Goal: Task Accomplishment & Management: Manage account settings

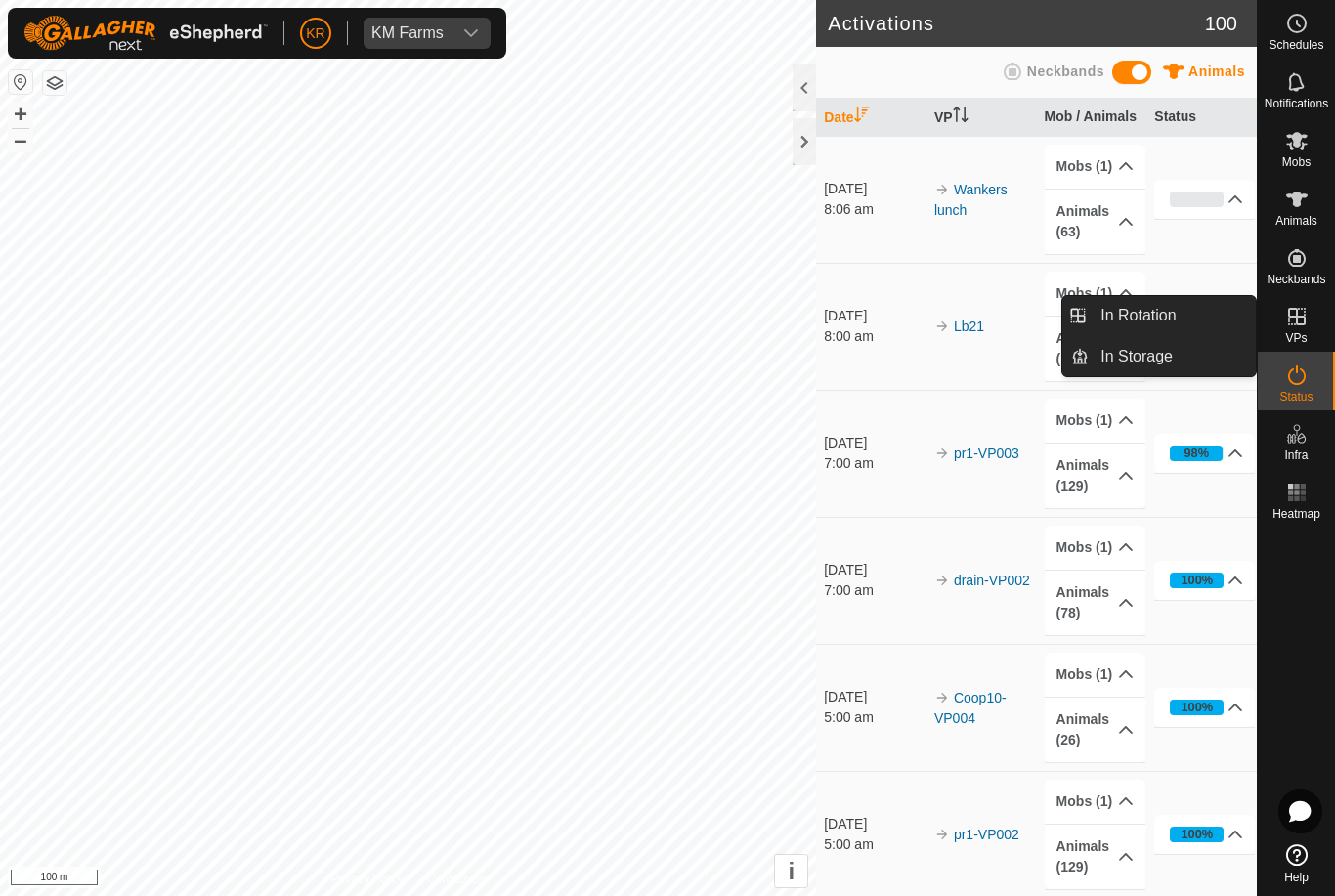
click at [1224, 327] on link "In Rotation" at bounding box center [1172, 315] width 167 height 39
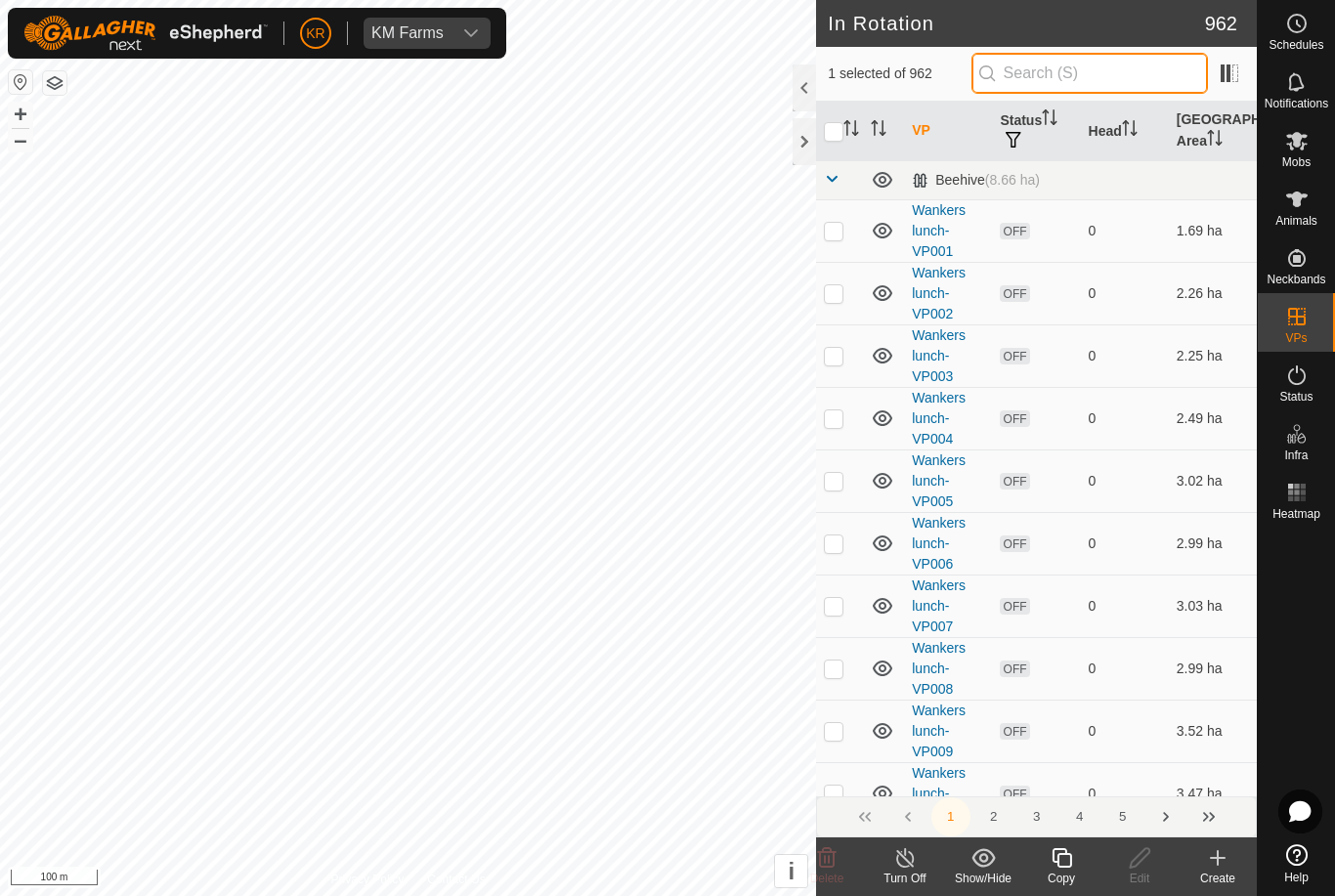
click at [1110, 80] on input "text" at bounding box center [1089, 74] width 237 height 41
type input "Wank"
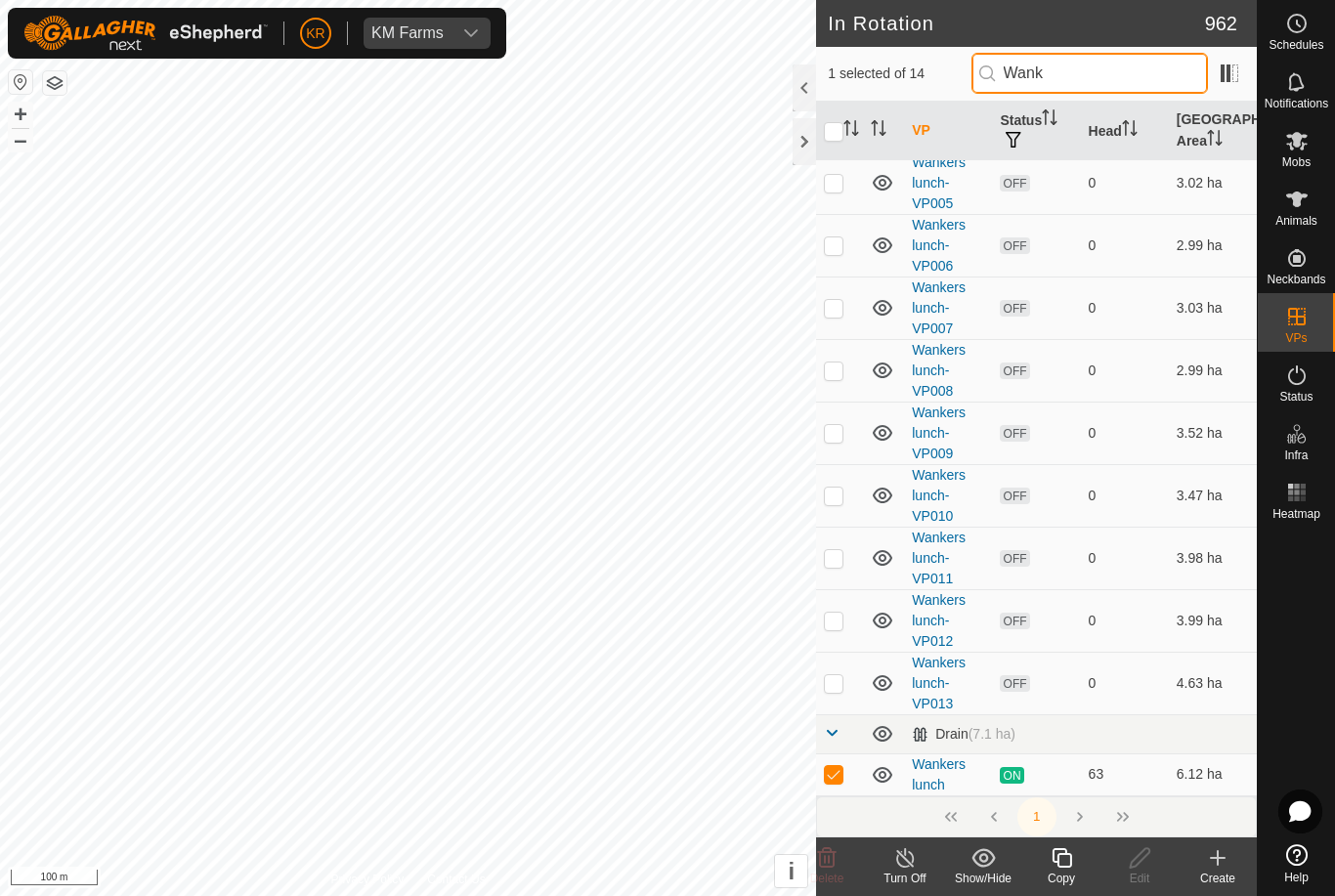
scroll to position [297, 0]
click at [1069, 859] on icon at bounding box center [1062, 859] width 25 height 24
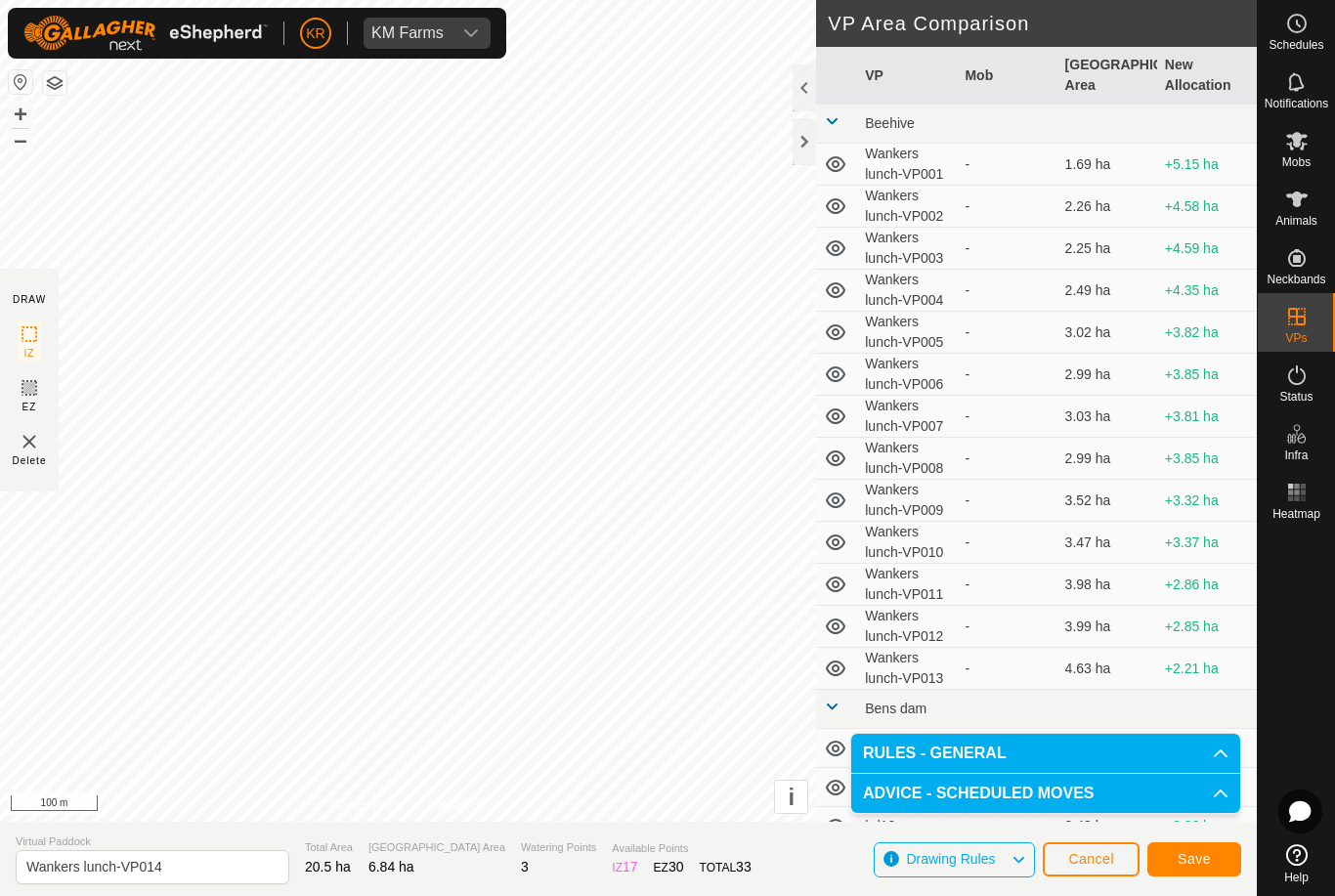
click at [1190, 859] on span "Save" at bounding box center [1195, 860] width 33 height 16
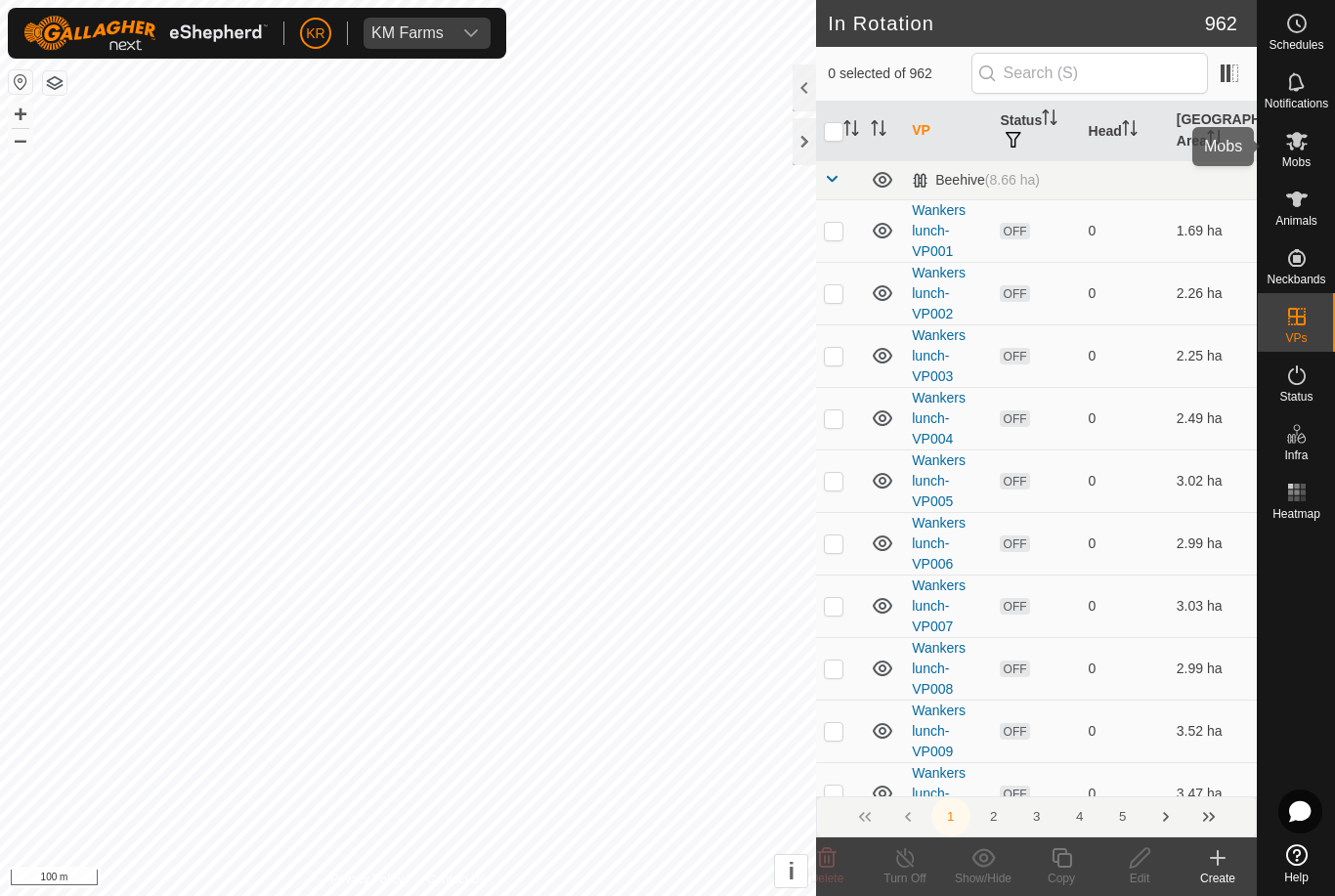
click at [1306, 149] on icon at bounding box center [1297, 140] width 24 height 24
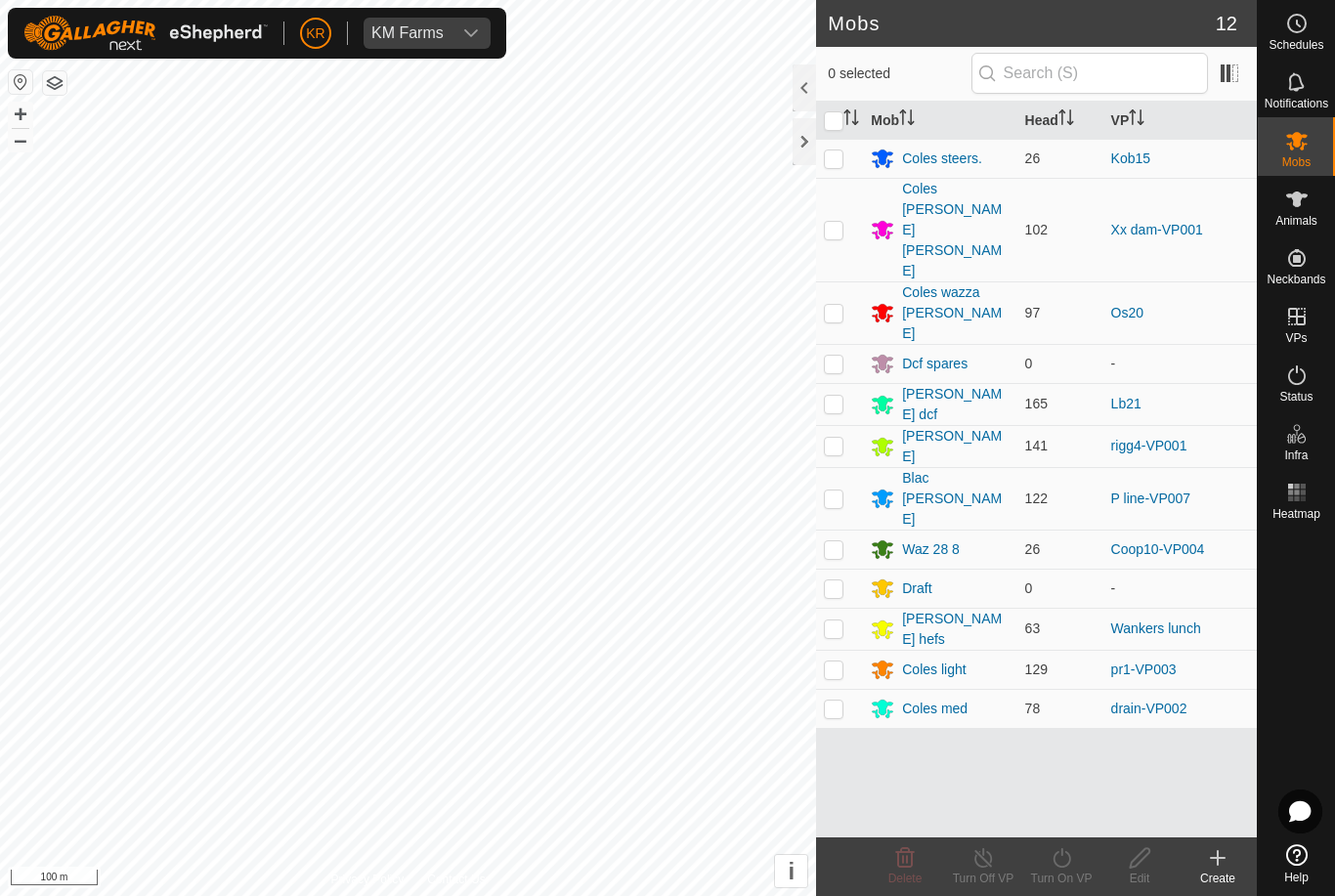
click at [842, 621] on p-checkbox at bounding box center [834, 629] width 20 height 16
checkbox input "true"
click at [1062, 876] on div "Turn On VP" at bounding box center [1062, 878] width 79 height 18
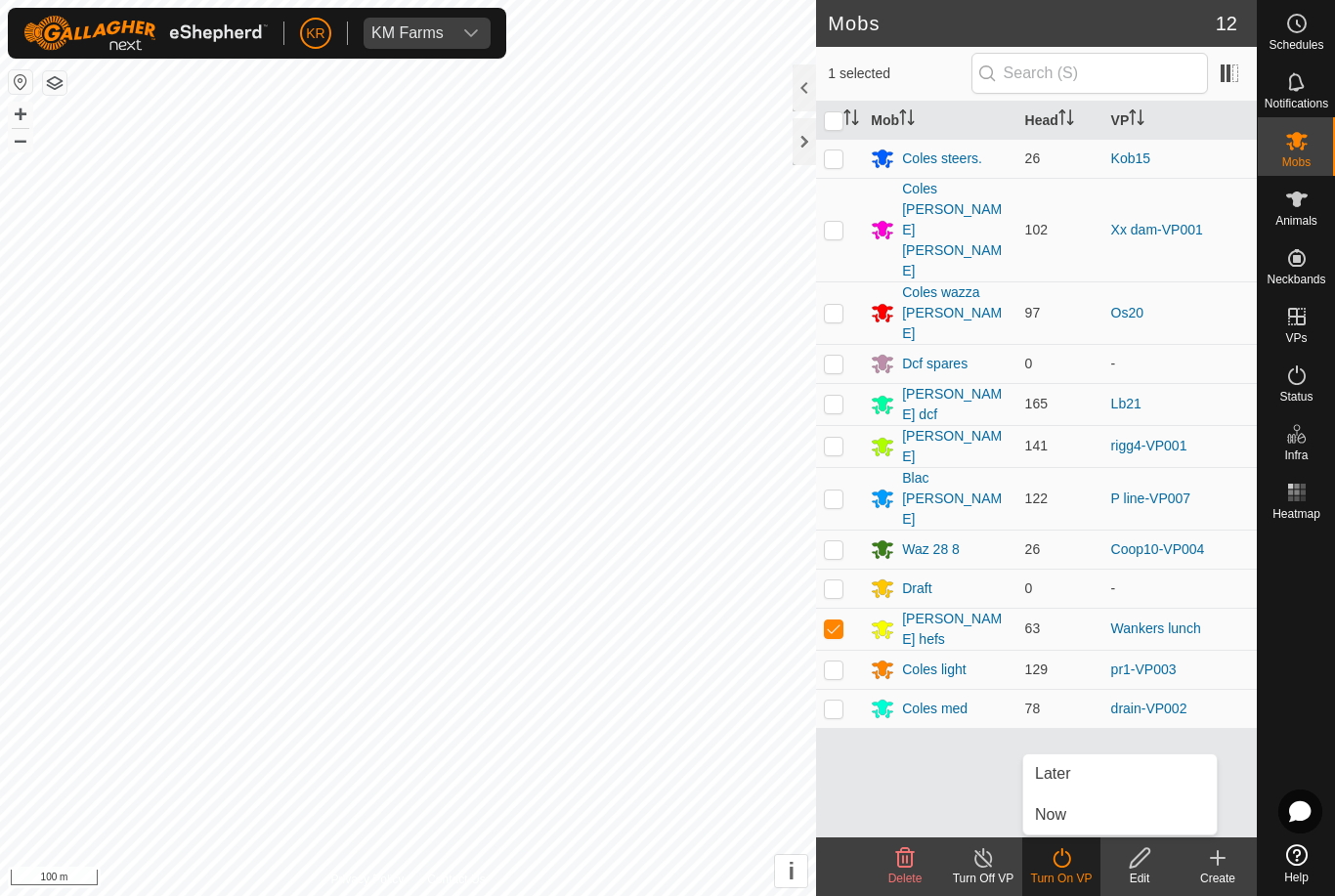
click at [1081, 816] on link "Now" at bounding box center [1120, 815] width 194 height 39
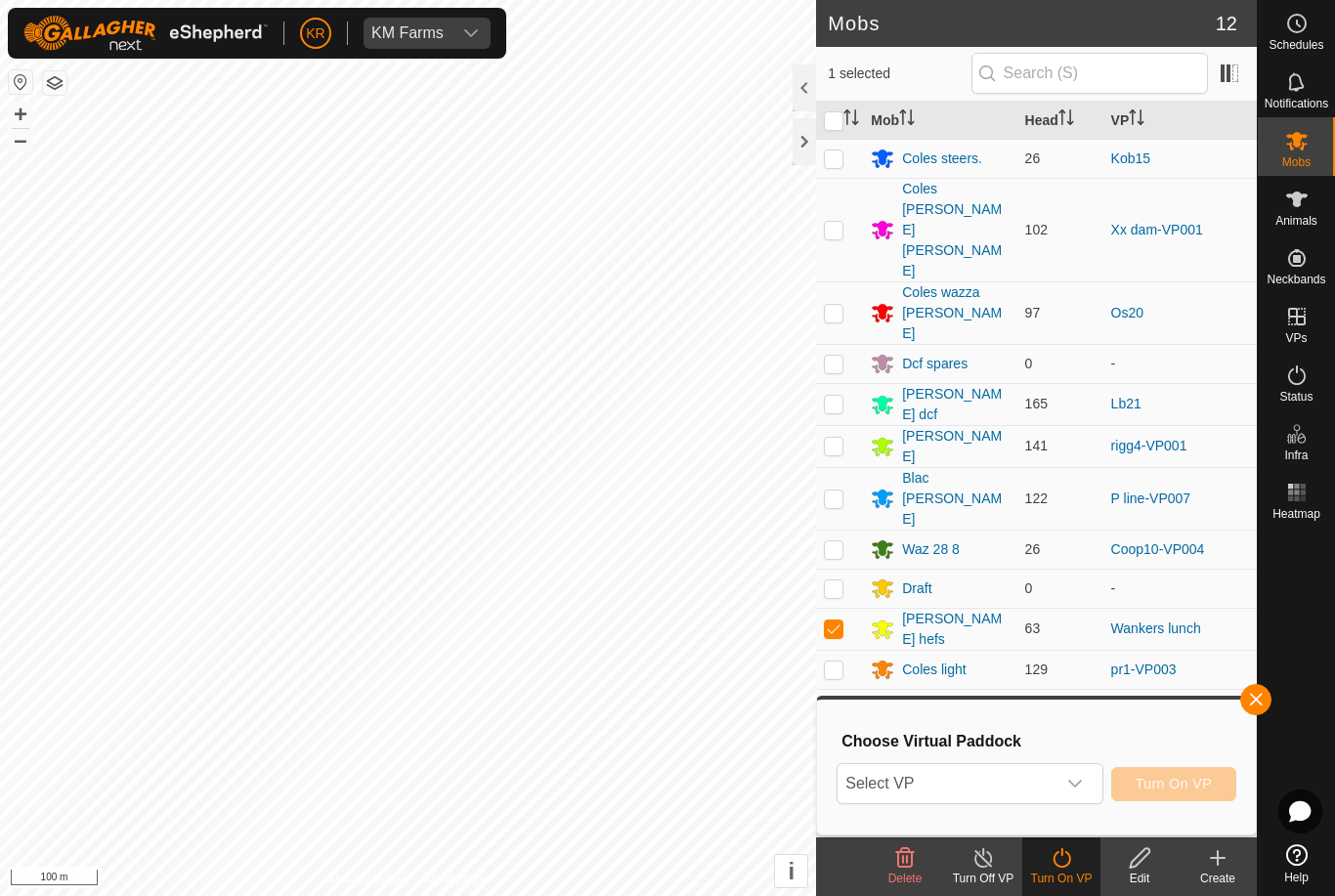
click at [1052, 778] on span "Select VP" at bounding box center [946, 784] width 217 height 39
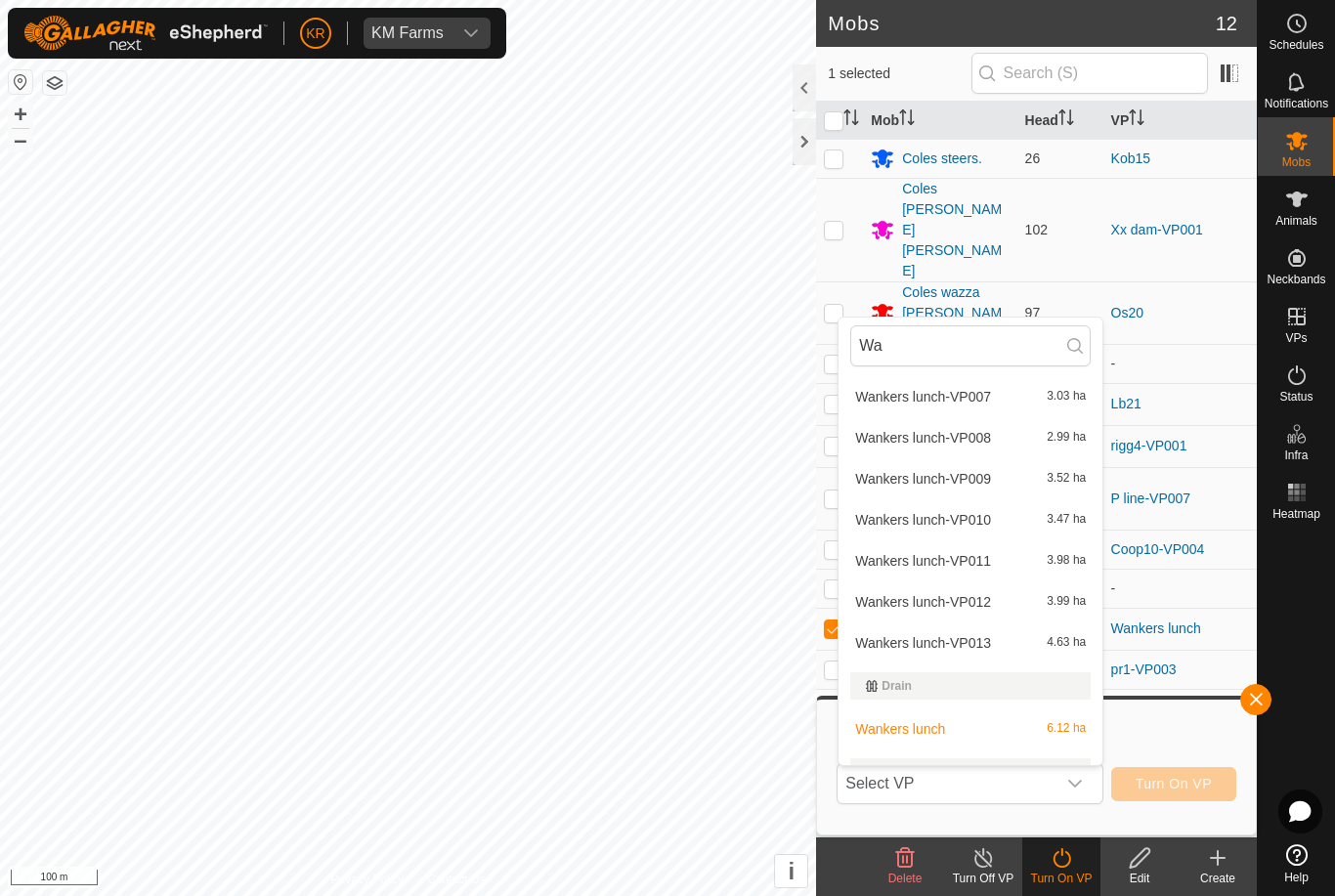
scroll to position [272, 0]
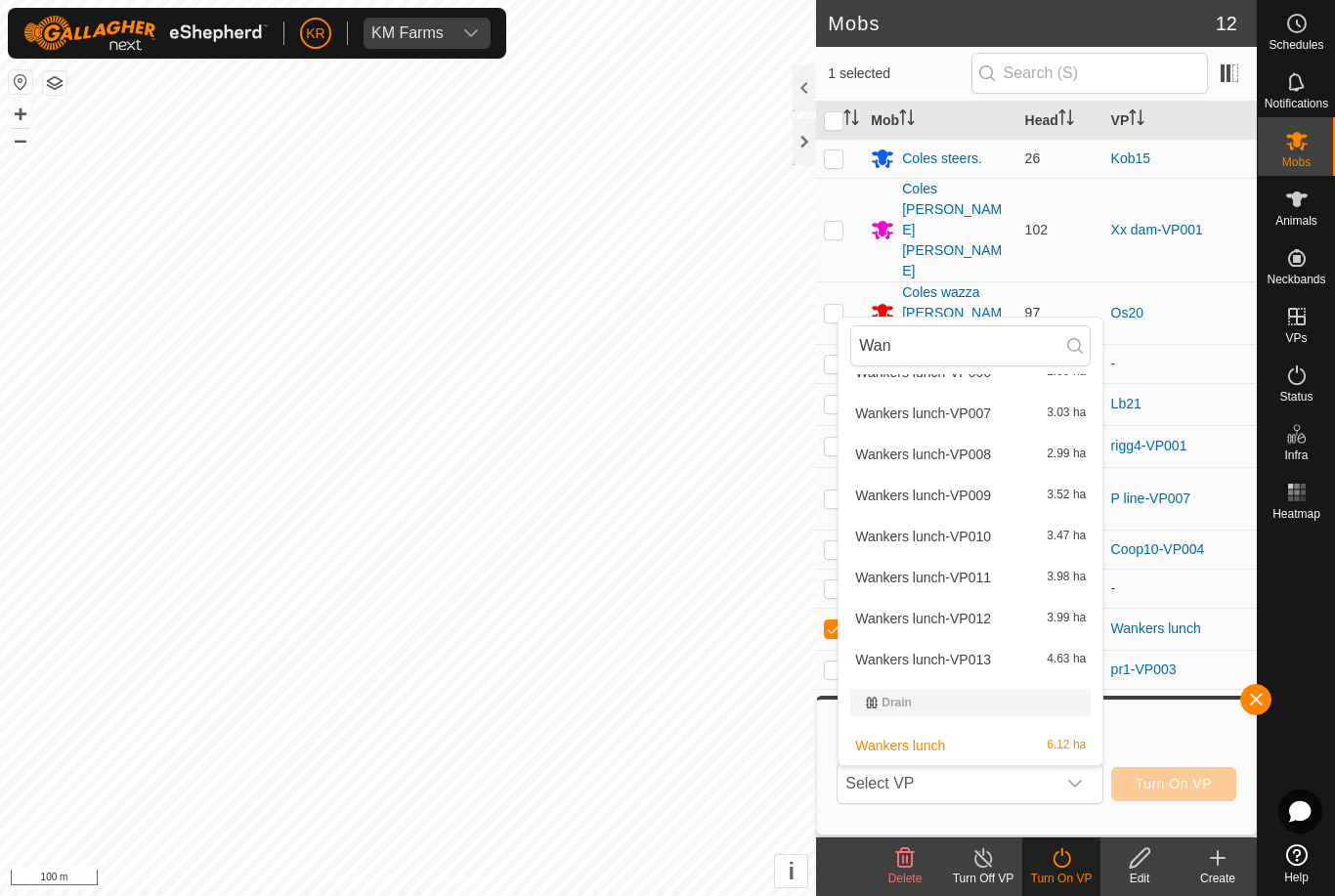
type input "Wank"
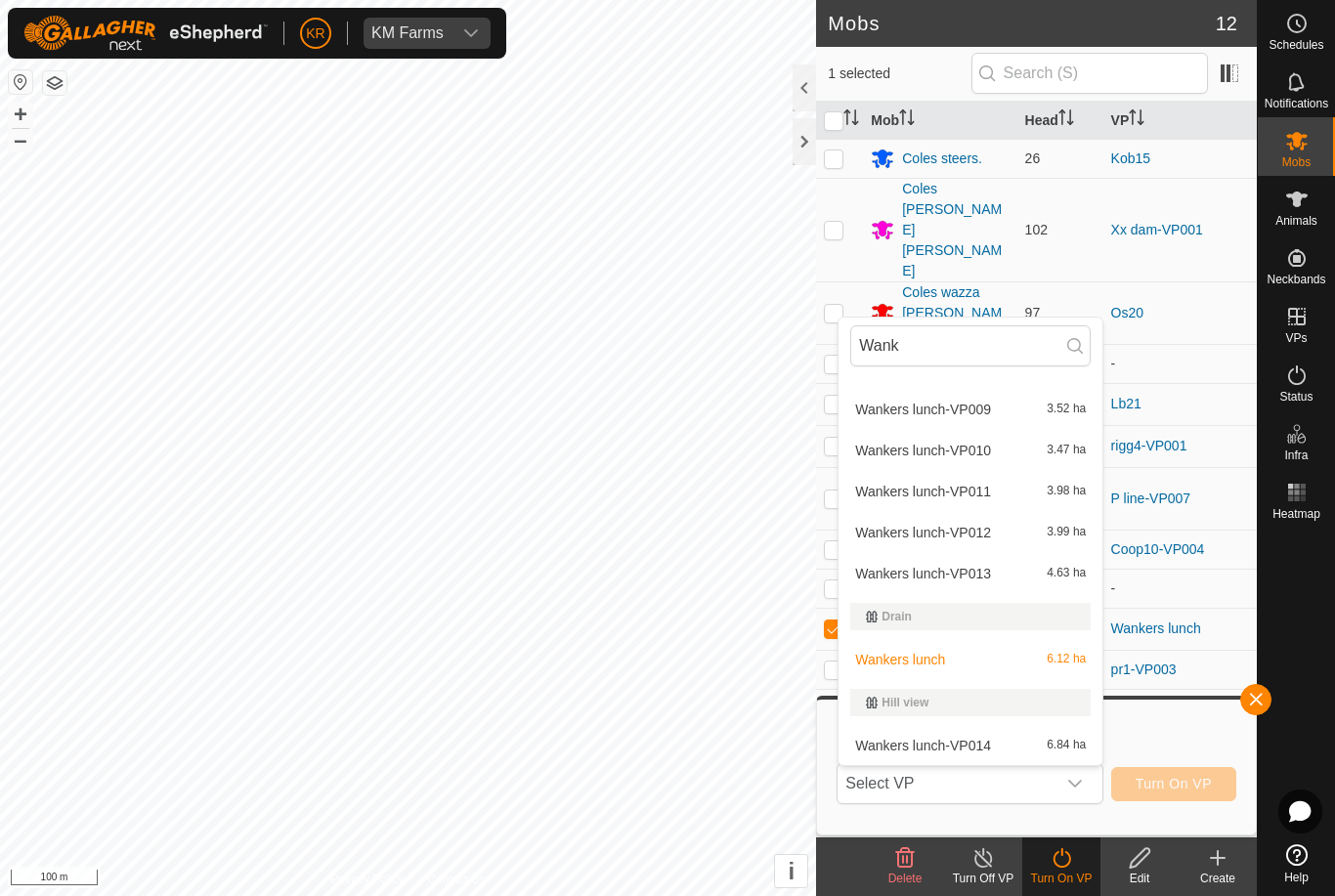
scroll to position [358, 0]
type input "Wank"
click at [986, 745] on span "Wankers lunch-VP014" at bounding box center [923, 746] width 136 height 14
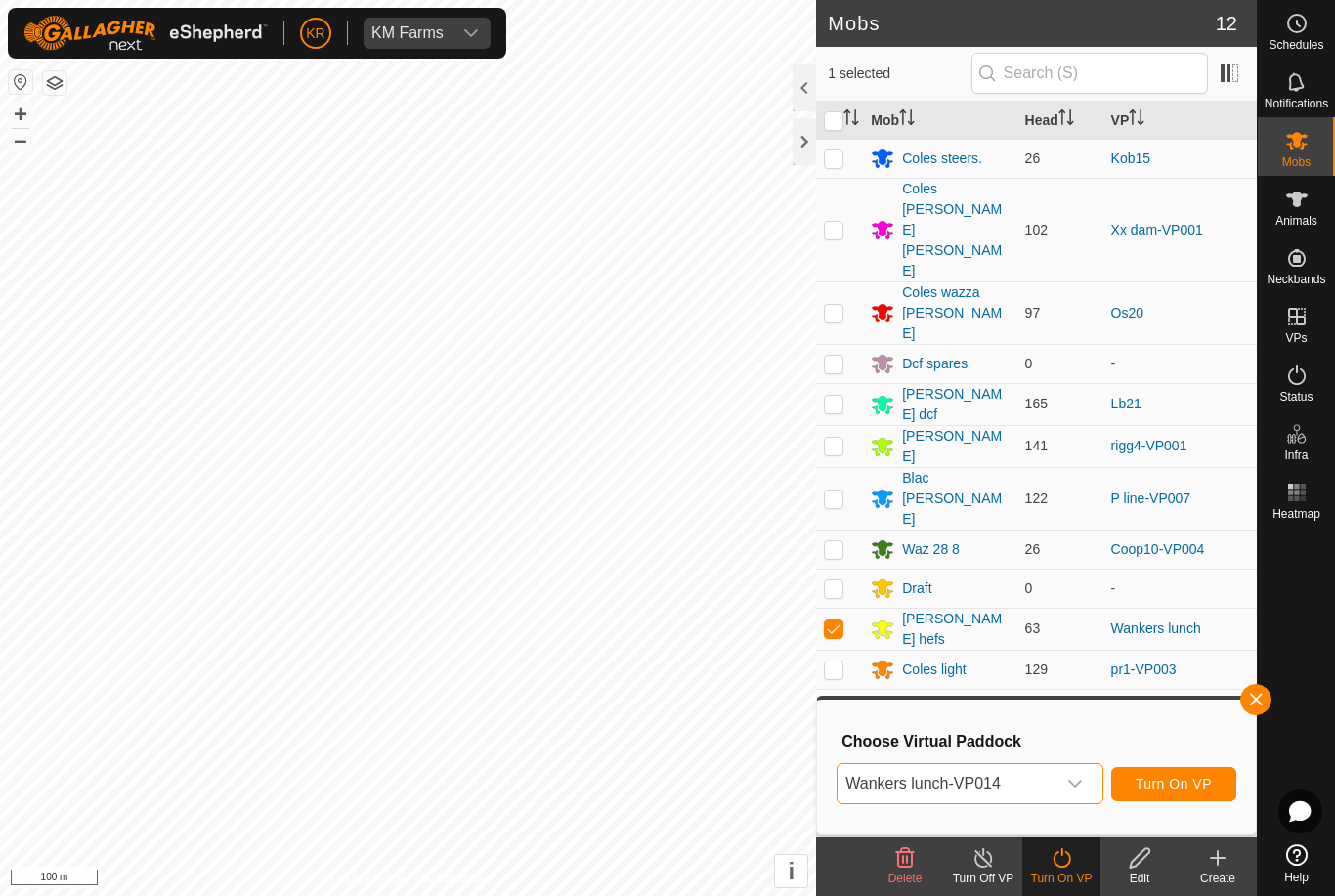
click at [1198, 791] on span "Turn On VP" at bounding box center [1174, 784] width 77 height 16
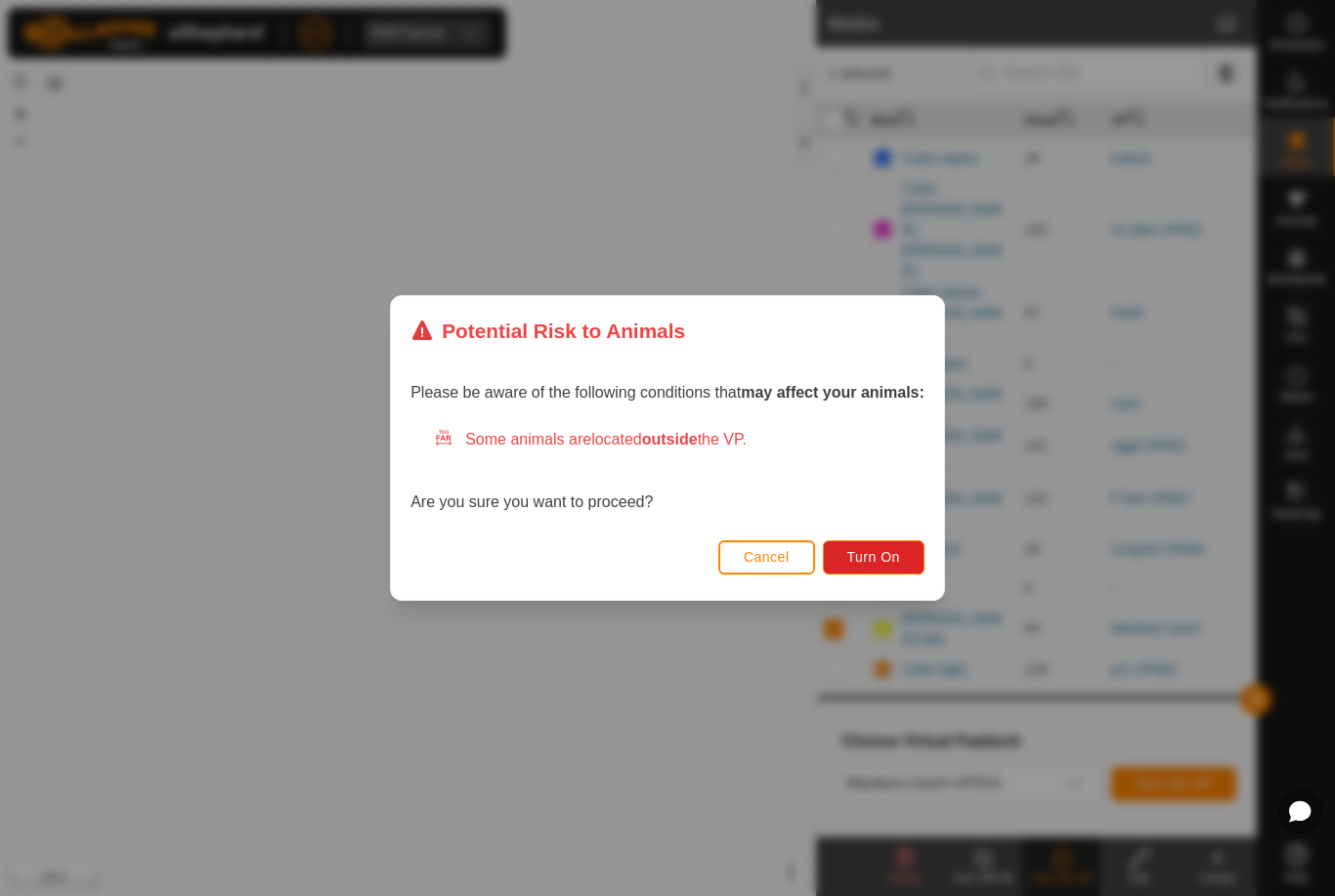
click at [881, 551] on span "Turn On" at bounding box center [874, 557] width 53 height 16
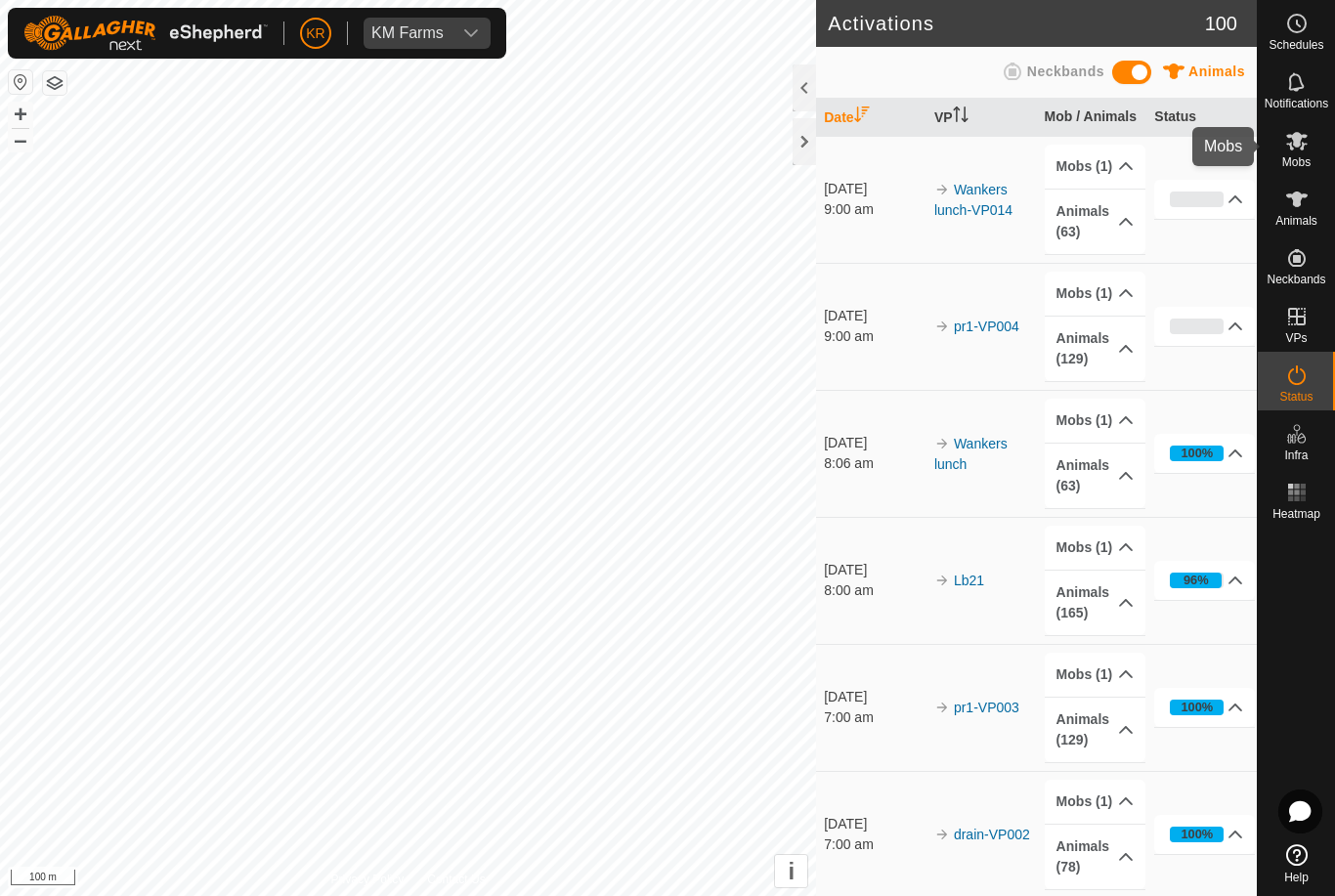
click at [1310, 152] on es-mob-svg-icon at bounding box center [1297, 140] width 35 height 31
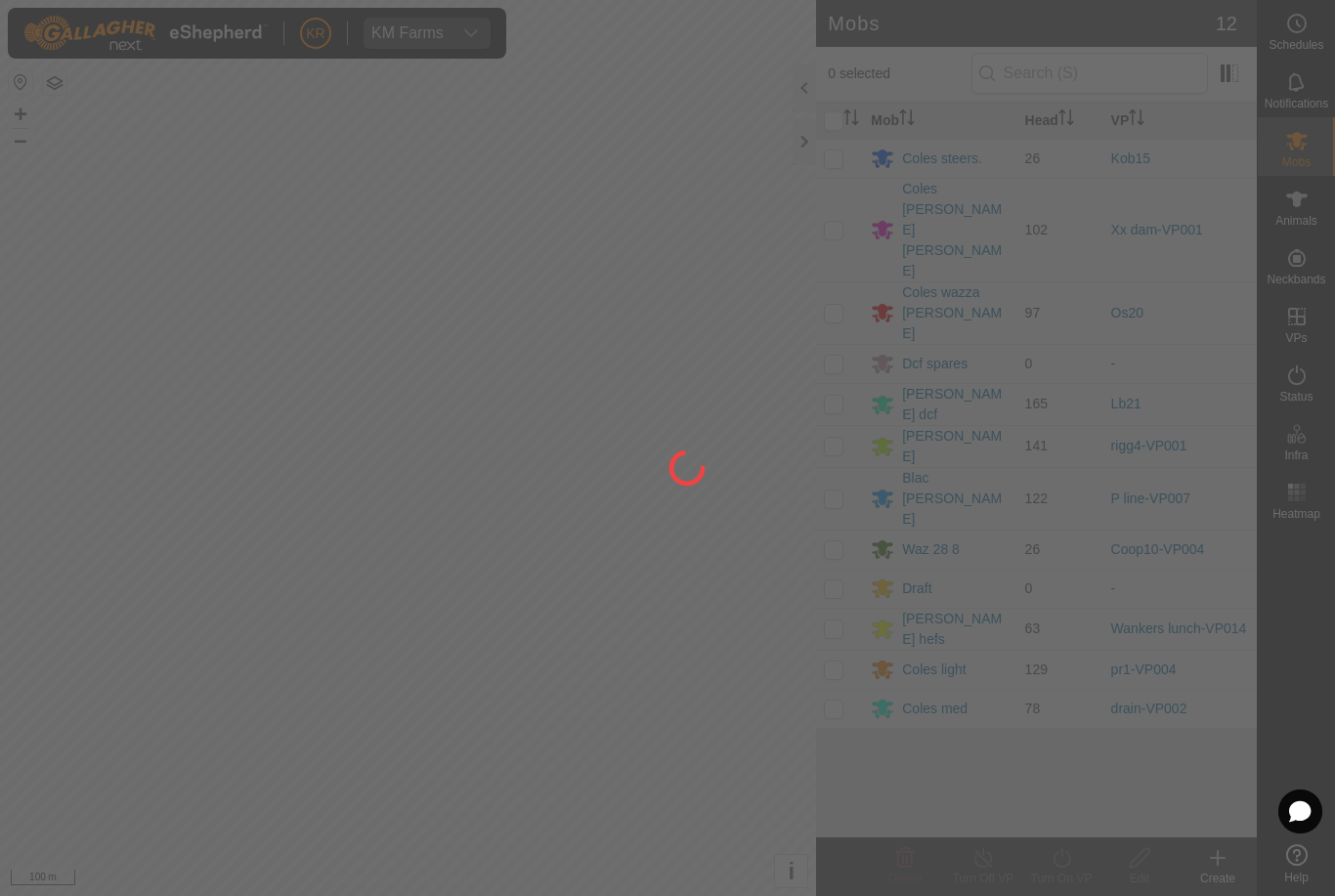
click at [1184, 204] on div at bounding box center [667, 448] width 1335 height 896
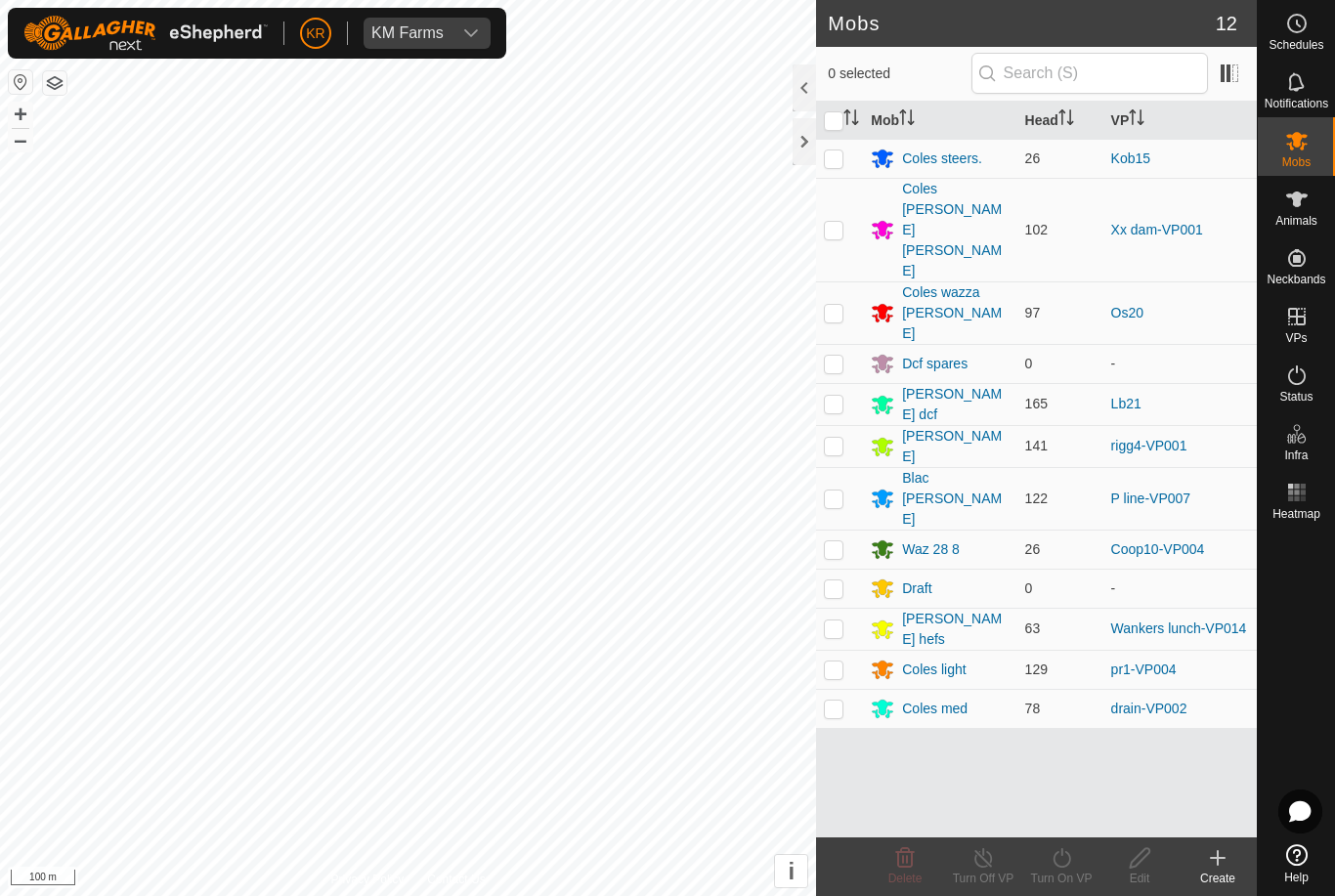
click at [1184, 222] on link "Xx dam-VP001" at bounding box center [1157, 230] width 92 height 16
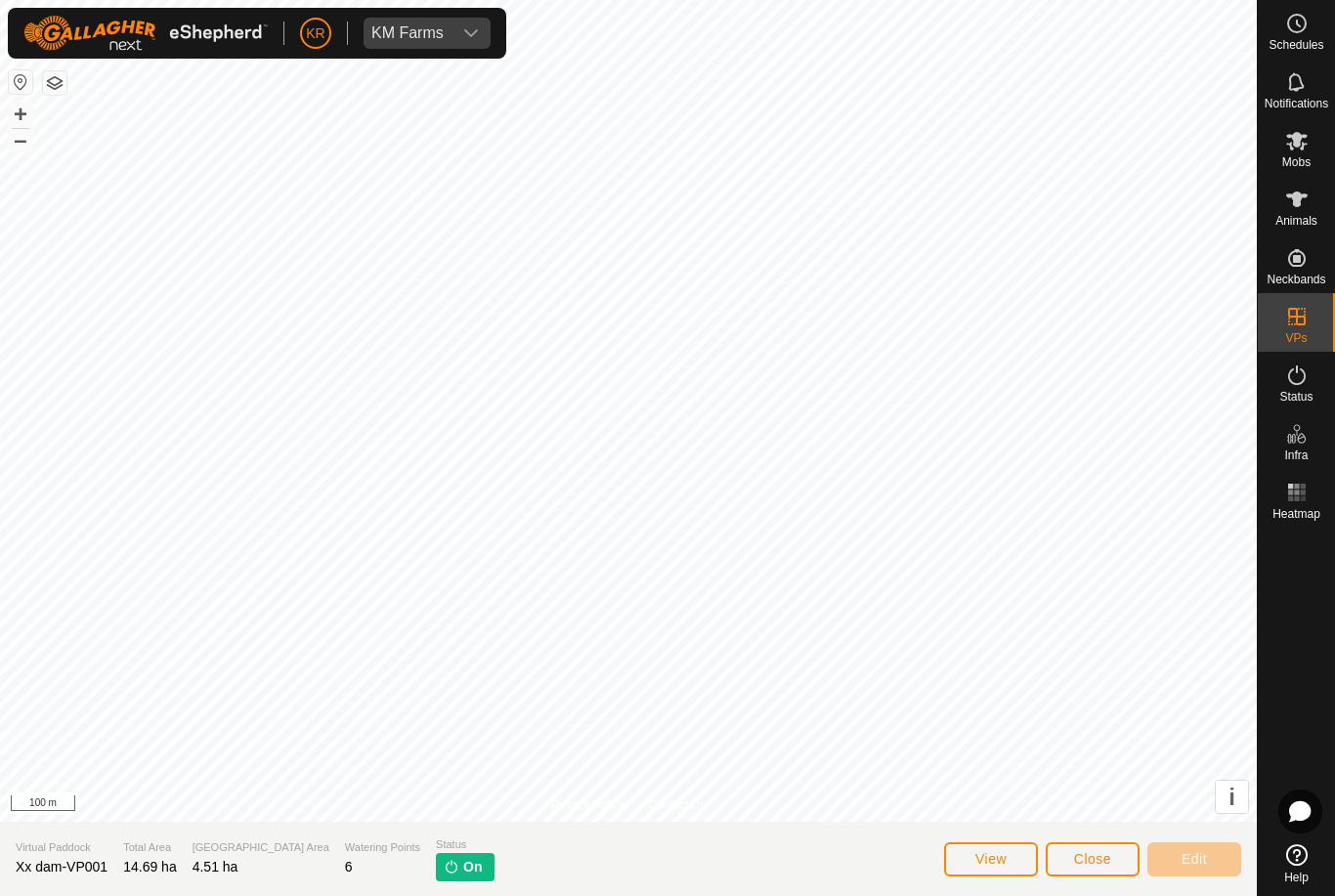
click at [1097, 854] on span "Close" at bounding box center [1092, 860] width 37 height 16
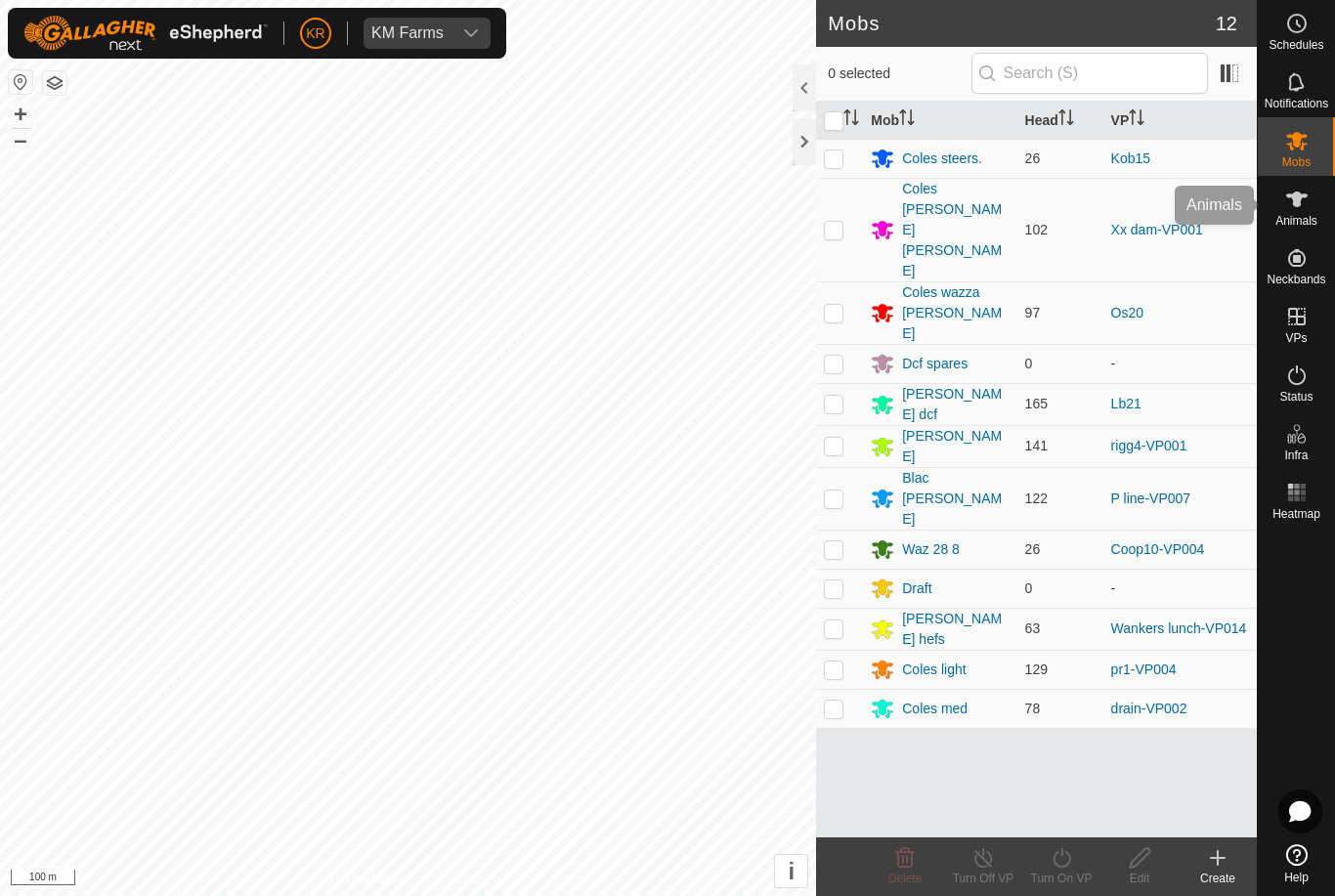
click at [1294, 215] on span "Animals" at bounding box center [1296, 221] width 42 height 12
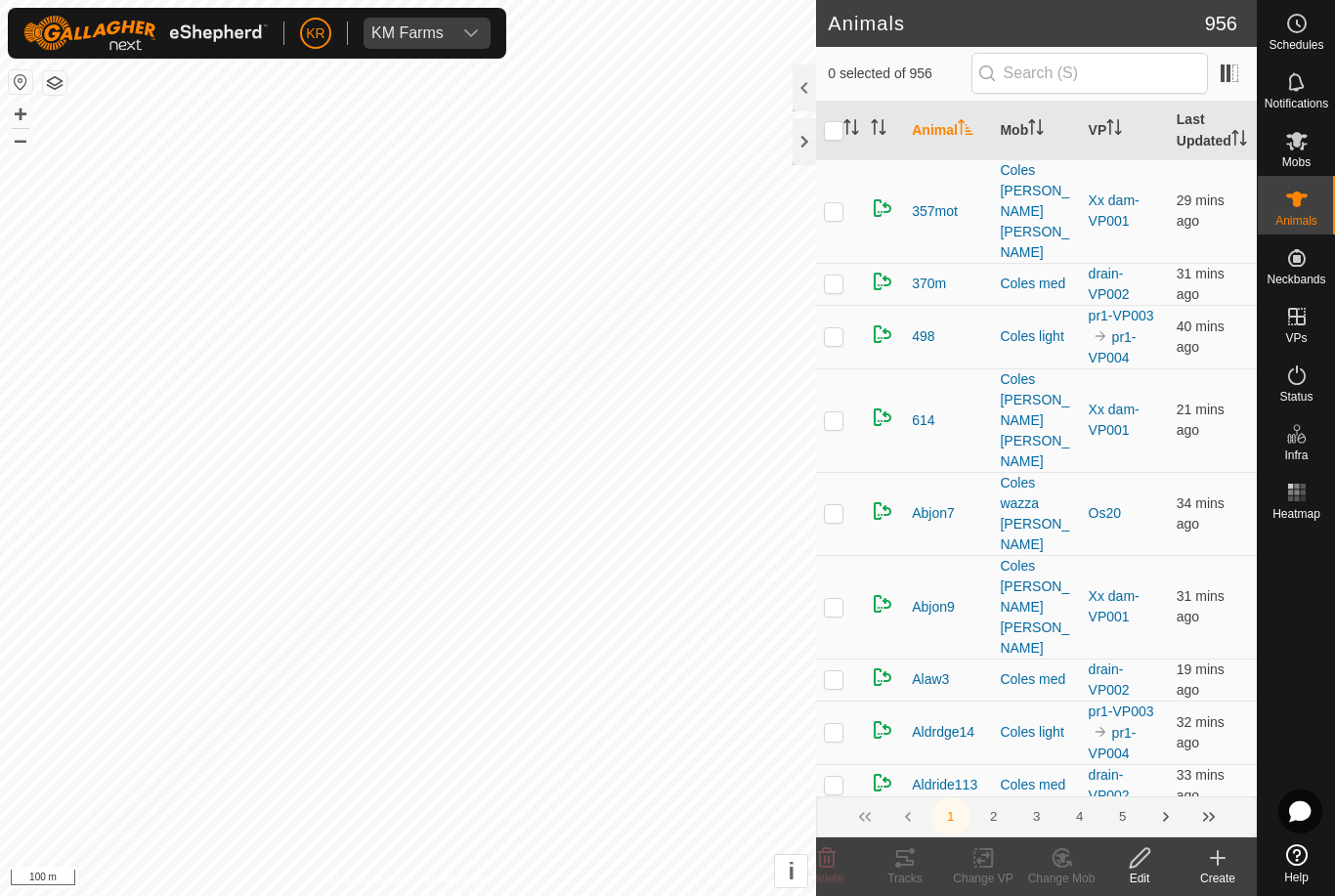
click at [1210, 869] on div "Create" at bounding box center [1218, 878] width 79 height 18
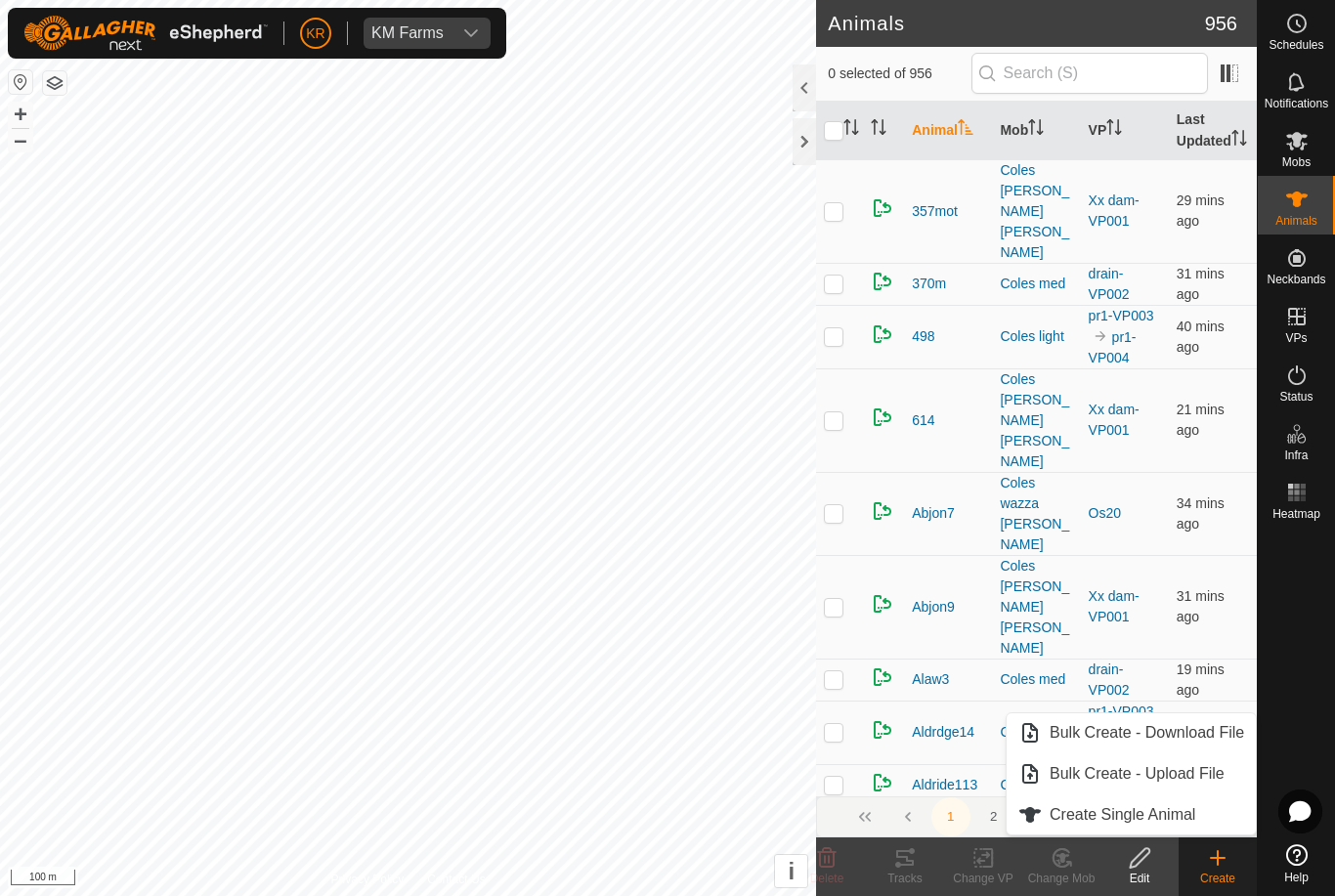
click at [1201, 819] on link "Create Single Animal" at bounding box center [1132, 815] width 250 height 39
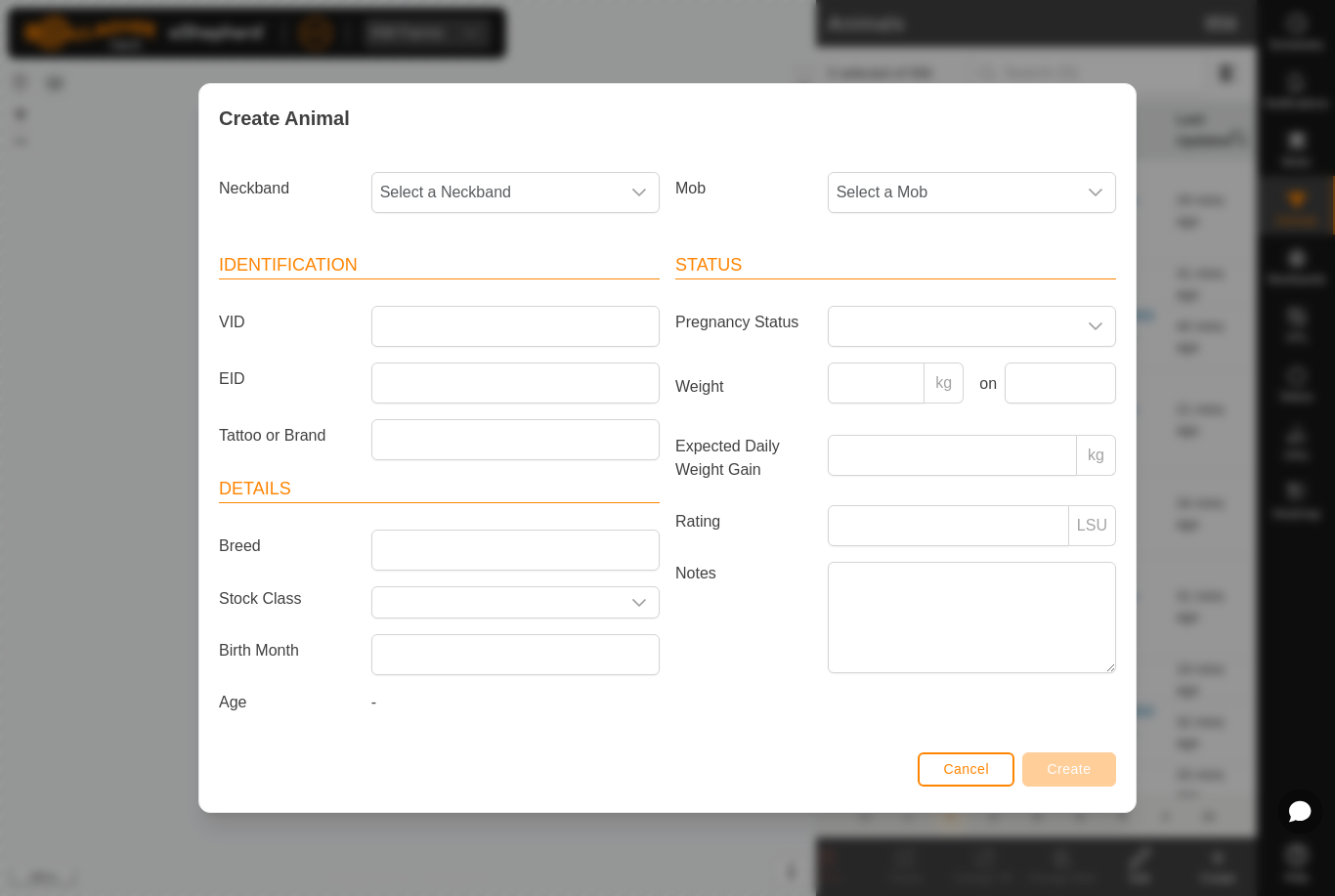
click at [980, 186] on span "Select a Mob" at bounding box center [953, 193] width 248 height 39
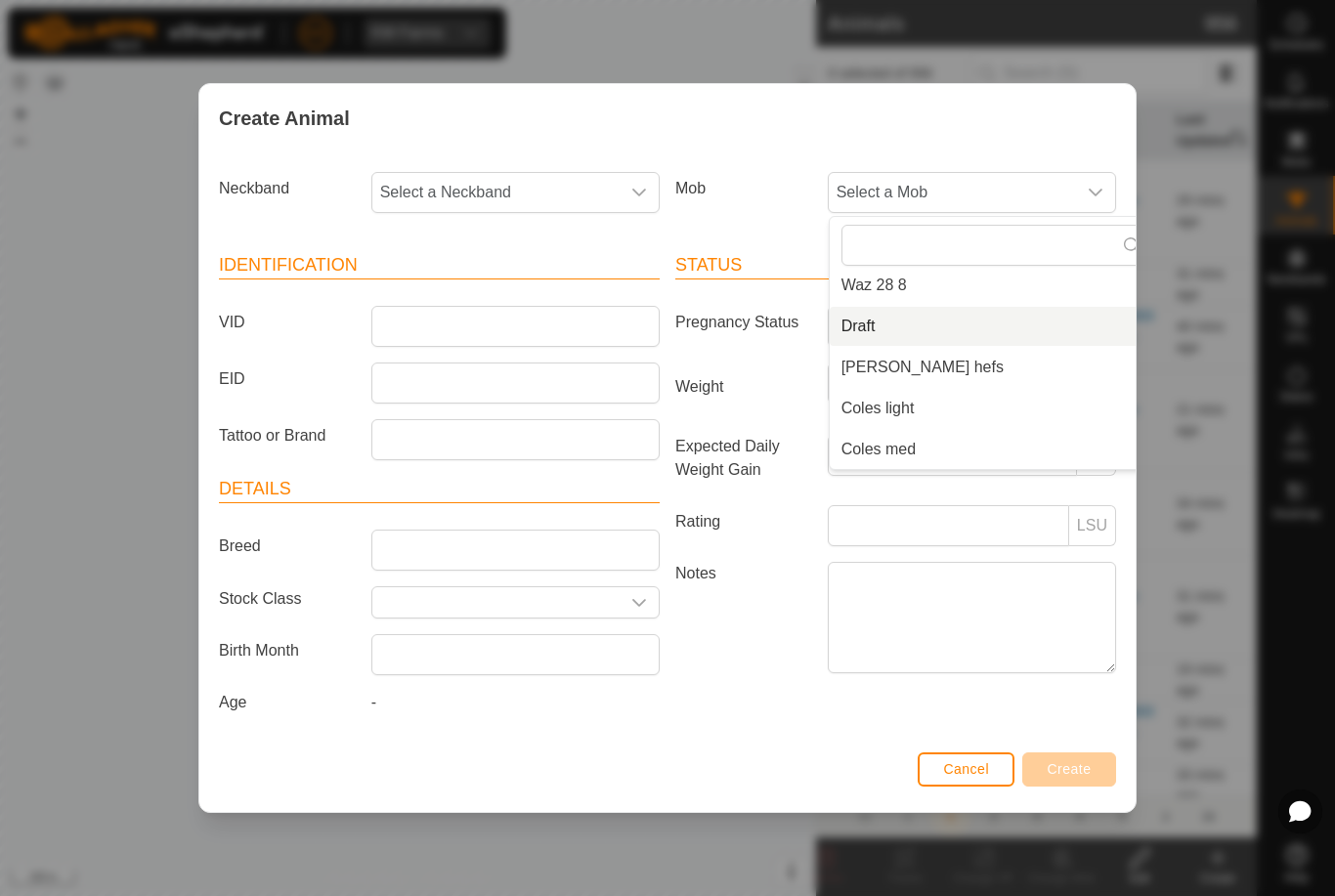
click at [871, 328] on span "Draft" at bounding box center [859, 326] width 34 height 24
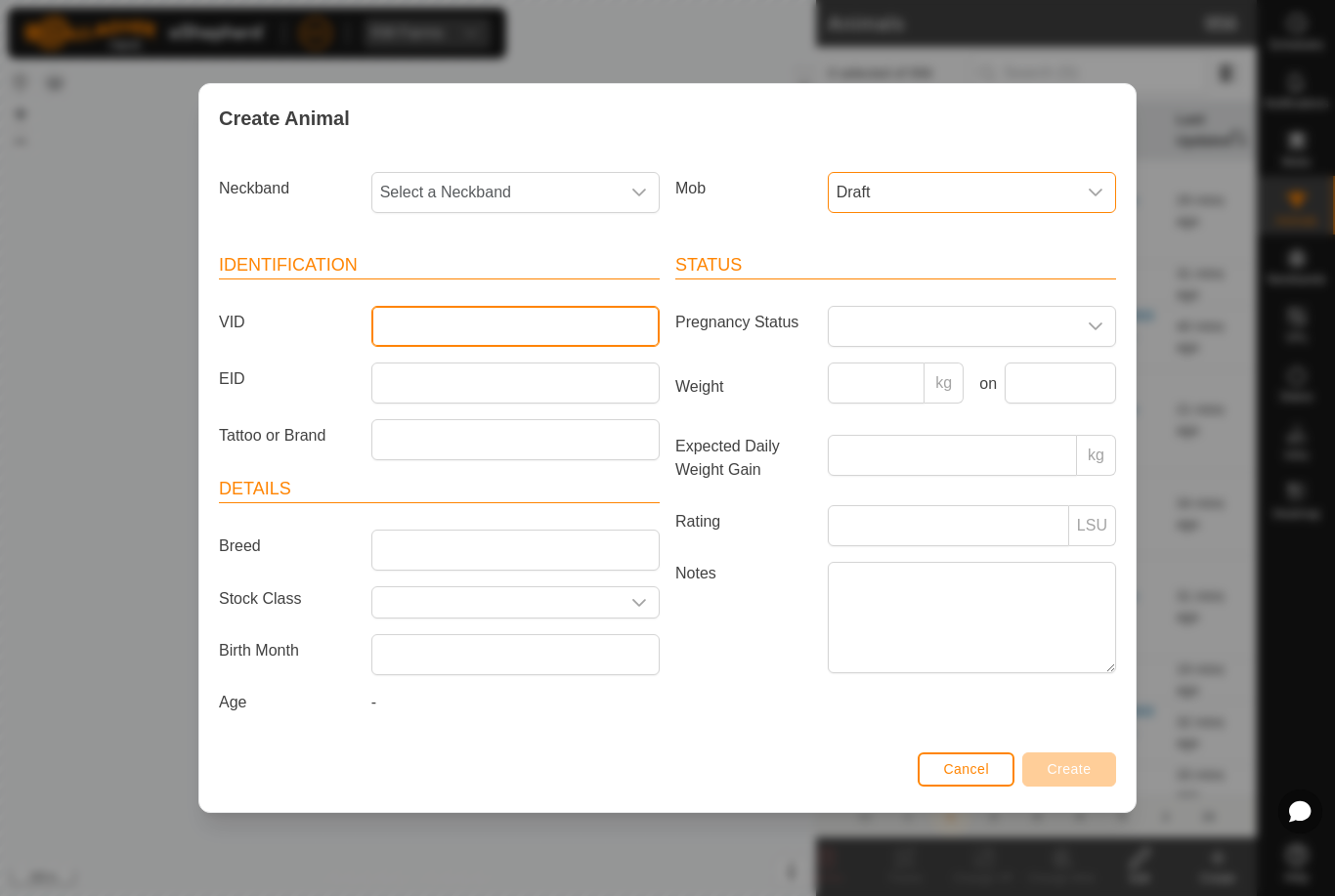
click at [431, 330] on input "VID" at bounding box center [515, 326] width 288 height 41
type input "Bevo28"
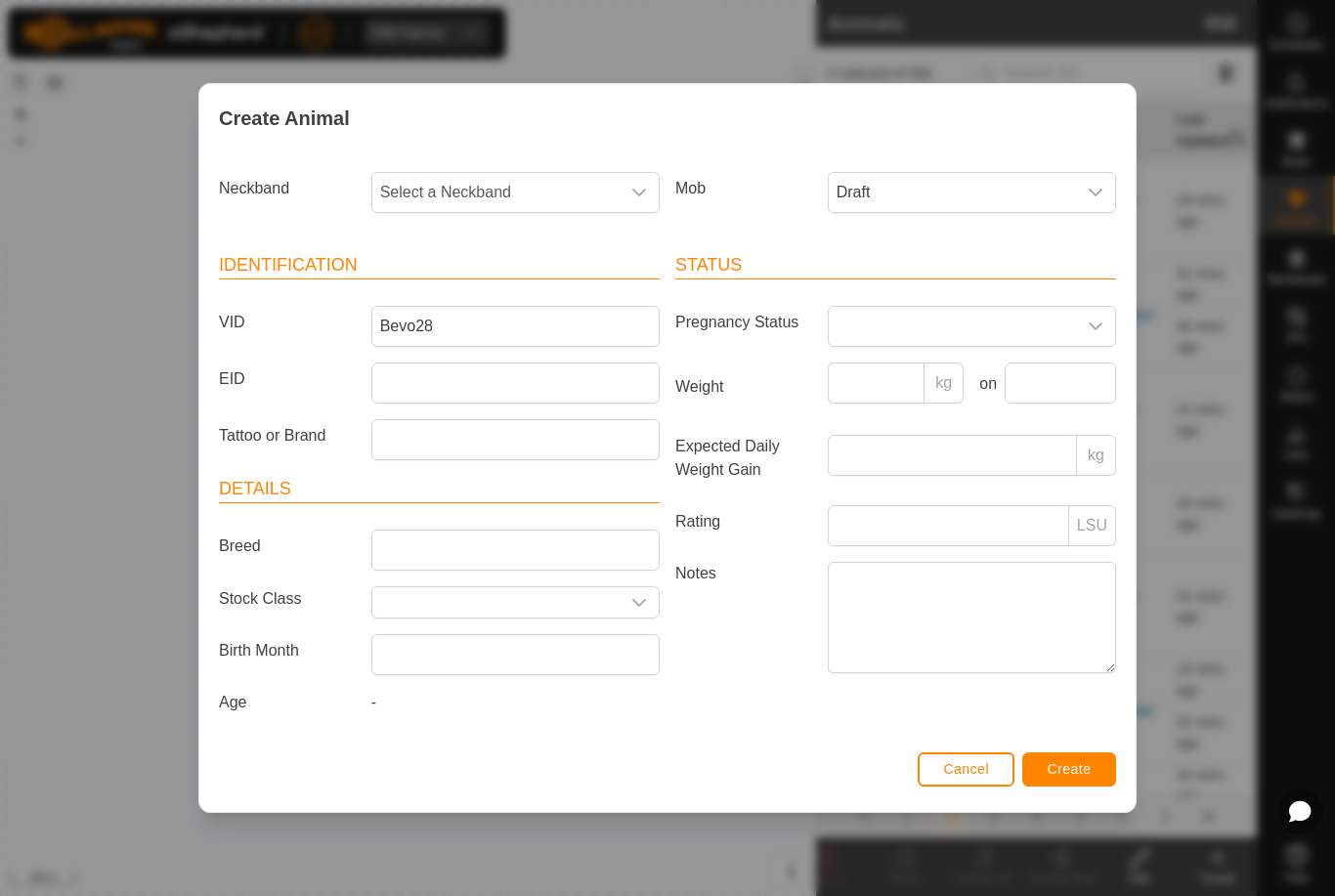
click at [493, 188] on span "Select a Neckband" at bounding box center [496, 193] width 248 height 39
type input "09534"
click at [436, 296] on span "0953407465" at bounding box center [428, 294] width 87 height 24
click at [1070, 777] on span "Create" at bounding box center [1070, 769] width 44 height 16
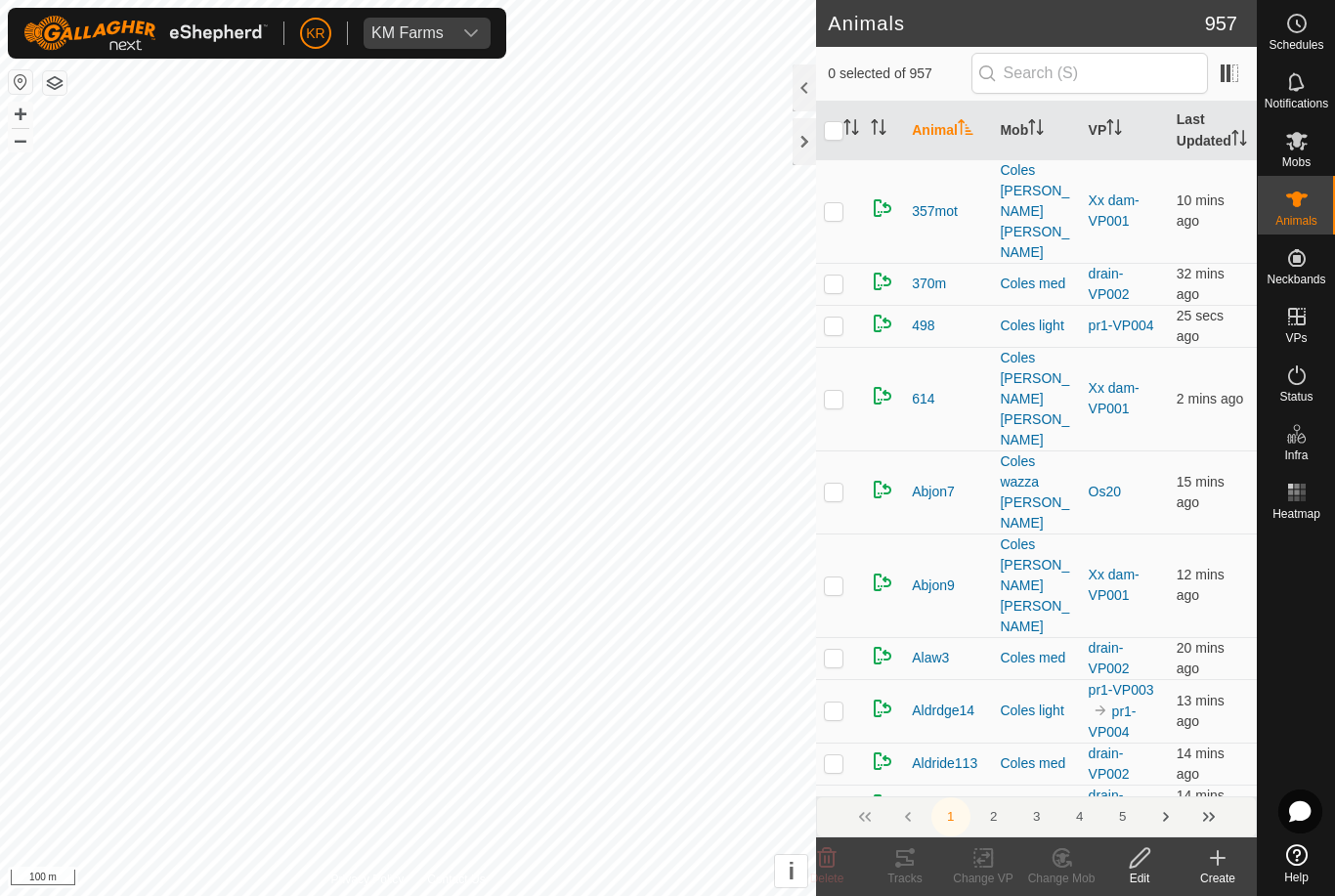
click at [1218, 865] on icon at bounding box center [1218, 859] width 0 height 14
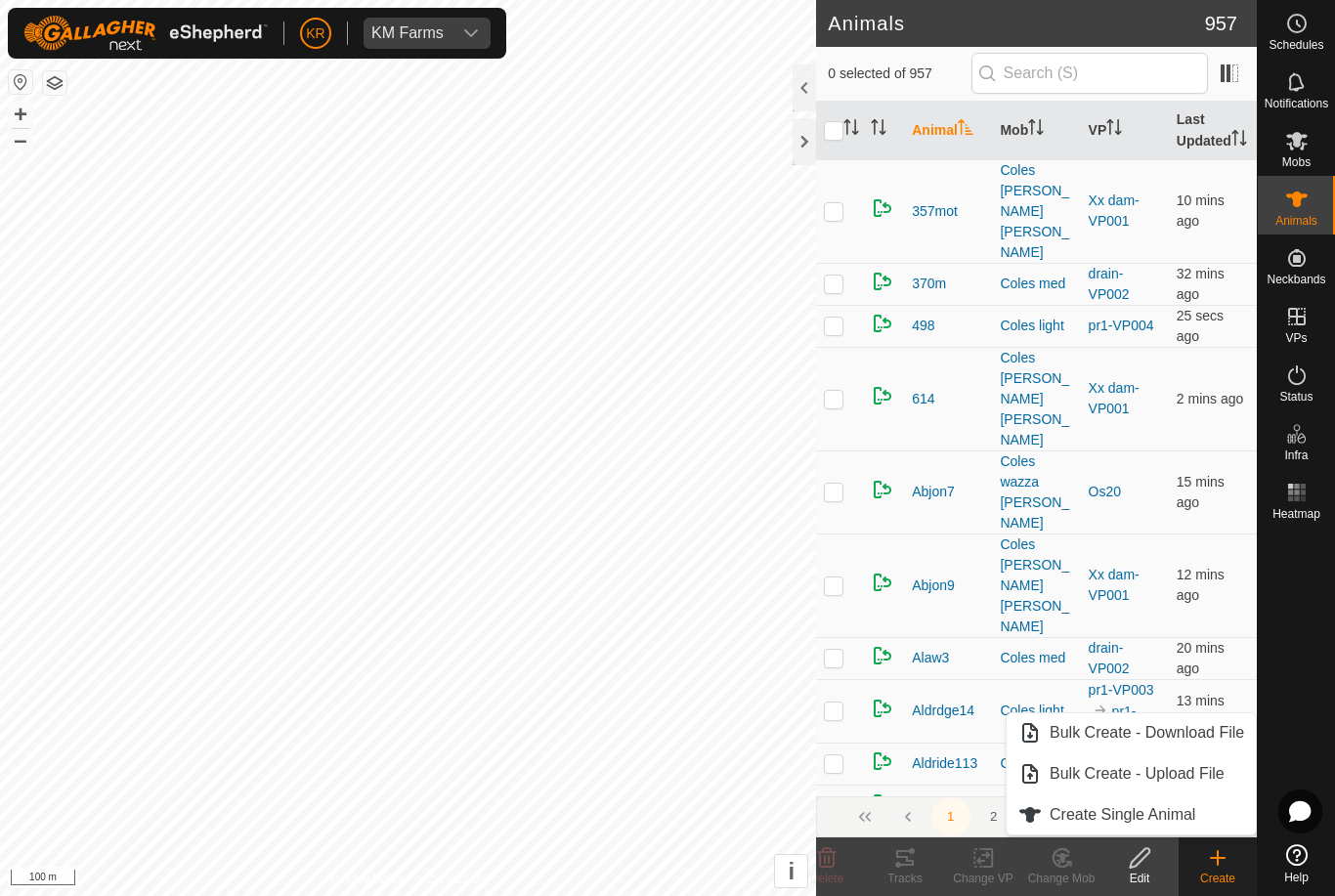
click at [1188, 813] on span "Create Single Animal" at bounding box center [1123, 815] width 145 height 24
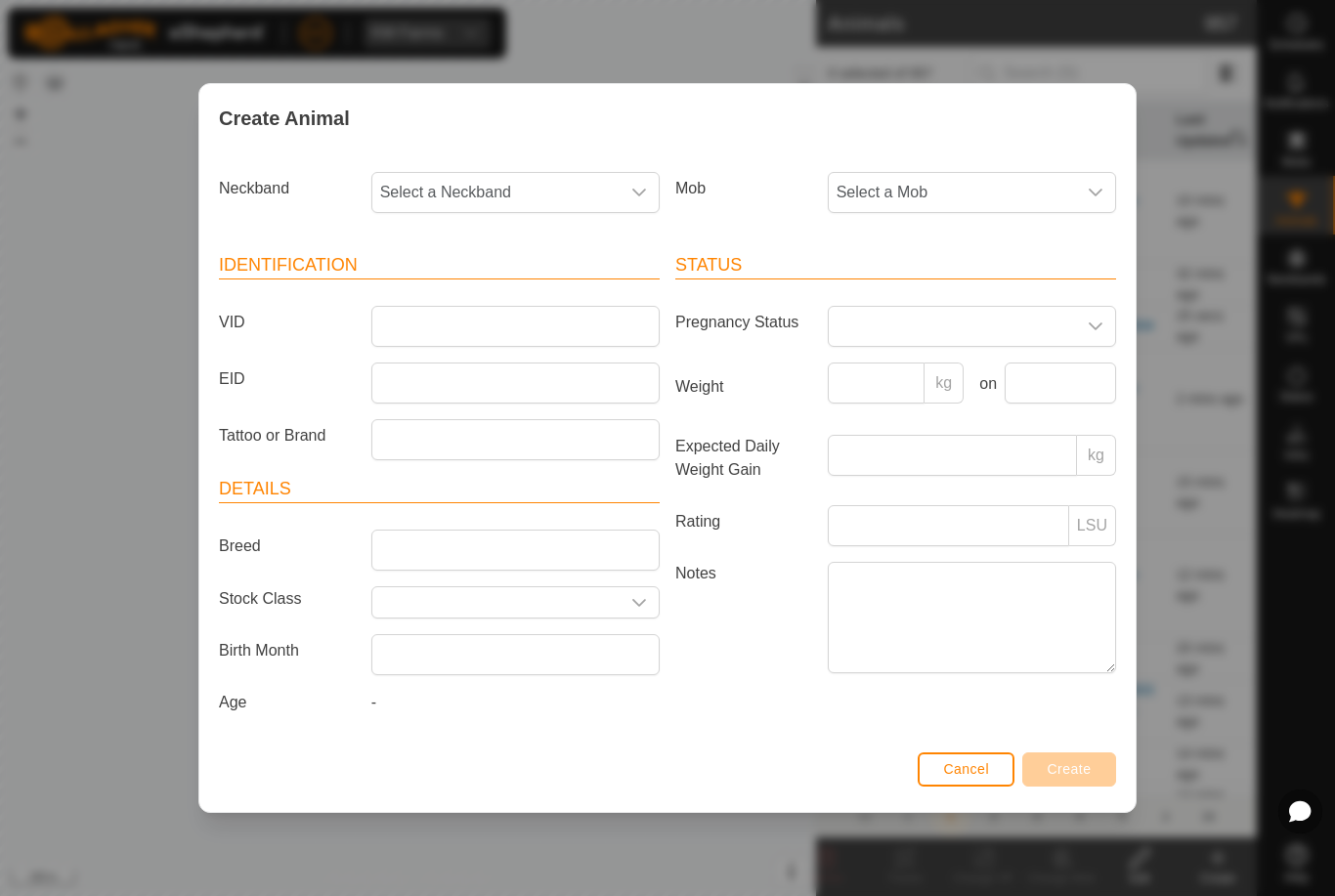
click at [1021, 183] on span "Select a Mob" at bounding box center [953, 193] width 248 height 39
click at [869, 321] on span "Draft" at bounding box center [859, 326] width 34 height 24
type input "."
type input "Bevo9"
click at [522, 190] on span "Select a Neckband" at bounding box center [496, 193] width 248 height 39
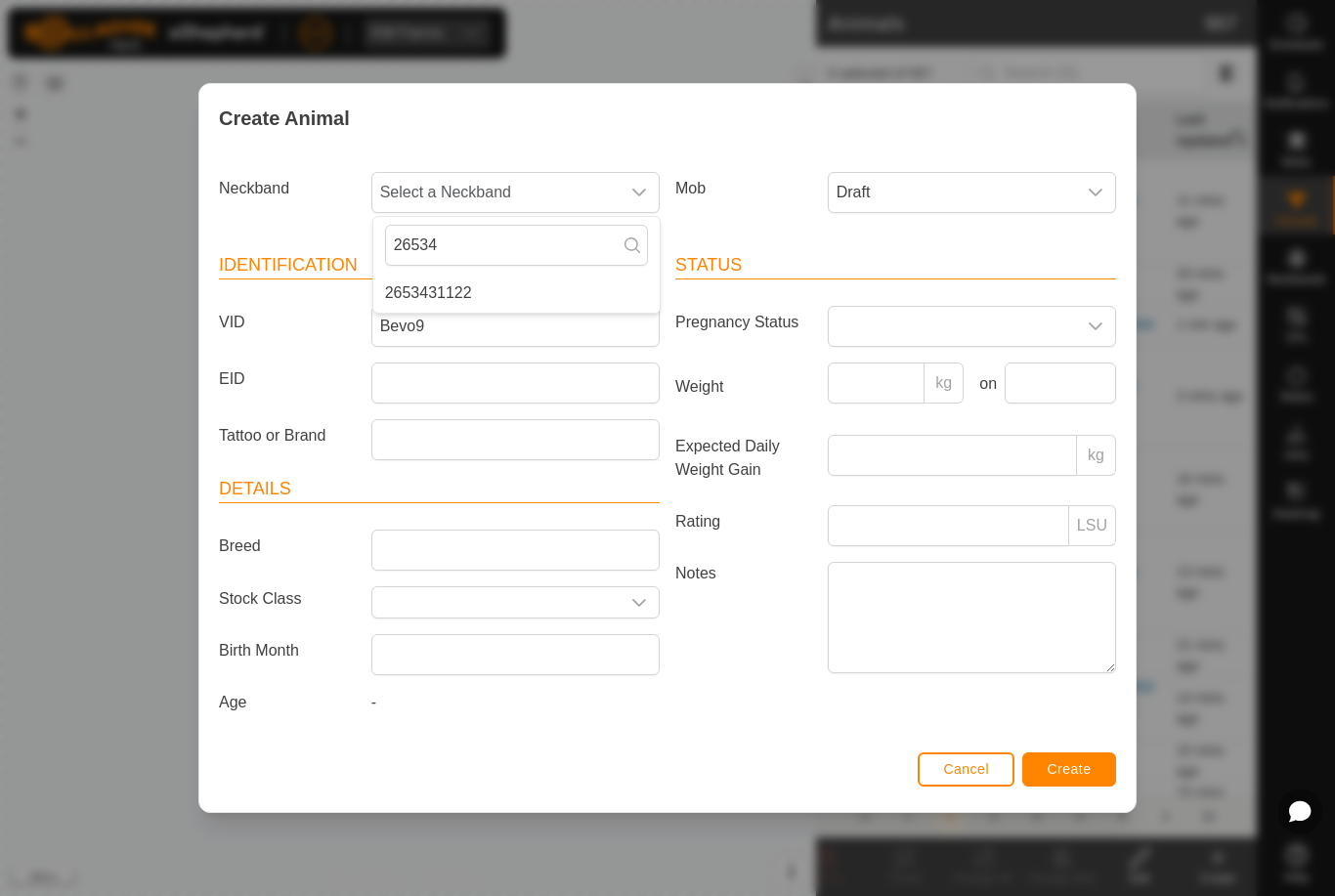
type input "26534"
click at [440, 289] on span "2653431122" at bounding box center [428, 294] width 87 height 24
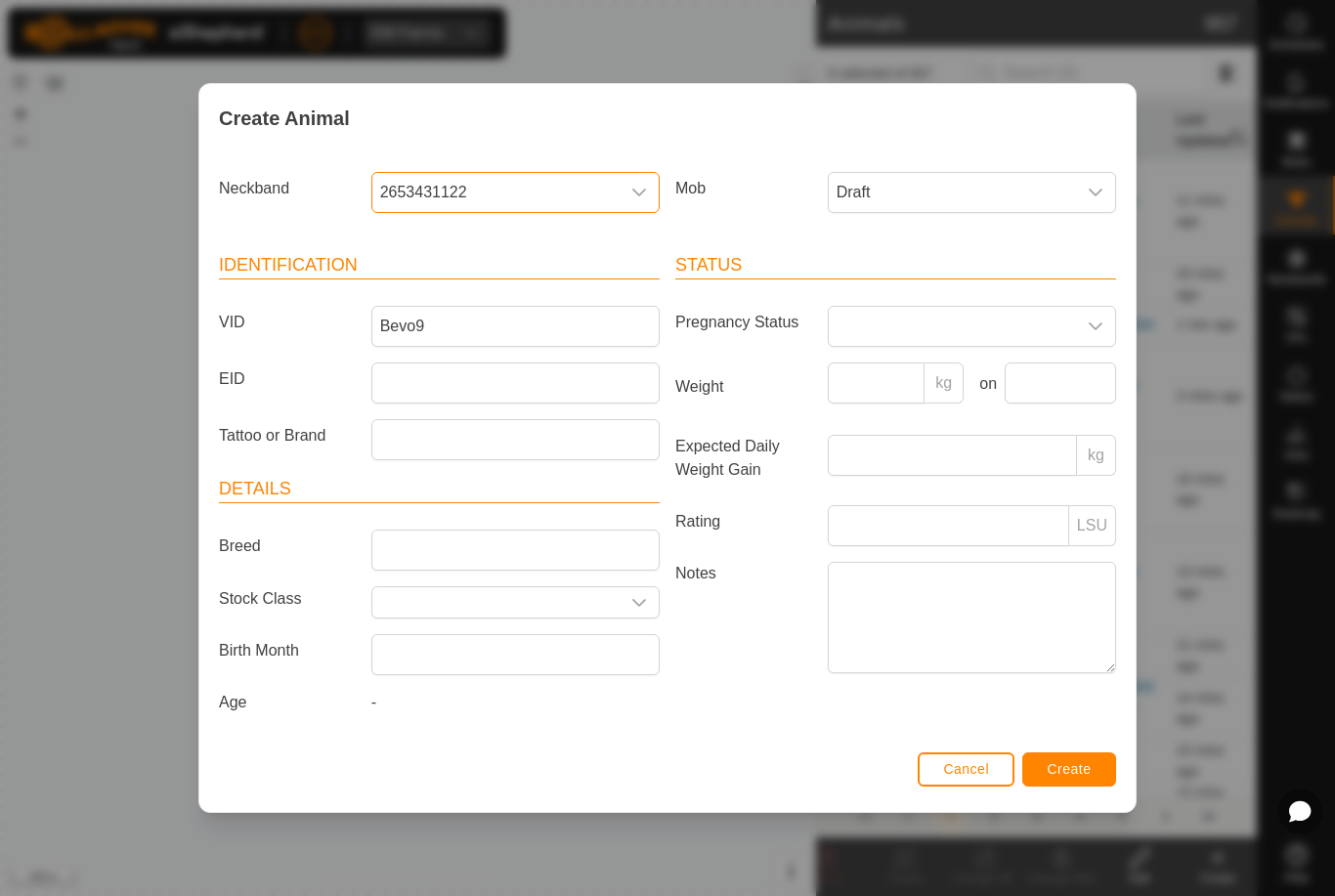
click at [1075, 777] on span "Create" at bounding box center [1070, 769] width 44 height 16
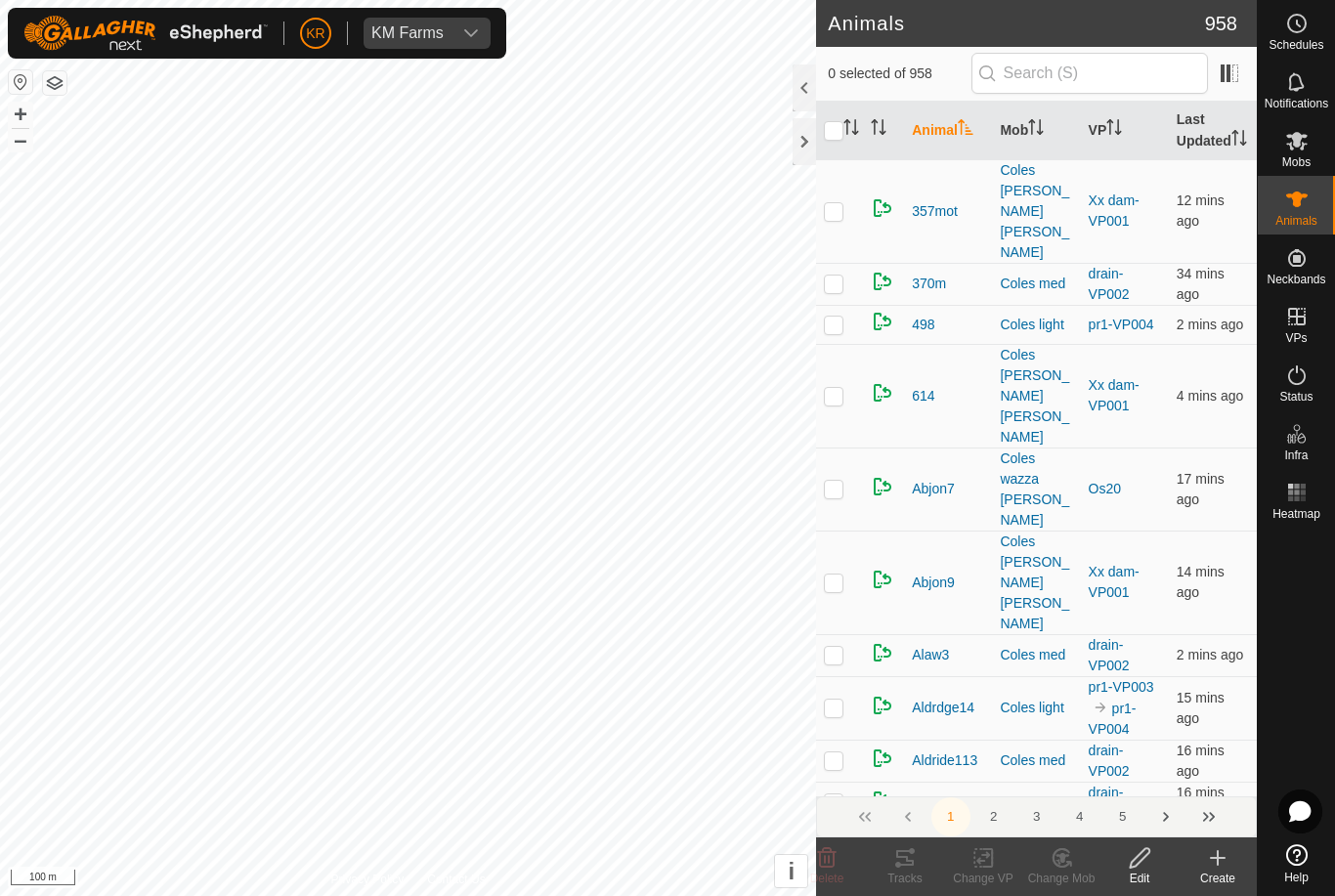
click at [1207, 873] on div "Create" at bounding box center [1218, 878] width 79 height 18
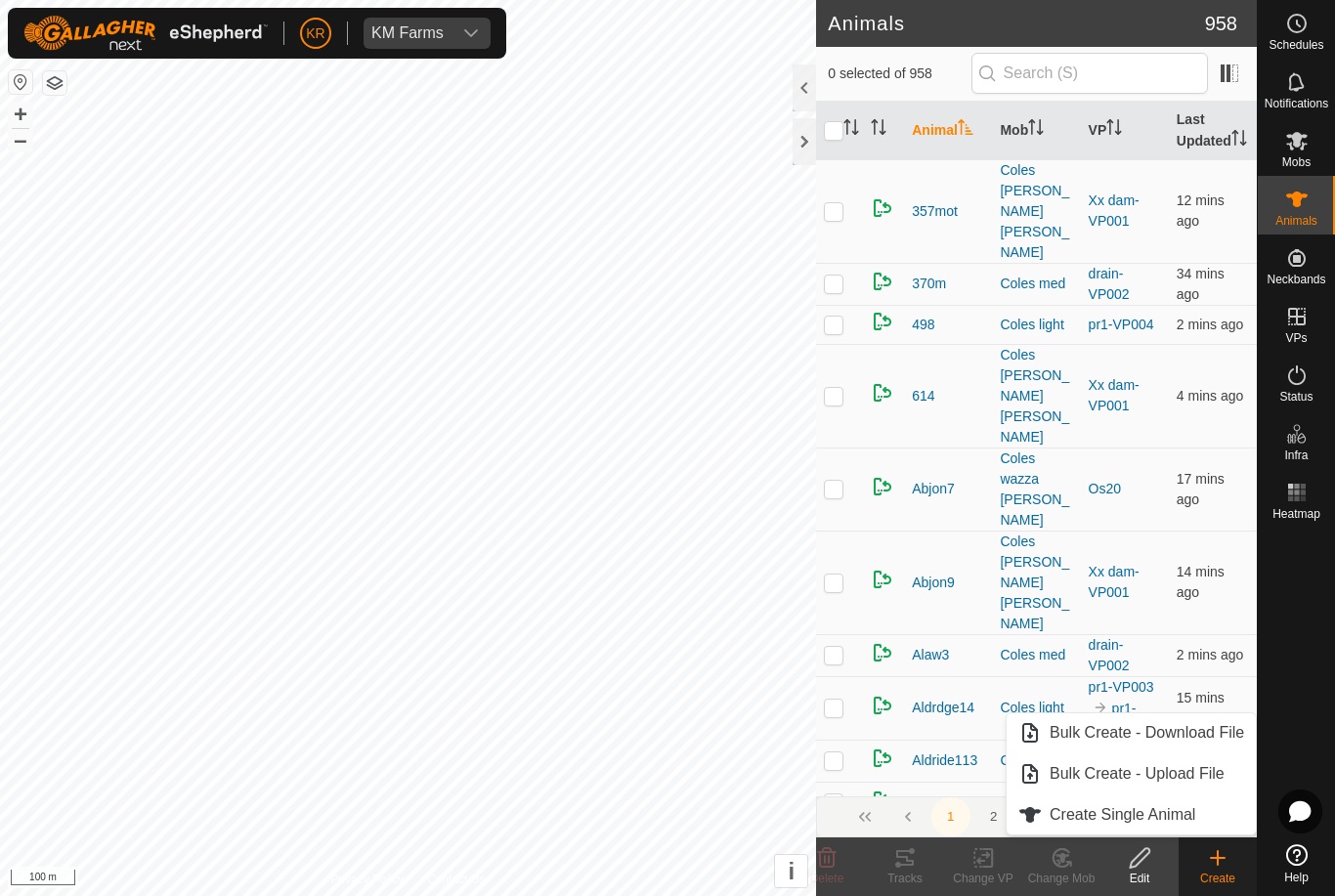
click at [1132, 810] on span "Create Single Animal" at bounding box center [1123, 815] width 145 height 24
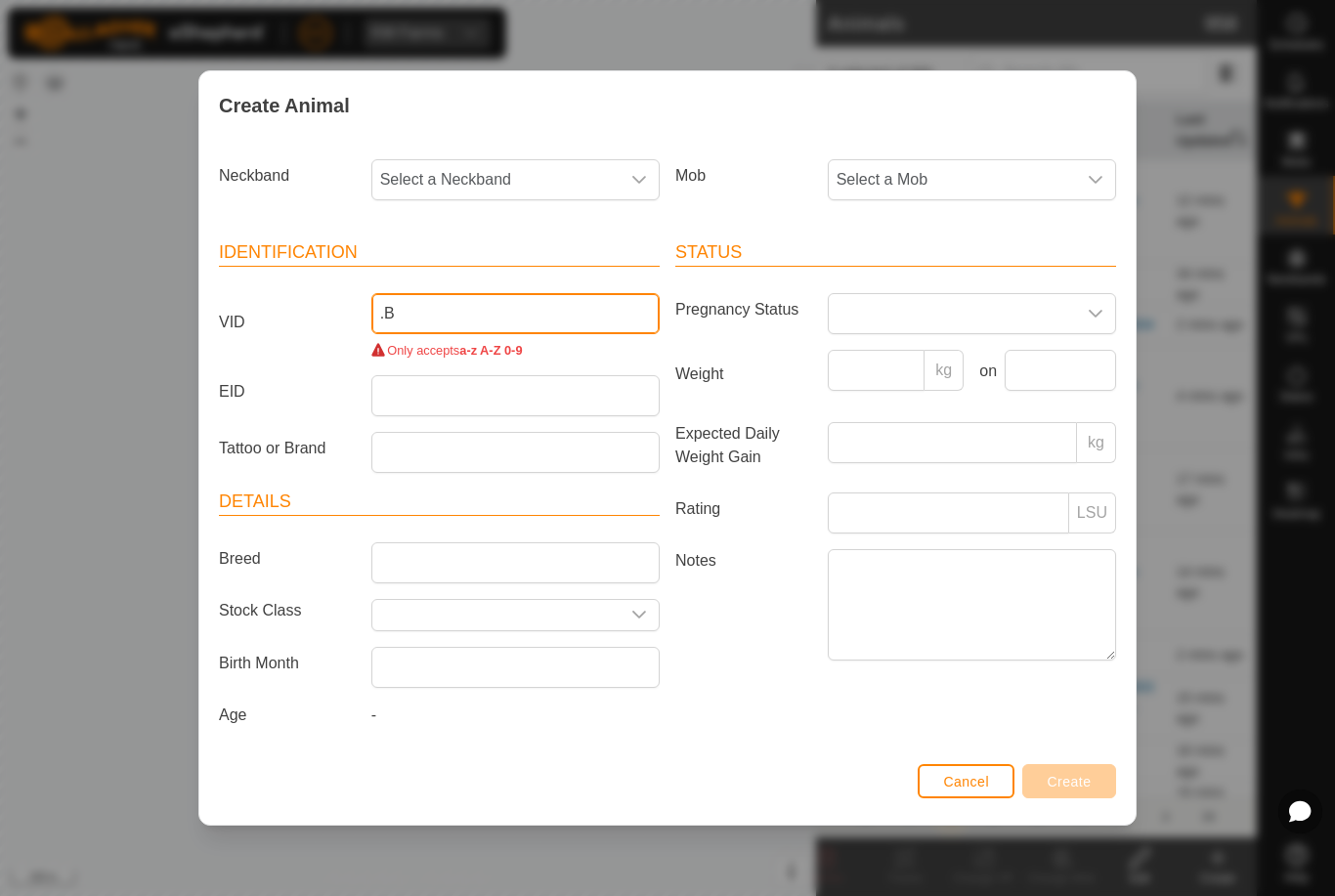
type input "."
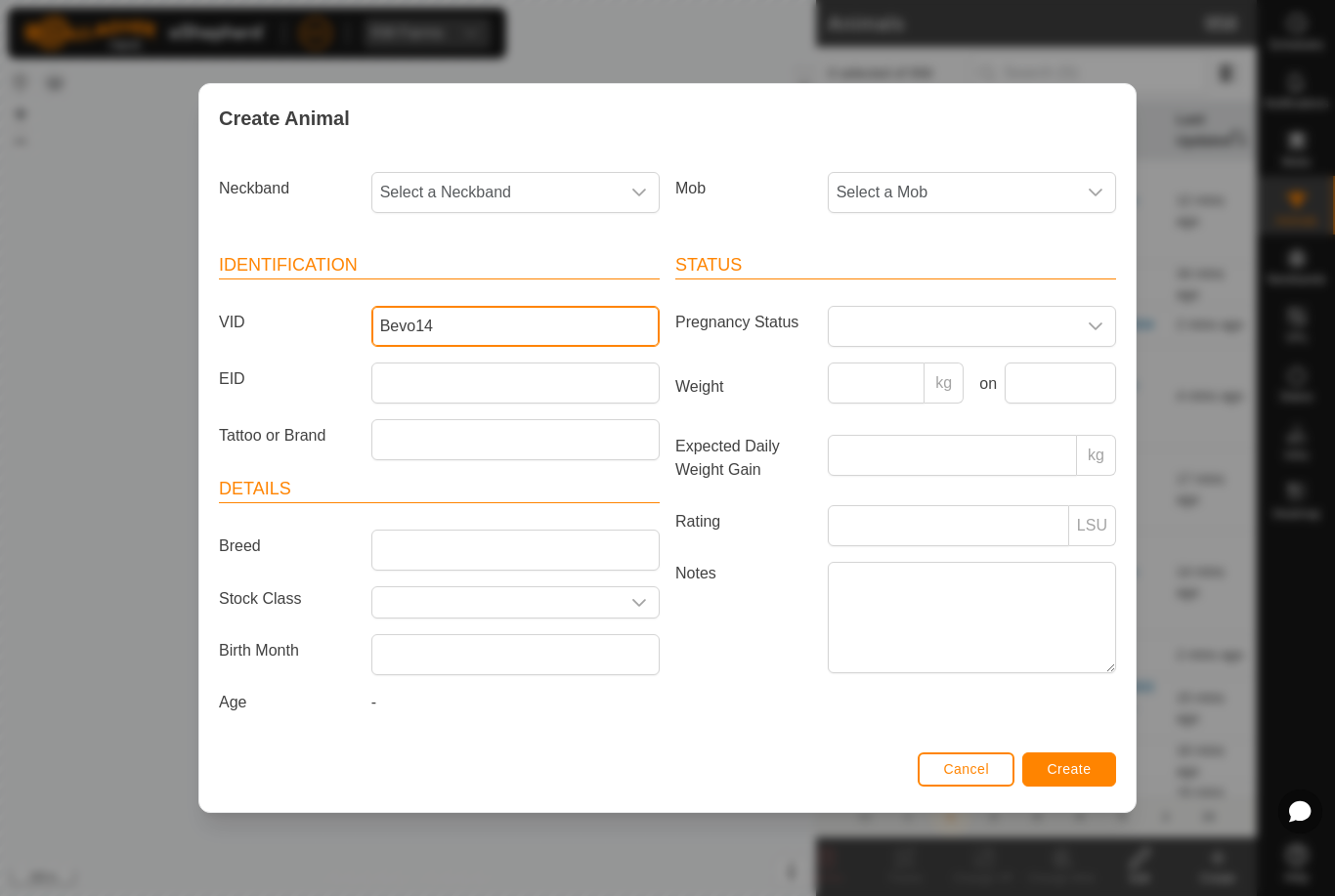
type input "Bevo14"
click at [505, 181] on span "Select a Neckband" at bounding box center [496, 193] width 248 height 39
type input "10213"
click at [478, 283] on li "1021383298" at bounding box center [517, 294] width 287 height 39
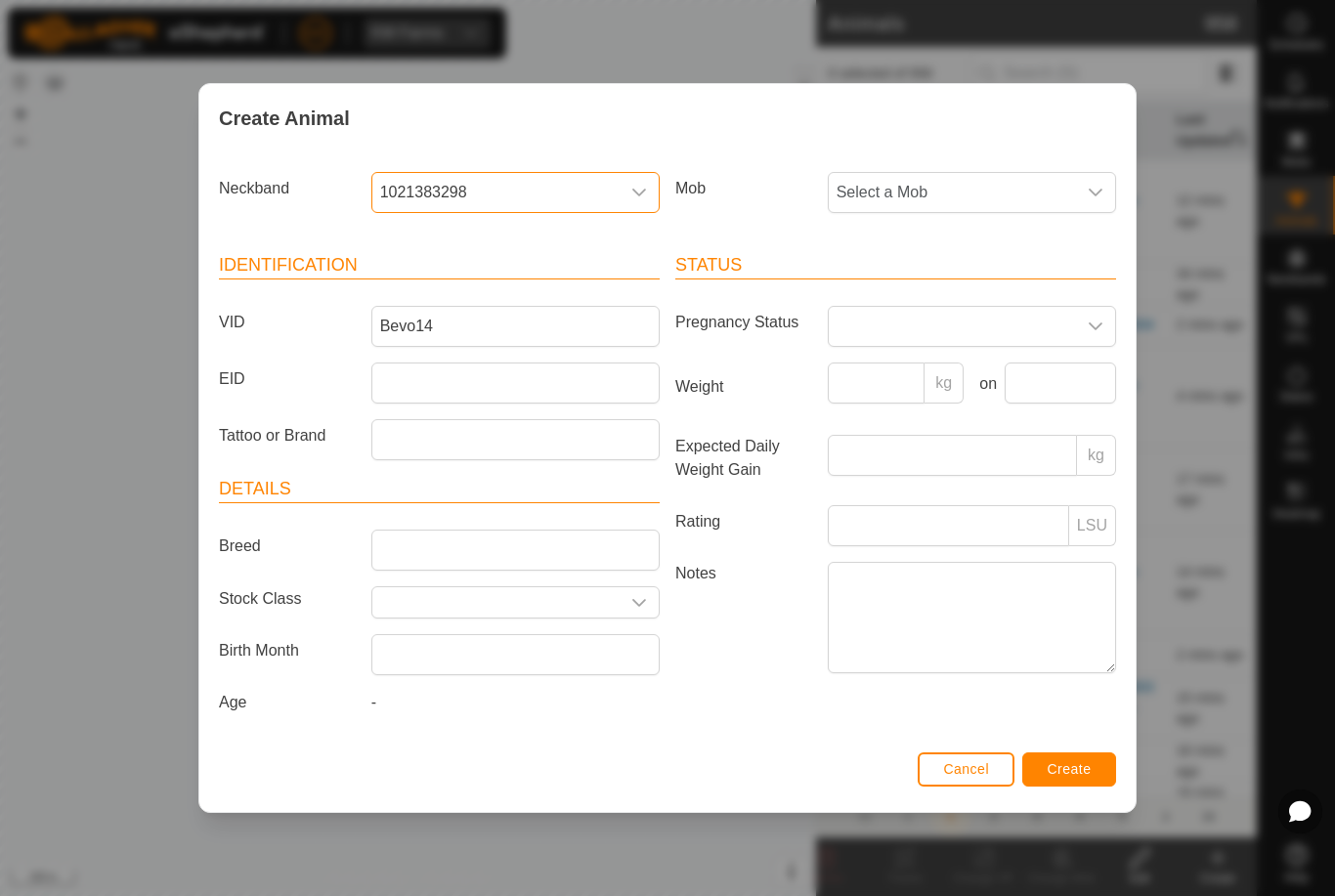
click at [995, 187] on span "Select a Mob" at bounding box center [953, 193] width 248 height 39
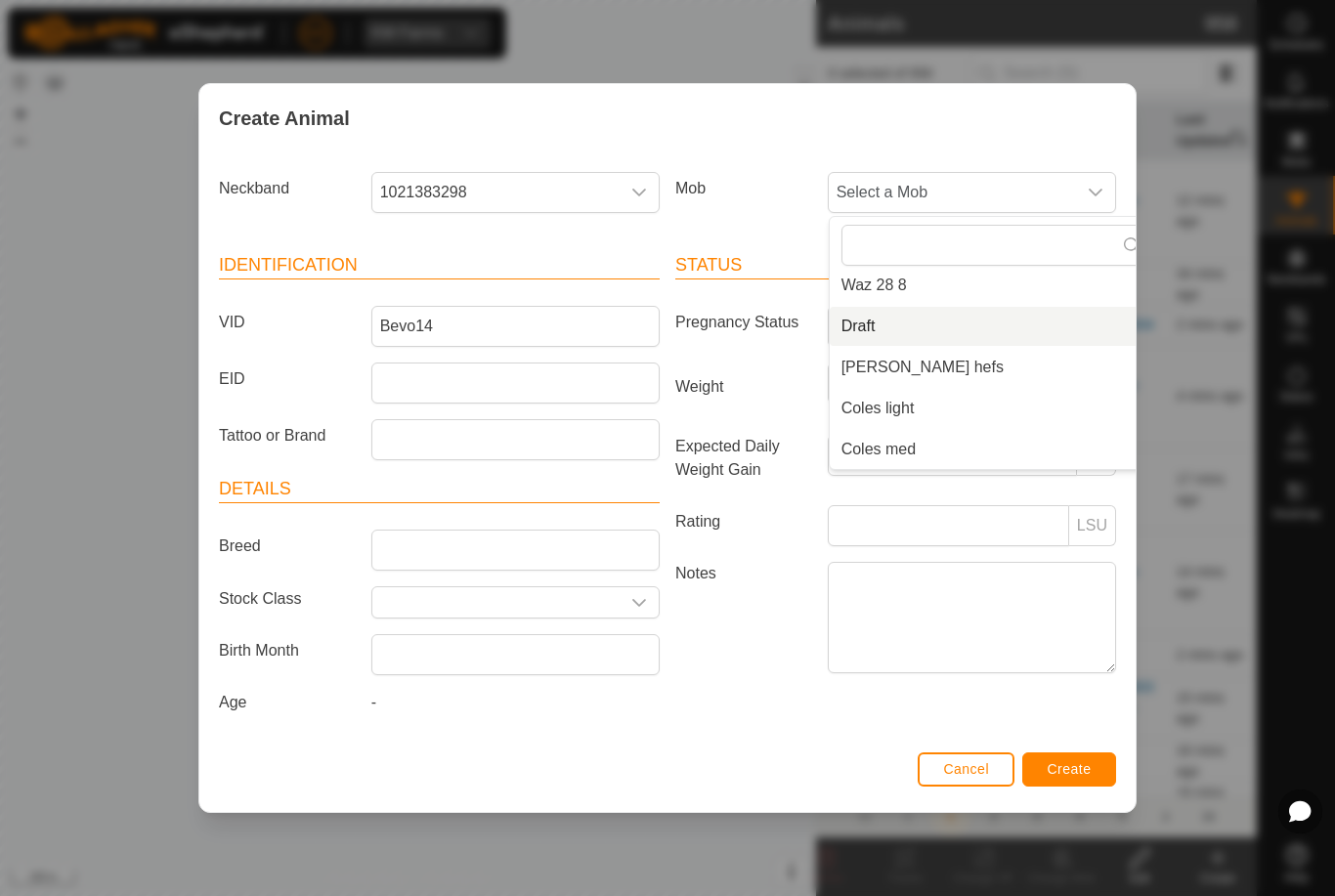
click at [865, 314] on span "Draft" at bounding box center [859, 326] width 34 height 24
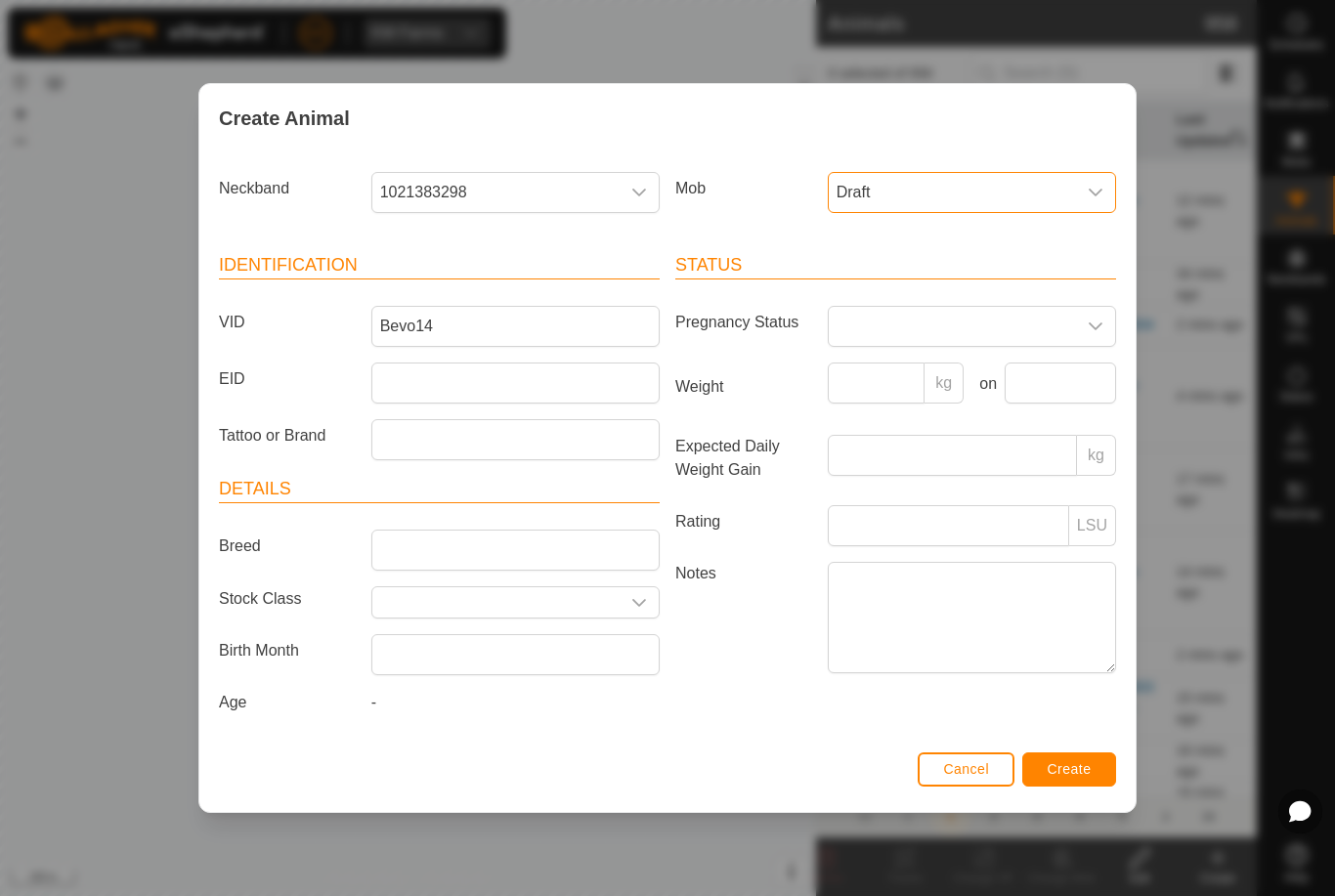
click at [1091, 776] on button "Create" at bounding box center [1070, 769] width 94 height 34
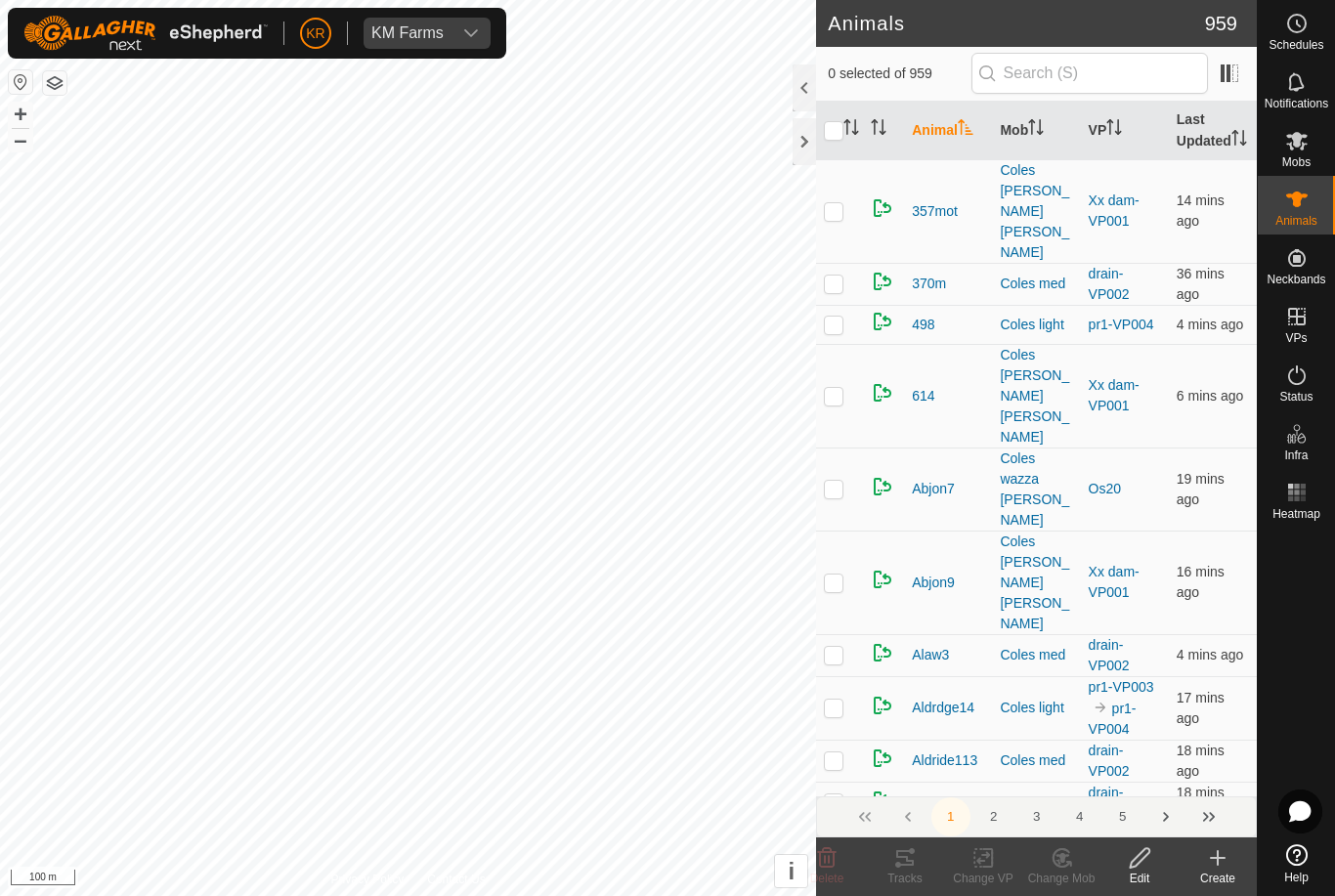
click at [1225, 862] on icon at bounding box center [1218, 859] width 24 height 24
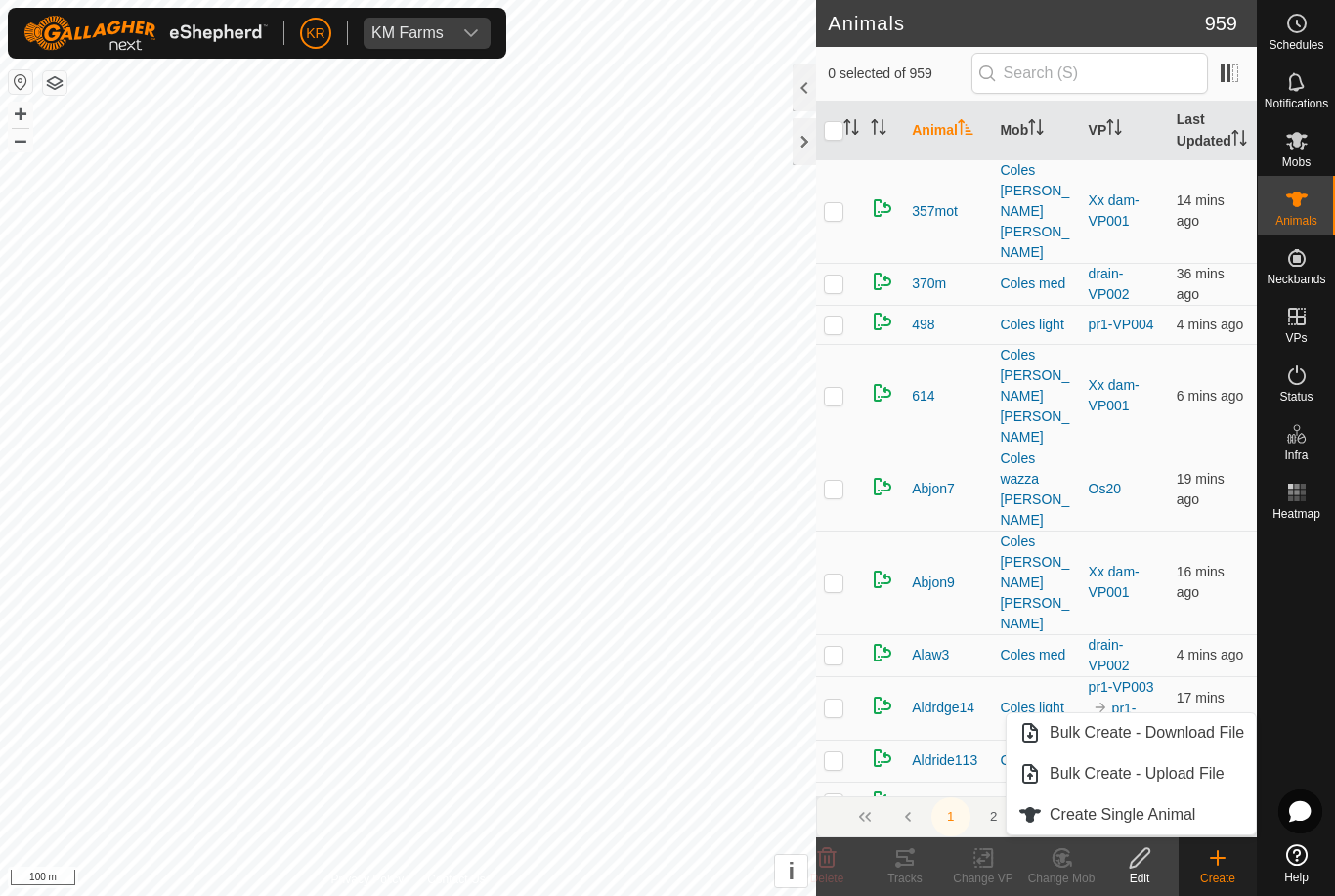
click at [1208, 818] on link "Create Single Animal" at bounding box center [1132, 815] width 250 height 39
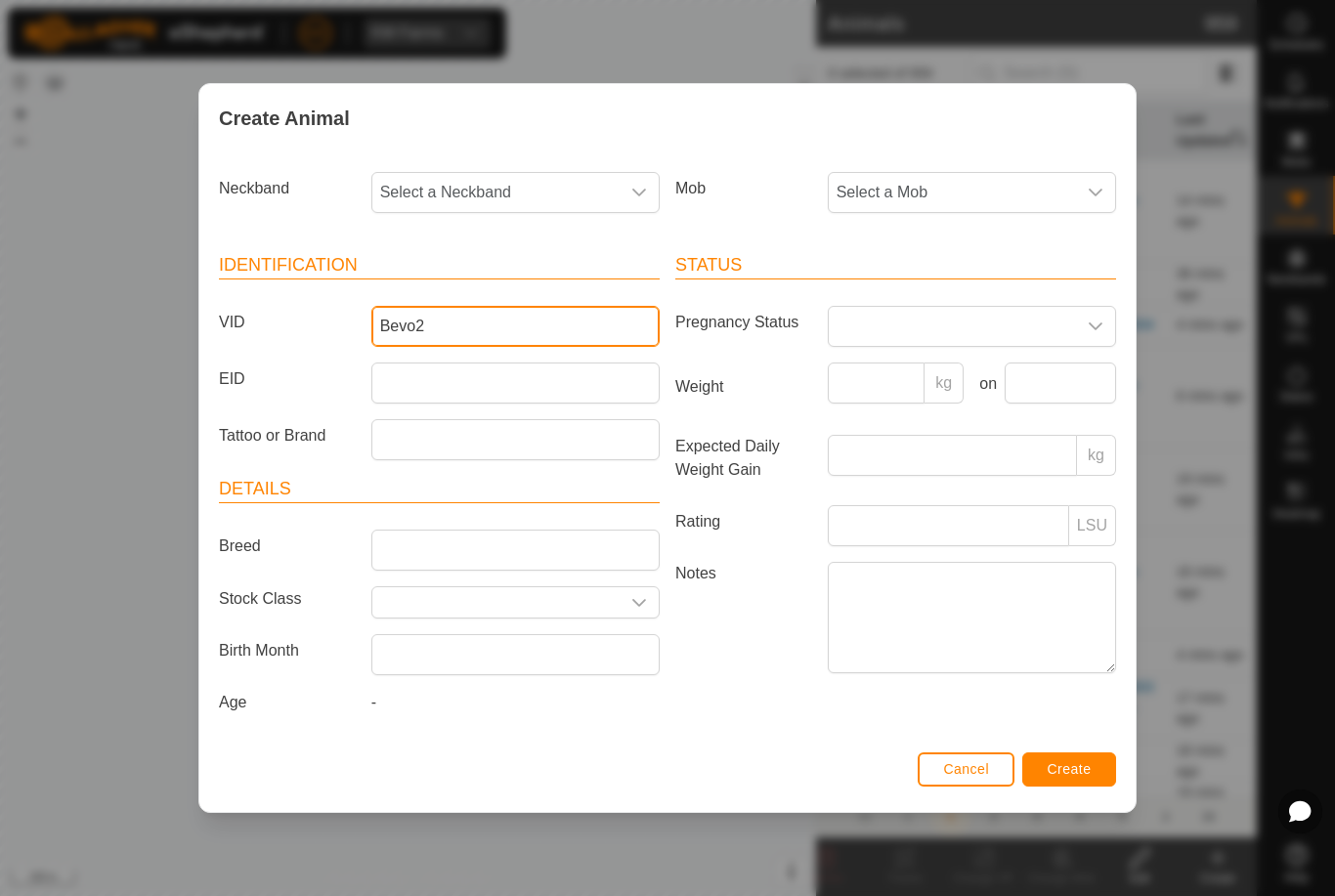
type input "Bevo2"
click at [532, 189] on span "Select a Neckband" at bounding box center [496, 193] width 248 height 39
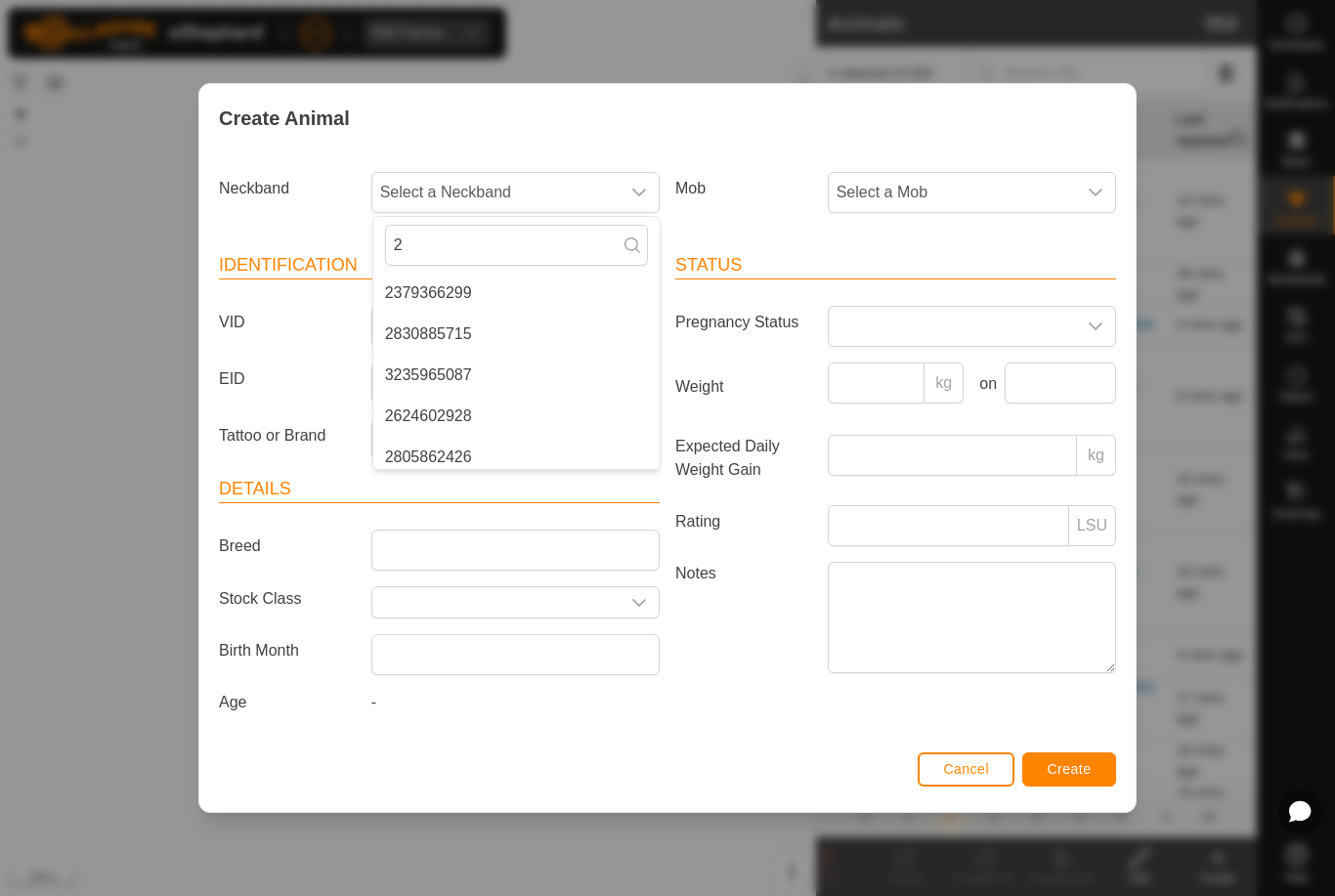
type input "2"
type textarea ".066"
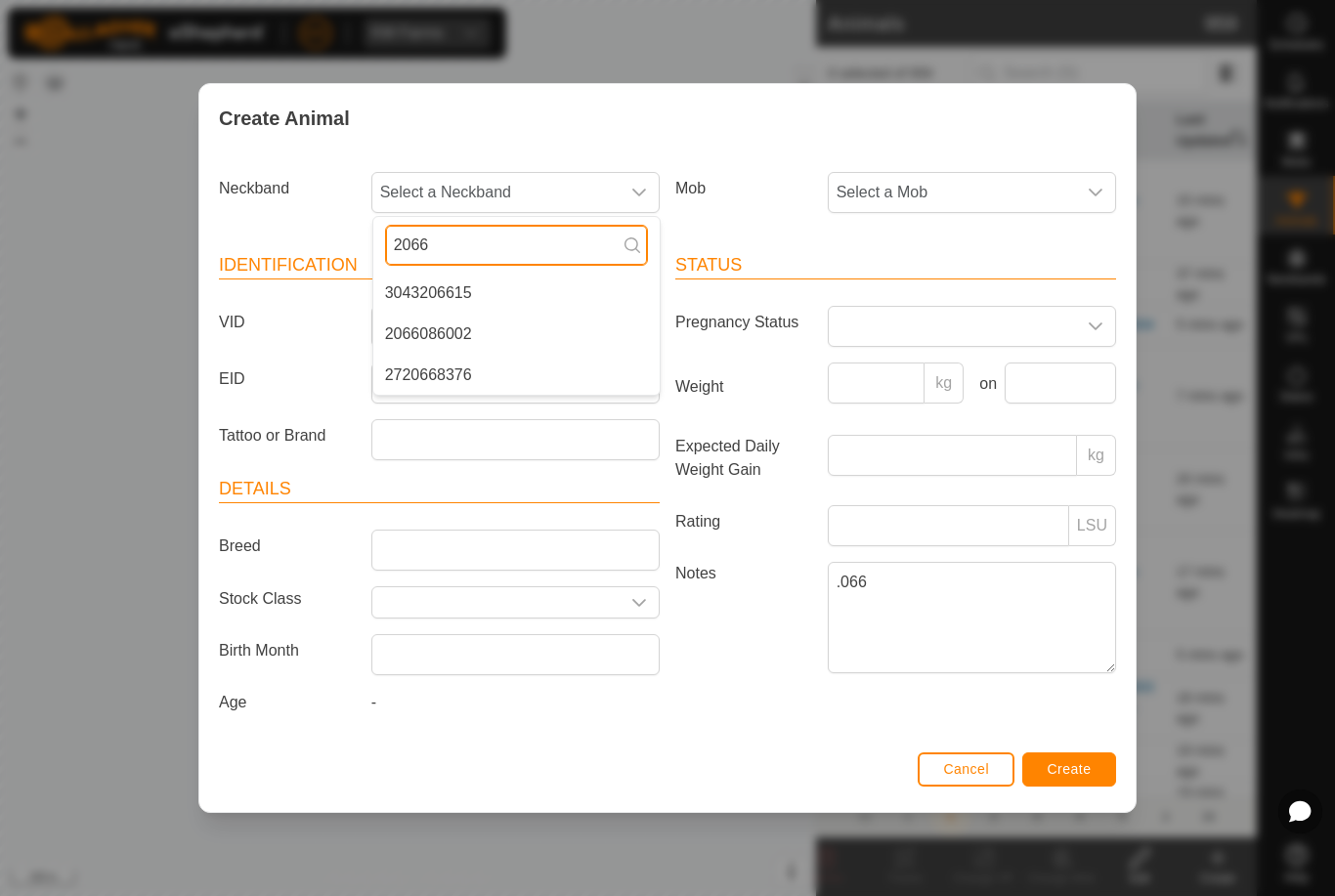
type input "2066"
click at [451, 336] on span "2066086002" at bounding box center [428, 334] width 87 height 24
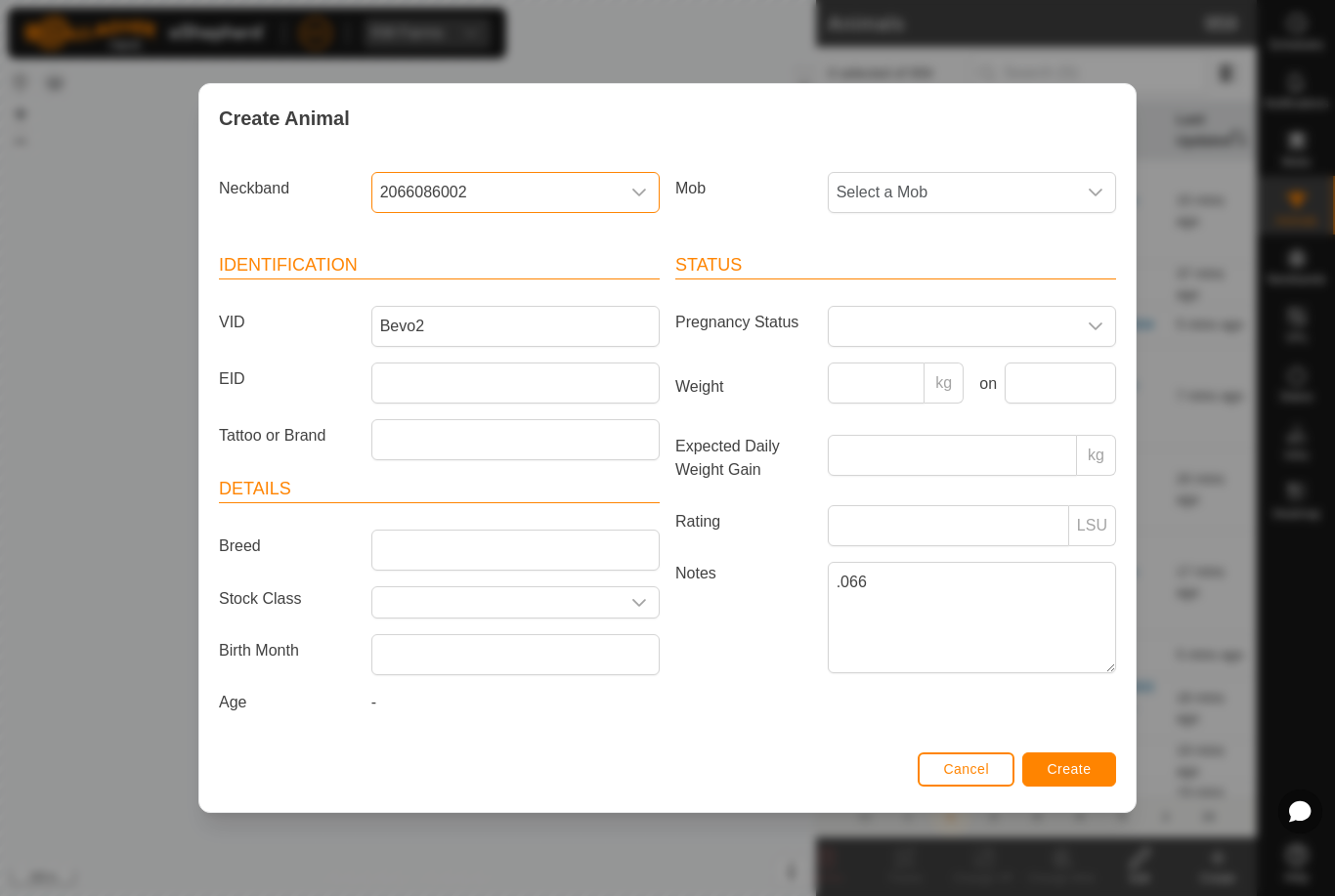
click at [964, 190] on span "Select a Mob" at bounding box center [953, 193] width 248 height 39
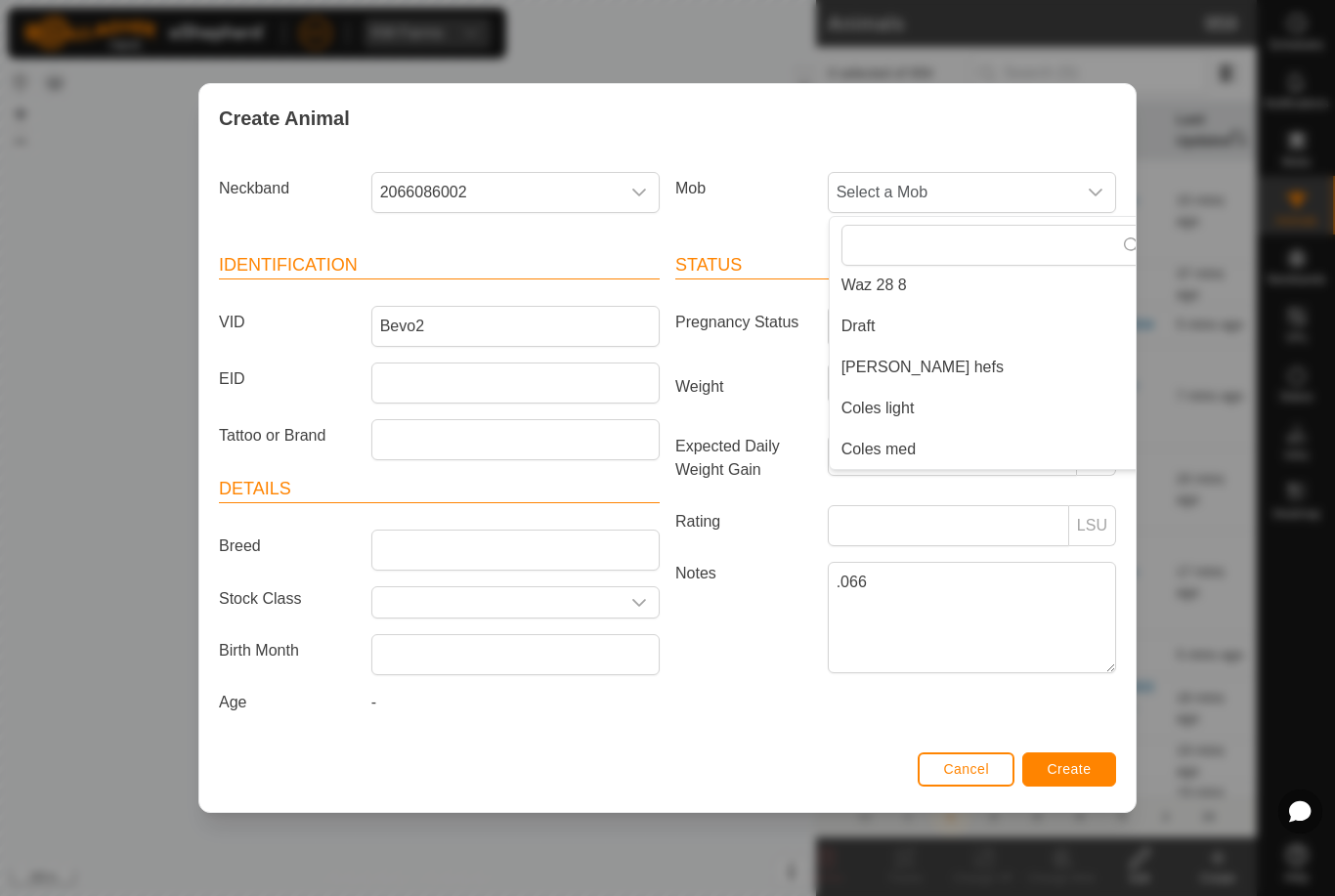
click at [863, 320] on span "Draft" at bounding box center [859, 326] width 34 height 24
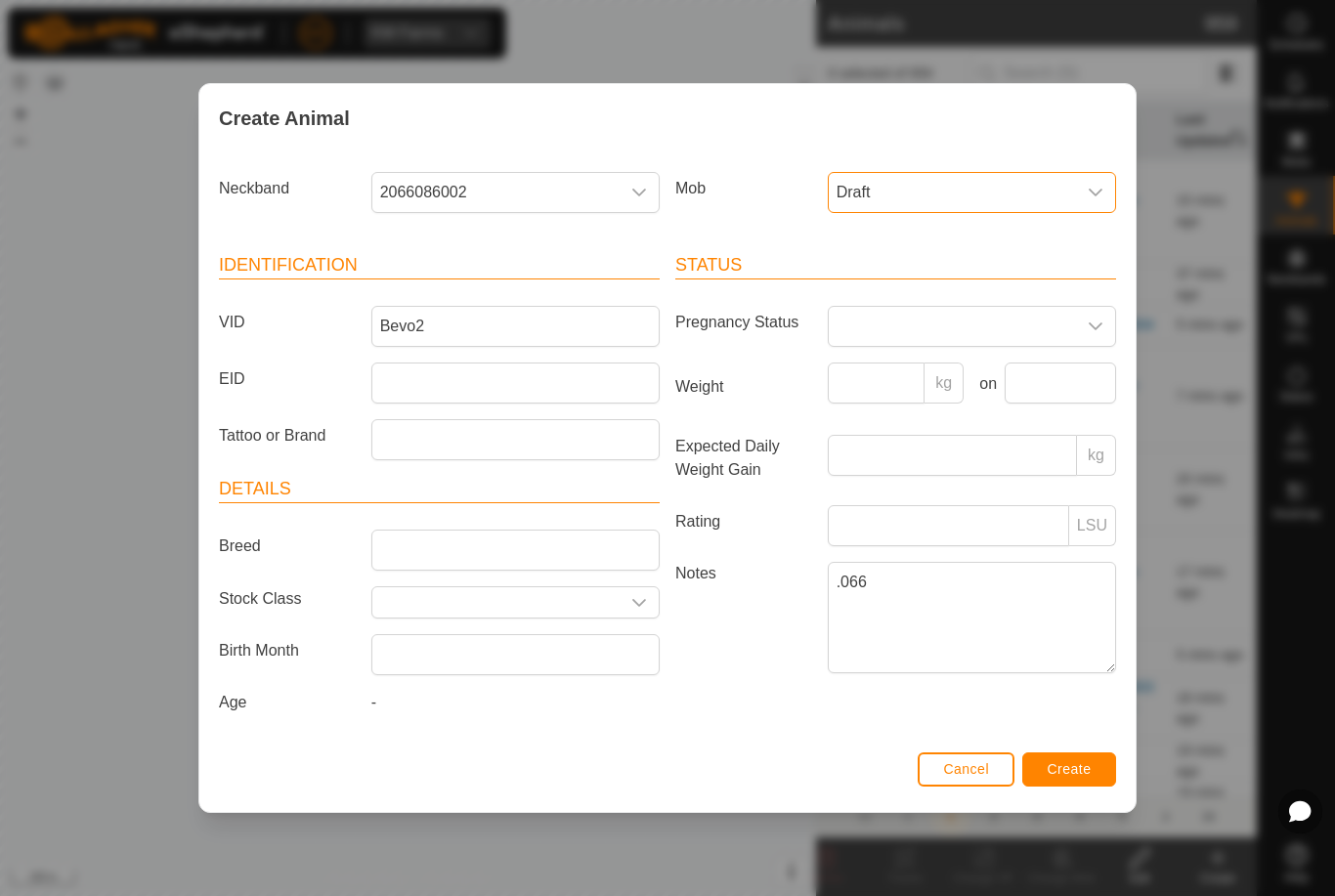
click at [1084, 773] on span "Create" at bounding box center [1070, 769] width 44 height 16
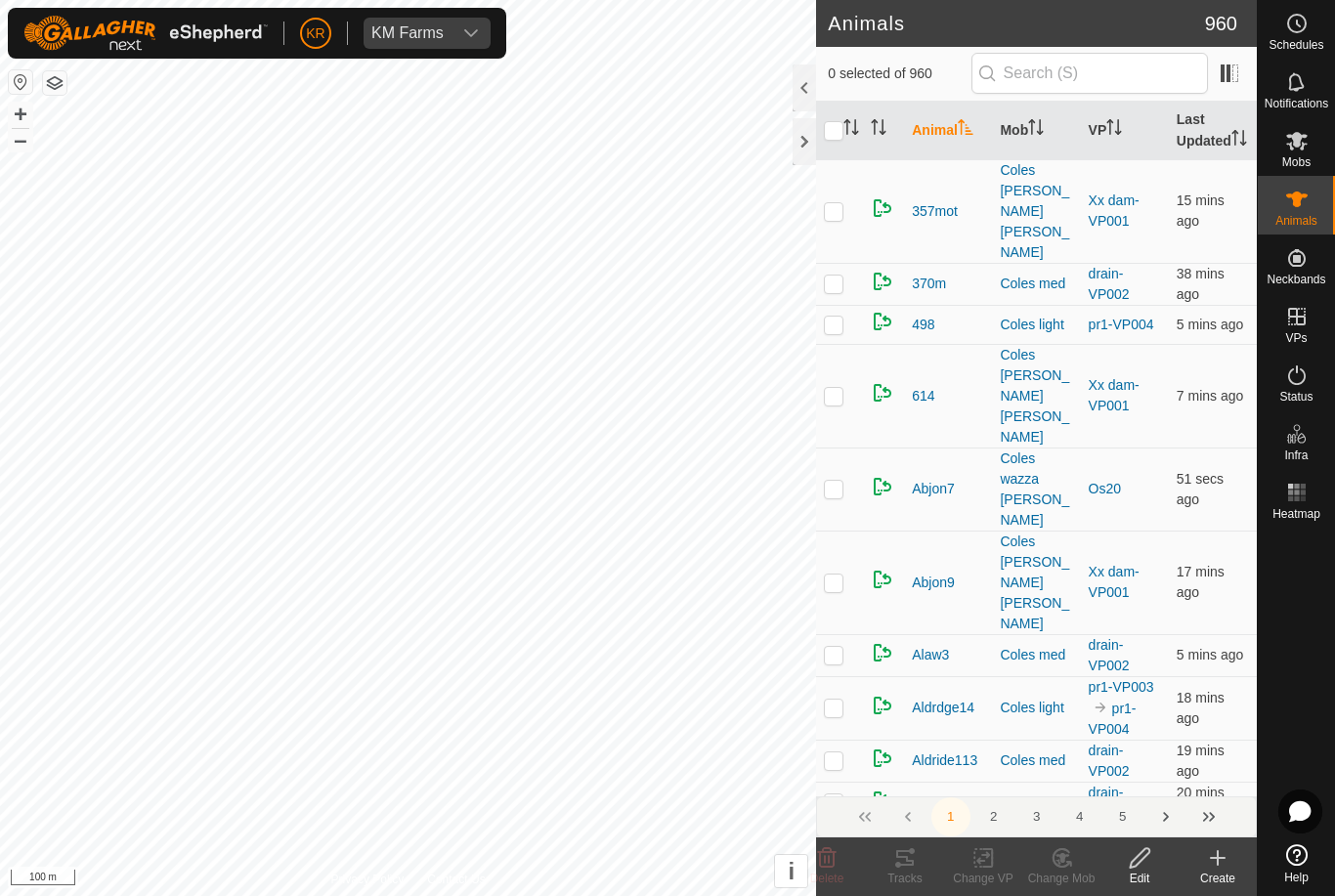
click at [1222, 863] on icon at bounding box center [1218, 859] width 24 height 24
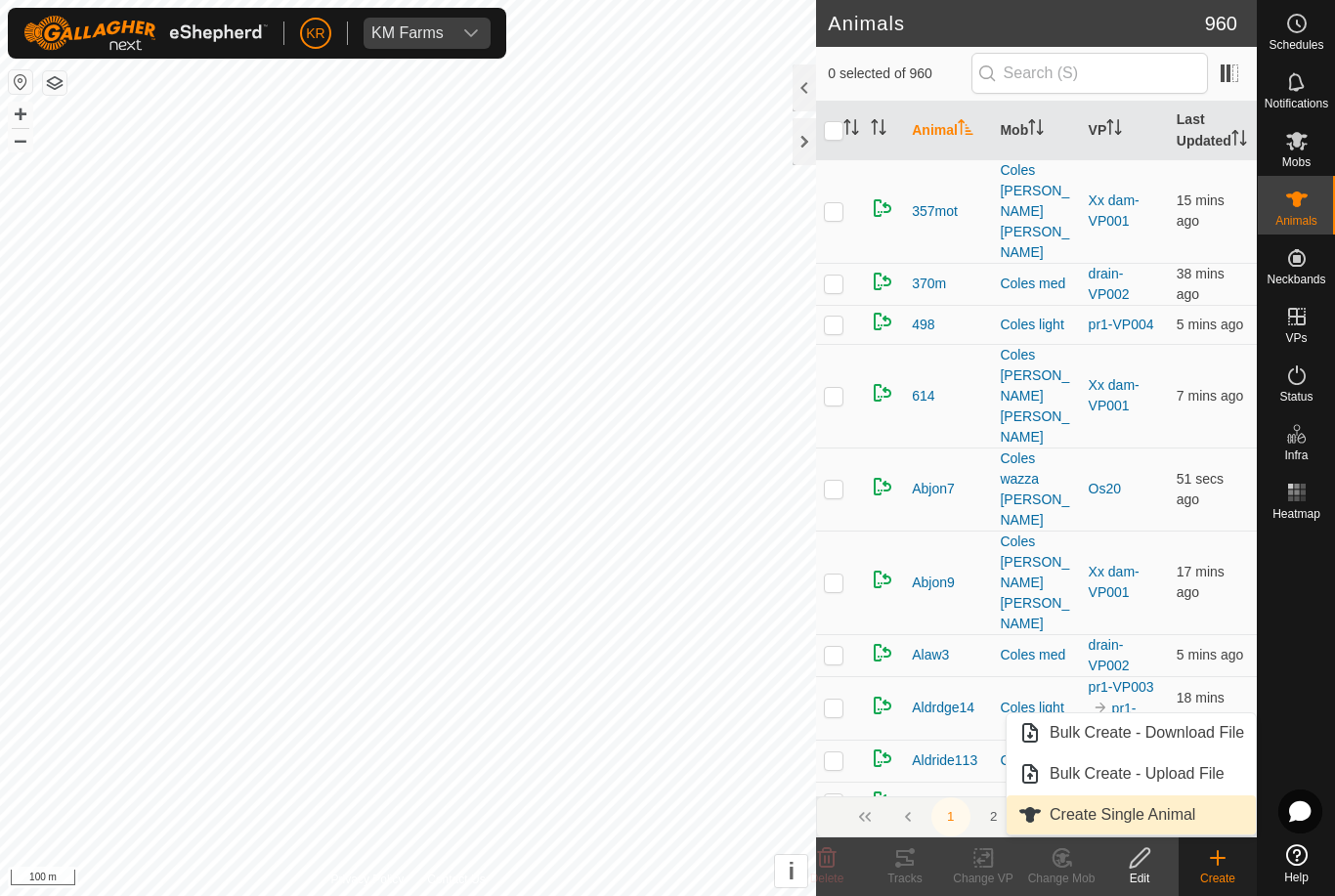
click at [1200, 826] on link "Create Single Animal" at bounding box center [1132, 815] width 250 height 39
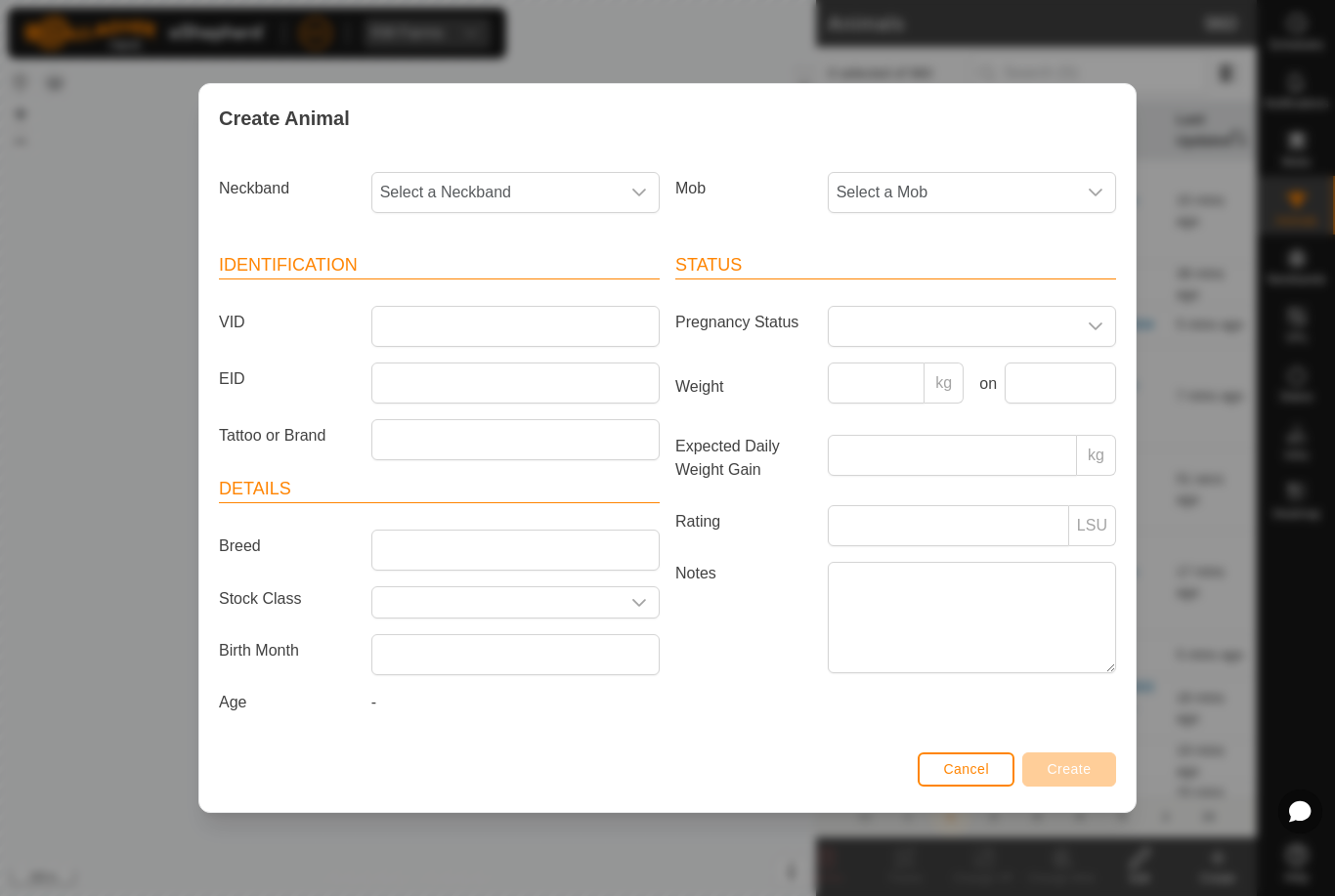
click at [933, 190] on span "Select a Mob" at bounding box center [953, 193] width 248 height 39
click at [861, 323] on span "Draft" at bounding box center [859, 326] width 34 height 24
type input "-"
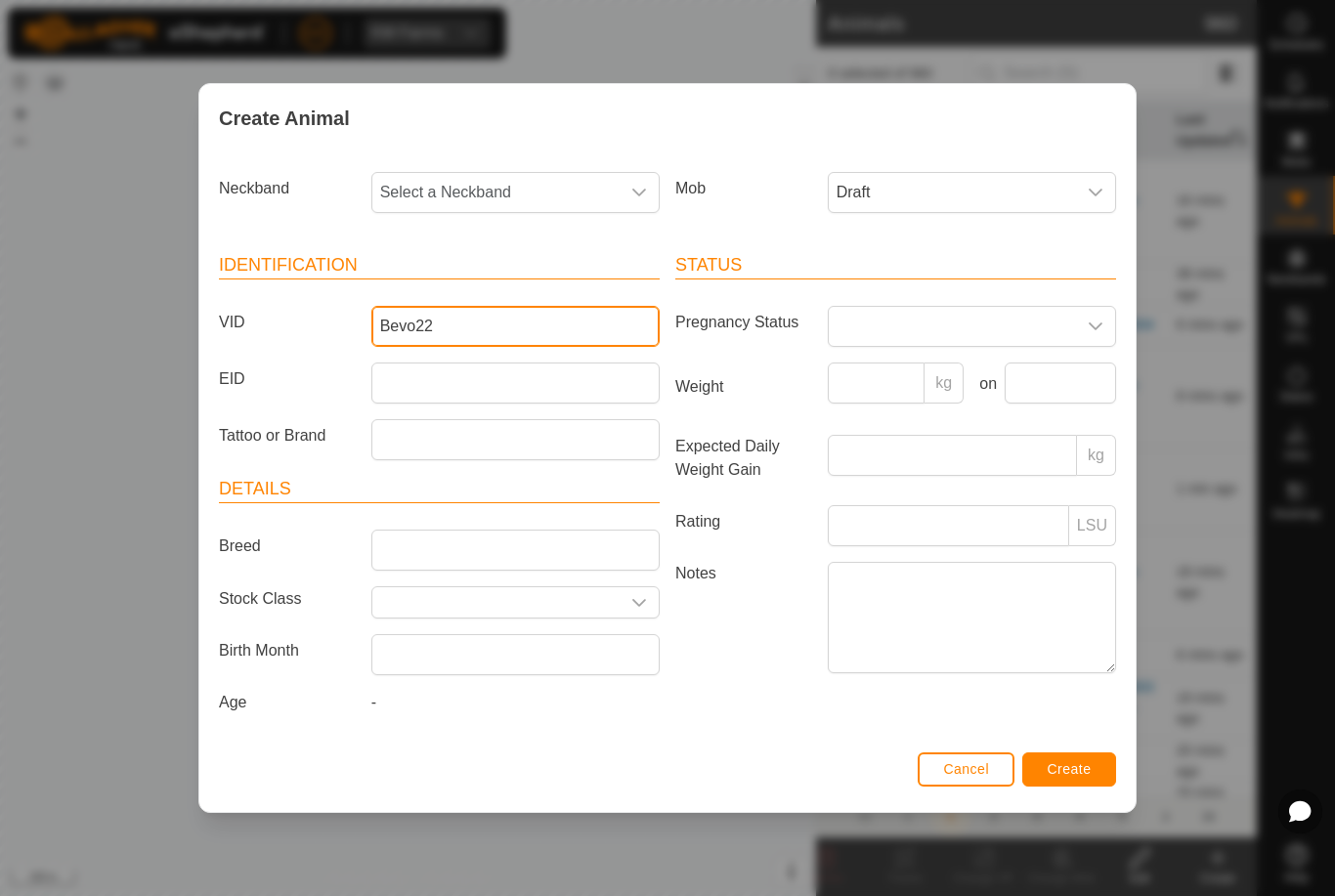
type input "Bevo22"
click at [488, 184] on span "Select a Neckband" at bounding box center [496, 193] width 248 height 39
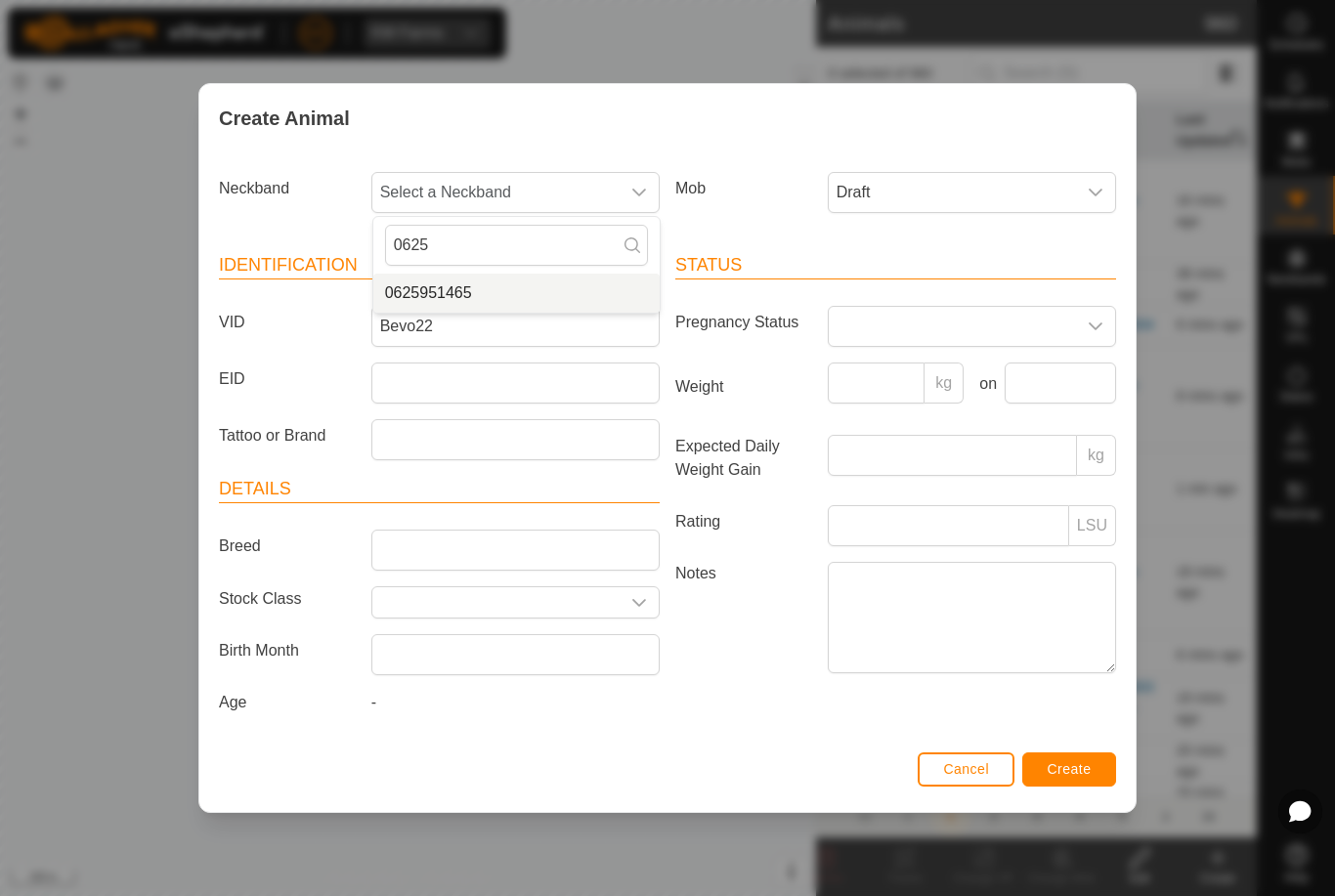
type input "0625"
click at [537, 293] on li "0625951465" at bounding box center [517, 294] width 287 height 39
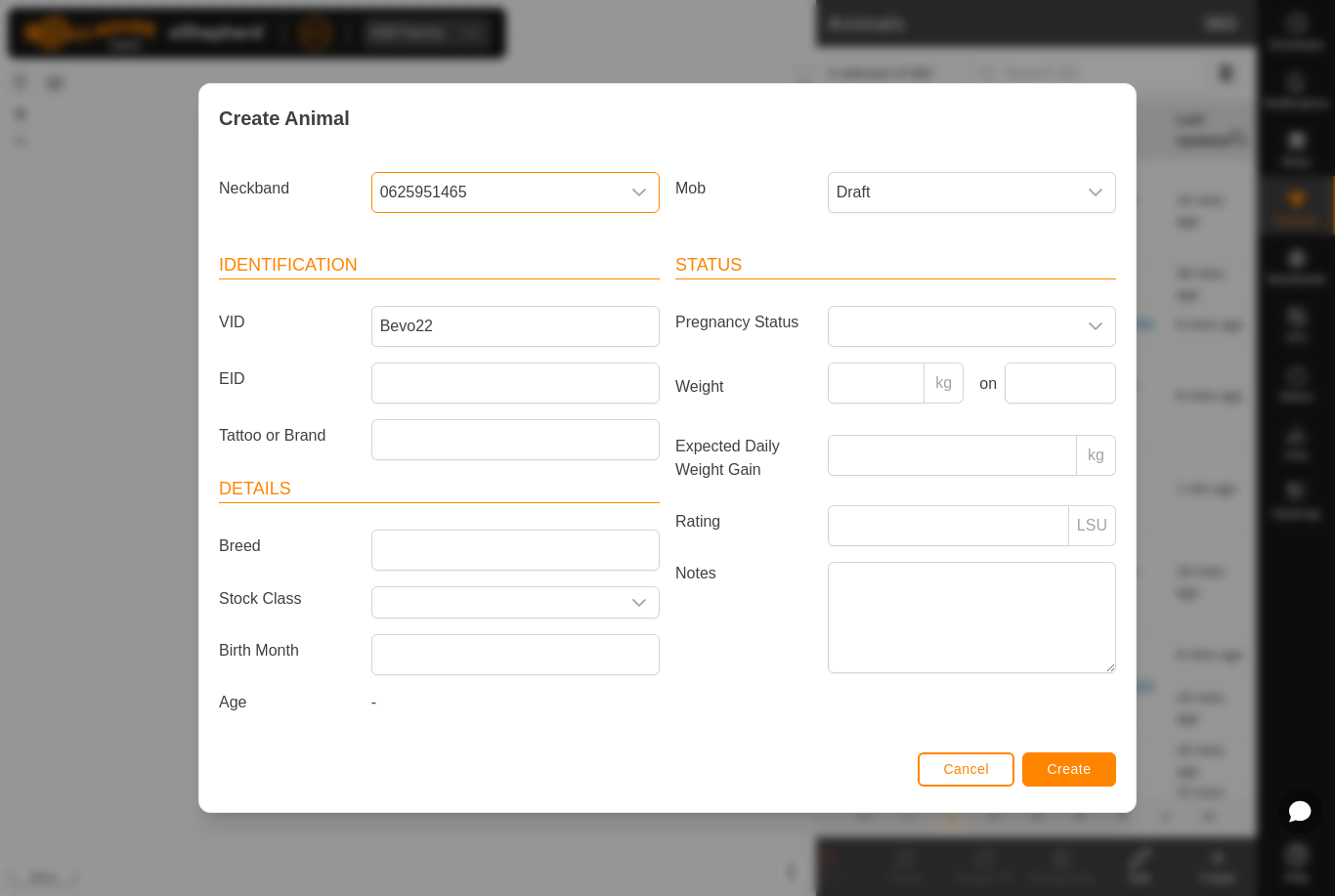
click at [1083, 775] on span "Create" at bounding box center [1070, 769] width 44 height 16
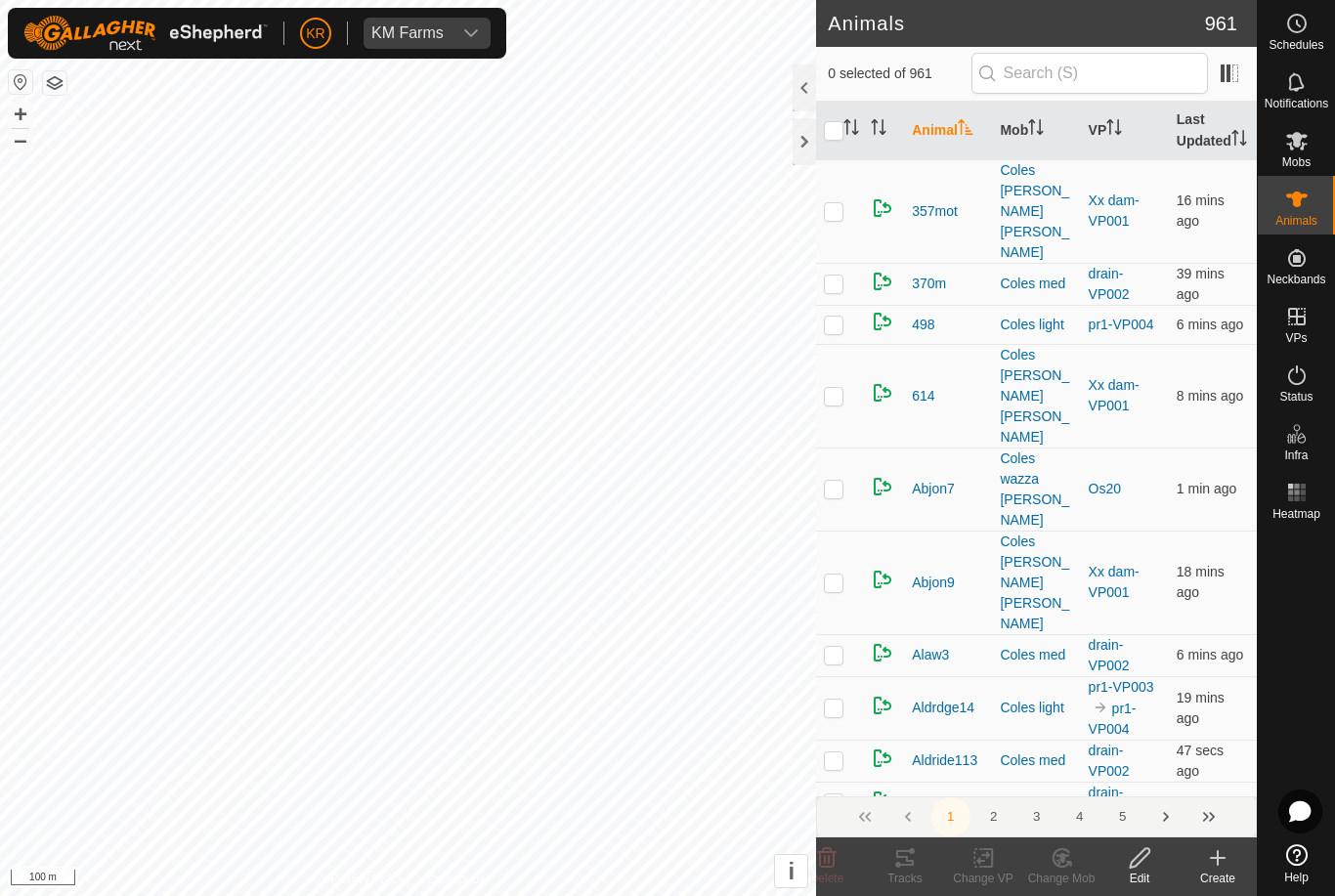
click at [1213, 877] on div "Create" at bounding box center [1218, 878] width 79 height 18
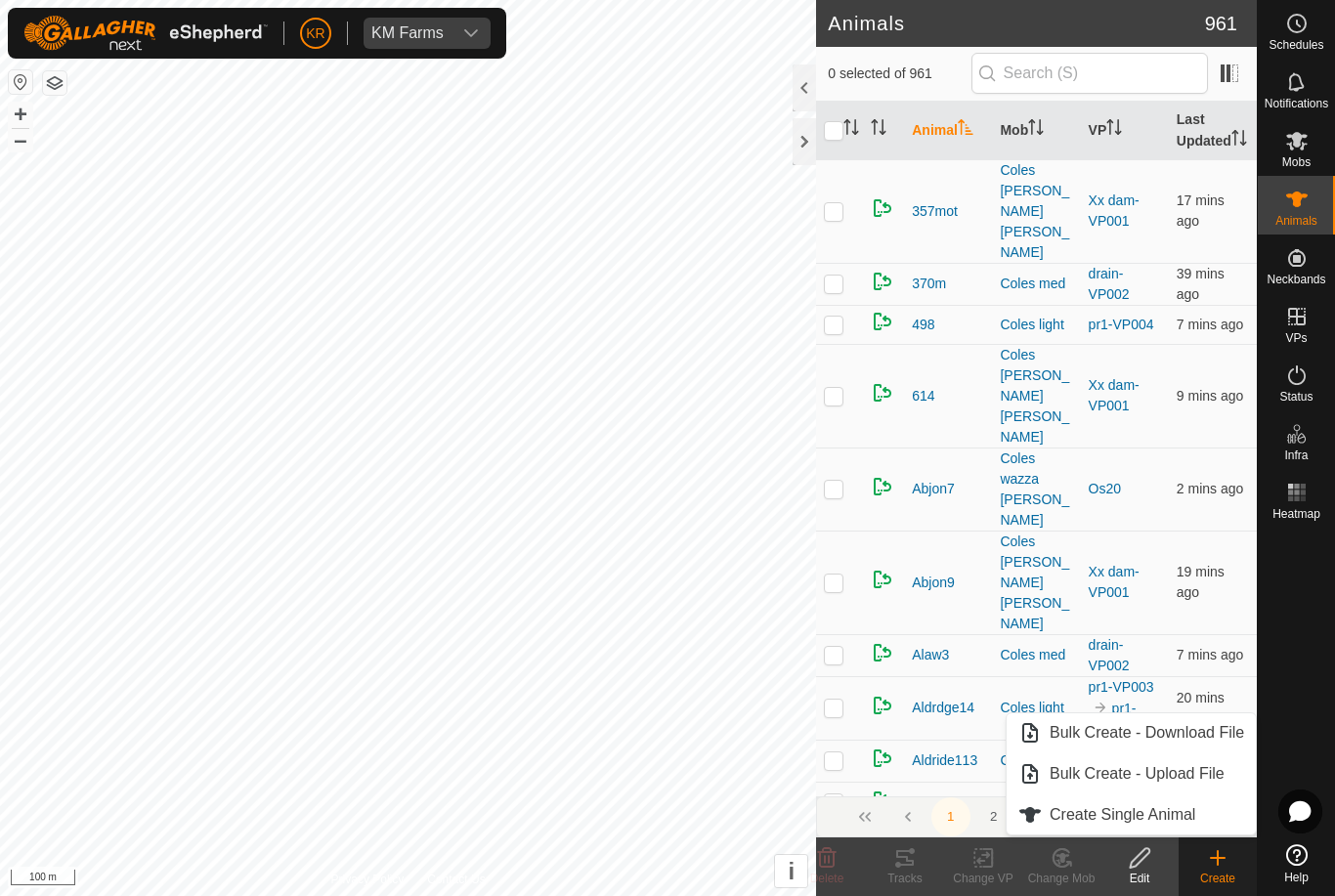
click at [1190, 814] on span "Create Single Animal" at bounding box center [1123, 815] width 145 height 24
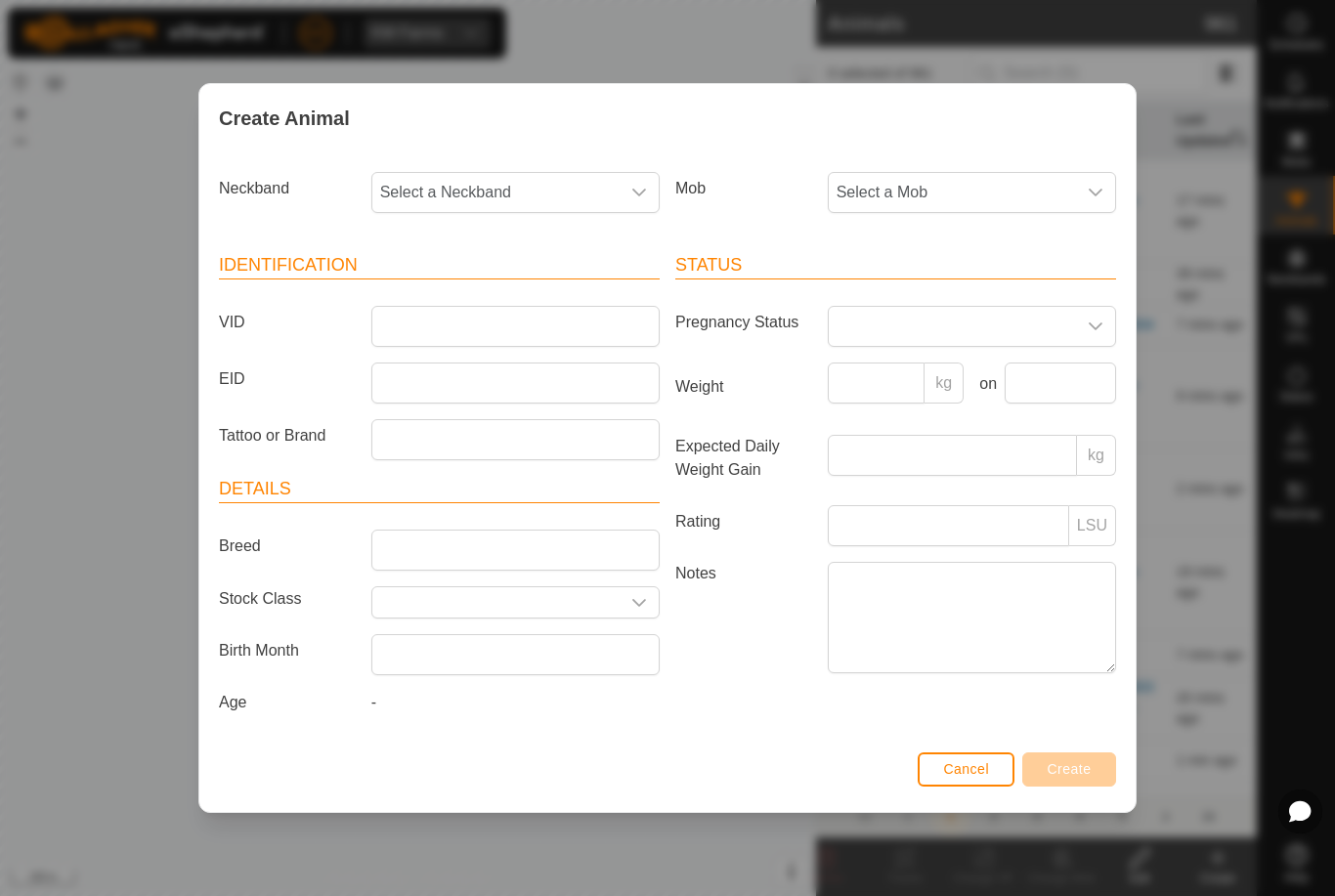
click at [1009, 186] on span "Select a Mob" at bounding box center [953, 193] width 248 height 39
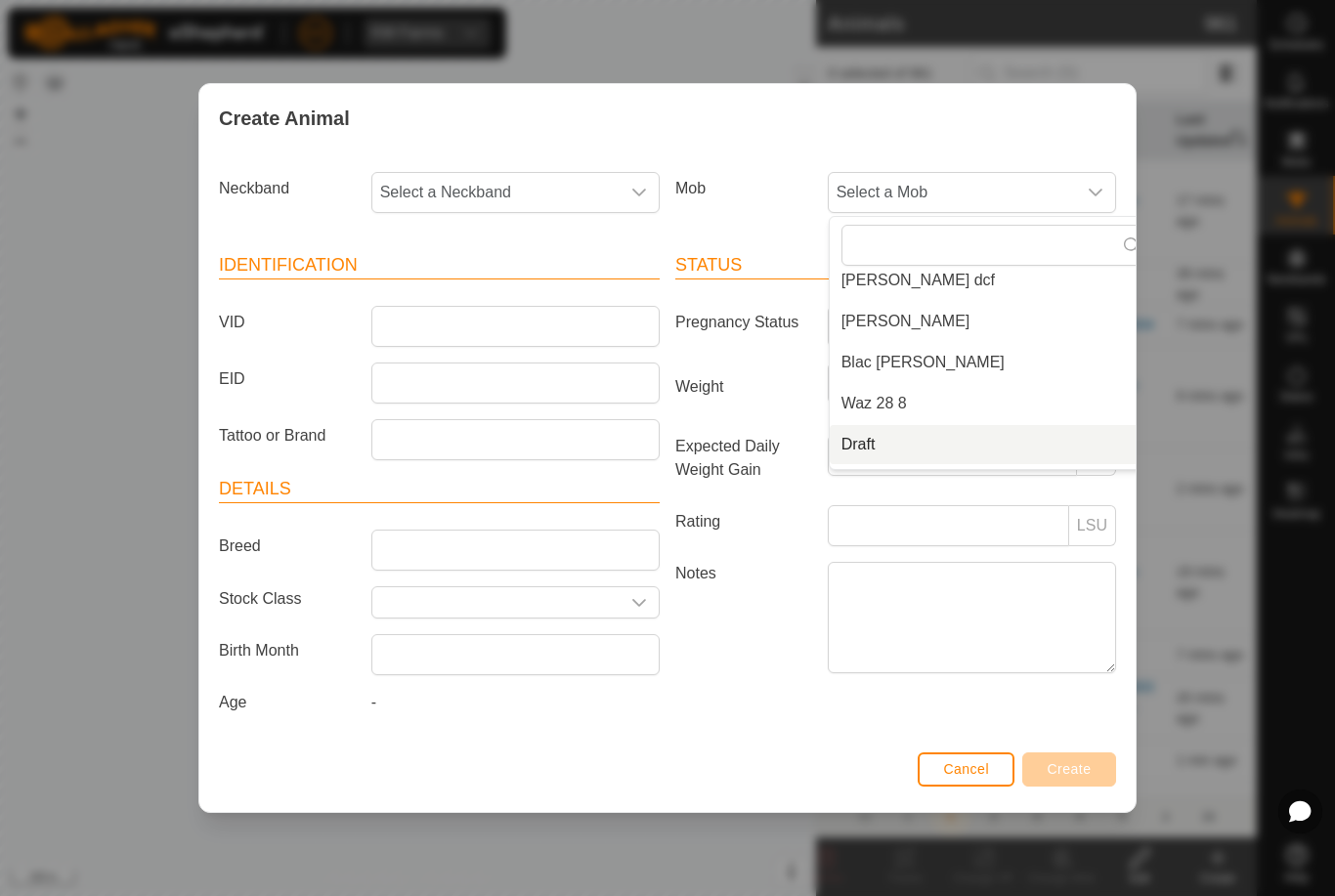
click at [870, 450] on span "Draft" at bounding box center [859, 445] width 34 height 24
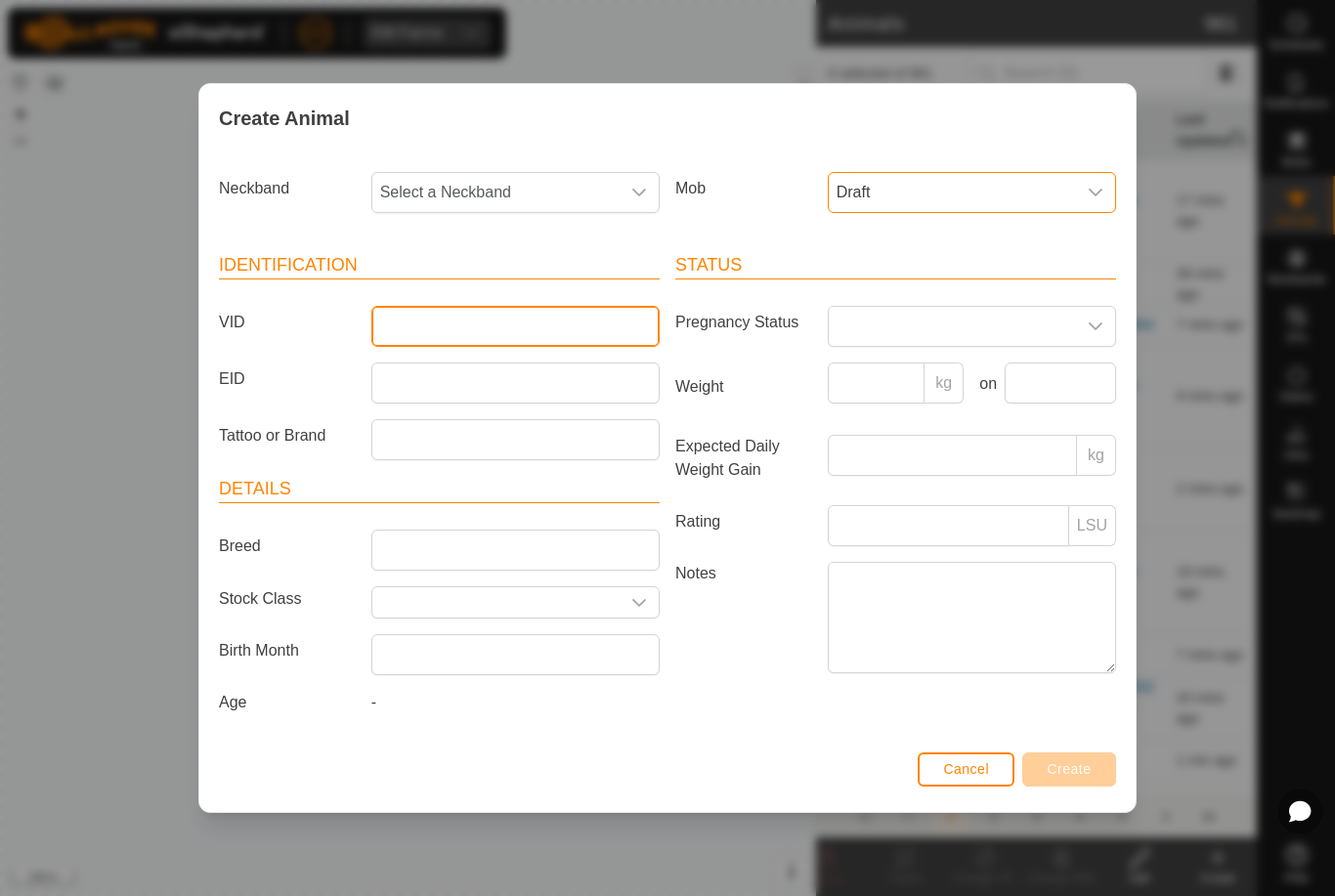
click at [553, 331] on input "VID" at bounding box center [515, 326] width 288 height 41
type input "Bevo10"
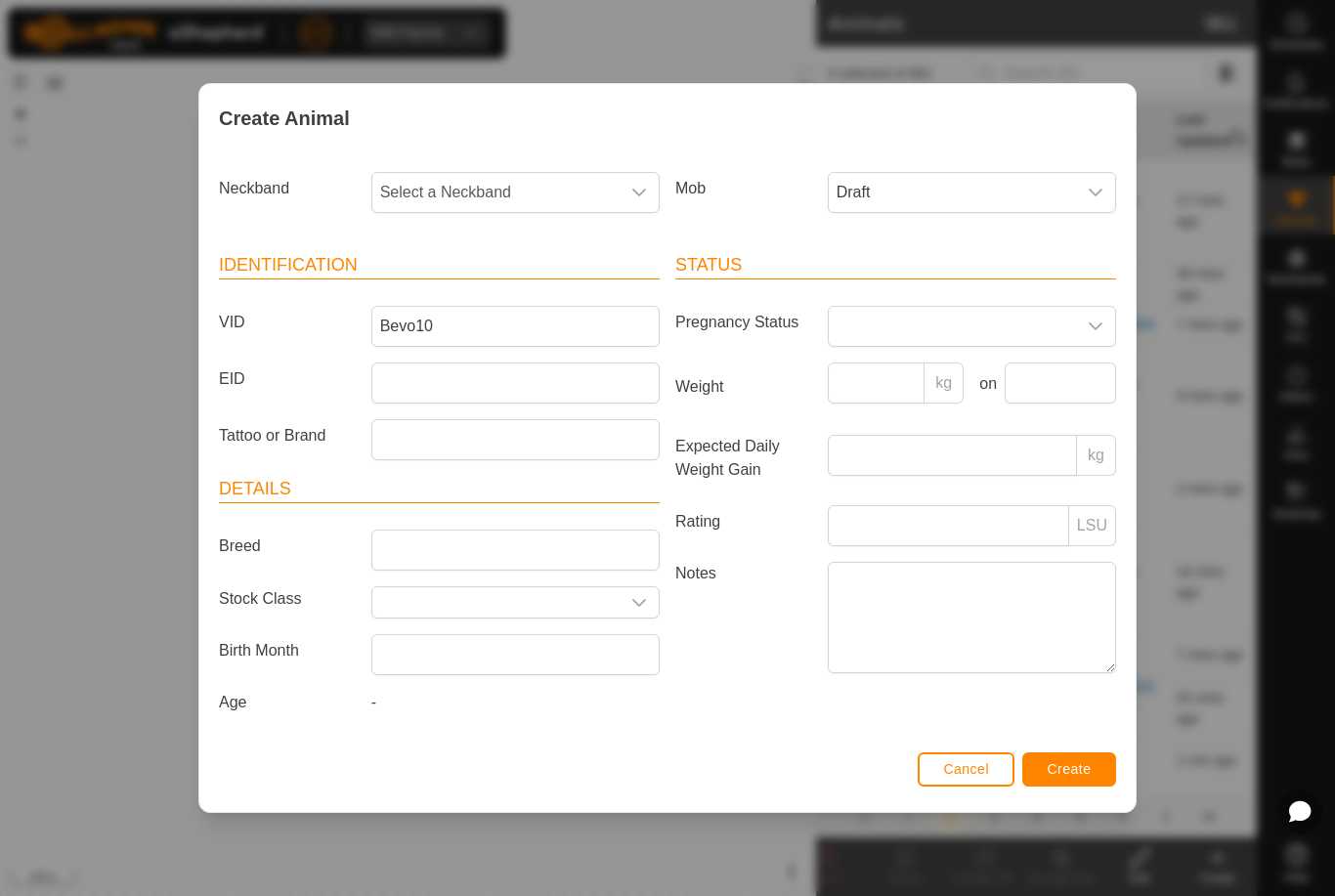
click at [522, 185] on span "Select a Neckband" at bounding box center [496, 193] width 248 height 39
type input "39526"
click at [454, 292] on span "3952694811" at bounding box center [428, 294] width 87 height 24
click at [1084, 775] on span "Create" at bounding box center [1070, 769] width 44 height 16
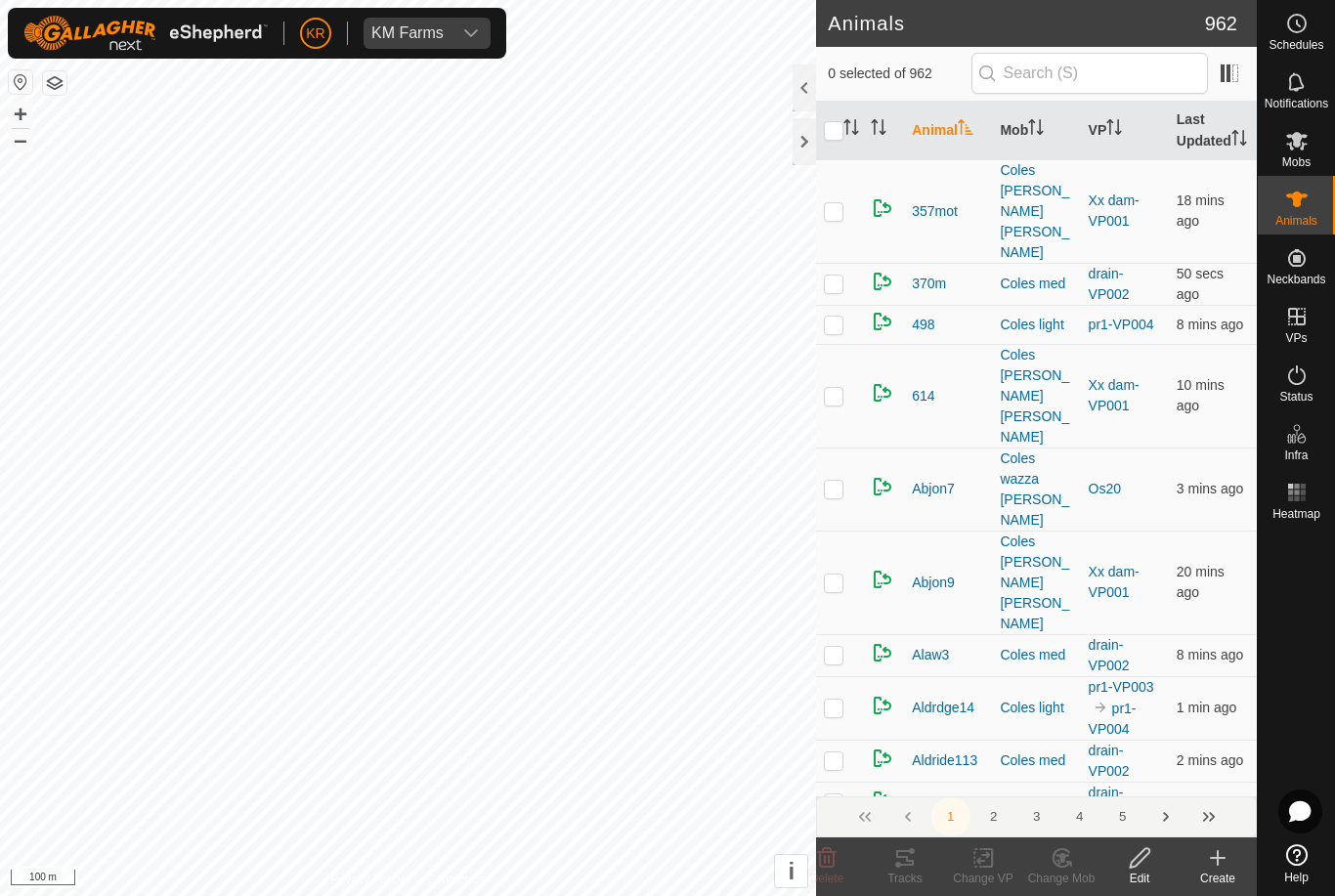
click at [1220, 864] on icon at bounding box center [1218, 859] width 24 height 24
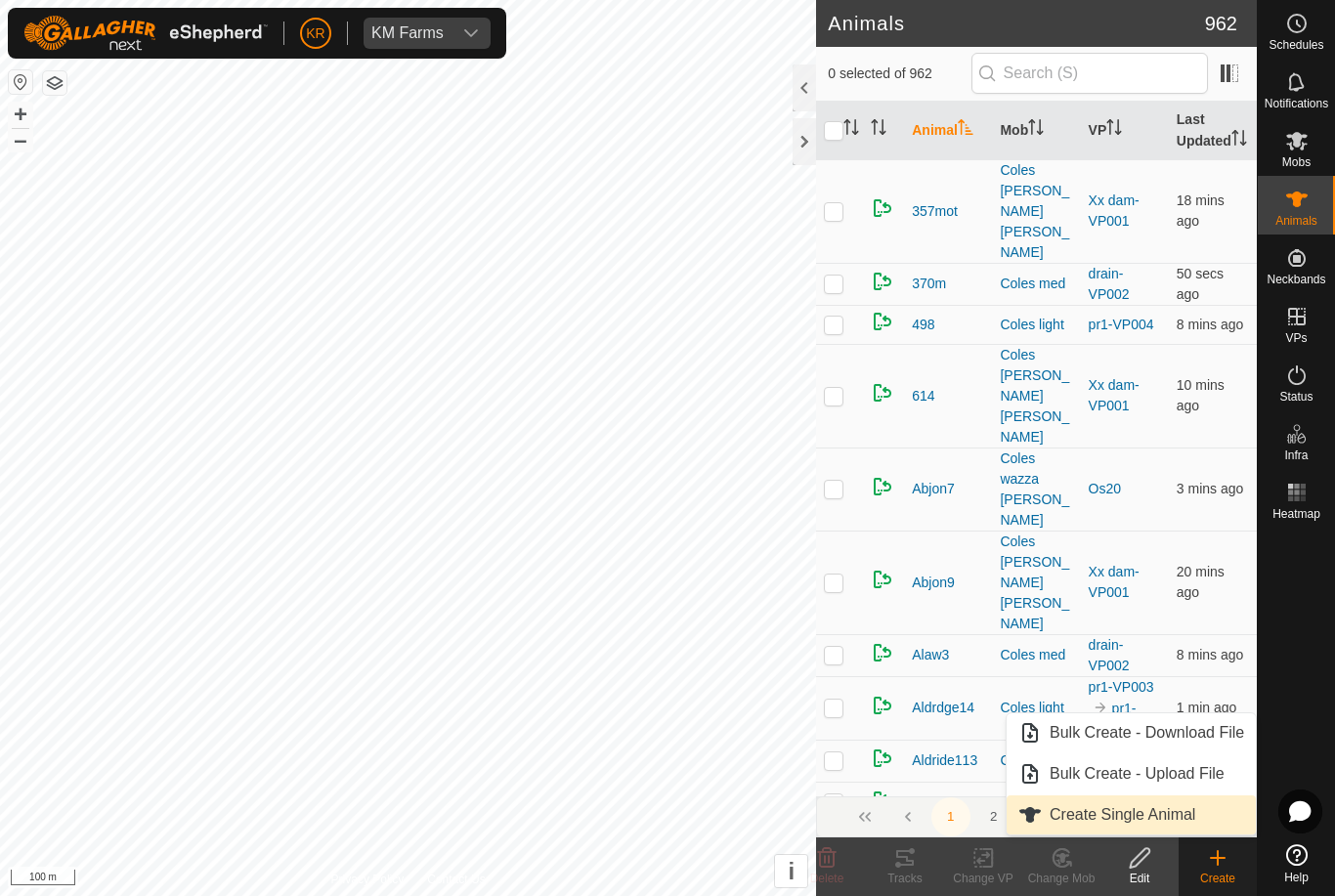
click at [1167, 819] on span "Create Single Animal" at bounding box center [1123, 815] width 145 height 24
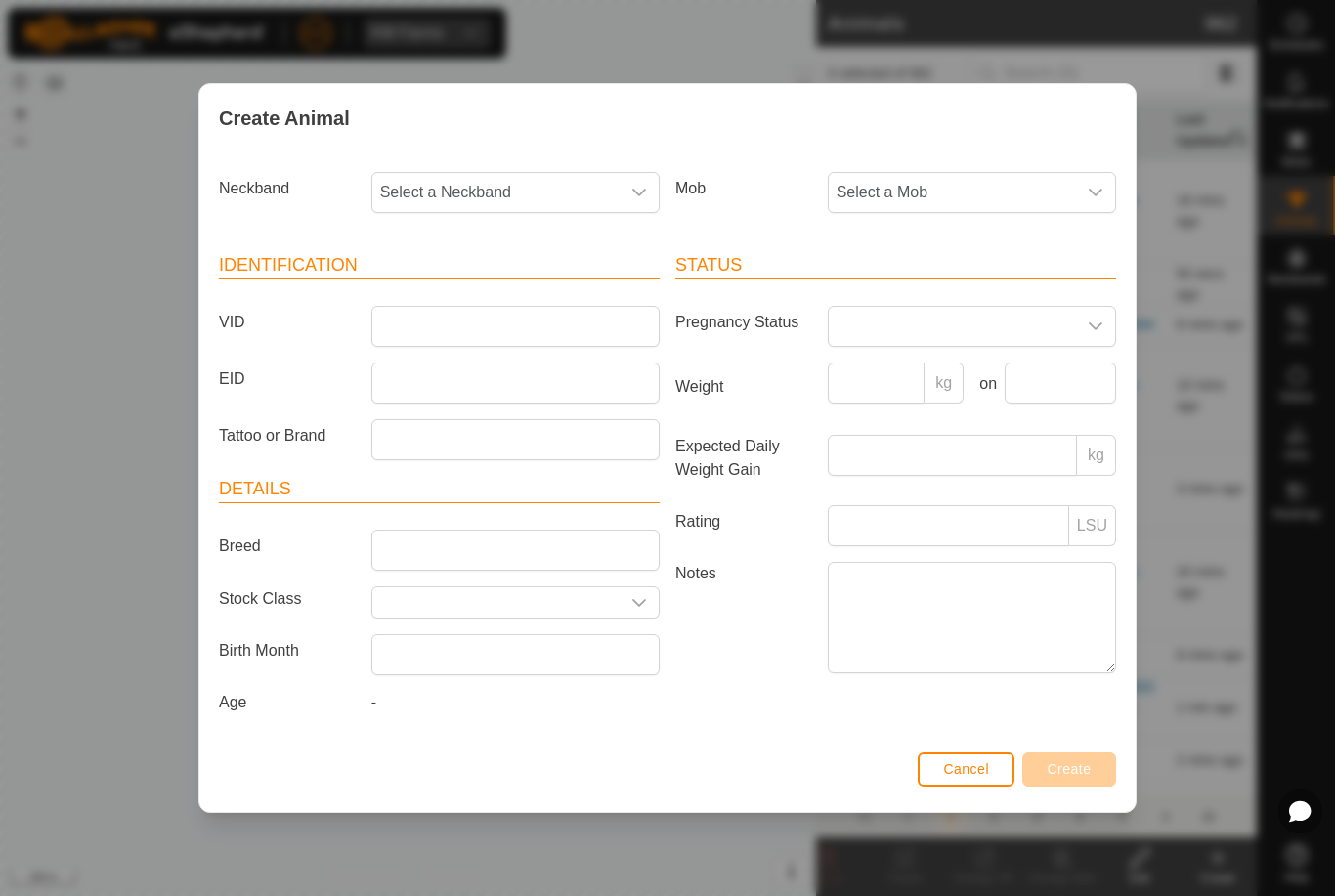
click at [963, 175] on span "Select a Mob" at bounding box center [953, 193] width 248 height 39
click at [872, 322] on span "Draft" at bounding box center [859, 326] width 34 height 24
type input "-"
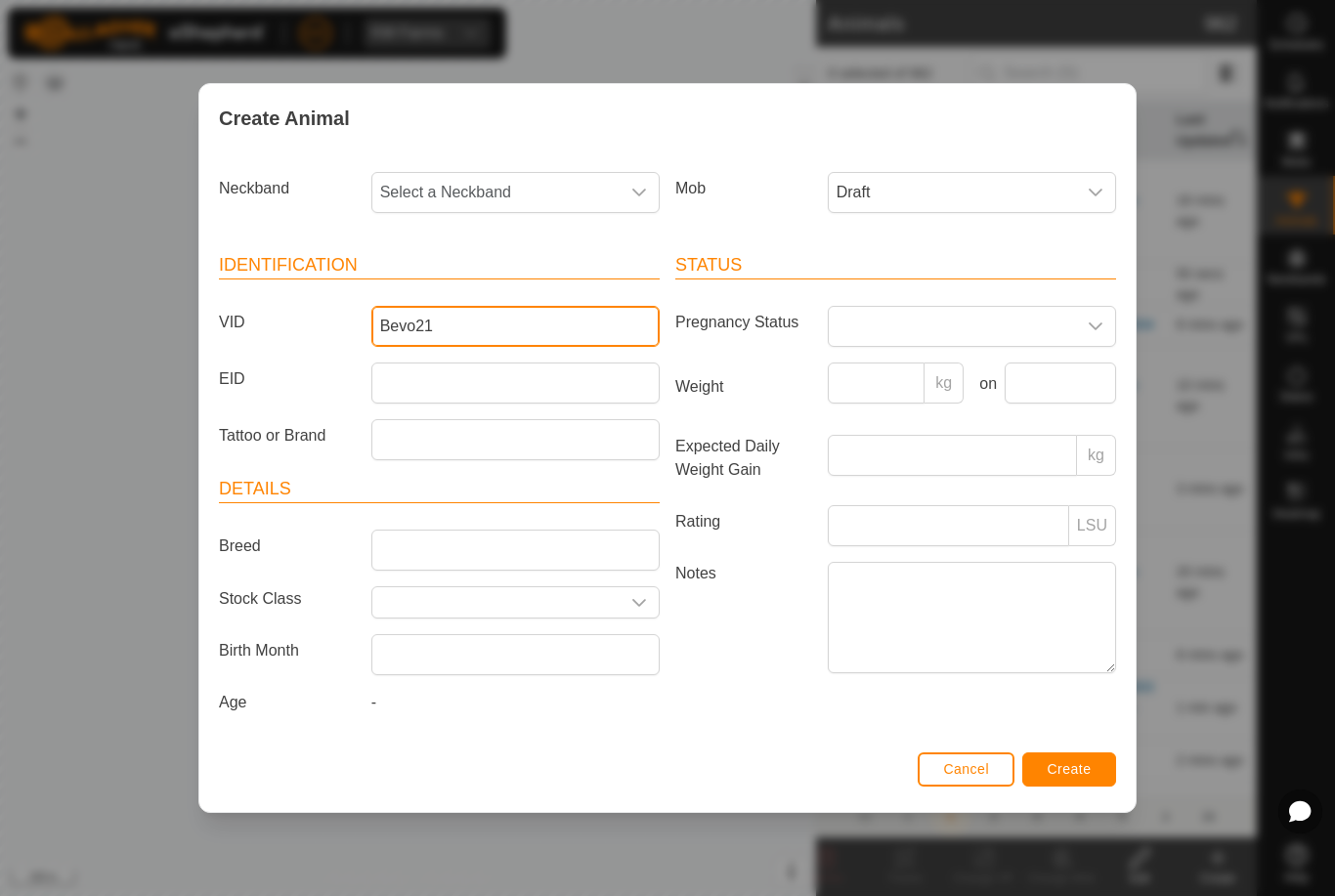
type input "Bevo21"
click at [523, 188] on span "Select a Neckband" at bounding box center [496, 193] width 248 height 39
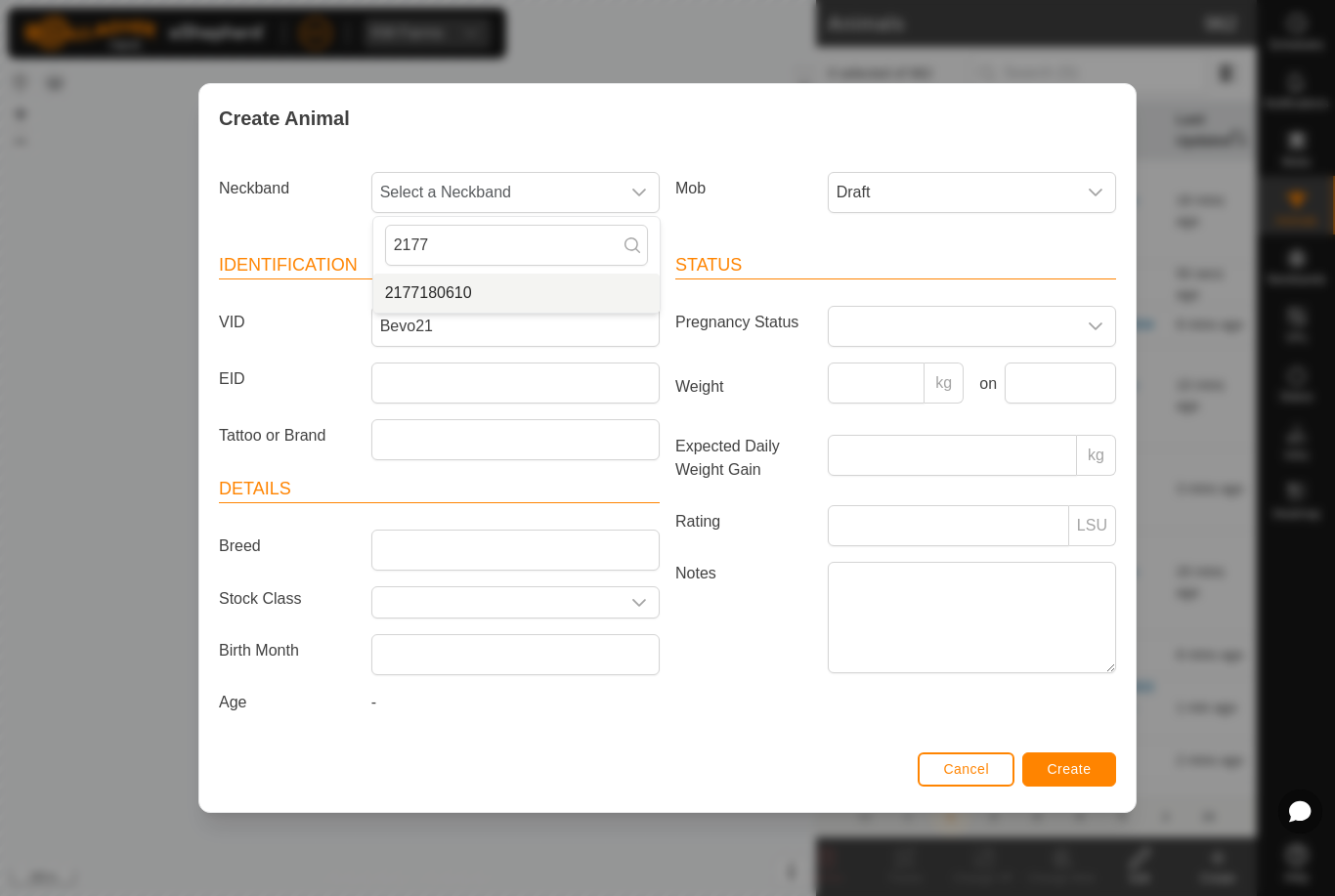
type input "2177"
click at [493, 288] on li "2177180610" at bounding box center [517, 294] width 287 height 39
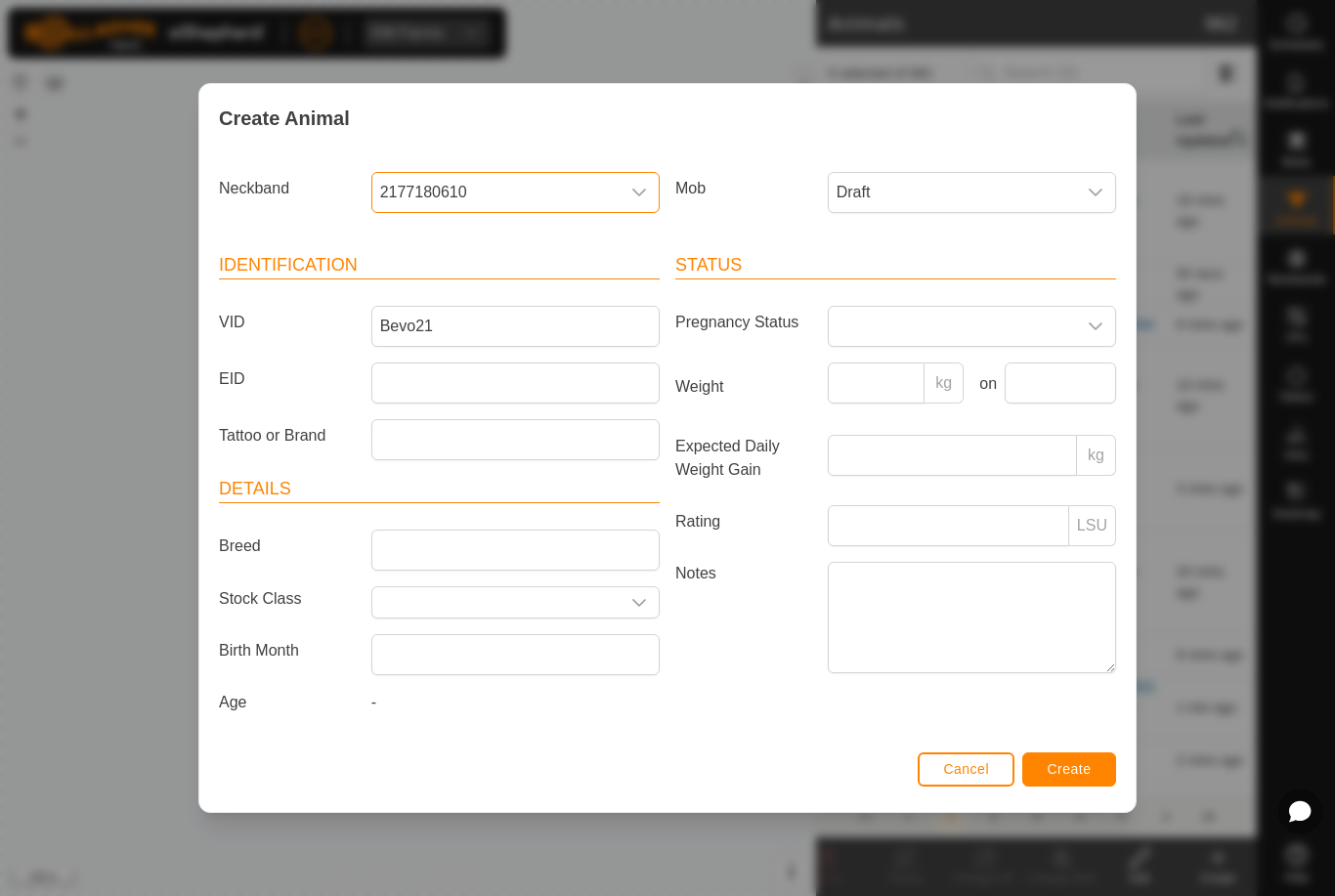
click at [1069, 769] on span "Create" at bounding box center [1070, 769] width 44 height 16
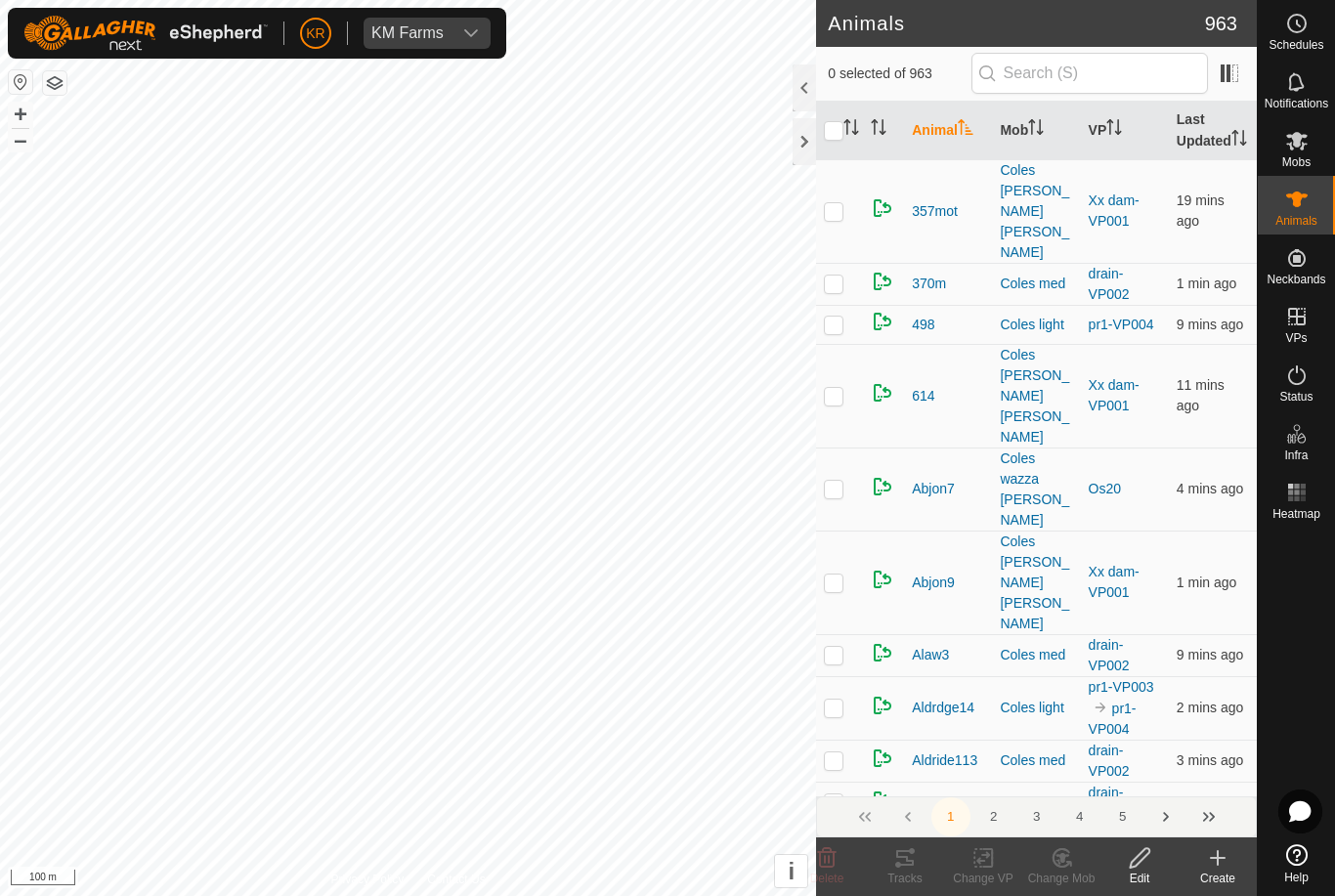
click at [1209, 871] on div "Create" at bounding box center [1218, 878] width 79 height 18
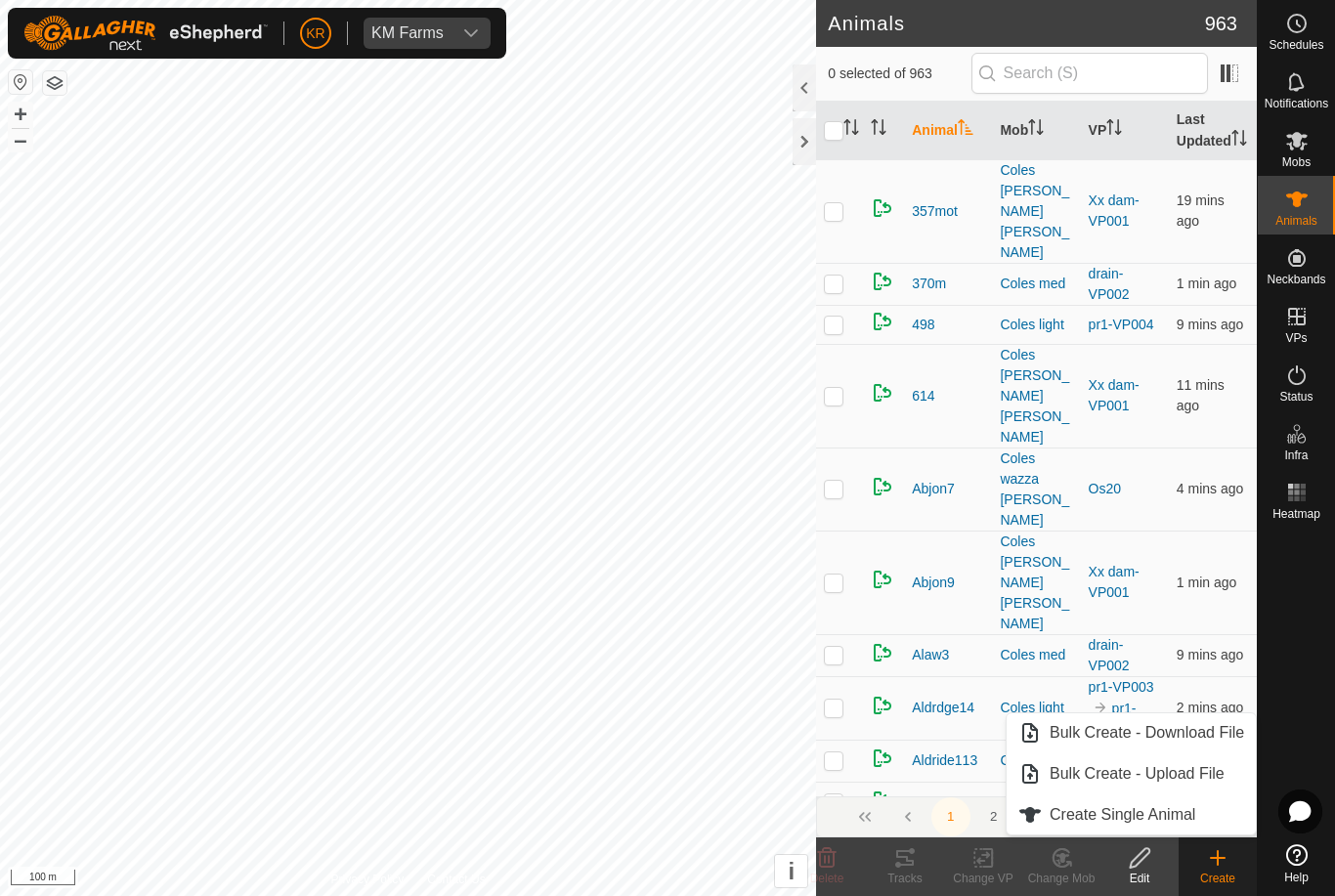
click at [1170, 818] on span "Create Single Animal" at bounding box center [1123, 815] width 145 height 24
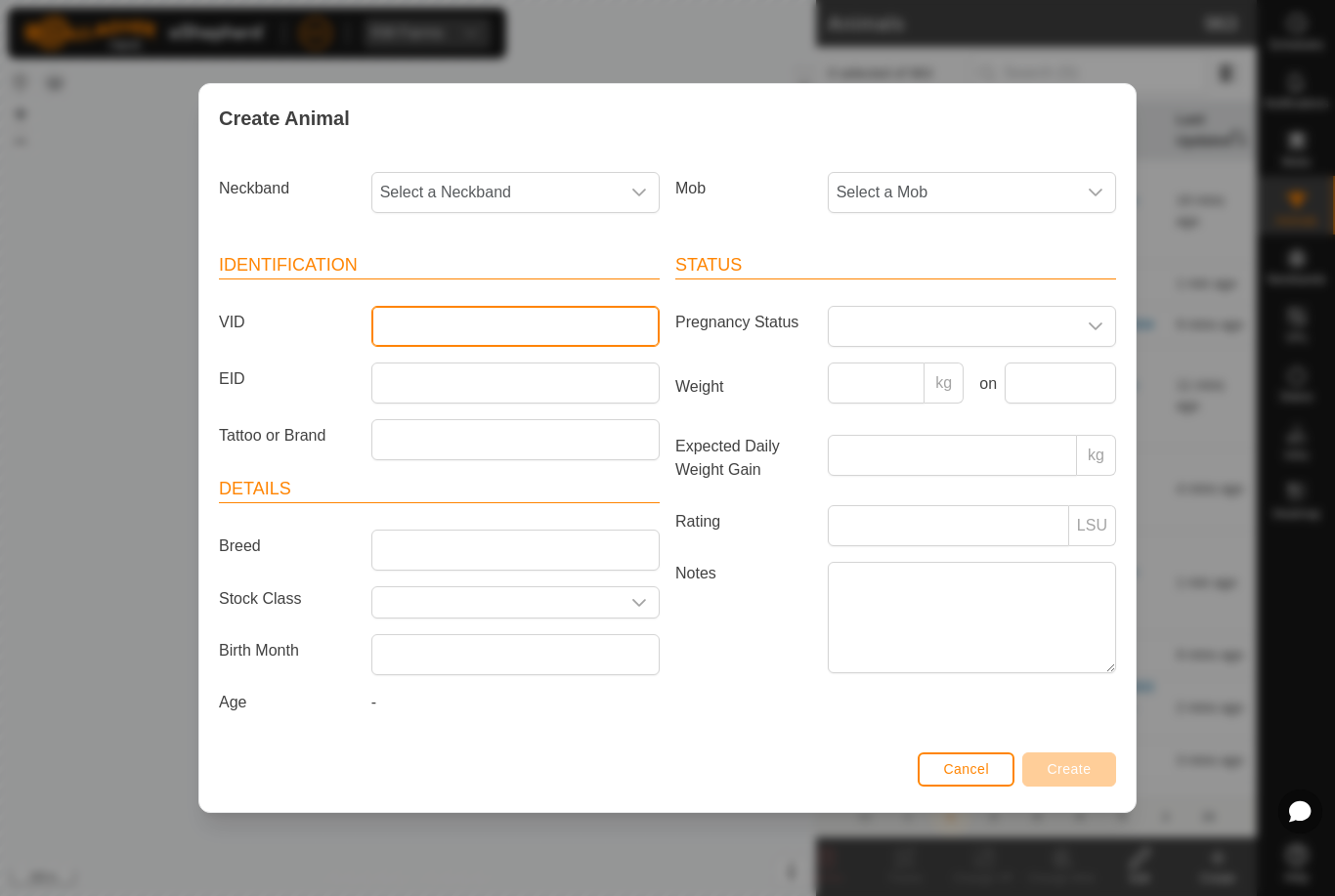
type input "."
click at [964, 173] on span "Select a Mob" at bounding box center [953, 193] width 248 height 39
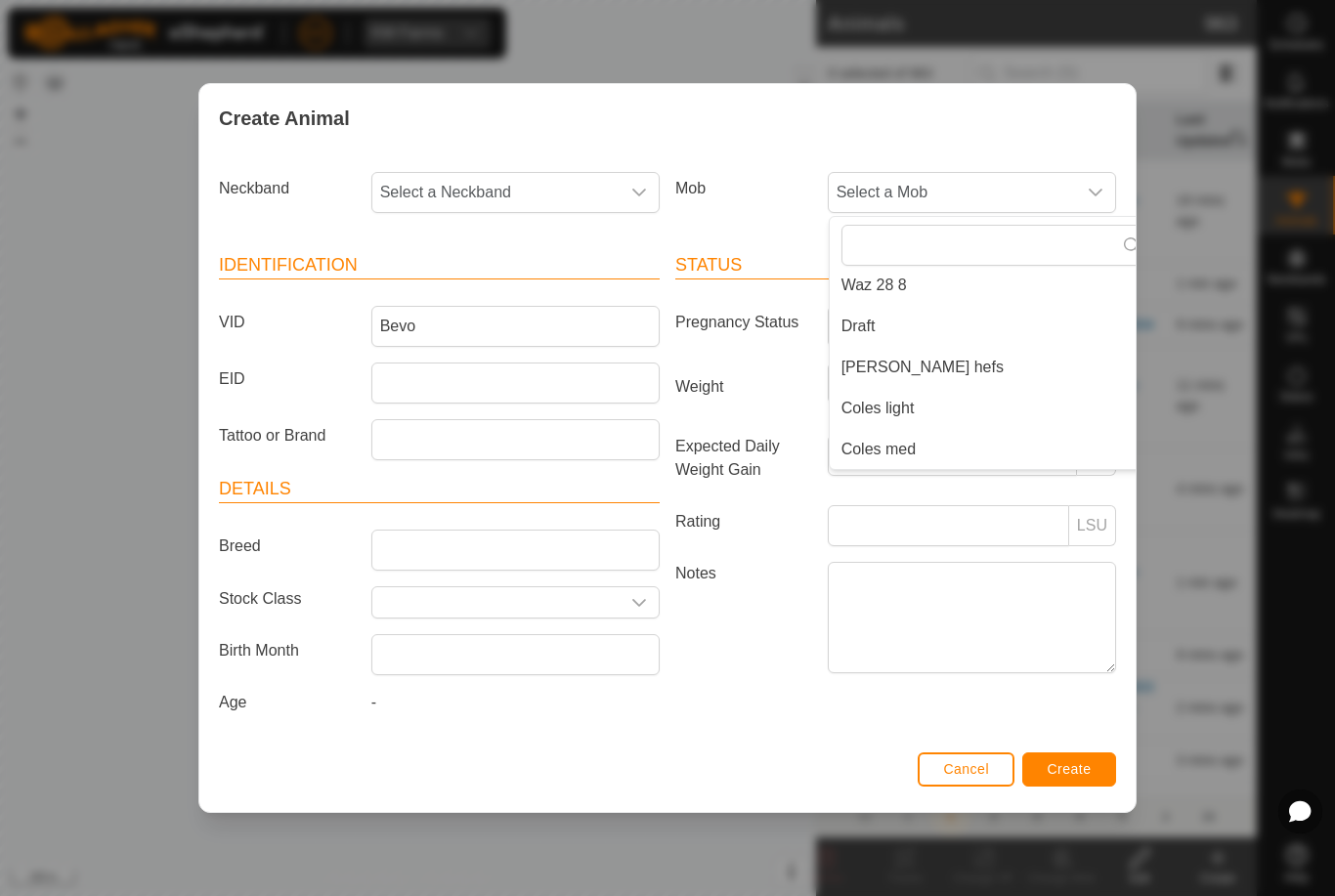
click at [863, 328] on span "Draft" at bounding box center [859, 326] width 34 height 24
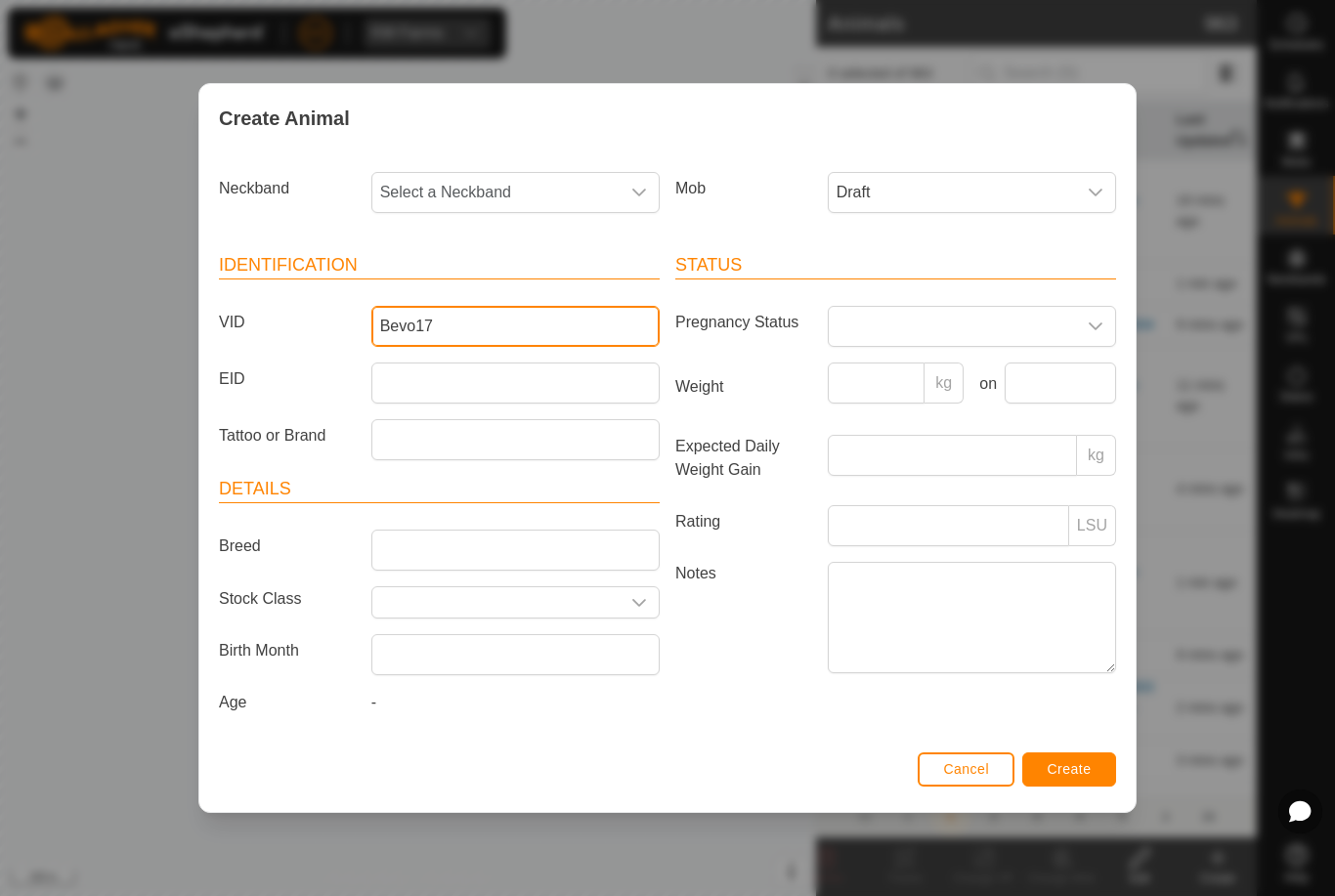
type input "Bevo17"
click at [536, 202] on span "Select a Neckband" at bounding box center [496, 193] width 248 height 39
type input "10849"
click at [502, 289] on li "1084956912" at bounding box center [517, 294] width 287 height 39
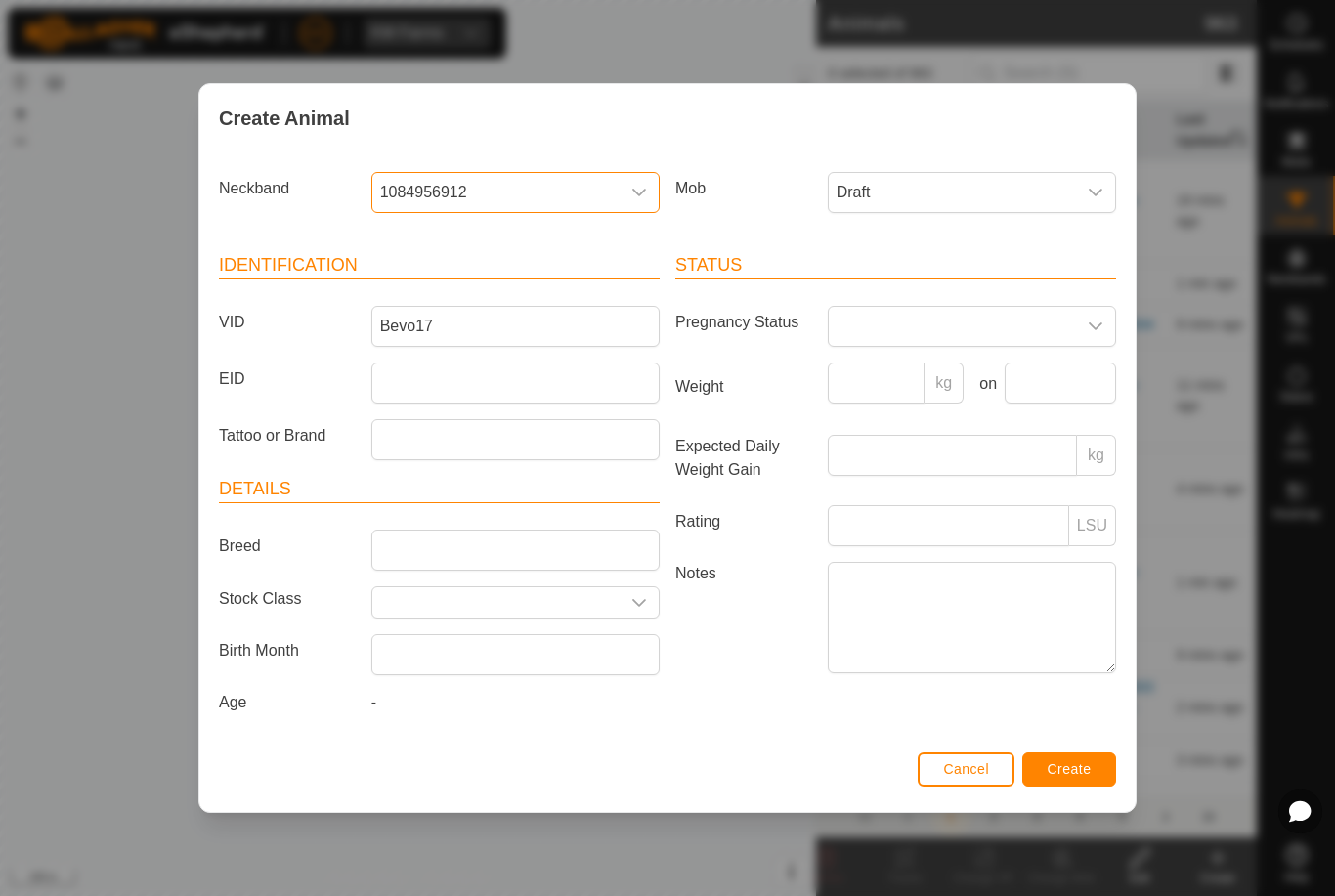
click at [1072, 768] on span "Create" at bounding box center [1070, 769] width 44 height 16
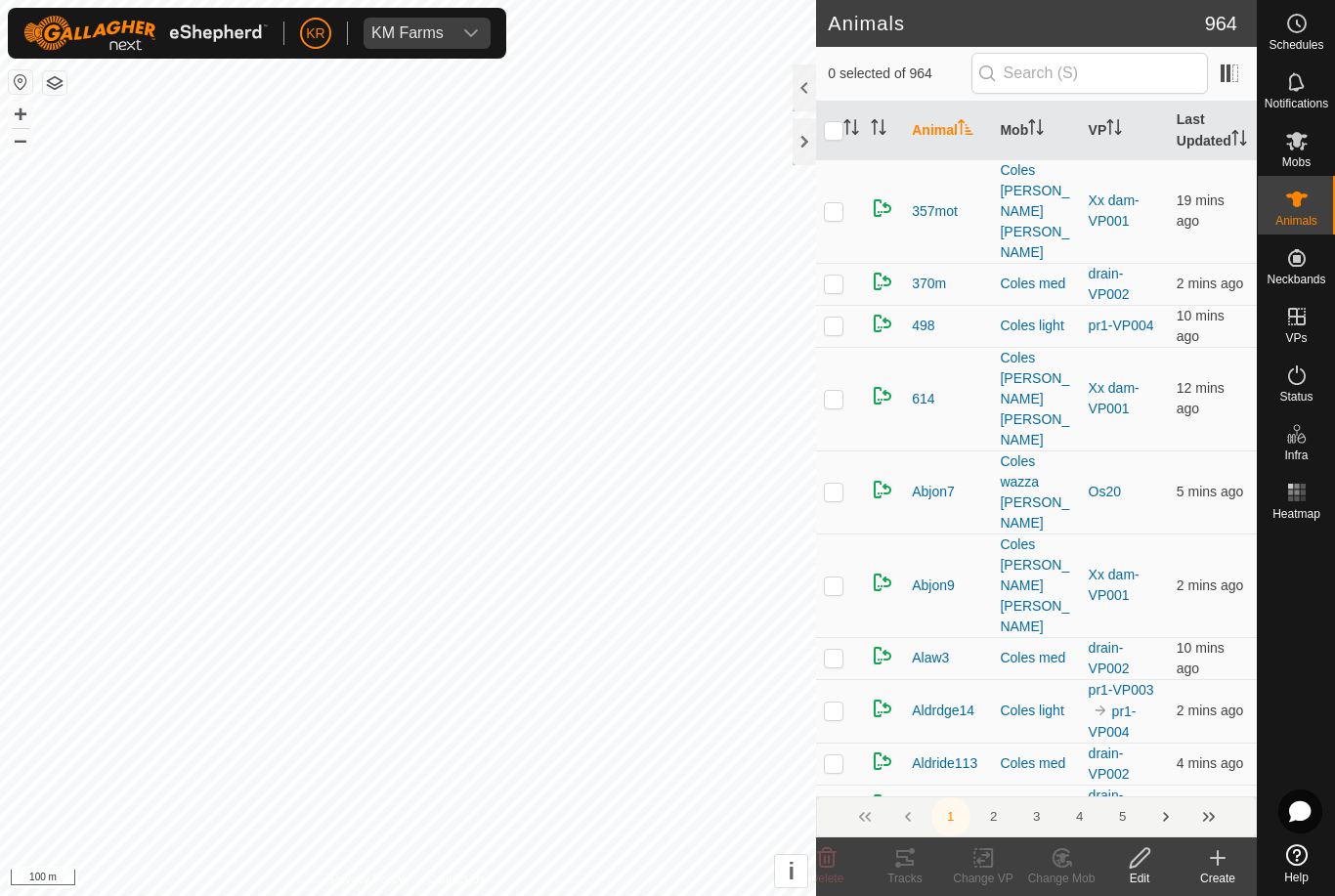
click at [1216, 876] on div "Create" at bounding box center [1218, 878] width 79 height 18
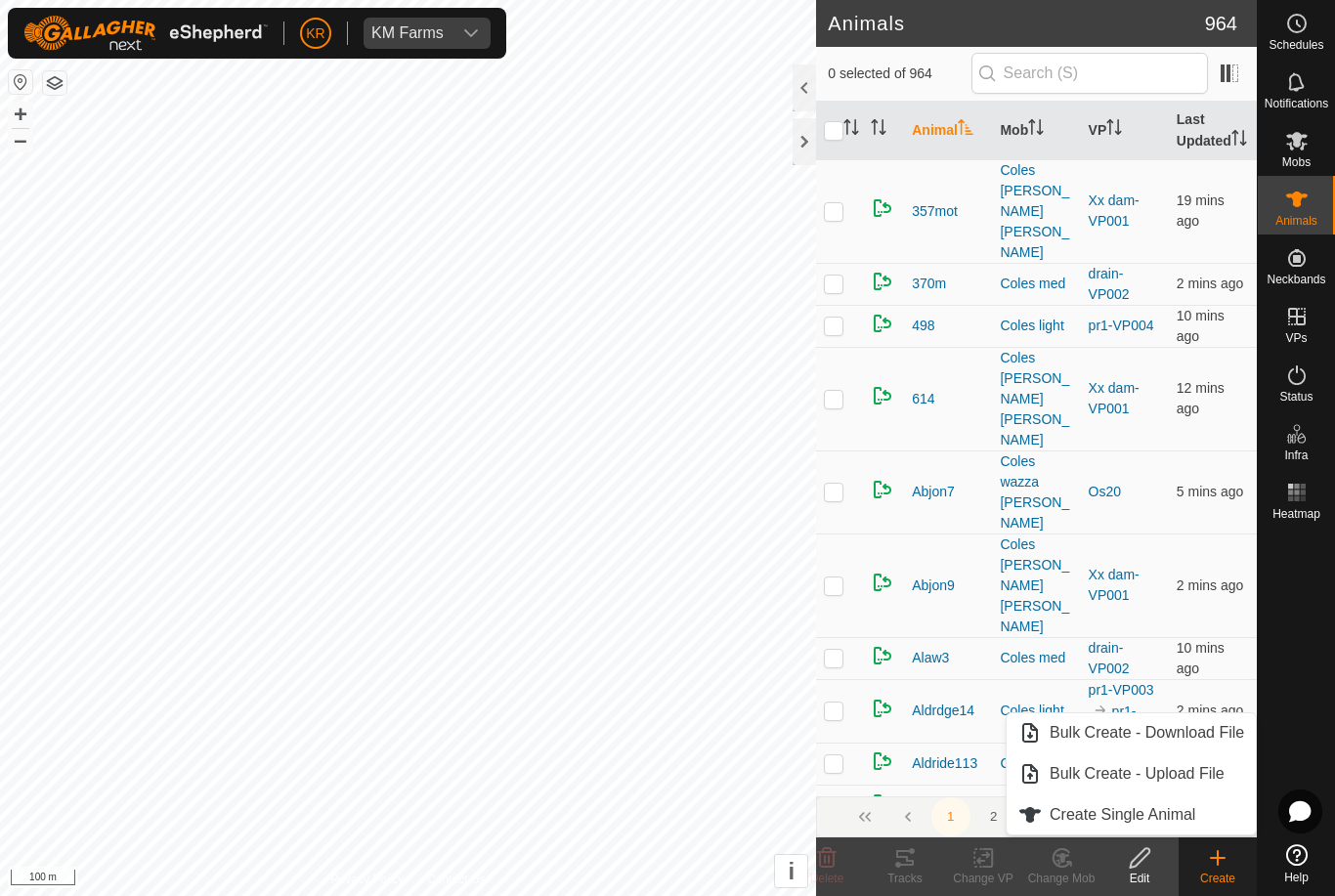
click at [1189, 819] on span "Create Single Animal" at bounding box center [1123, 815] width 145 height 24
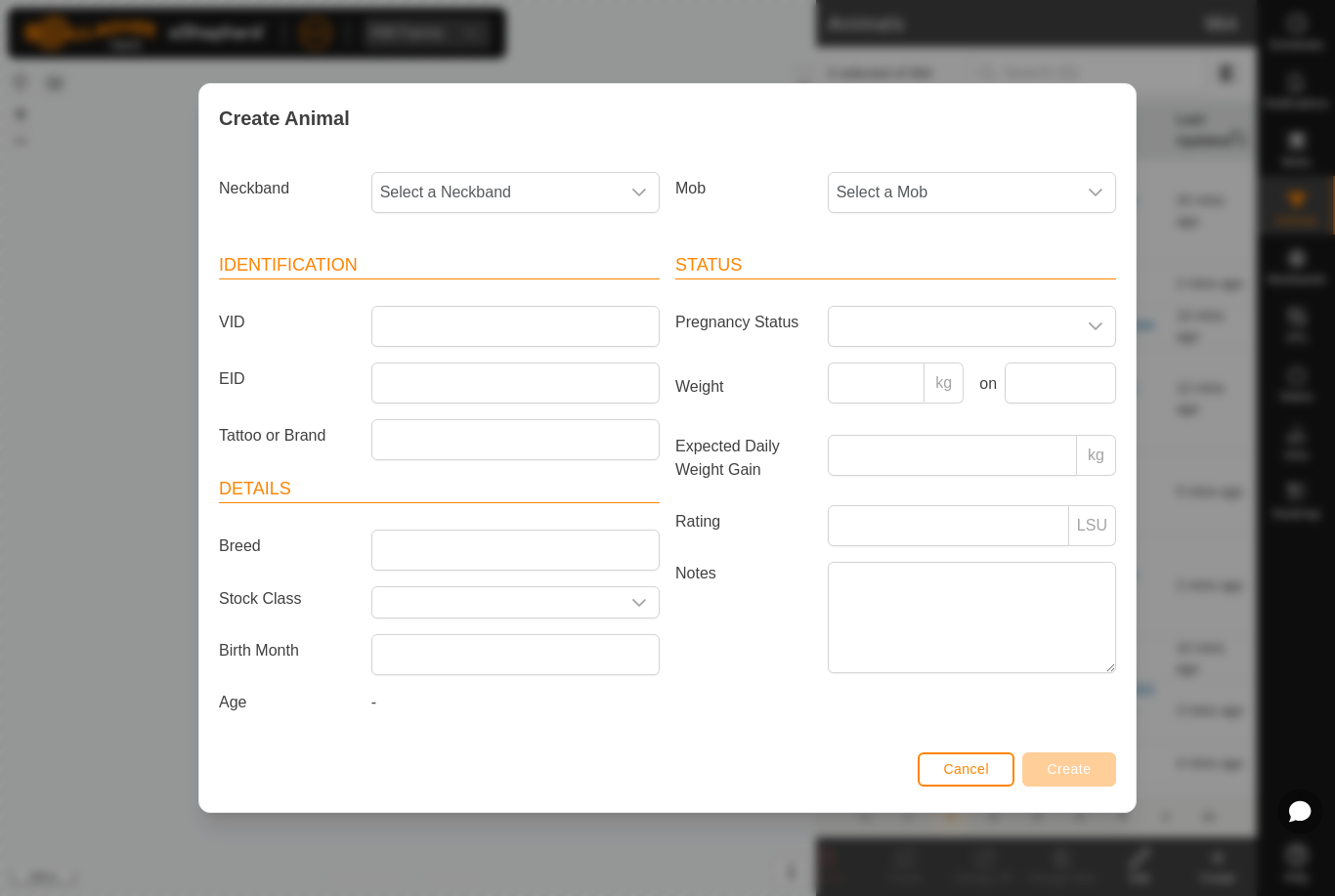
click at [959, 194] on span "Select a Mob" at bounding box center [953, 193] width 248 height 39
click at [859, 324] on span "Draft" at bounding box center [859, 326] width 34 height 24
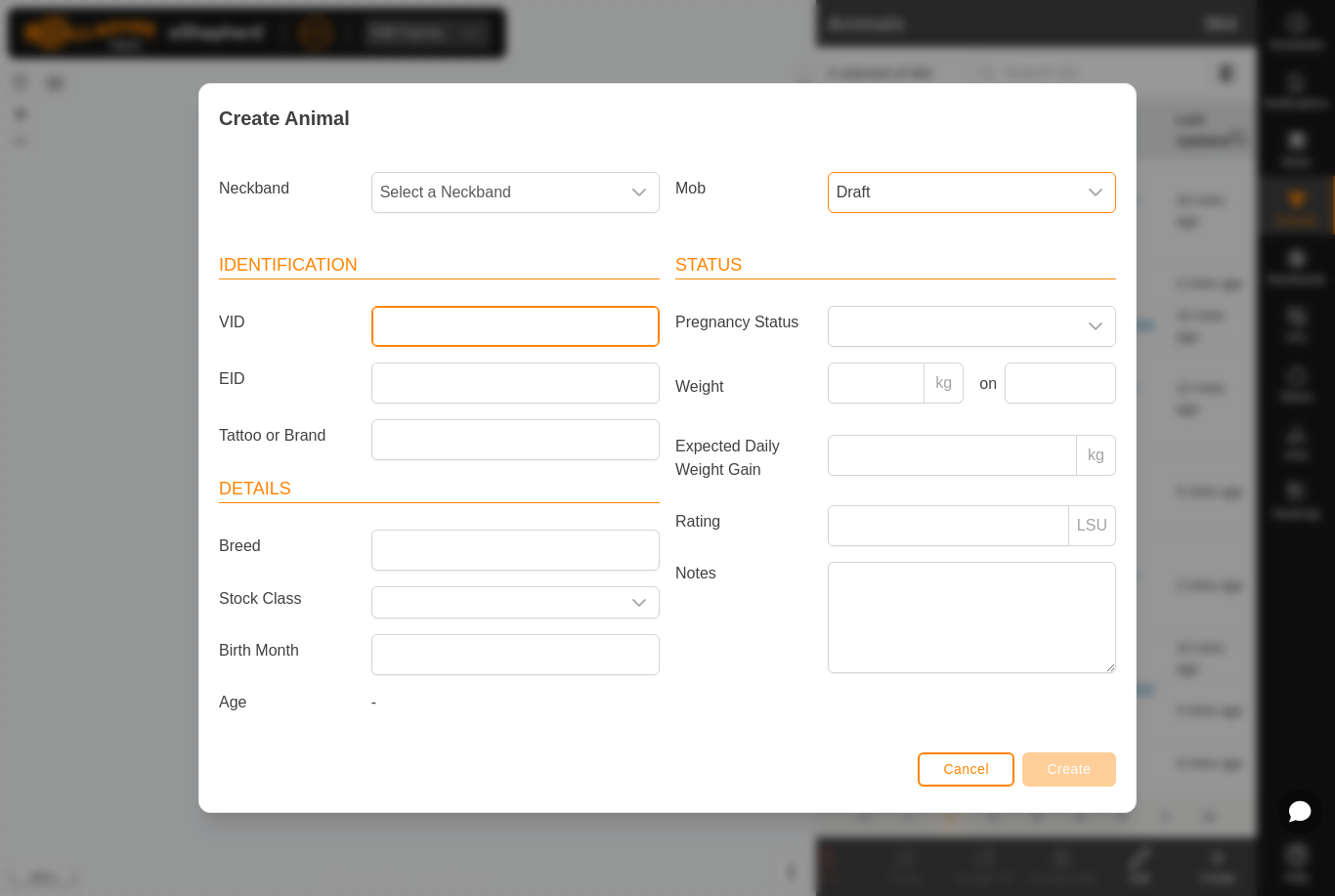
click at [589, 317] on input "VID" at bounding box center [515, 326] width 288 height 41
type input "Bevo27"
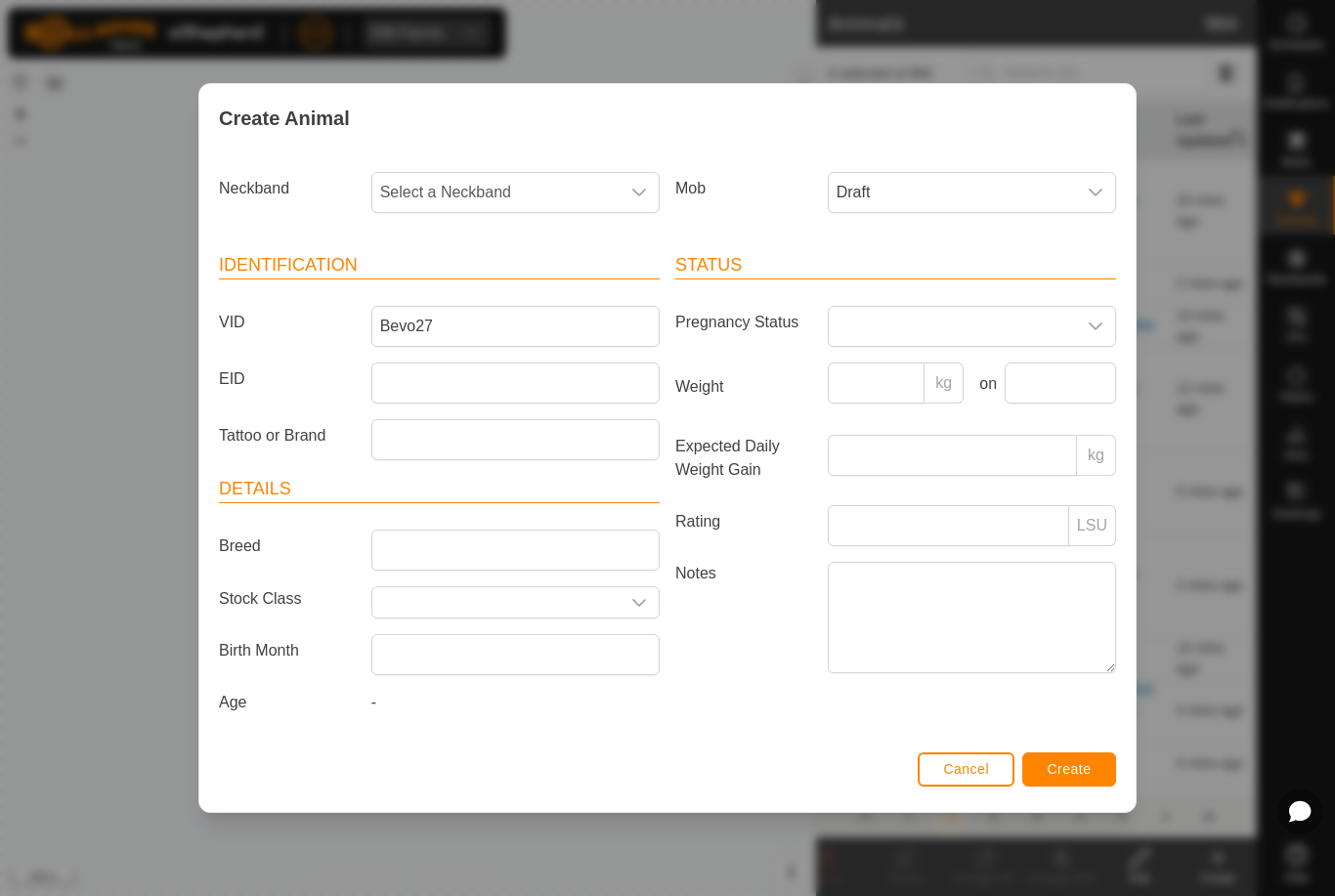
click at [540, 186] on span "Select a Neckband" at bounding box center [496, 193] width 248 height 39
type input "2107"
click at [438, 297] on span "2107239542" at bounding box center [428, 294] width 87 height 24
click at [1065, 767] on span "Create" at bounding box center [1070, 769] width 44 height 16
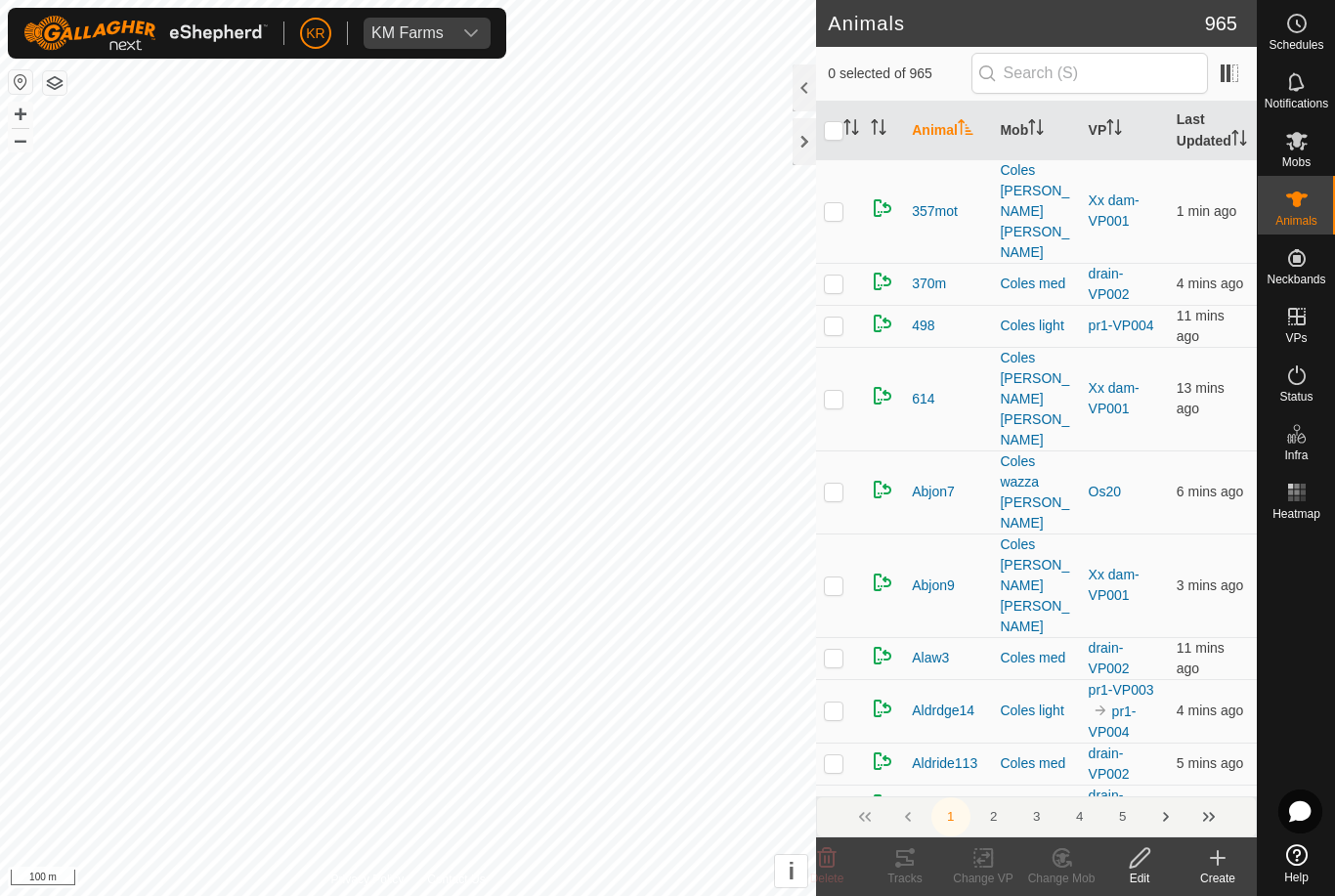
click at [1216, 877] on div "Create" at bounding box center [1218, 878] width 79 height 18
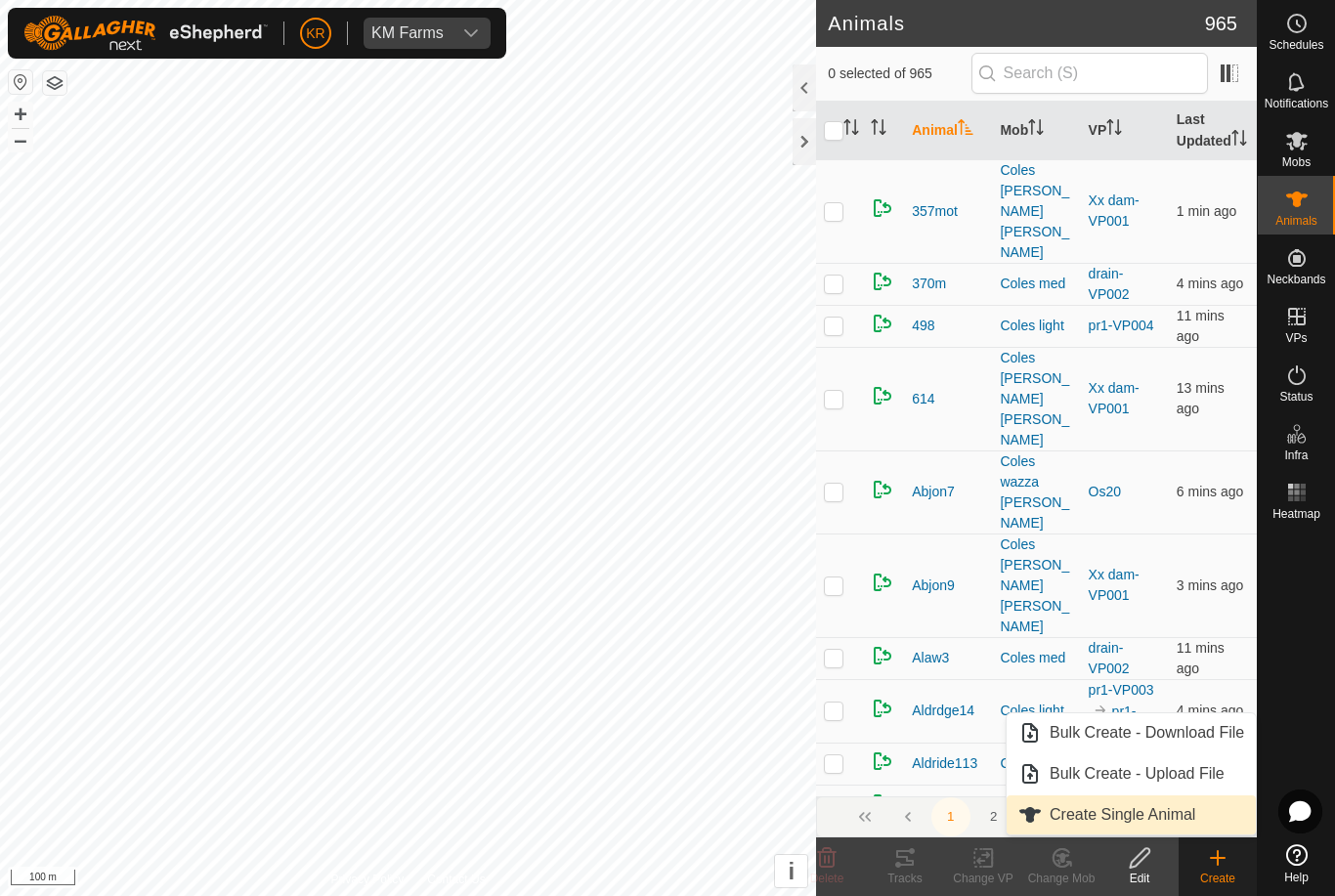
click at [1167, 820] on span "Create Single Animal" at bounding box center [1123, 815] width 145 height 24
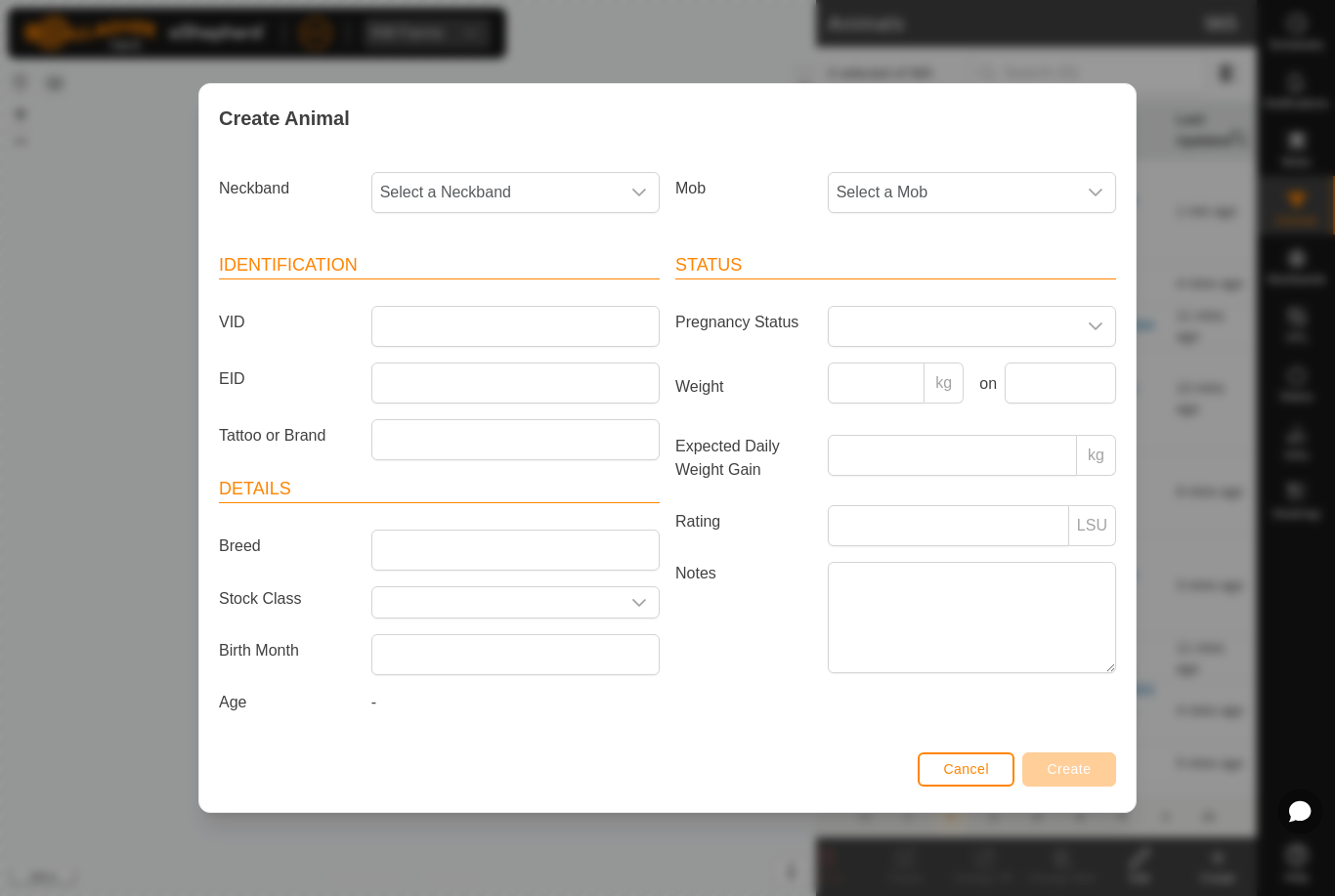
click at [993, 188] on span "Select a Mob" at bounding box center [953, 193] width 248 height 39
click at [866, 325] on span "Draft" at bounding box center [859, 326] width 34 height 24
type input "-"
type input "Bevo8"
click at [537, 190] on span "Select a Neckband" at bounding box center [496, 193] width 248 height 39
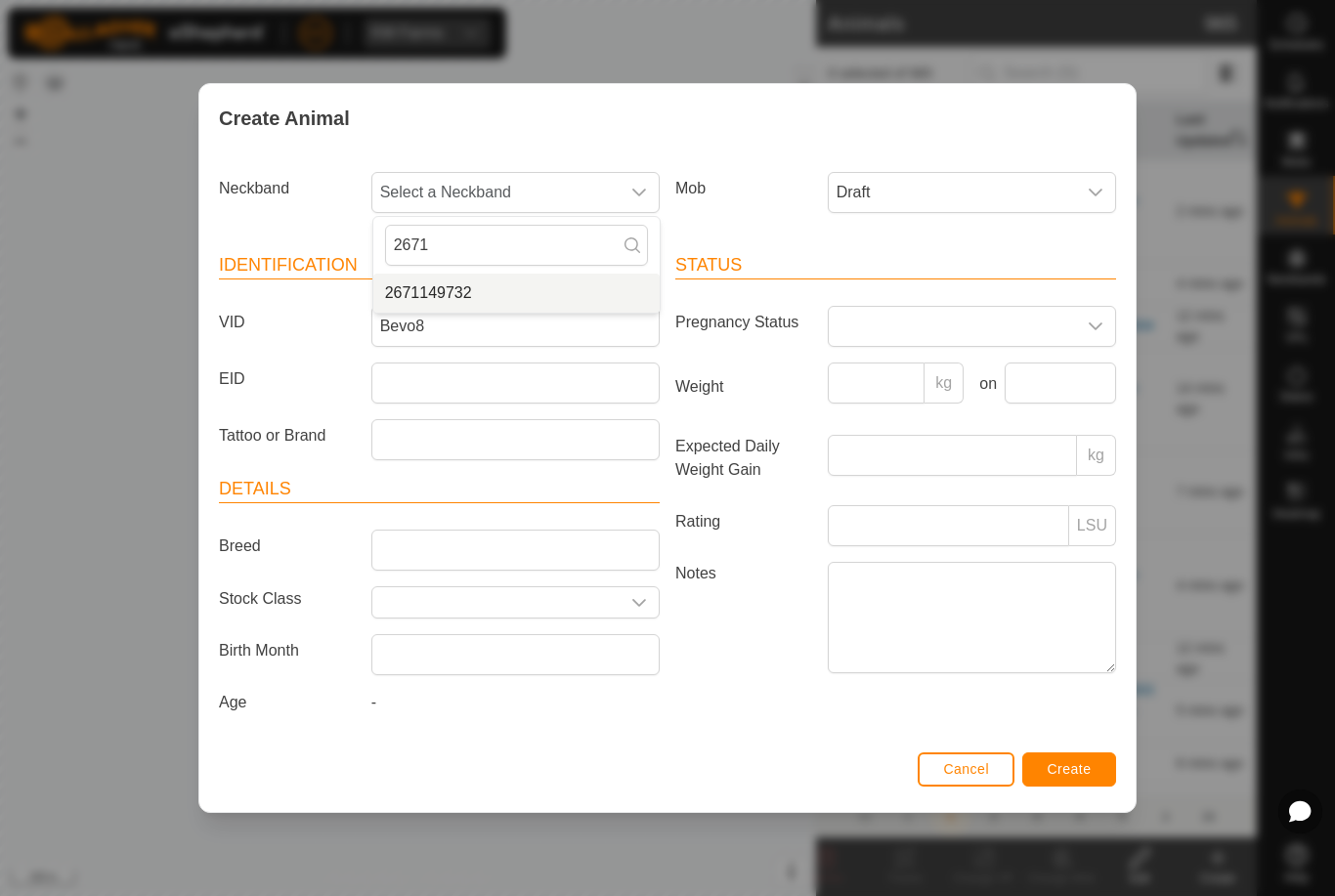
type input "2671"
click at [568, 287] on li "2671149732" at bounding box center [517, 294] width 287 height 39
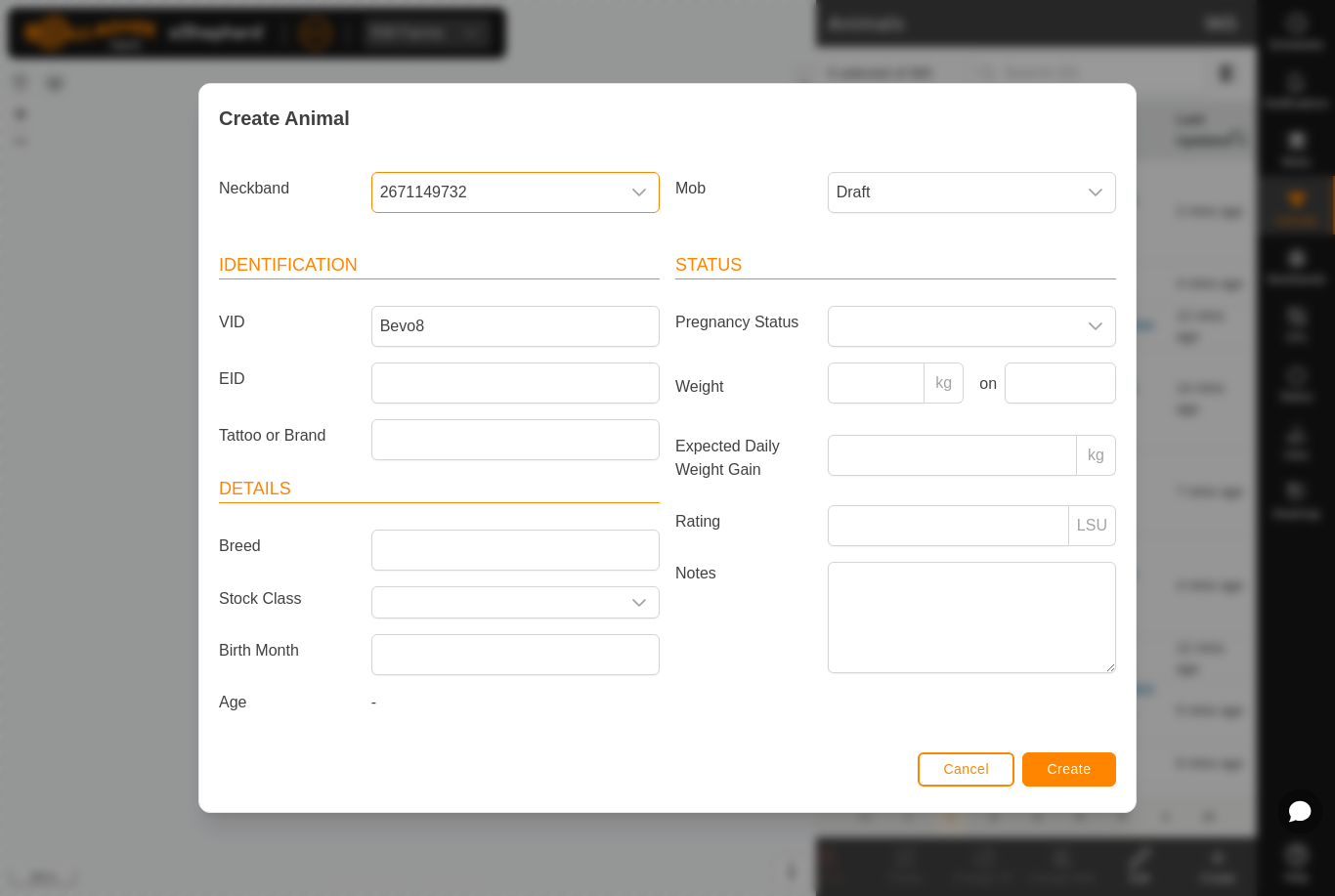
click at [1060, 775] on span "Create" at bounding box center [1070, 769] width 44 height 16
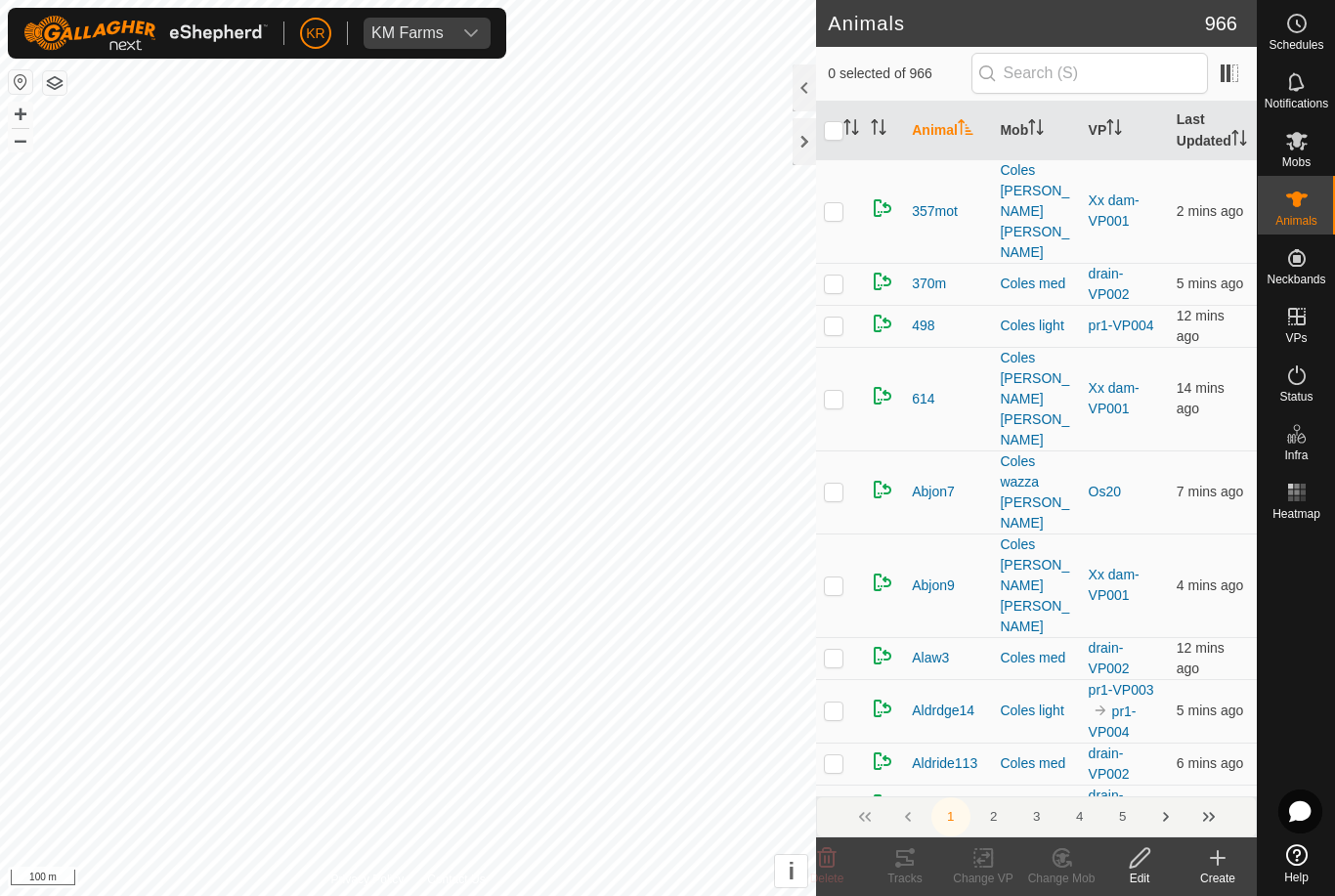
click at [1215, 875] on div "Create" at bounding box center [1218, 878] width 79 height 18
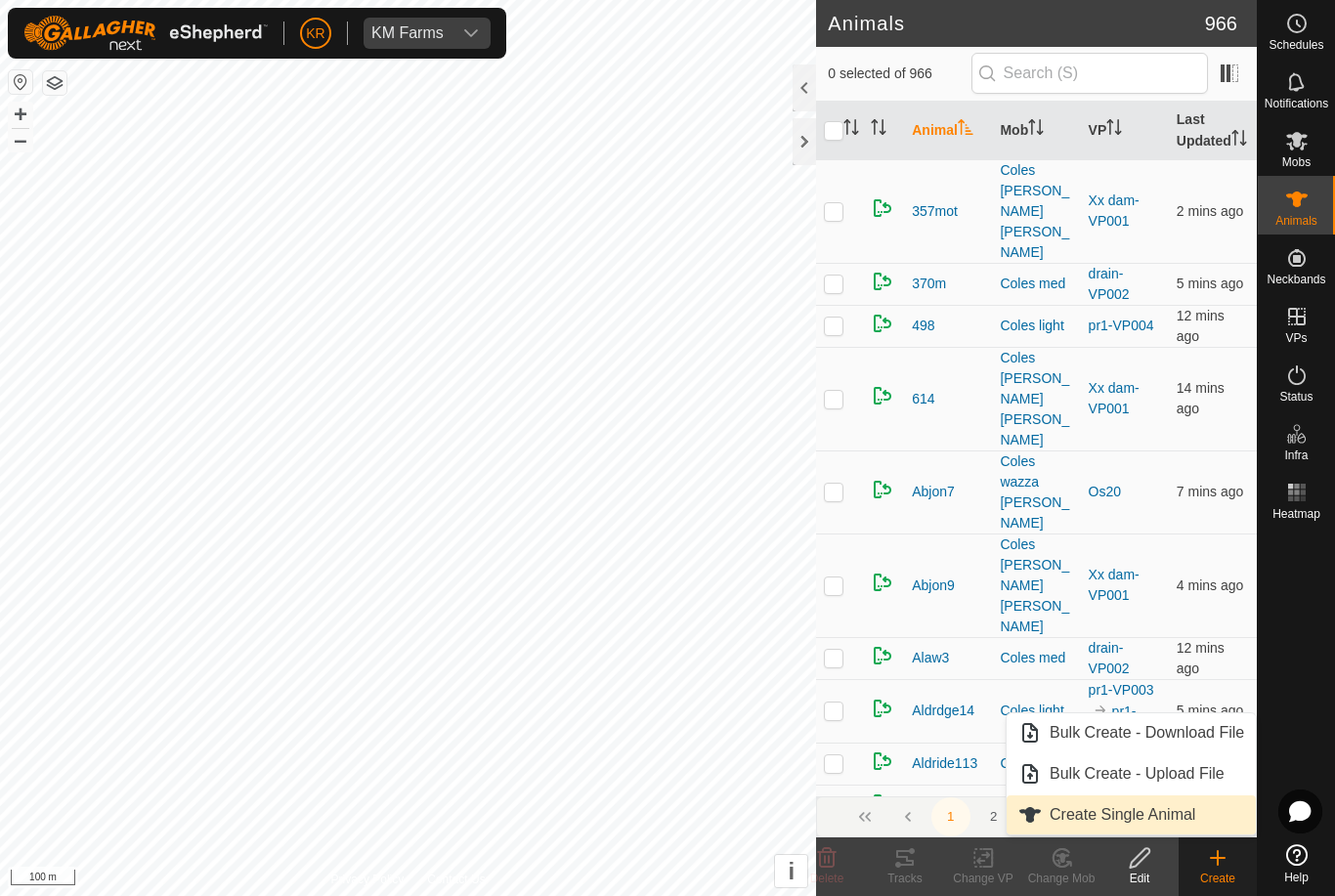
click at [1197, 824] on link "Create Single Animal" at bounding box center [1132, 815] width 250 height 39
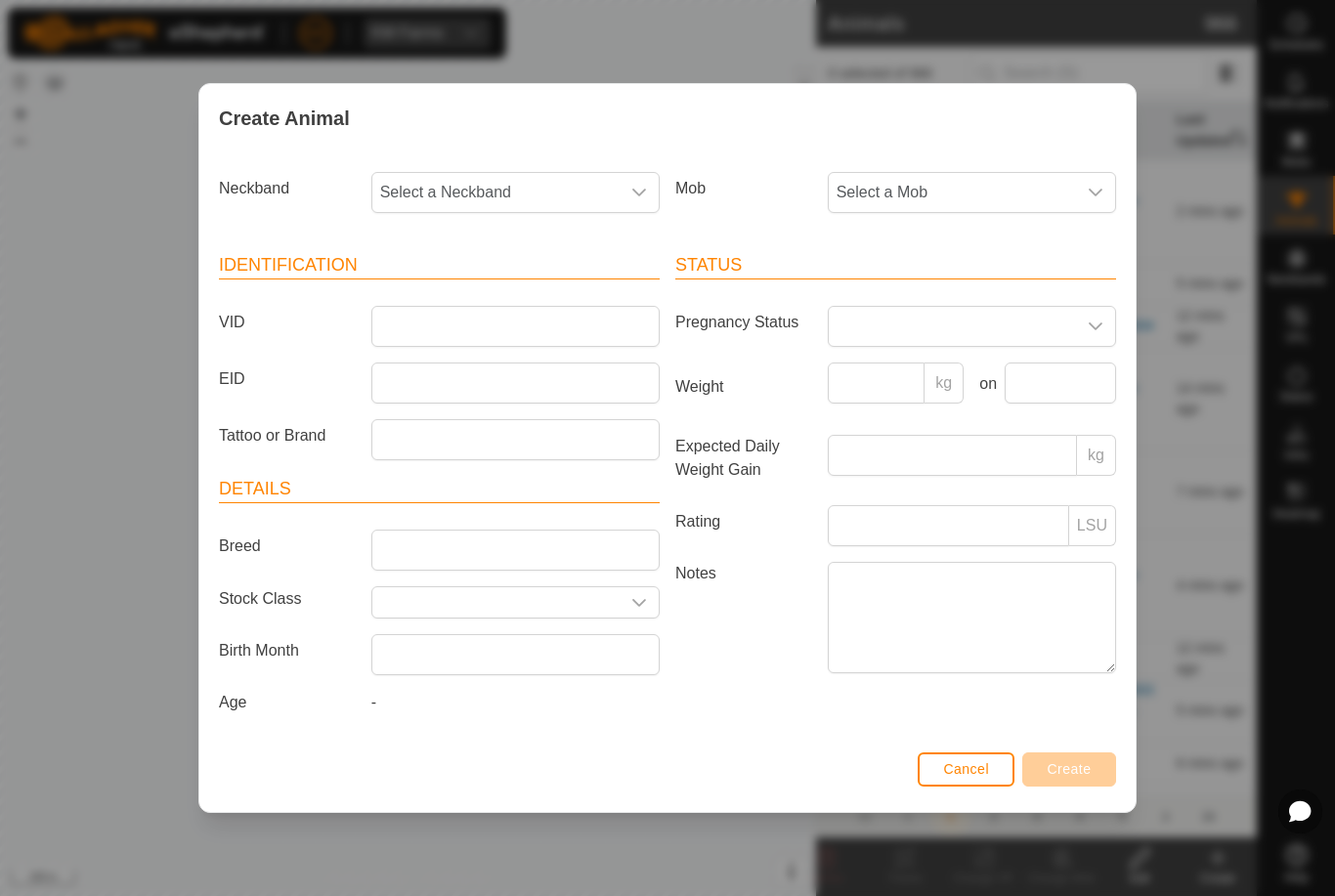
click at [970, 195] on span "Select a Mob" at bounding box center [953, 193] width 248 height 39
click at [862, 323] on span "Draft" at bounding box center [859, 326] width 34 height 24
type input "'"
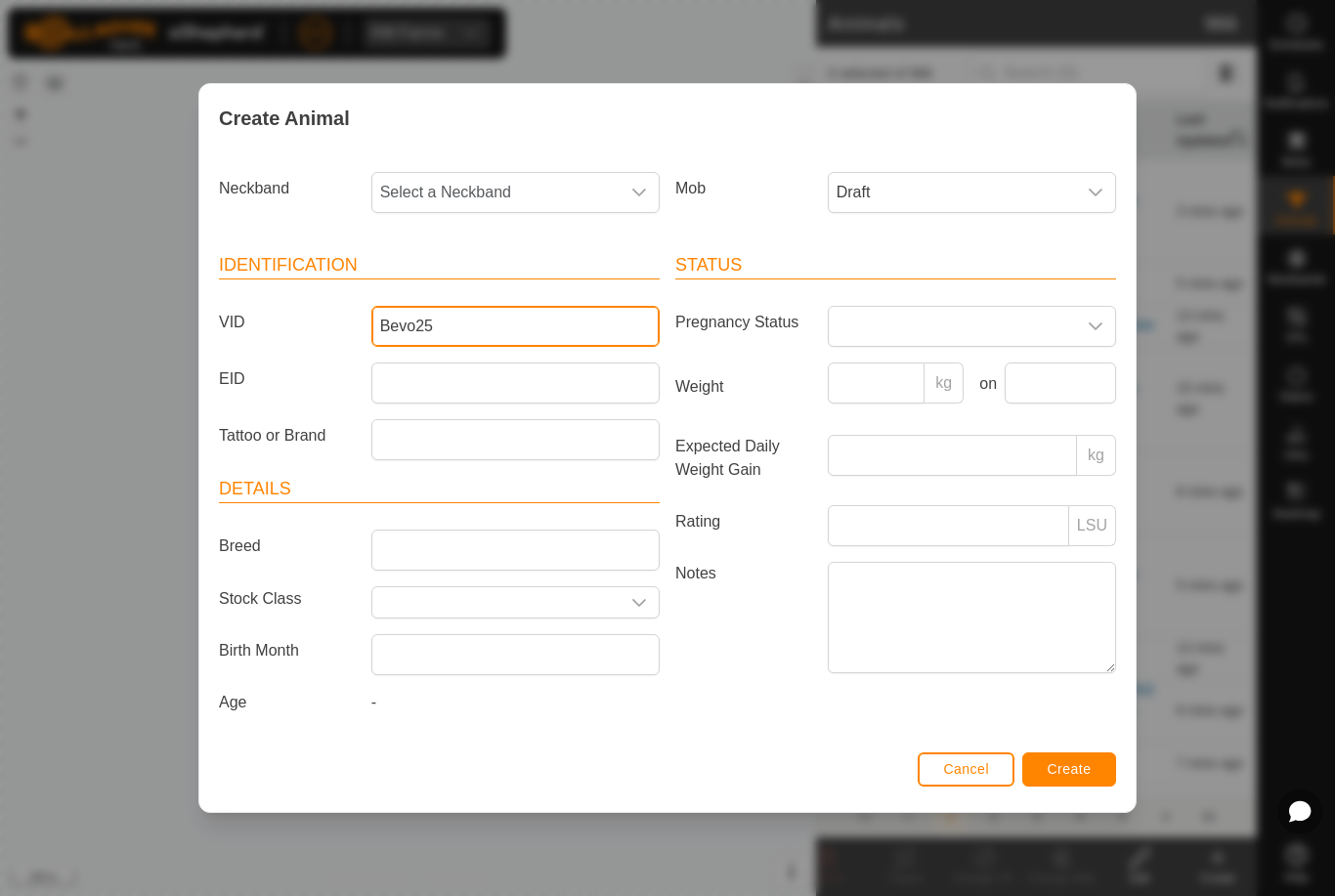
type input "Bevo25"
click at [540, 186] on span "Select a Neckband" at bounding box center [496, 193] width 248 height 39
type input "26123"
click at [447, 289] on span "2612322895" at bounding box center [428, 294] width 87 height 24
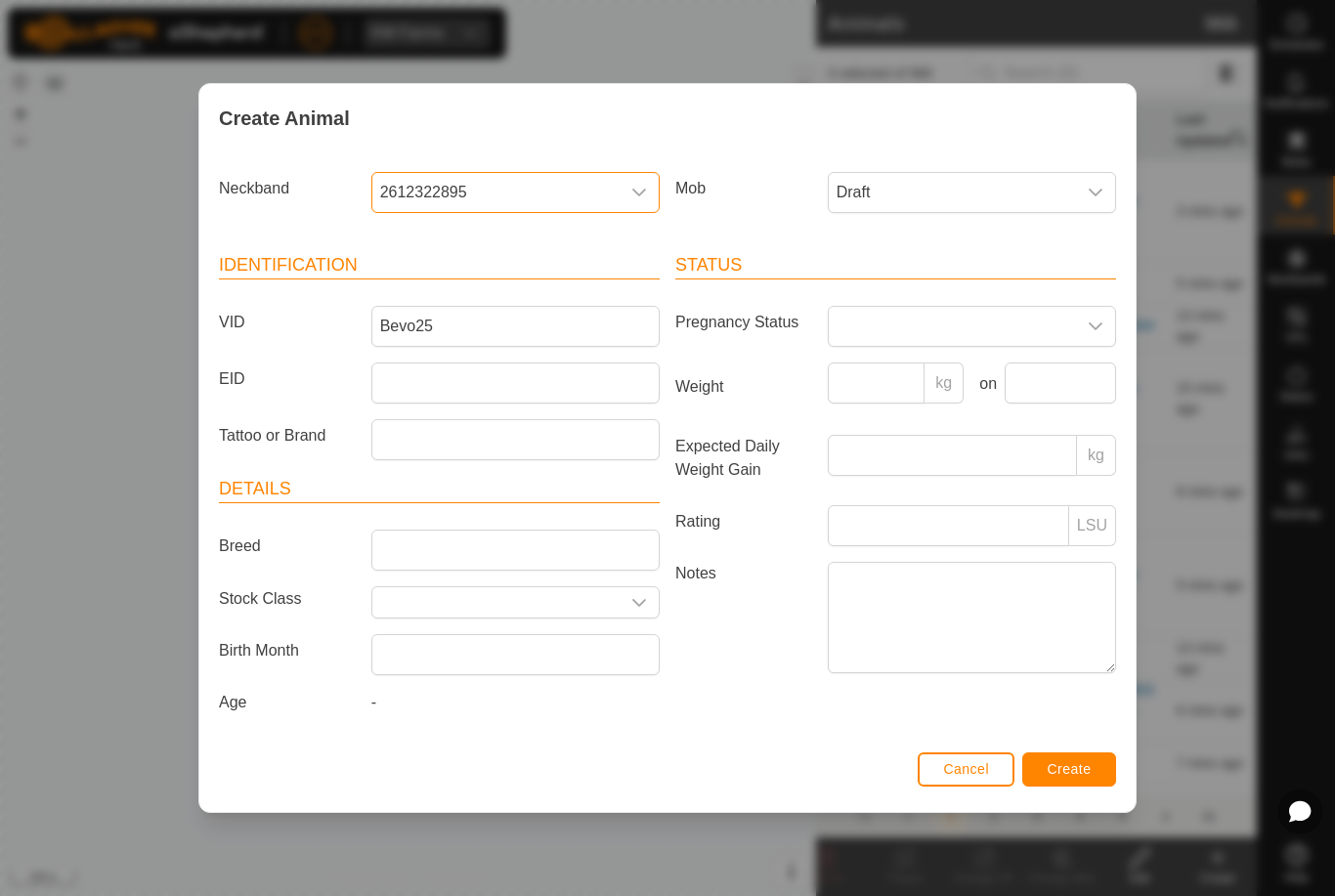
click at [1082, 768] on span "Create" at bounding box center [1070, 769] width 44 height 16
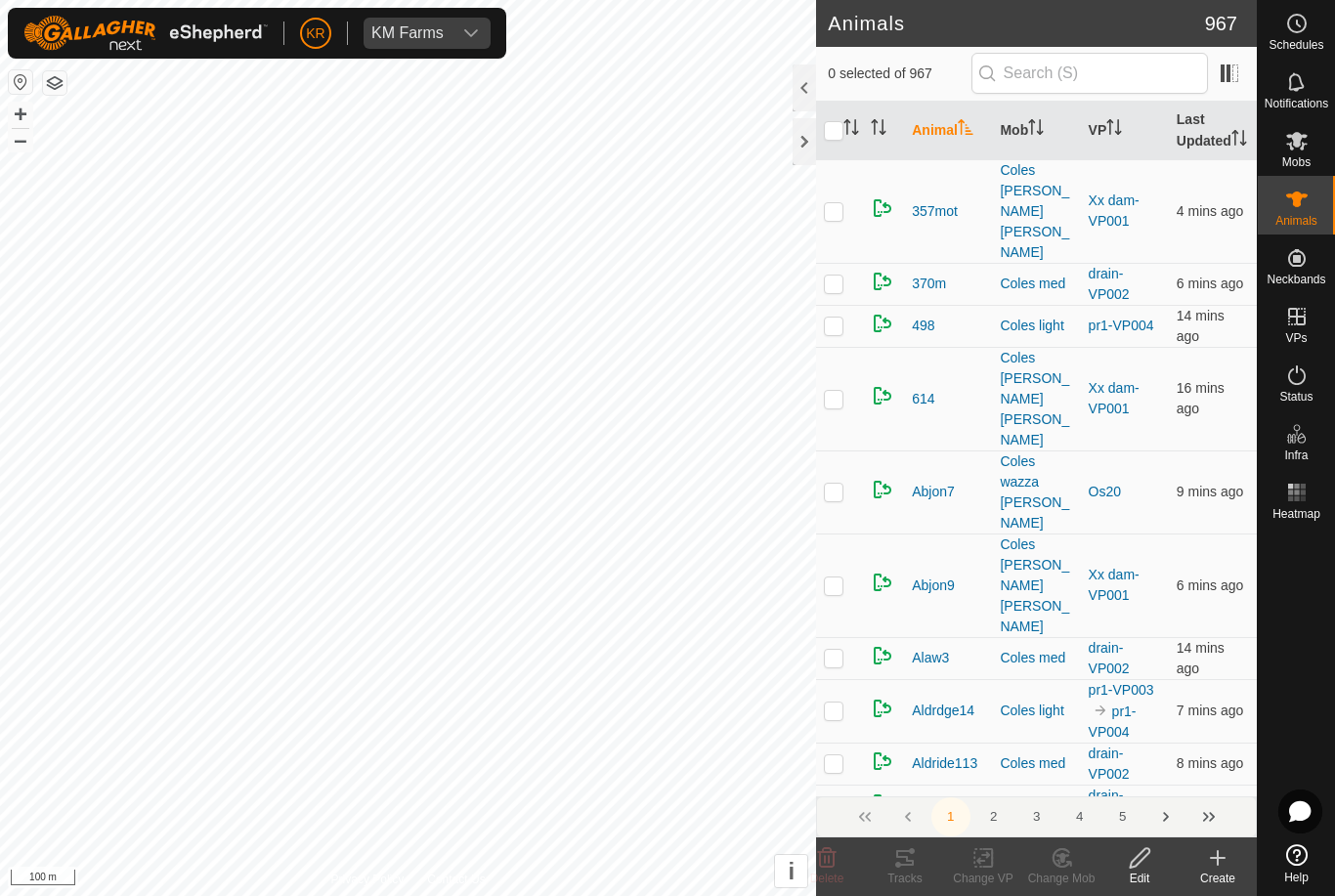
click at [1224, 867] on icon at bounding box center [1218, 859] width 24 height 24
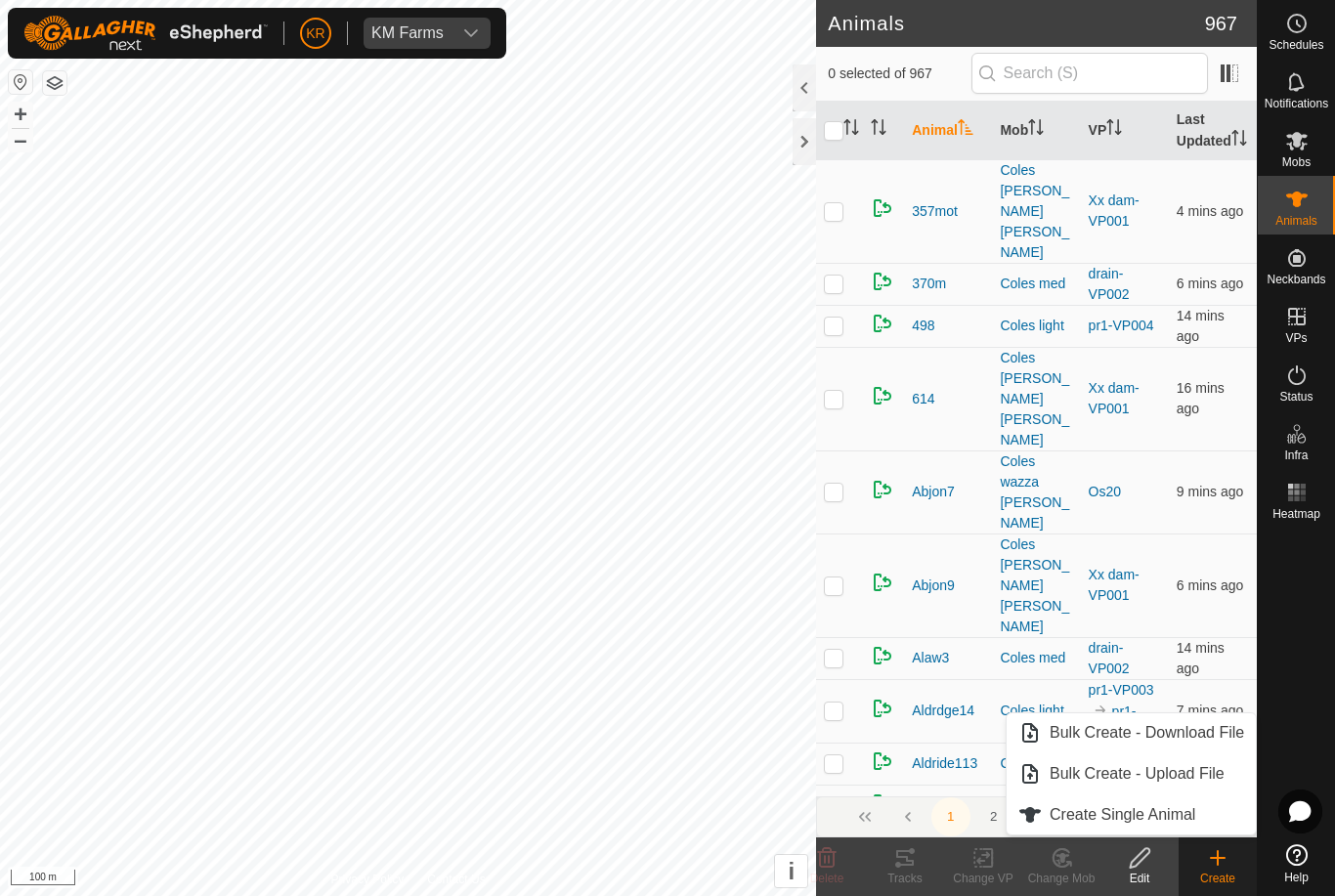
click at [1191, 817] on span "Create Single Animal" at bounding box center [1123, 815] width 145 height 24
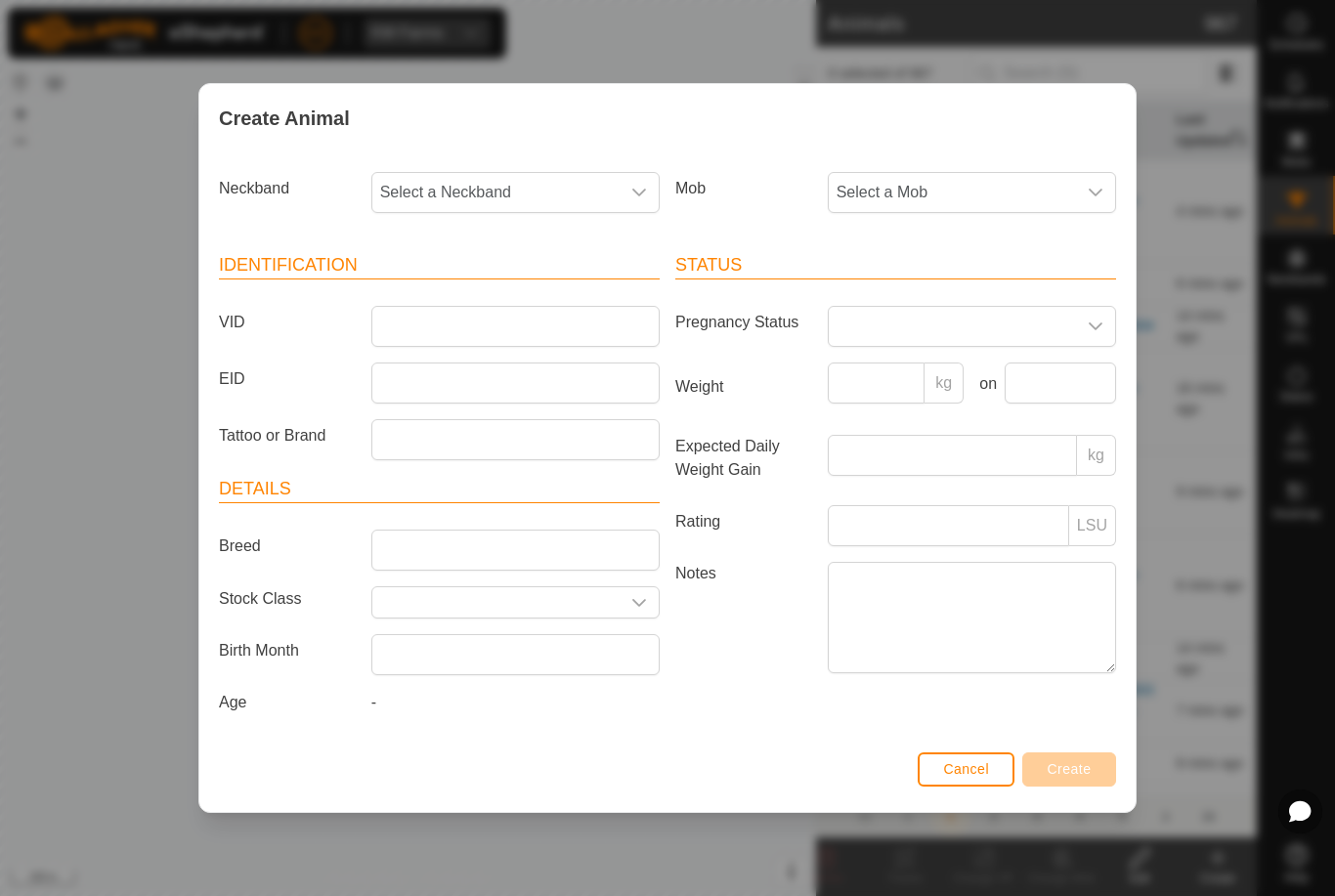
click at [1055, 192] on span "Select a Mob" at bounding box center [953, 193] width 248 height 39
click at [861, 323] on span "Draft" at bounding box center [859, 326] width 34 height 24
type input ":"
type input "Bevo3"
click at [508, 191] on span "Select a Neckband" at bounding box center [496, 193] width 248 height 39
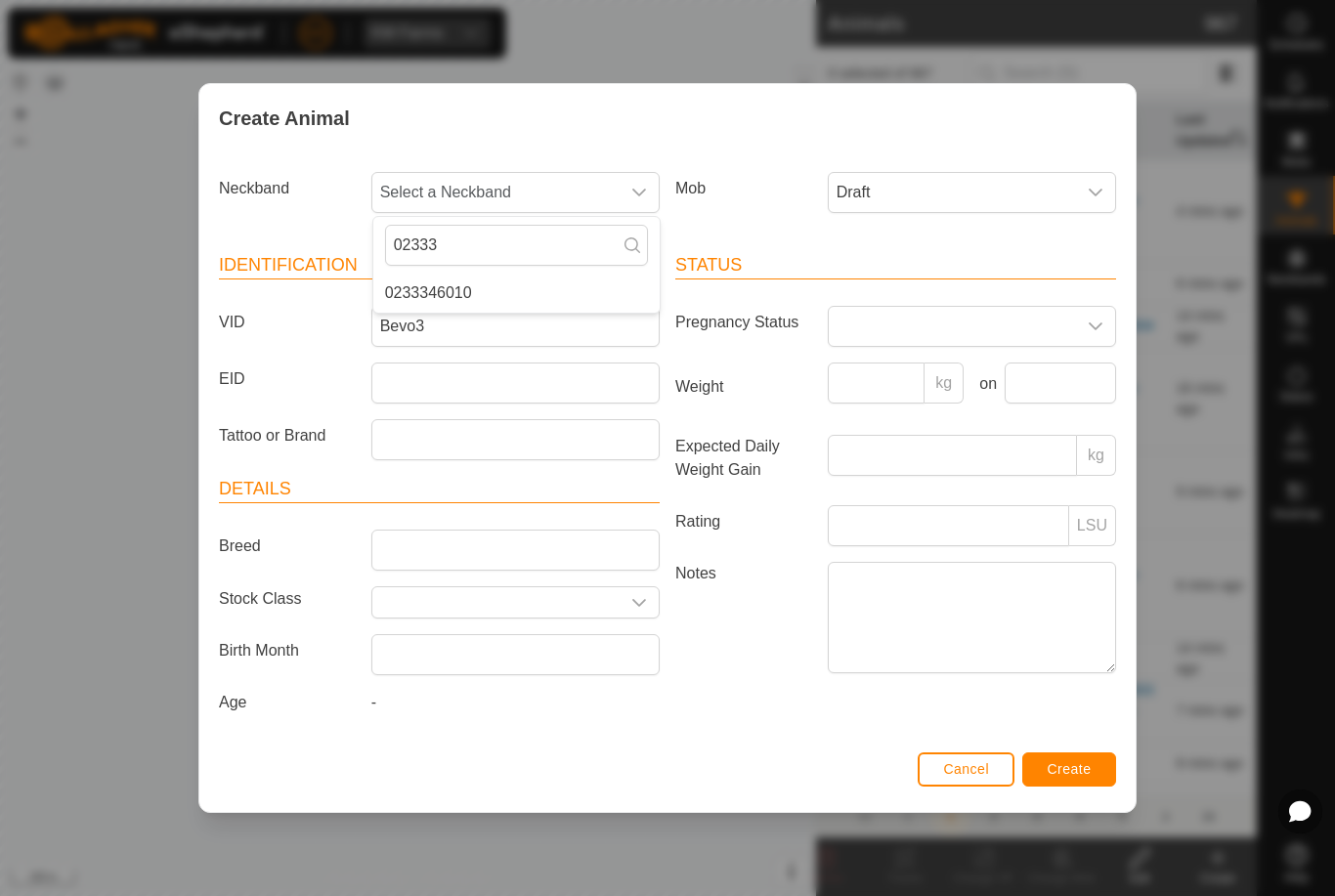
type input "02333"
click at [506, 291] on li "0233346010" at bounding box center [517, 294] width 287 height 39
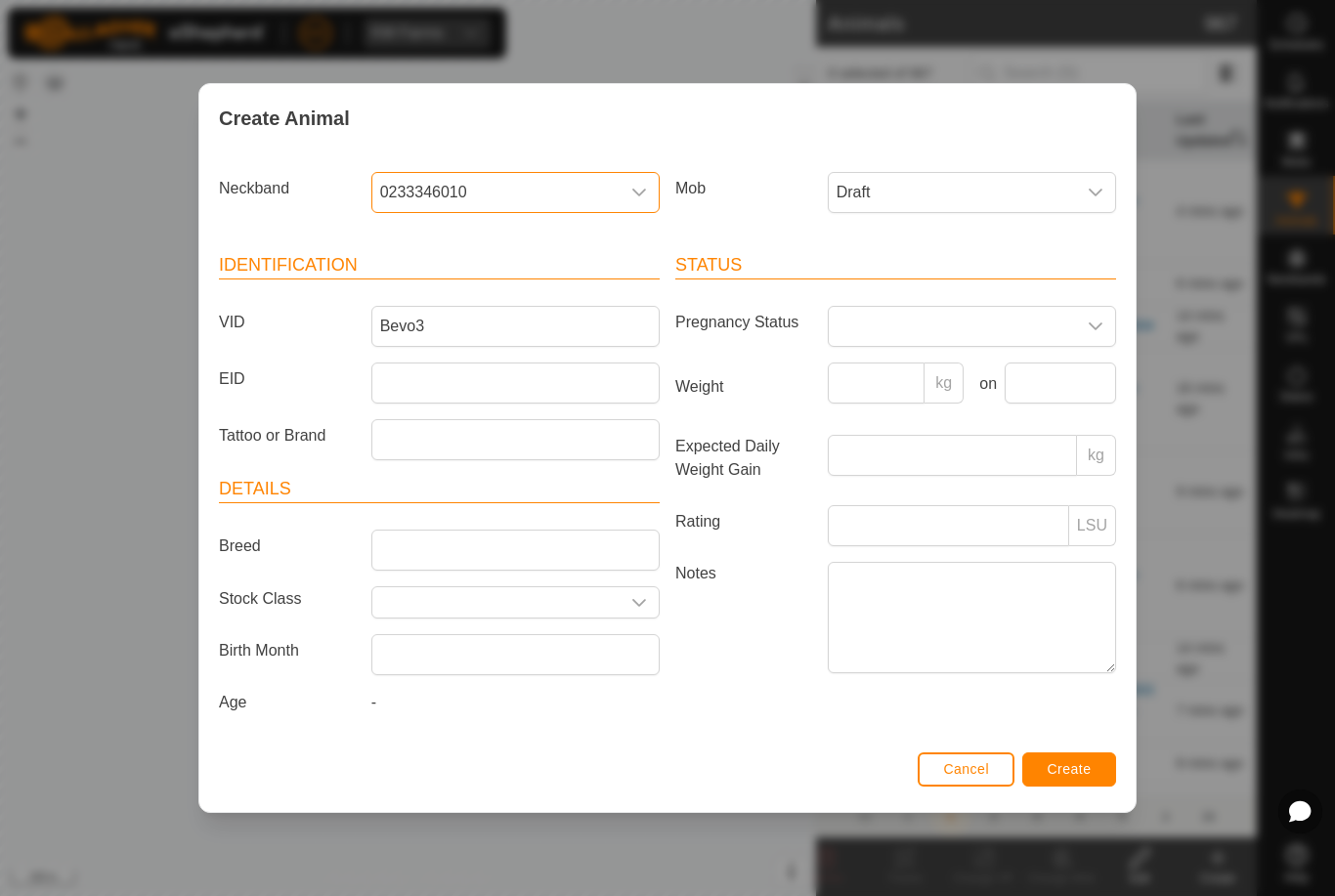
click at [1065, 777] on span "Create" at bounding box center [1070, 769] width 44 height 16
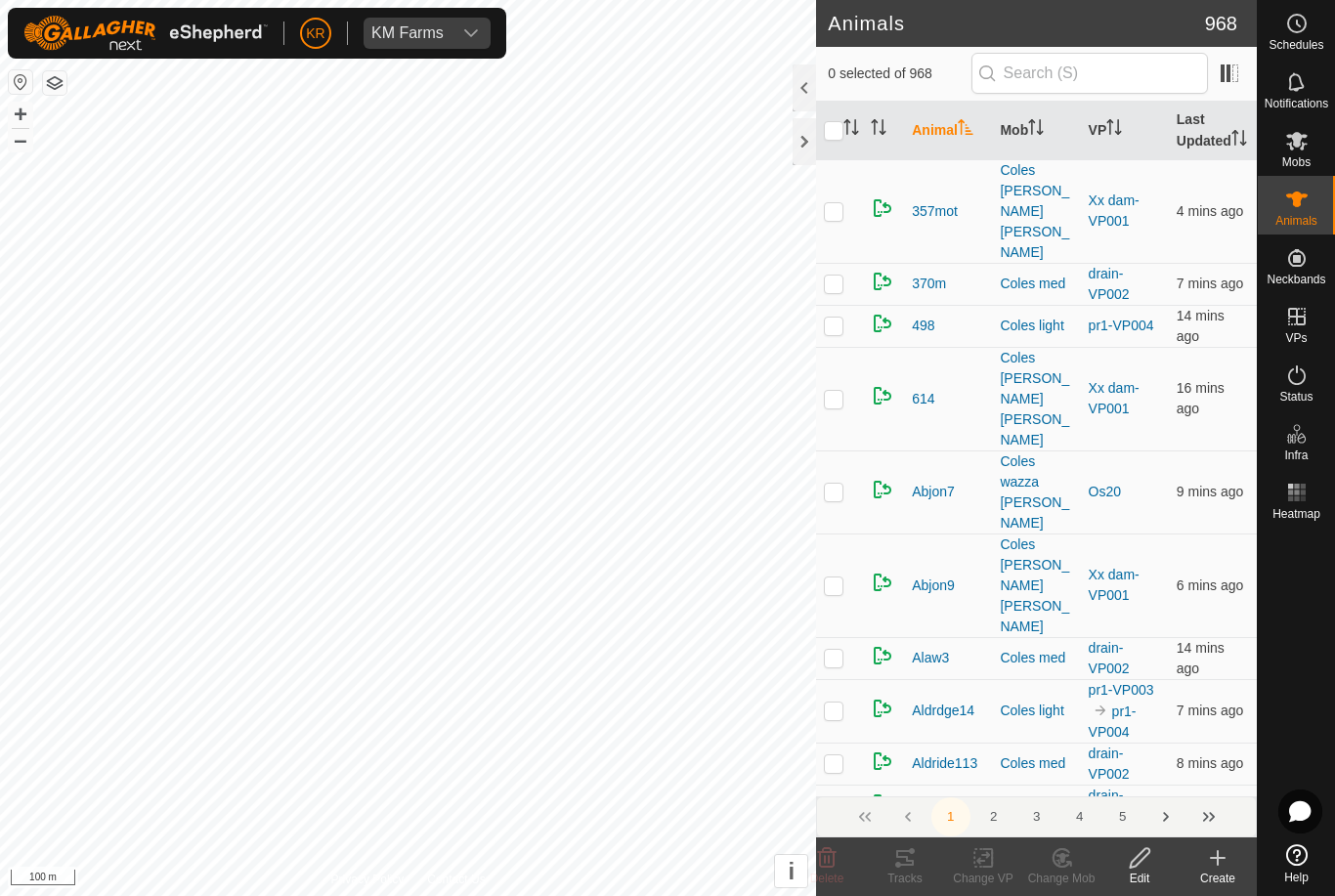
click at [1224, 868] on icon at bounding box center [1218, 859] width 24 height 24
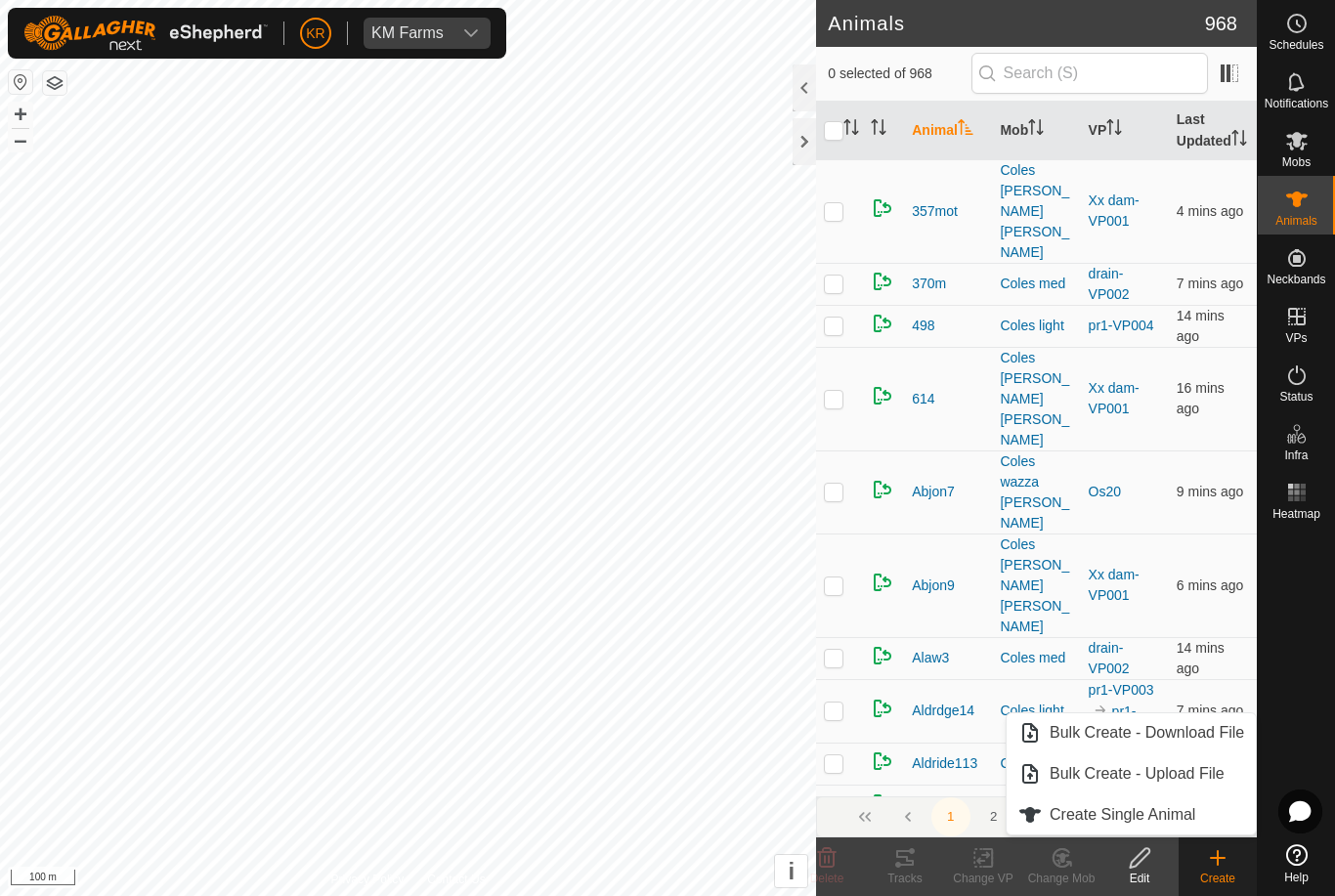
click at [1215, 813] on link "Create Single Animal" at bounding box center [1132, 815] width 250 height 39
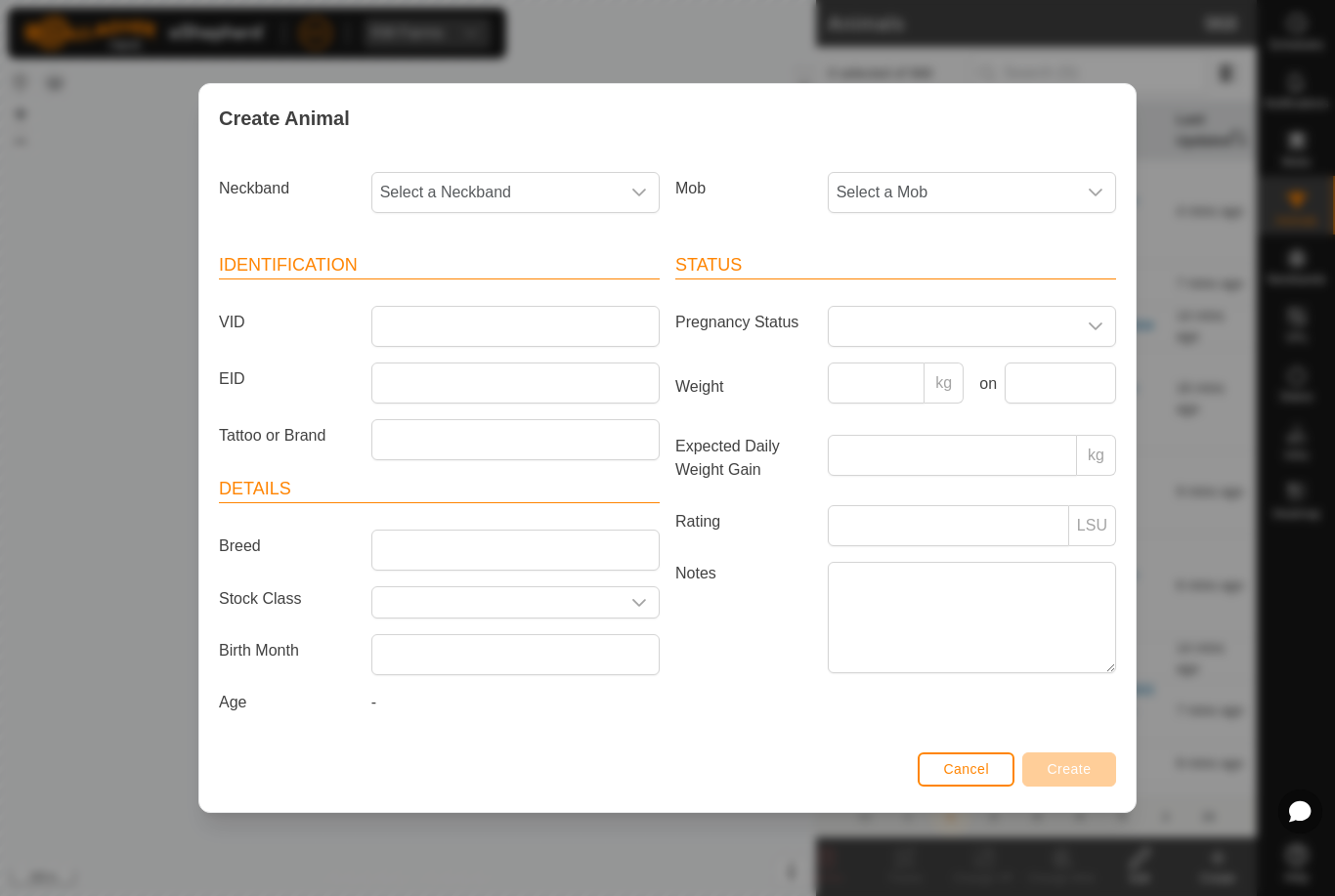
click at [1003, 191] on span "Select a Mob" at bounding box center [953, 193] width 248 height 39
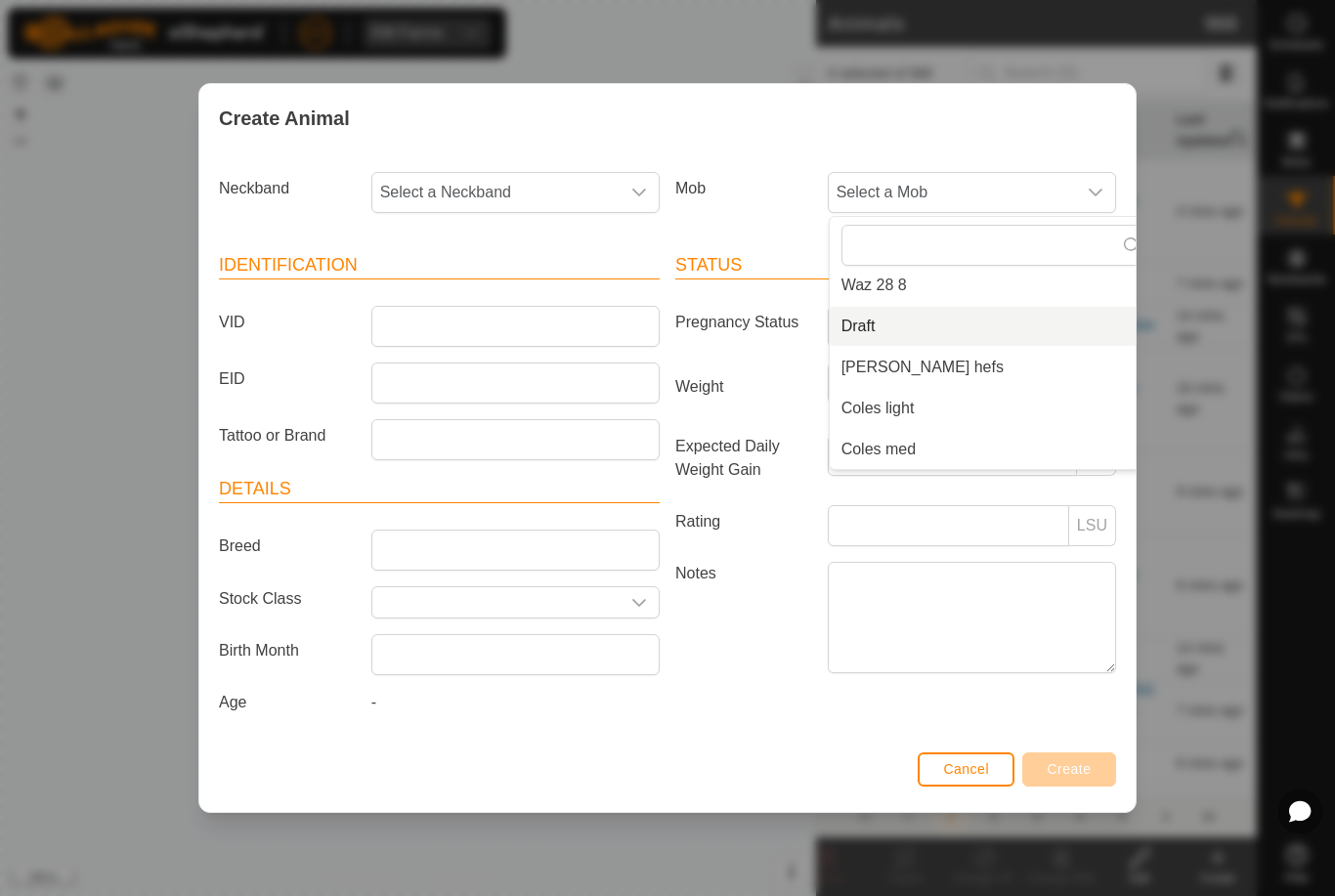
click at [861, 317] on span "Draft" at bounding box center [859, 326] width 34 height 24
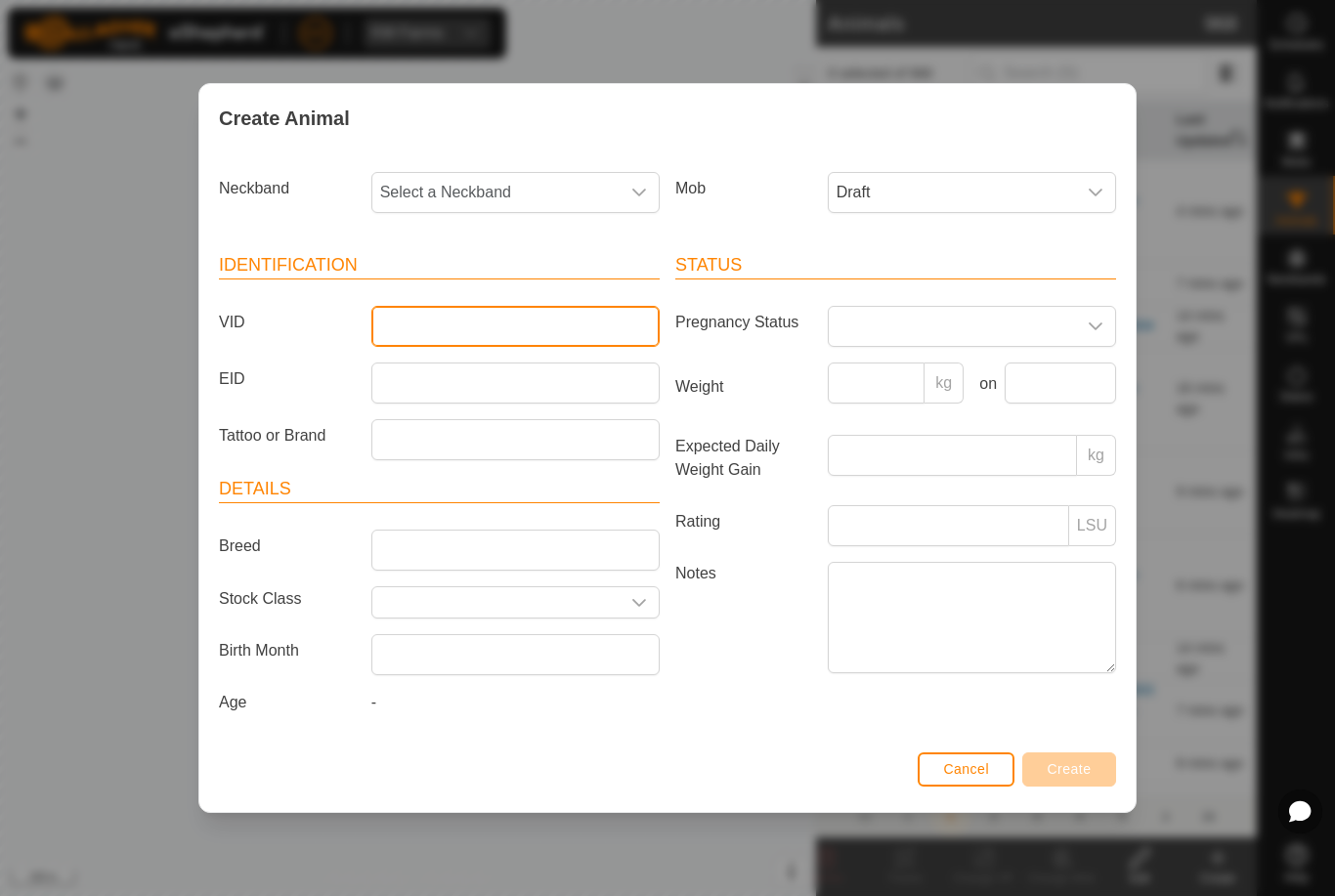
type input "."
type input "Bevo26"
click at [566, 192] on span "Select a Neckband" at bounding box center [496, 193] width 248 height 39
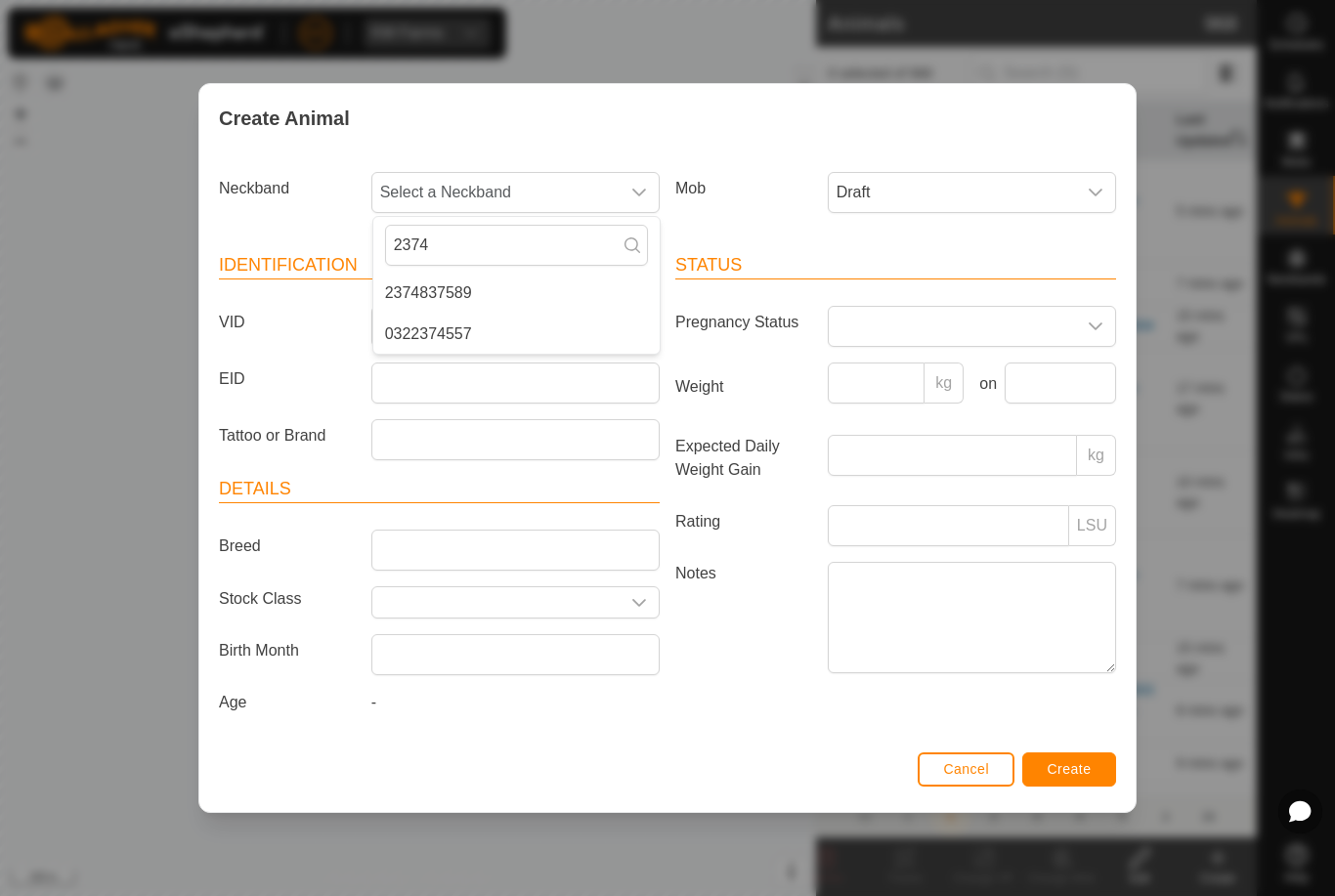
type input "2374"
click at [463, 290] on span "2374837589" at bounding box center [428, 294] width 87 height 24
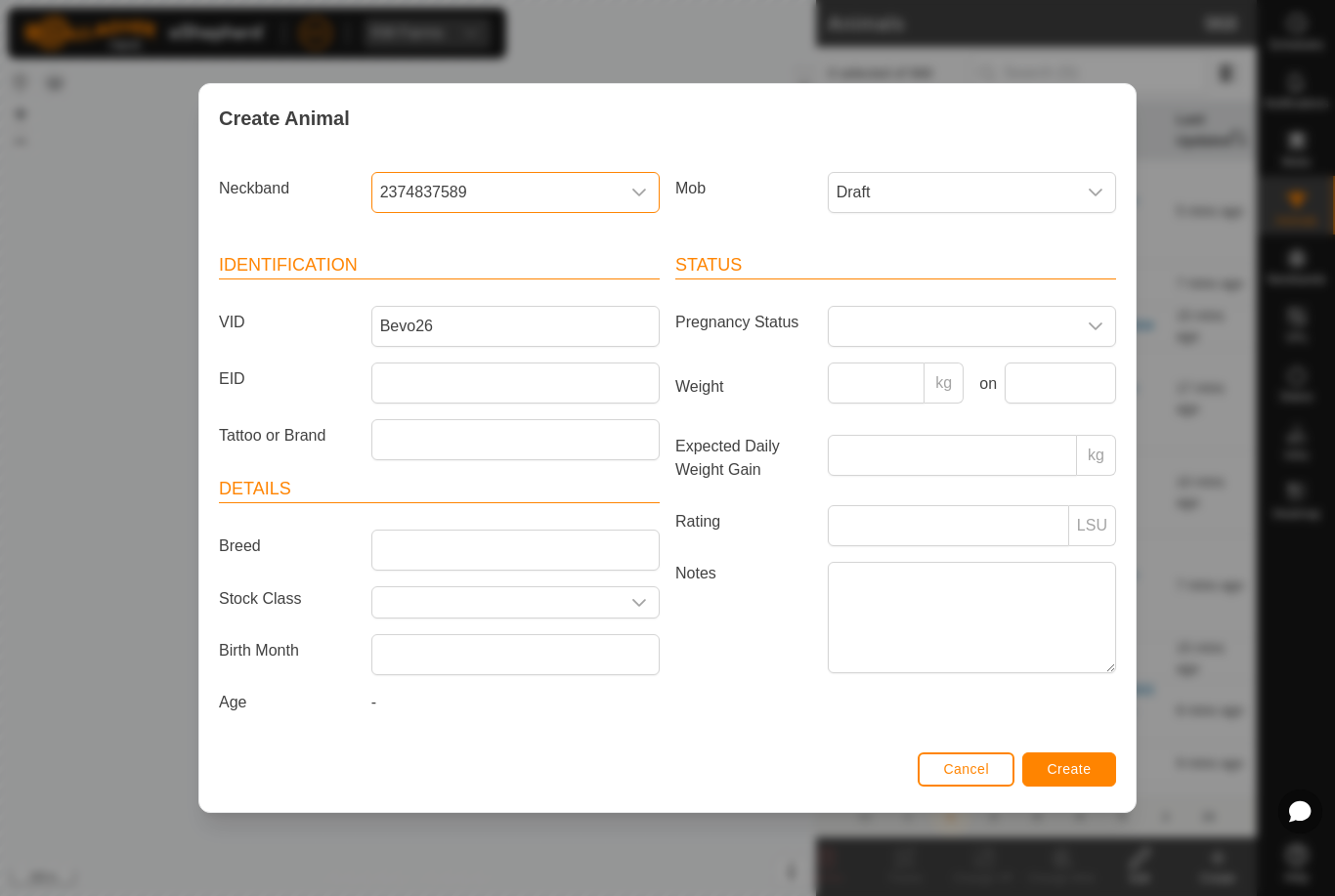
click at [1066, 774] on span "Create" at bounding box center [1070, 769] width 44 height 16
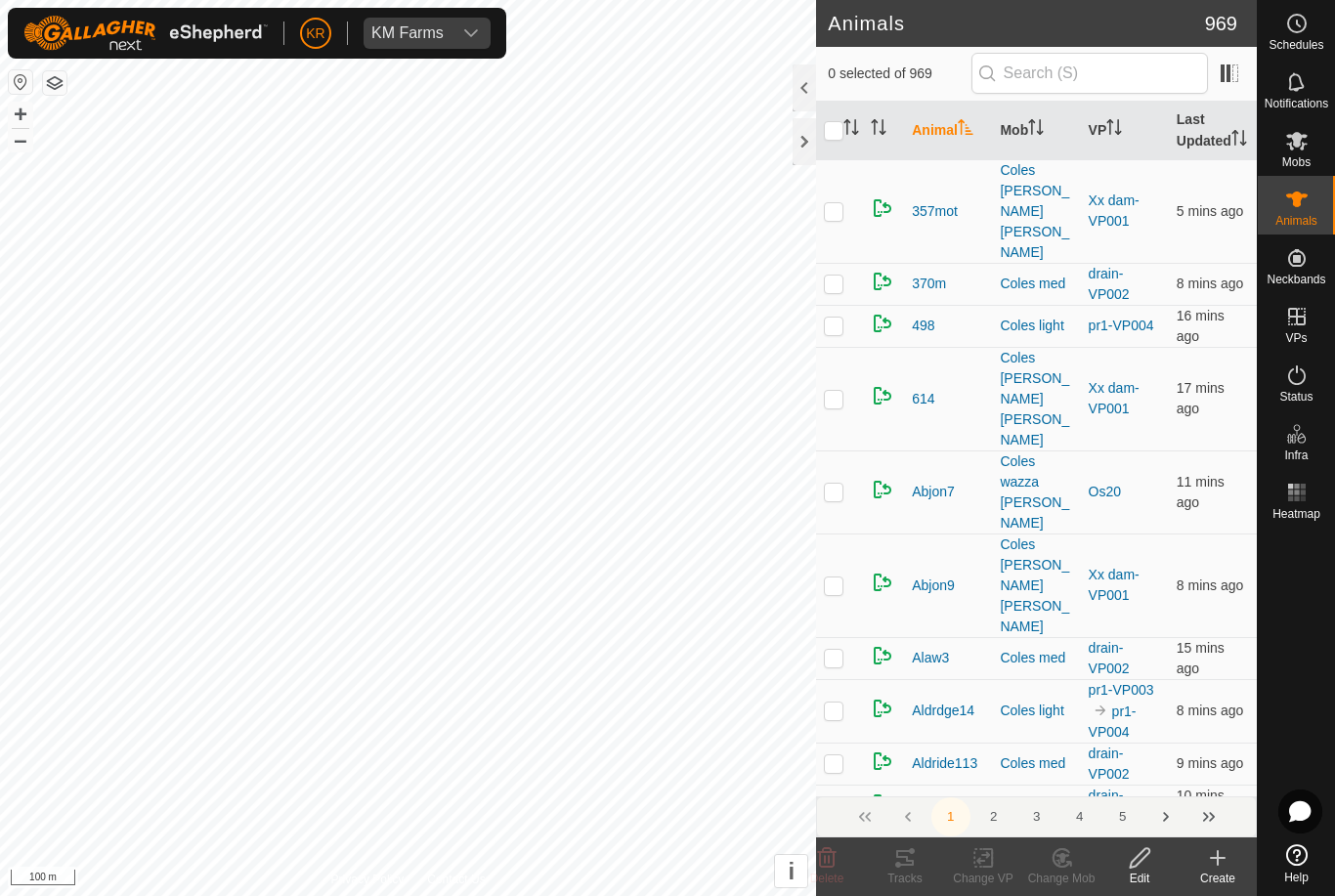
click at [1214, 871] on div "Create" at bounding box center [1218, 878] width 79 height 18
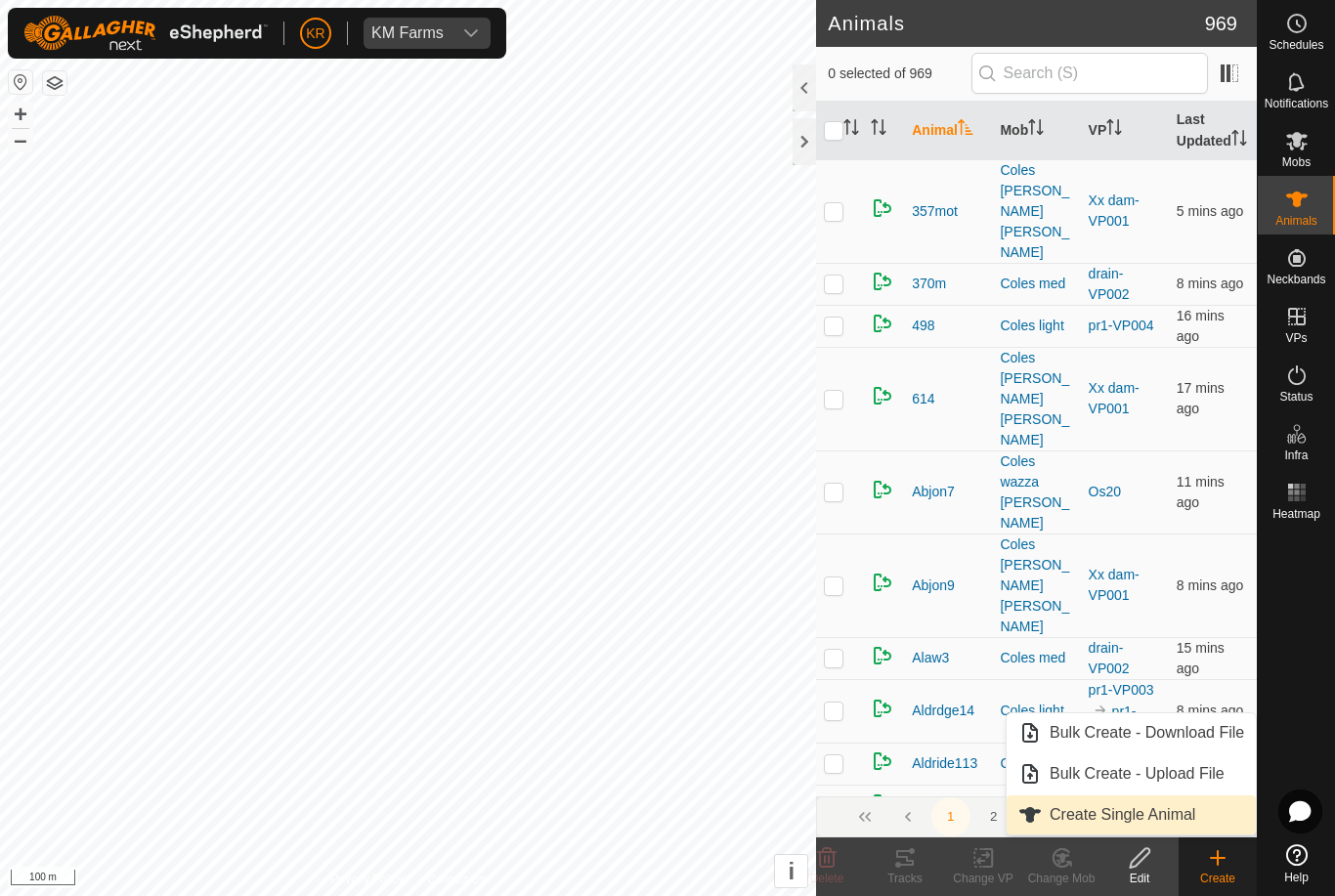
click at [1188, 811] on span "Create Single Animal" at bounding box center [1123, 815] width 145 height 24
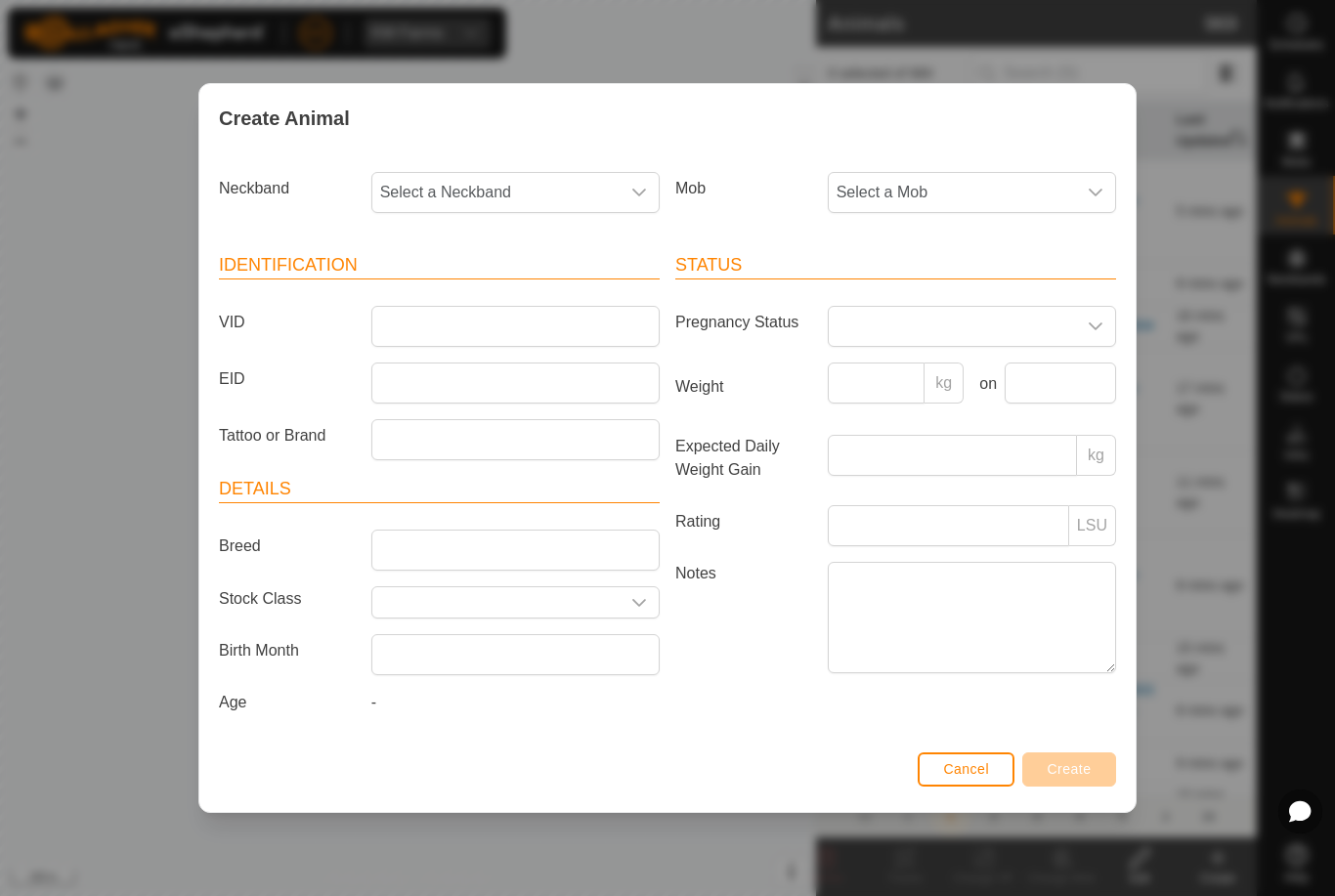
click at [994, 189] on span "Select a Mob" at bounding box center [953, 193] width 248 height 39
click at [866, 321] on span "Draft" at bounding box center [859, 326] width 34 height 24
type input "."
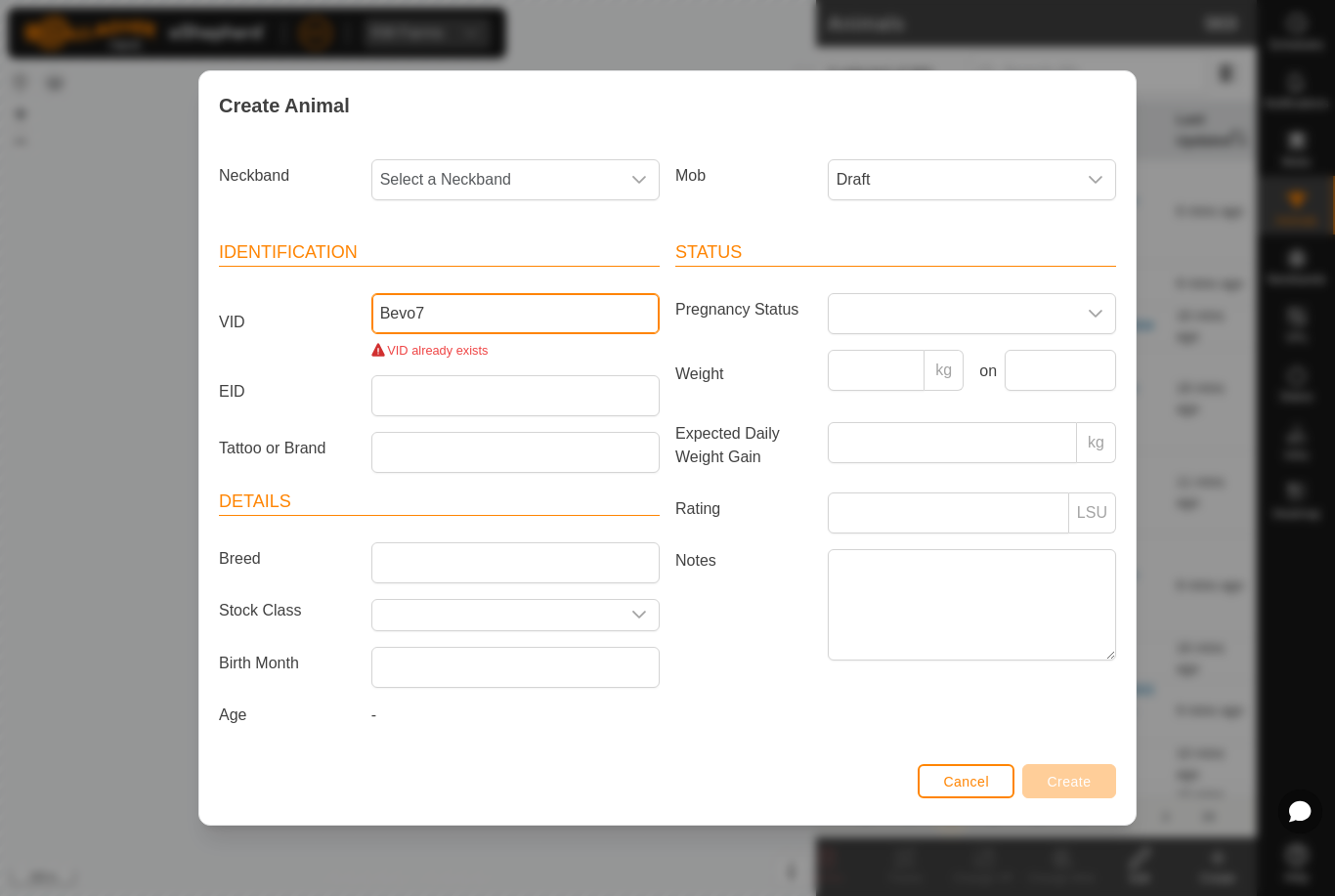
type input "Bevo7"
click at [517, 172] on span "Select a Neckband" at bounding box center [496, 180] width 248 height 39
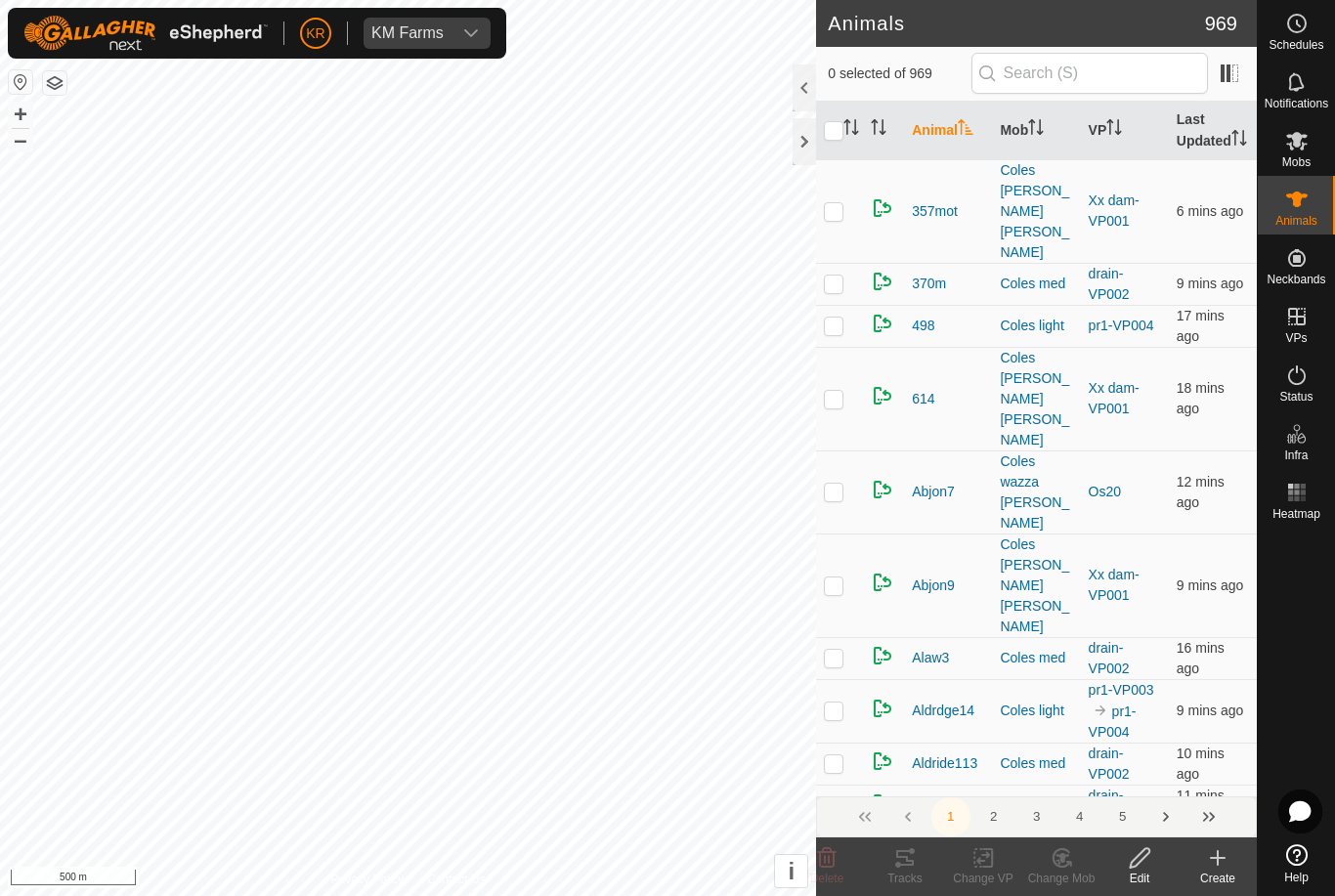
click at [1212, 862] on icon at bounding box center [1218, 859] width 24 height 24
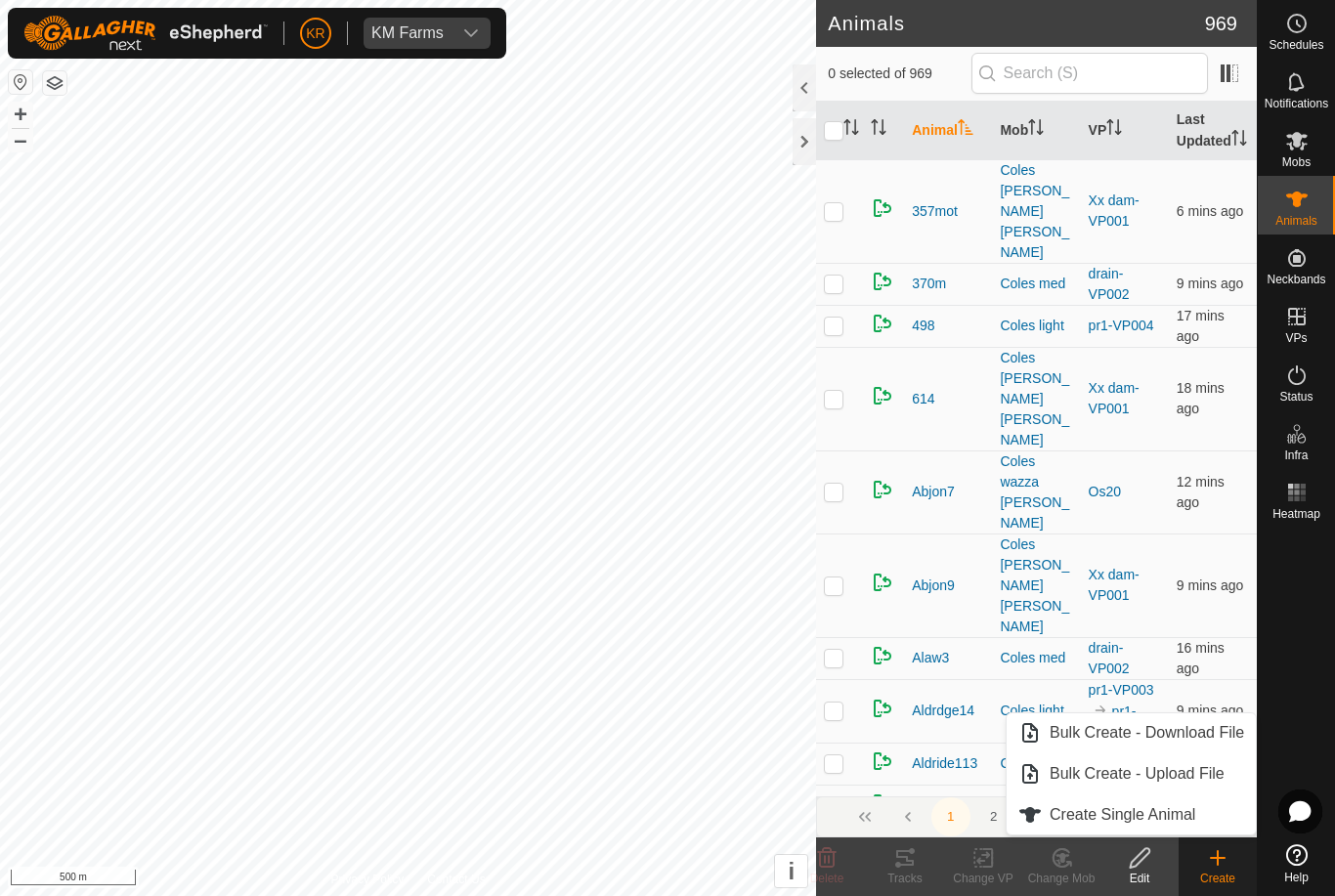
click at [1171, 821] on span "Create Single Animal" at bounding box center [1123, 815] width 145 height 24
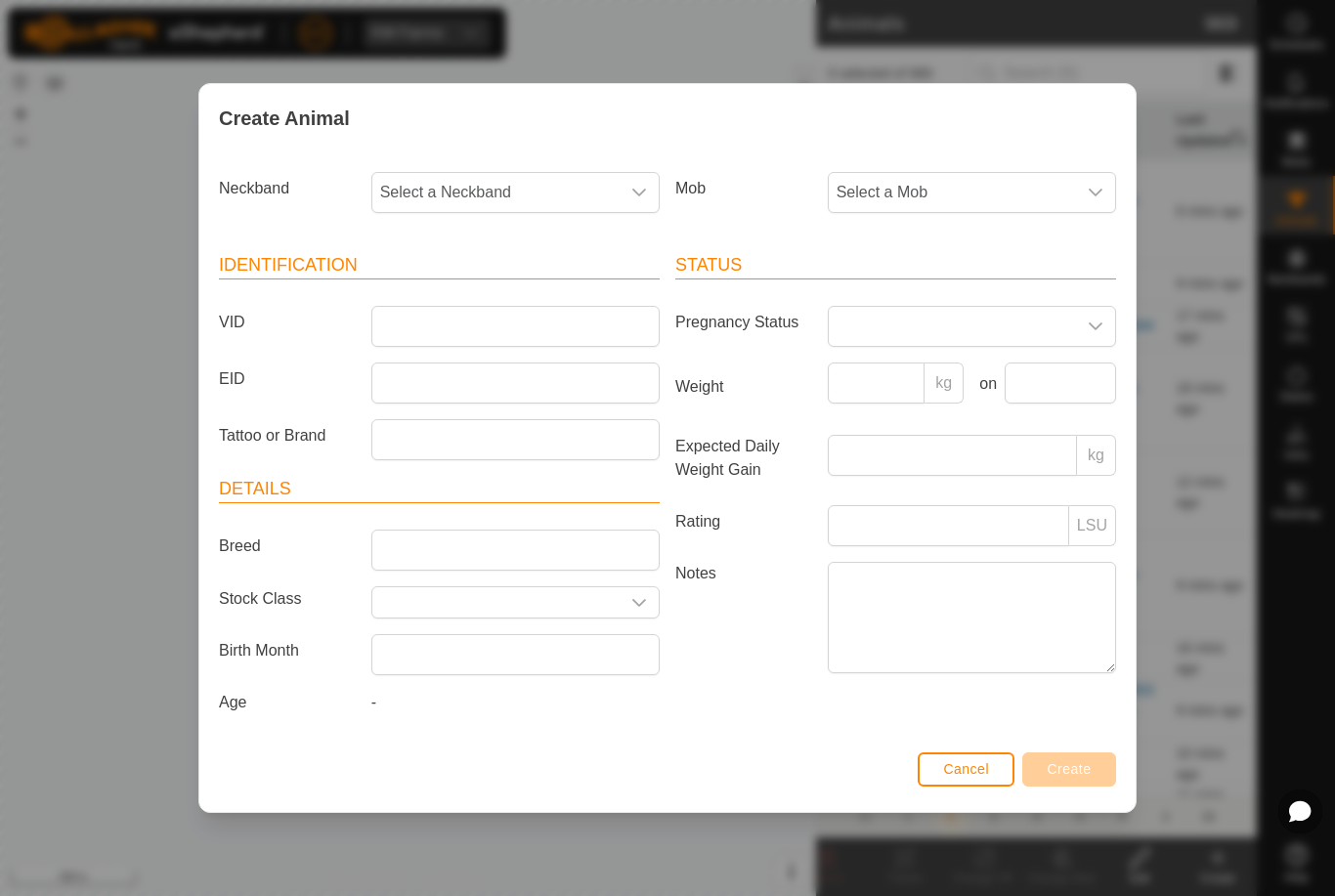
click at [527, 190] on span "Select a Neckband" at bounding box center [496, 193] width 248 height 39
type input "22173"
click at [457, 289] on span "2217394828" at bounding box center [428, 294] width 87 height 24
click at [984, 191] on span "Select a Mob" at bounding box center [953, 193] width 248 height 39
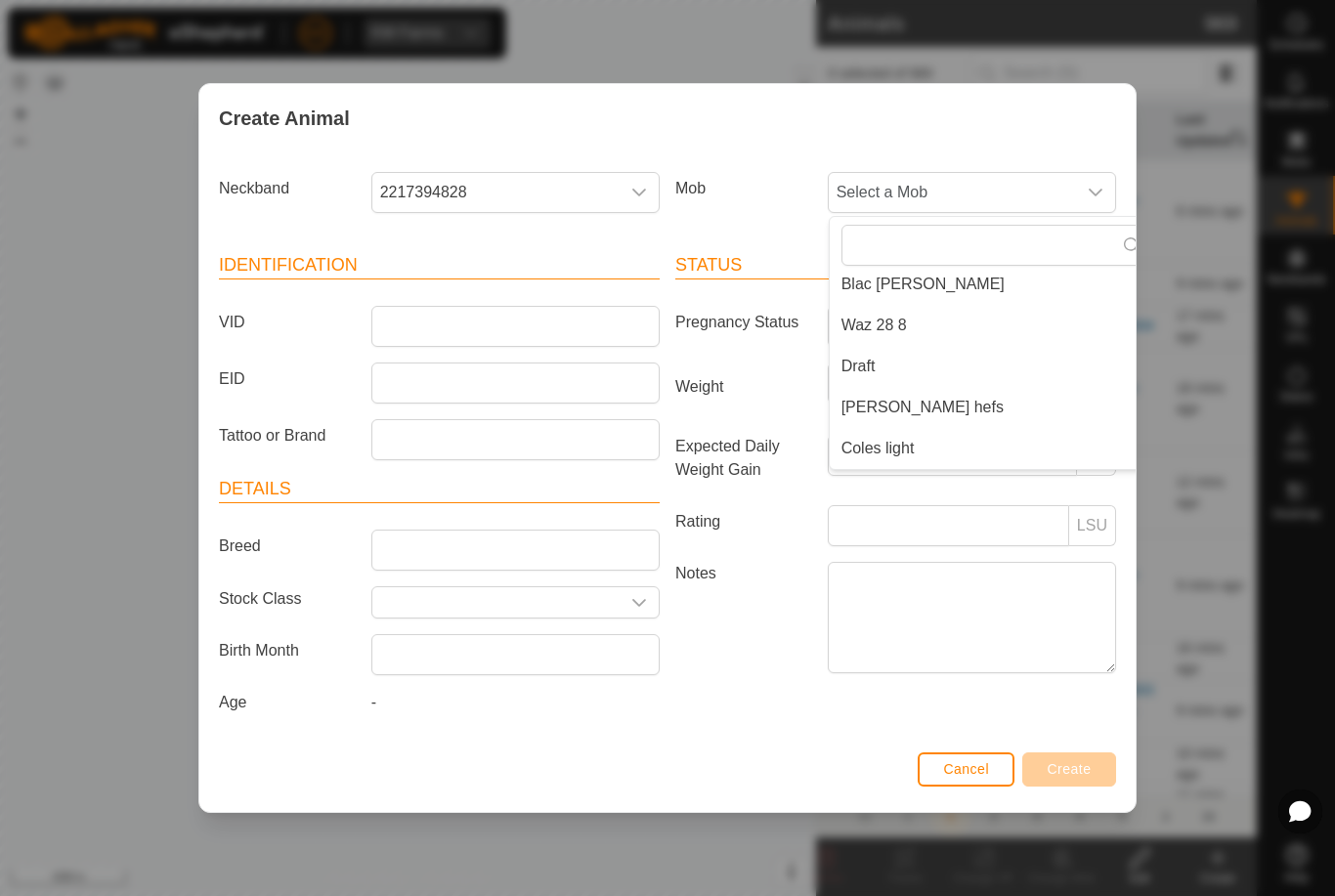
scroll to position [294, 0]
click at [864, 365] on span "Draft" at bounding box center [859, 368] width 34 height 24
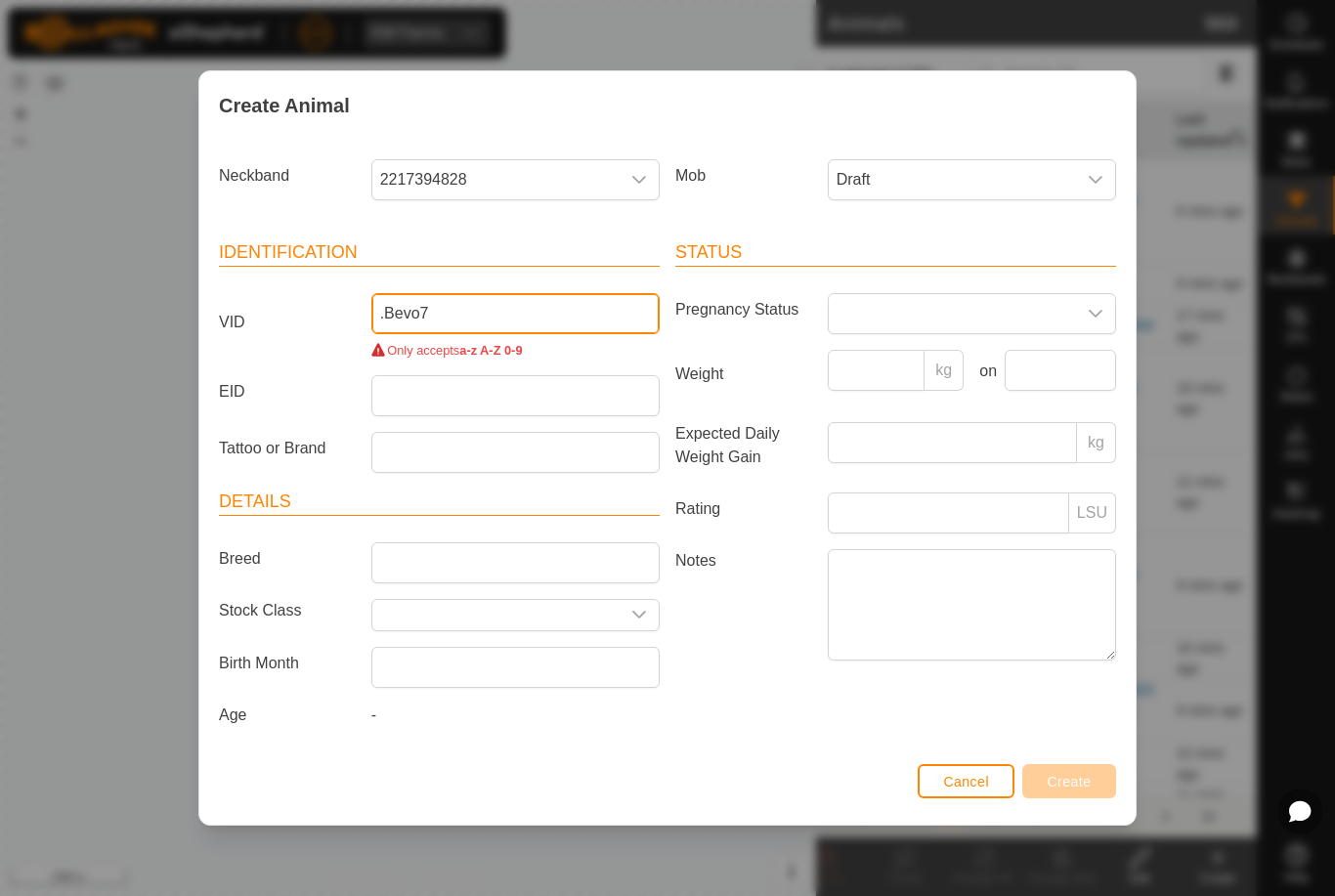
click at [390, 310] on input ".Bevo7" at bounding box center [515, 313] width 288 height 41
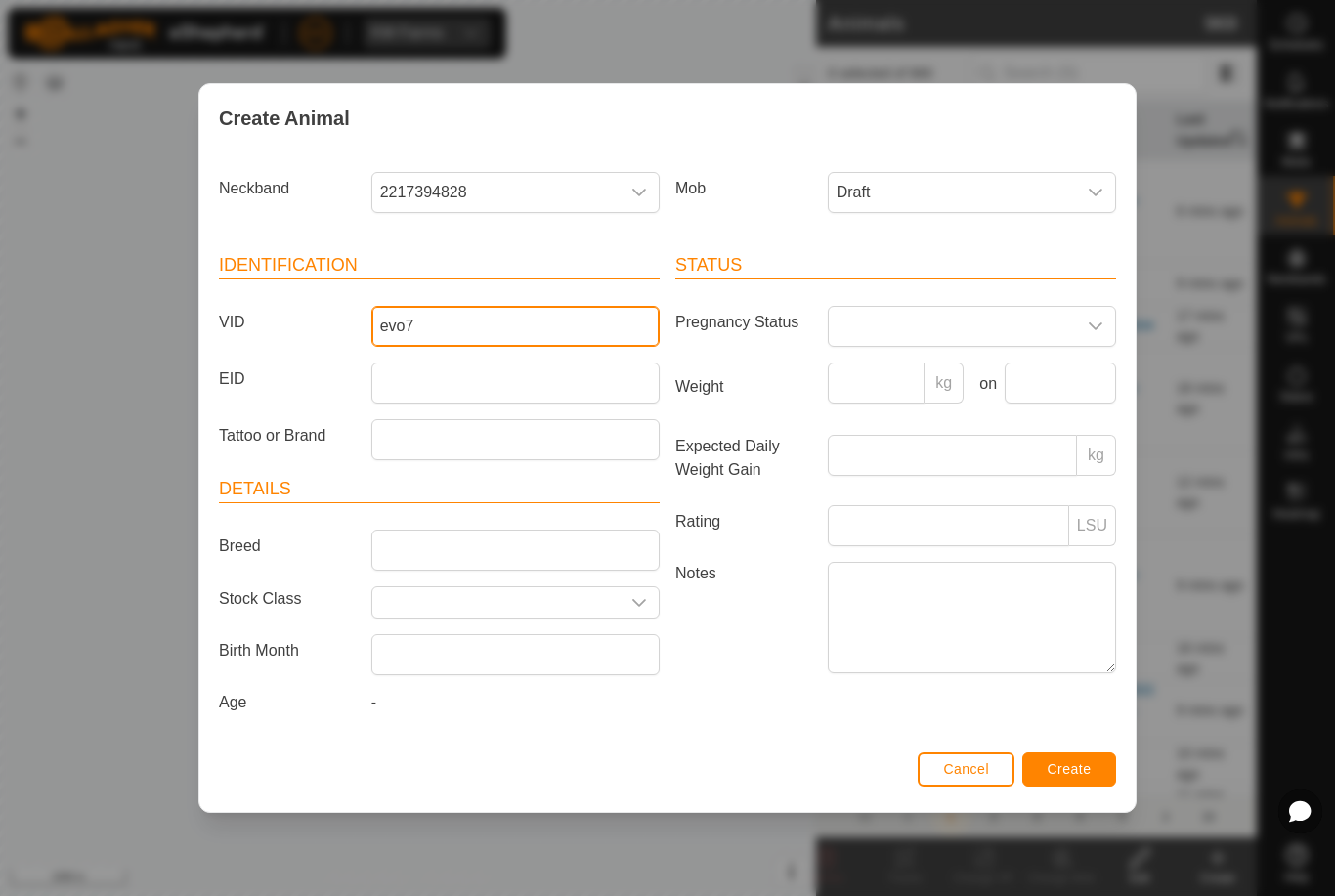
type input "Bevo7"
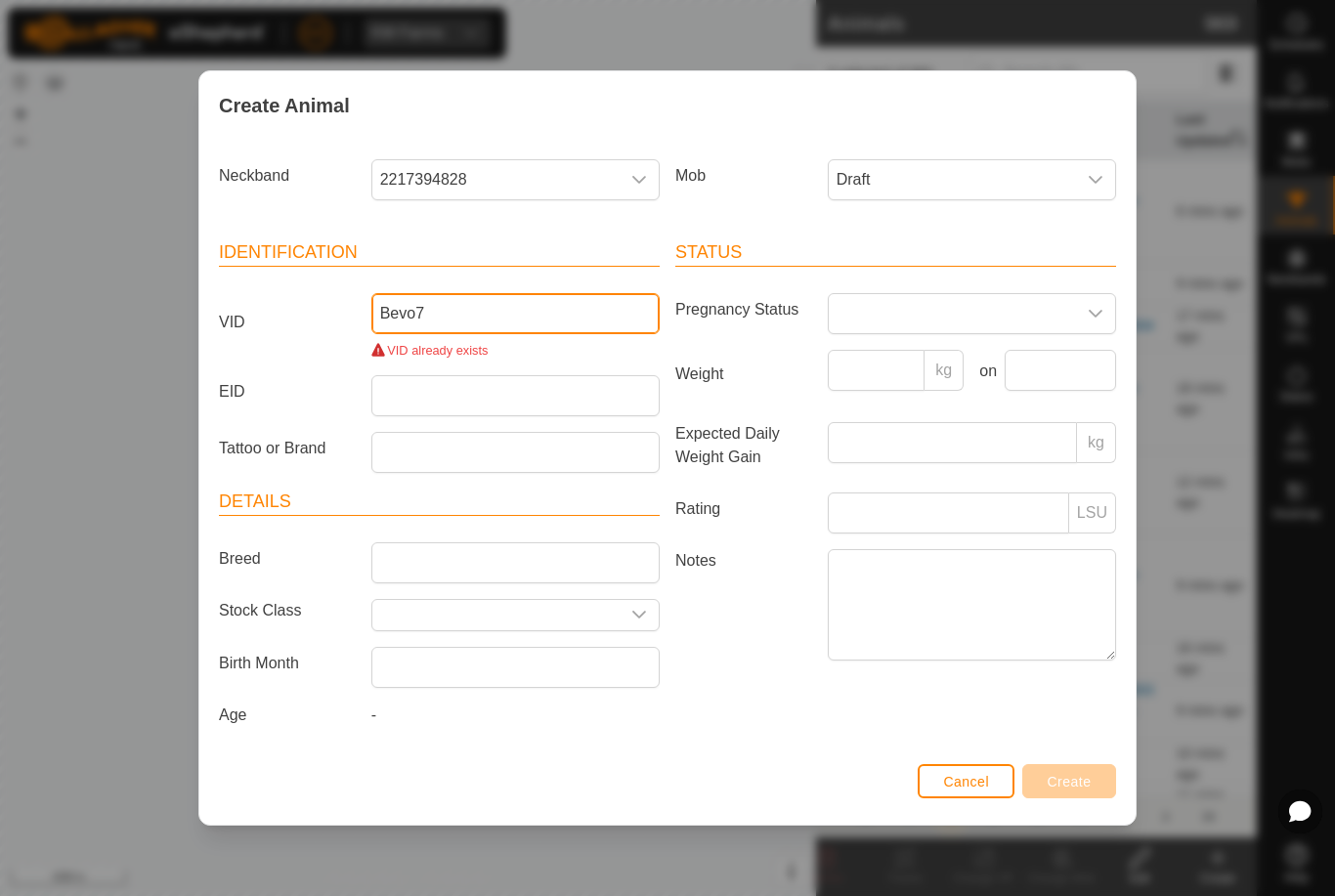
click at [517, 311] on input "Bevo7" at bounding box center [515, 313] width 288 height 41
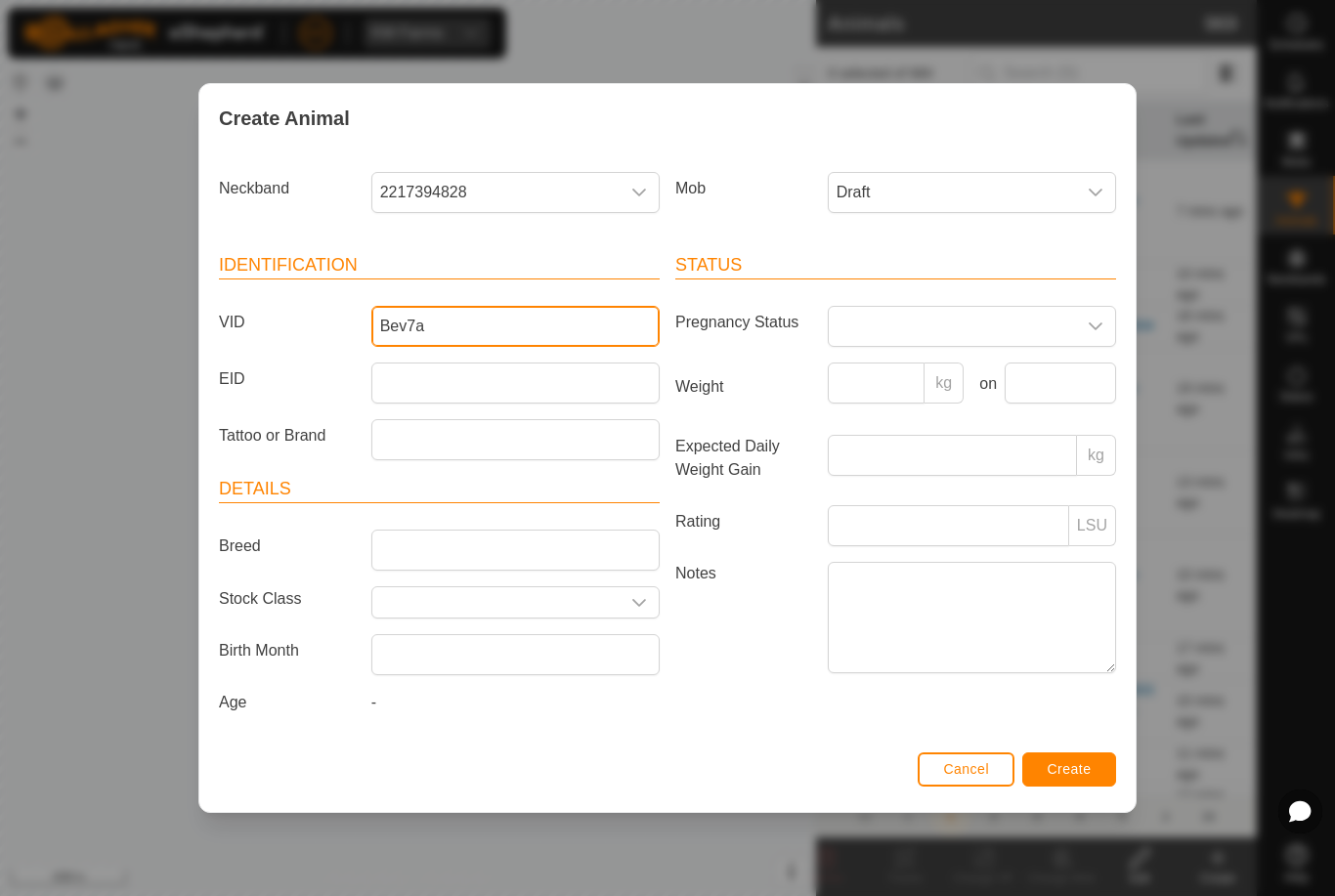
type input "Bev7a"
click at [1083, 772] on span "Create" at bounding box center [1070, 769] width 44 height 16
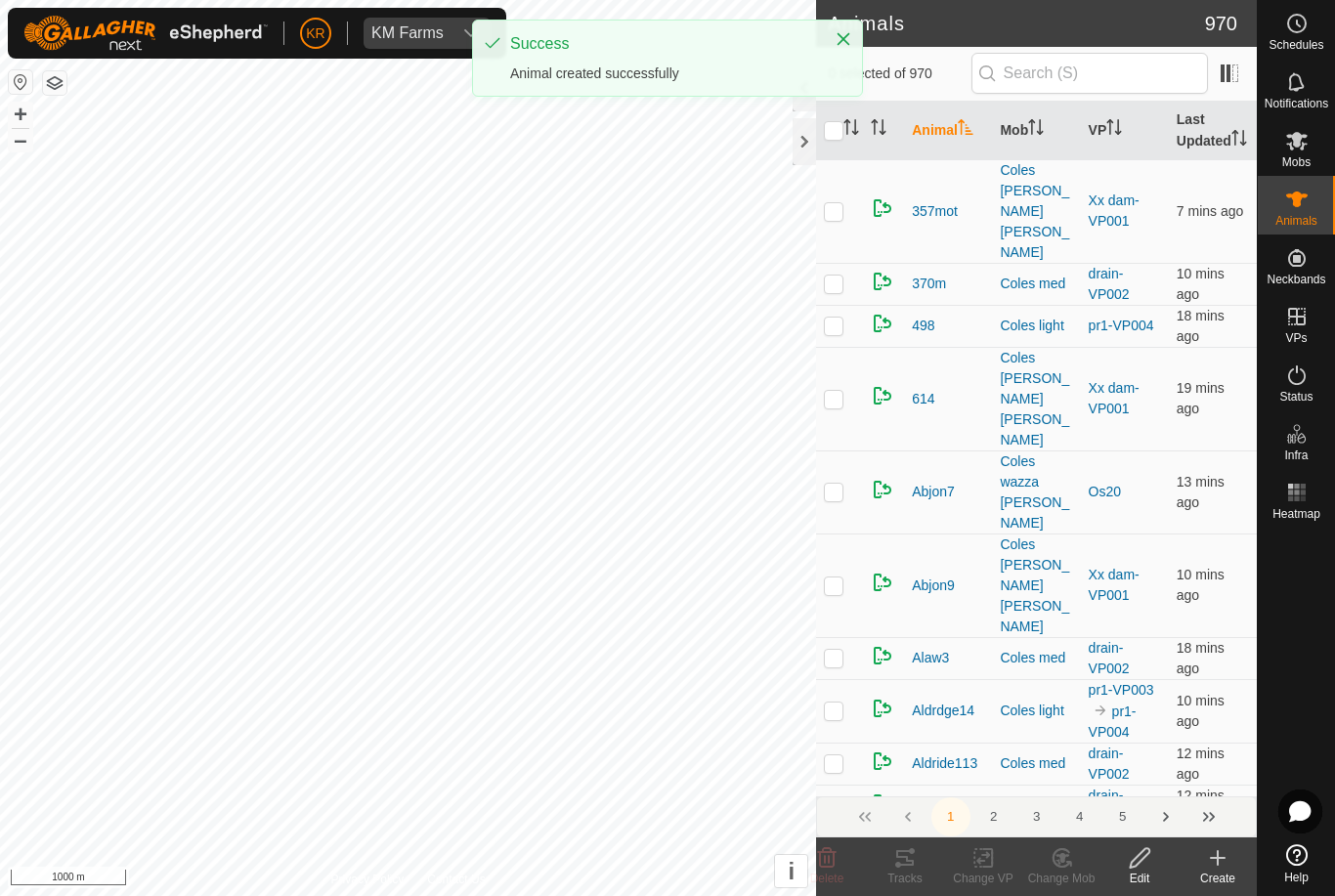
click at [1219, 867] on icon at bounding box center [1218, 859] width 24 height 24
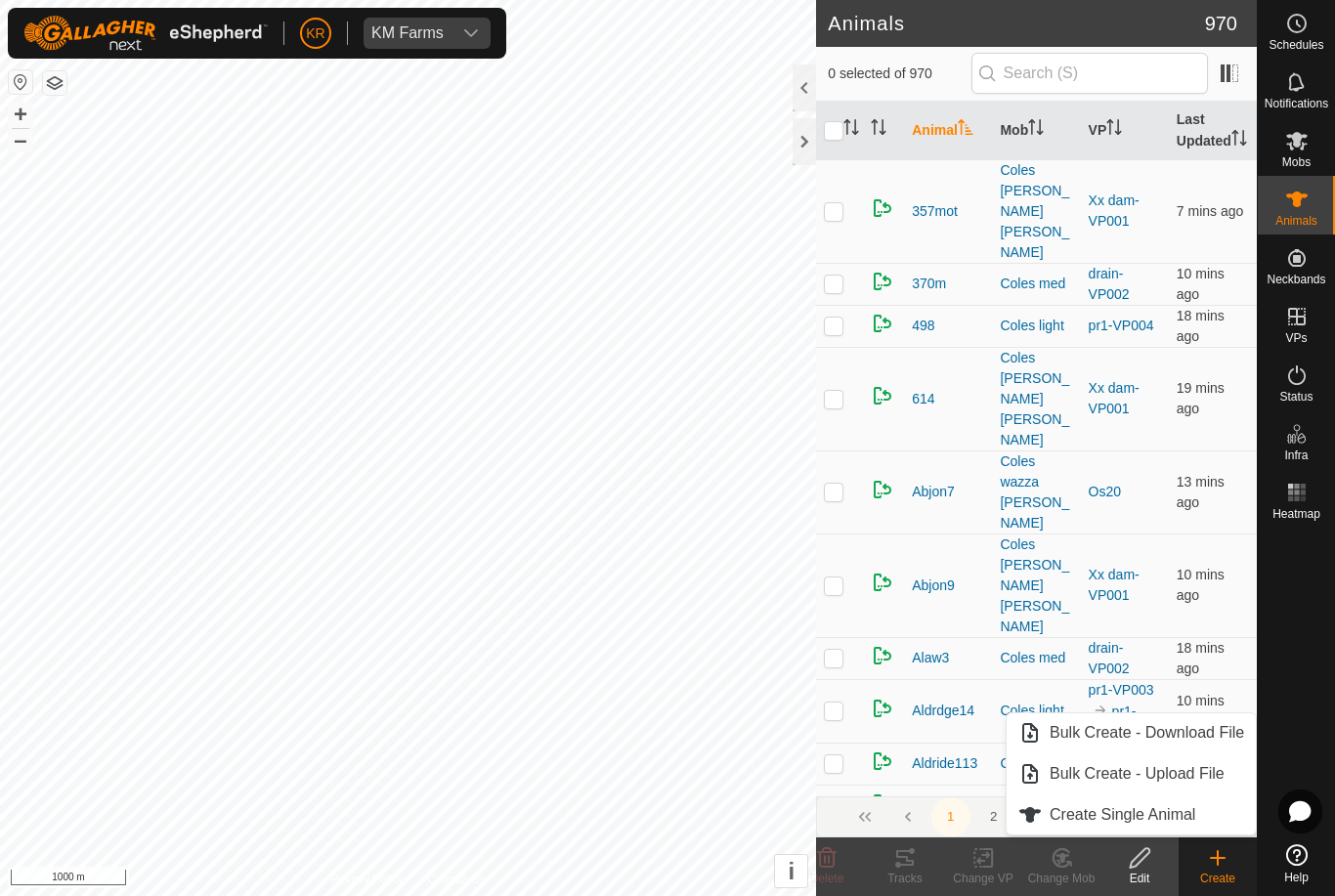
click at [1107, 815] on span "Create Single Animal" at bounding box center [1123, 815] width 145 height 24
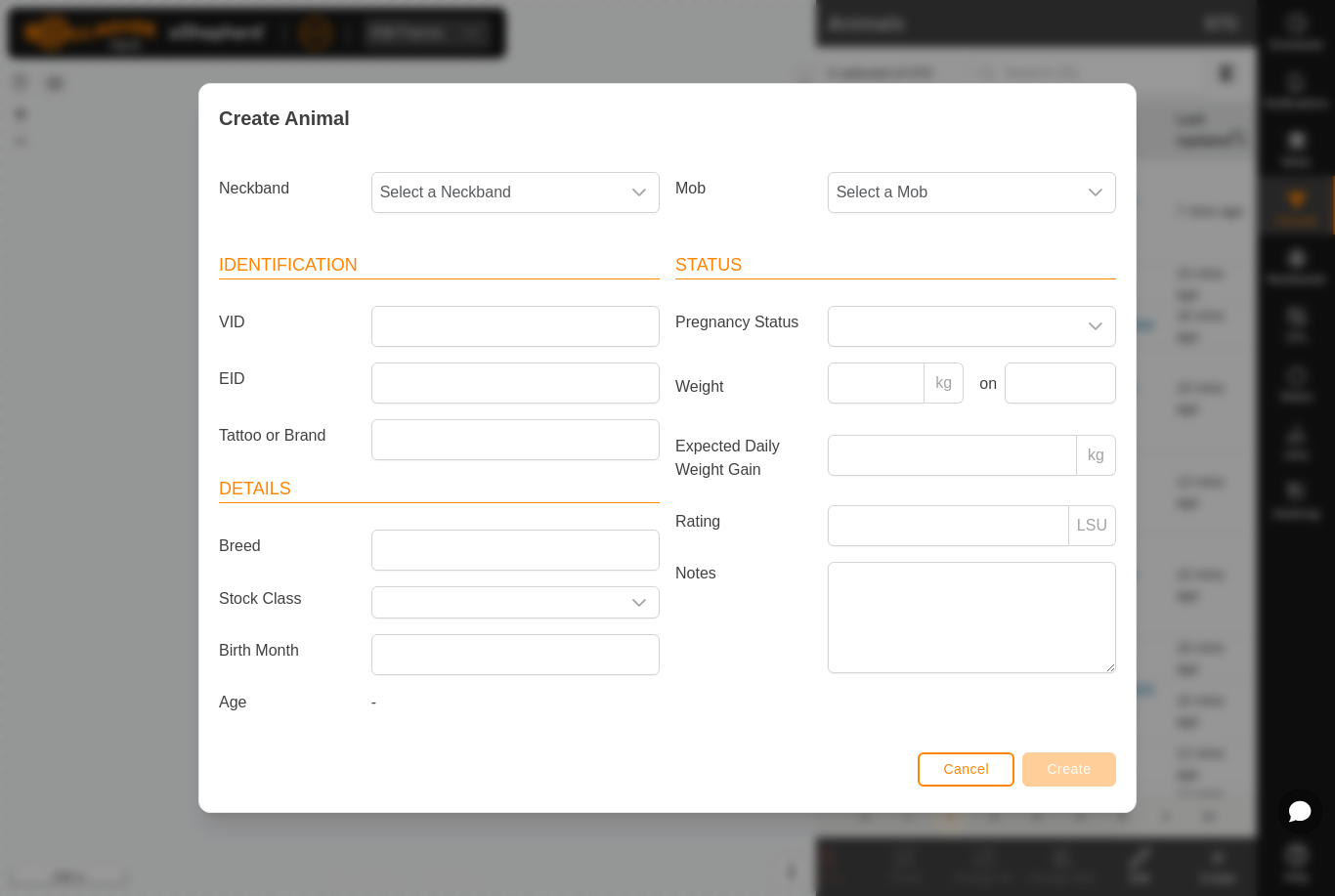
click at [479, 198] on span "Select a Neckband" at bounding box center [496, 193] width 248 height 39
type input "20161"
click at [452, 290] on span "2016159773" at bounding box center [428, 294] width 87 height 24
click at [978, 190] on span "Select a Mob" at bounding box center [953, 193] width 248 height 39
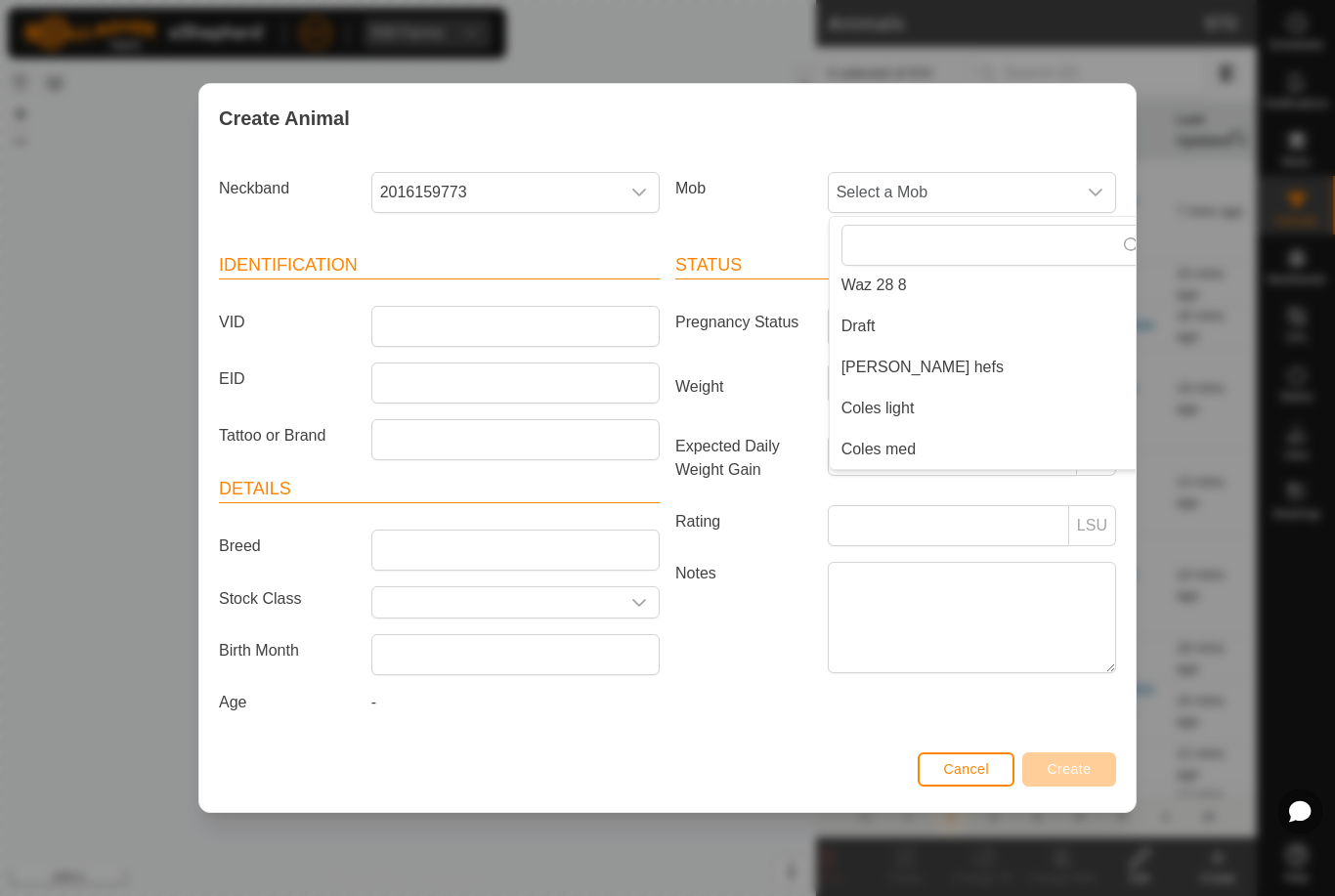
click at [870, 327] on span "Draft" at bounding box center [859, 326] width 34 height 24
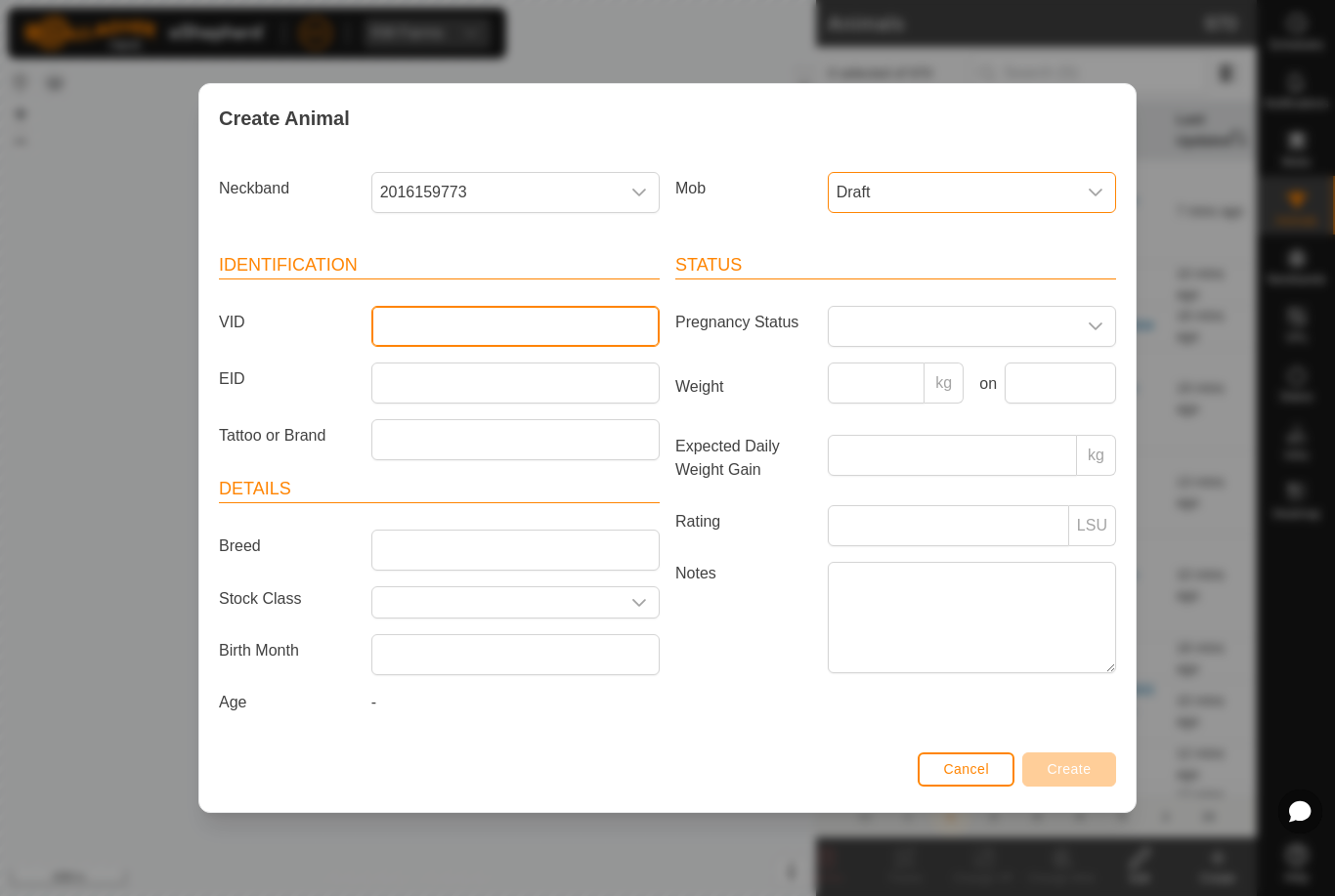
click at [553, 332] on input "VID" at bounding box center [515, 326] width 288 height 41
type input "Bevo13"
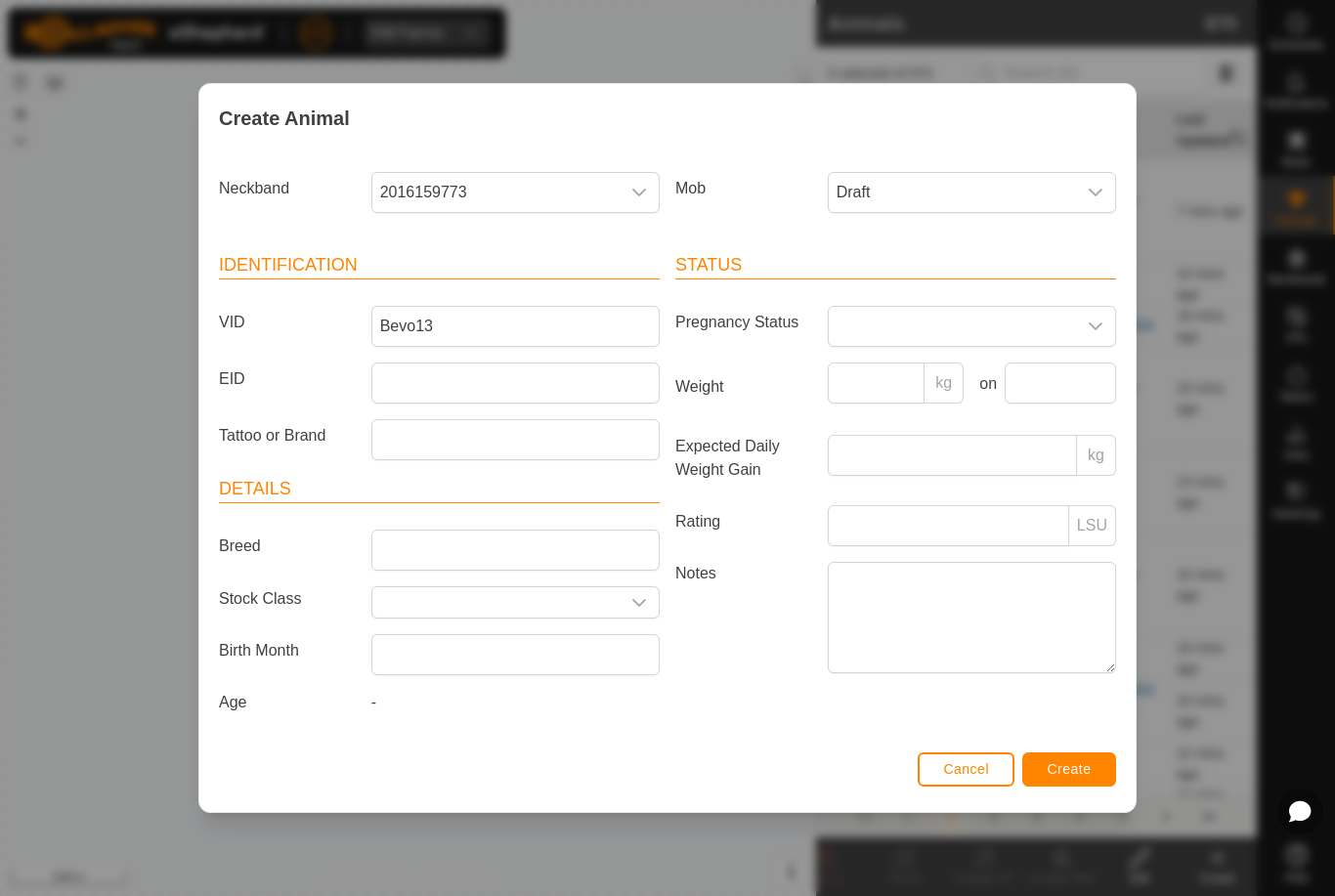
click at [1075, 759] on button "Create" at bounding box center [1070, 769] width 94 height 34
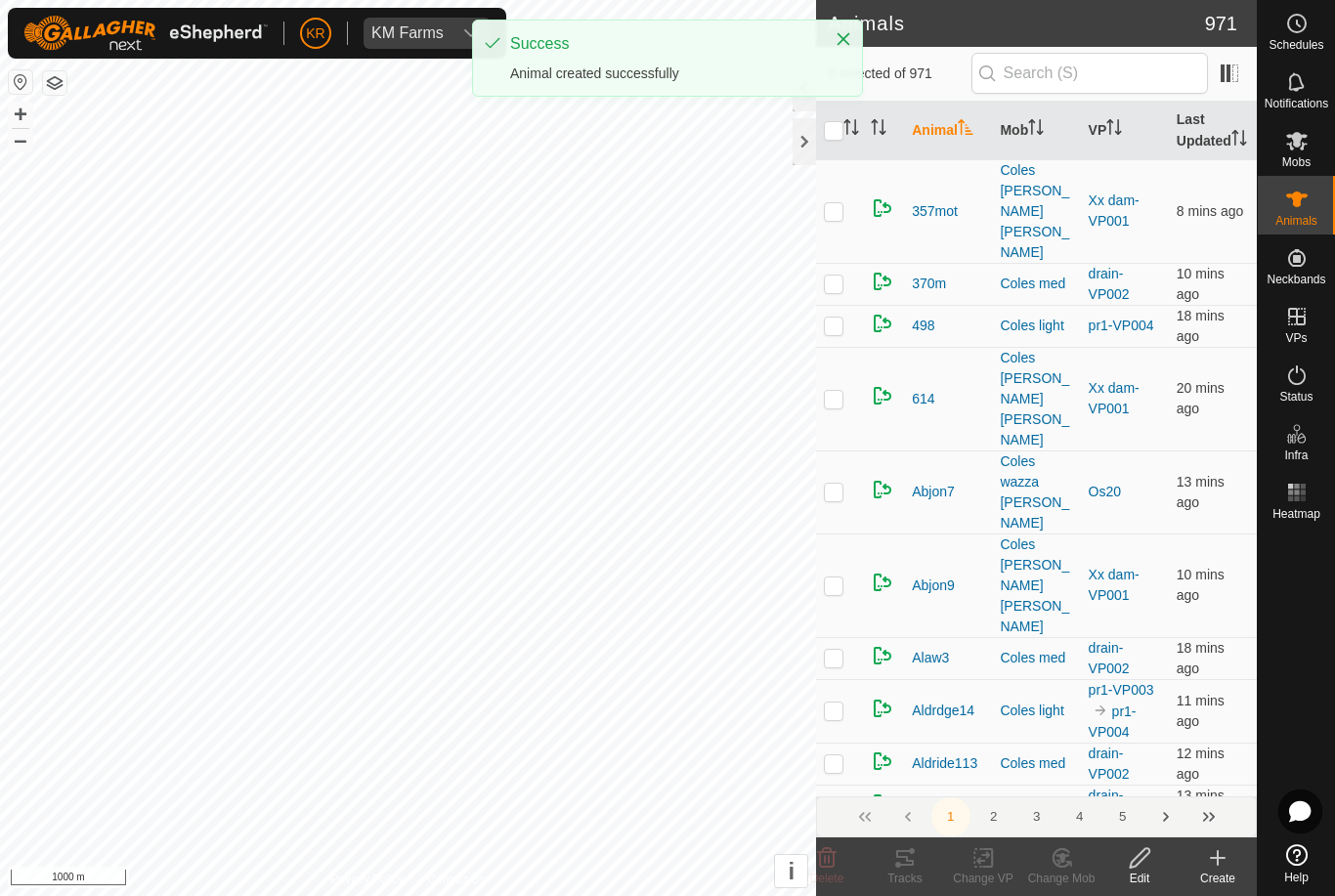
click at [1206, 874] on div "Create" at bounding box center [1218, 878] width 79 height 18
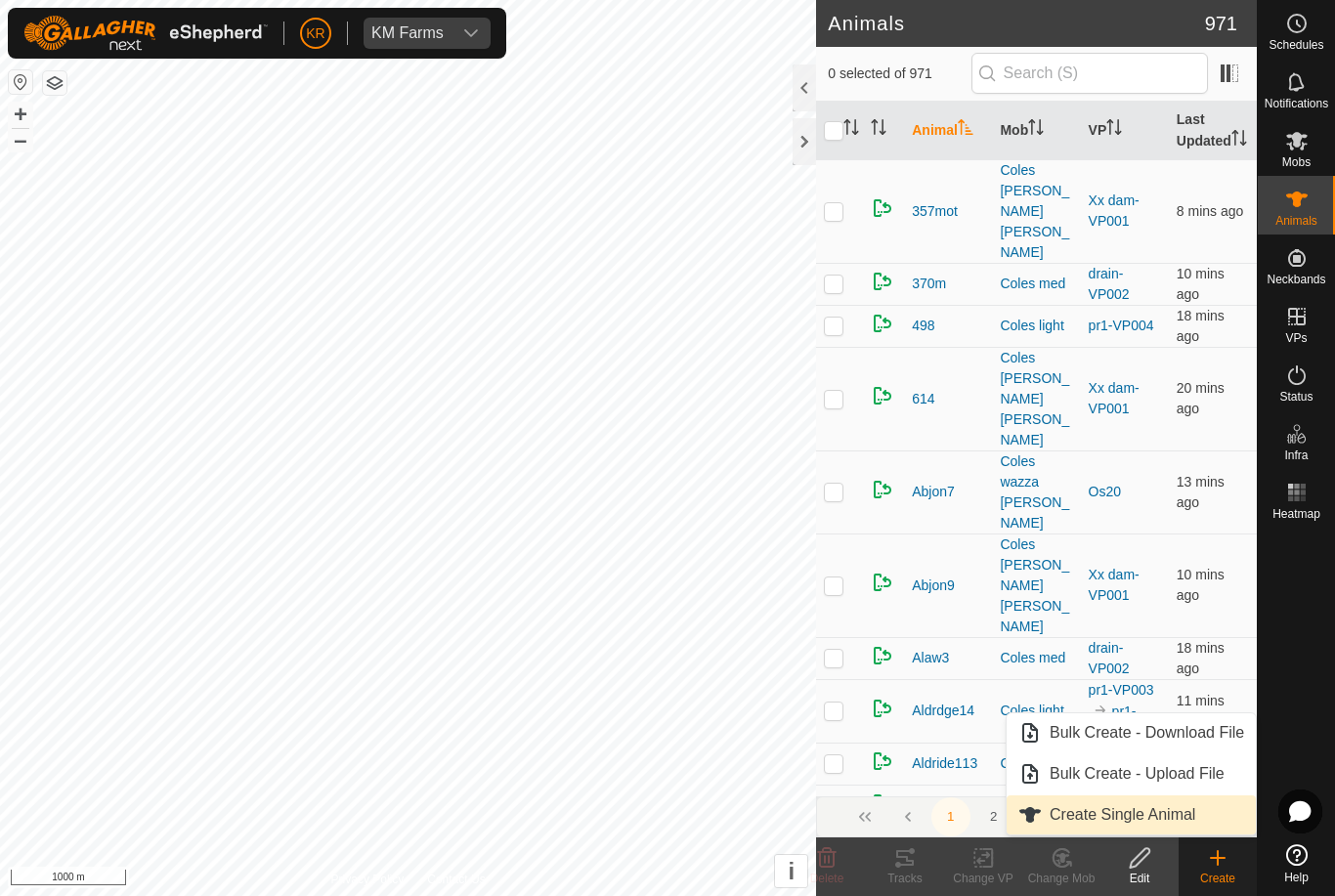
click at [1167, 821] on span "Create Single Animal" at bounding box center [1123, 815] width 145 height 24
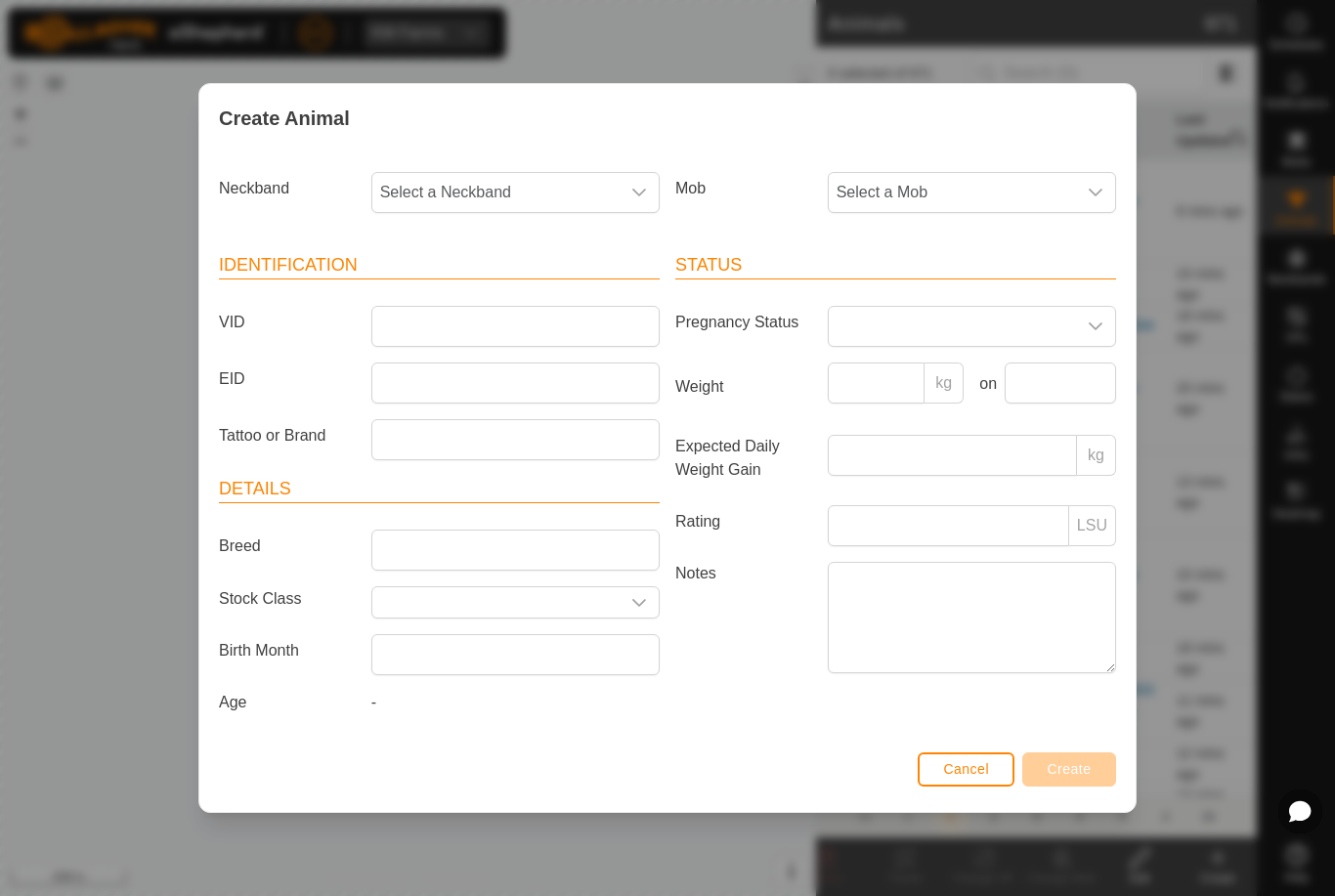
click at [1002, 192] on span "Select a Mob" at bounding box center [953, 193] width 248 height 39
click at [861, 329] on span "Draft" at bounding box center [859, 326] width 34 height 24
type input "E"
type input "Bevo1"
click at [516, 188] on span "Select a Neckband" at bounding box center [496, 193] width 248 height 39
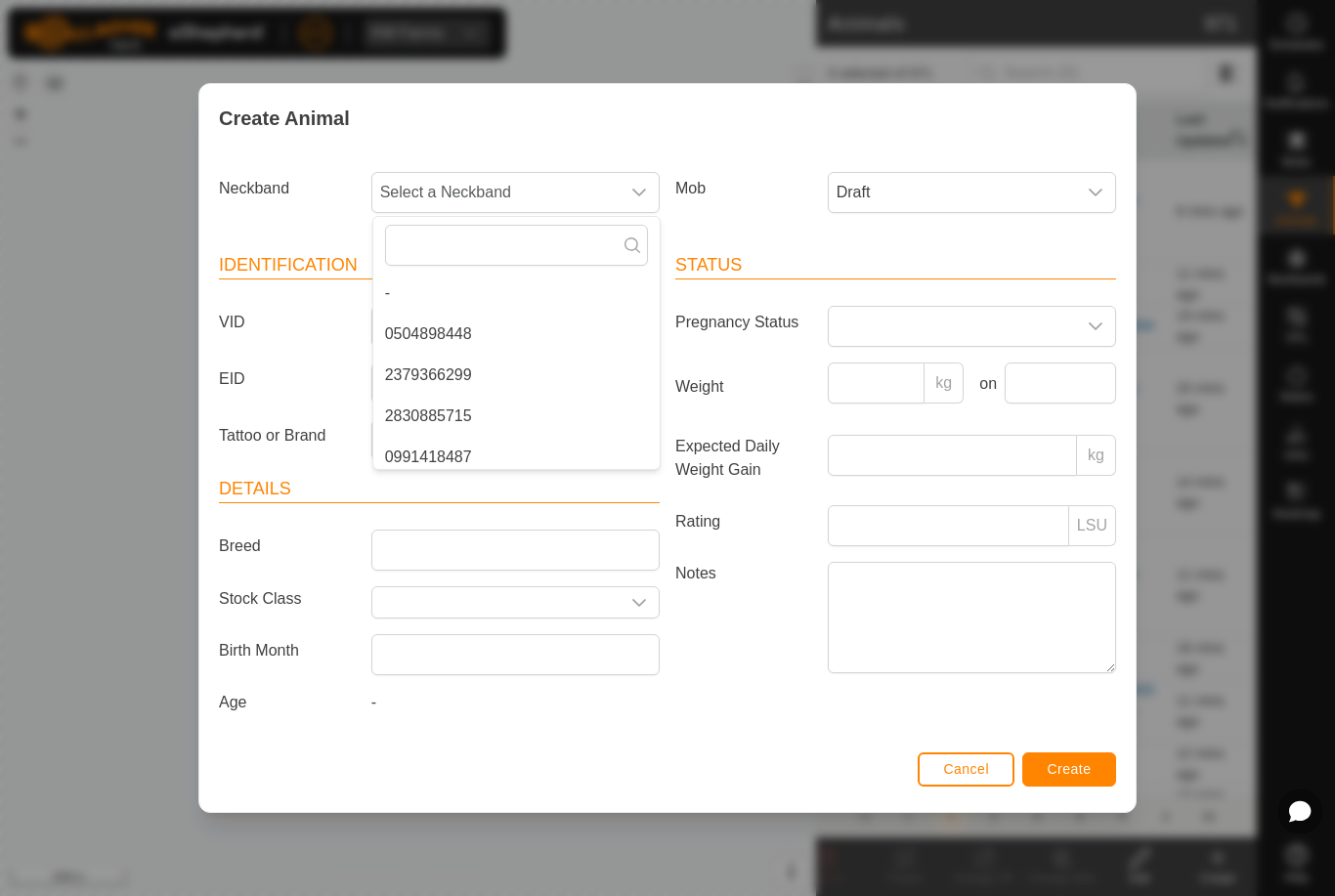
type input "2"
type input "38374"
click at [540, 299] on li "3837439811" at bounding box center [517, 294] width 287 height 39
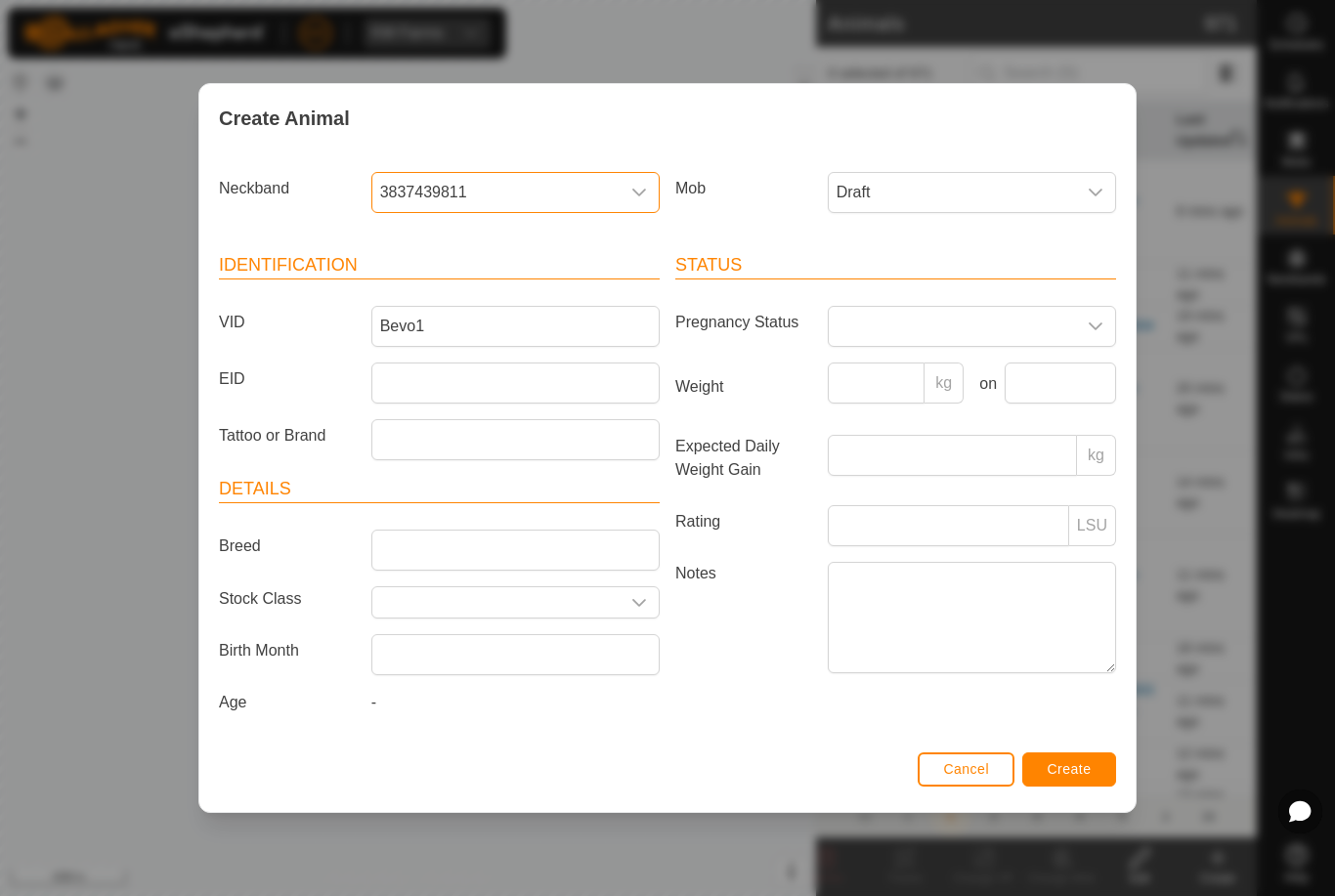
click at [1062, 771] on span "Create" at bounding box center [1070, 769] width 44 height 16
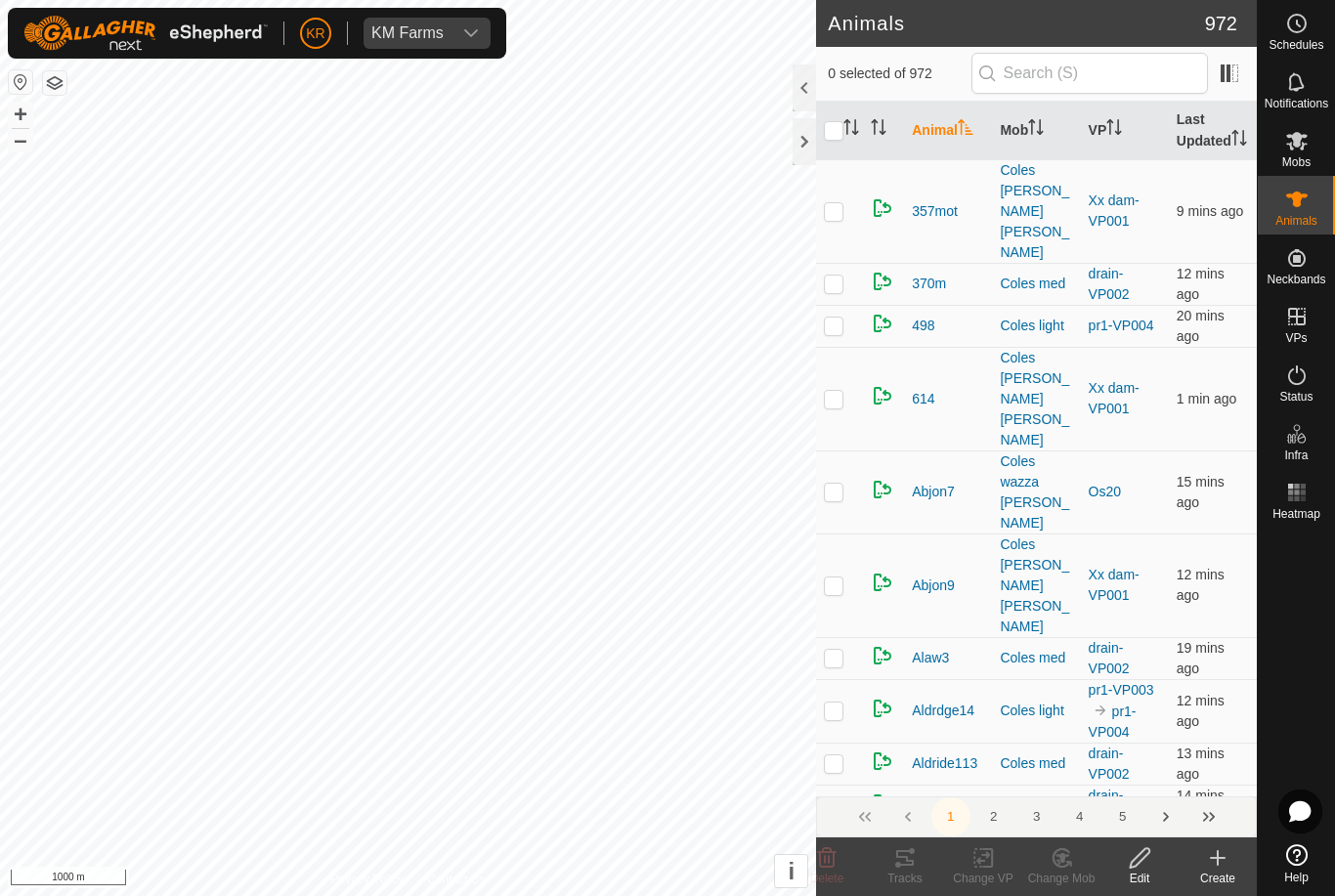
click at [1227, 866] on icon at bounding box center [1218, 859] width 24 height 24
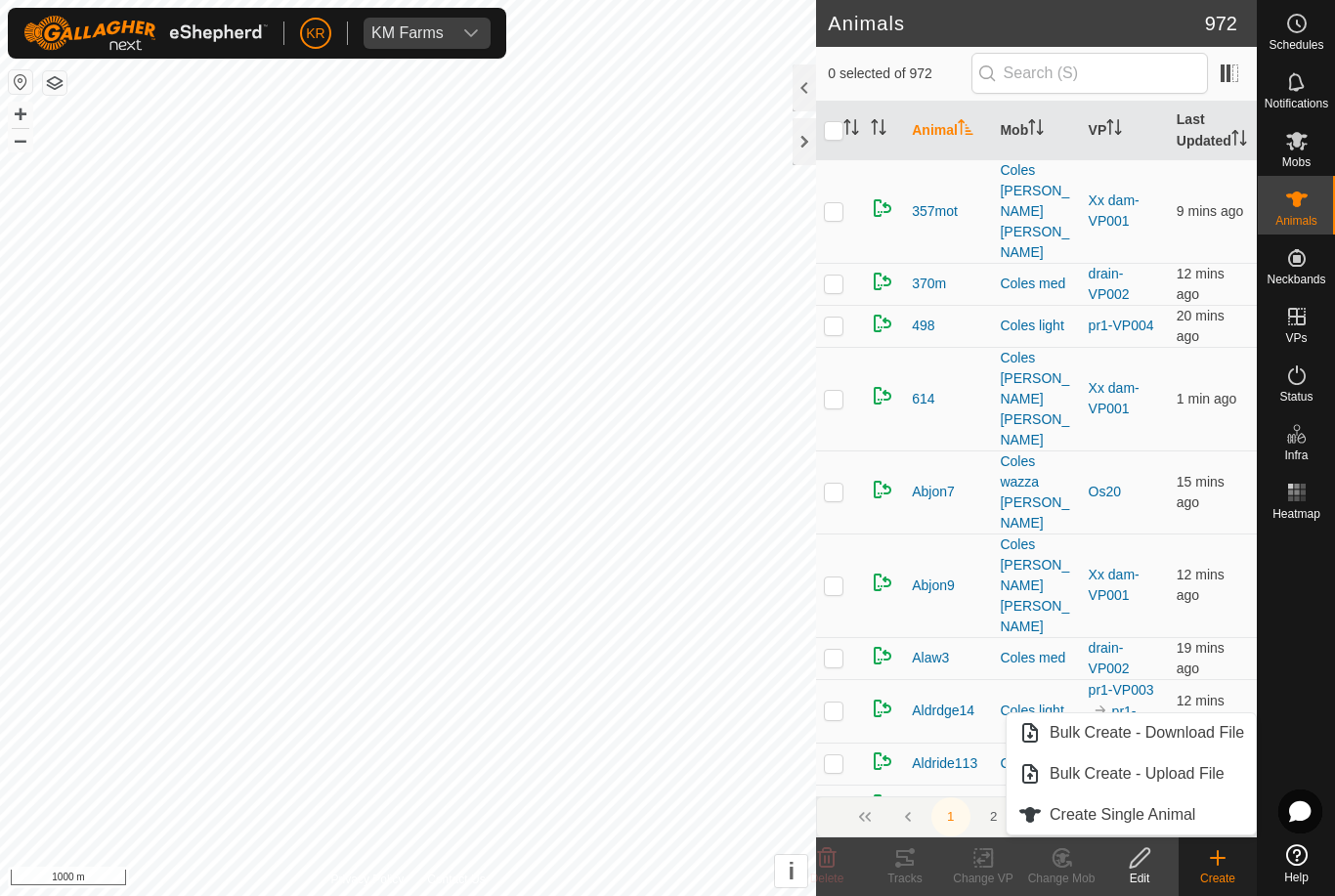
click at [1203, 808] on link "Create Single Animal" at bounding box center [1132, 815] width 250 height 39
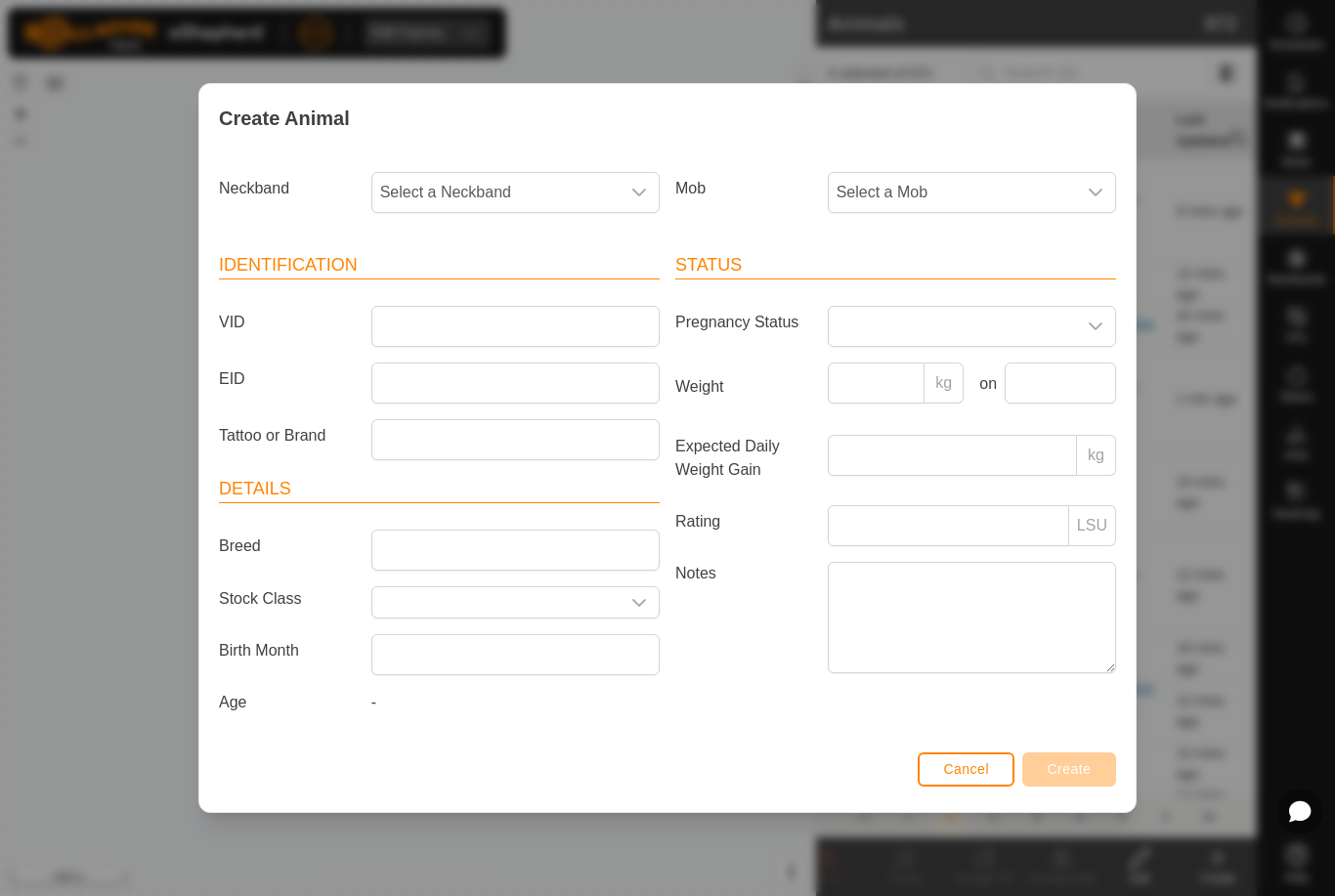
click at [1023, 192] on span "Select a Mob" at bounding box center [953, 193] width 248 height 39
click at [863, 324] on span "Draft" at bounding box center [859, 326] width 34 height 24
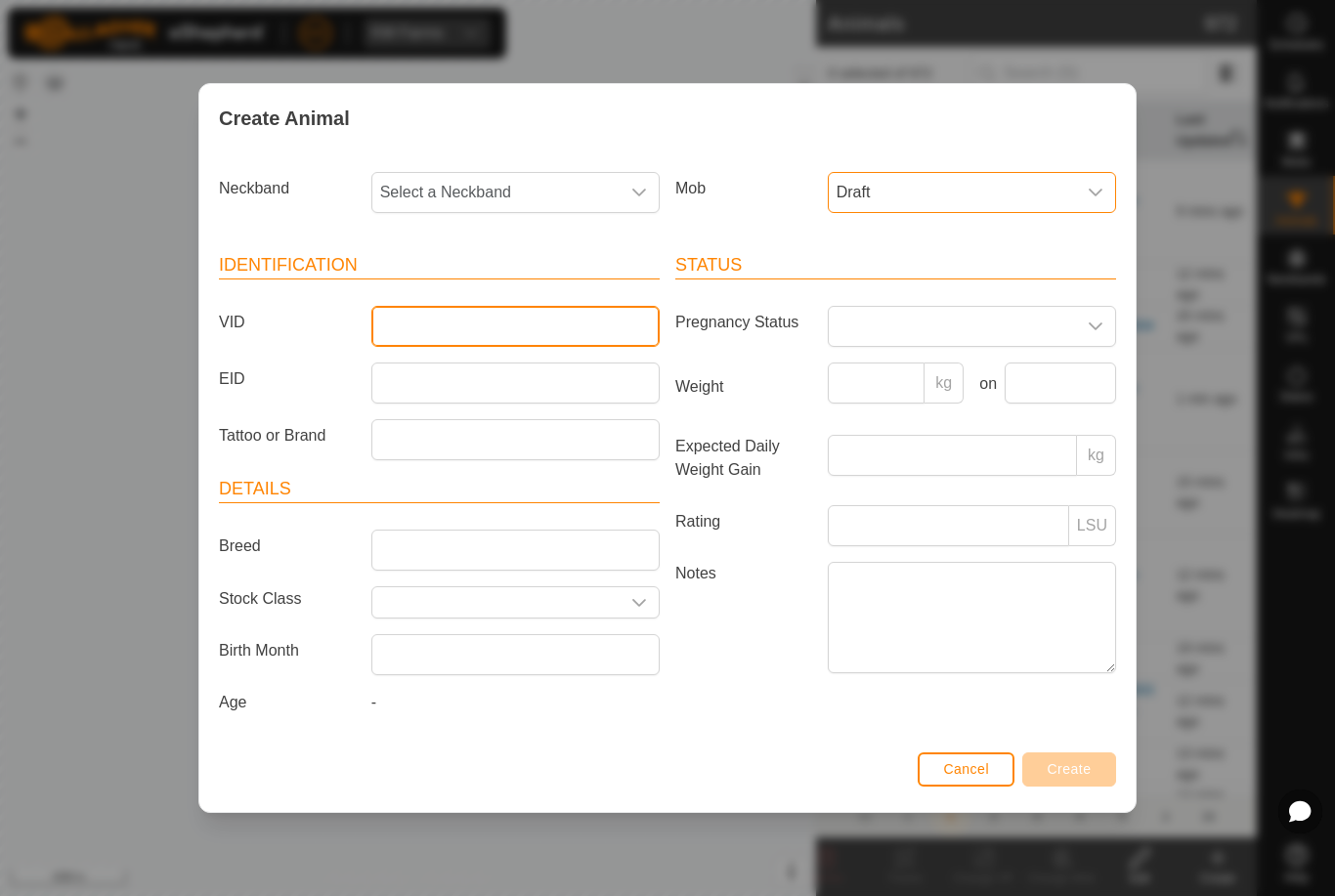
click at [584, 320] on input "VID" at bounding box center [515, 326] width 288 height 41
type input "1"
type input "Bevo19"
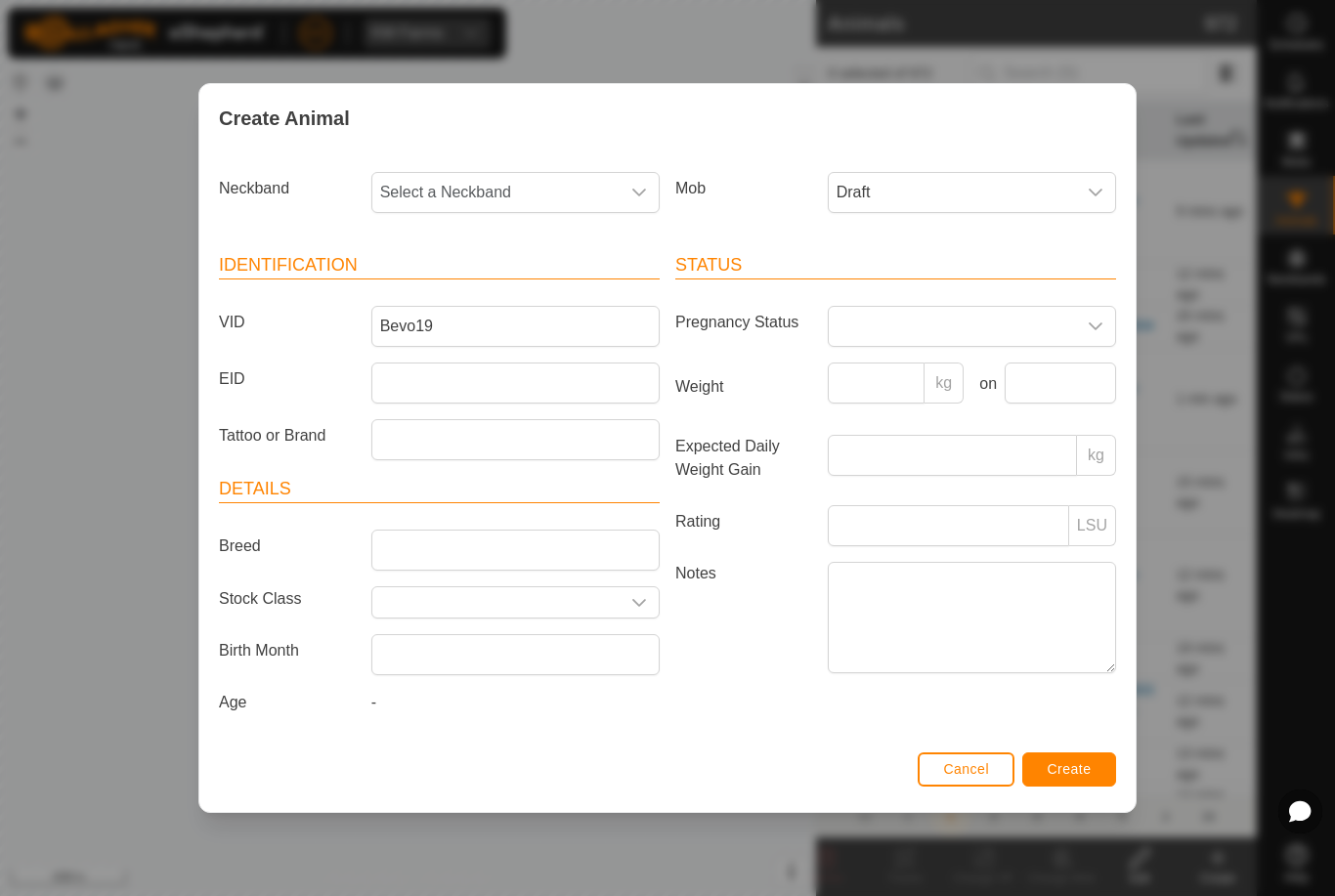
click at [491, 184] on span "Select a Neckband" at bounding box center [496, 193] width 248 height 39
type input "06929"
click at [504, 288] on li "0692944311" at bounding box center [517, 294] width 287 height 39
click at [1073, 769] on span "Create" at bounding box center [1070, 769] width 44 height 16
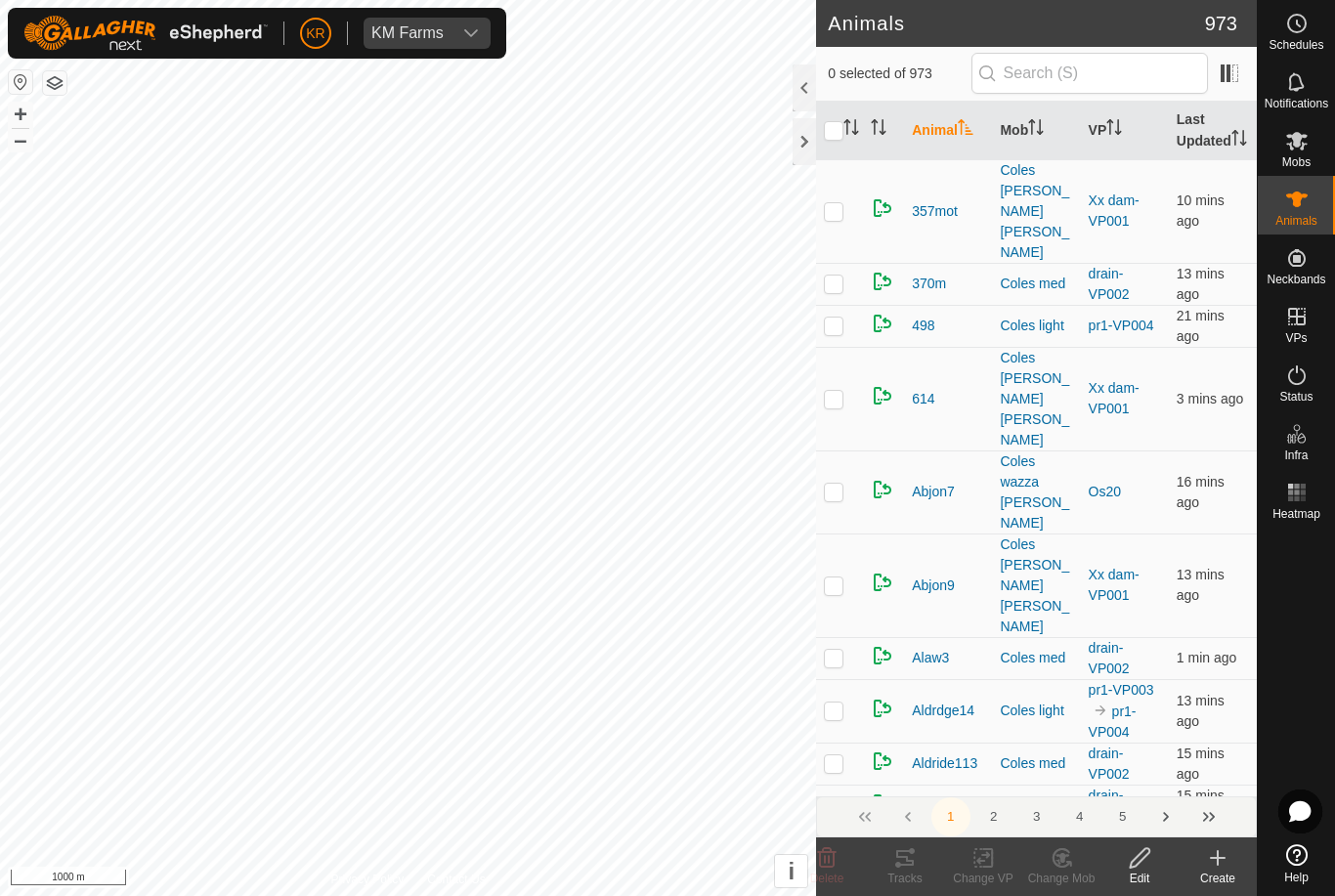
click at [1215, 867] on icon at bounding box center [1218, 859] width 24 height 24
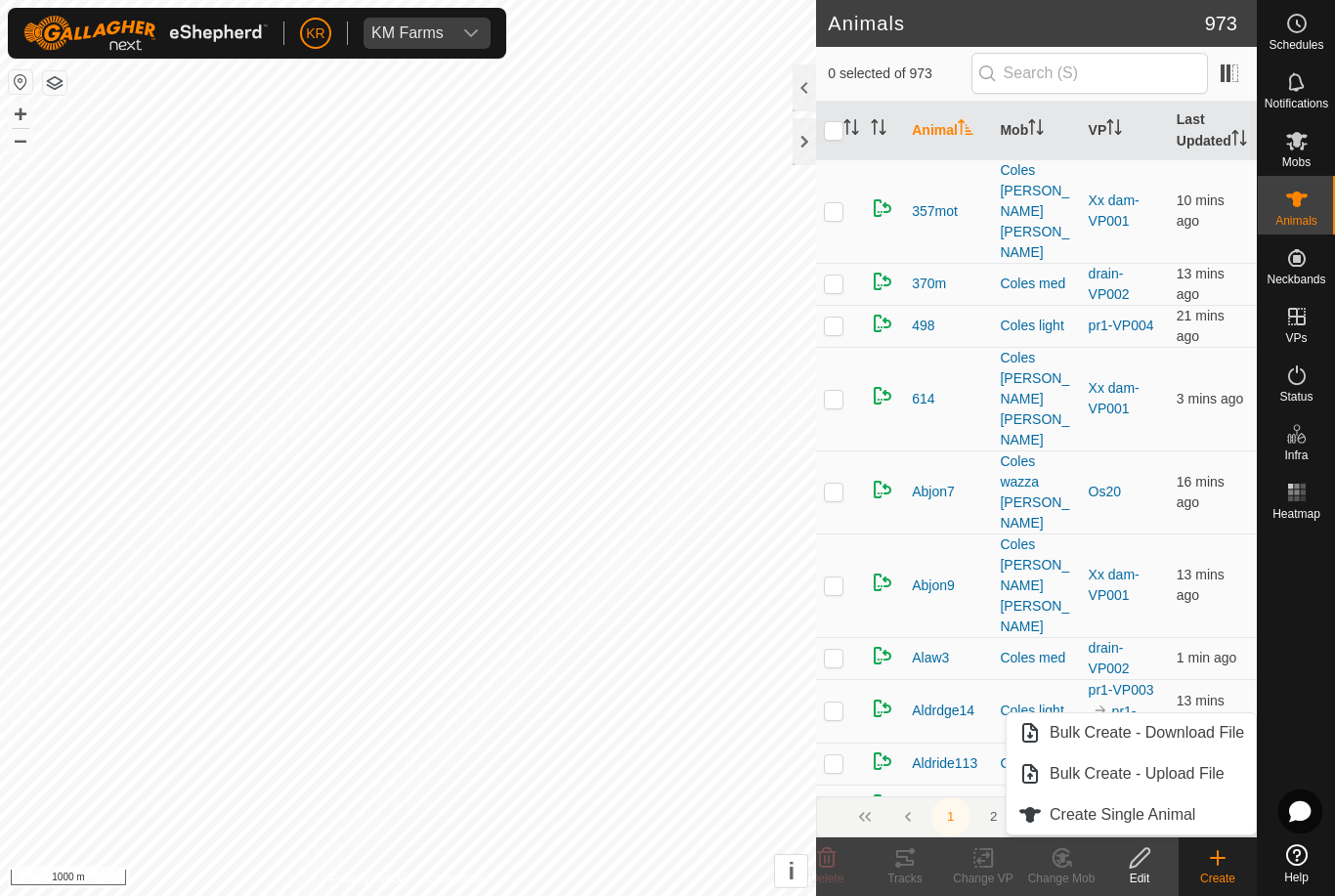
click at [1171, 826] on span "Create Single Animal" at bounding box center [1123, 815] width 145 height 24
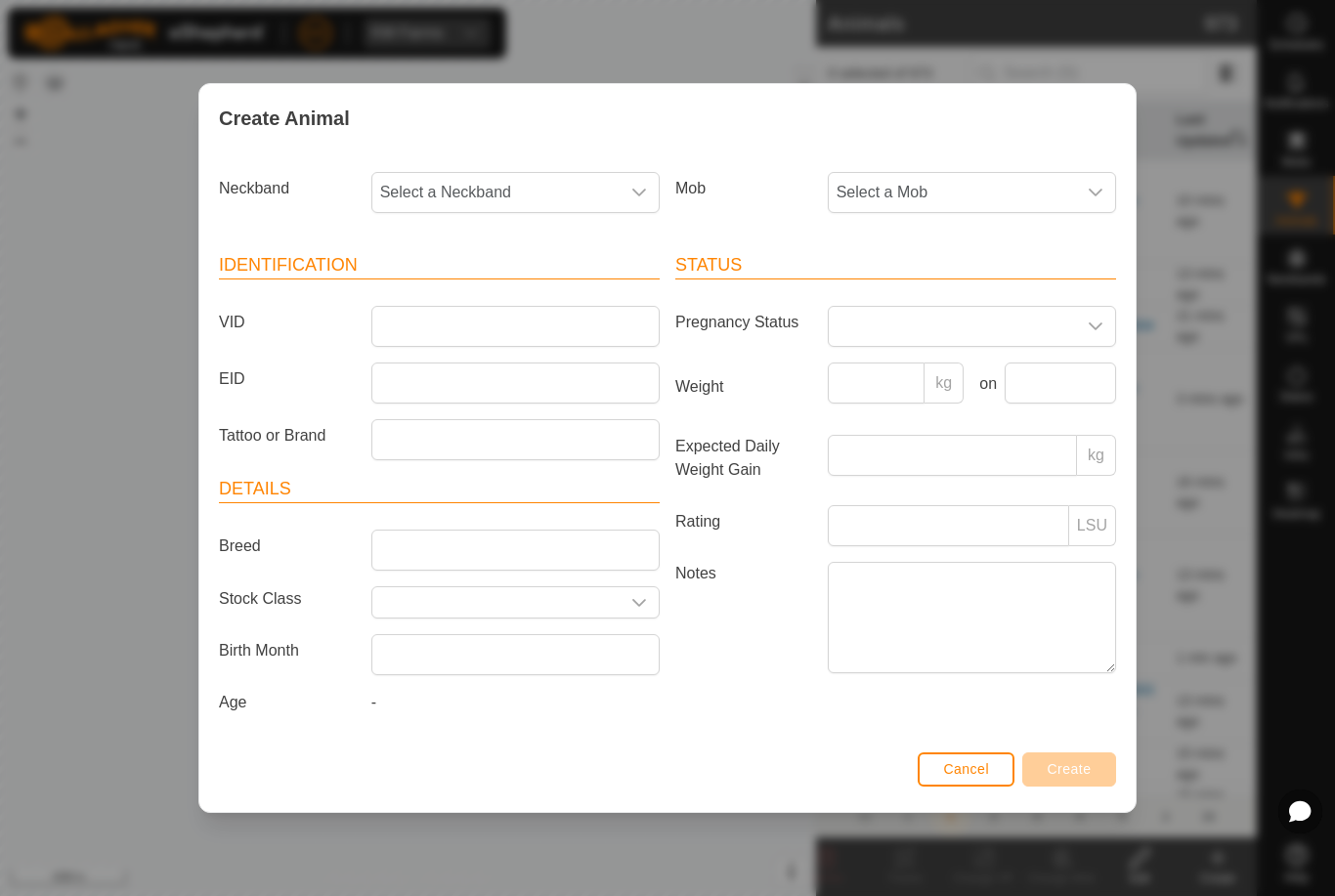
click at [1034, 191] on span "Select a Mob" at bounding box center [953, 193] width 248 height 39
click at [867, 323] on span "Draft" at bounding box center [859, 326] width 34 height 24
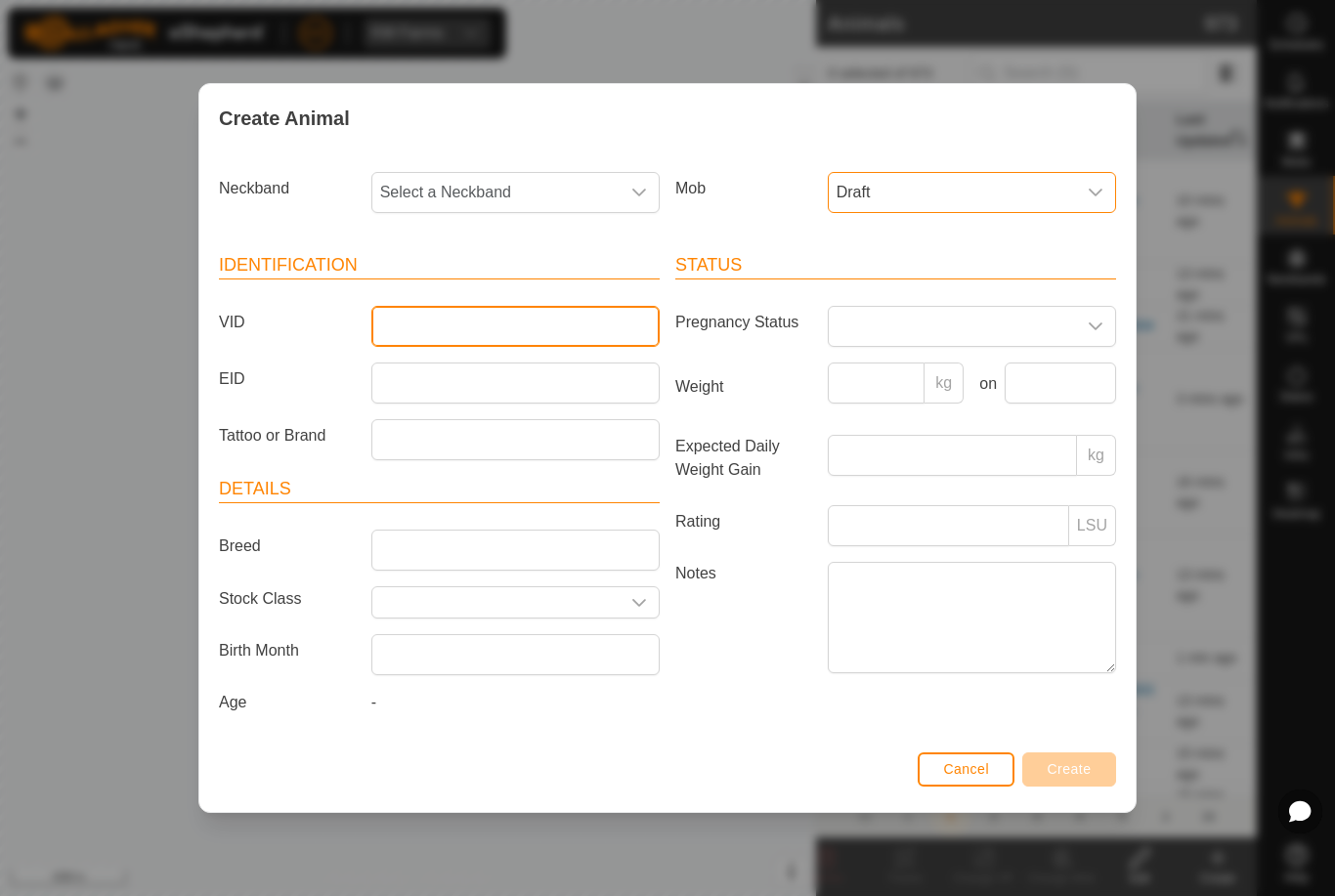
click at [544, 318] on input "VID" at bounding box center [515, 326] width 288 height 41
type input "Bevo6"
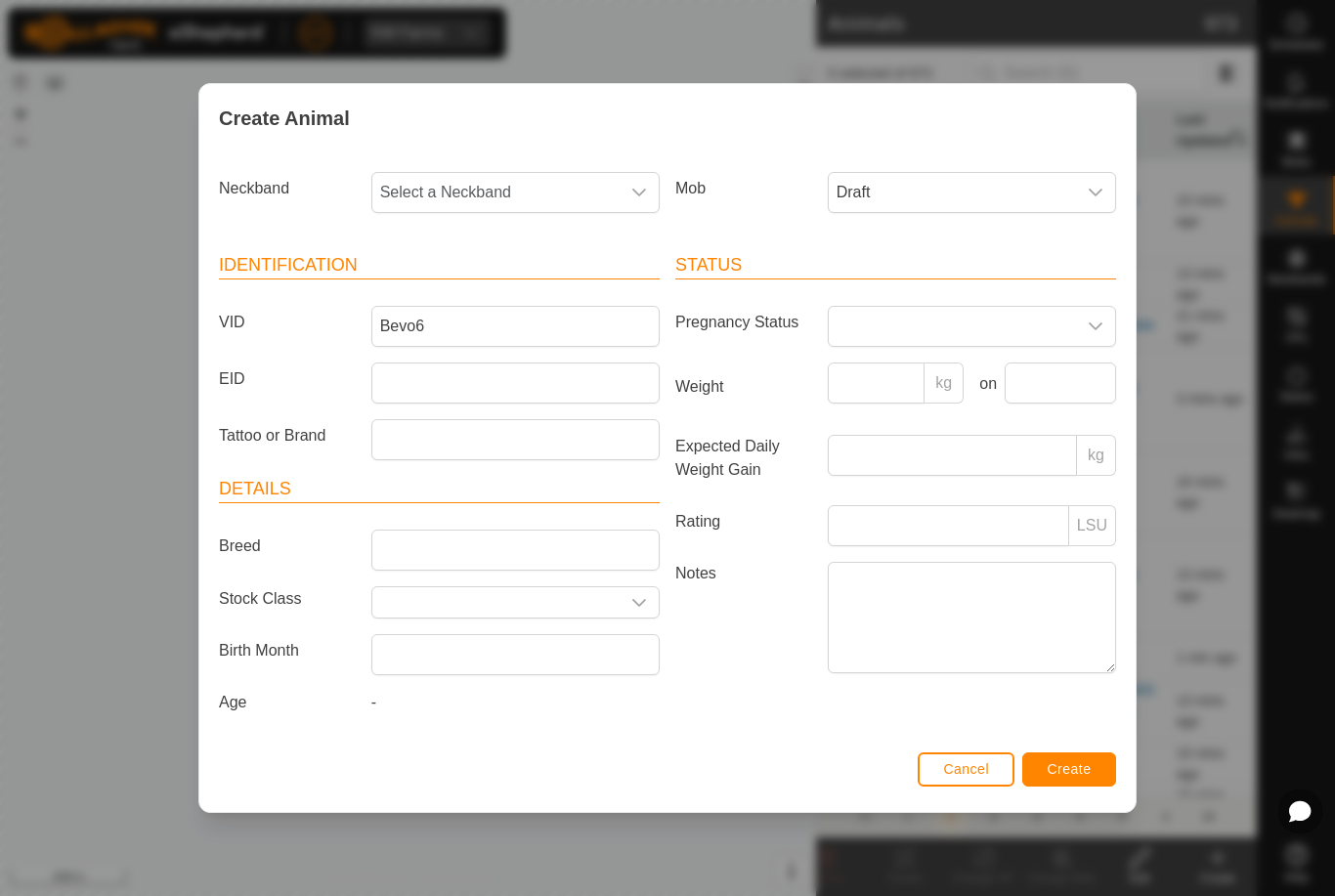
click at [561, 181] on span "Select a Neckband" at bounding box center [496, 193] width 248 height 39
type input "18791"
click at [546, 297] on li "1879105632" at bounding box center [517, 294] width 287 height 39
click at [1076, 777] on span "Create" at bounding box center [1070, 769] width 44 height 16
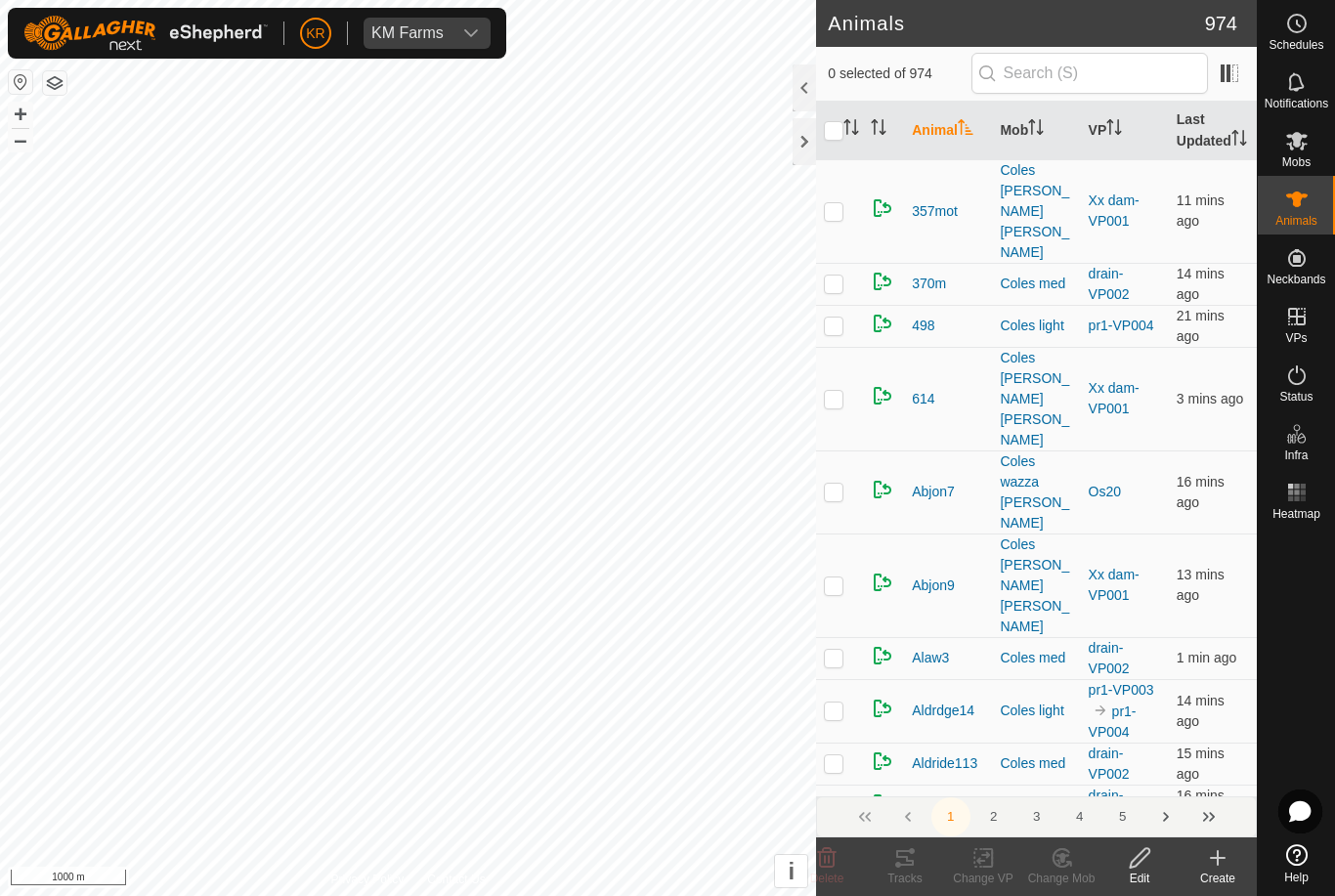
click at [1207, 859] on icon at bounding box center [1218, 859] width 24 height 24
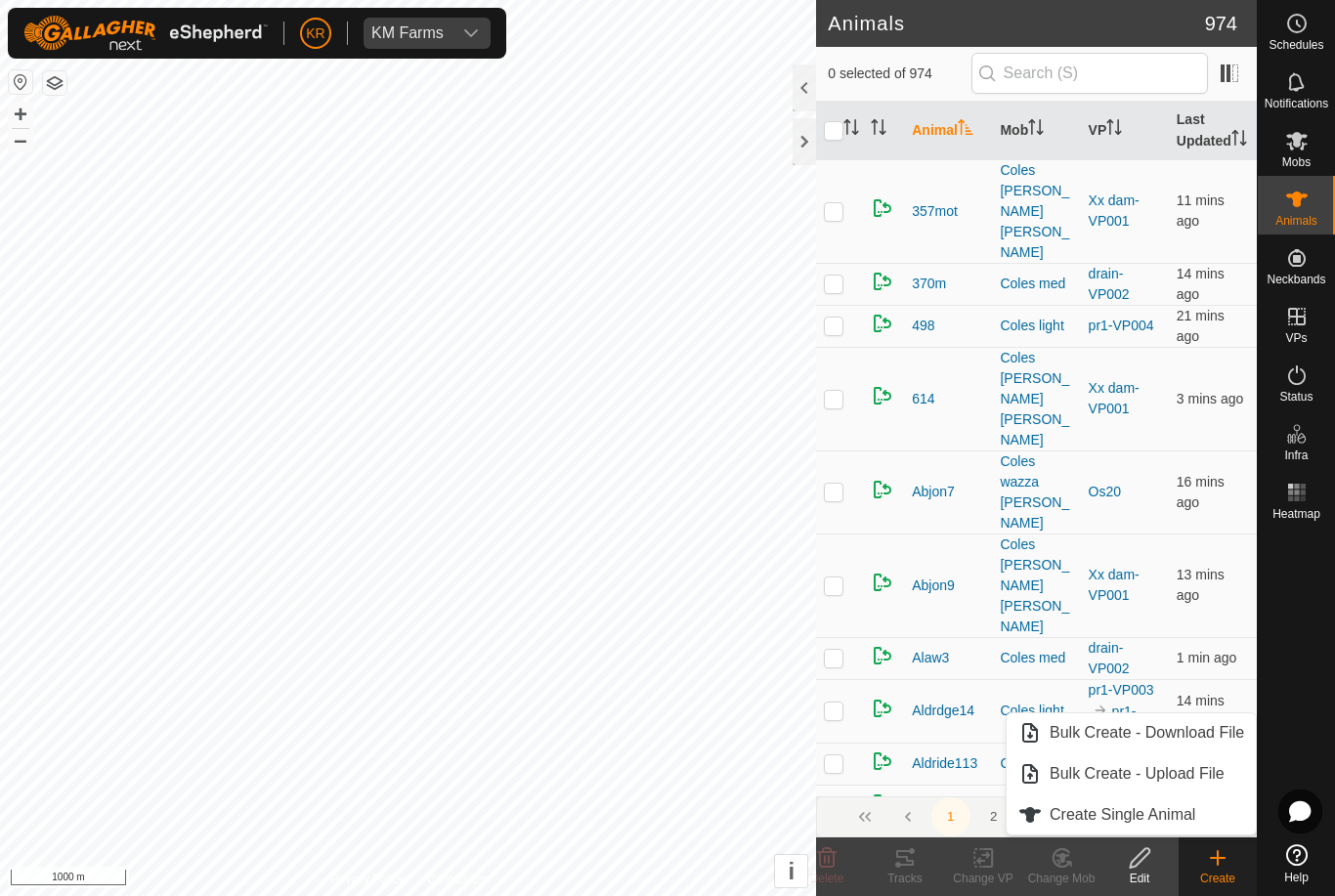
click at [1168, 811] on span "Create Single Animal" at bounding box center [1123, 815] width 145 height 24
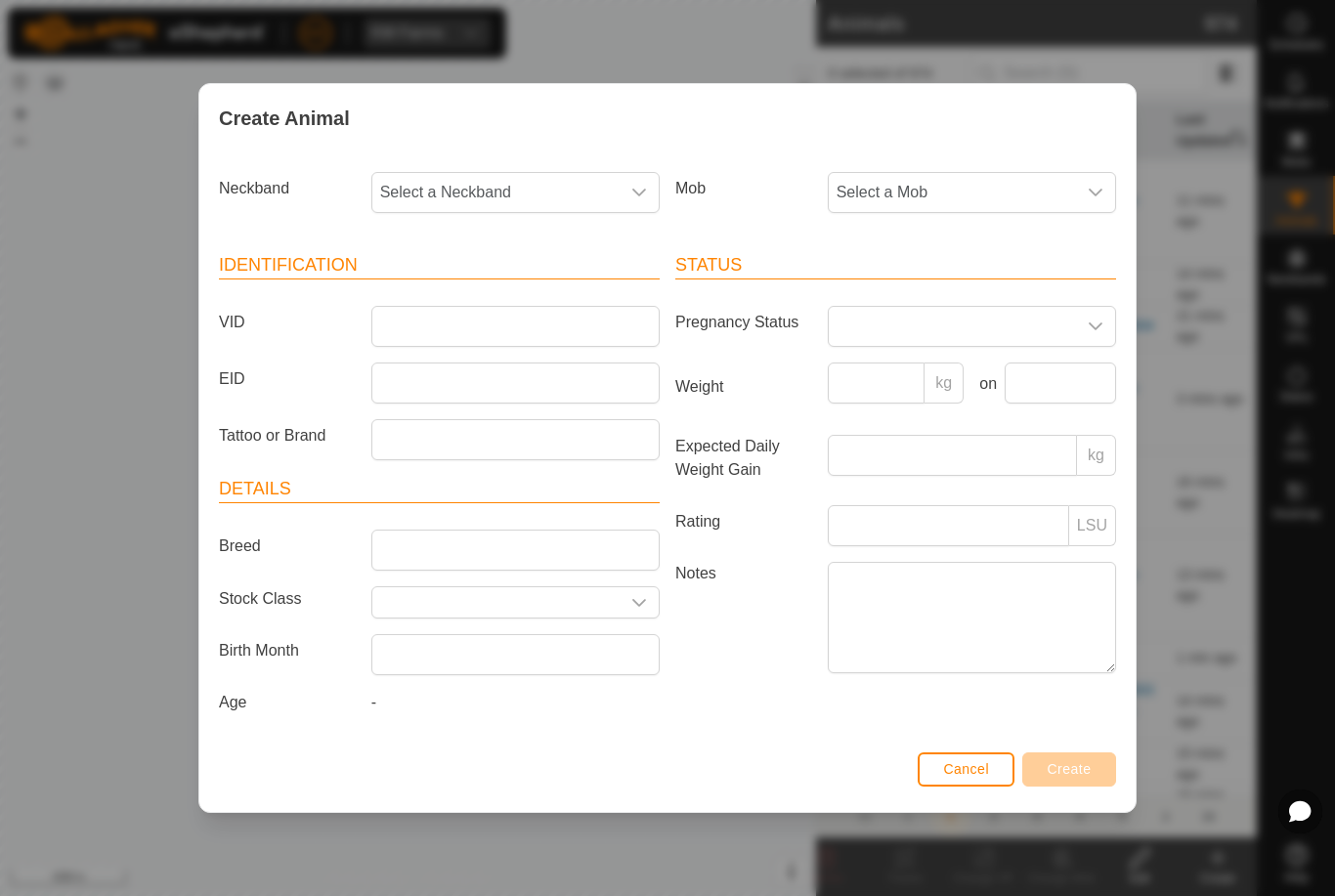
click at [1020, 205] on span "Select a Mob" at bounding box center [953, 193] width 248 height 39
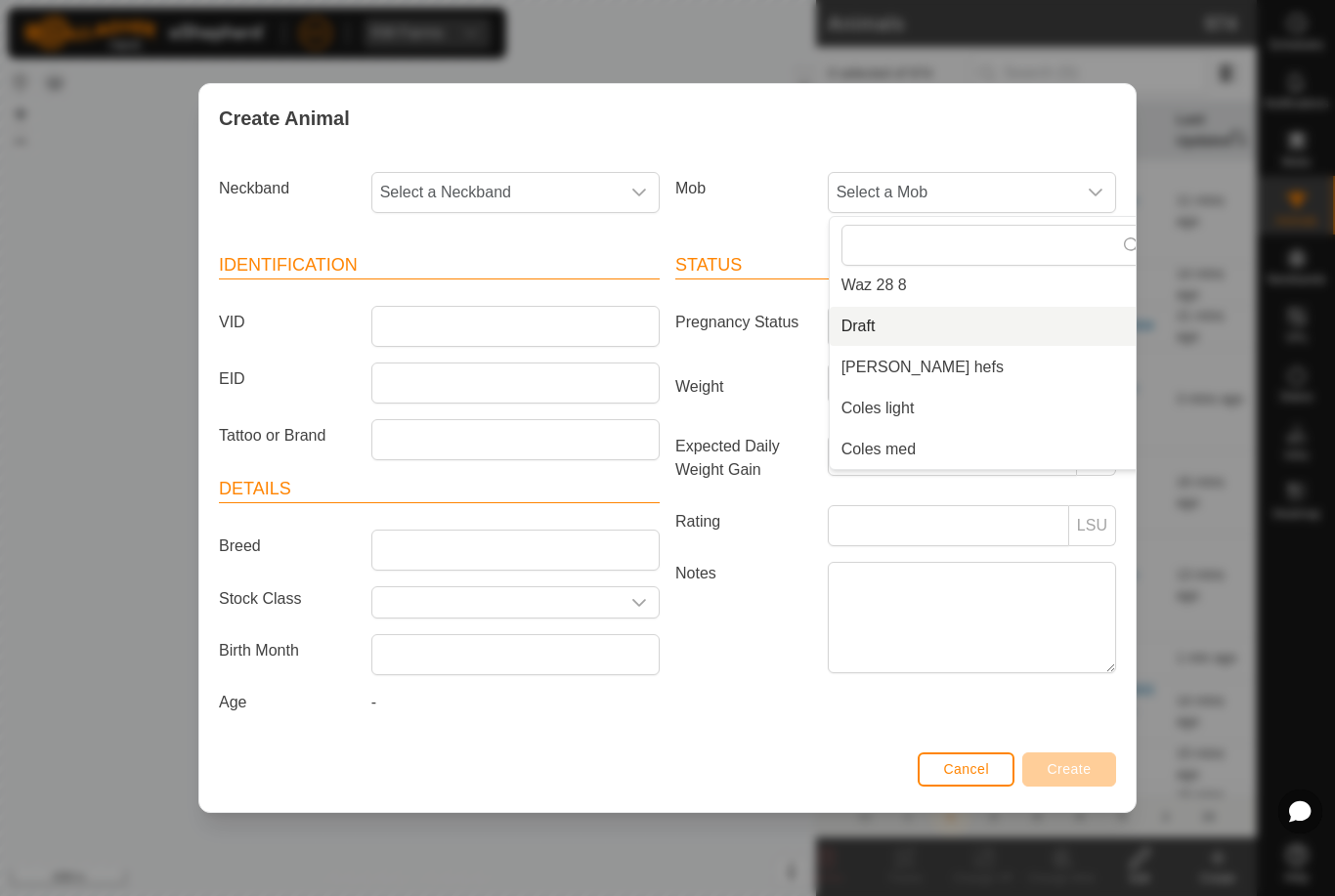
click at [861, 335] on li "Draft" at bounding box center [994, 326] width 329 height 39
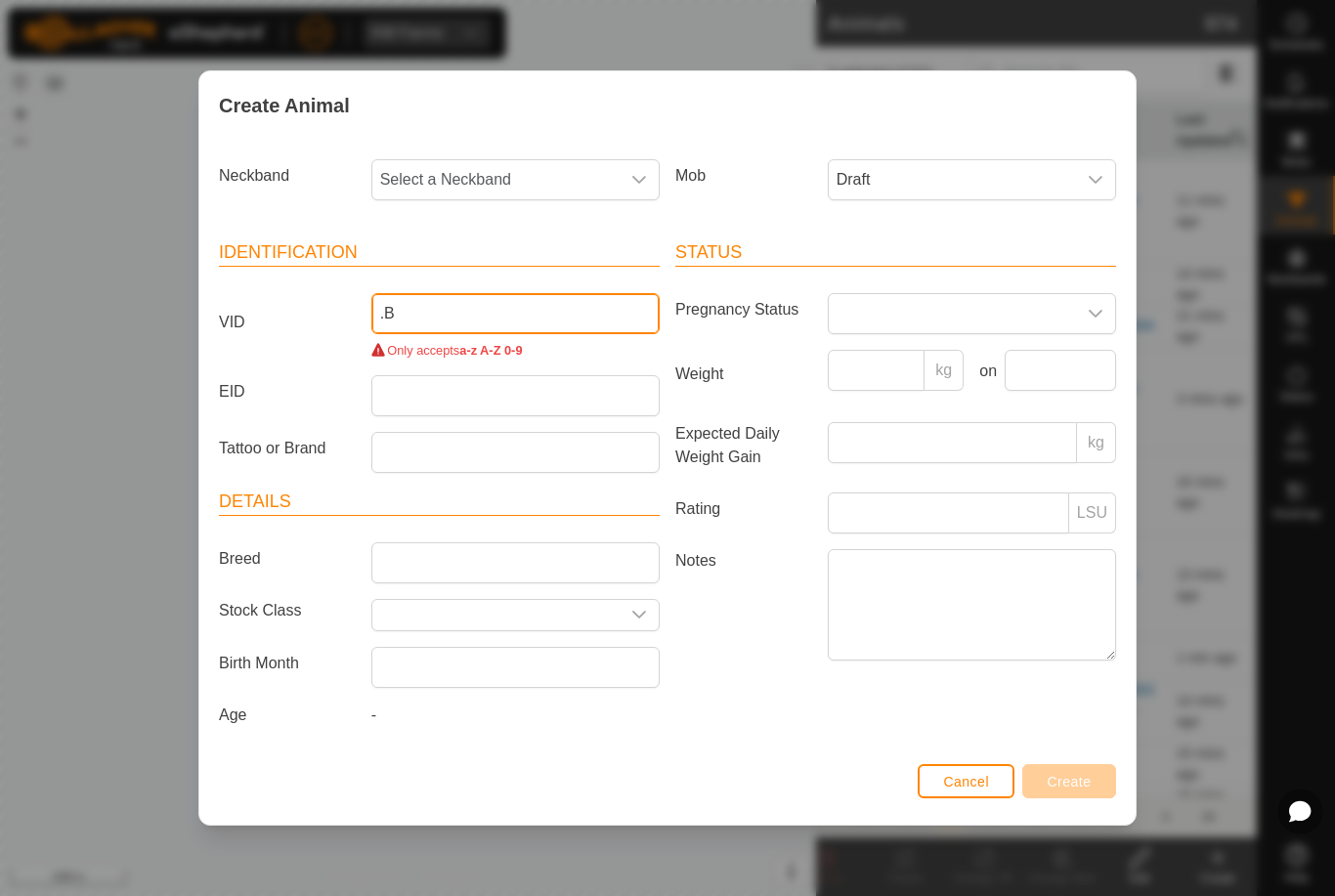
type input "."
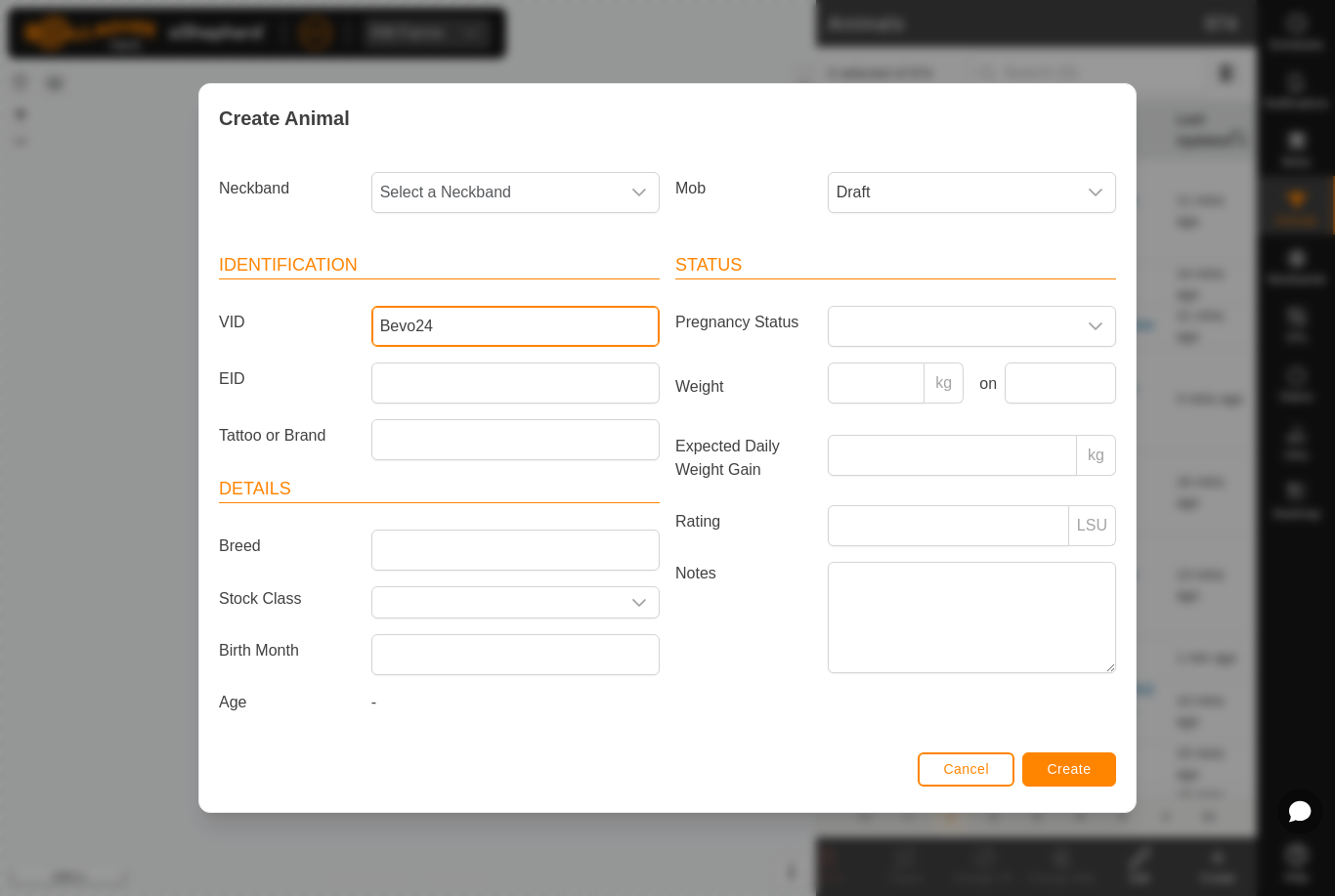
type input "Bevo24"
click at [541, 188] on span "Select a Neckband" at bounding box center [496, 193] width 248 height 39
type input "2788"
click at [436, 284] on span "2788609273" at bounding box center [428, 294] width 87 height 24
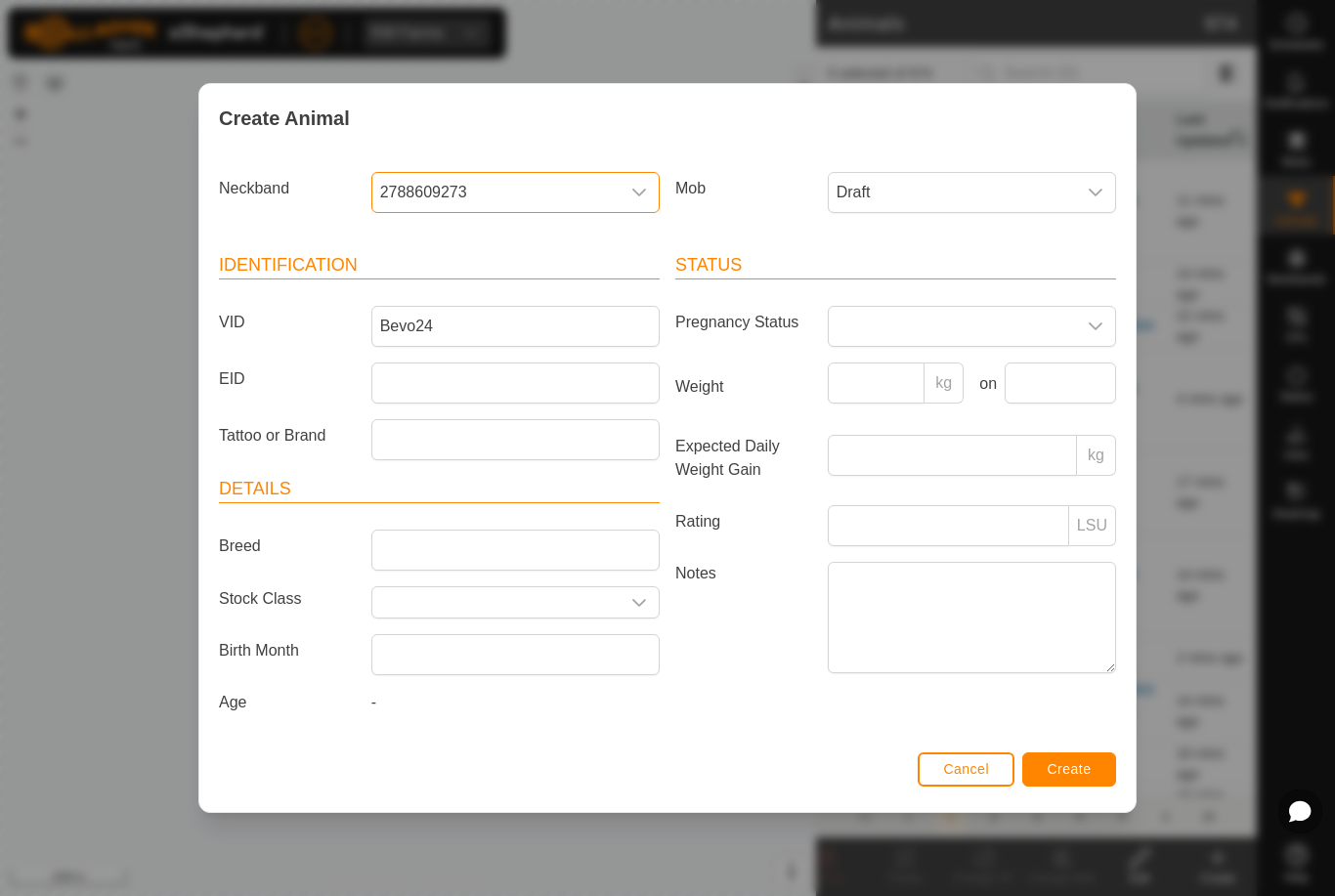
click at [1070, 760] on button "Create" at bounding box center [1070, 769] width 94 height 34
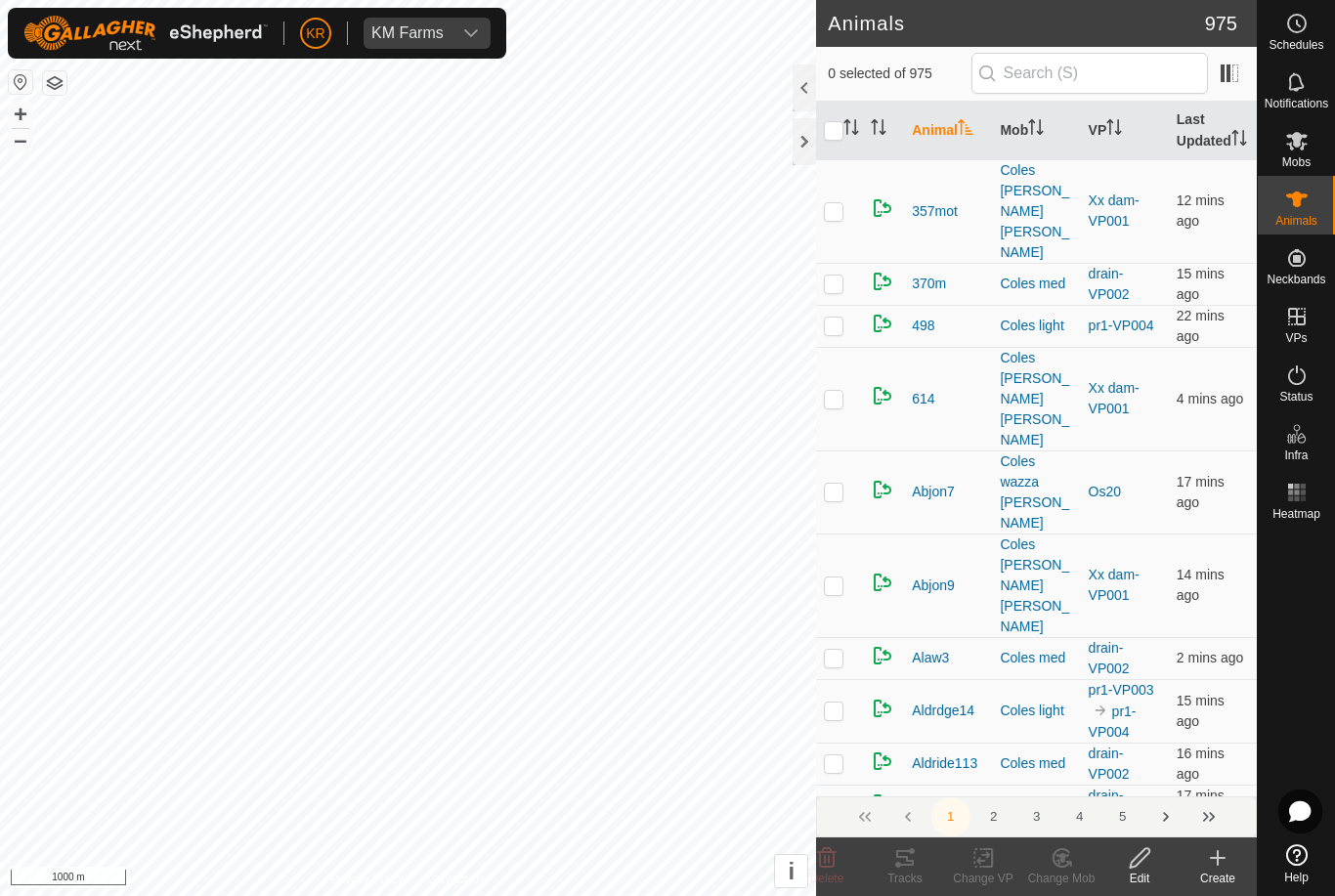
click at [1213, 874] on div "Create" at bounding box center [1218, 878] width 79 height 18
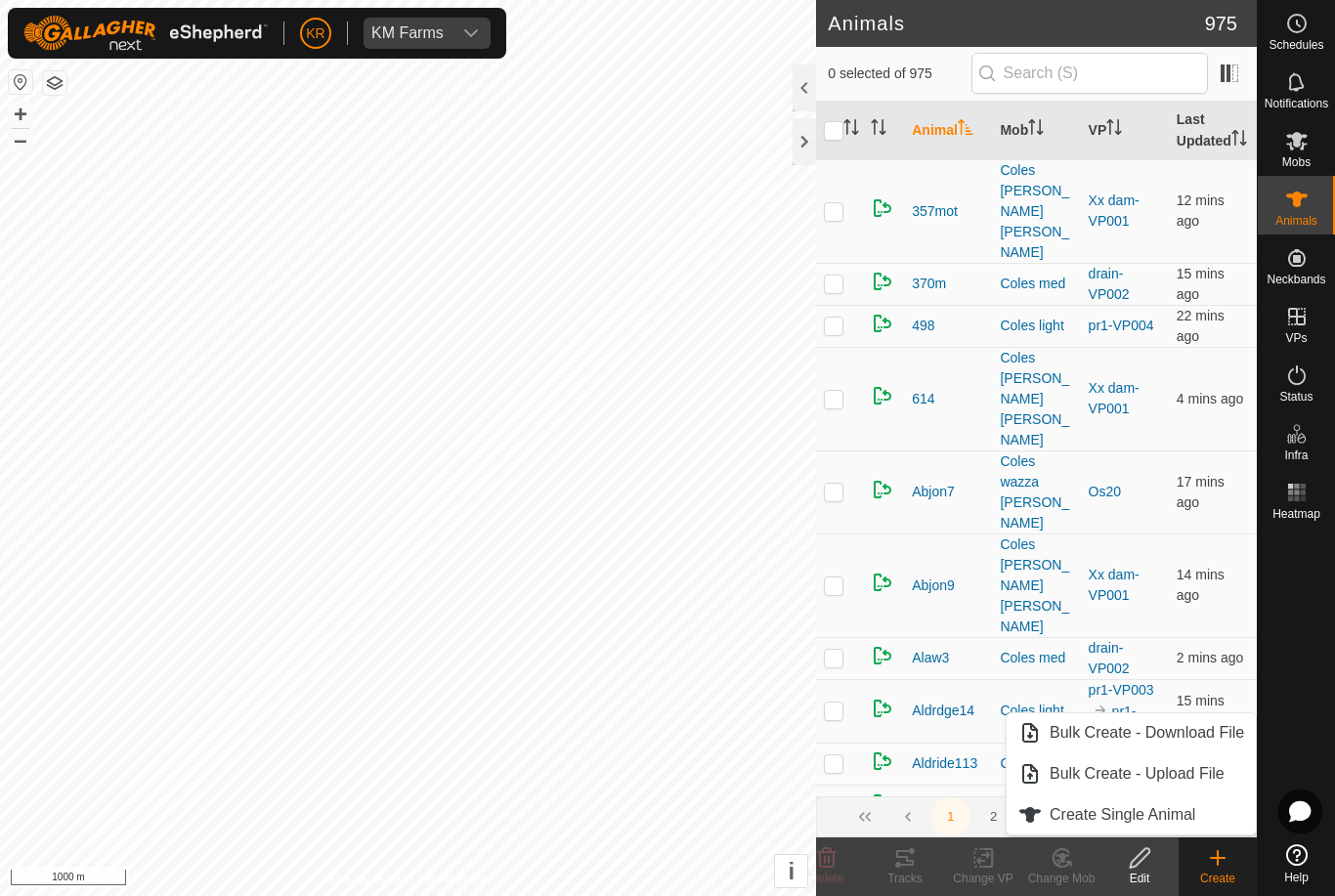
click at [1196, 825] on span "Create Single Animal" at bounding box center [1123, 815] width 145 height 24
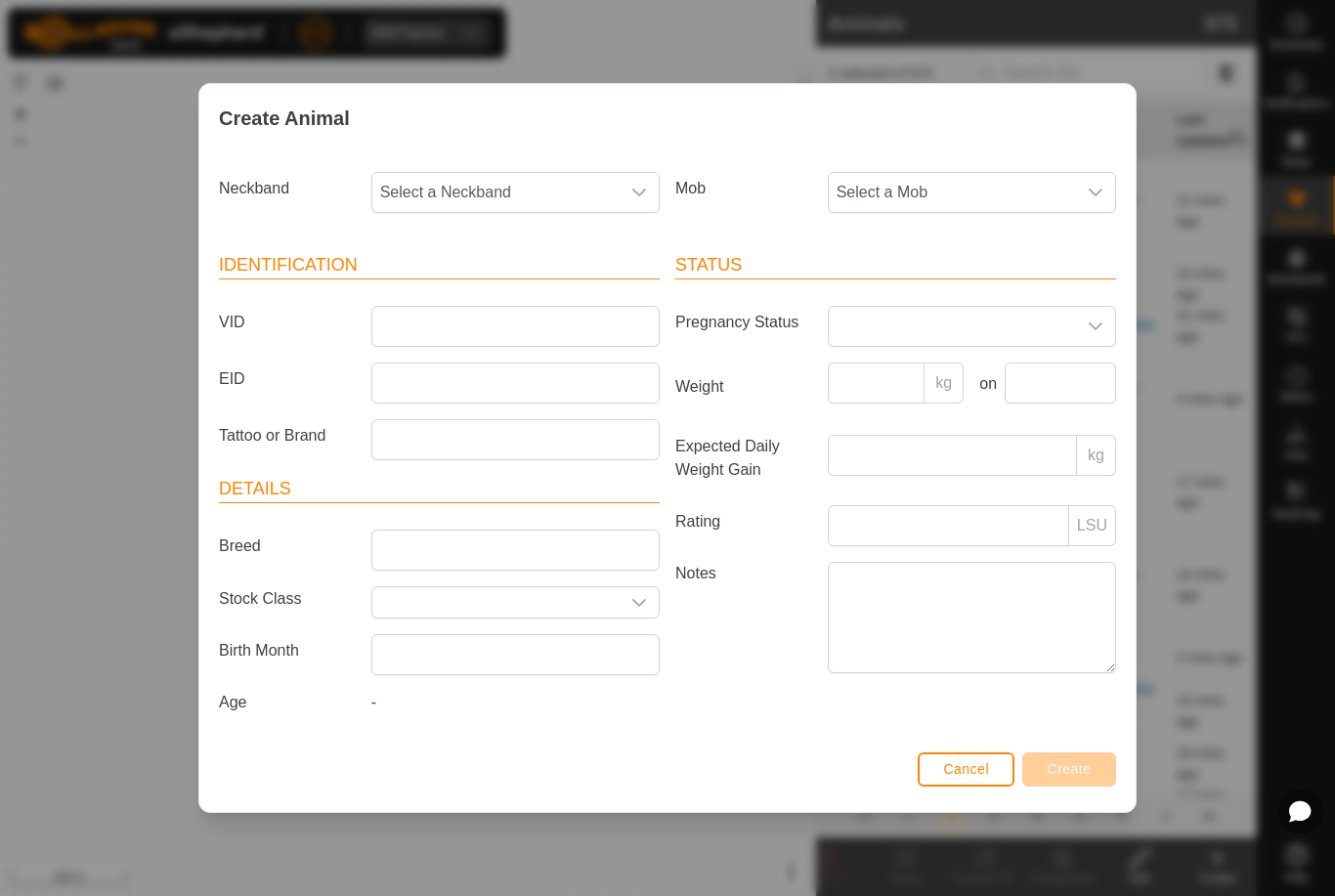
click at [1090, 201] on div "dropdown trigger" at bounding box center [1095, 193] width 39 height 39
click at [859, 329] on span "Draft" at bounding box center [859, 326] width 34 height 24
click at [589, 192] on span "Select a Neckband" at bounding box center [496, 193] width 248 height 39
click at [302, 374] on label "EID" at bounding box center [287, 379] width 152 height 33
click at [371, 374] on input "EID" at bounding box center [515, 383] width 288 height 41
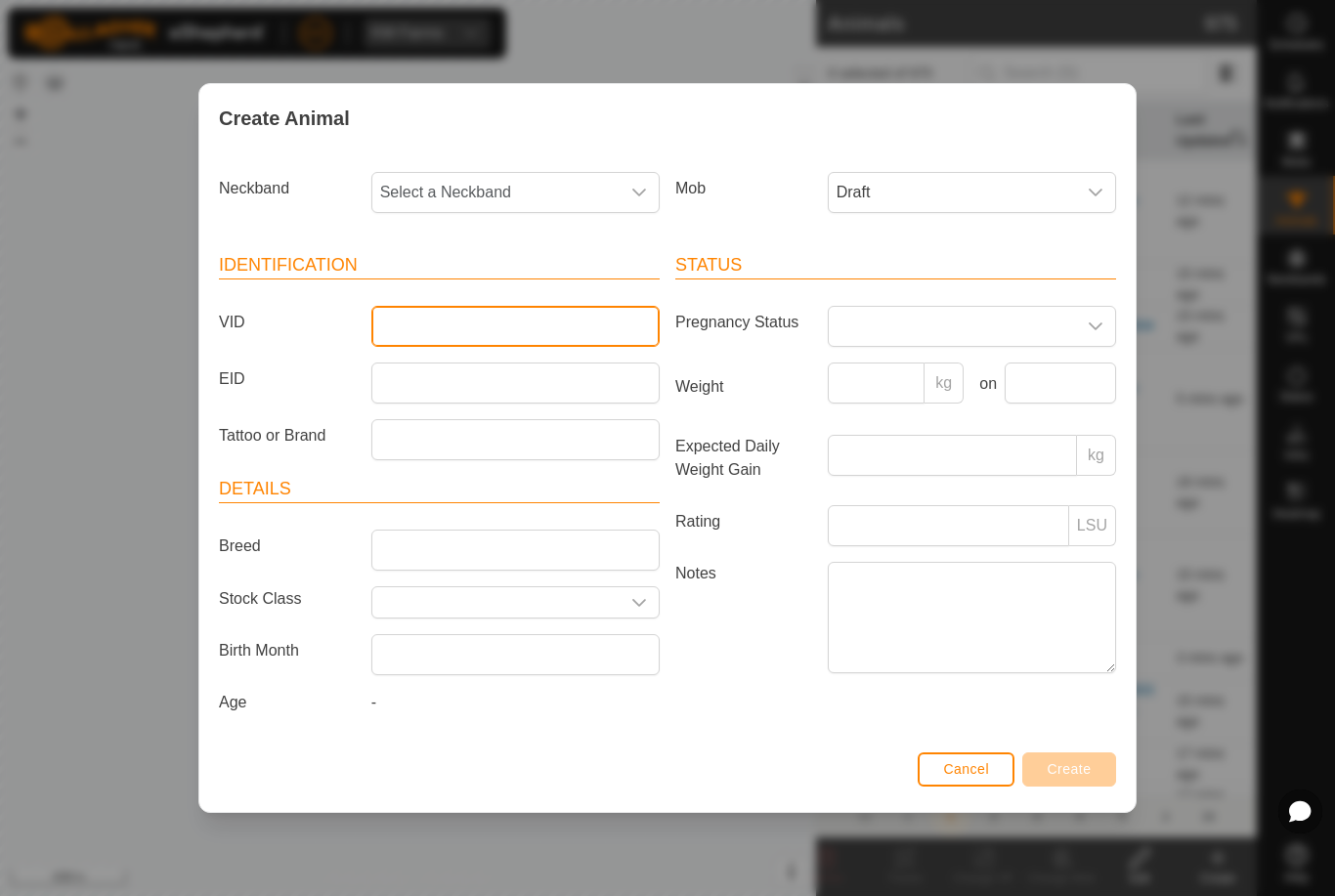
click at [402, 325] on input "VID" at bounding box center [515, 326] width 288 height 41
type input "Bevo4"
click at [519, 188] on span "Select a Neckband" at bounding box center [496, 193] width 248 height 39
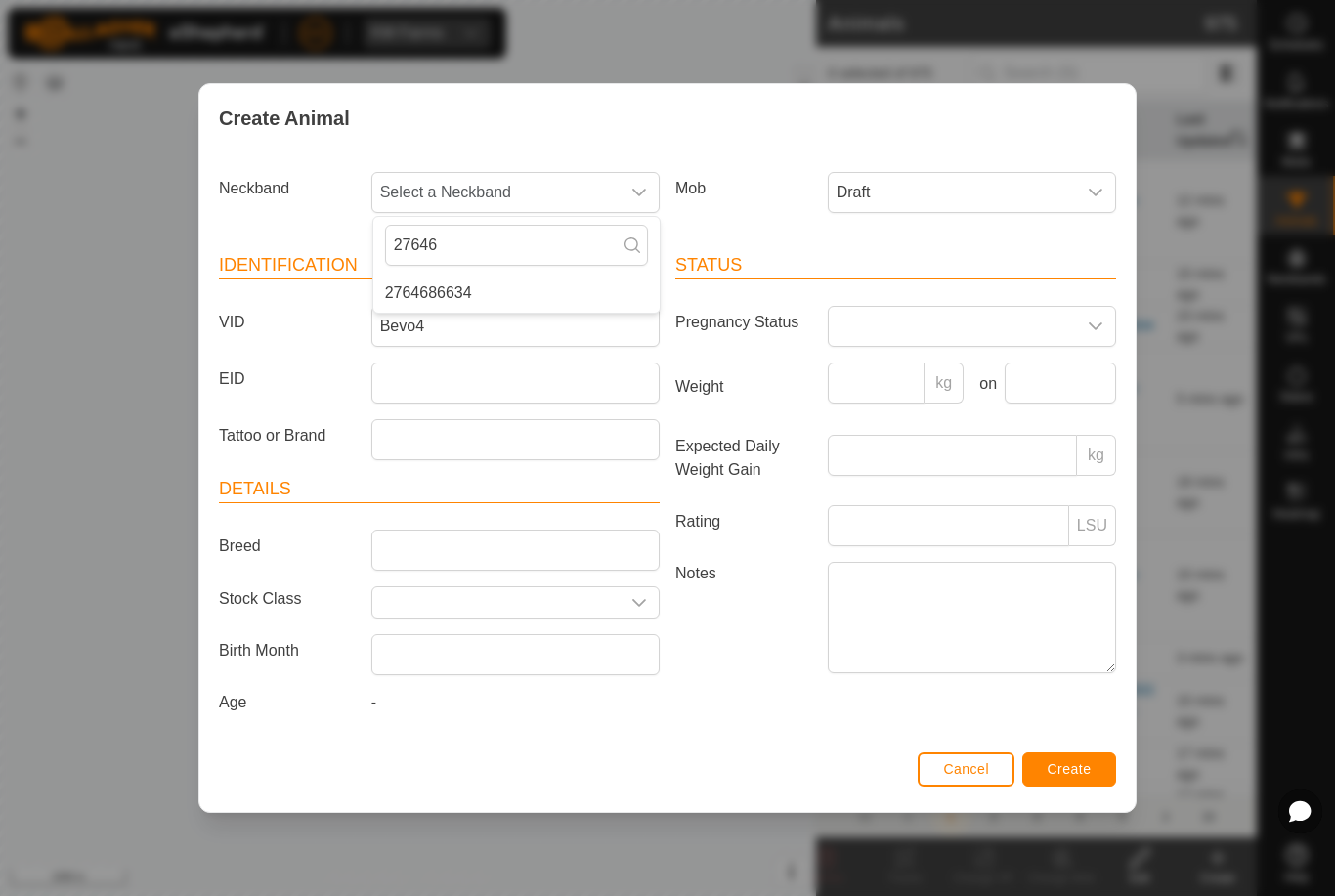
type input "27646"
click at [527, 292] on li "2764686634" at bounding box center [517, 294] width 287 height 39
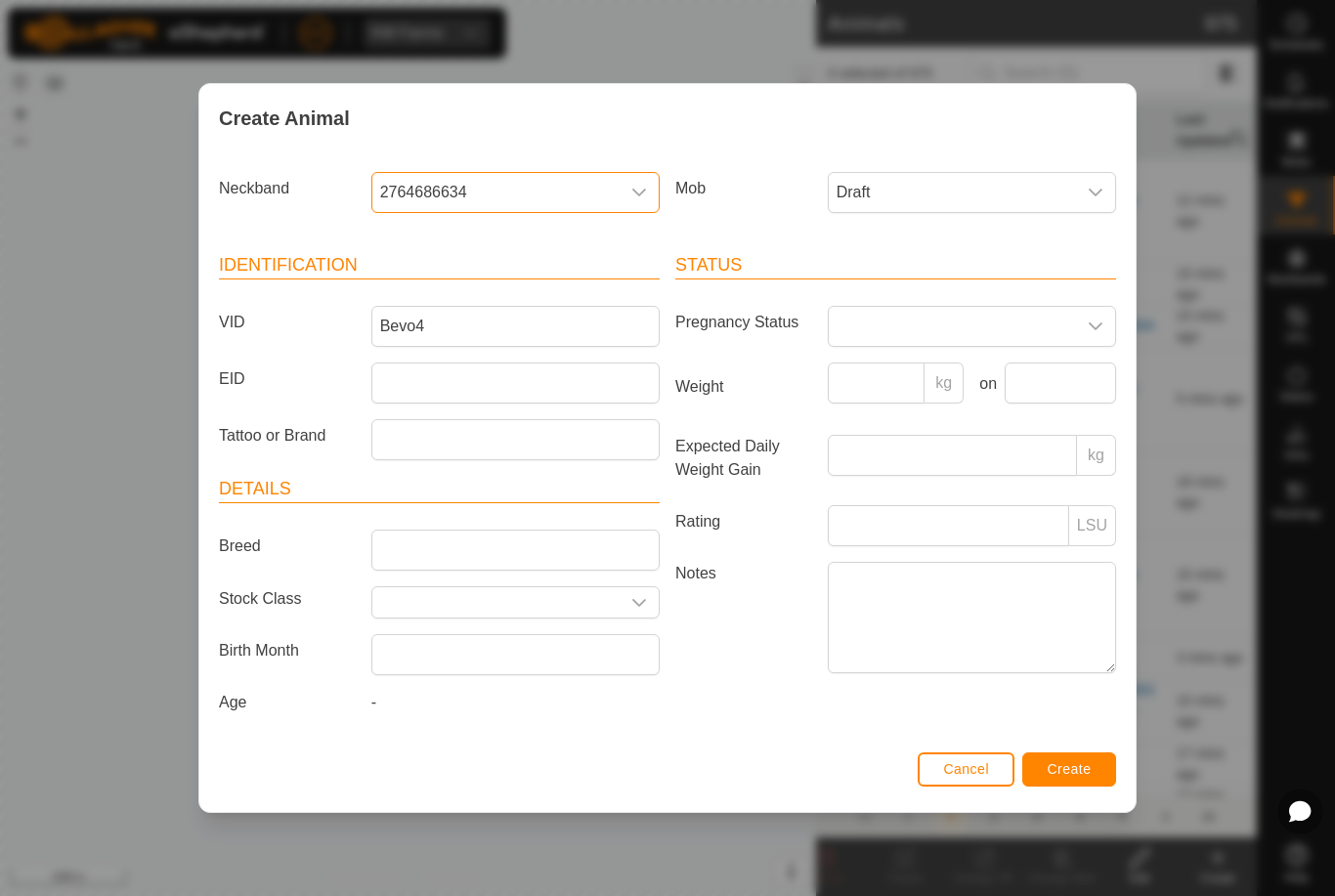
click at [1084, 775] on span "Create" at bounding box center [1070, 769] width 44 height 16
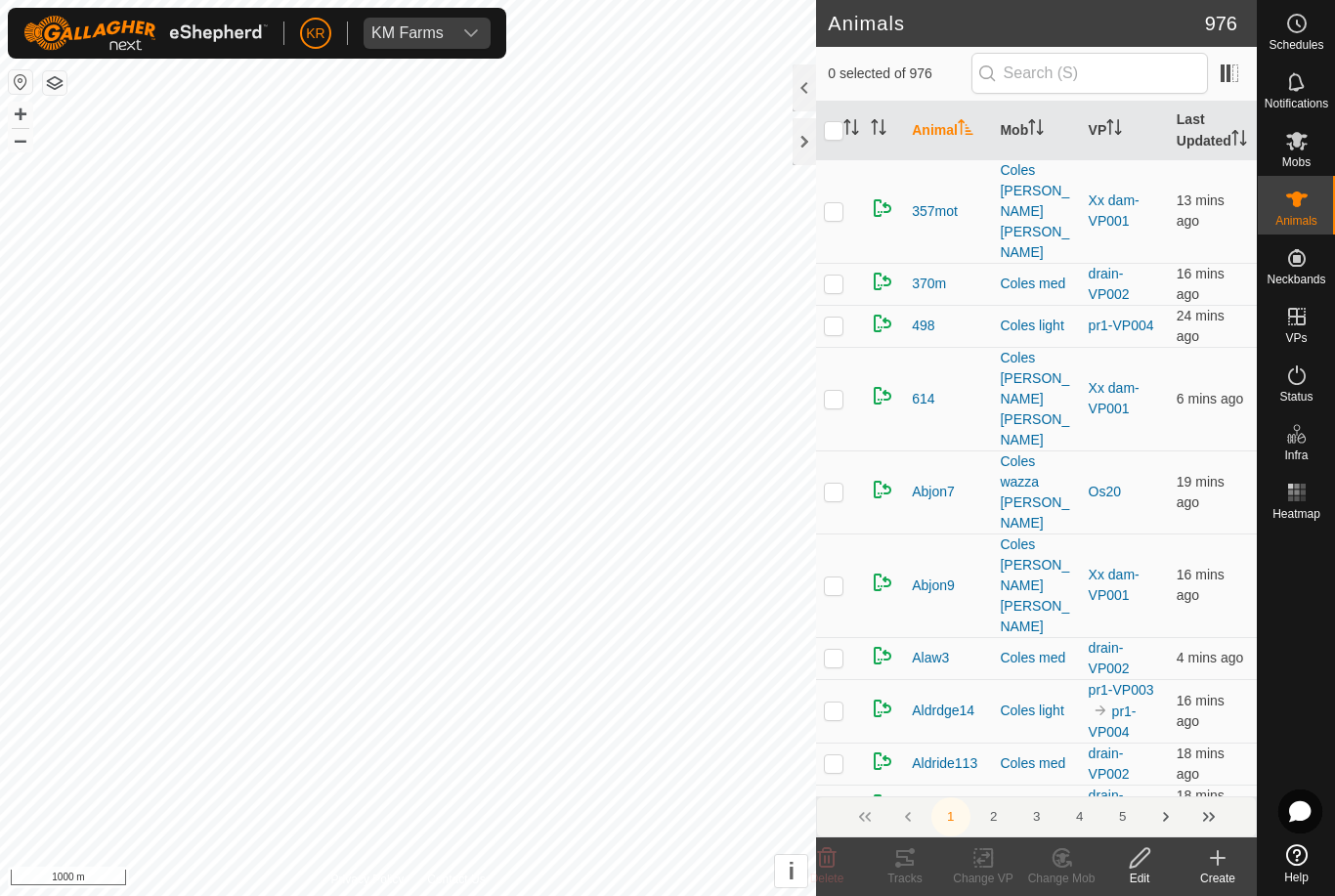
click at [1222, 867] on icon at bounding box center [1218, 859] width 24 height 24
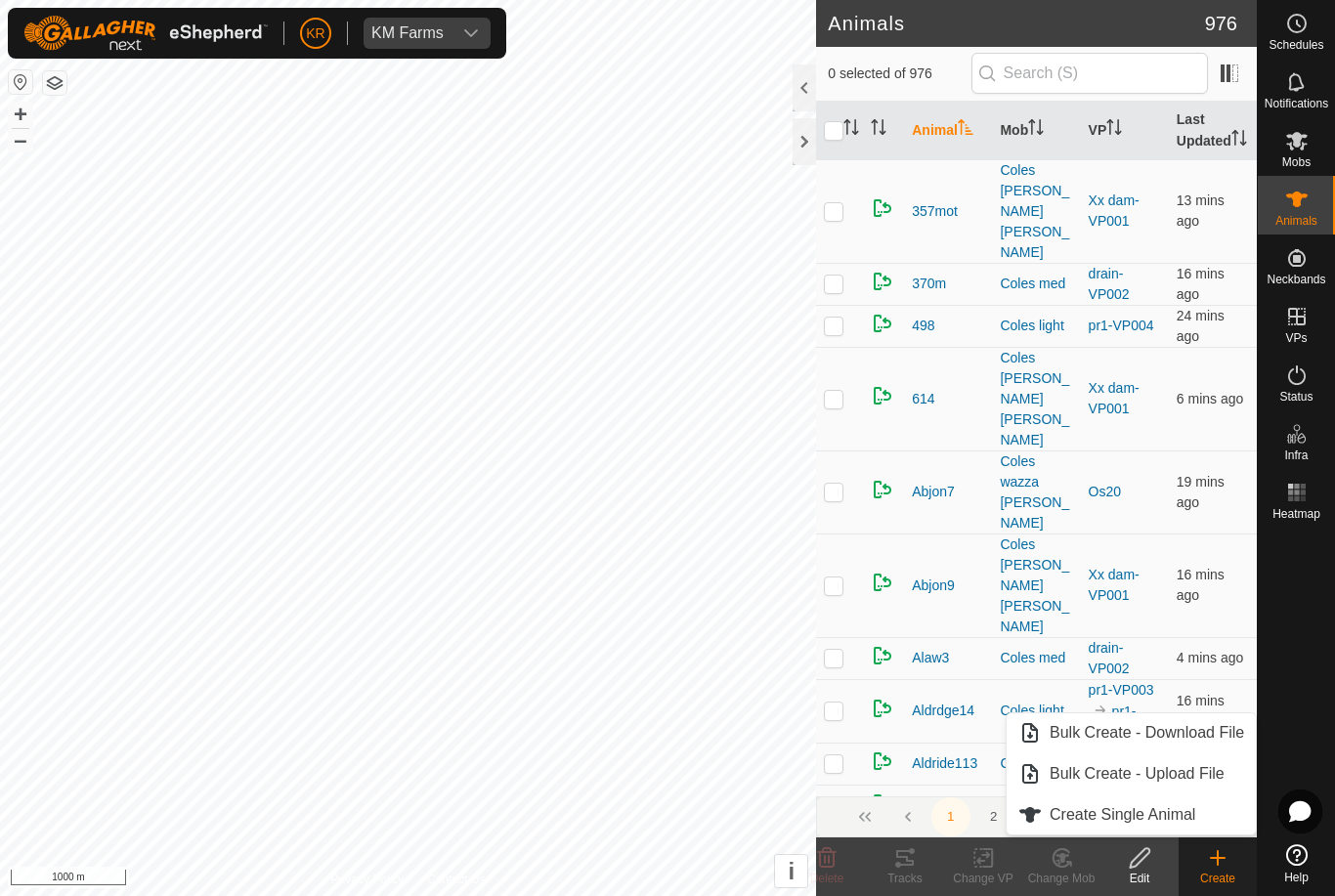
click at [1196, 816] on span "Create Single Animal" at bounding box center [1123, 815] width 145 height 24
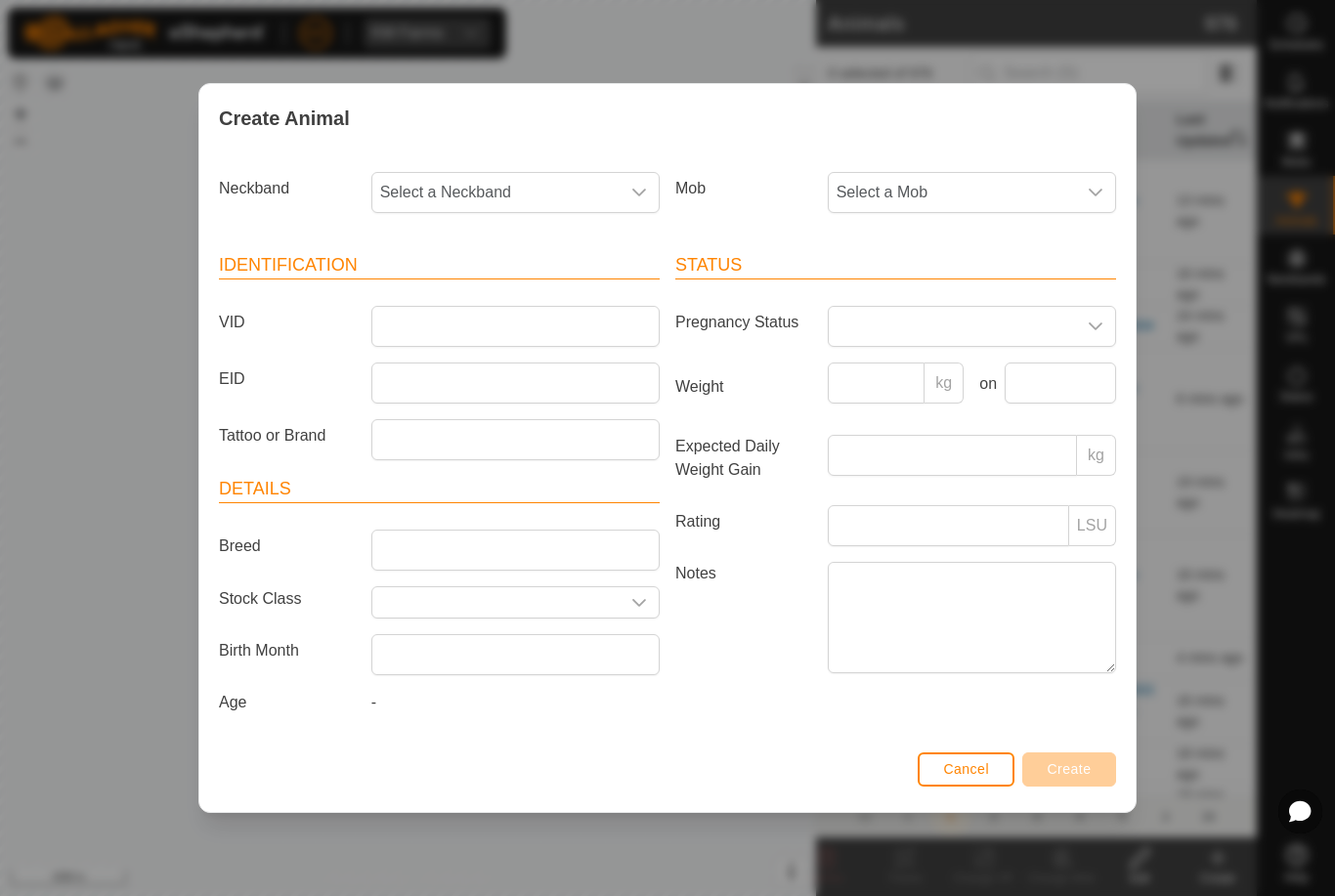
click at [972, 190] on span "Select a Mob" at bounding box center [953, 193] width 248 height 39
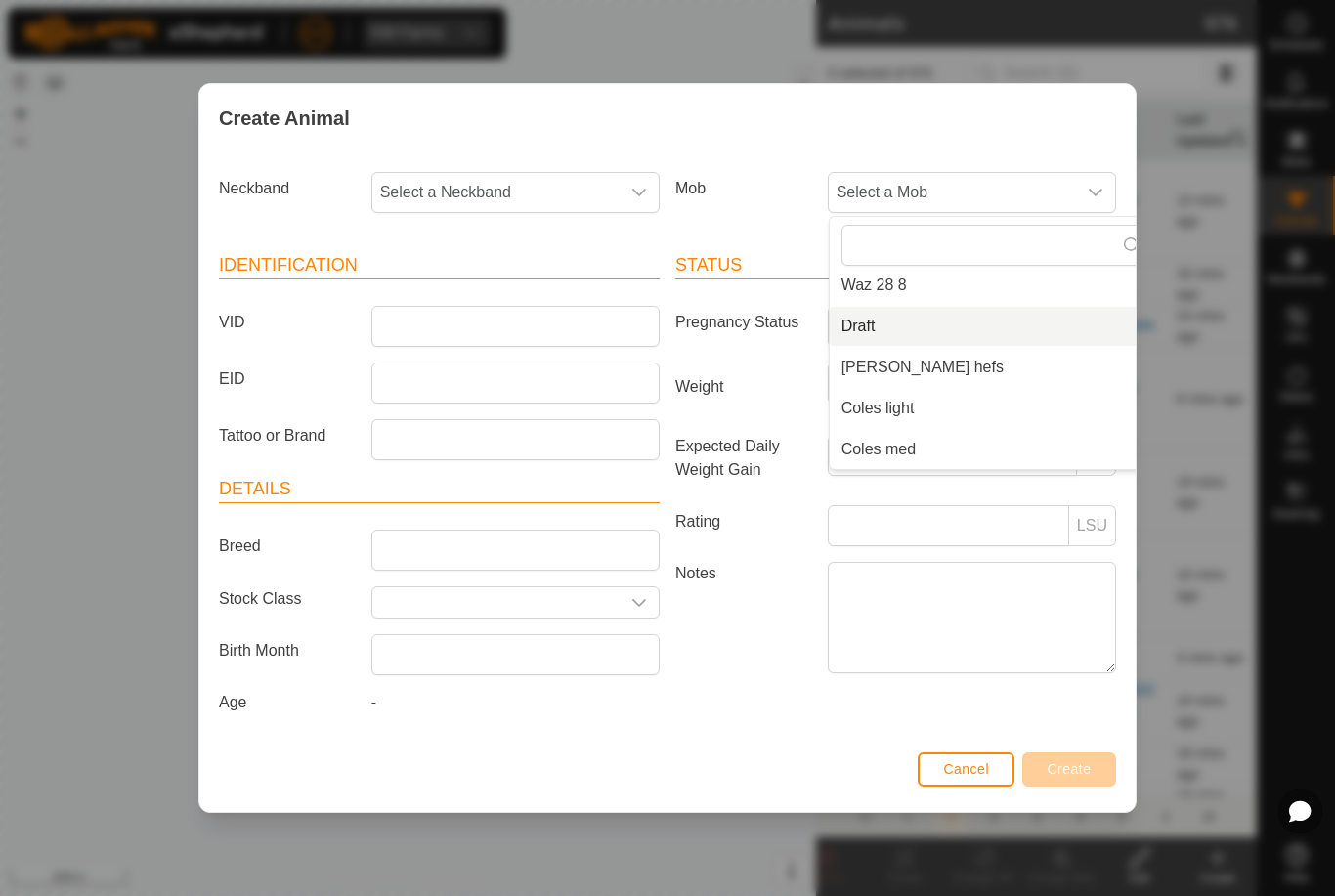
click at [900, 308] on li "Draft" at bounding box center [994, 326] width 329 height 39
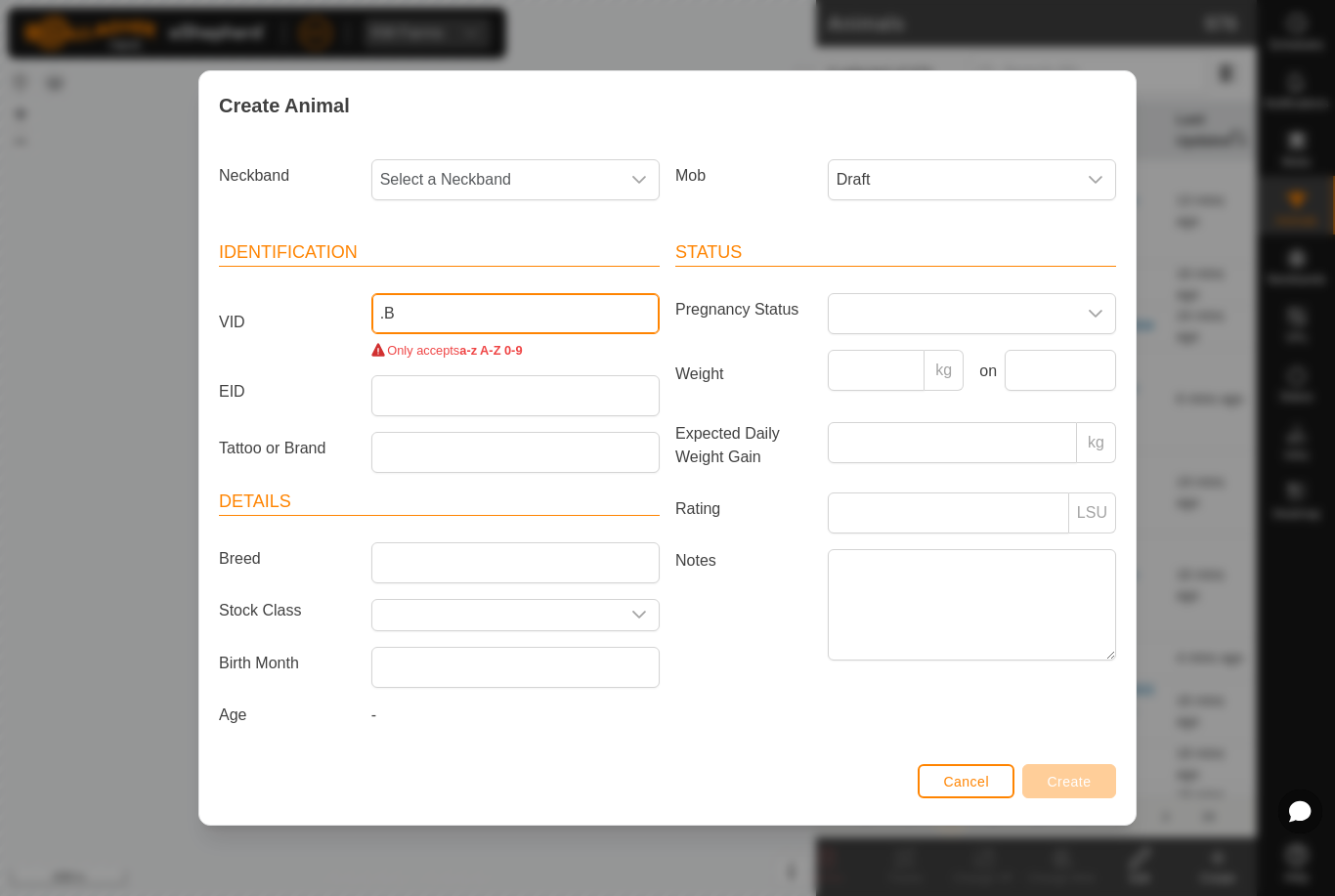
type input "."
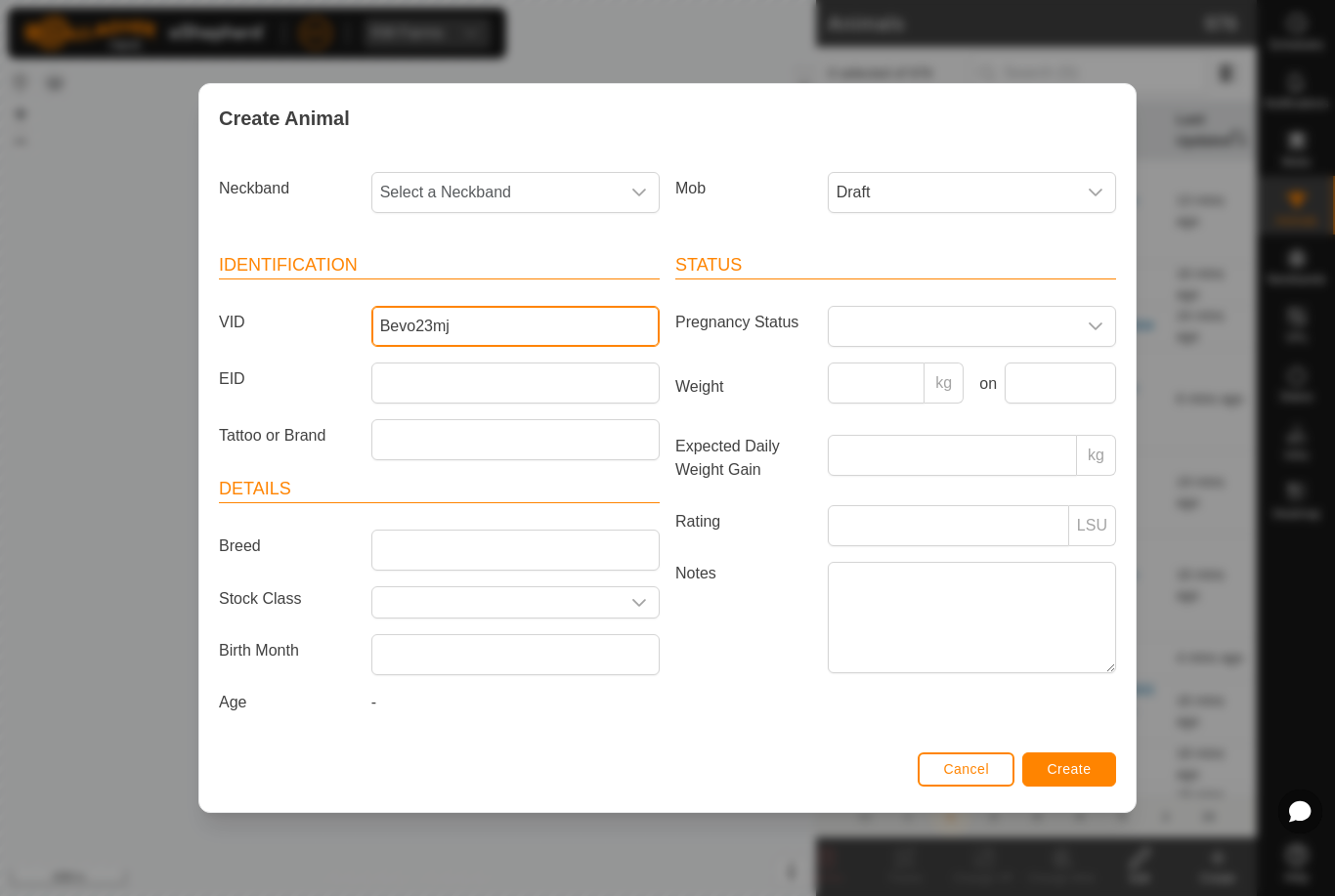
type input "Bevo23mj"
click at [563, 178] on span "Select a Neckband" at bounding box center [496, 193] width 248 height 39
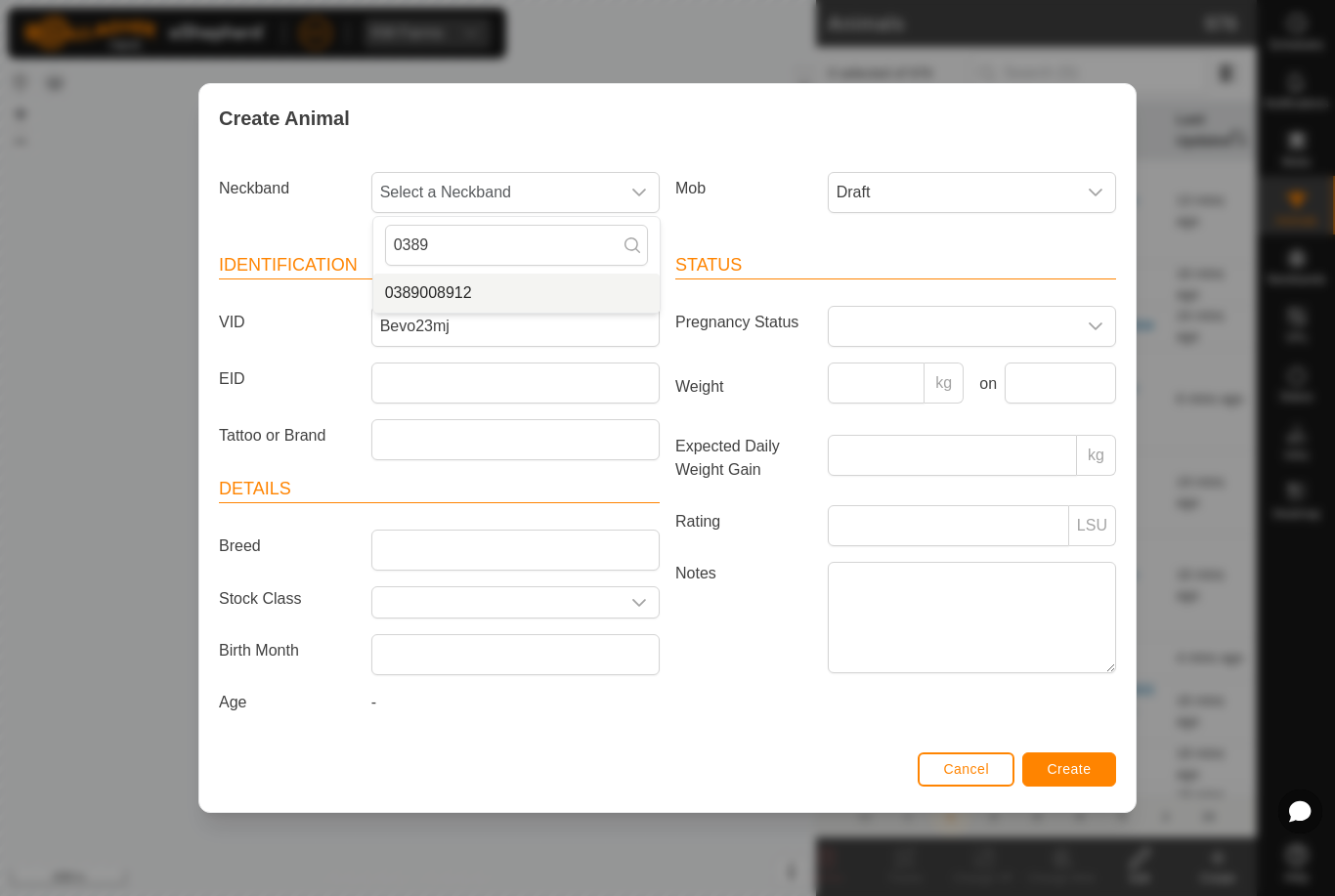
type input "0389"
click at [545, 291] on li "0389008912" at bounding box center [517, 294] width 287 height 39
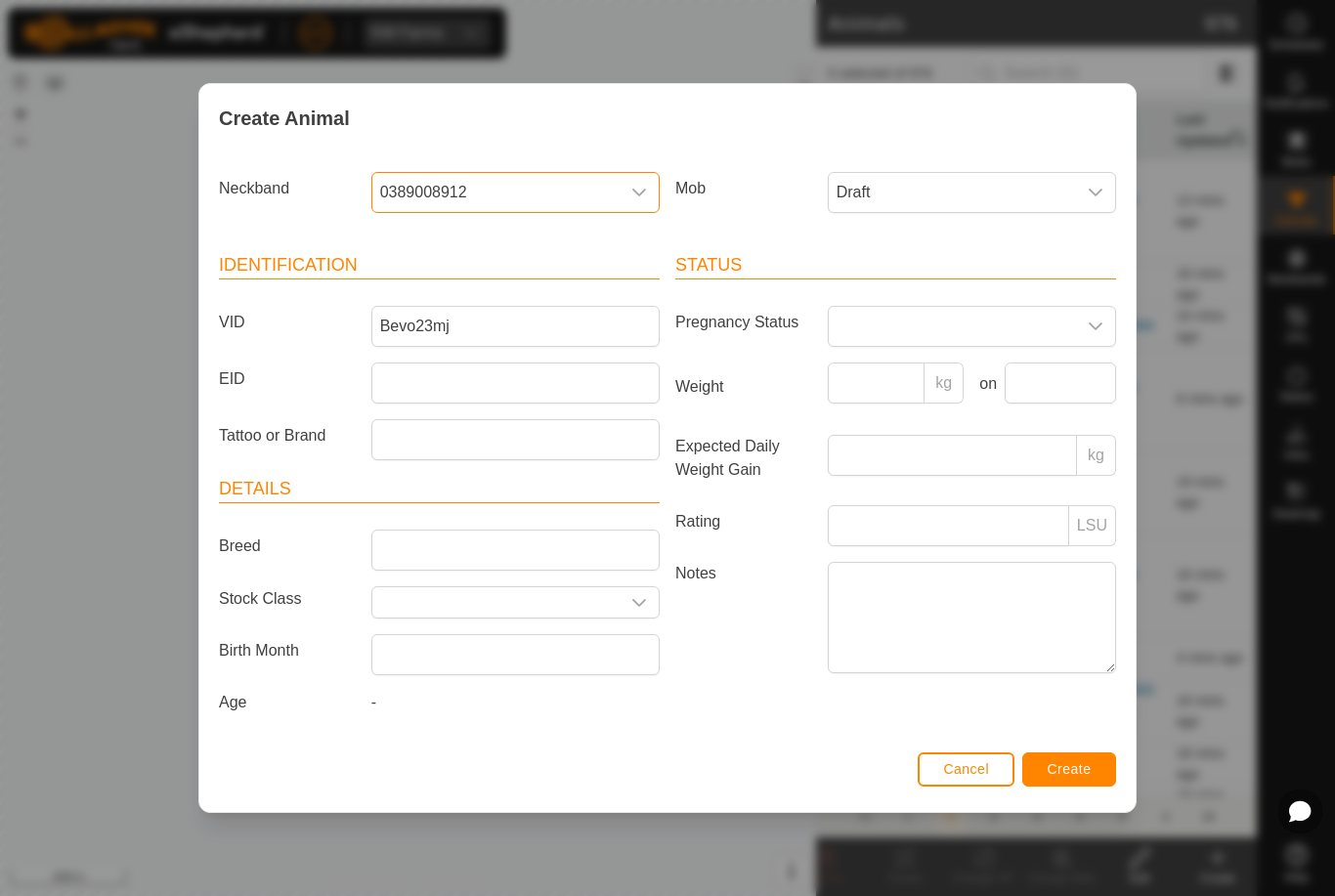
click at [1073, 774] on span "Create" at bounding box center [1070, 769] width 44 height 16
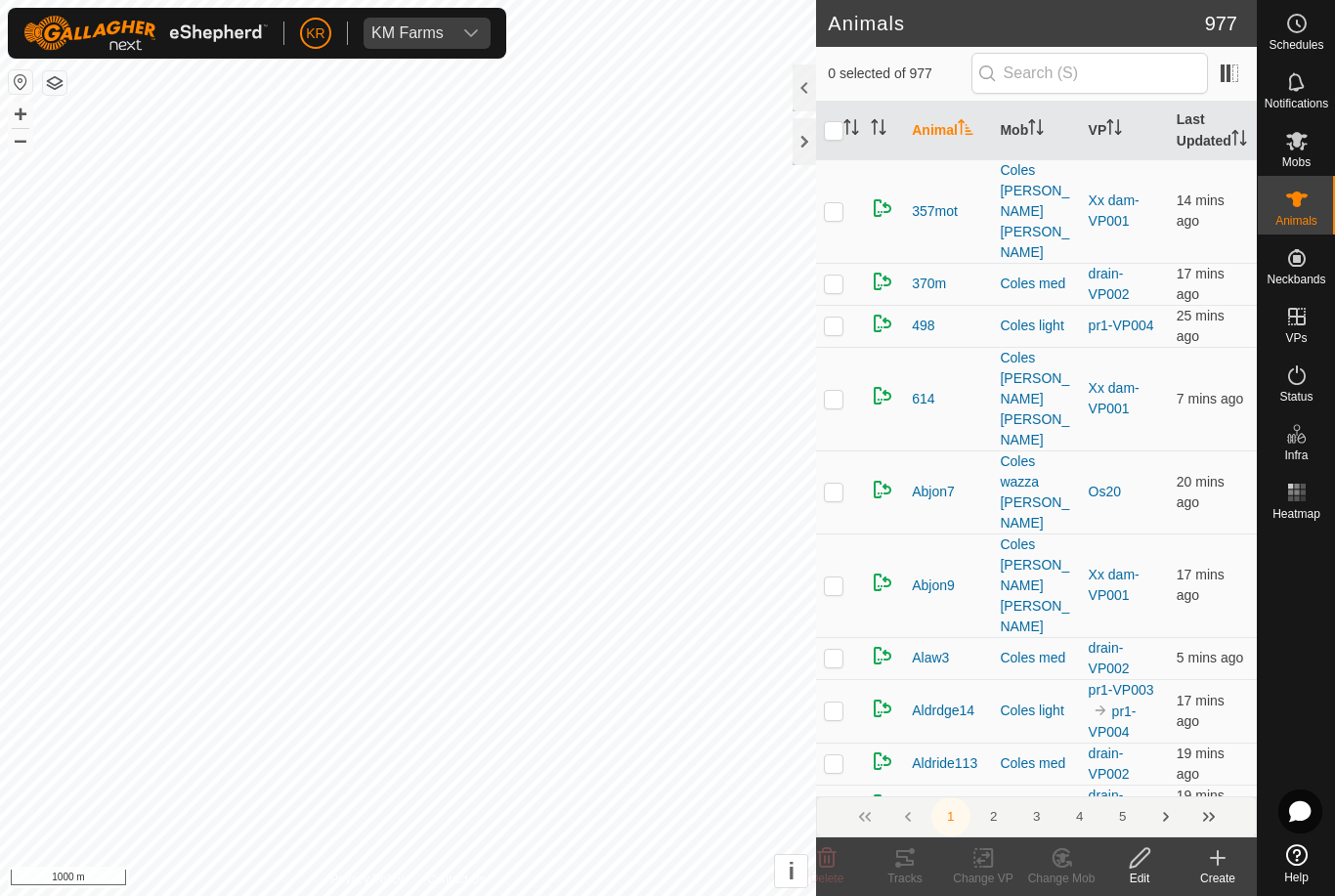
click at [1210, 881] on div "Create" at bounding box center [1218, 878] width 79 height 18
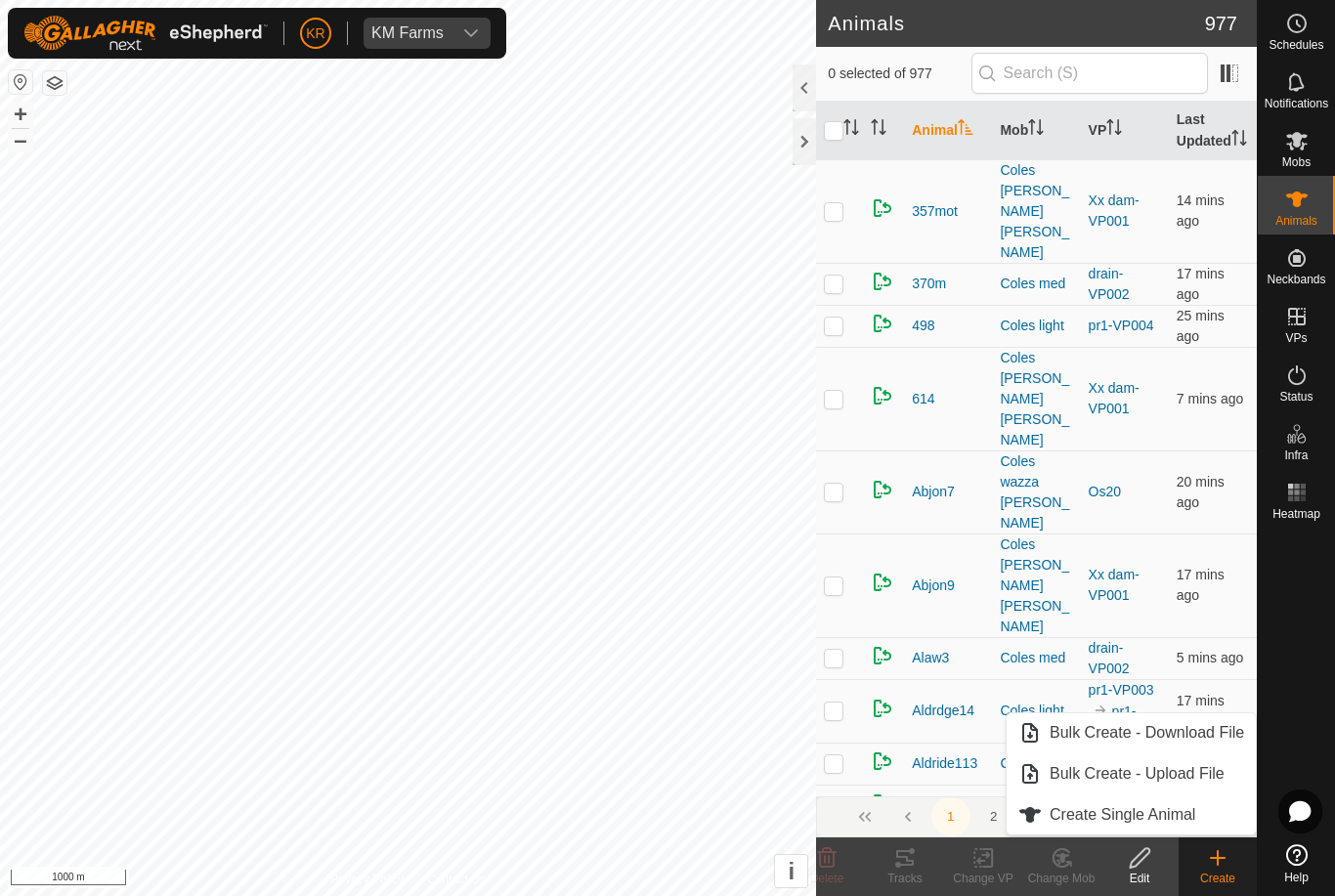
click at [1143, 821] on span "Create Single Animal" at bounding box center [1123, 815] width 145 height 24
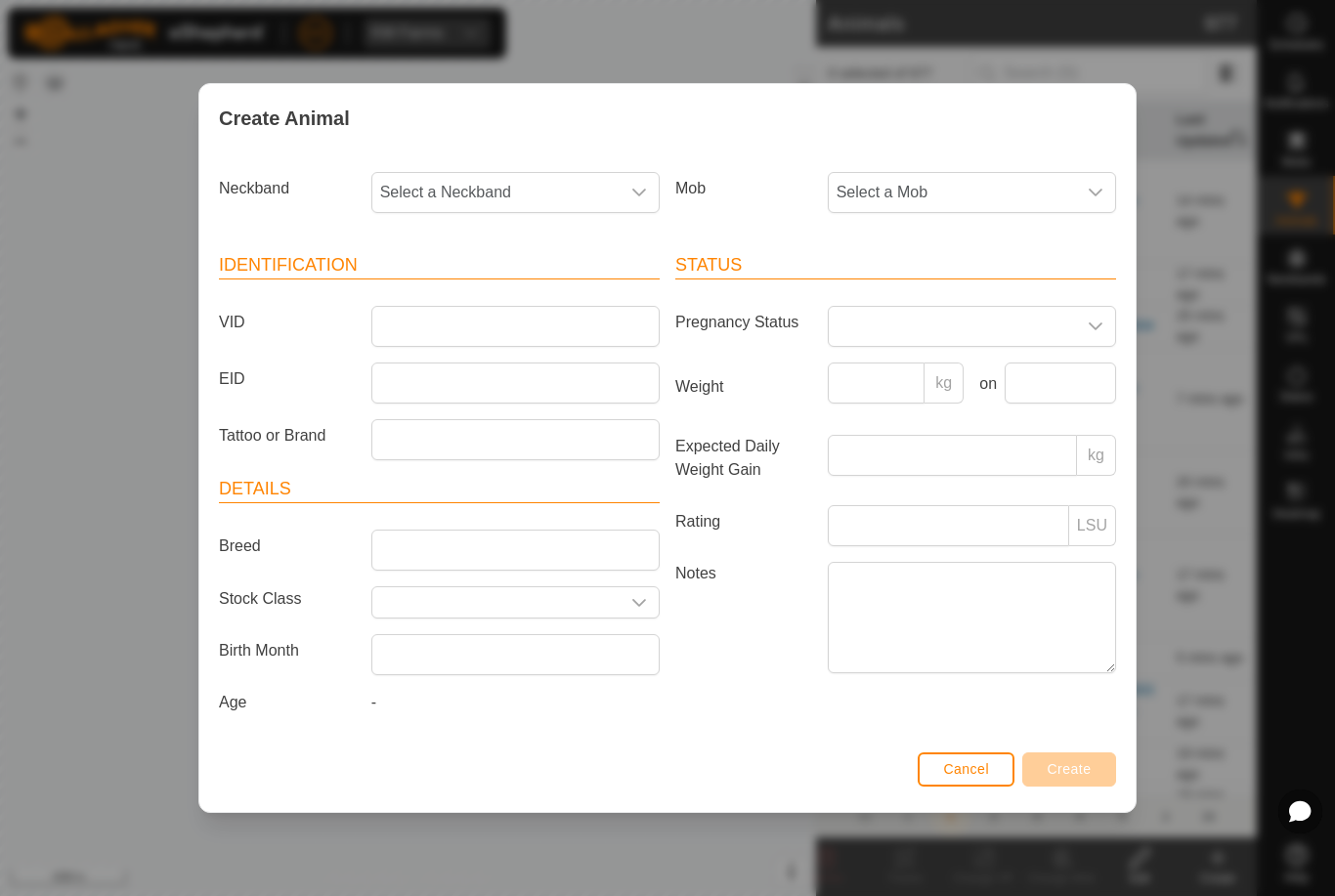
click at [990, 195] on span "Select a Mob" at bounding box center [953, 193] width 248 height 39
click at [863, 332] on span "Draft" at bounding box center [859, 326] width 34 height 24
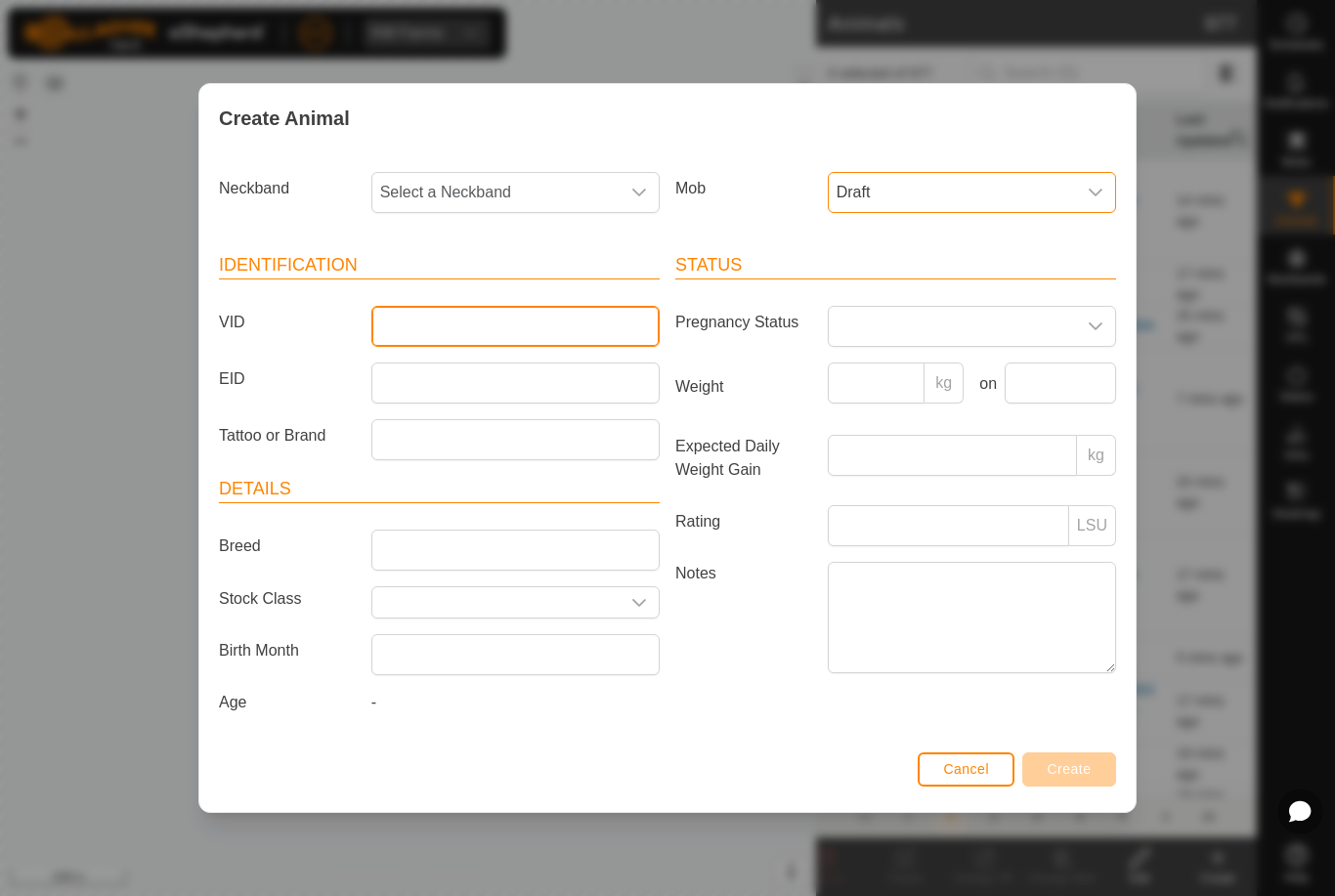
click at [573, 334] on input "VID" at bounding box center [515, 326] width 288 height 41
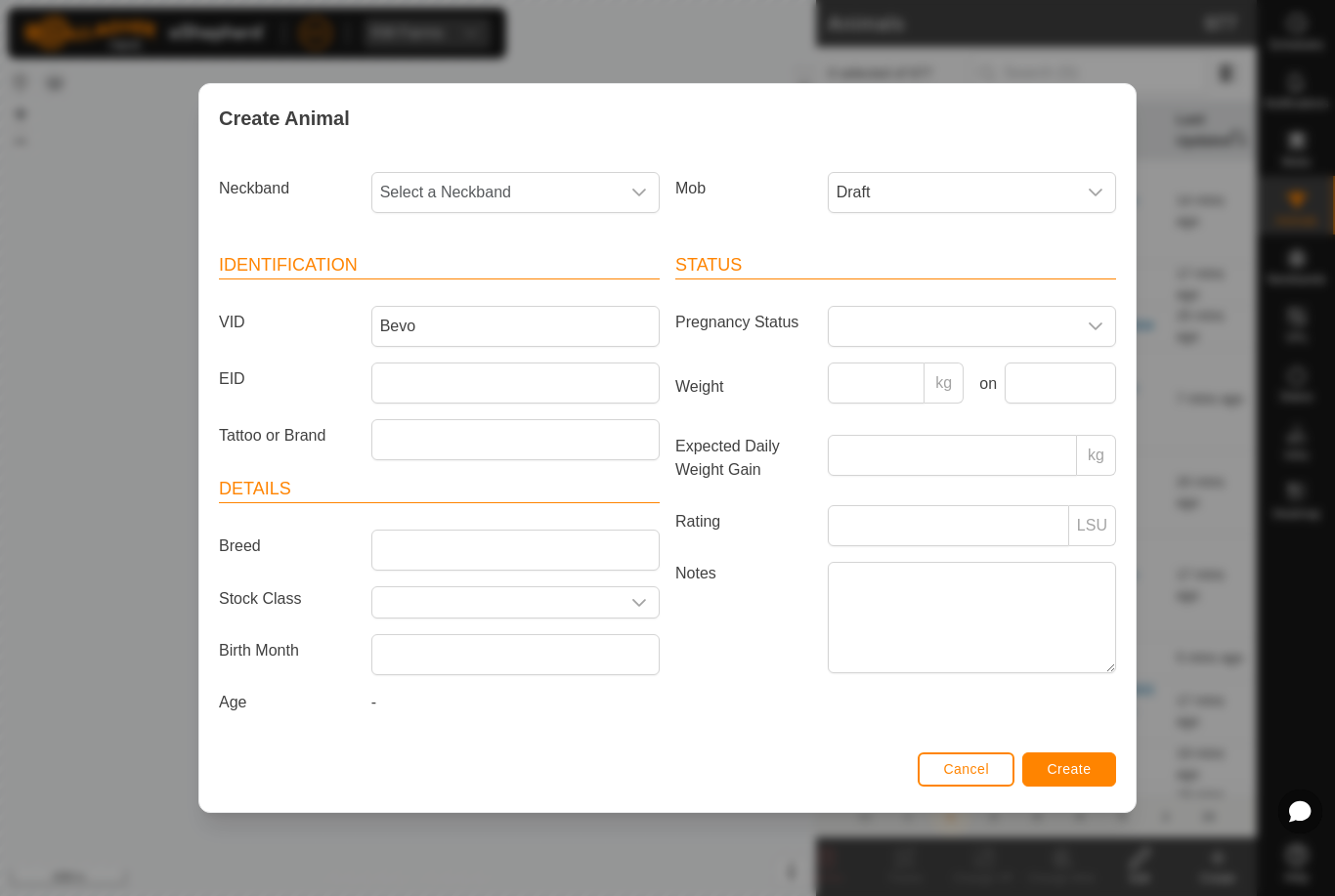
click at [579, 201] on span "Select a Neckband" at bounding box center [496, 193] width 248 height 39
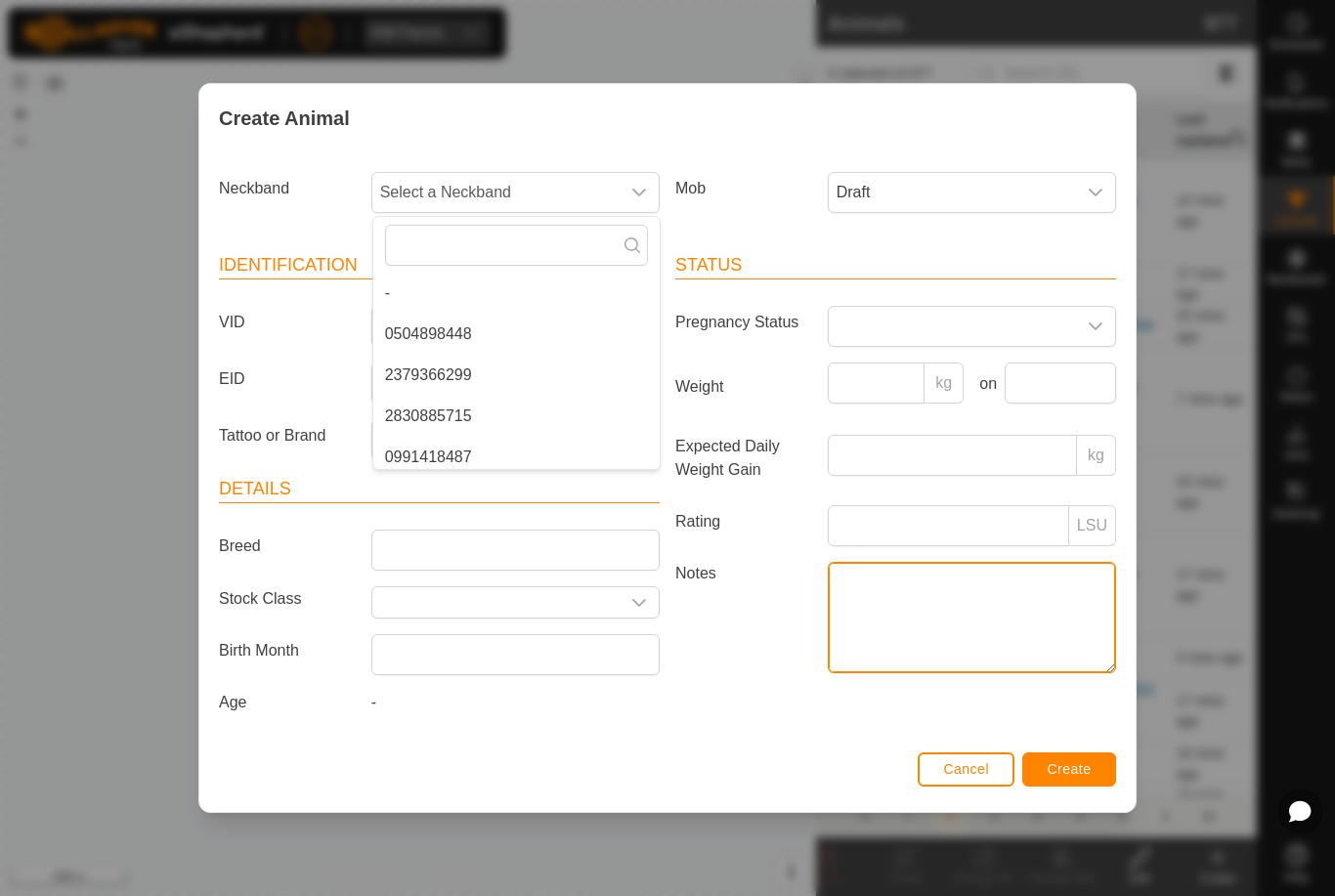
click at [999, 631] on textarea "Notes" at bounding box center [972, 617] width 288 height 111
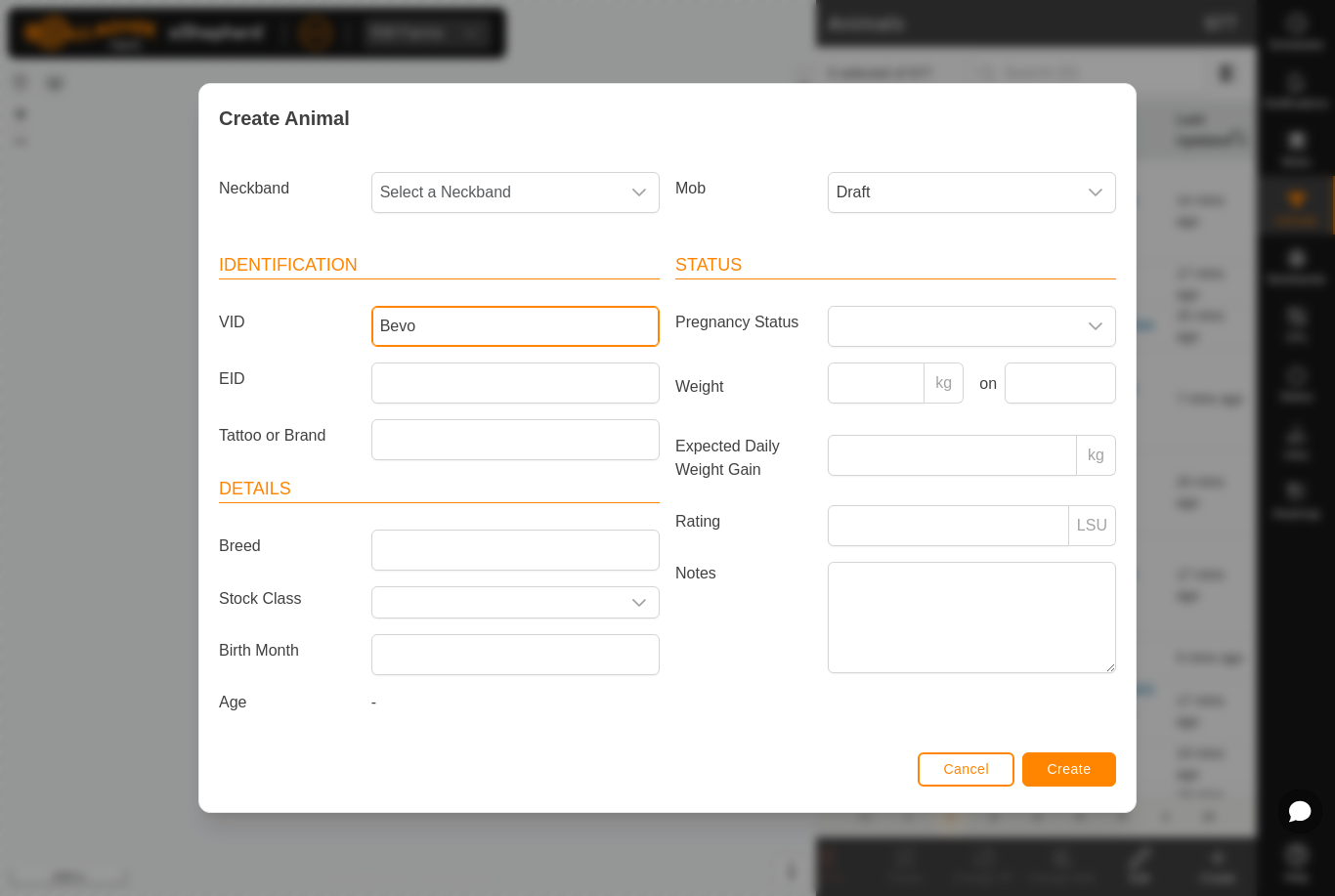
click at [545, 331] on input "Bevo" at bounding box center [515, 326] width 288 height 41
type input "Bevo11"
click at [517, 192] on span "Select a Neckband" at bounding box center [496, 193] width 248 height 39
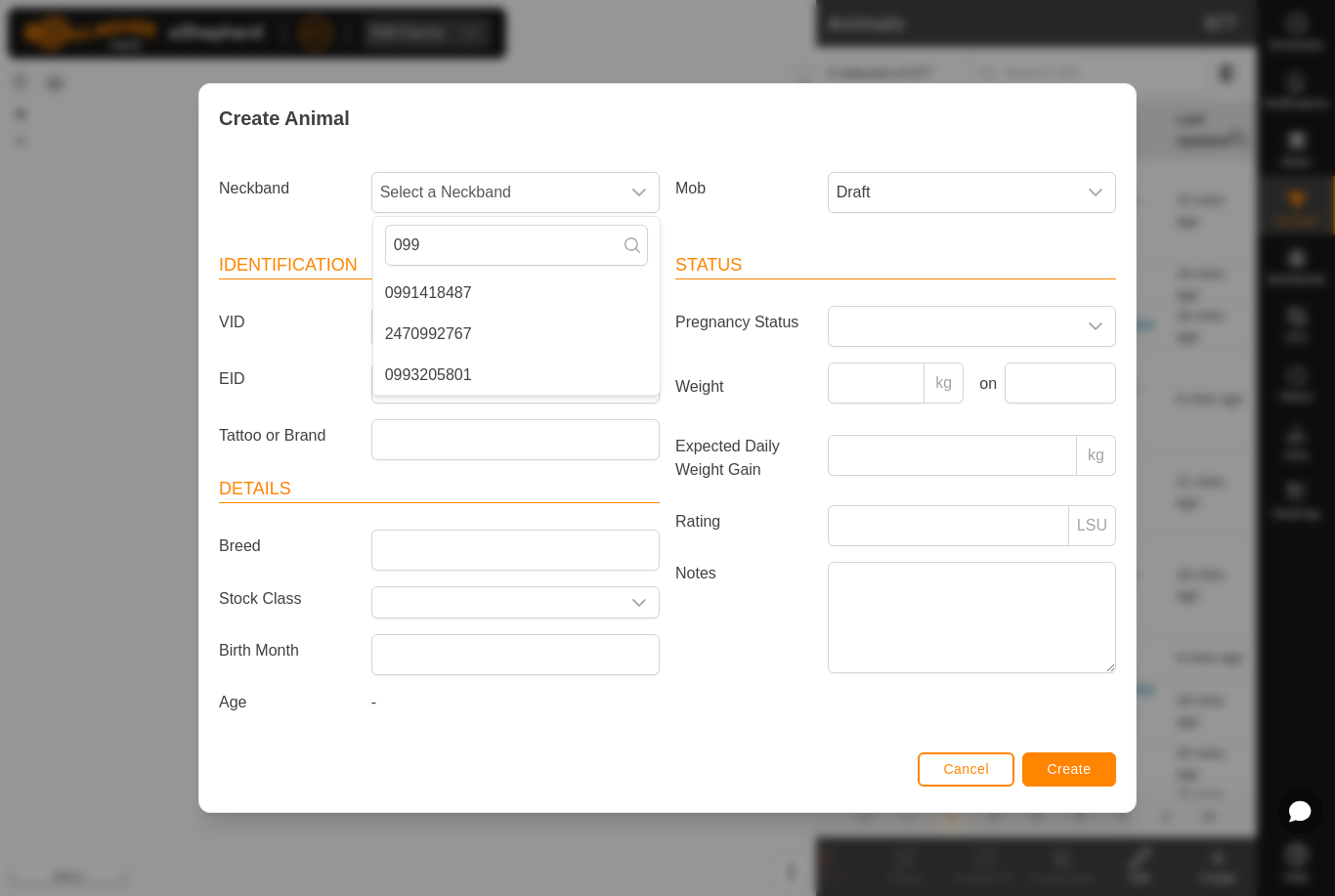
type input "099"
click at [488, 286] on li "0991418487" at bounding box center [517, 294] width 287 height 39
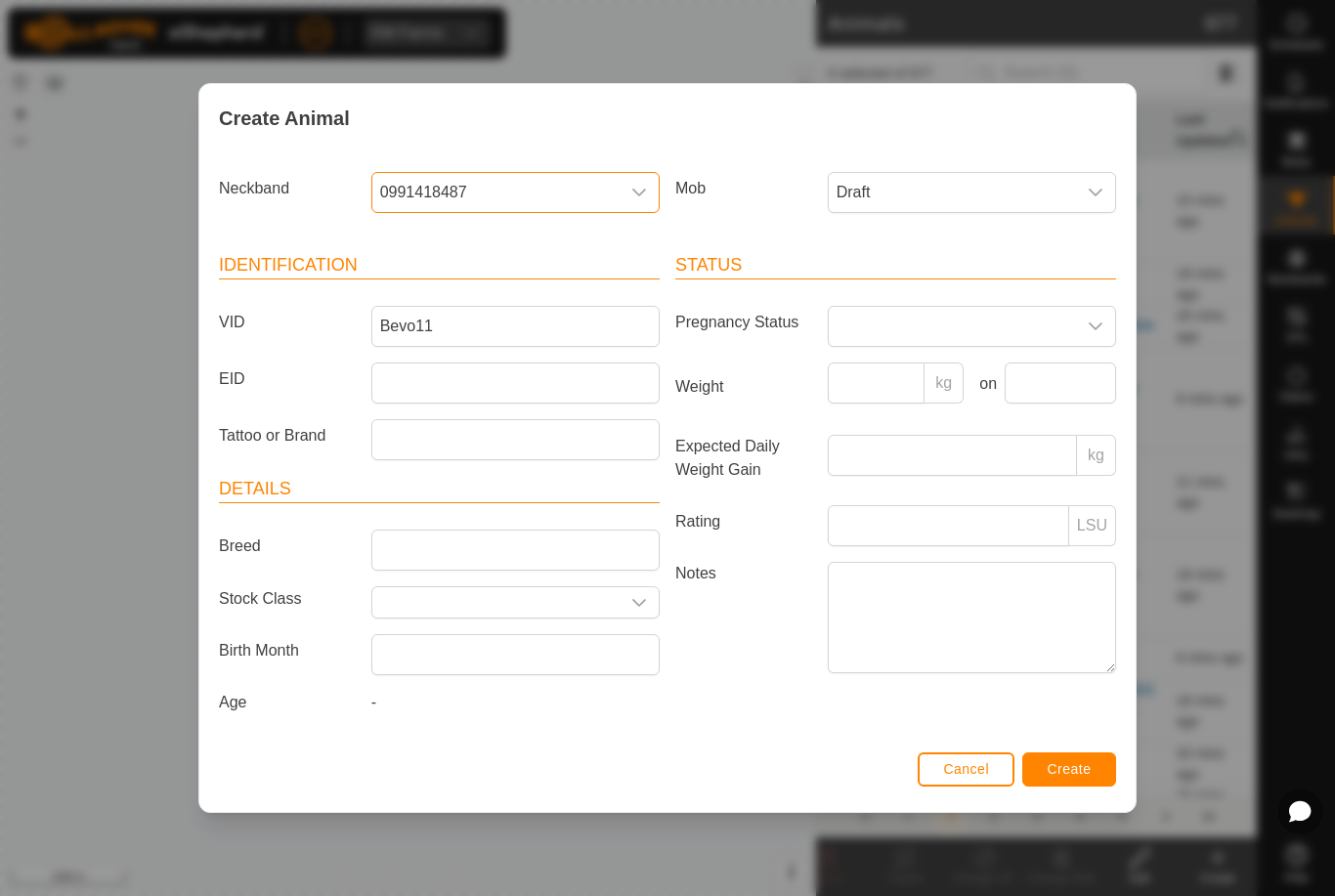
click at [1082, 767] on span "Create" at bounding box center [1070, 769] width 44 height 16
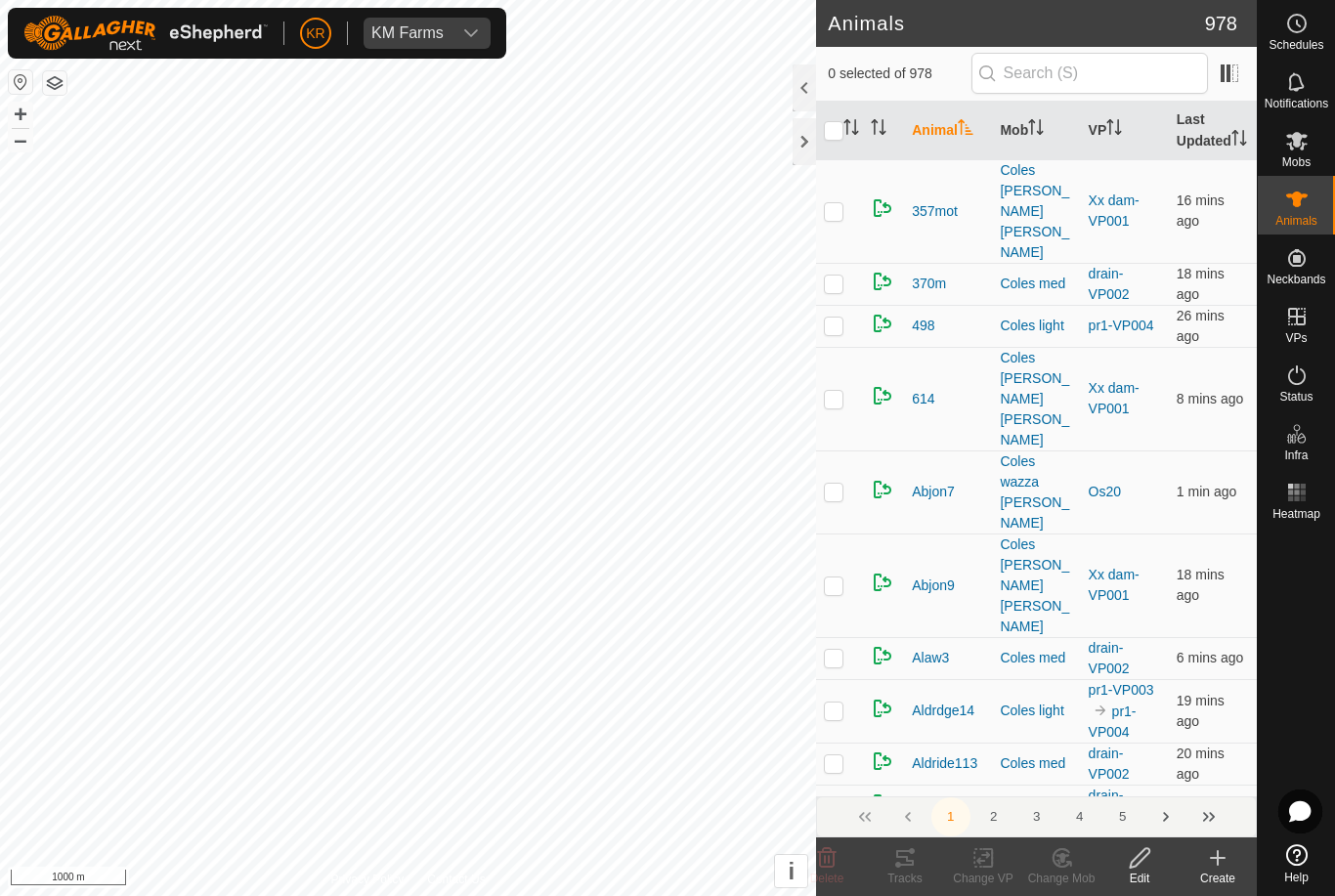
click at [1212, 859] on icon at bounding box center [1218, 859] width 14 height 0
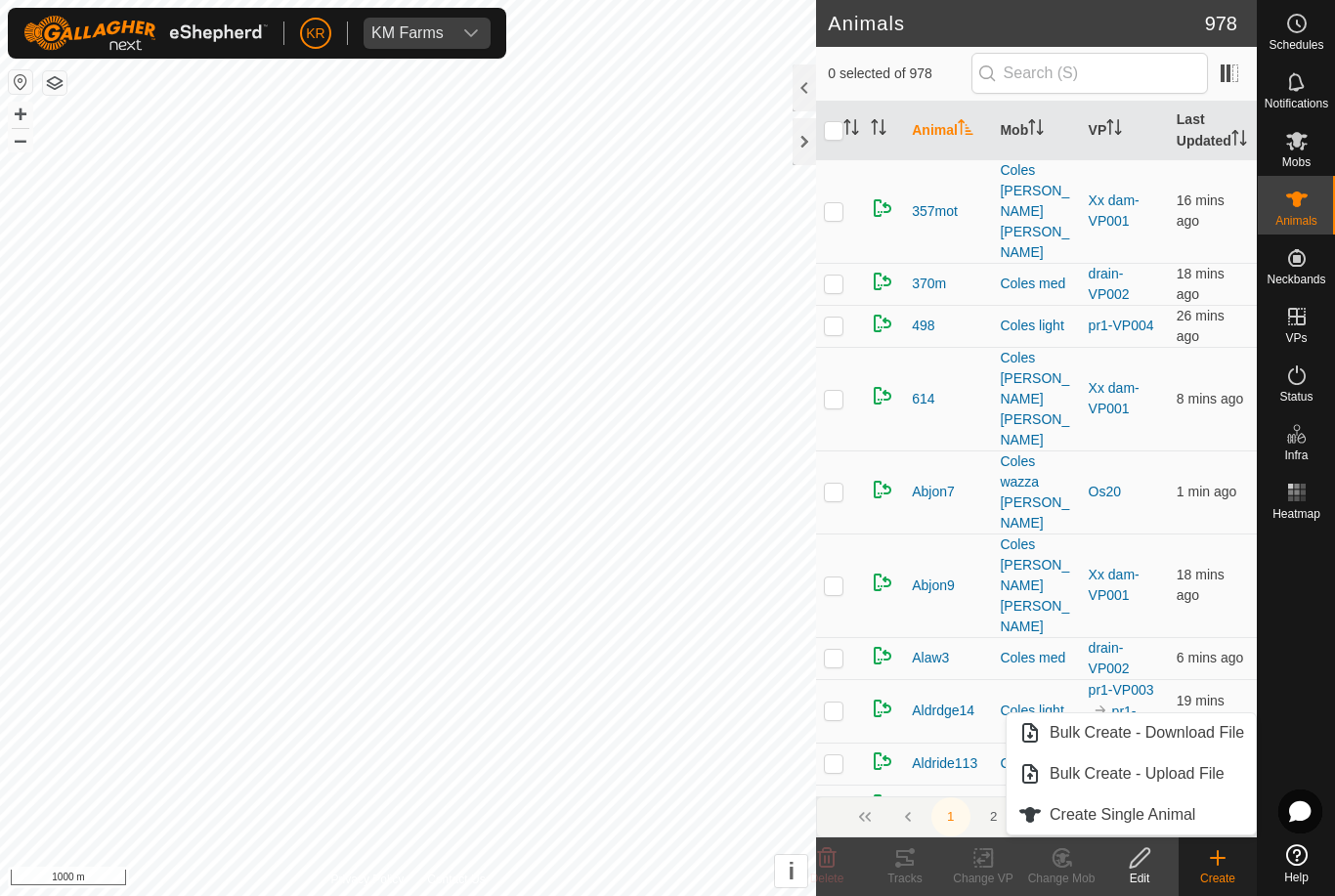
click at [1148, 823] on span "Create Single Animal" at bounding box center [1123, 815] width 145 height 24
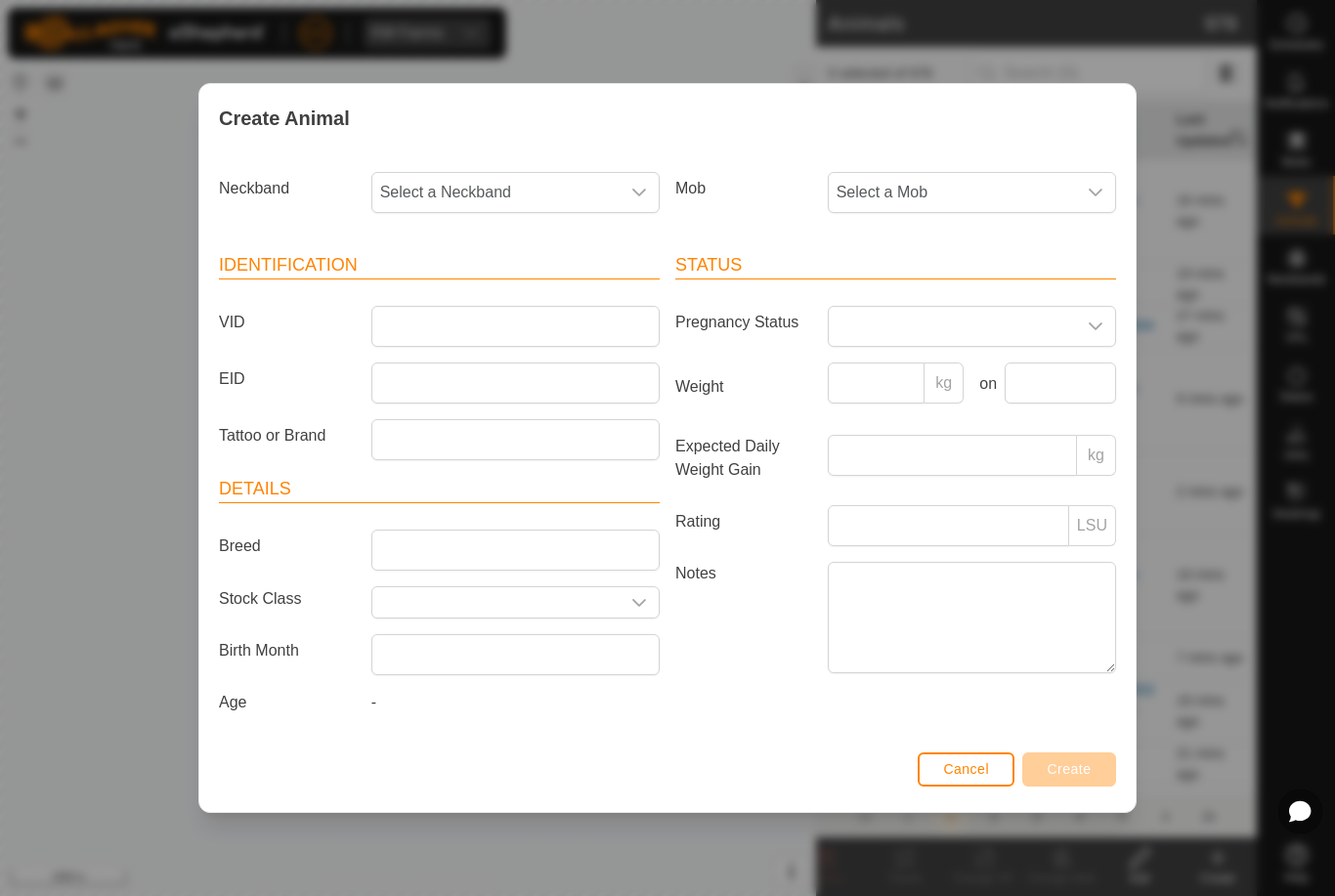
click at [973, 181] on span "Select a Mob" at bounding box center [953, 193] width 248 height 39
click at [866, 327] on span "Draft" at bounding box center [859, 326] width 34 height 24
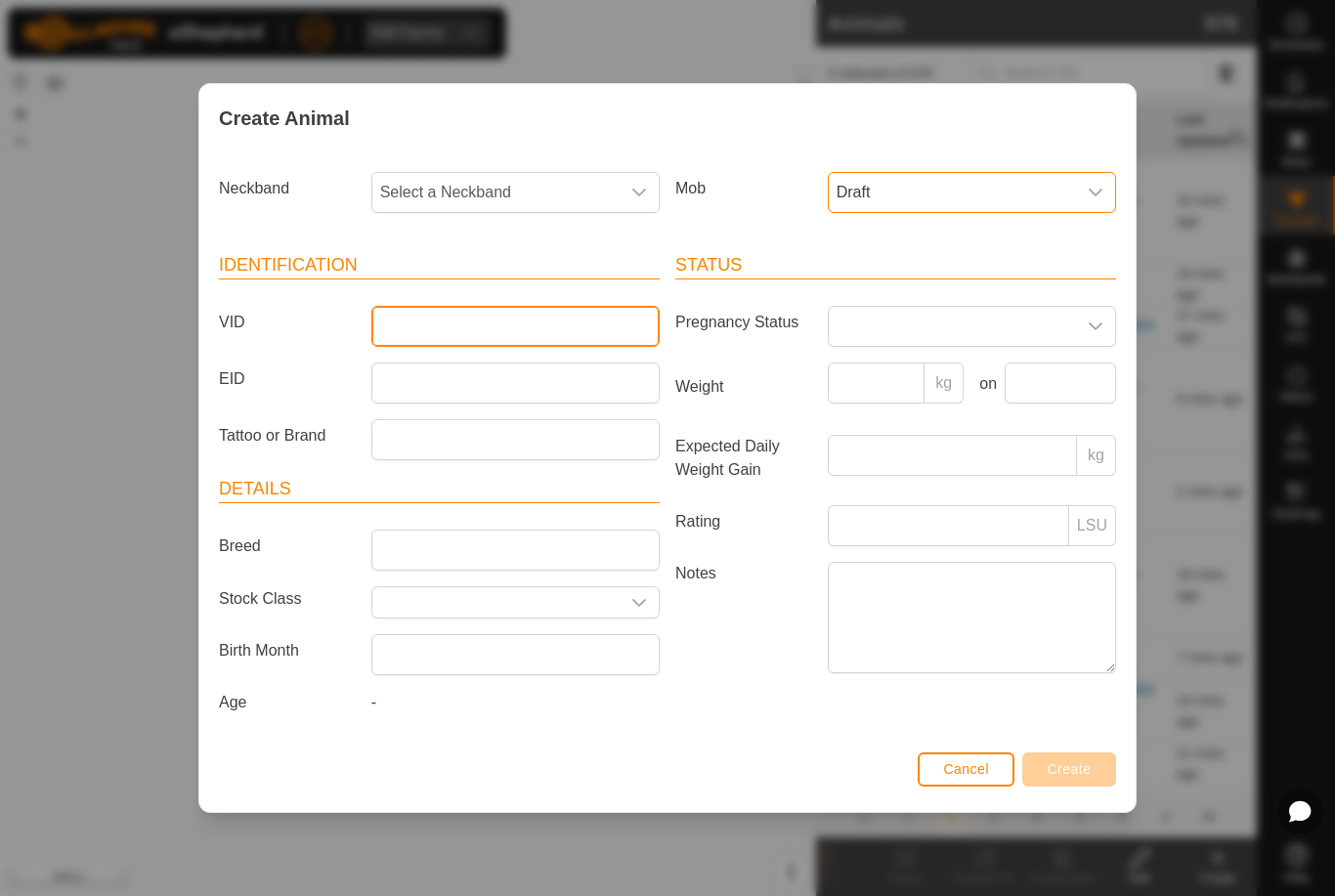
click at [567, 325] on input "VID" at bounding box center [515, 326] width 288 height 41
type input "Bevo18"
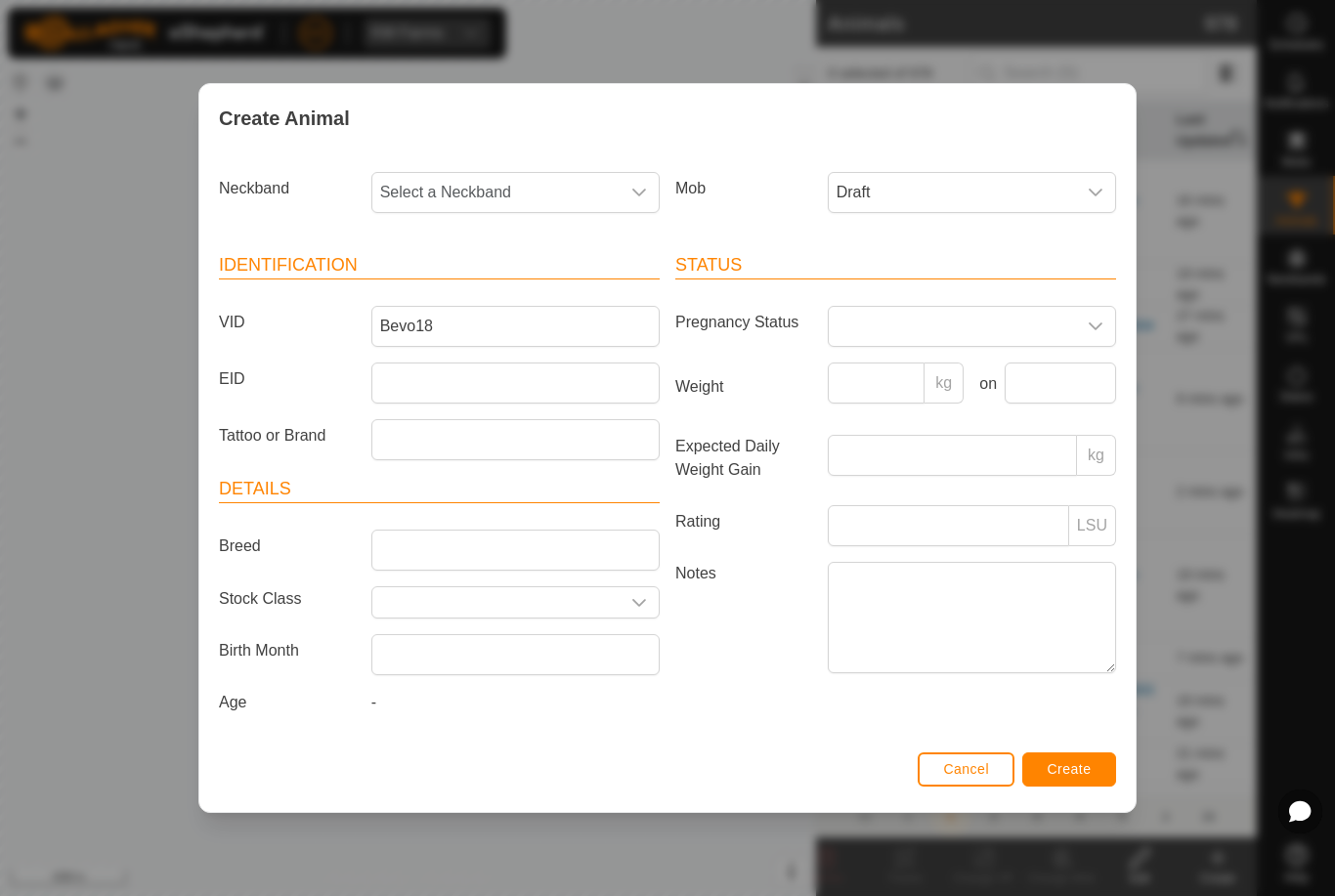
click at [547, 197] on span "Select a Neckband" at bounding box center [496, 193] width 248 height 39
type input "19240"
click at [531, 291] on li "1924097157" at bounding box center [517, 294] width 287 height 39
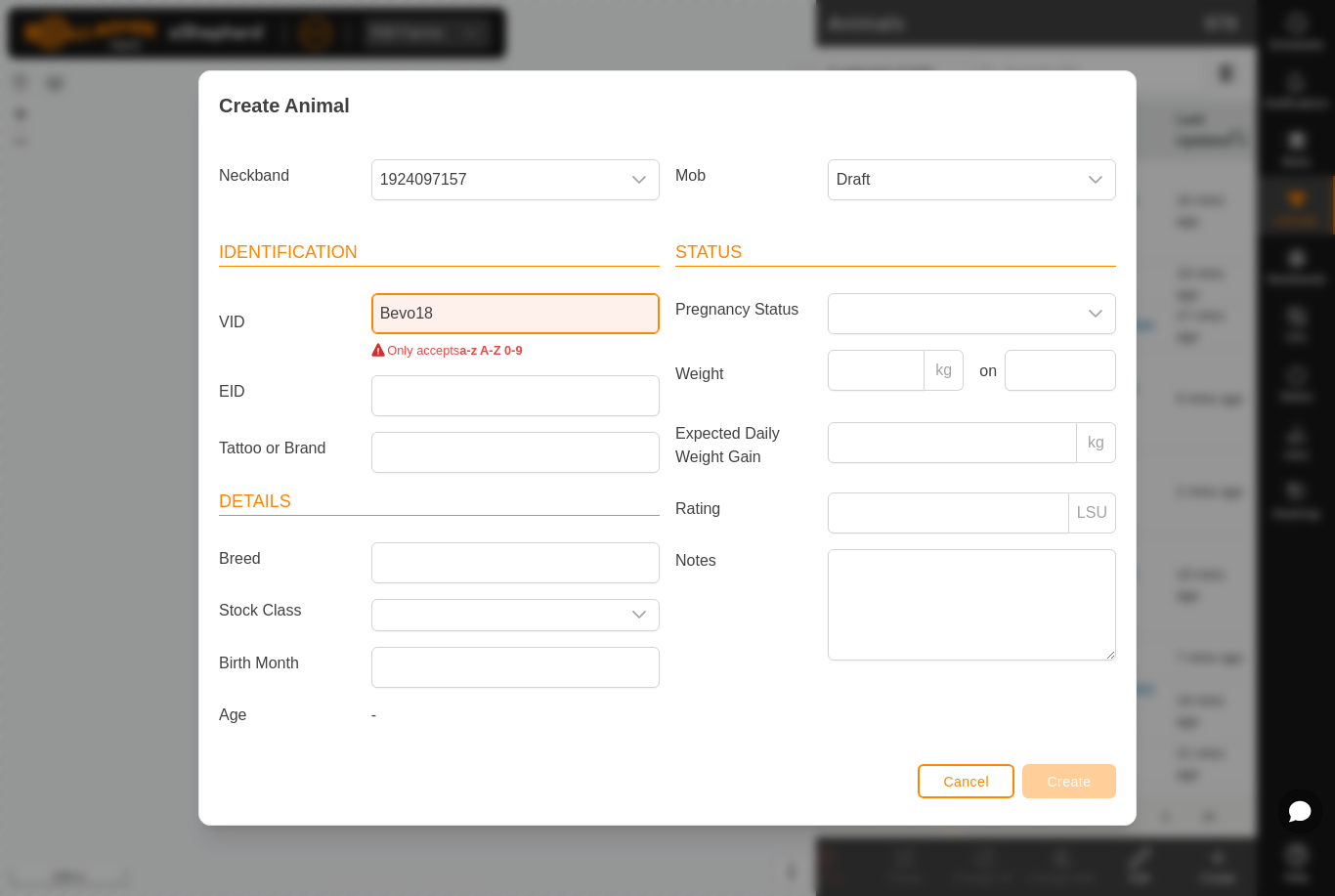
type input "Bevo18"
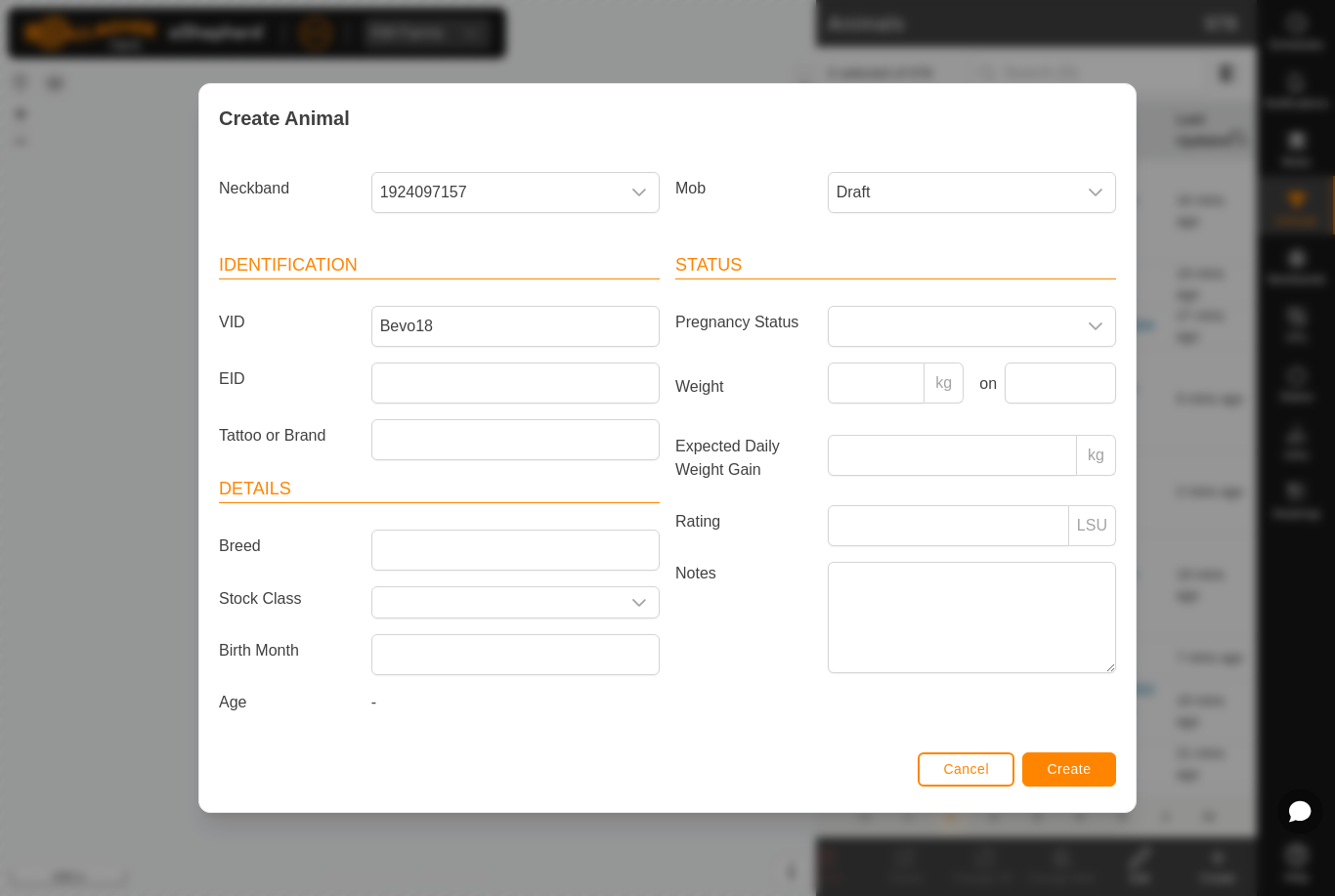
click at [1071, 773] on span "Create" at bounding box center [1070, 769] width 44 height 16
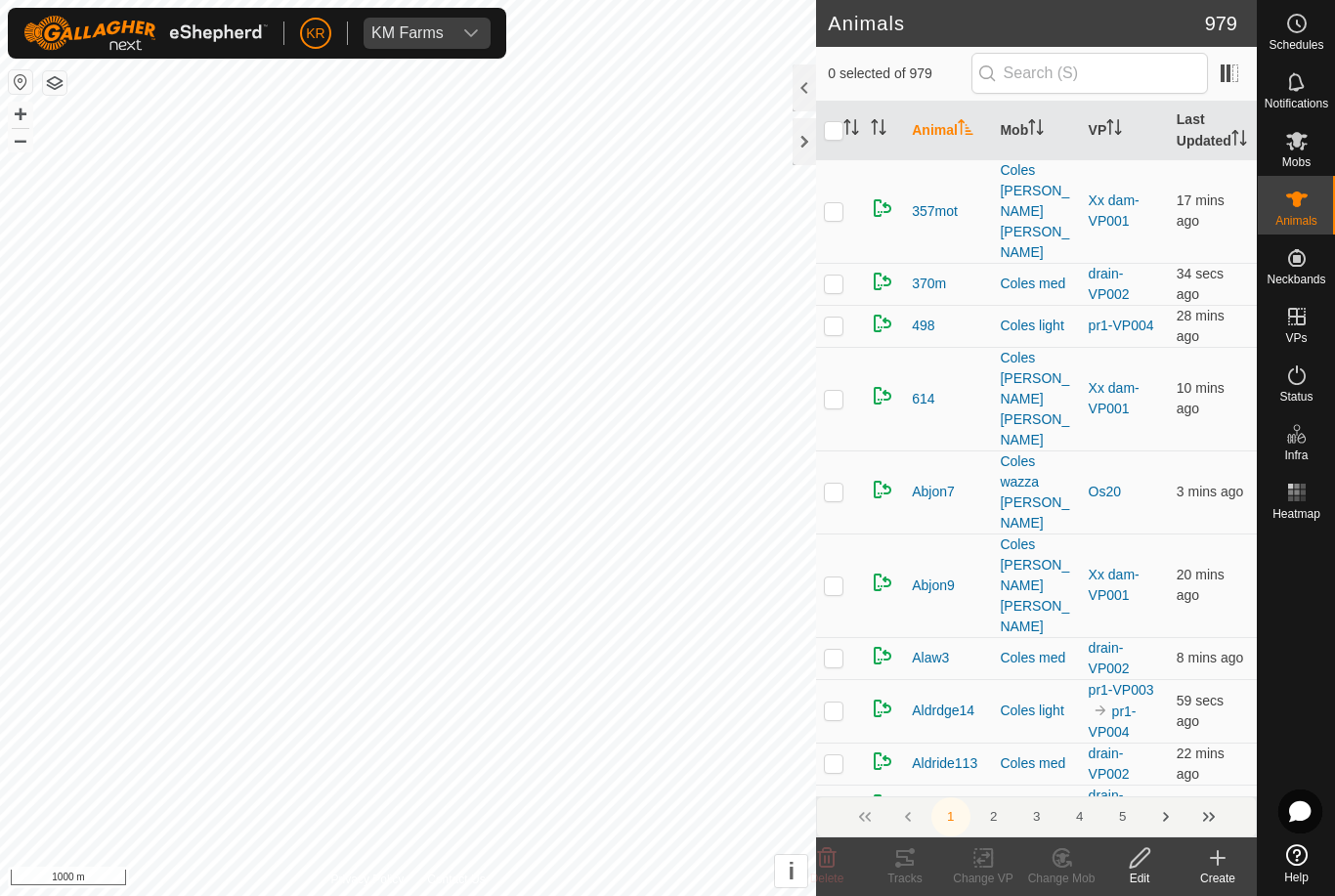
click at [1181, 823] on button "Next Page" at bounding box center [1166, 817] width 39 height 39
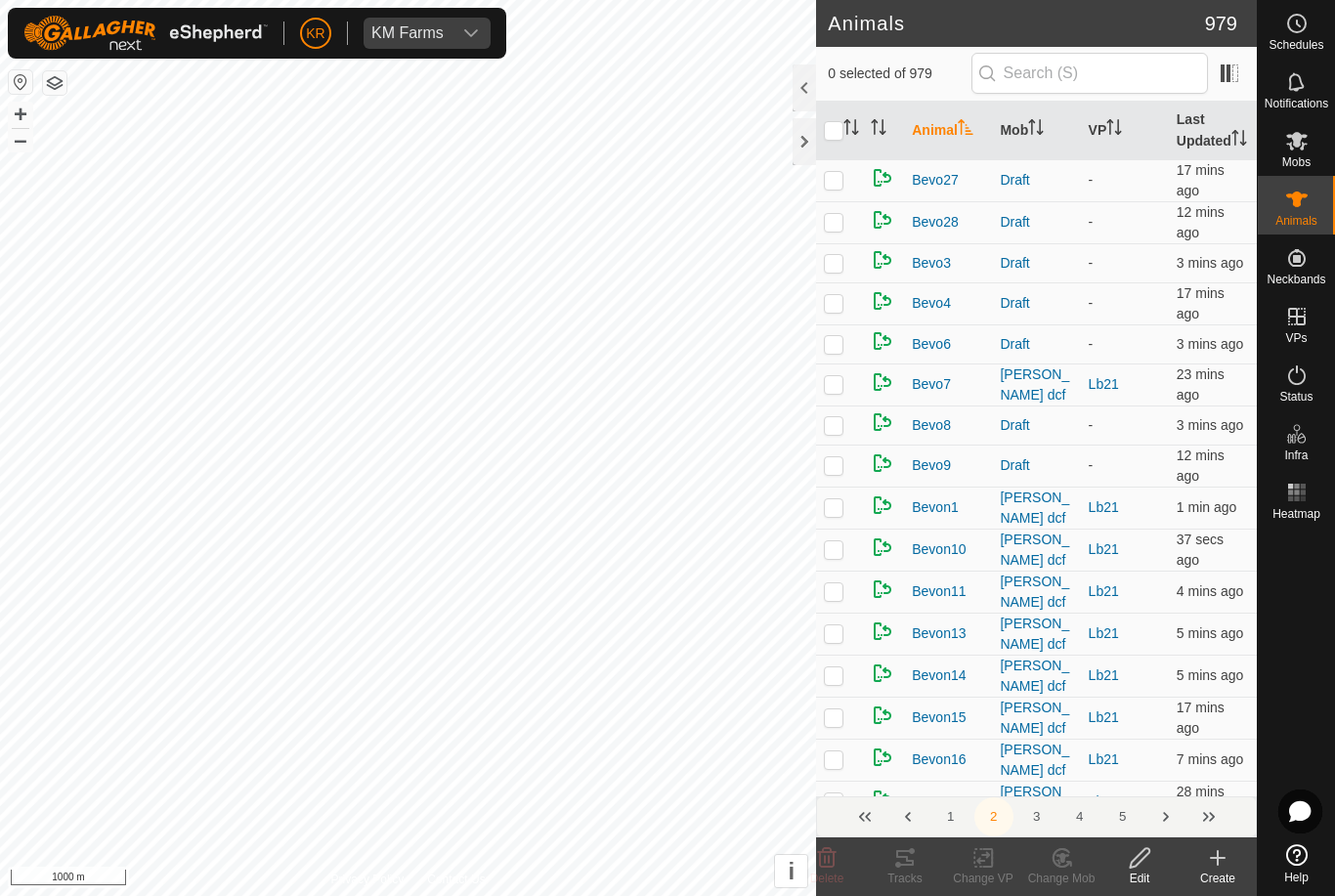
click at [1209, 887] on div "Create" at bounding box center [1218, 868] width 79 height 59
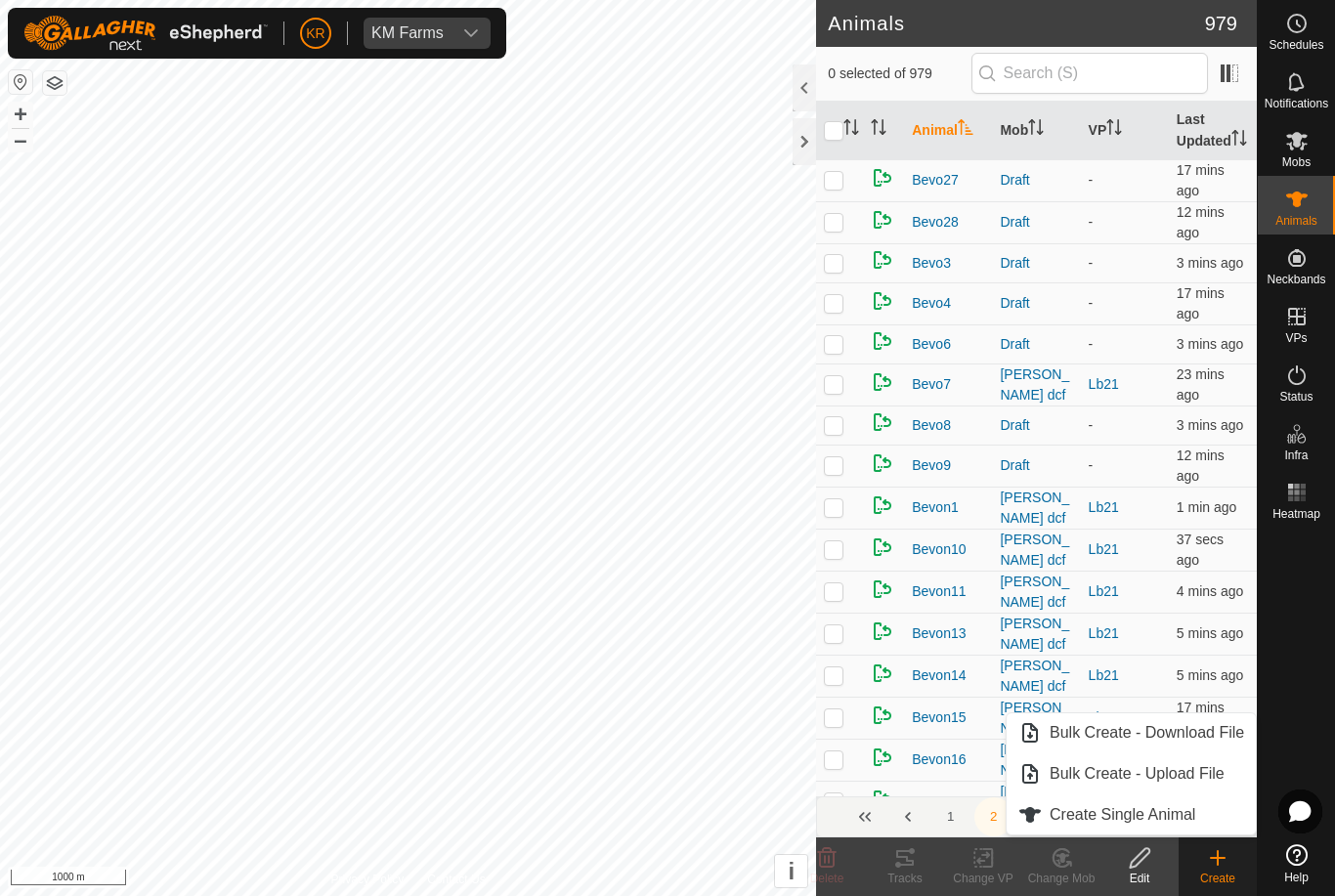
click at [1155, 831] on link "Create Single Animal" at bounding box center [1132, 815] width 250 height 39
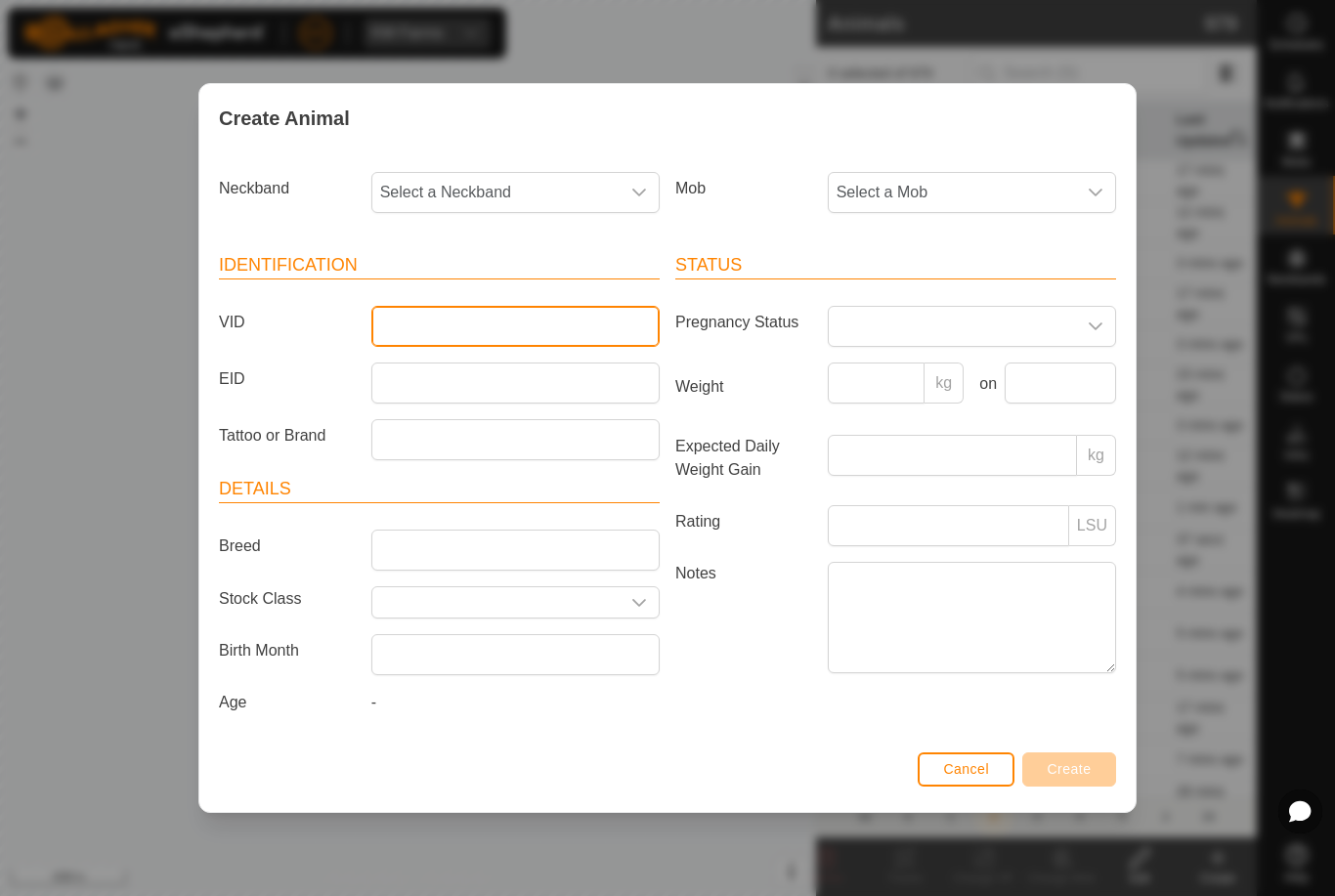
type input "-"
type input "Bevo5"
click at [1007, 179] on span "Select a Mob" at bounding box center [953, 193] width 248 height 39
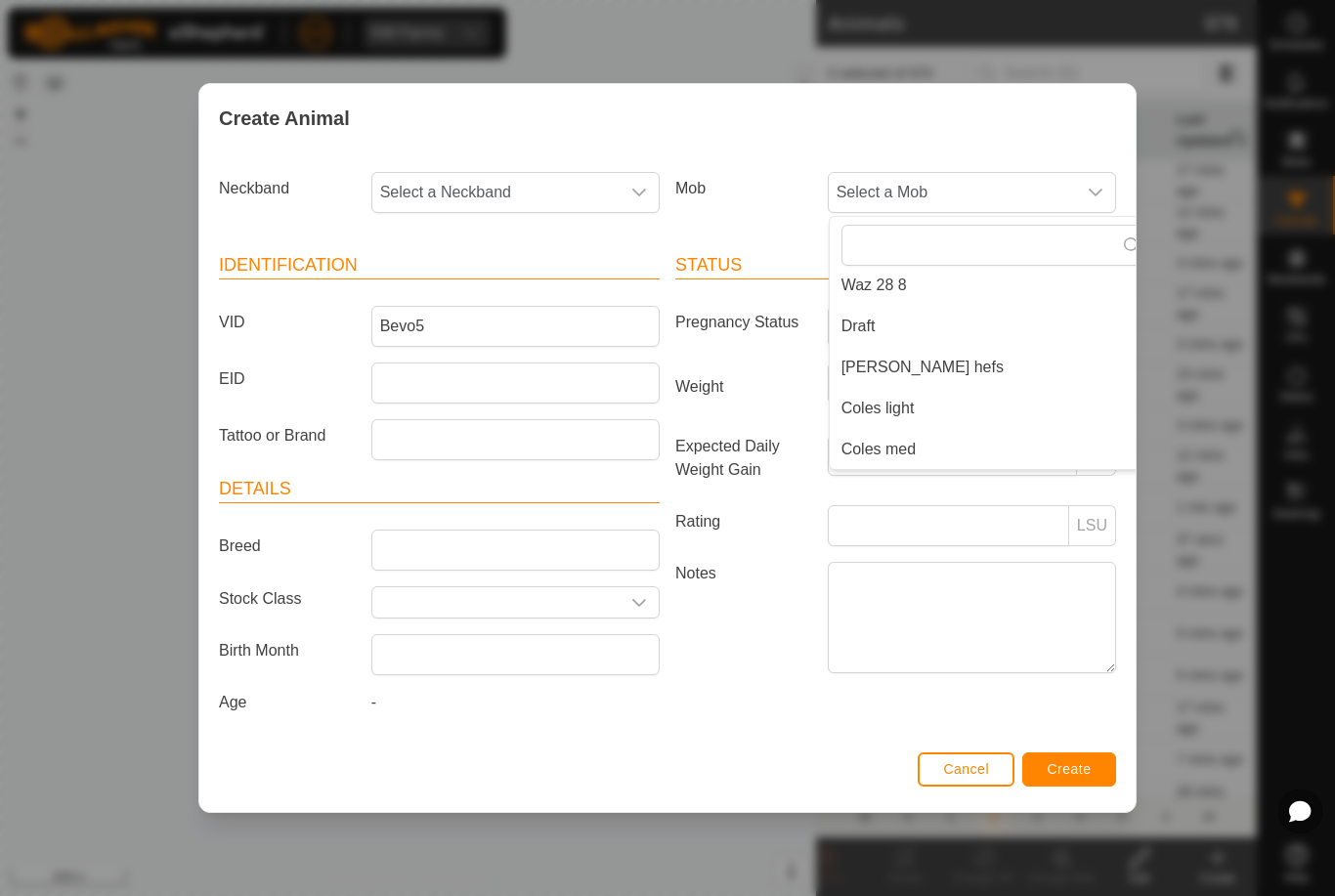
click at [873, 327] on span "Draft" at bounding box center [859, 326] width 34 height 24
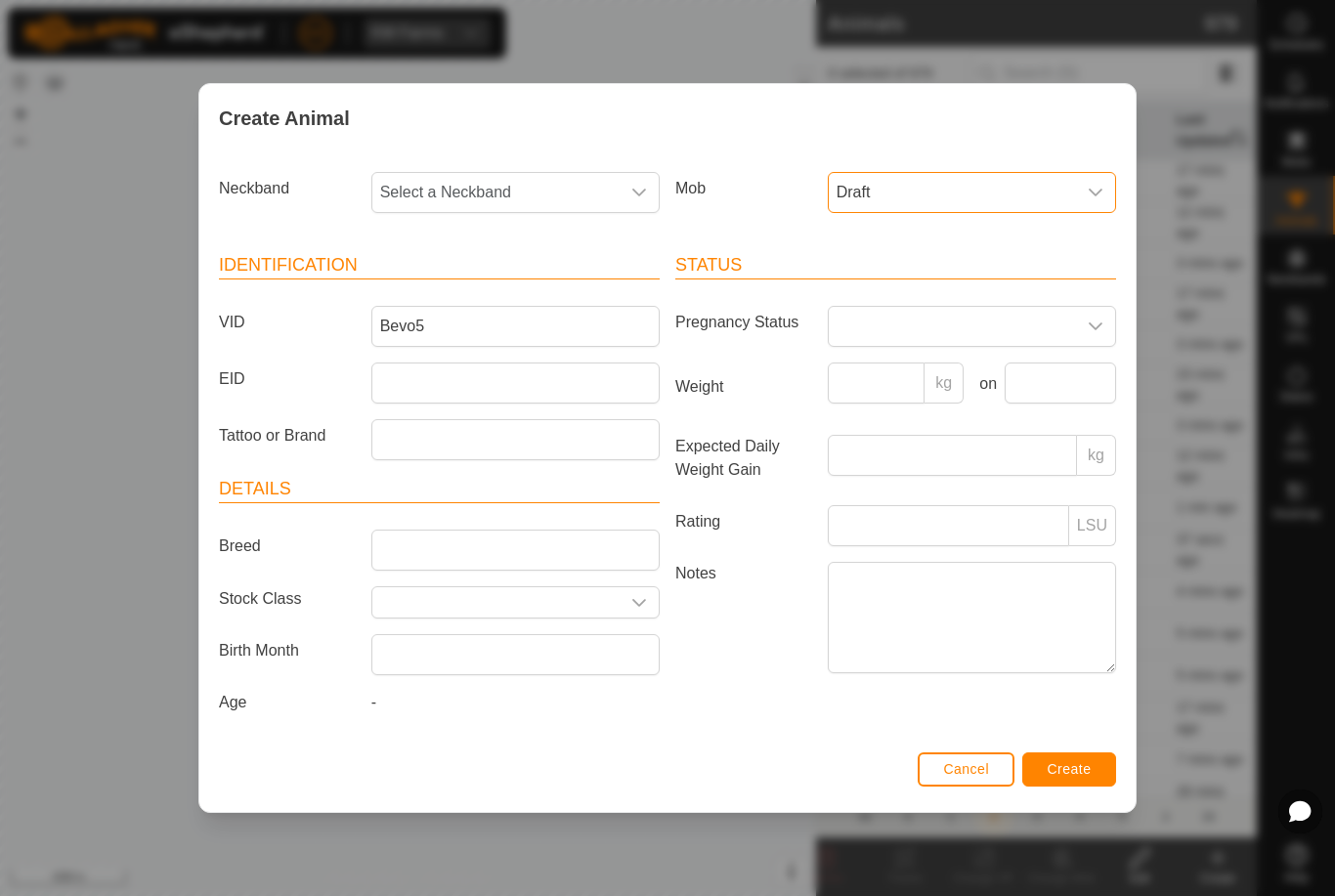
click at [604, 185] on span "Select a Neckband" at bounding box center [496, 193] width 248 height 39
type input "2704"
click at [562, 287] on li "2704062946" at bounding box center [517, 294] width 287 height 39
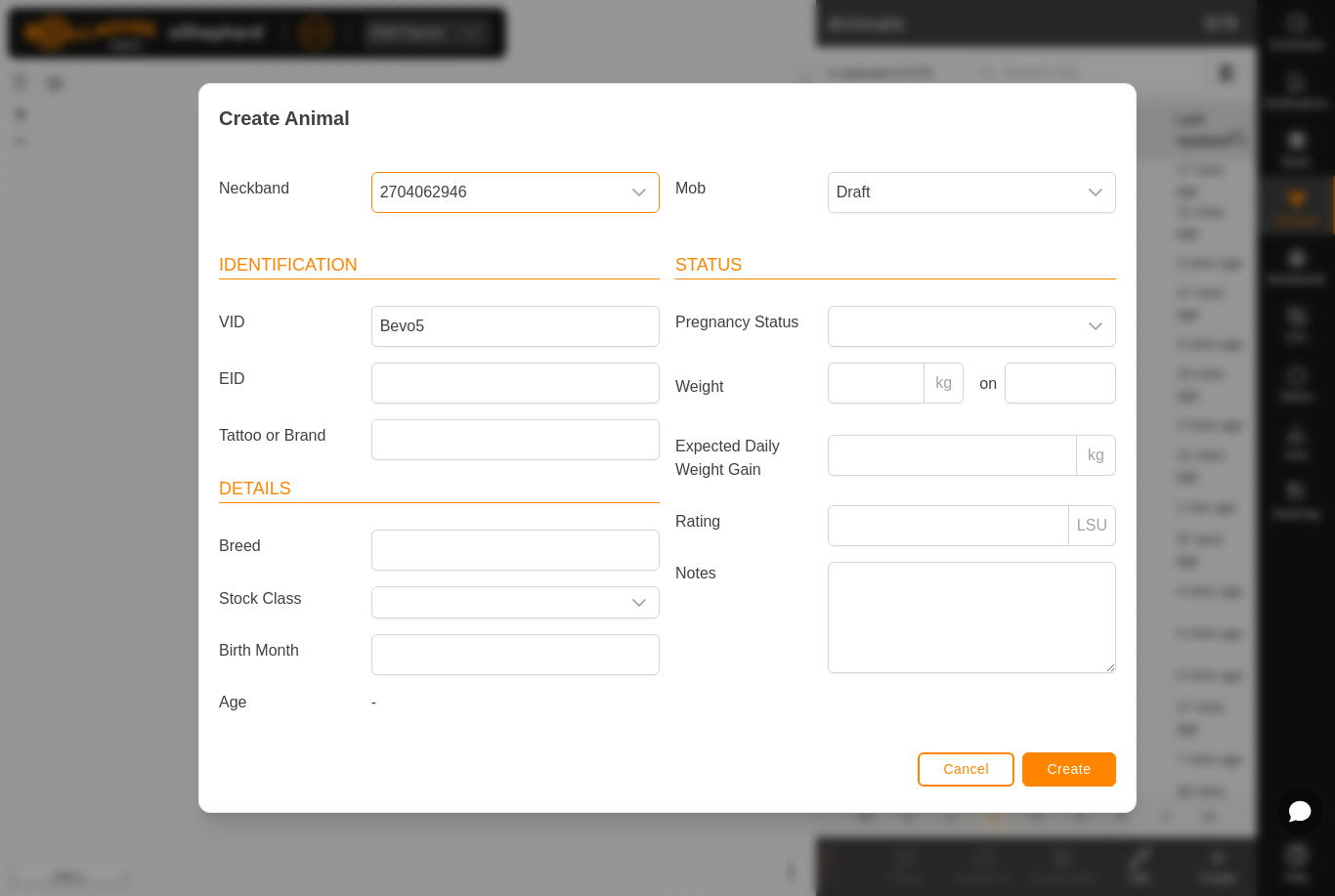
click at [1086, 763] on button "Create" at bounding box center [1070, 769] width 94 height 34
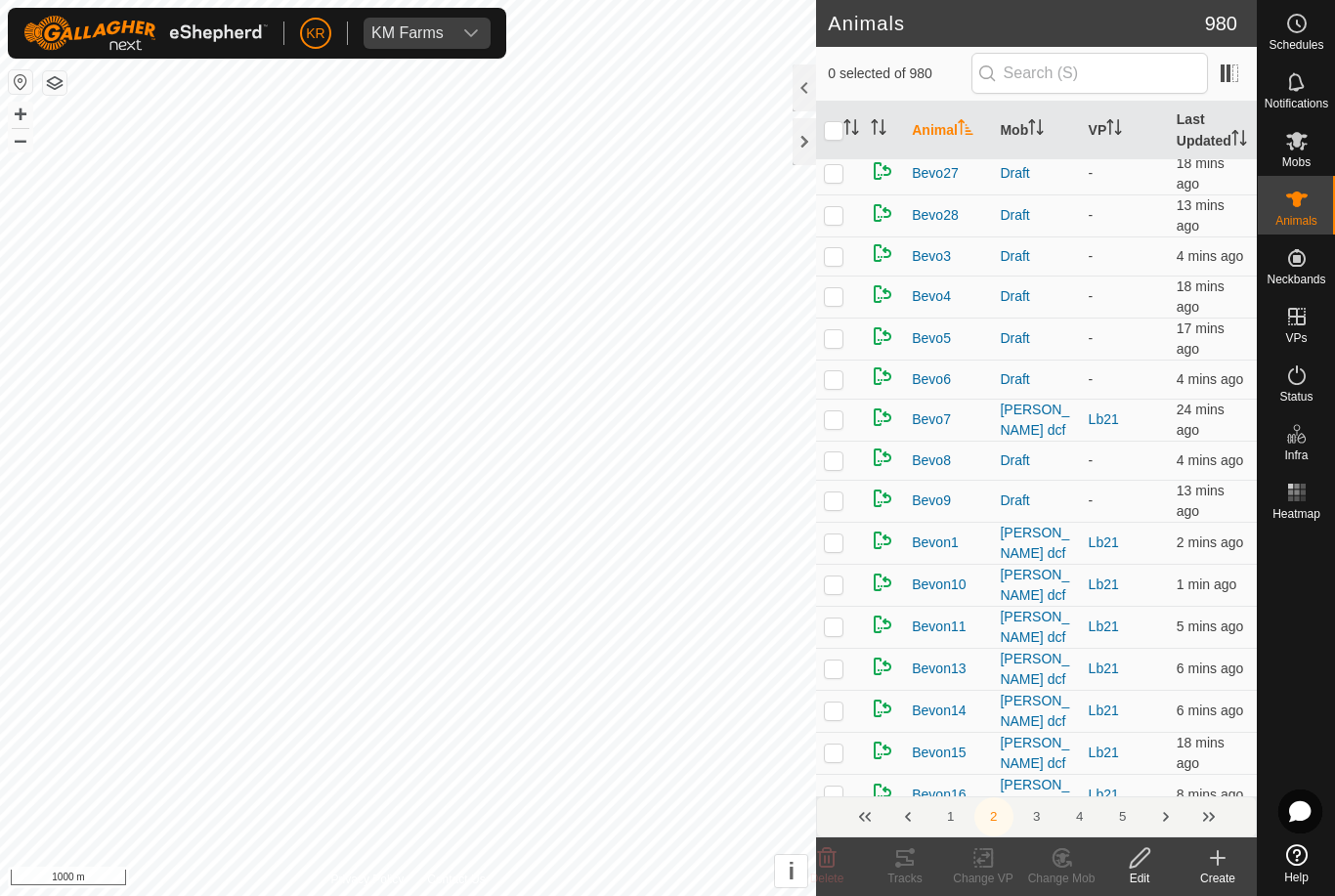
scroll to position [8, 0]
click at [1195, 437] on span "24 mins ago" at bounding box center [1200, 419] width 48 height 36
click at [837, 426] on p-checkbox at bounding box center [834, 419] width 20 height 16
checkbox input "false"
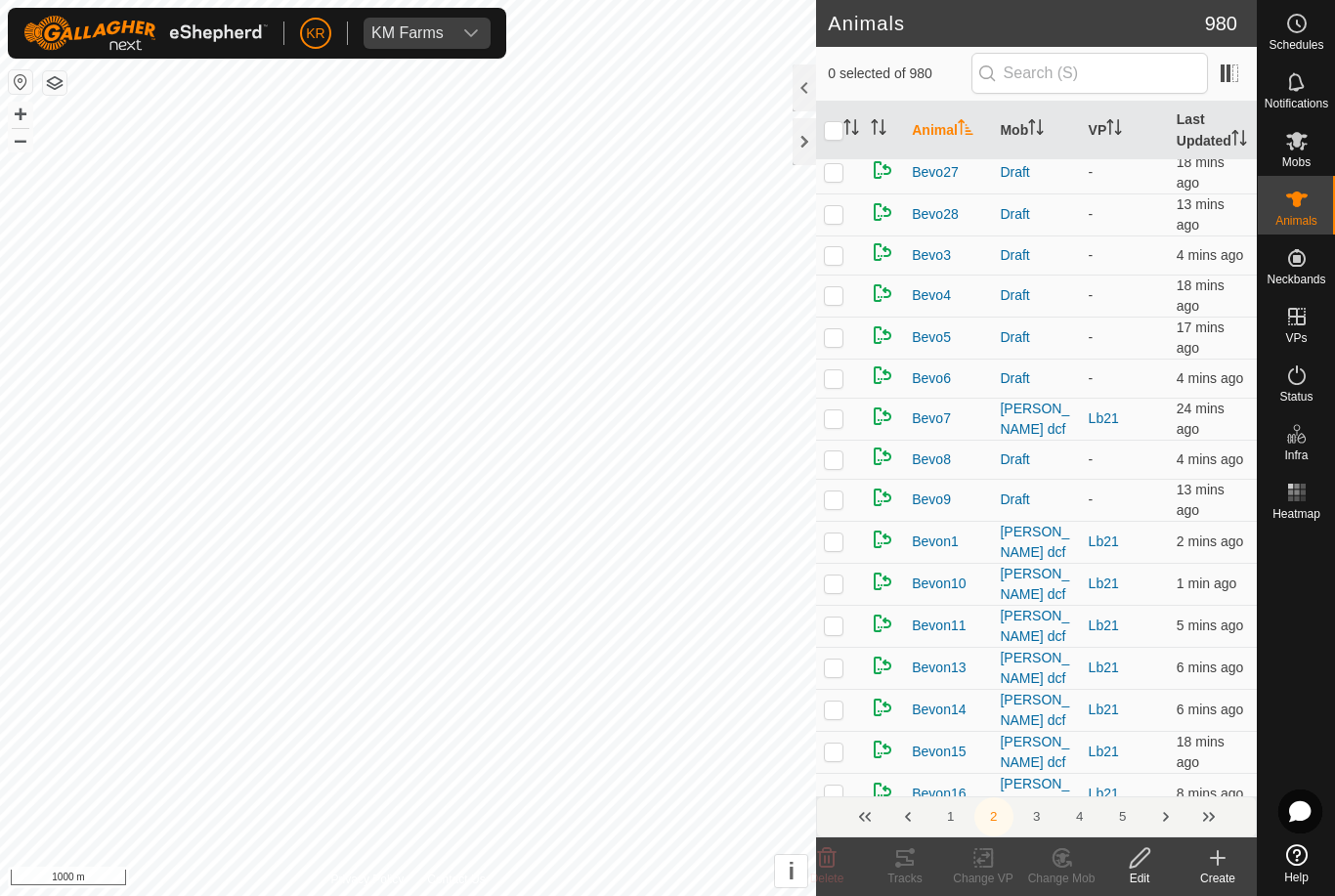
click at [1215, 872] on div "Create" at bounding box center [1218, 878] width 79 height 18
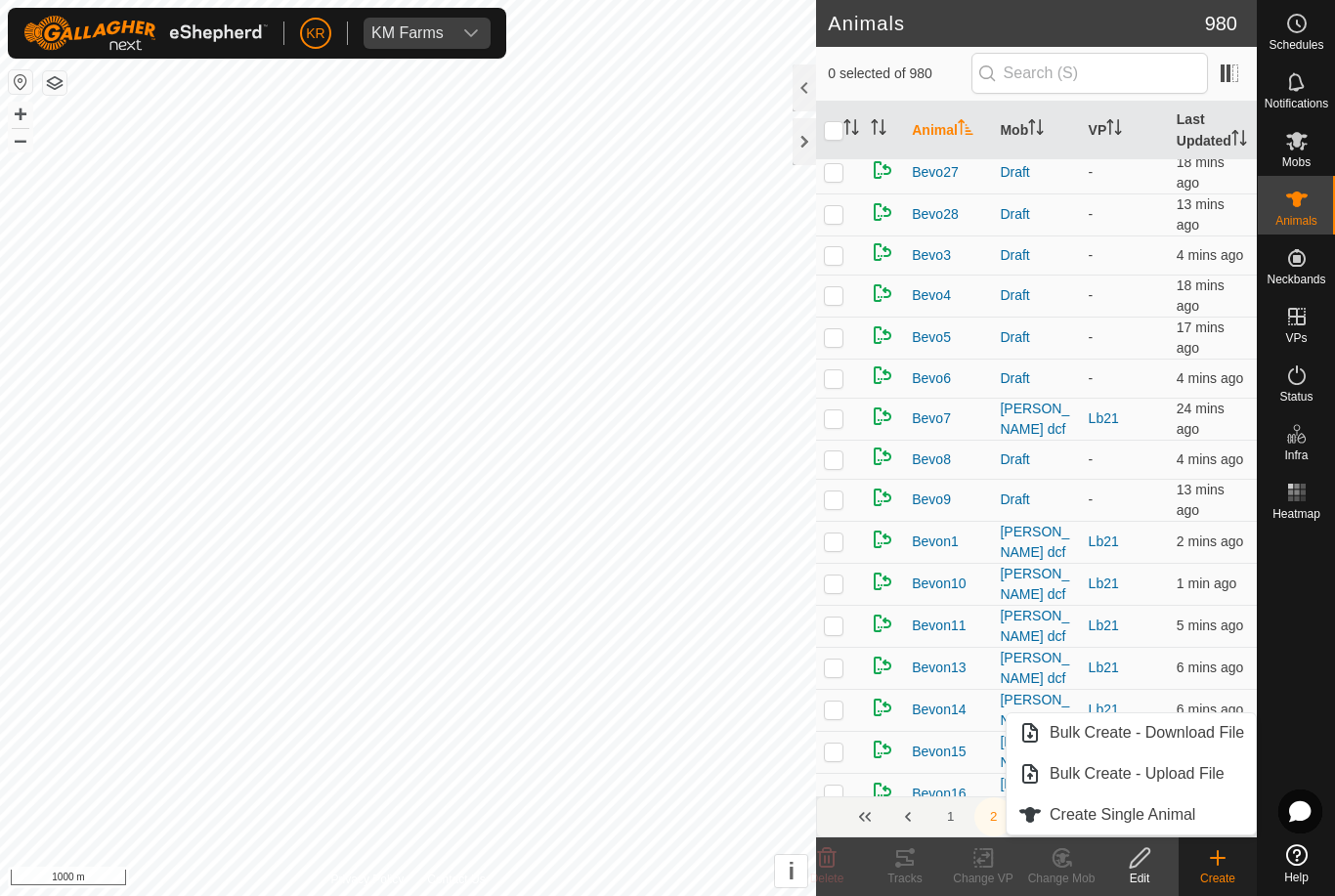
click at [1155, 818] on span "Create Single Animal" at bounding box center [1123, 815] width 145 height 24
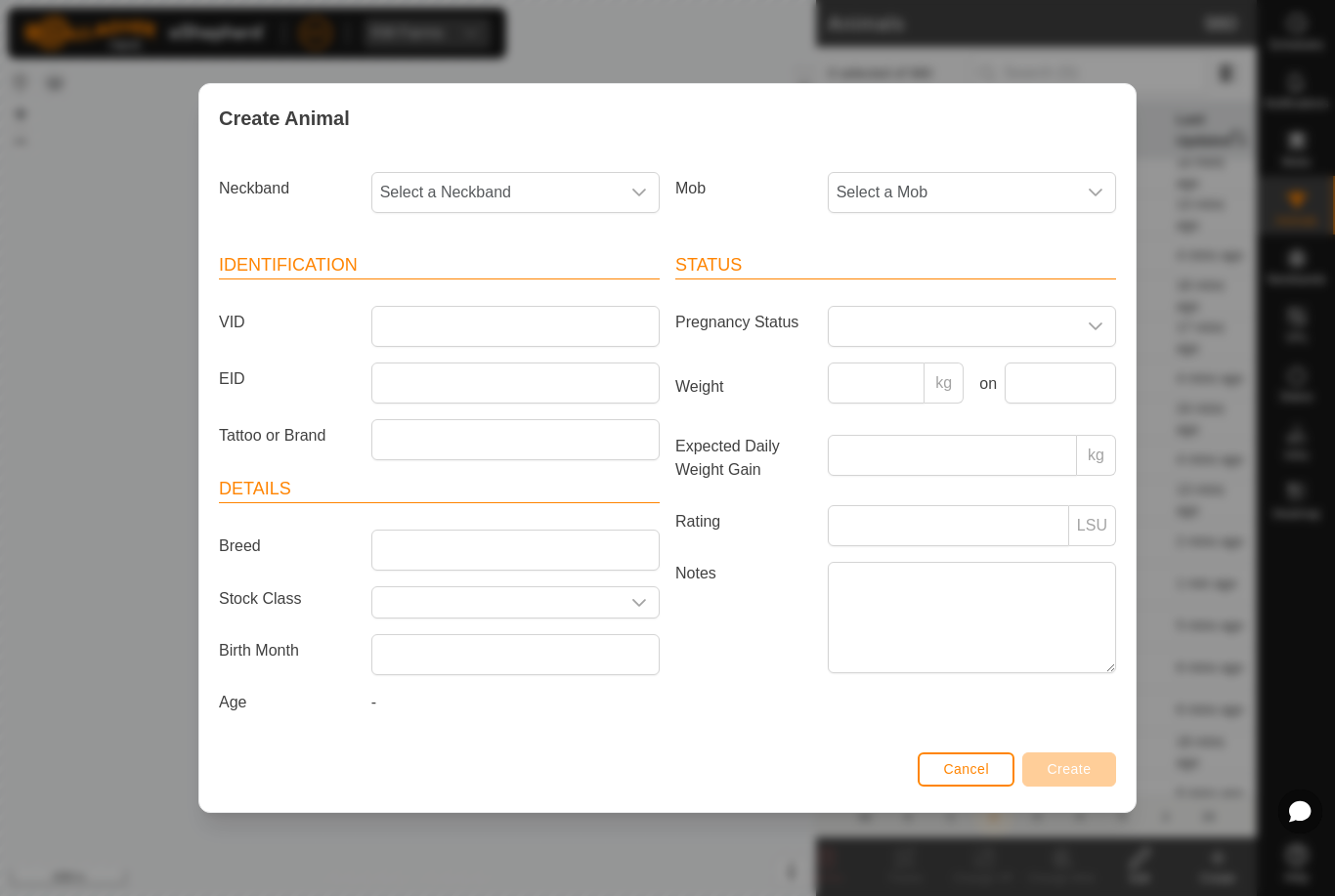
click at [1027, 196] on span "Select a Mob" at bounding box center [953, 193] width 248 height 39
click at [867, 320] on span "Draft" at bounding box center [859, 326] width 34 height 24
type input "."
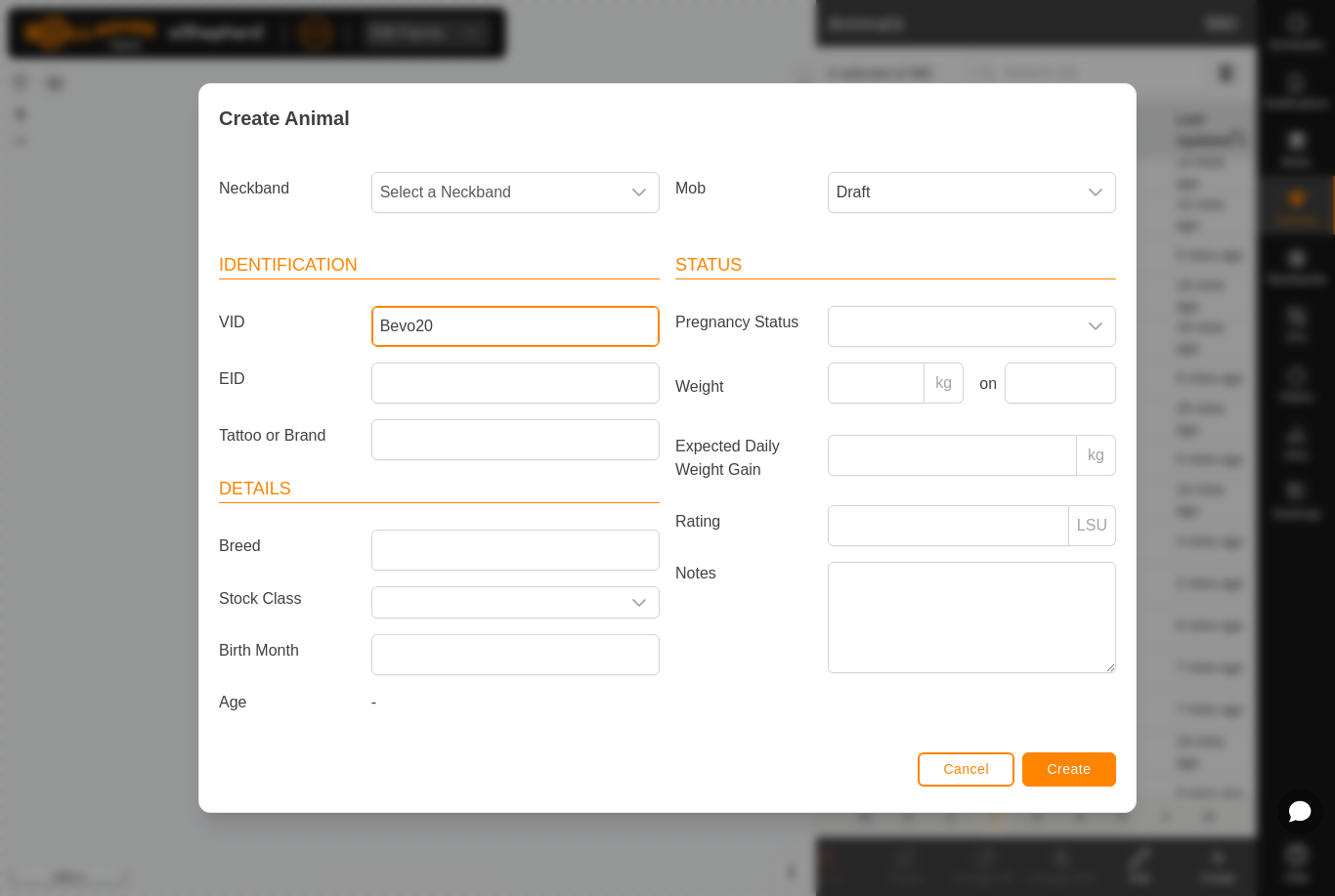
type input "Bevo20"
click at [592, 192] on span "Select a Neckband" at bounding box center [496, 193] width 248 height 39
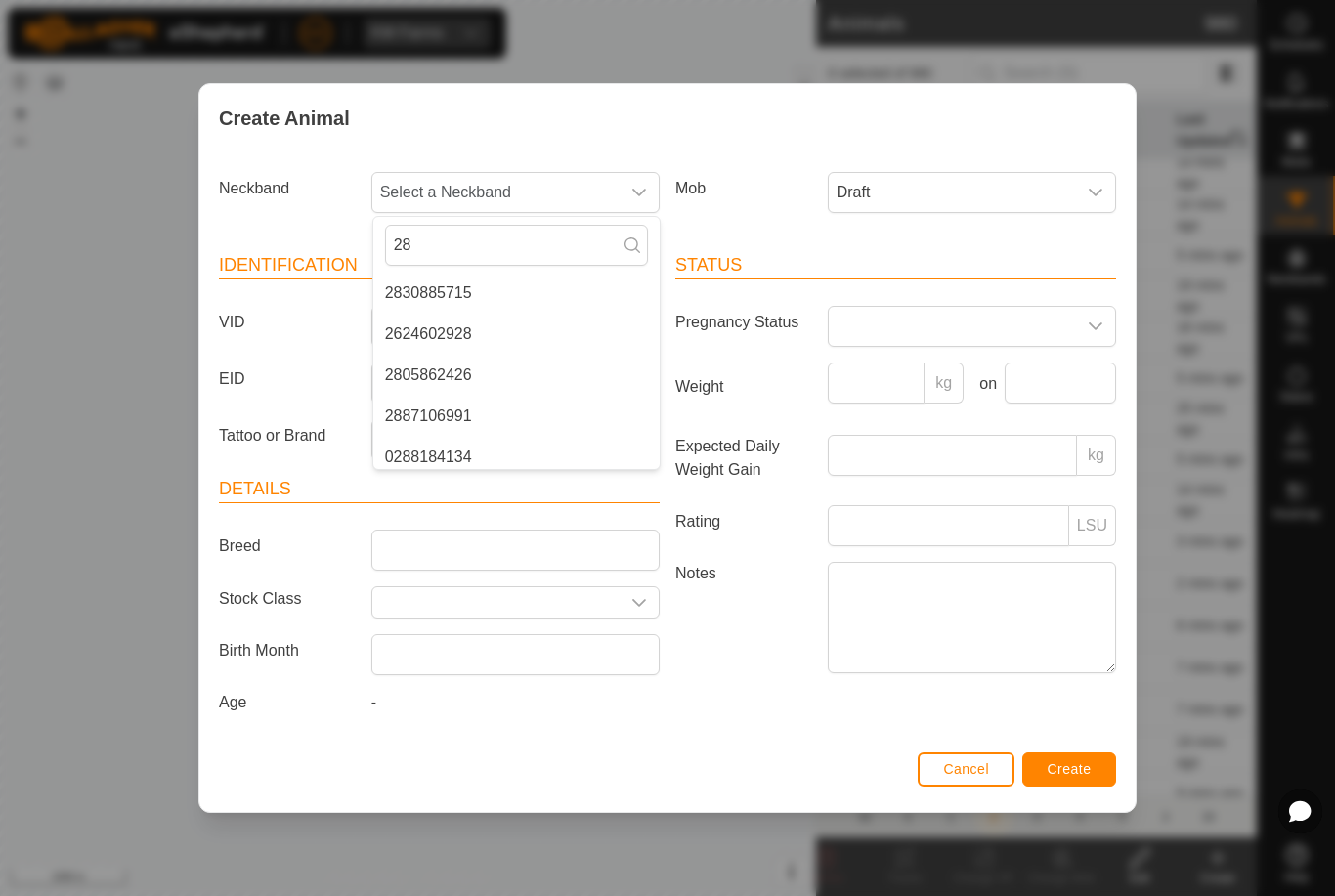
type input "28"
click at [473, 417] on li "2887106991" at bounding box center [517, 417] width 287 height 39
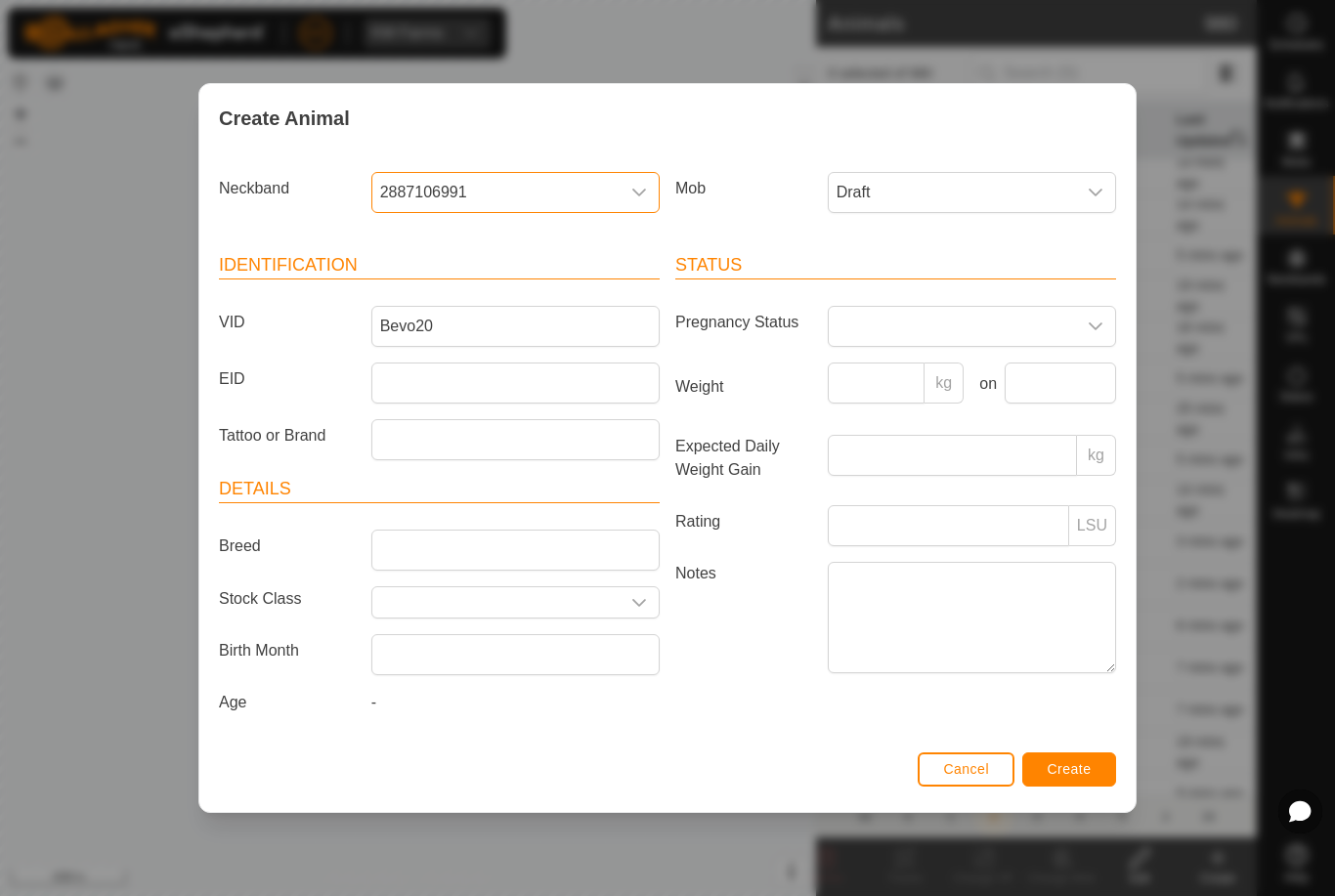
click at [1073, 771] on span "Create" at bounding box center [1070, 769] width 44 height 16
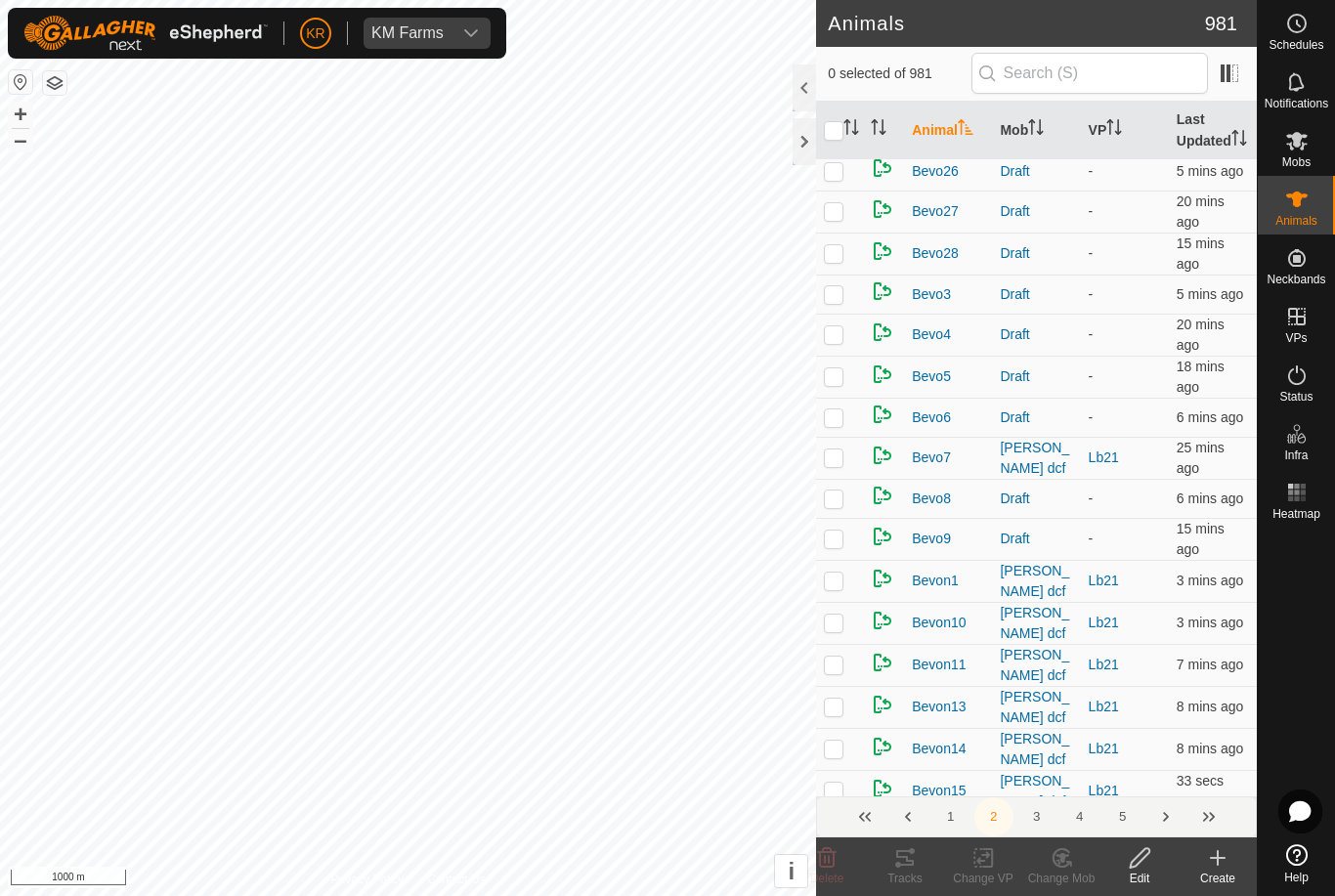
click at [1230, 859] on create-svg-icon at bounding box center [1218, 859] width 79 height 24
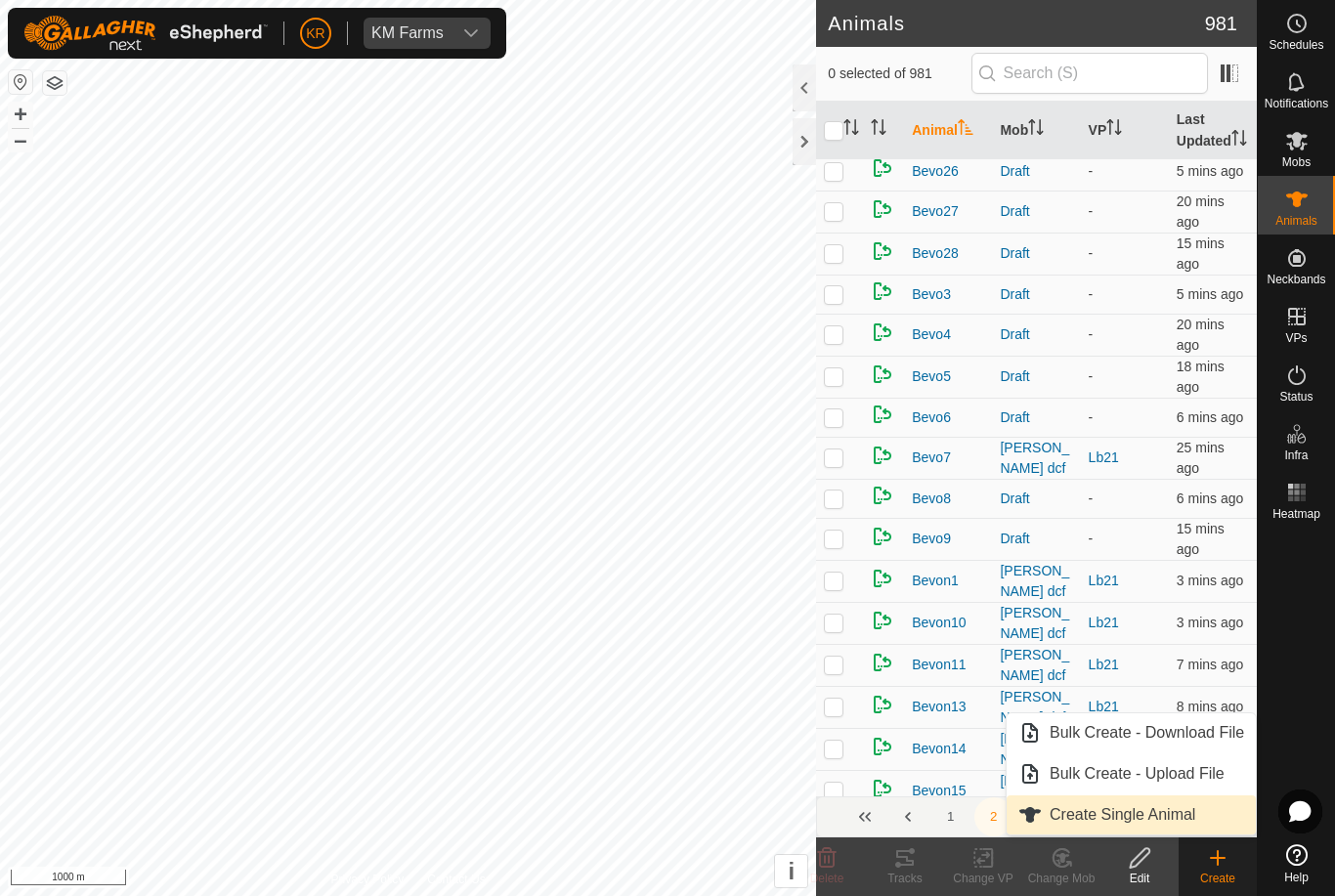
click at [1138, 815] on span "Create Single Animal" at bounding box center [1123, 815] width 145 height 24
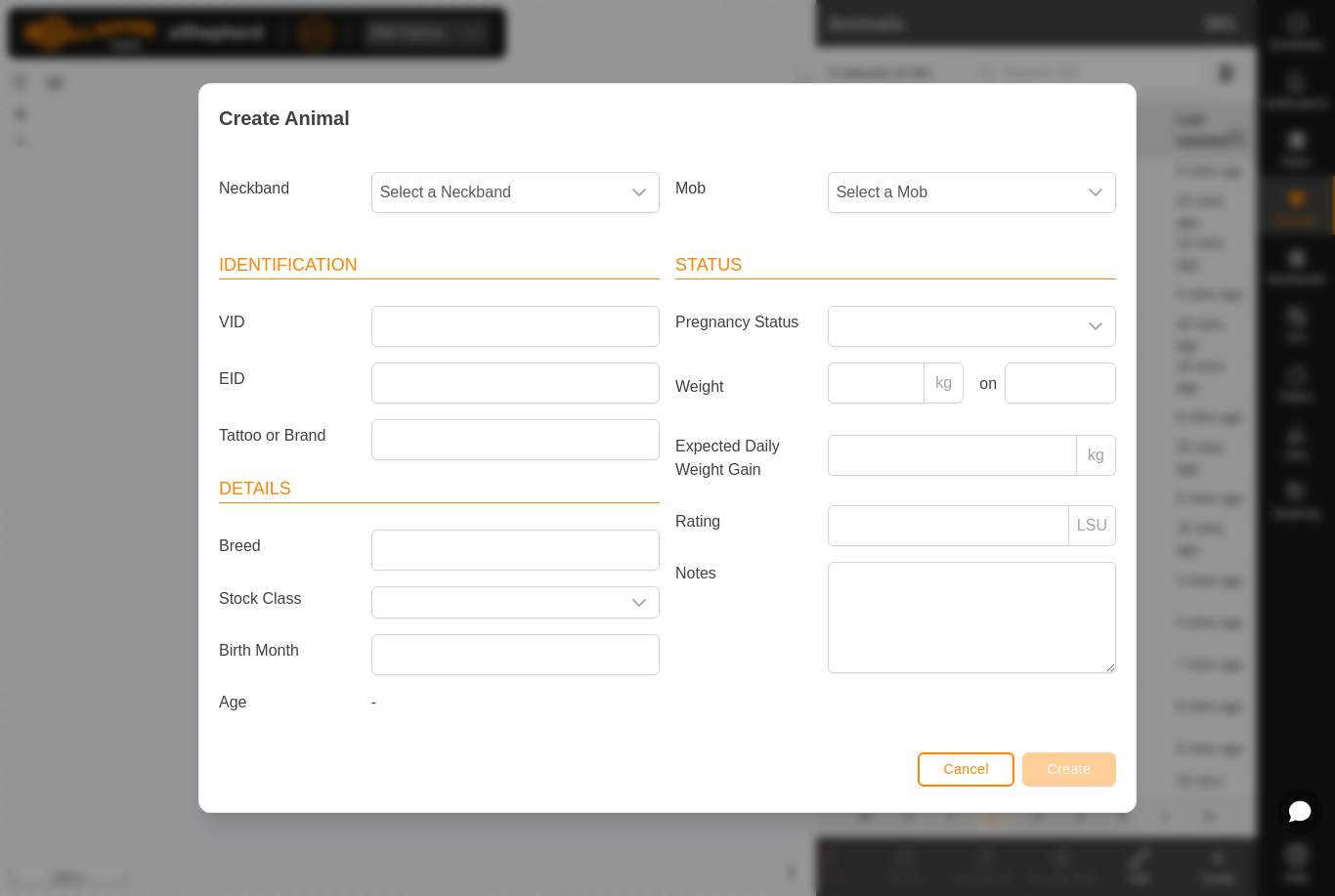
click at [1061, 233] on div "Status Pregnancy Status Weight kg on Expected Daily Weight Gain kg Rating LSU N…" at bounding box center [896, 487] width 457 height 517
click at [1074, 176] on span "Select a Mob" at bounding box center [953, 193] width 248 height 39
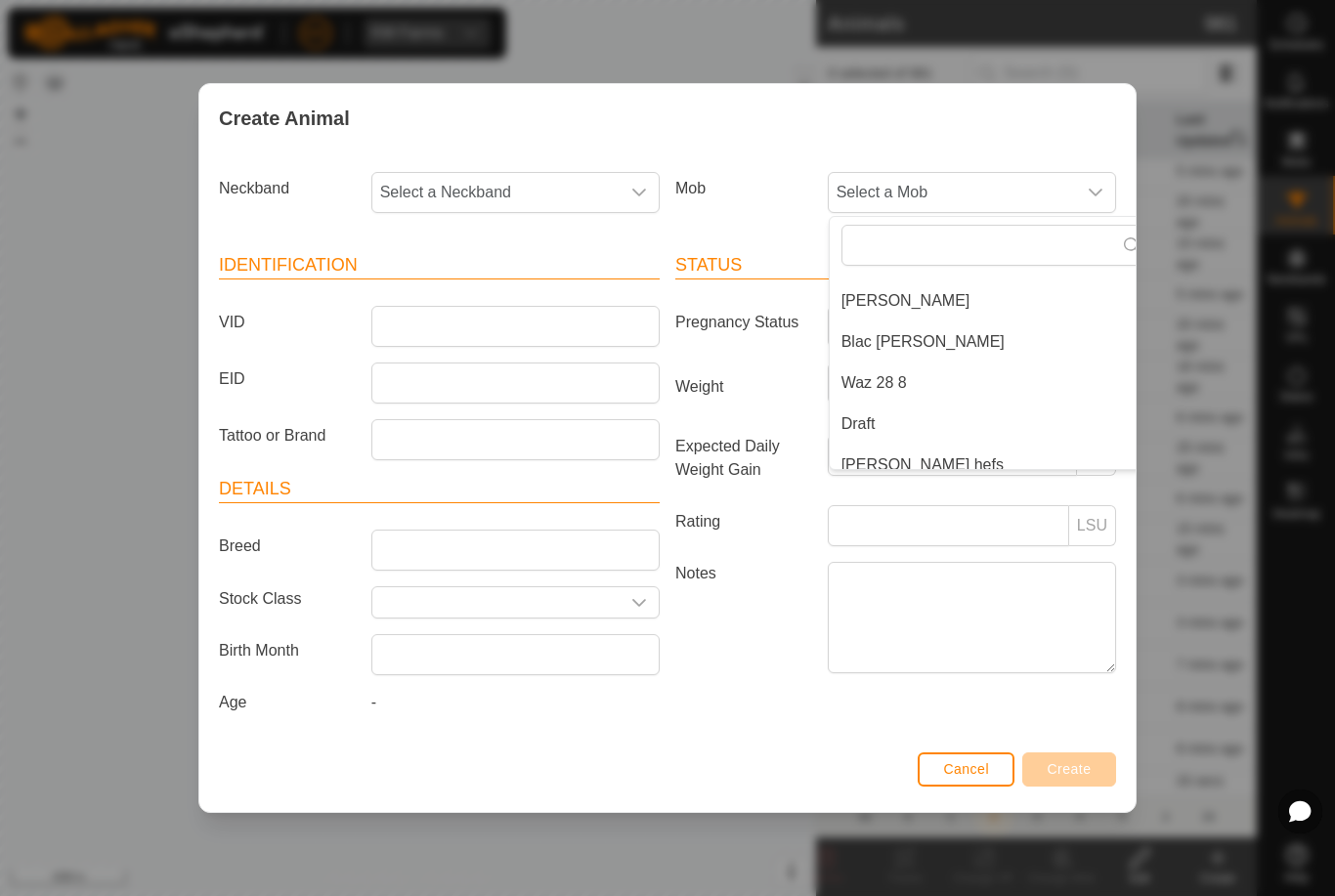
click at [867, 420] on span "Draft" at bounding box center [859, 424] width 34 height 24
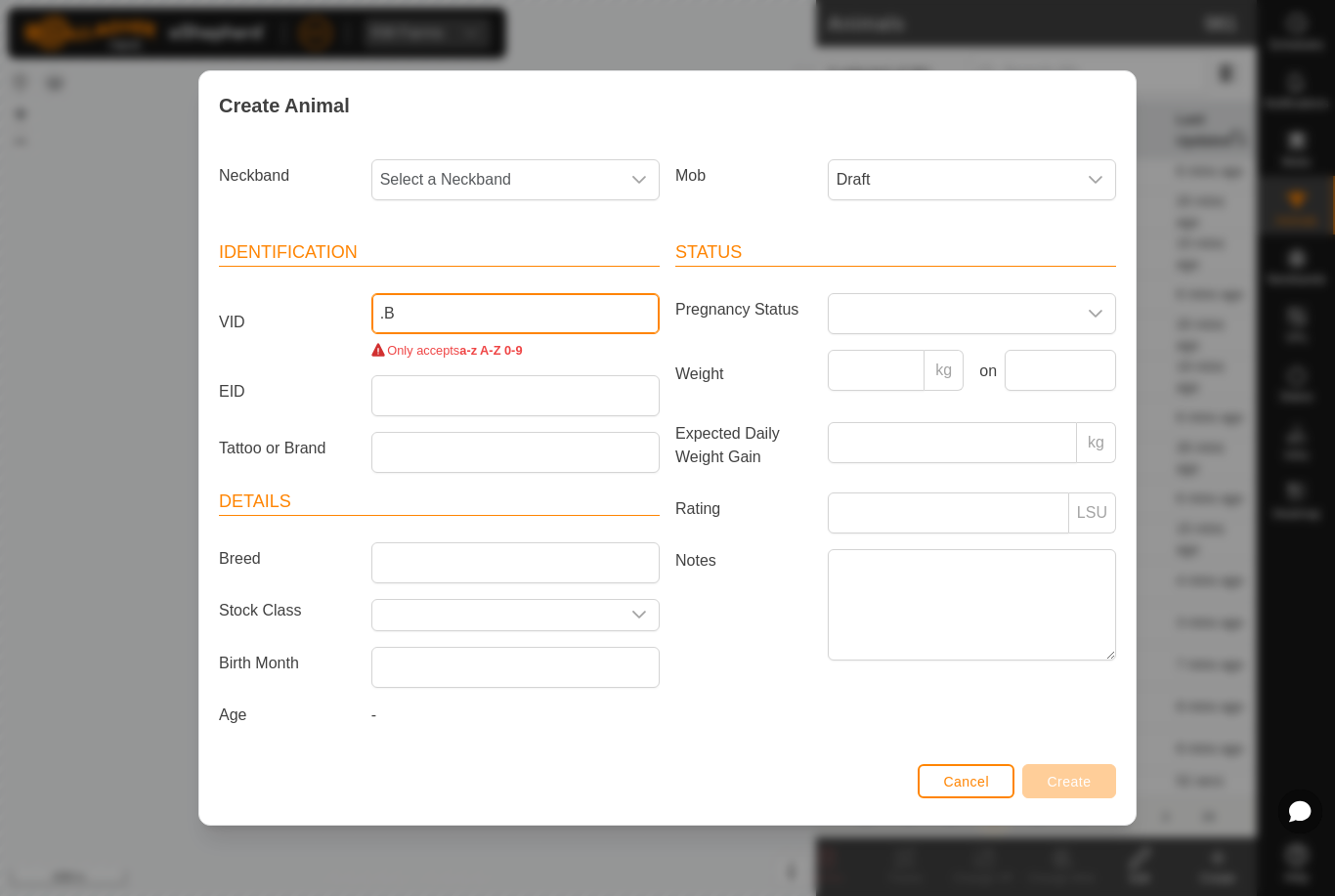
type input "."
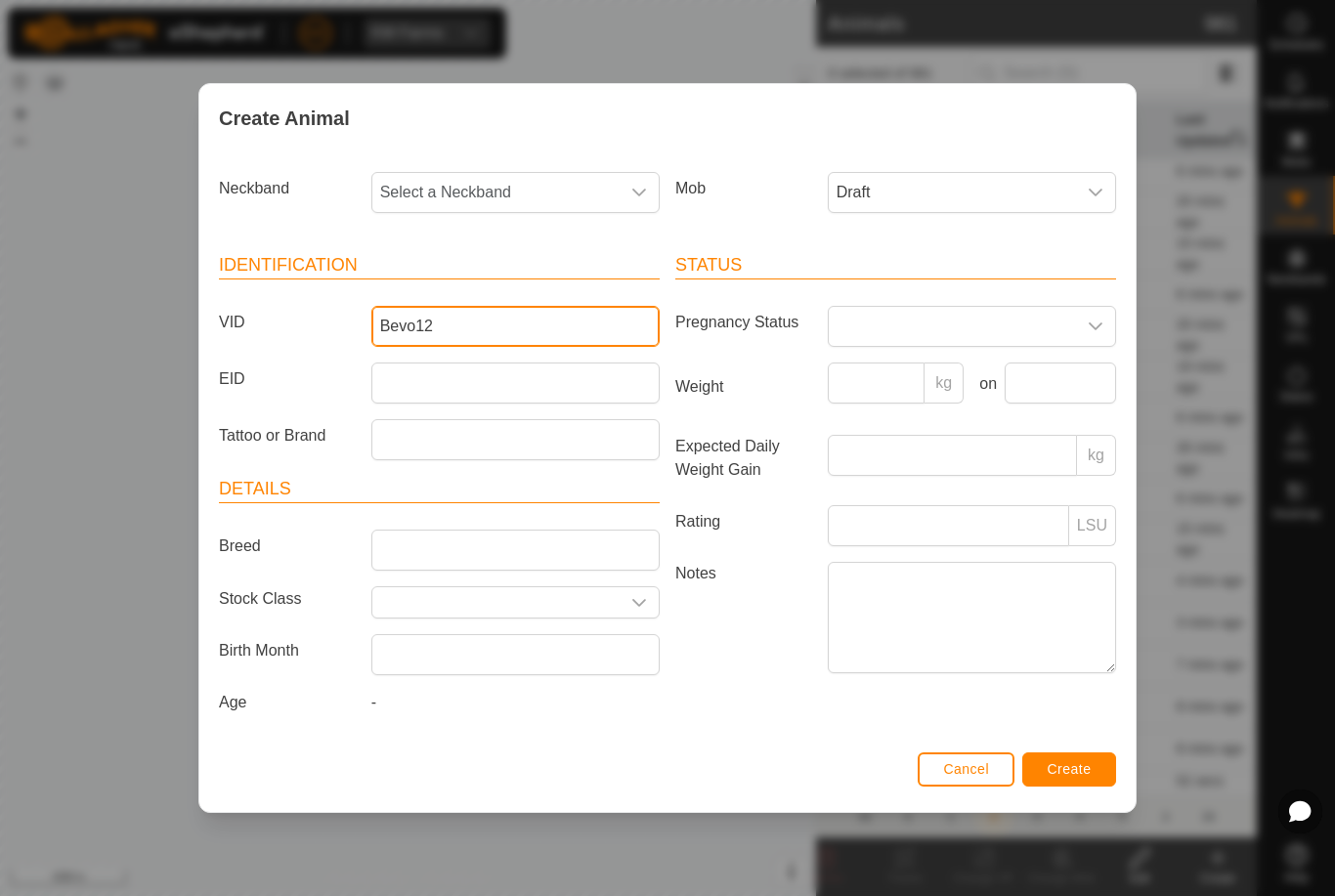
type input "Bevo12"
click at [503, 202] on span "Select a Neckband" at bounding box center [496, 193] width 248 height 39
type input "1776"
click at [553, 295] on li "1776181821" at bounding box center [517, 294] width 287 height 39
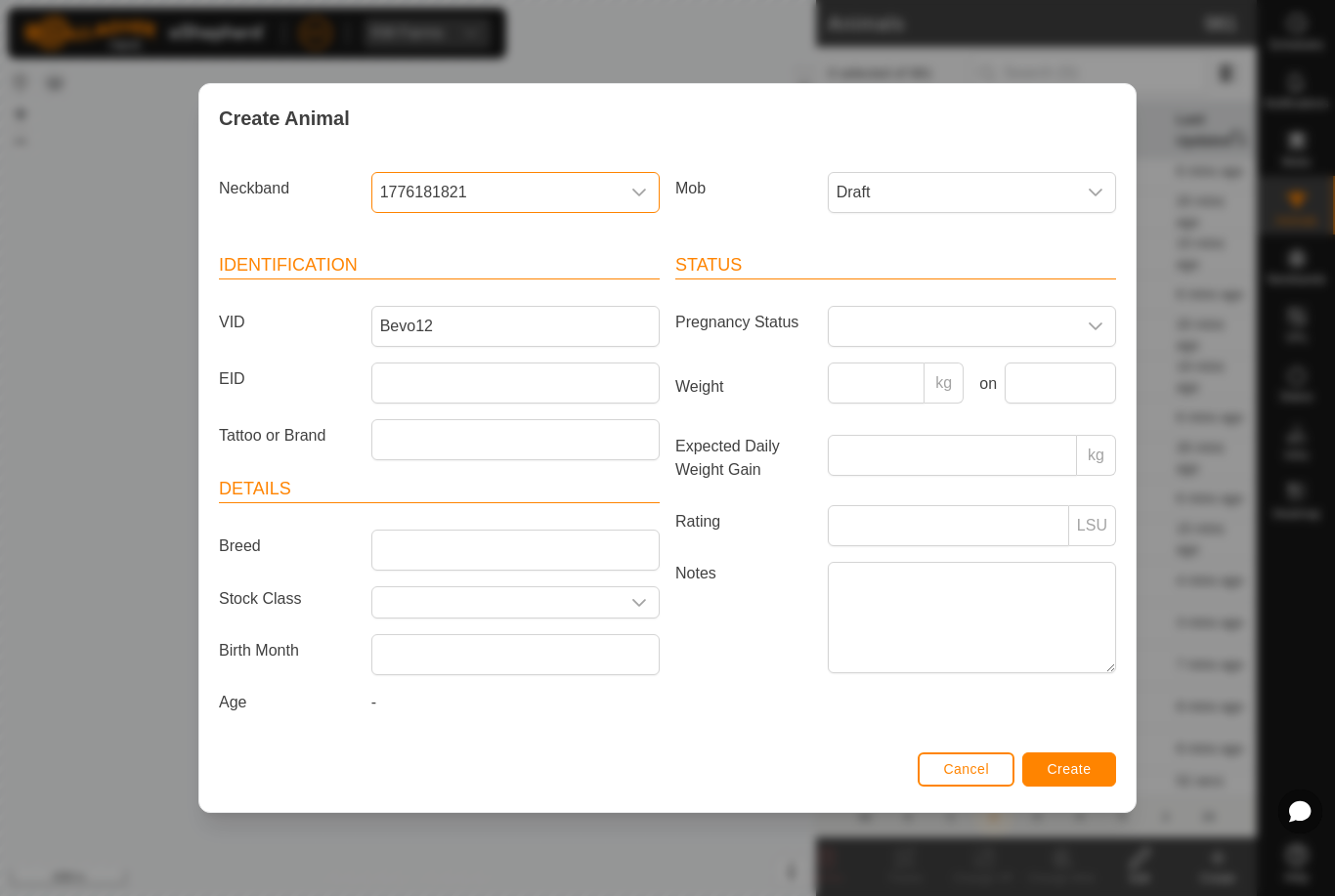
click at [1066, 774] on span "Create" at bounding box center [1070, 769] width 44 height 16
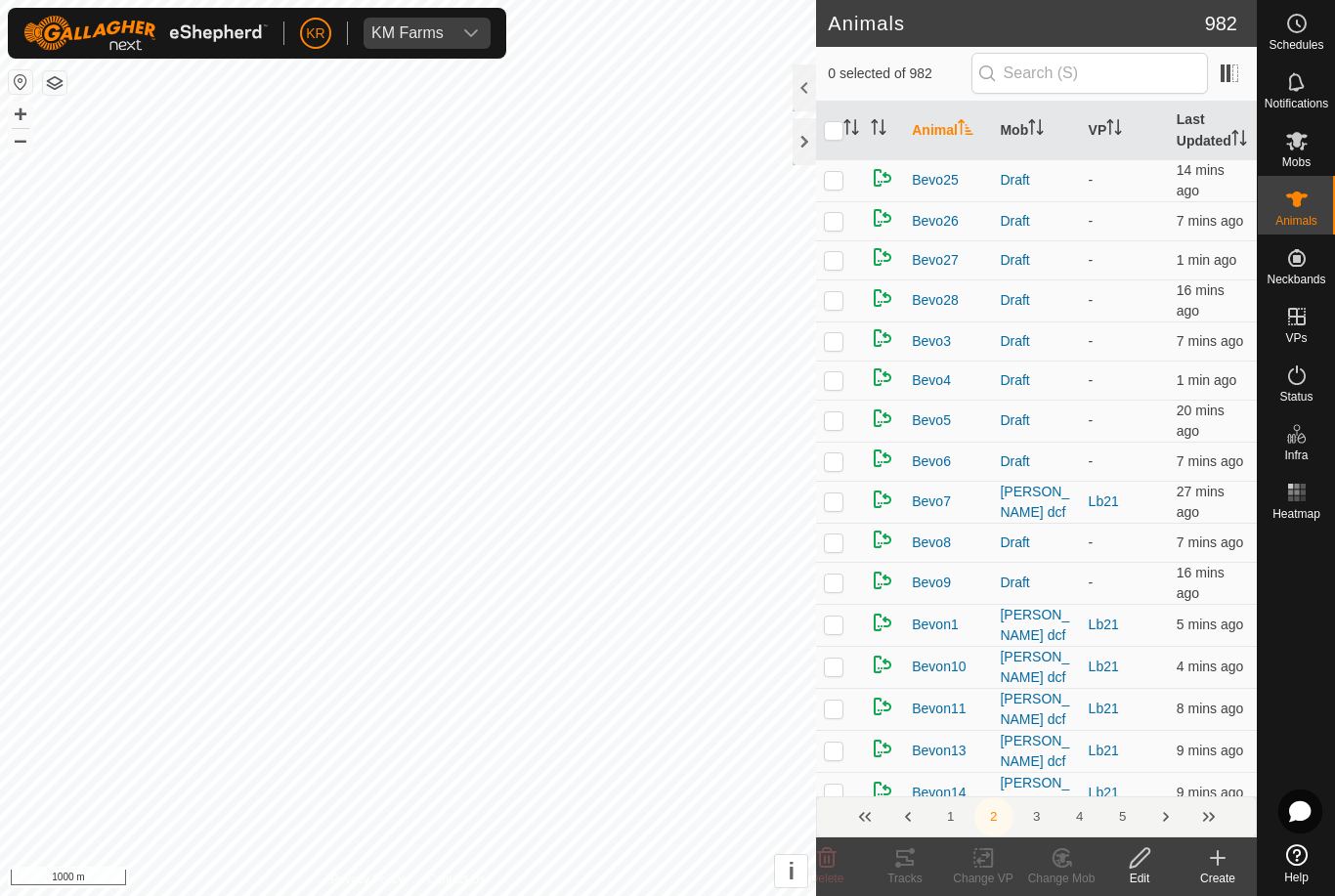
scroll to position [0, 0]
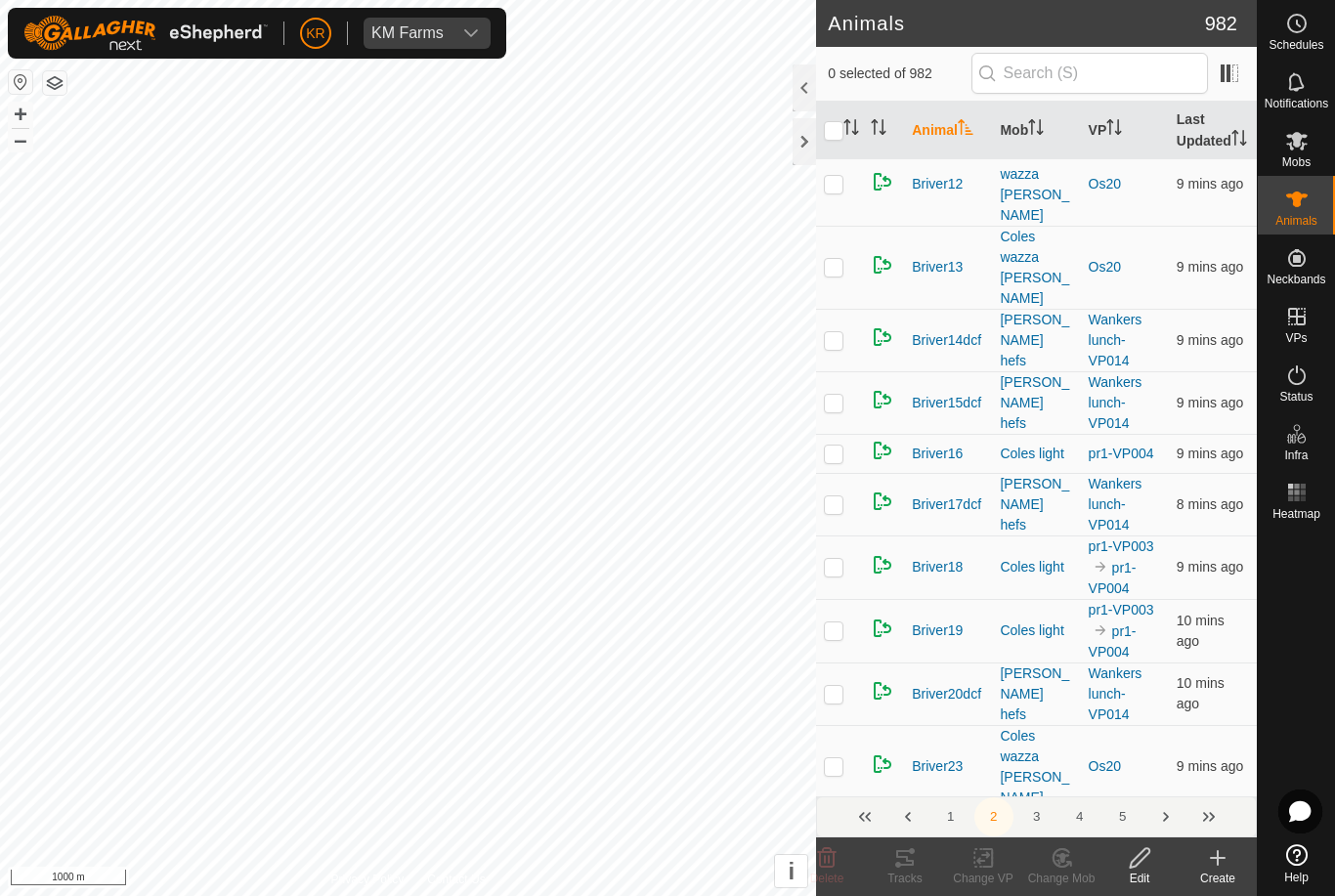
click at [1200, 884] on div "Create" at bounding box center [1218, 878] width 79 height 18
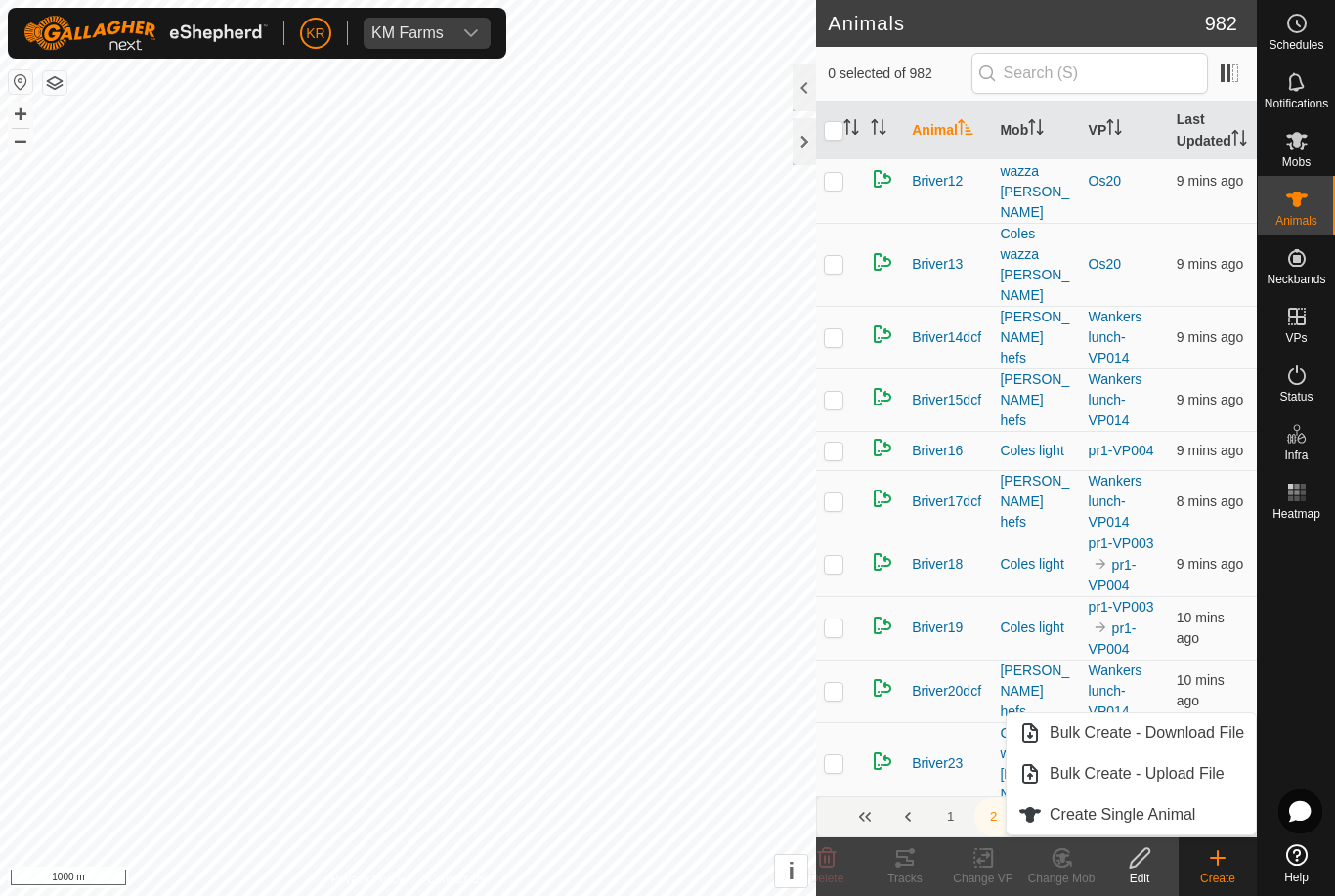
scroll to position [2970, 0]
click at [1210, 811] on link "Create Single Animal" at bounding box center [1132, 815] width 250 height 39
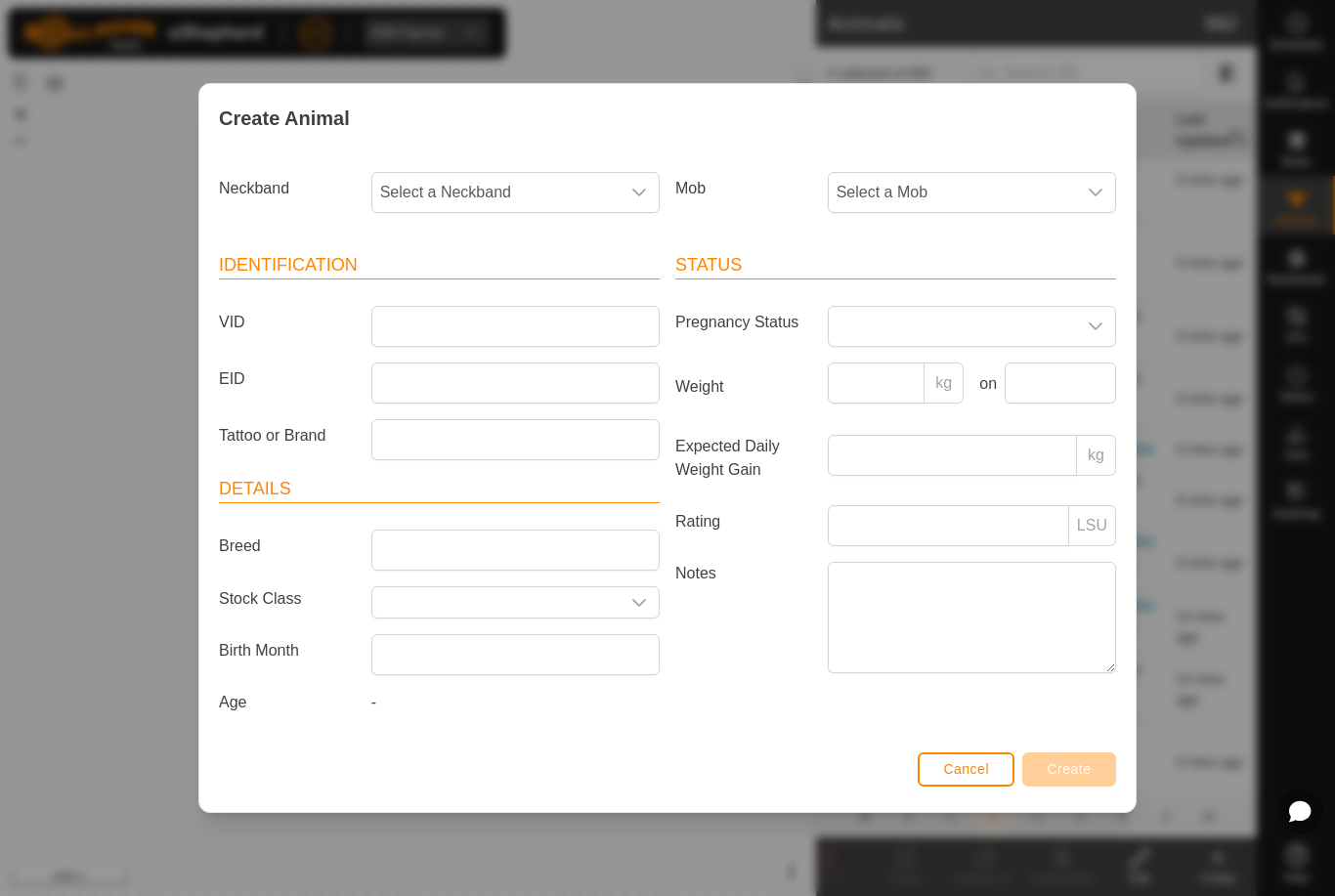
click at [1053, 186] on span "Select a Mob" at bounding box center [953, 193] width 248 height 39
click at [874, 324] on span "Draft" at bounding box center [859, 326] width 34 height 24
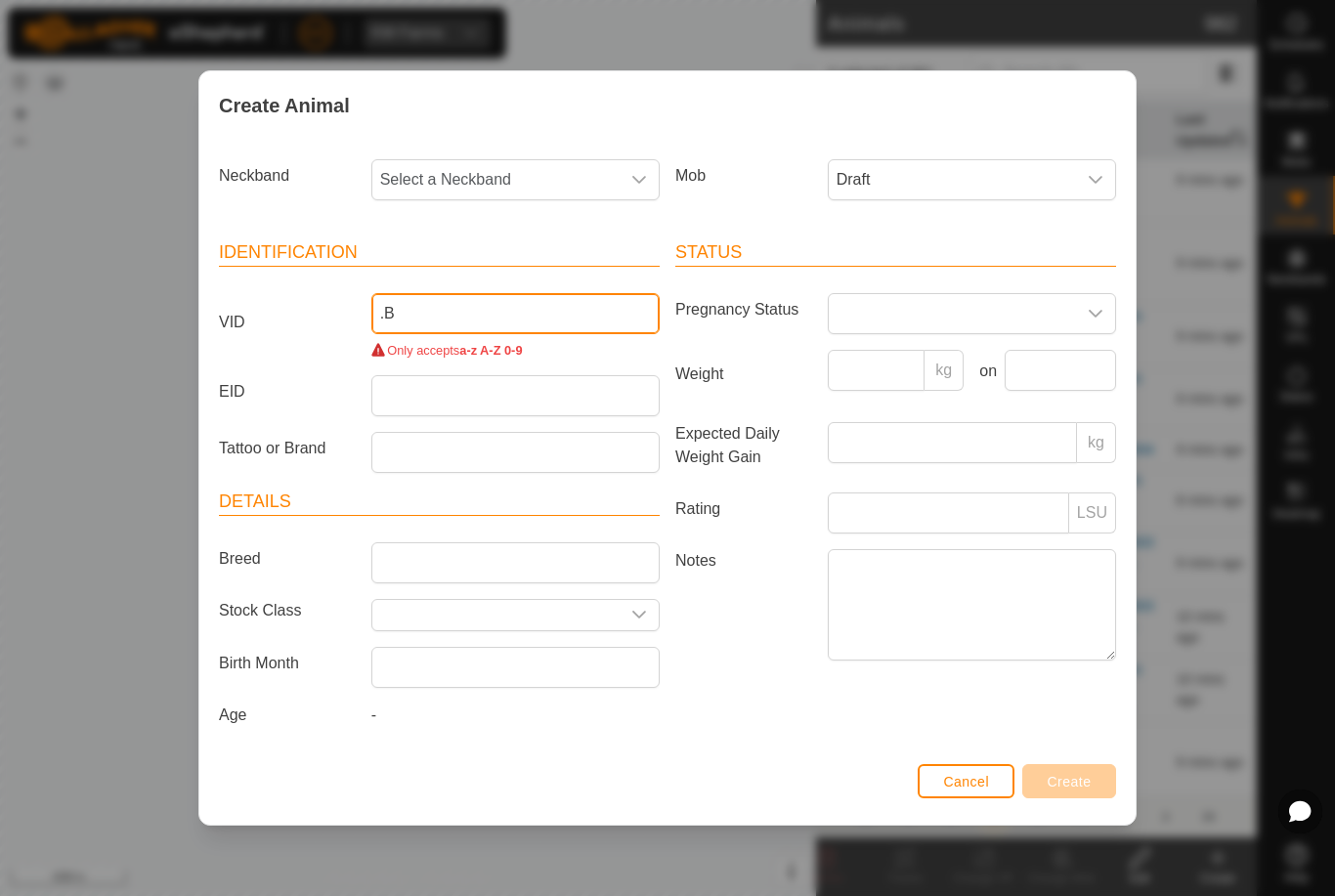
type input "."
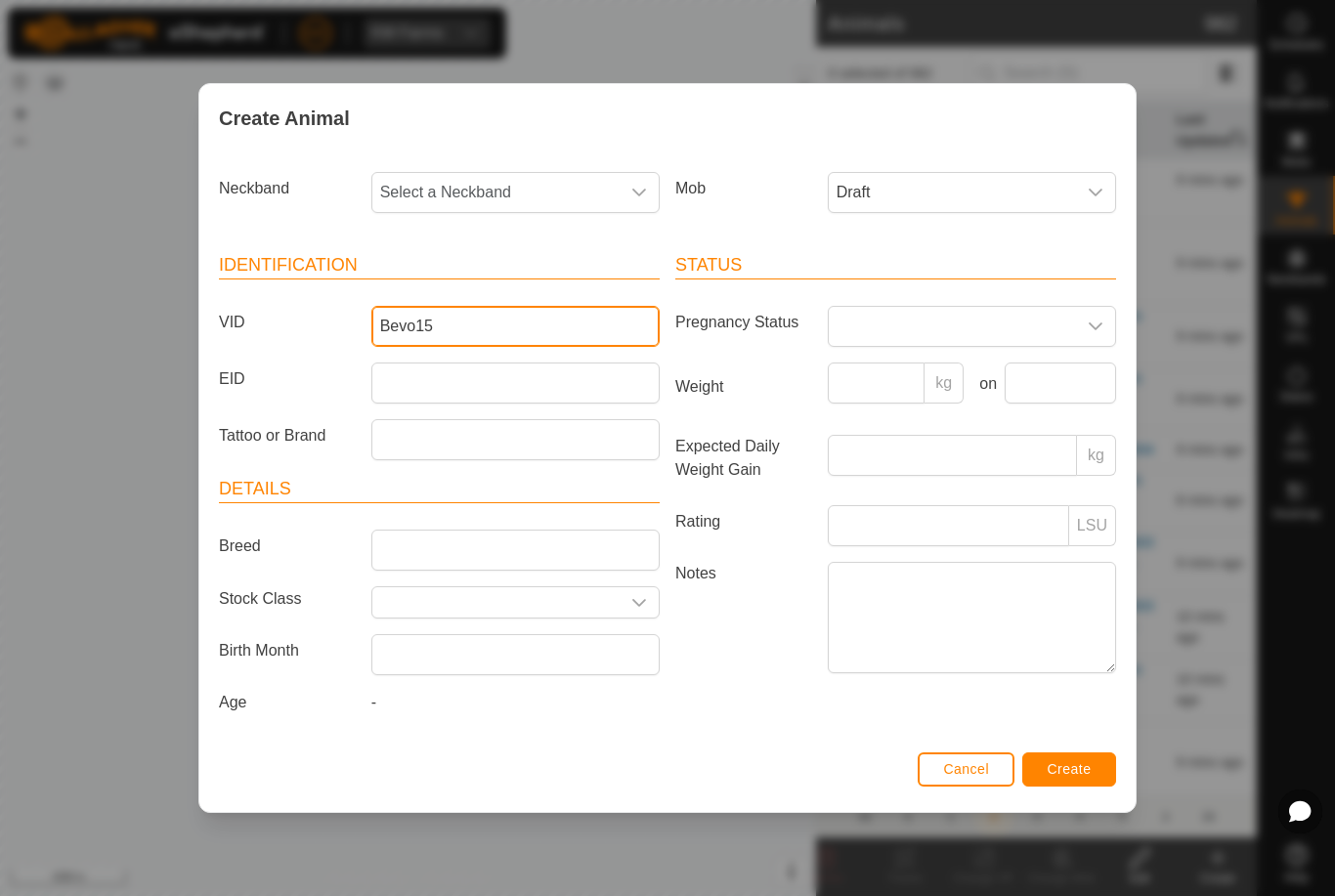
type input "Bevo15"
click at [536, 195] on span "Select a Neckband" at bounding box center [496, 193] width 248 height 39
type input "3411"
click at [566, 293] on li "3411721730" at bounding box center [517, 294] width 287 height 39
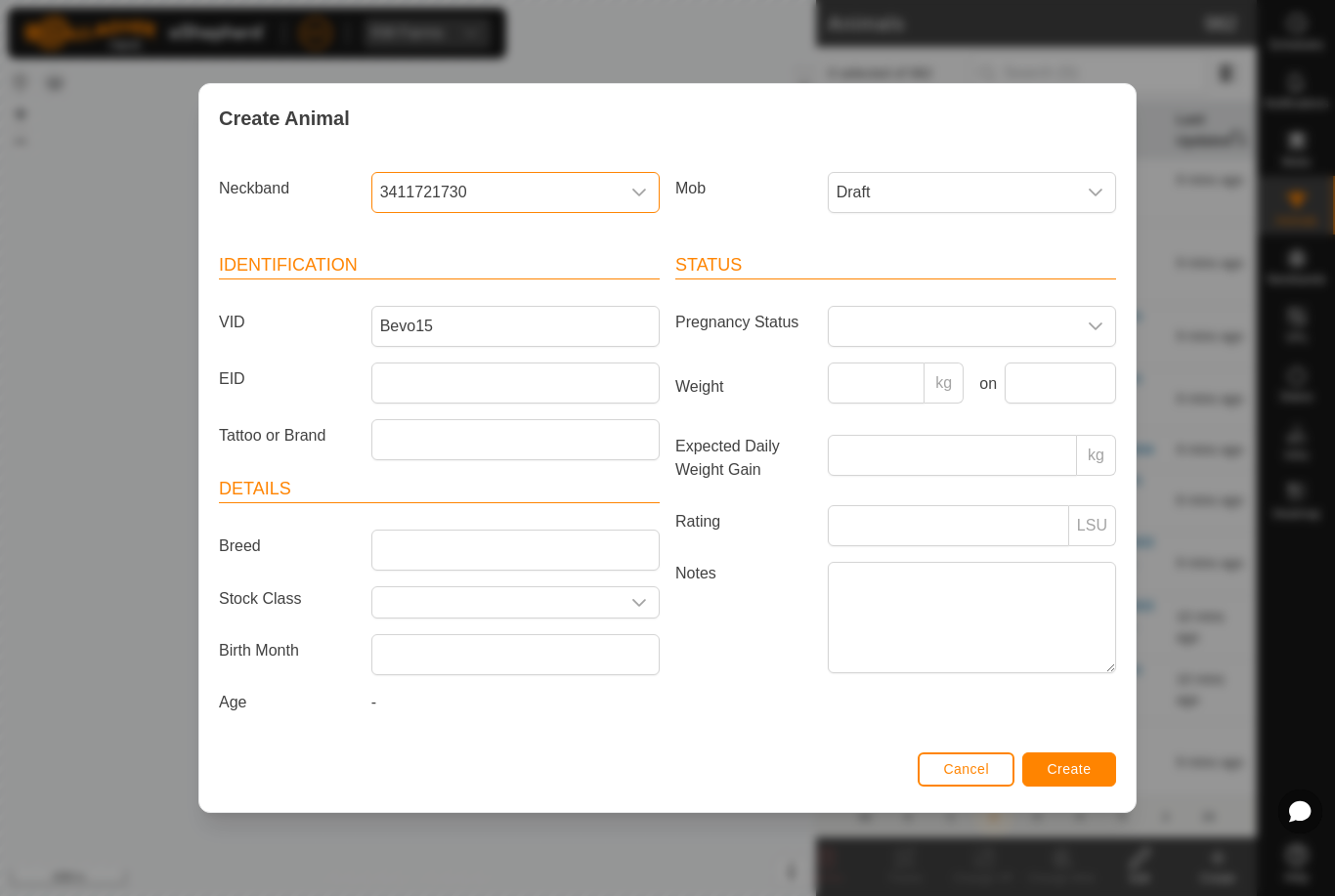
click at [1075, 769] on span "Create" at bounding box center [1070, 769] width 44 height 16
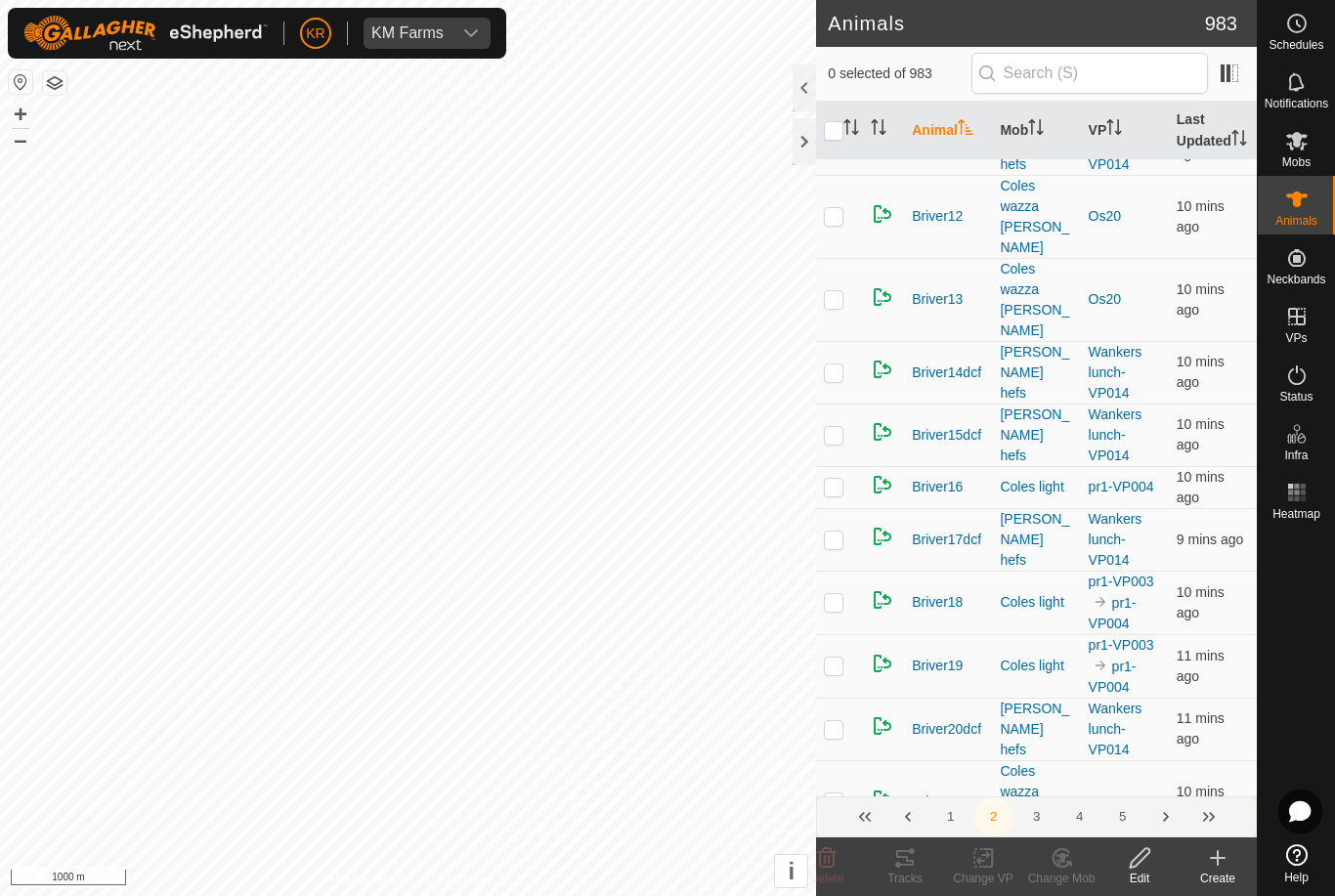
click at [1214, 863] on icon at bounding box center [1218, 859] width 24 height 24
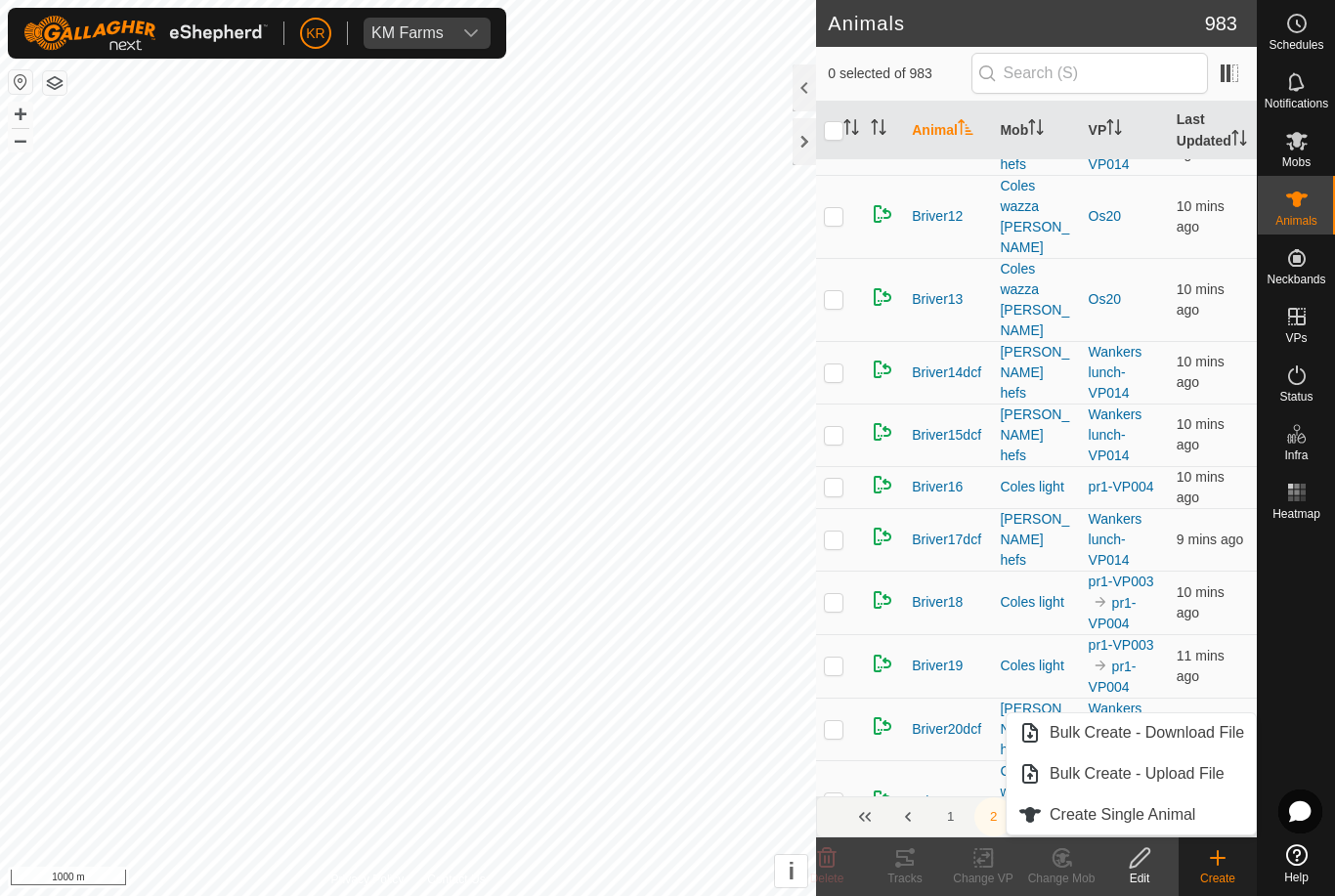
click at [1189, 812] on span "Create Single Animal" at bounding box center [1123, 815] width 145 height 24
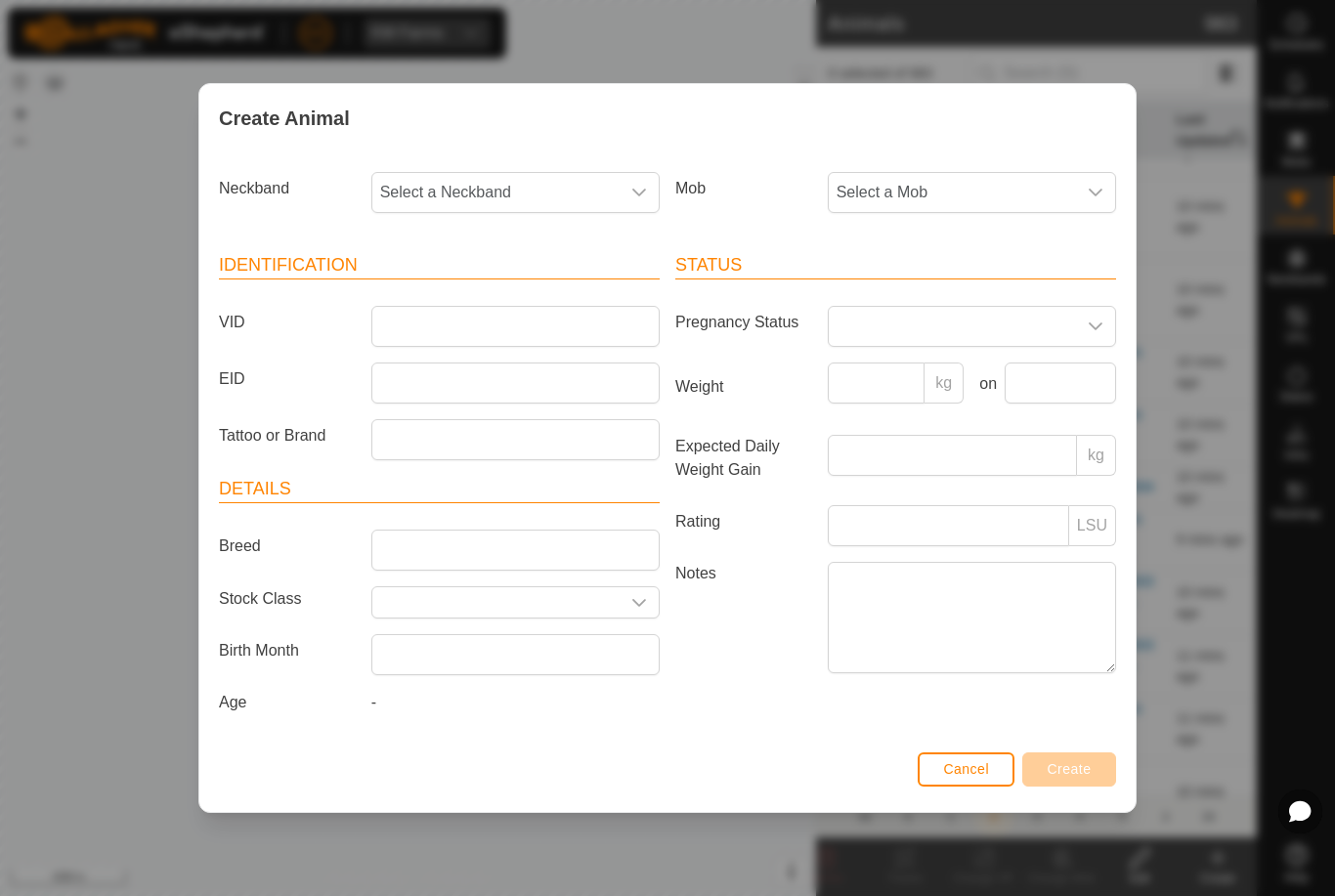
click at [1066, 202] on span "Select a Mob" at bounding box center [953, 193] width 248 height 39
click at [872, 325] on span "Draft" at bounding box center [859, 326] width 34 height 24
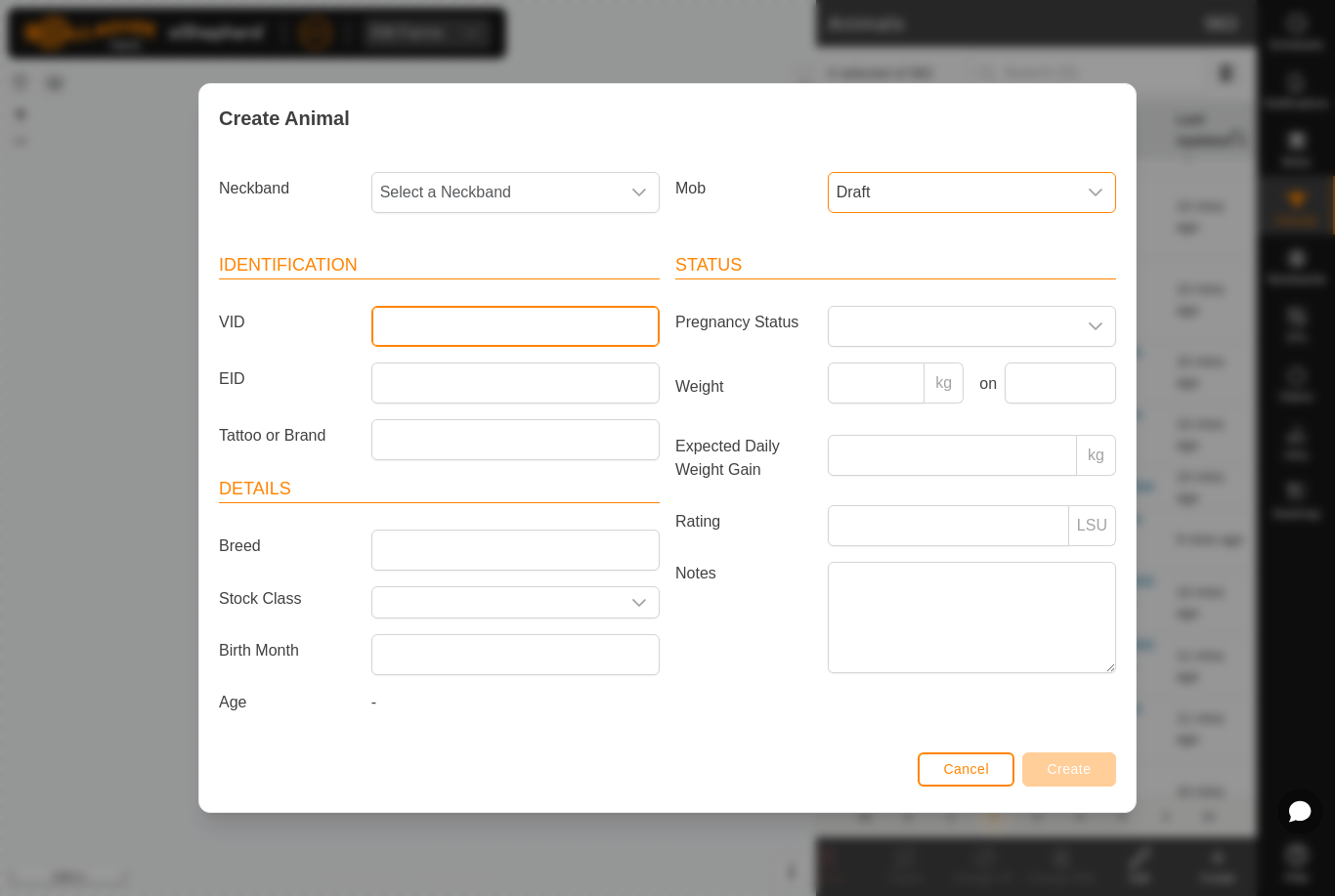
click at [575, 321] on input "VID" at bounding box center [515, 326] width 288 height 41
type input "Bevo16"
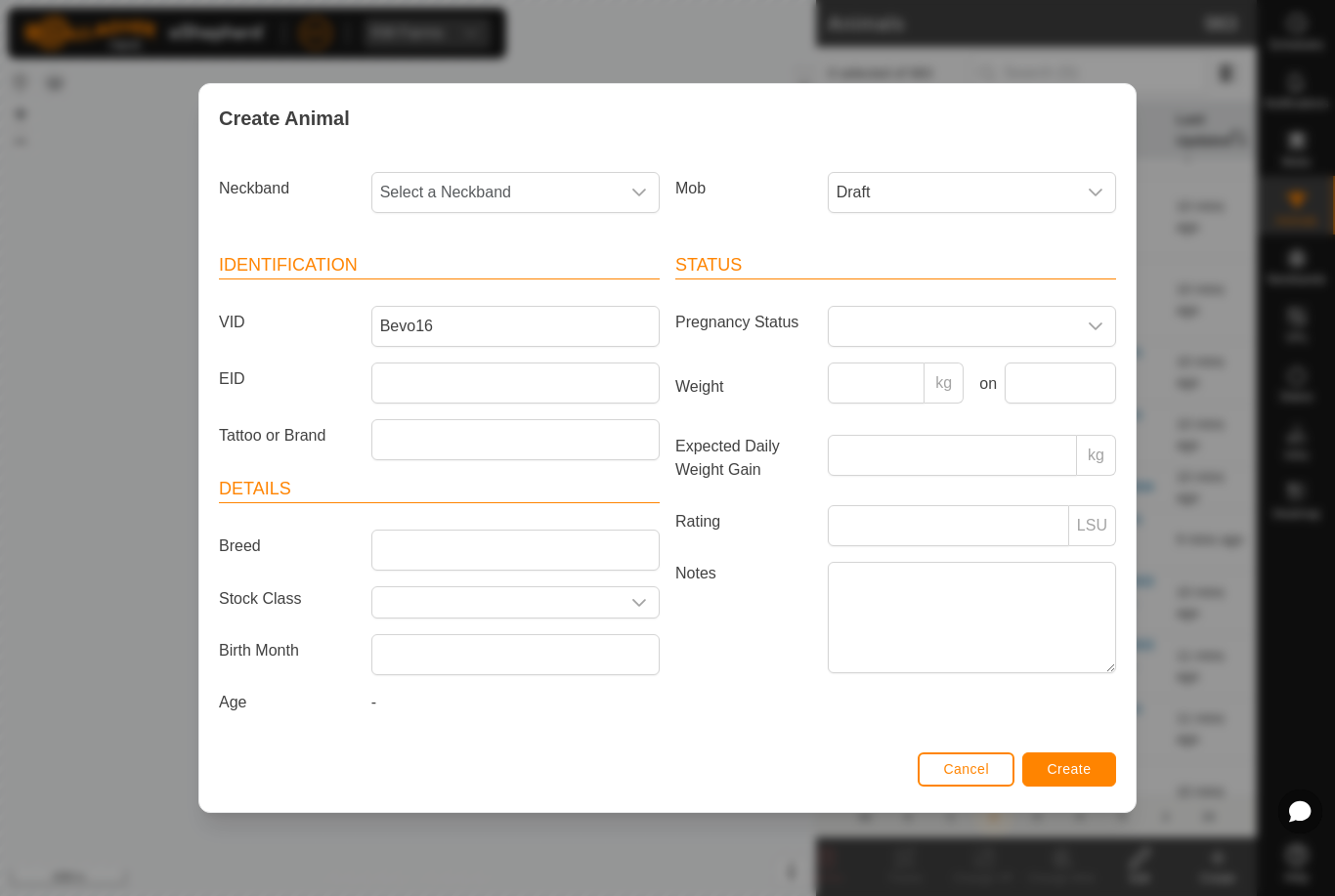
click at [577, 188] on span "Select a Neckband" at bounding box center [496, 193] width 248 height 39
type input "4"
type input "3742"
click at [454, 294] on span "3742662234" at bounding box center [428, 294] width 87 height 24
click at [1070, 776] on span "Create" at bounding box center [1070, 769] width 44 height 16
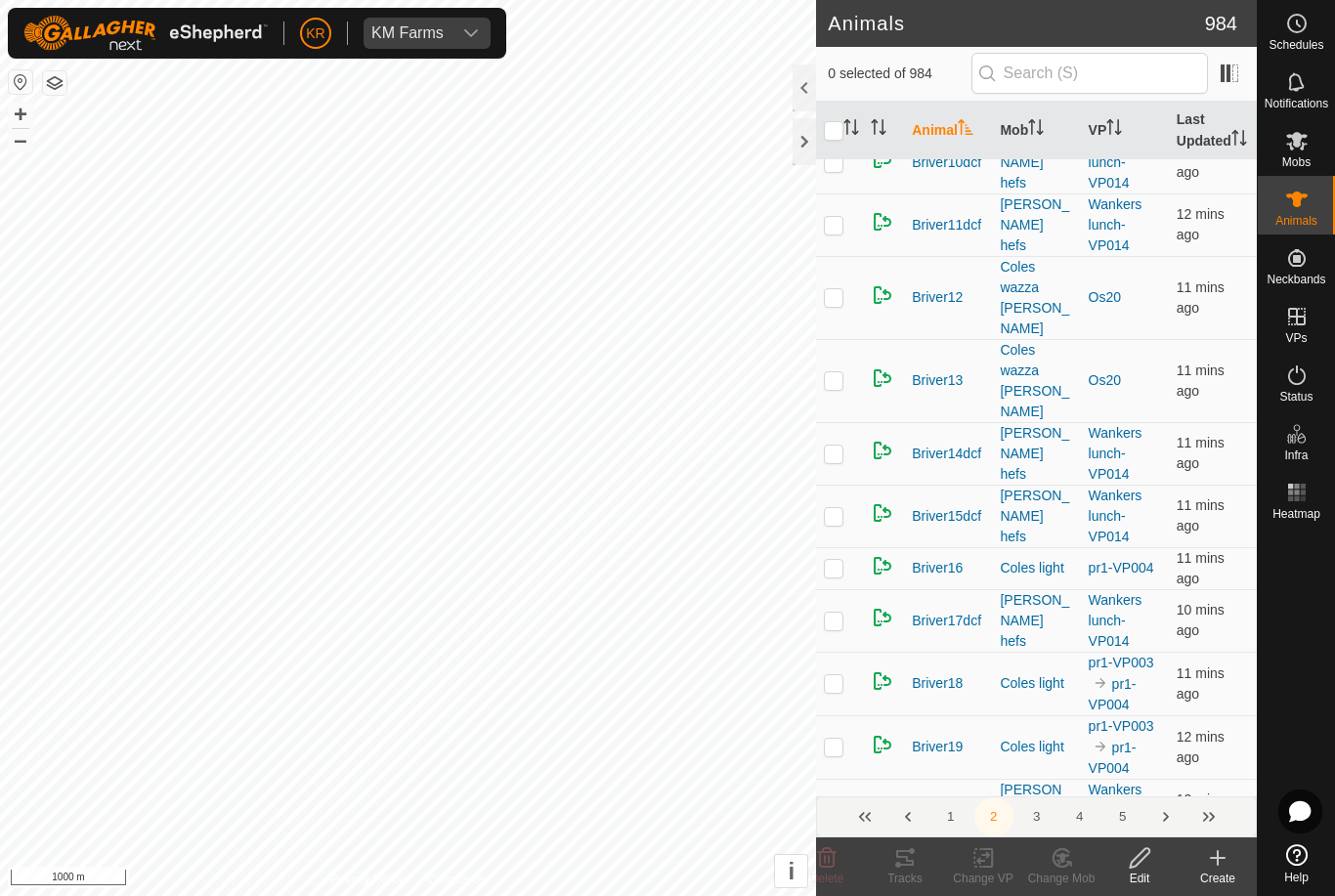
click at [1216, 876] on div "Create" at bounding box center [1218, 878] width 79 height 18
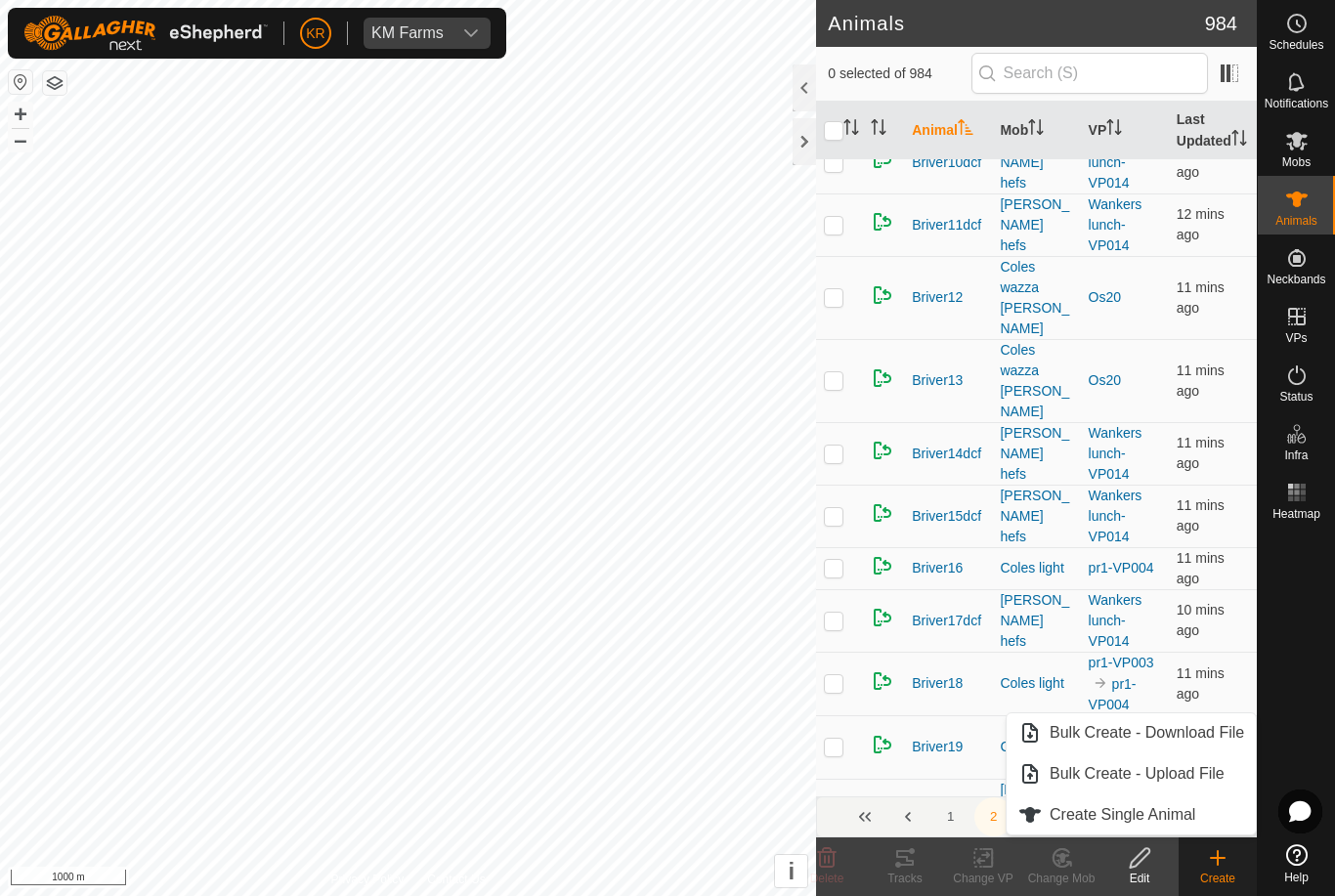
click at [1207, 818] on link "Create Single Animal" at bounding box center [1132, 815] width 250 height 39
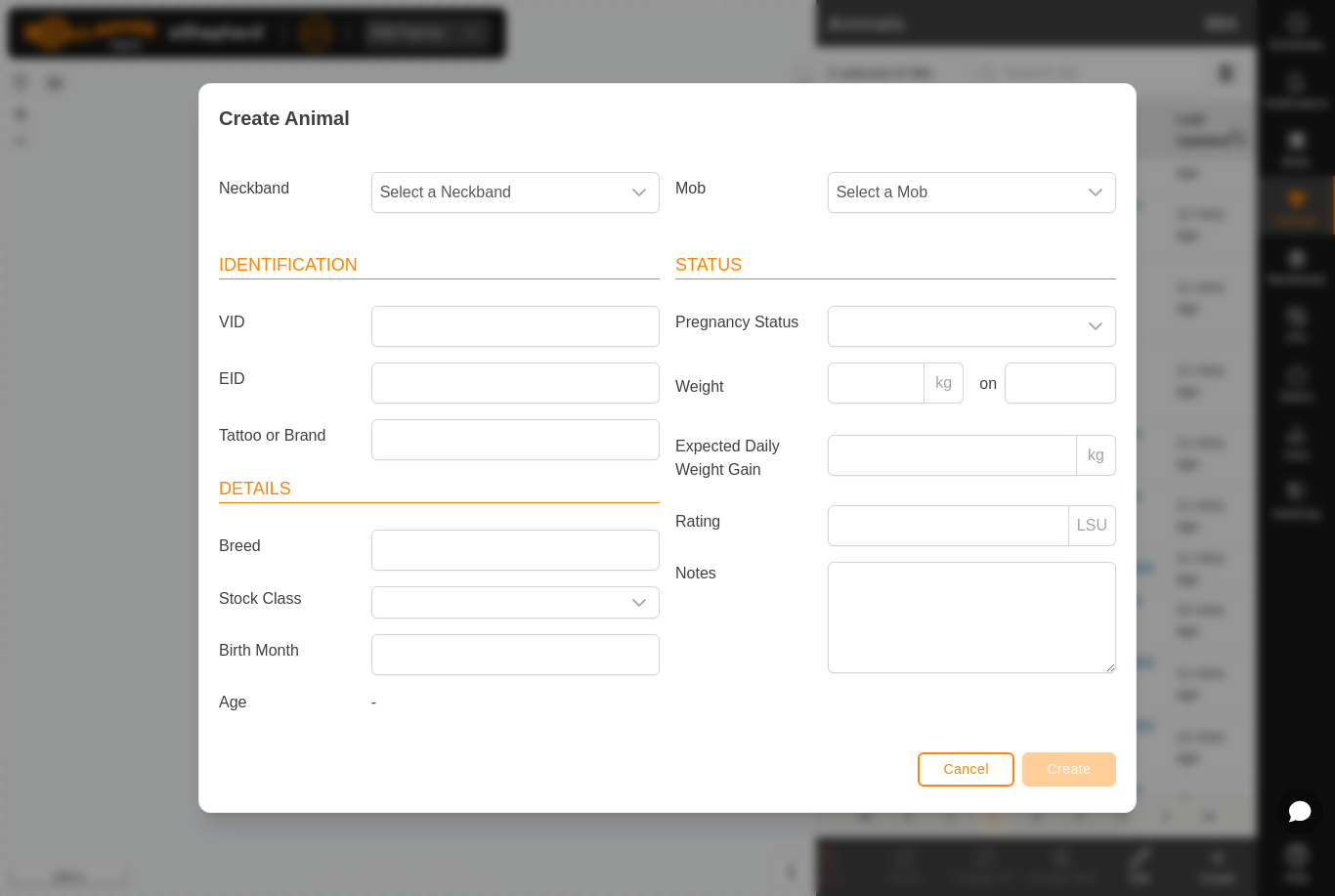
click at [1050, 188] on span "Select a Mob" at bounding box center [953, 193] width 248 height 39
click at [862, 324] on span "Draft" at bounding box center [859, 326] width 34 height 24
type input "."
click at [984, 777] on span "Cancel" at bounding box center [966, 769] width 46 height 16
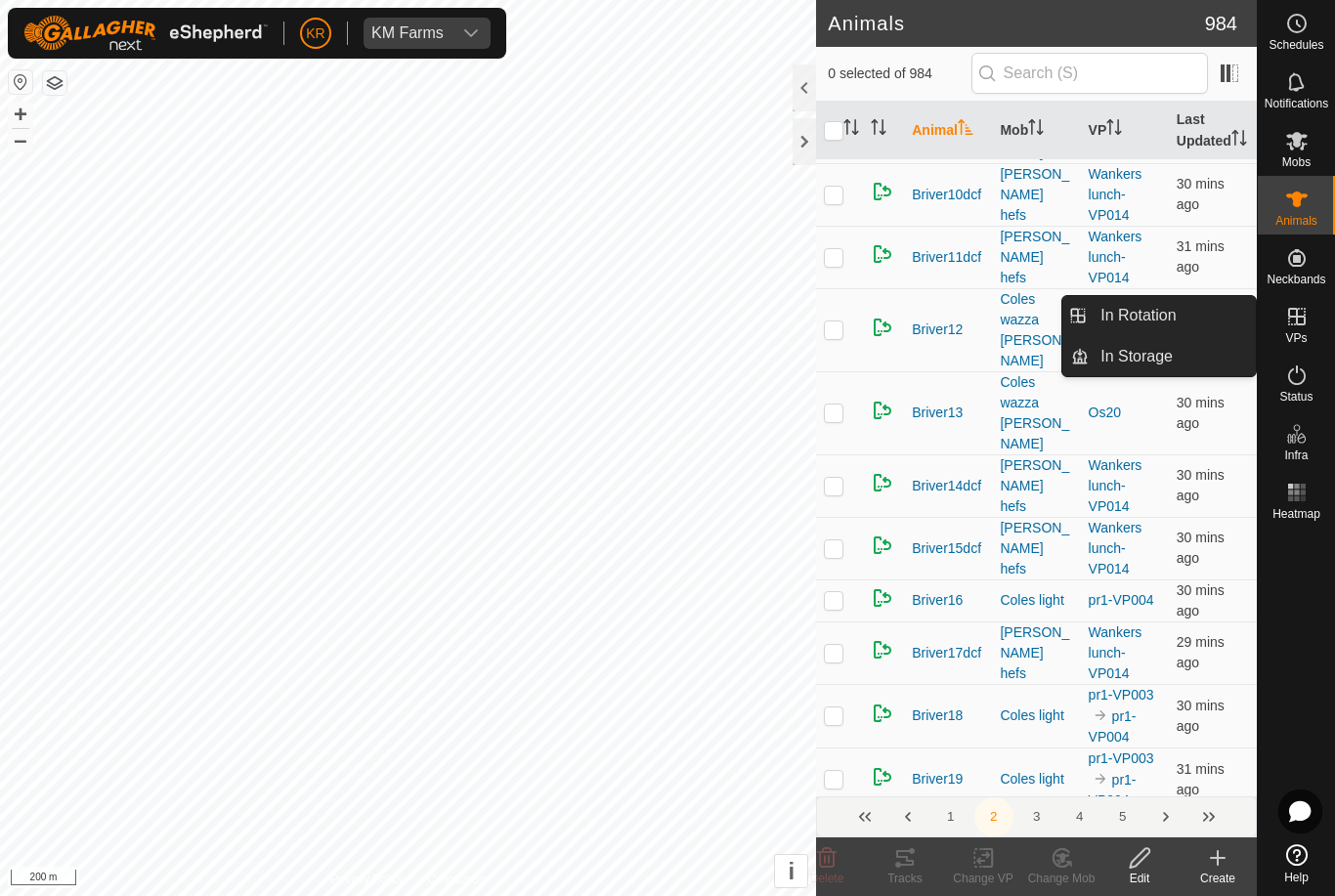
click at [1141, 322] on span "In Rotation" at bounding box center [1138, 315] width 76 height 24
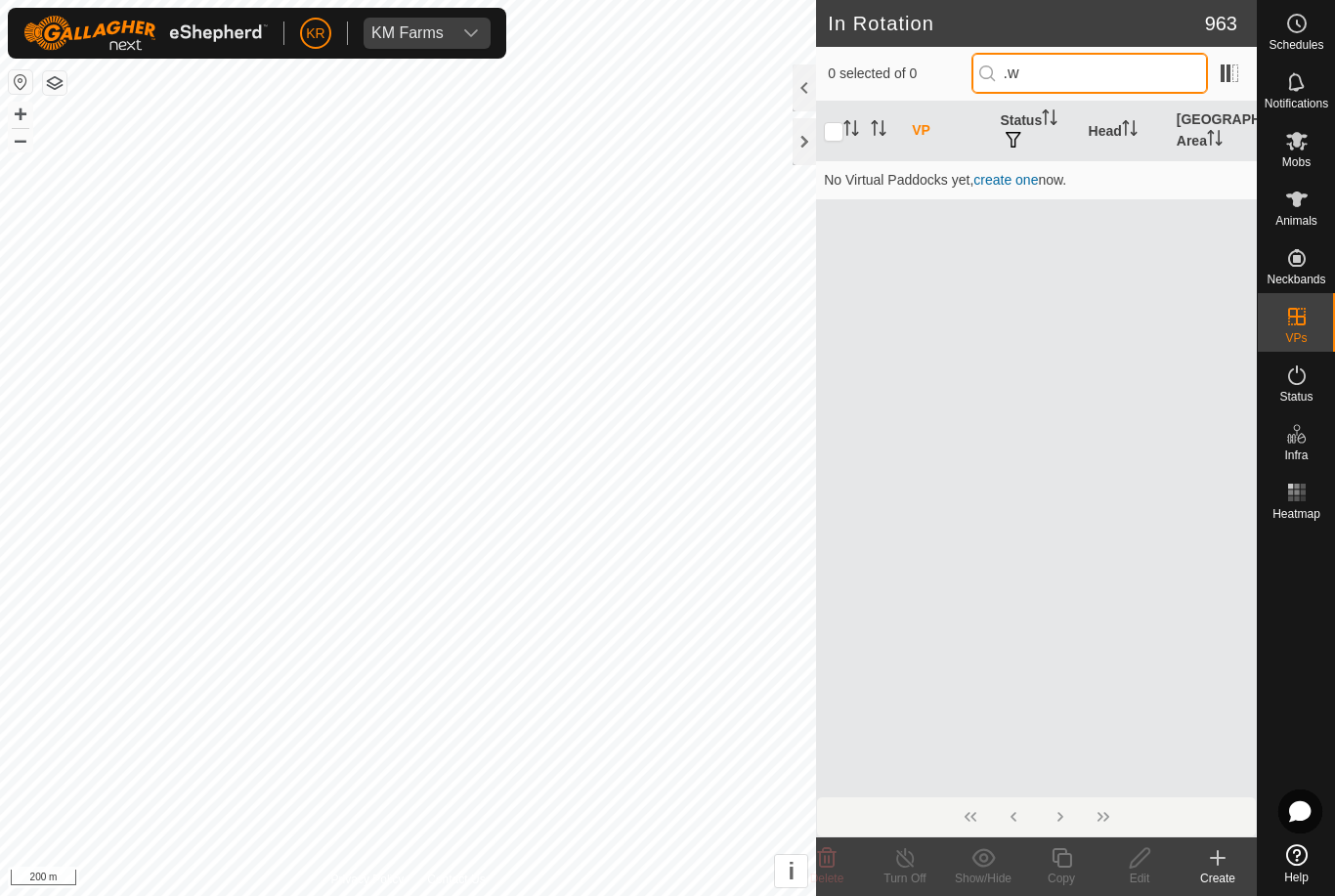
type input "."
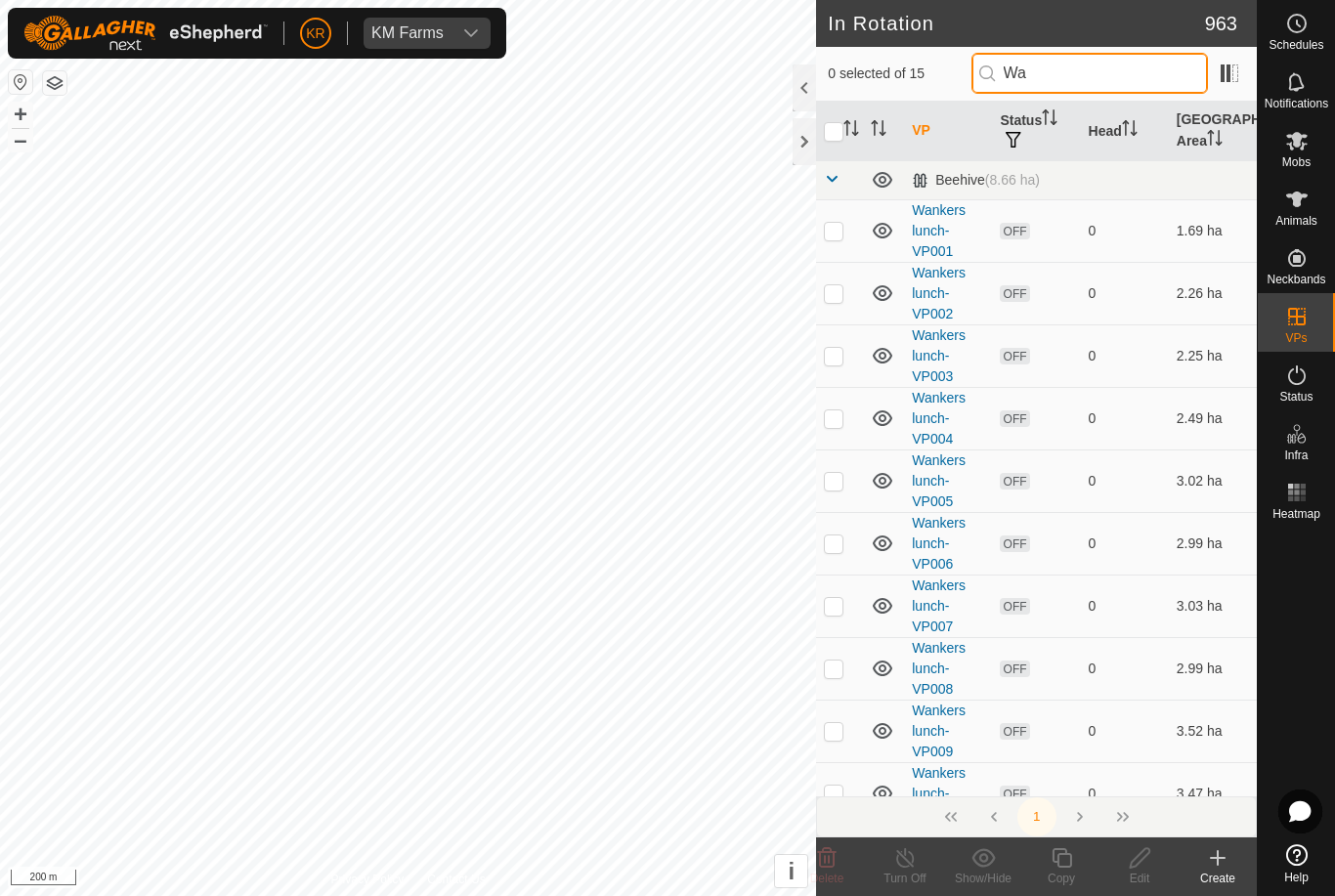
type input "W"
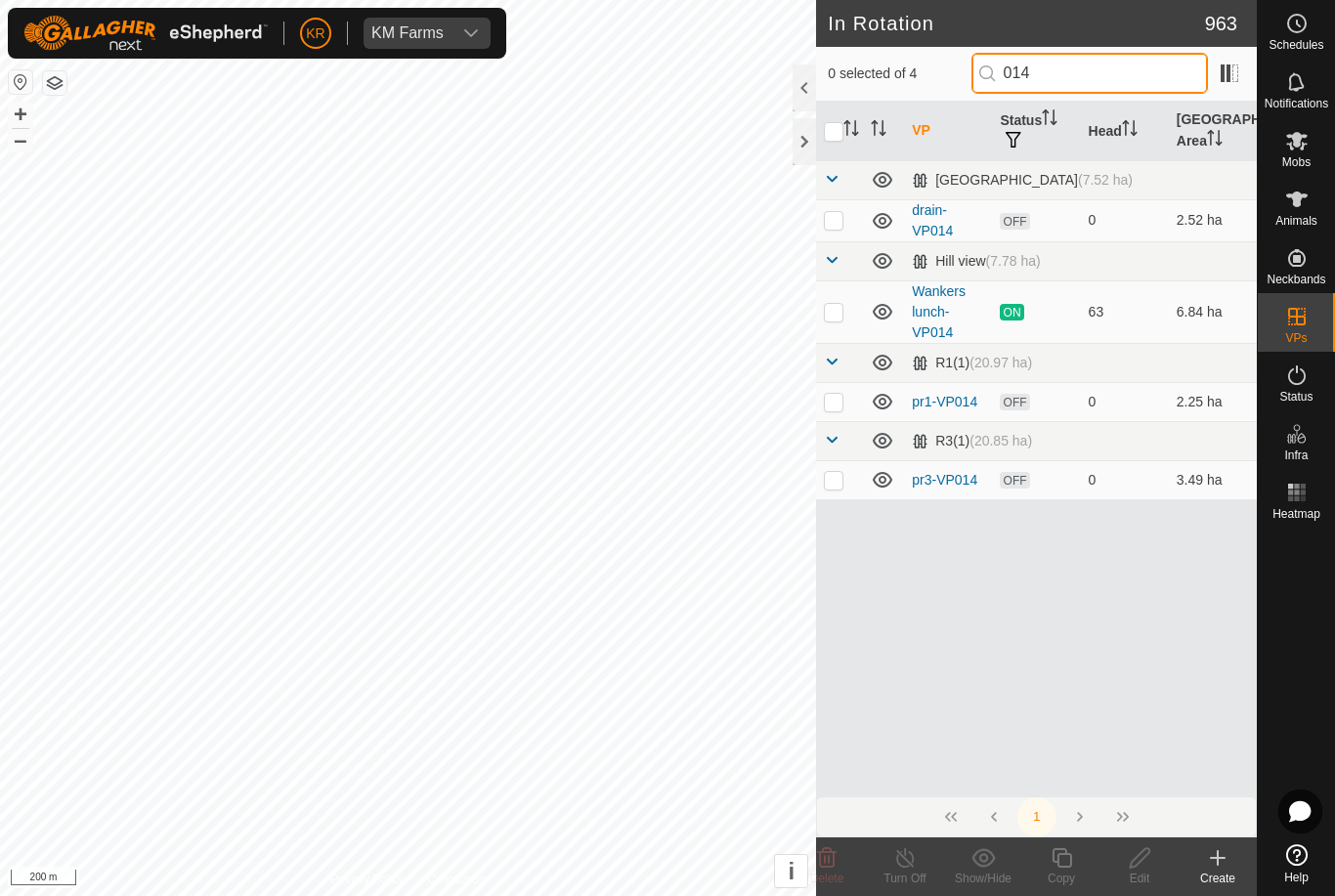
type input "014"
click at [840, 316] on p-checkbox at bounding box center [834, 311] width 20 height 16
checkbox input "true"
click at [1073, 857] on icon at bounding box center [1062, 859] width 25 height 24
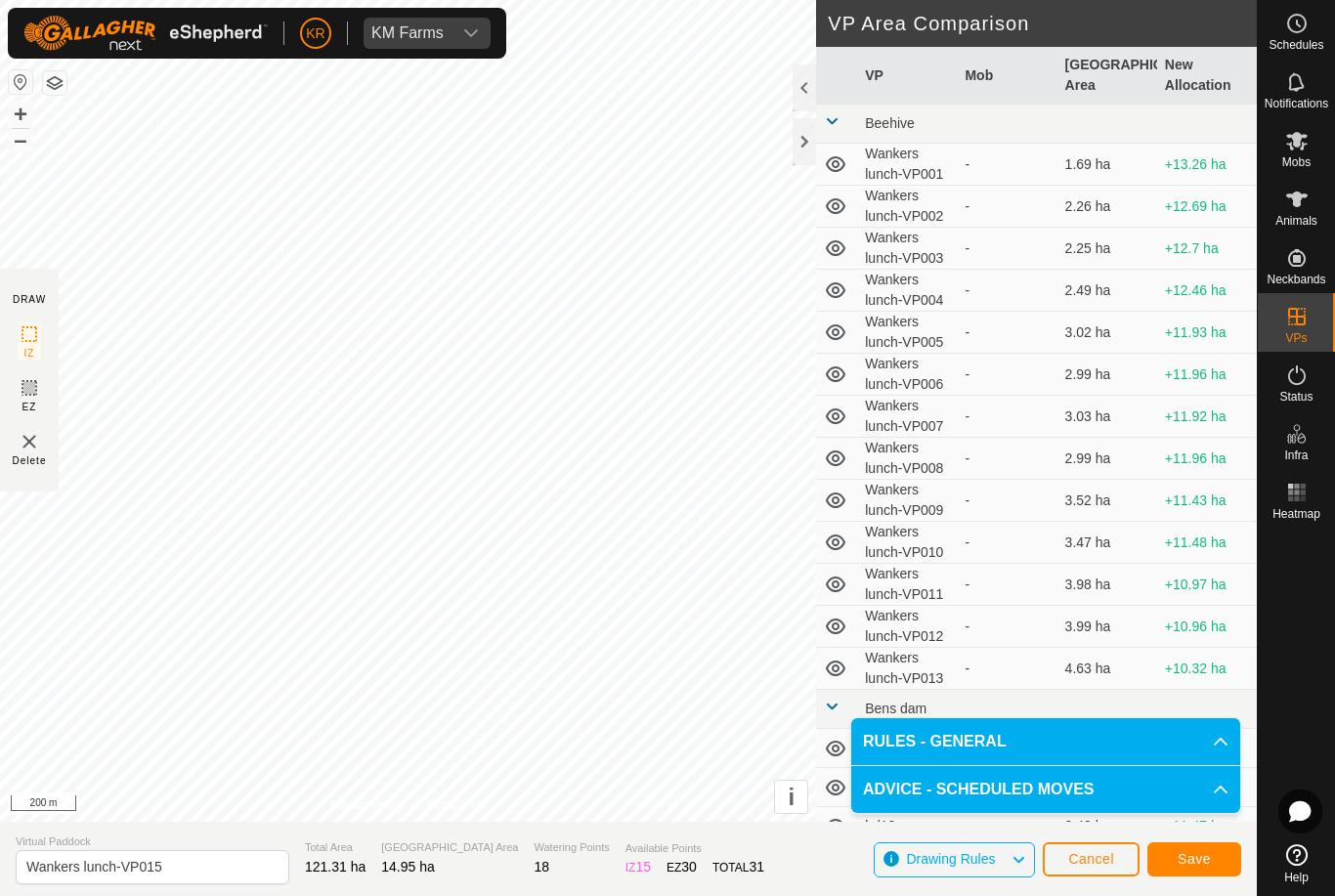
click at [1176, 859] on button "Save" at bounding box center [1195, 860] width 94 height 34
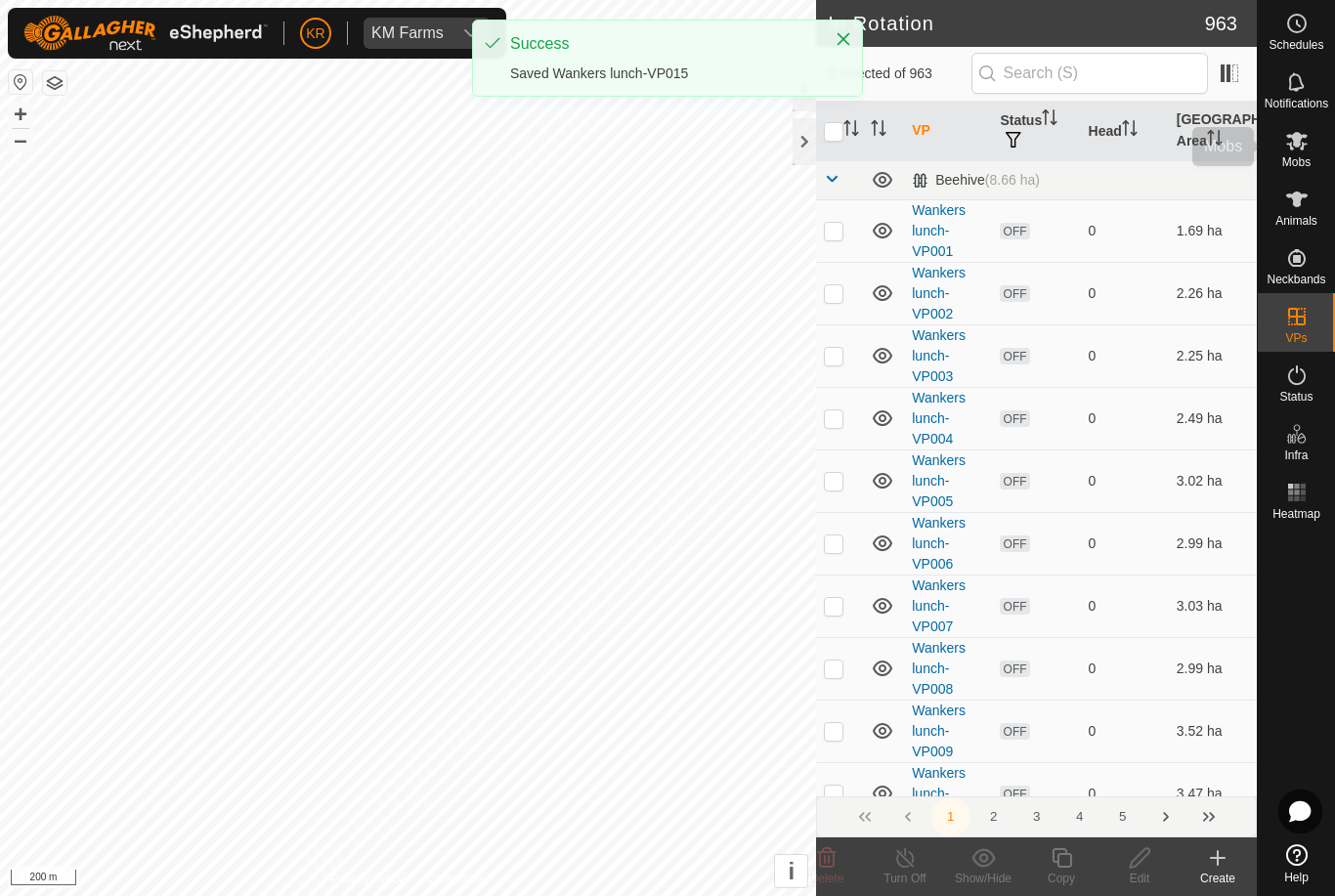
click at [1296, 146] on icon at bounding box center [1297, 140] width 22 height 19
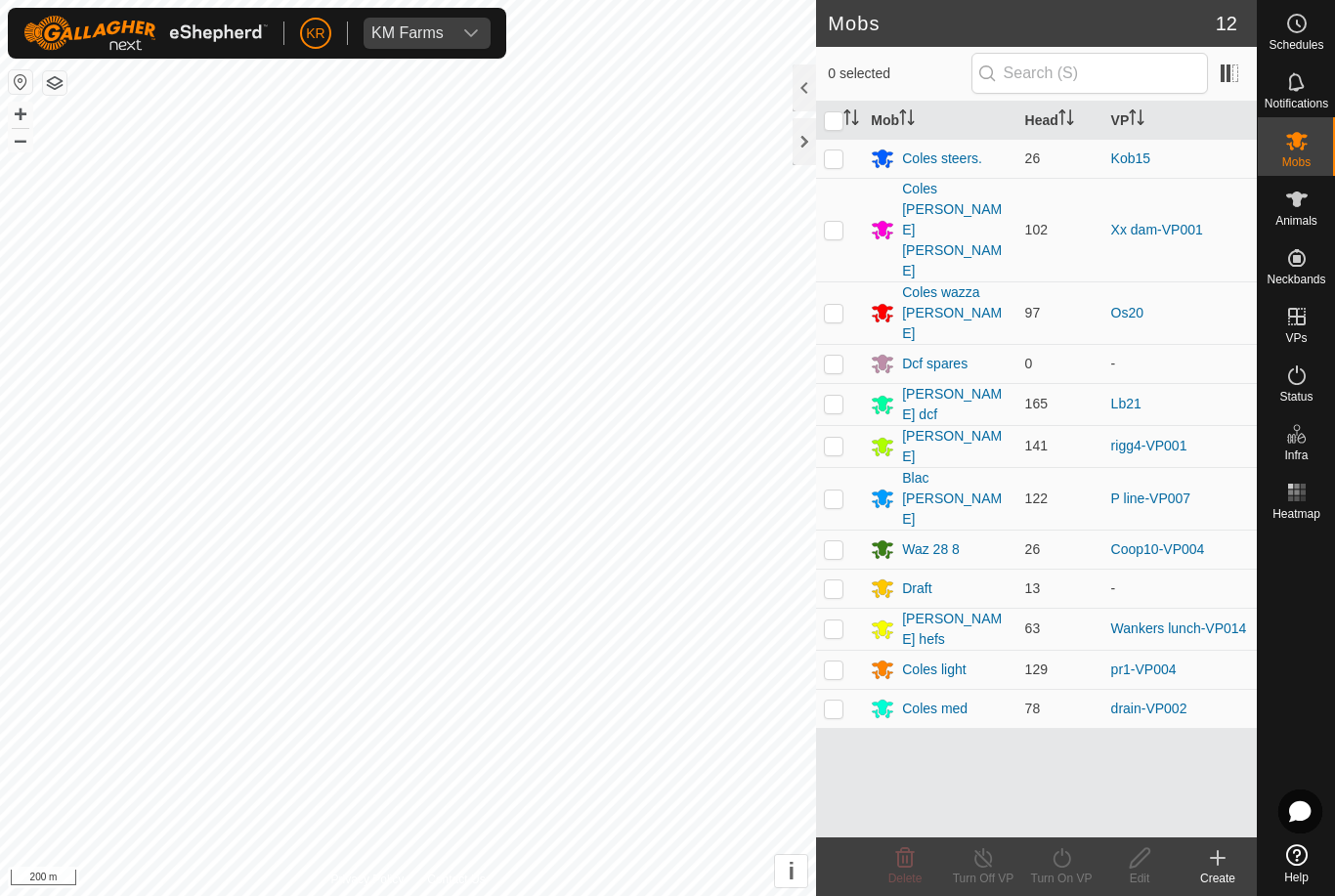
click at [924, 579] on div "Draft" at bounding box center [917, 588] width 29 height 21
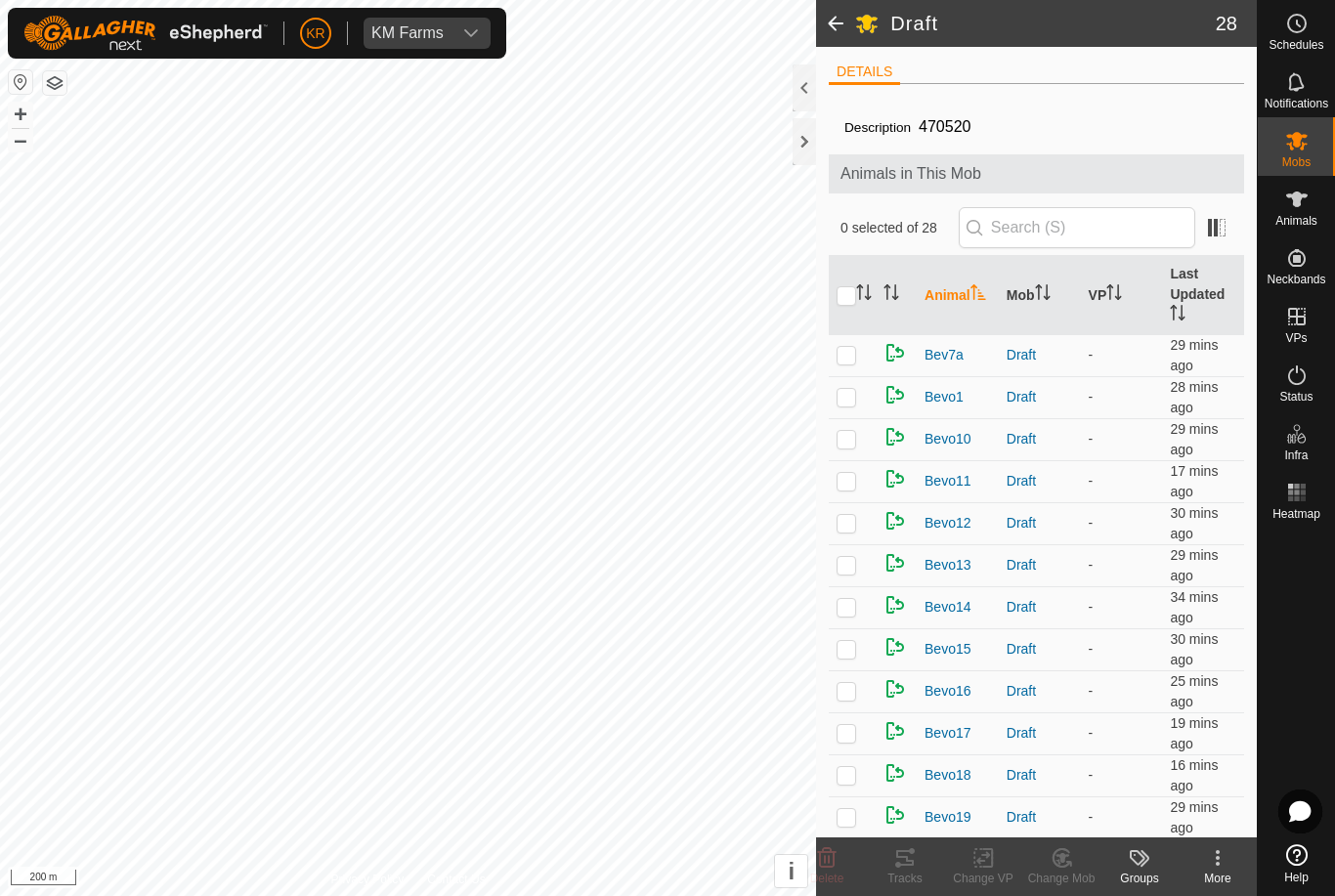
click at [855, 299] on input "checkbox" at bounding box center [847, 297] width 20 height 20
checkbox input "true"
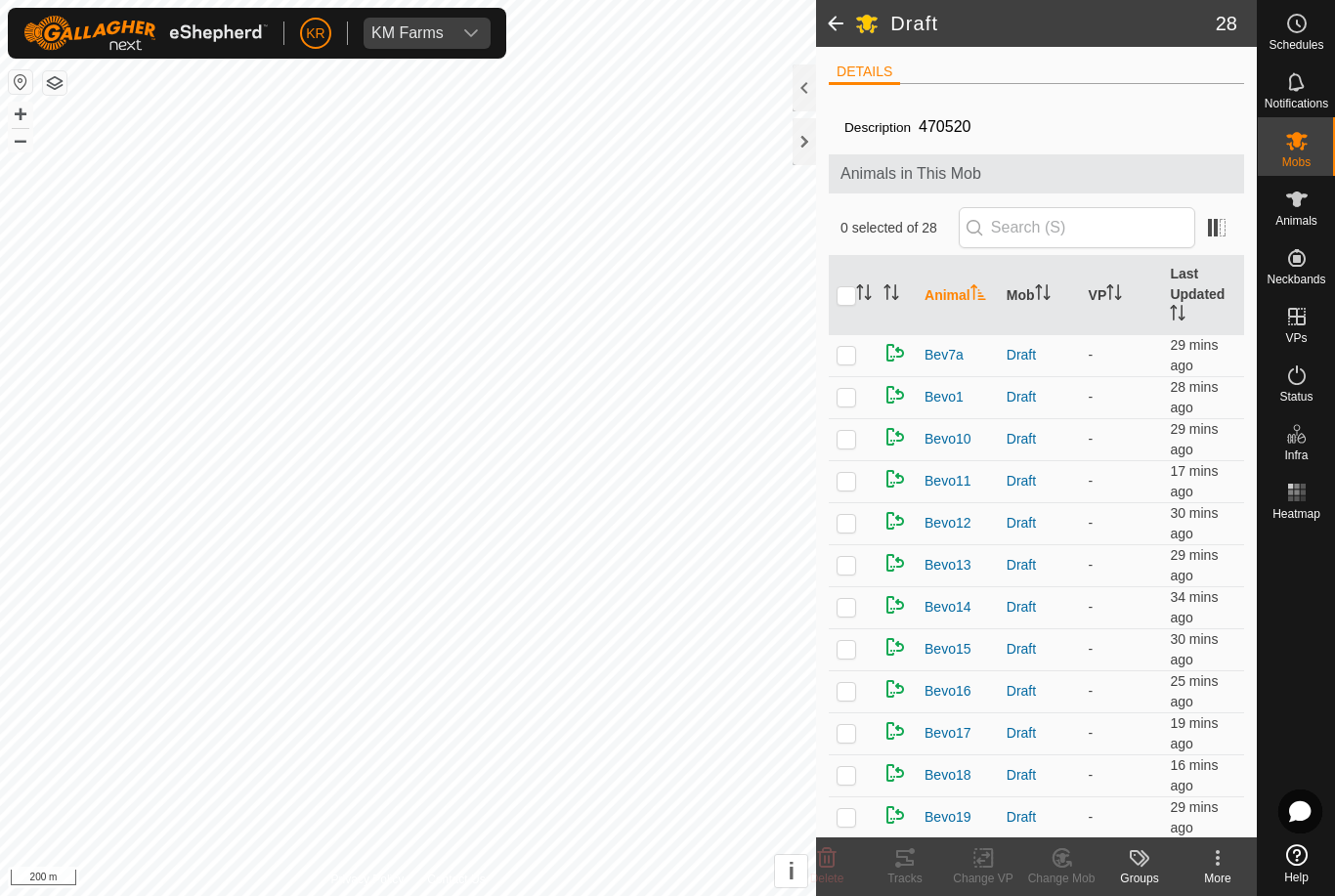
checkbox input "true"
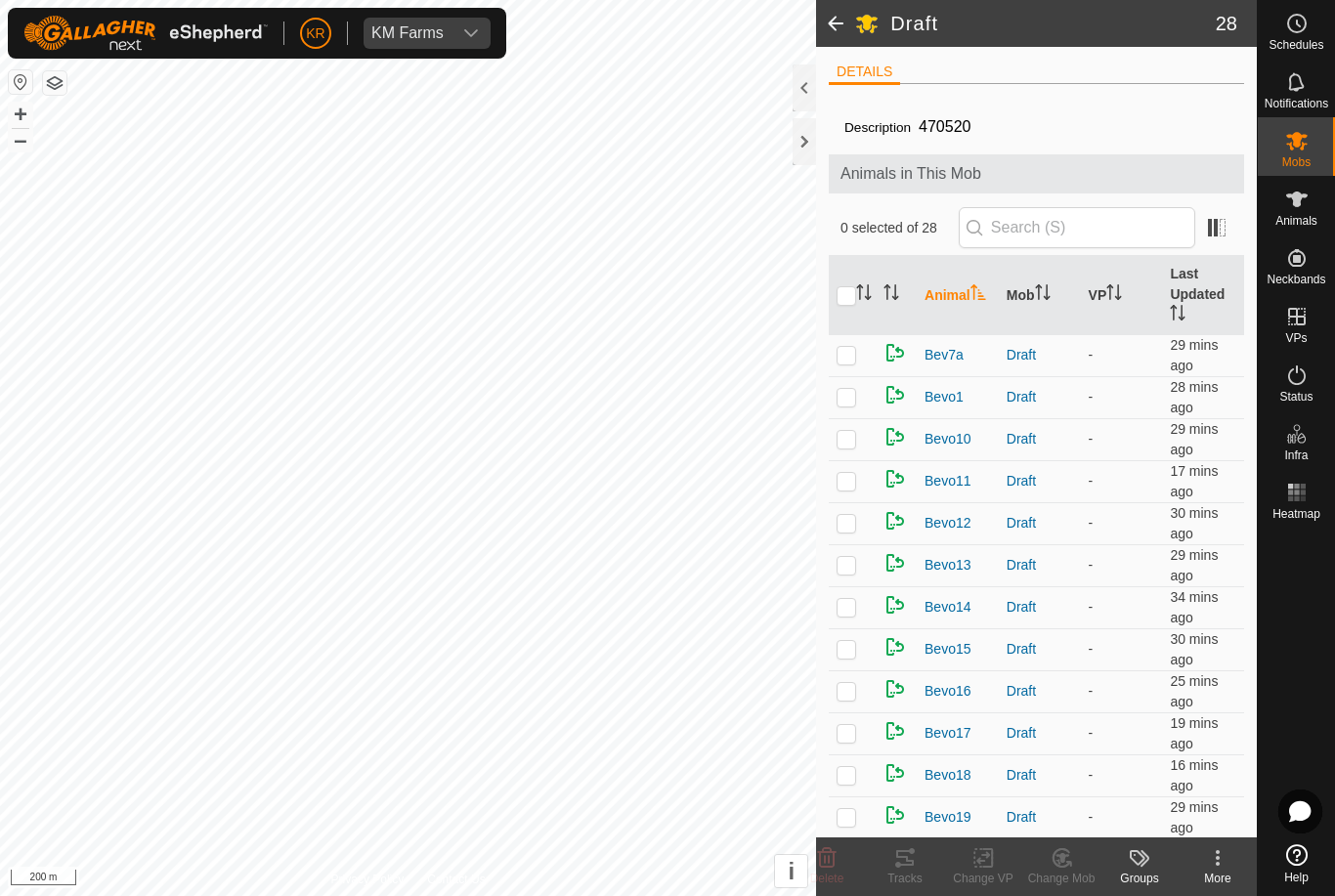
checkbox input "true"
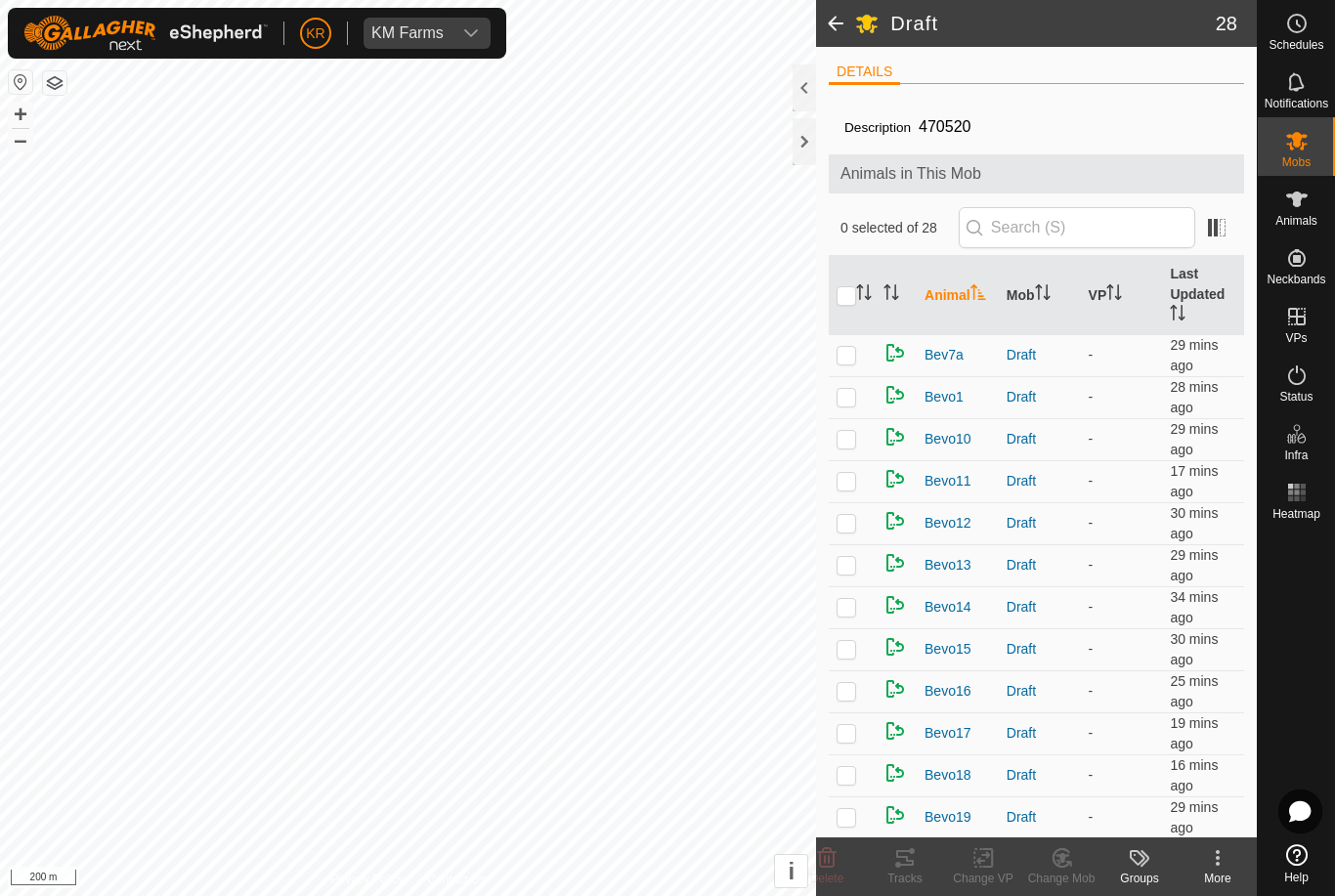
checkbox input "true"
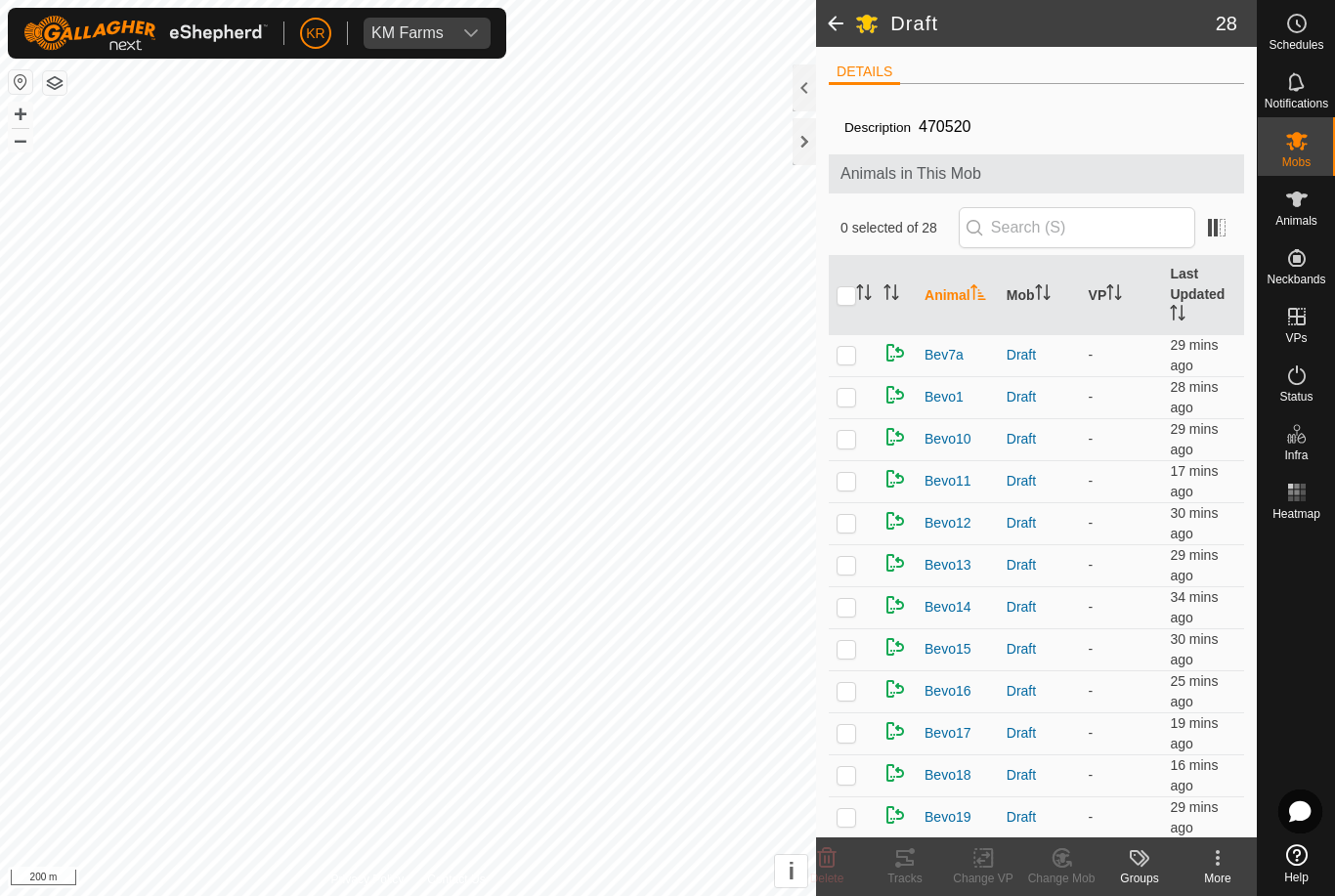
checkbox input "true"
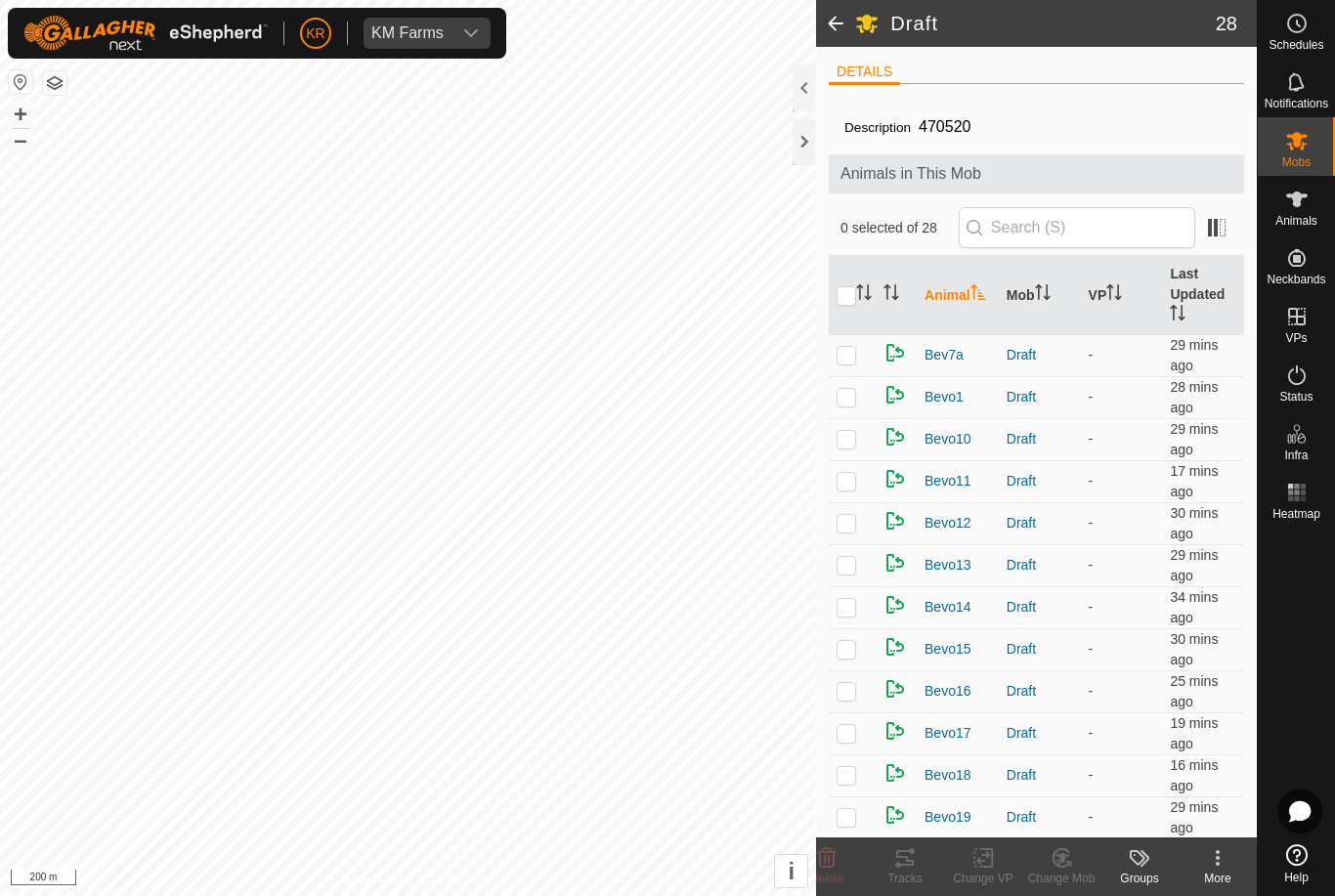
checkbox input "true"
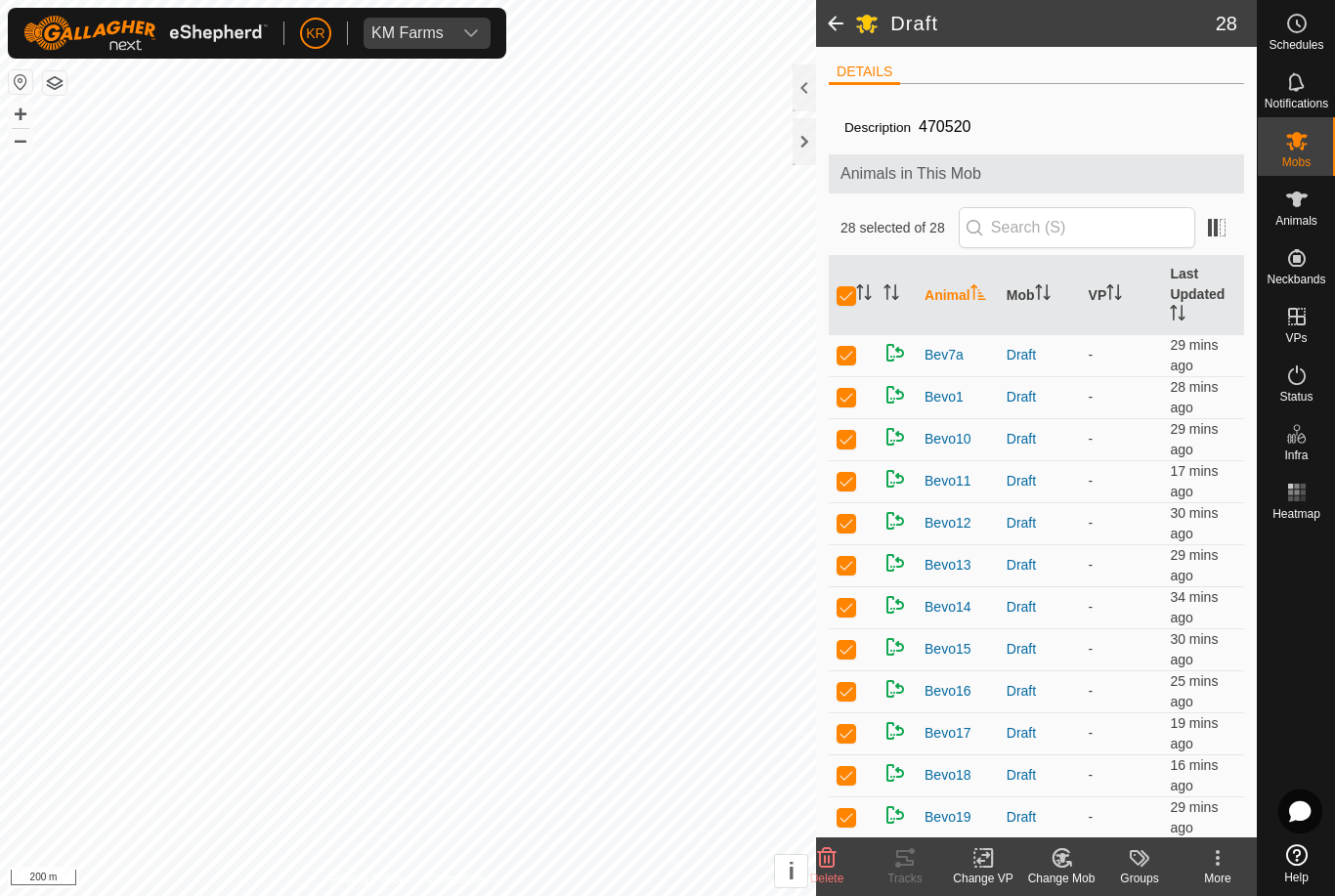
click at [1072, 869] on div "Change Mob" at bounding box center [1062, 878] width 79 height 18
click at [1110, 773] on span "Choose Mob..." at bounding box center [1116, 774] width 101 height 24
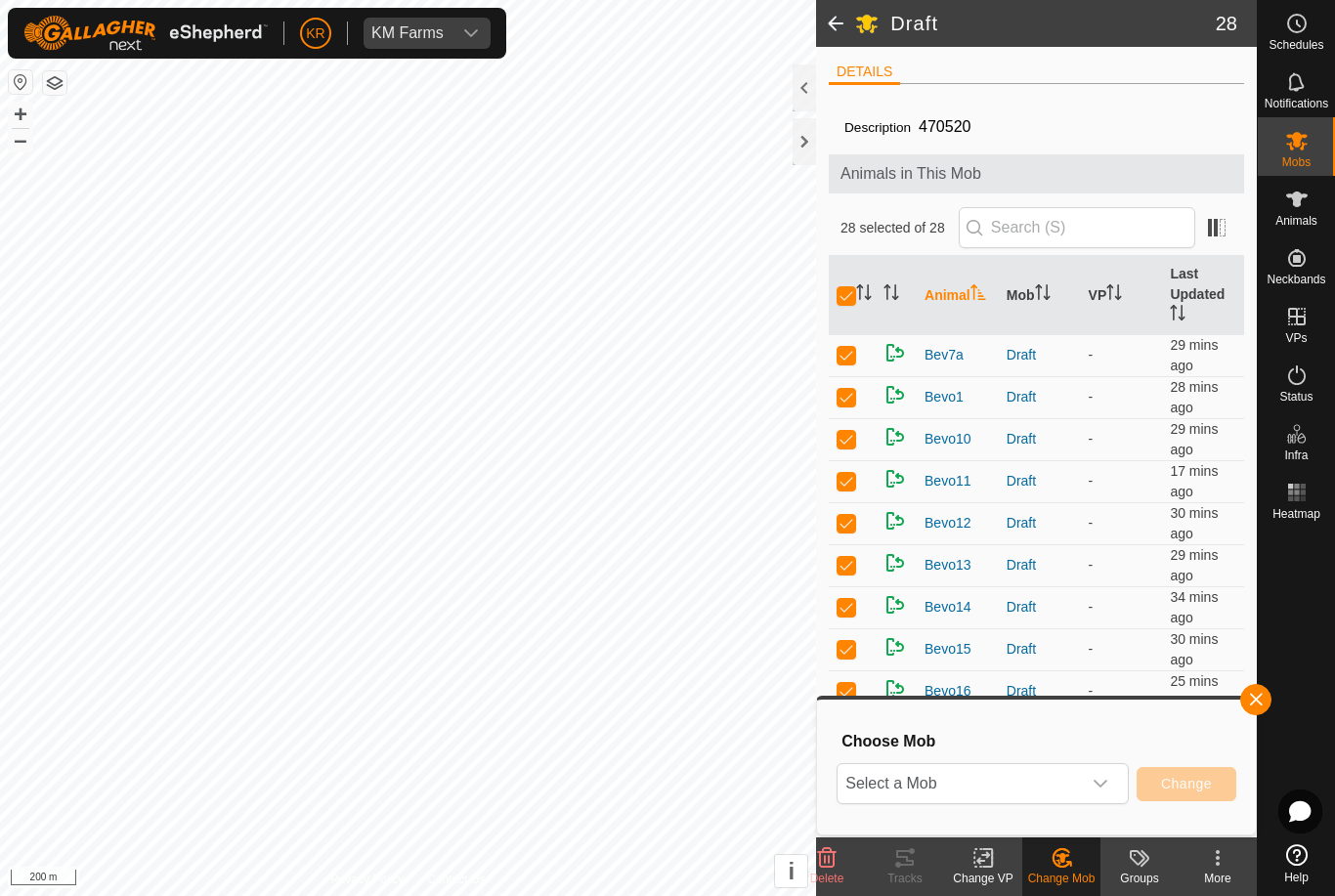
click at [1029, 777] on span "Select a Mob" at bounding box center [960, 784] width 244 height 39
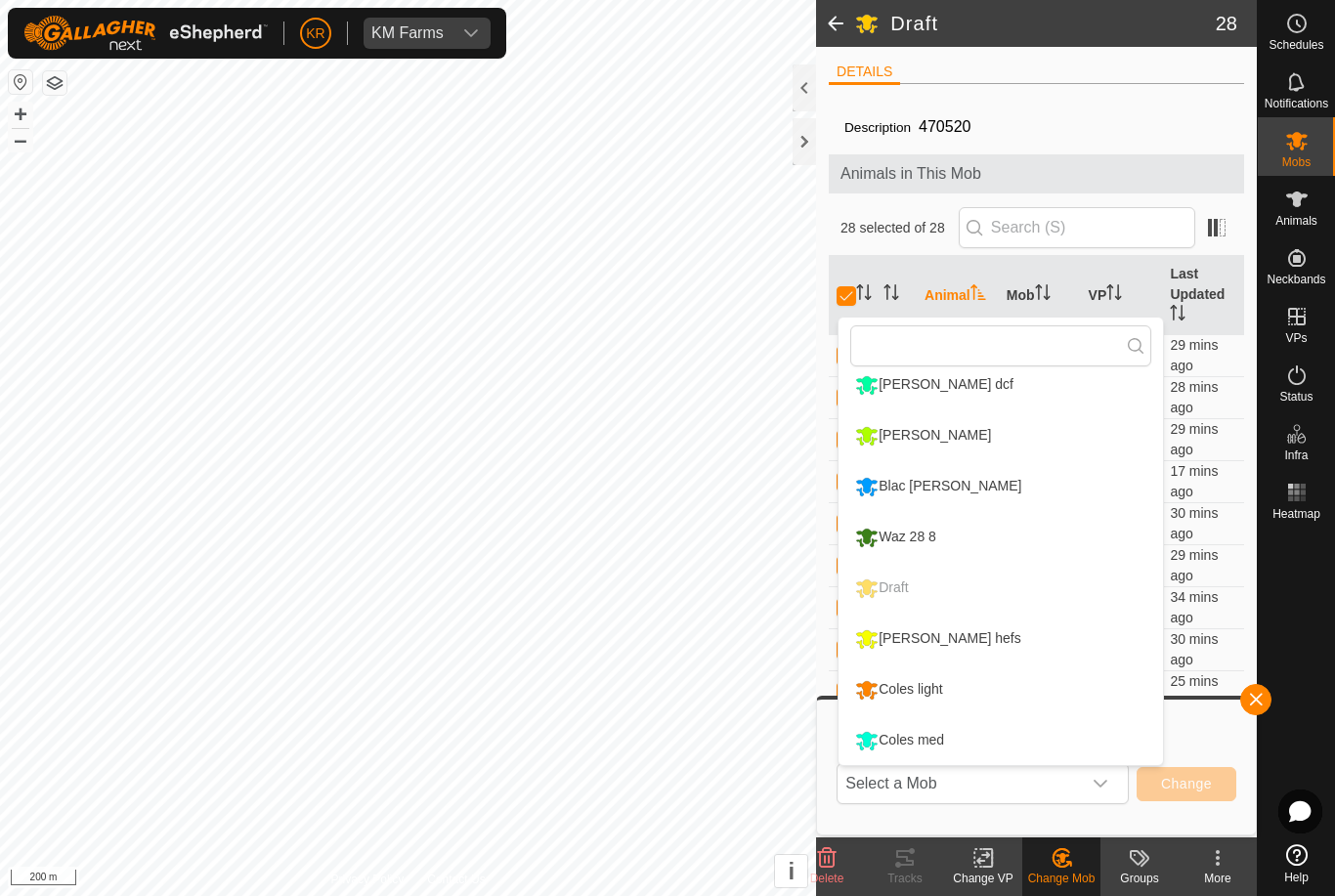
scroll to position [217, 0]
click at [916, 641] on div "[PERSON_NAME] hefs" at bounding box center [938, 640] width 176 height 33
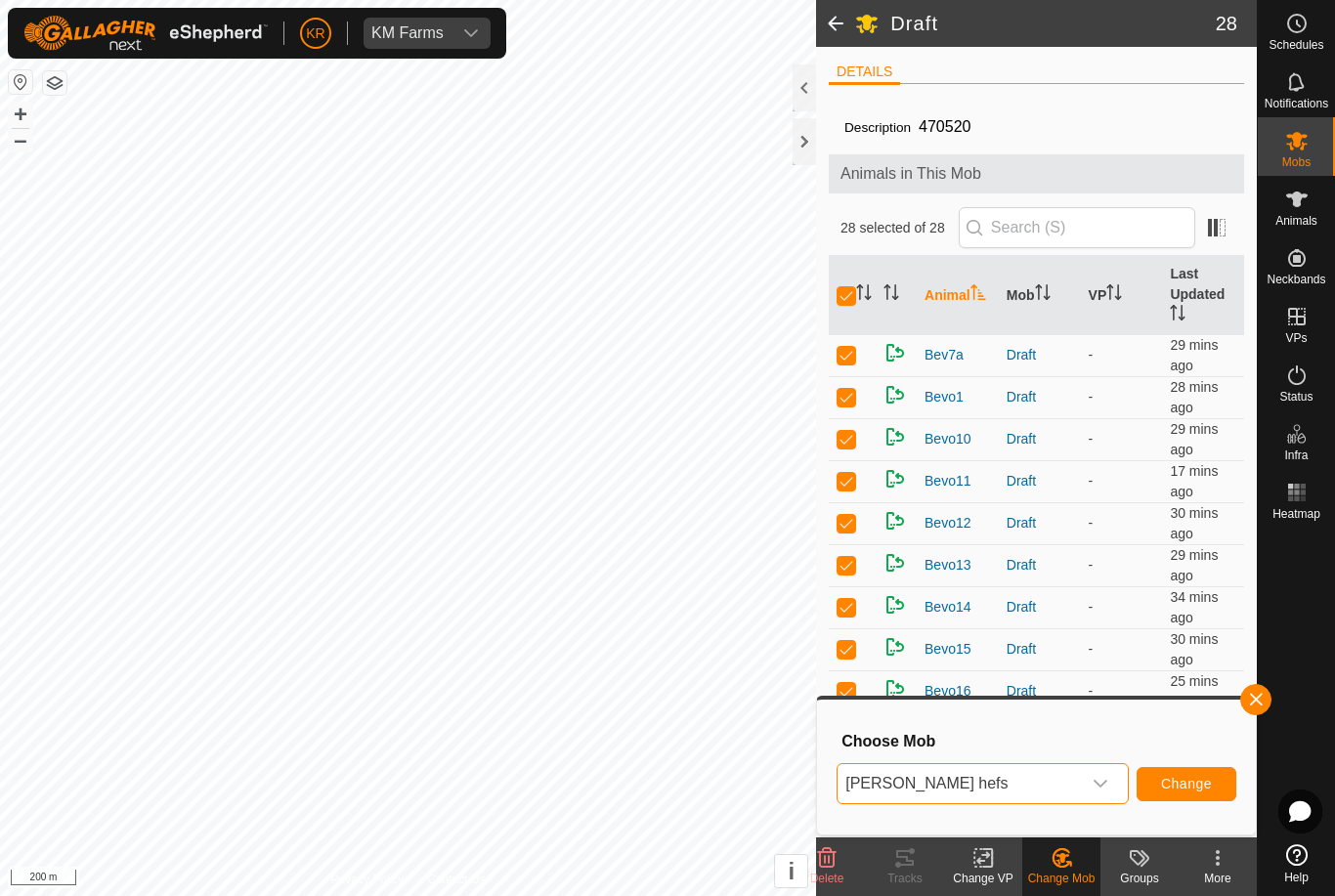
click at [1196, 776] on span "Change" at bounding box center [1187, 784] width 51 height 16
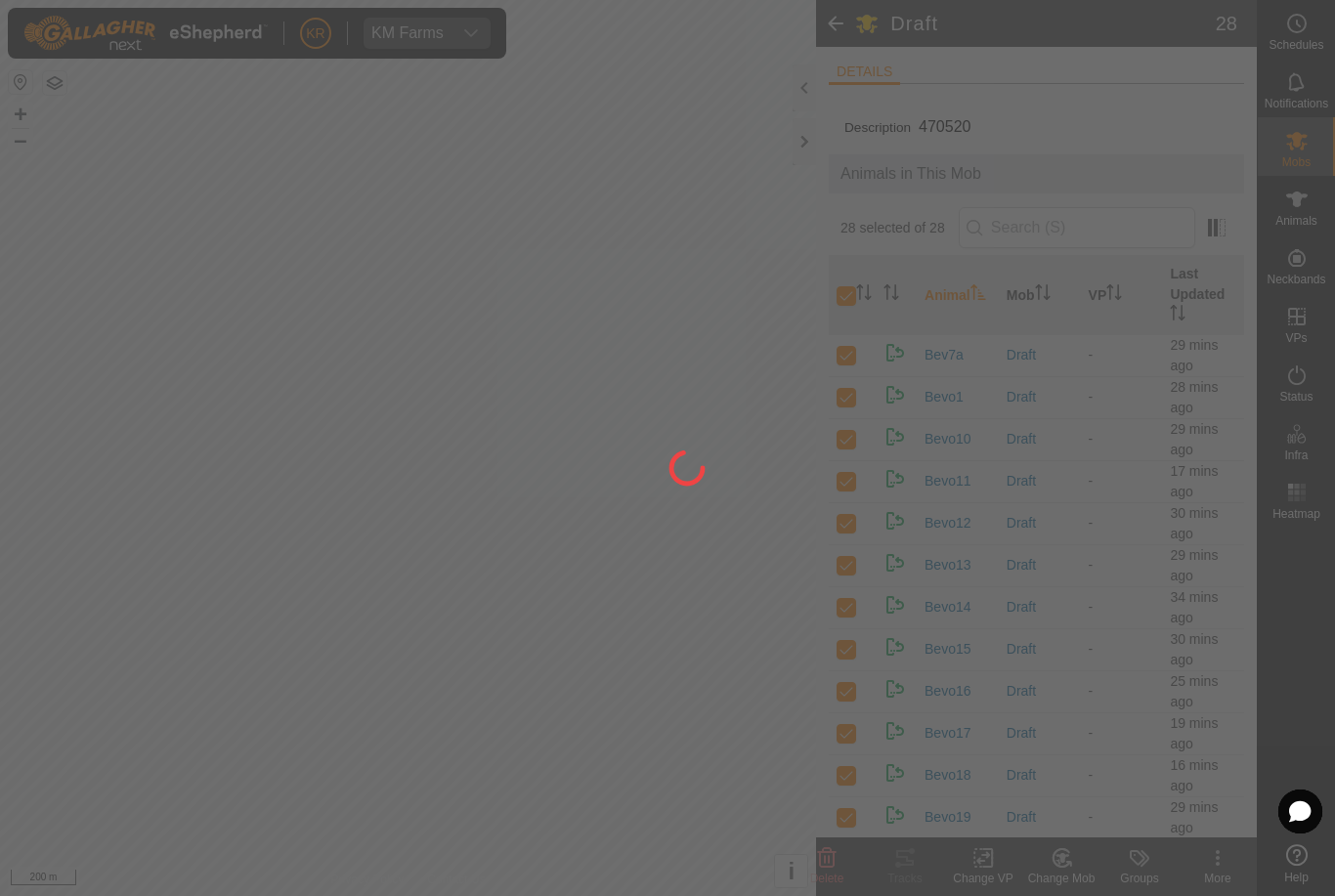
checkbox input "false"
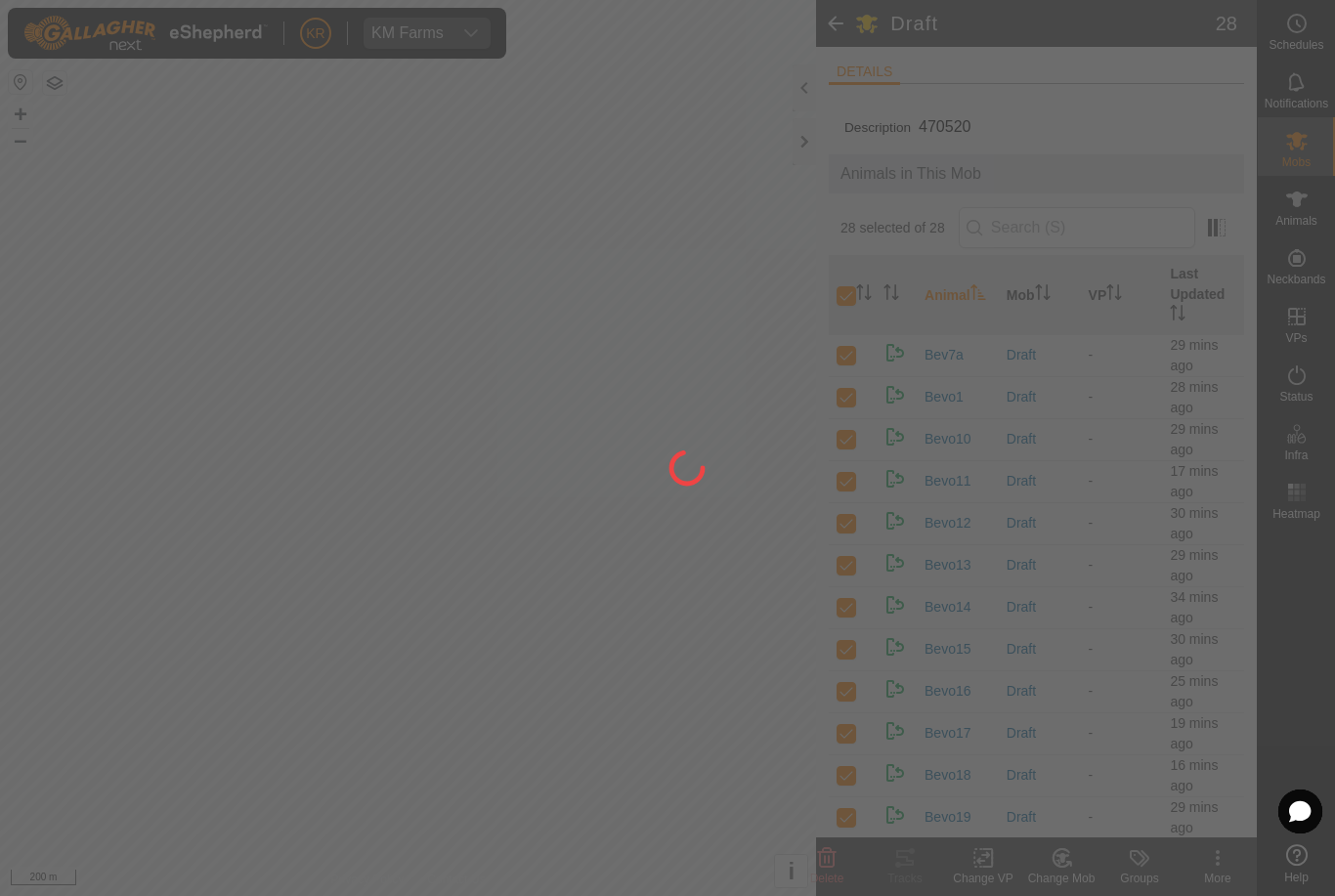
checkbox input "false"
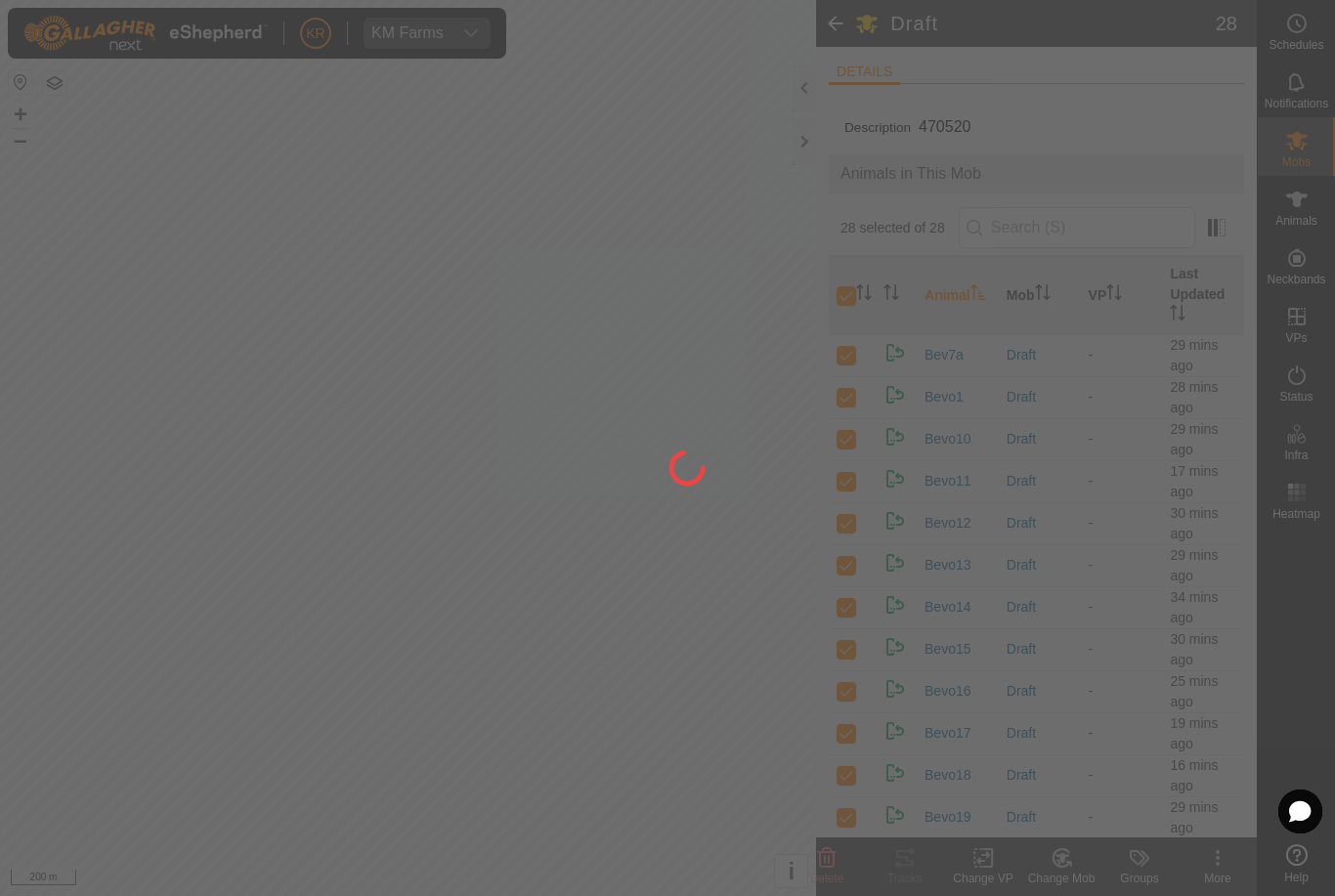
checkbox input "false"
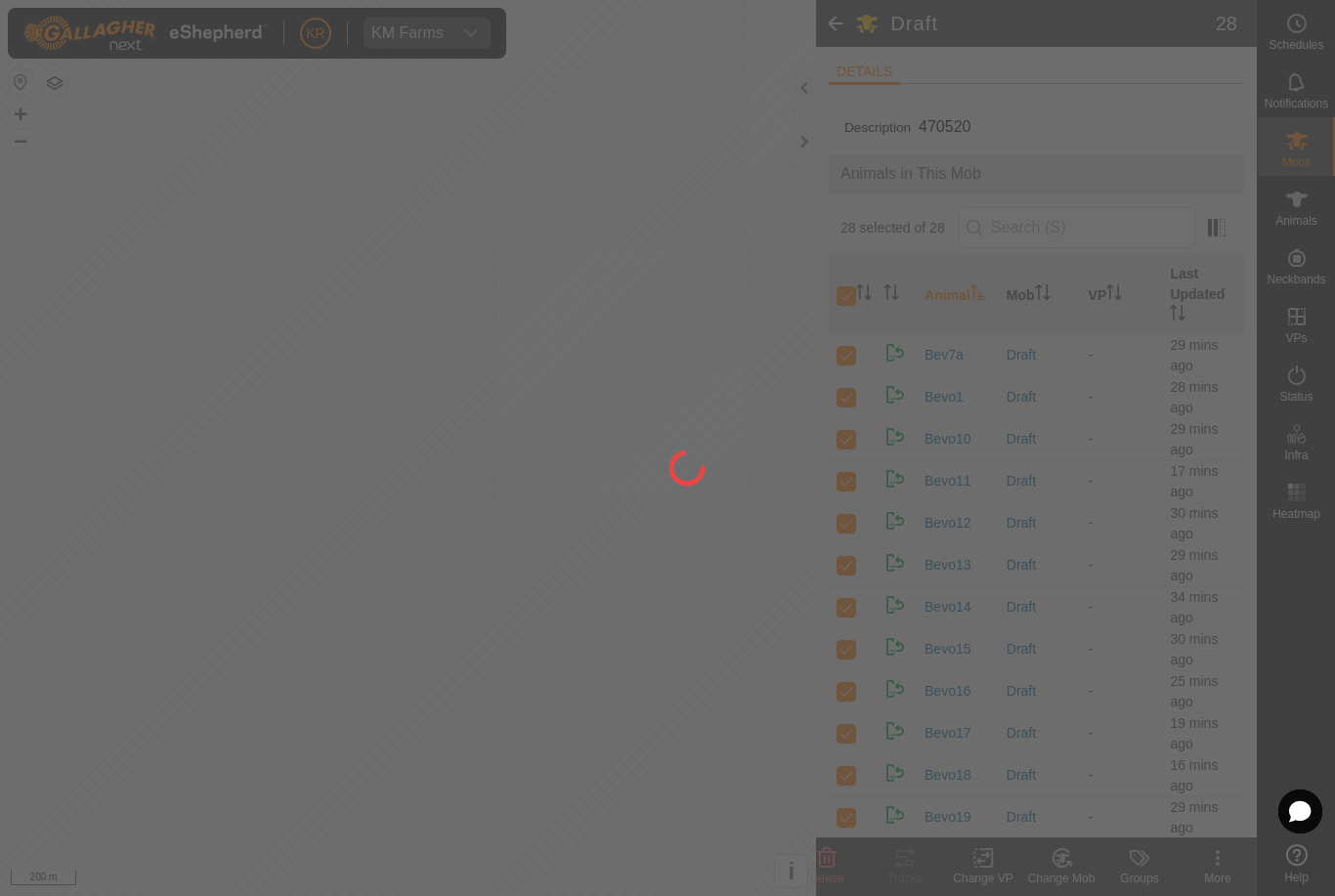
checkbox input "false"
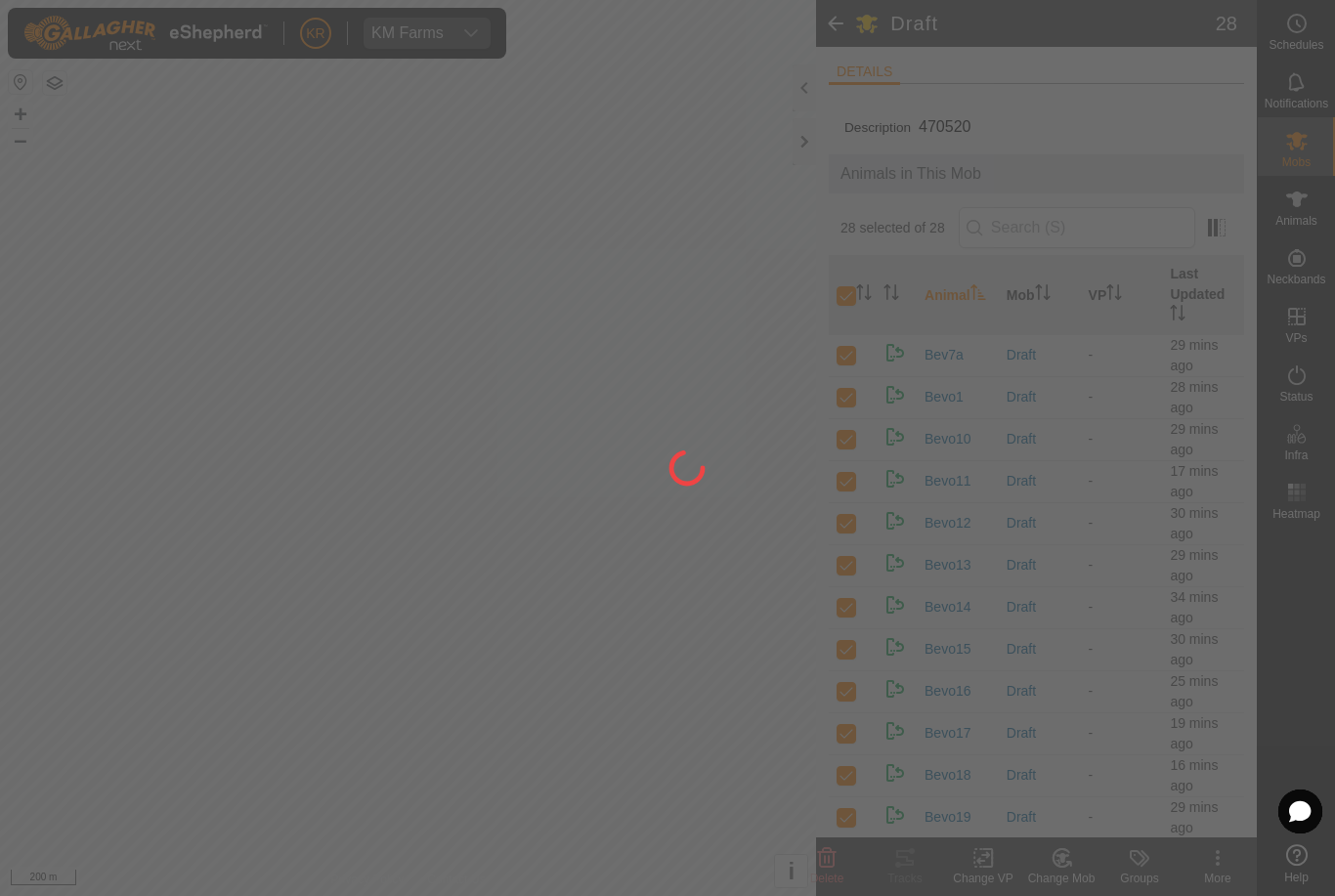
checkbox input "false"
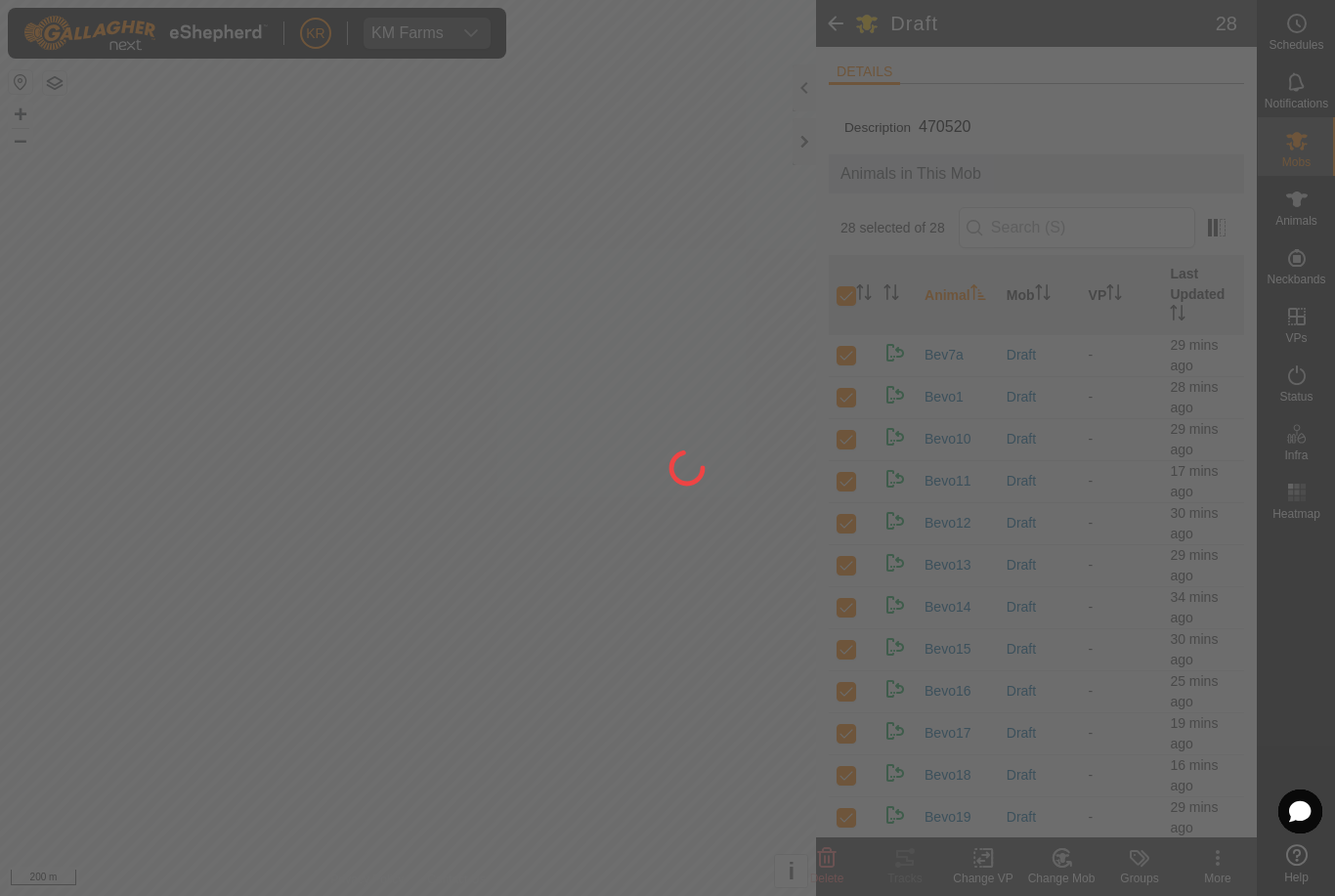
checkbox input "false"
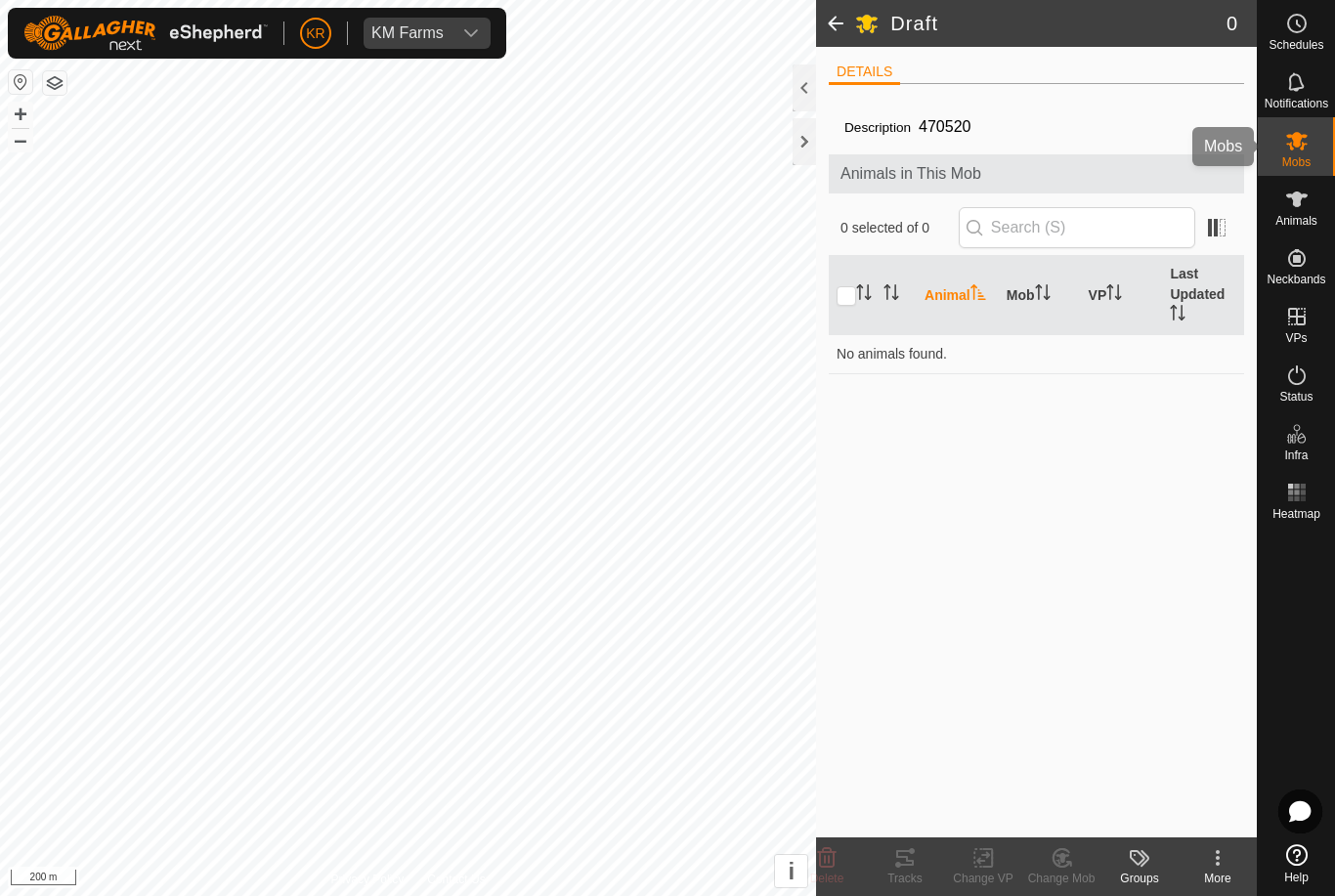
click at [1298, 142] on icon at bounding box center [1297, 140] width 22 height 19
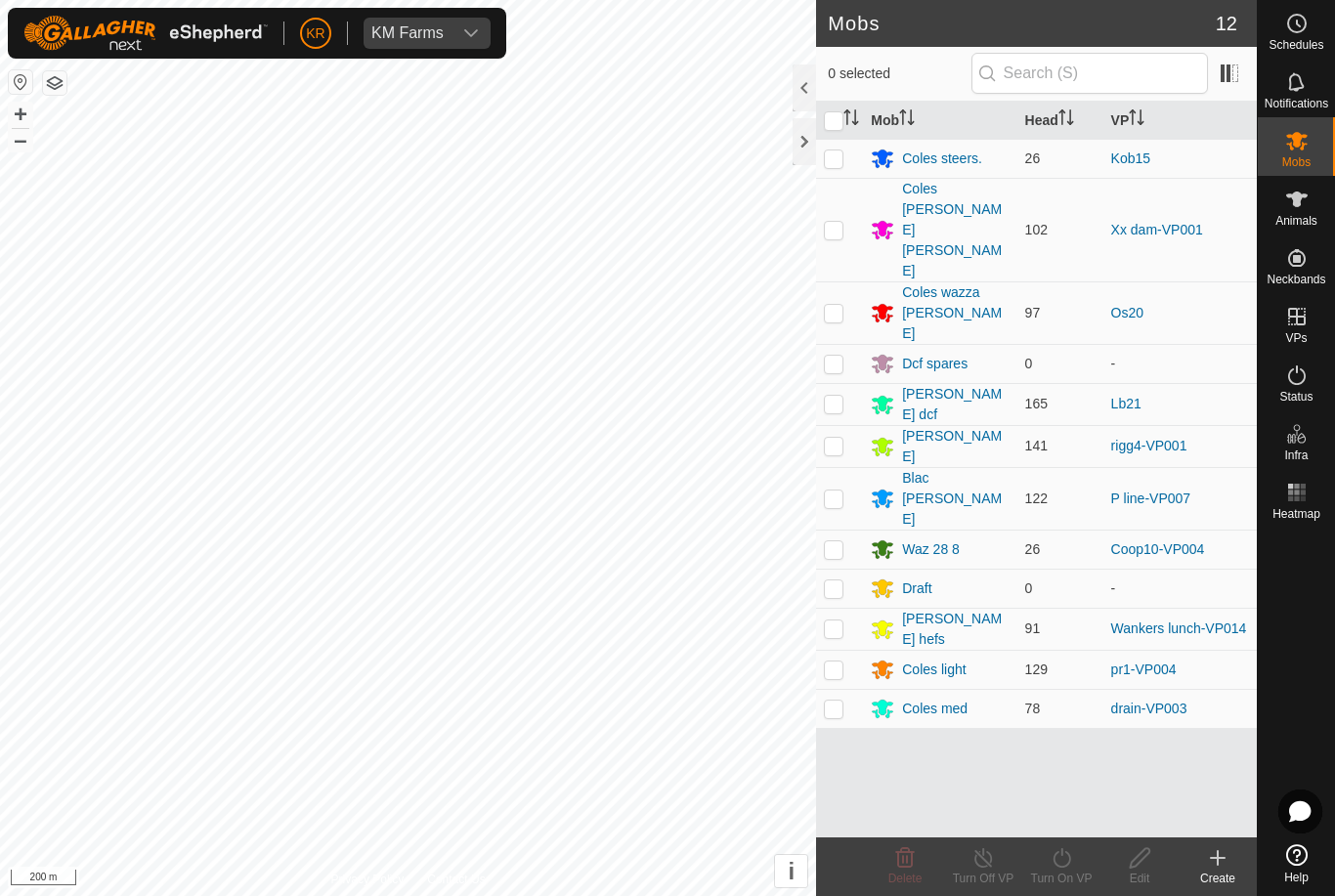
click at [842, 621] on p-checkbox at bounding box center [834, 629] width 20 height 16
checkbox input "true"
click at [1077, 863] on turn-on-svg-icon at bounding box center [1062, 859] width 79 height 24
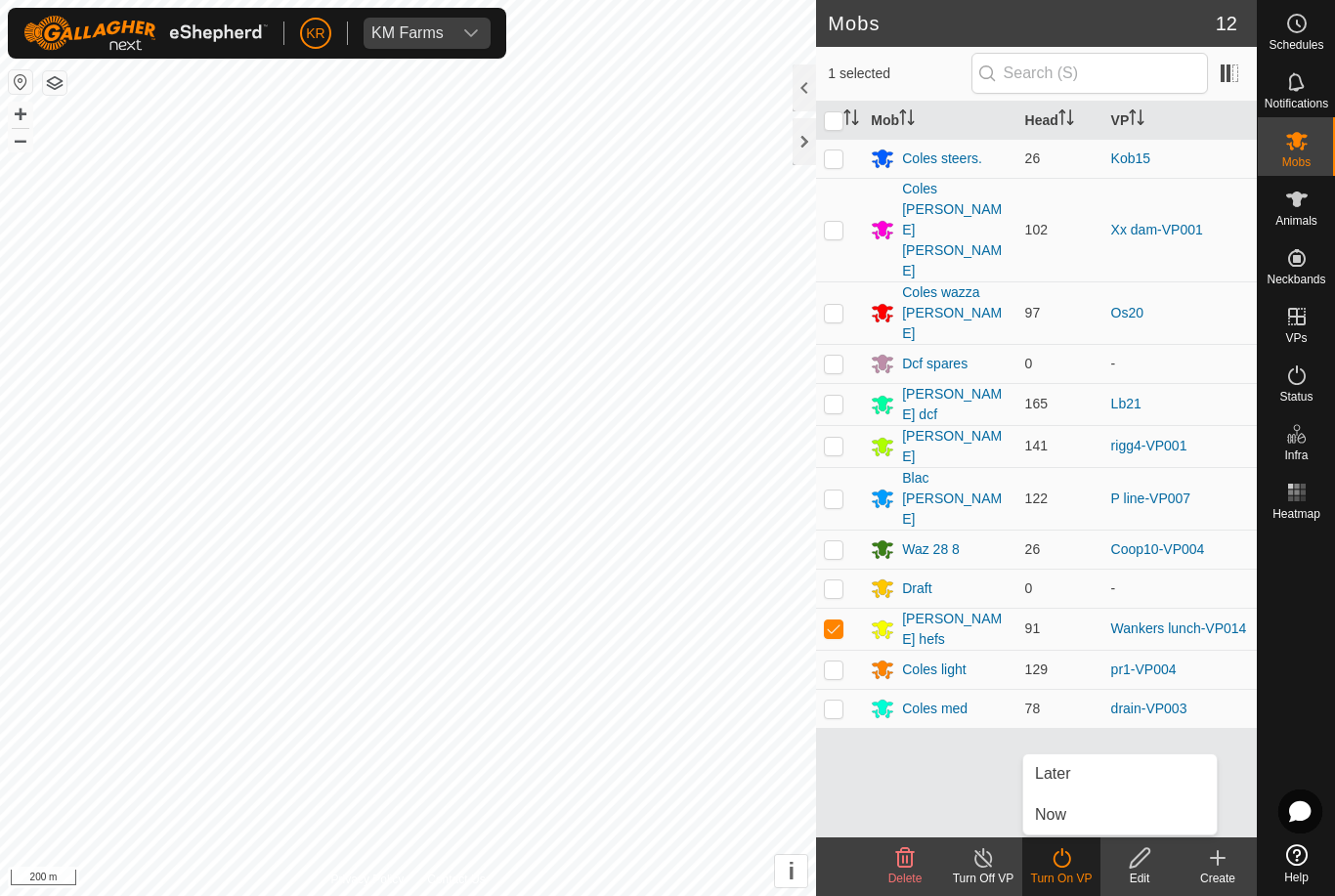
click at [1074, 812] on link "Now" at bounding box center [1120, 815] width 194 height 39
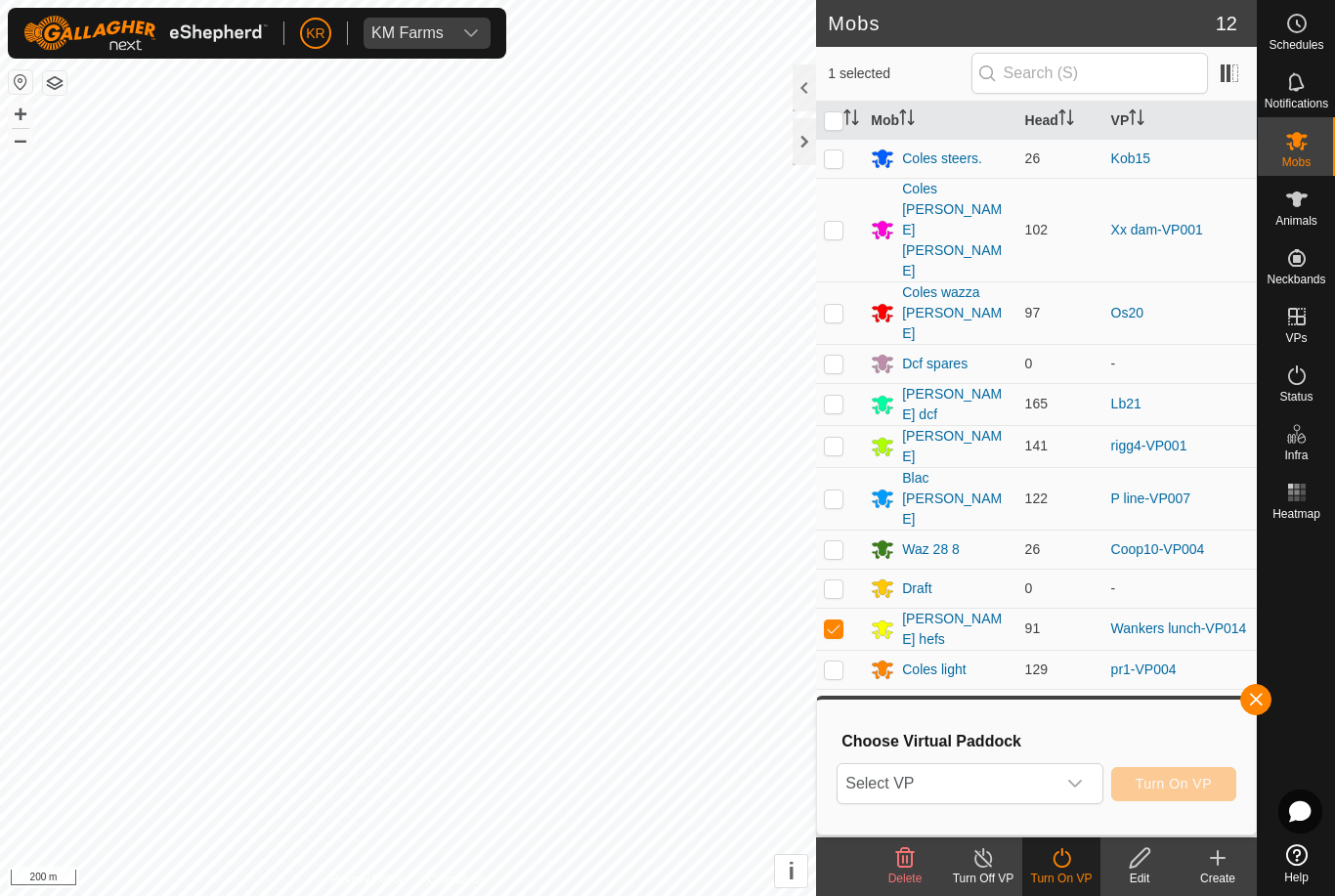
click at [1037, 784] on span "Select VP" at bounding box center [946, 784] width 217 height 39
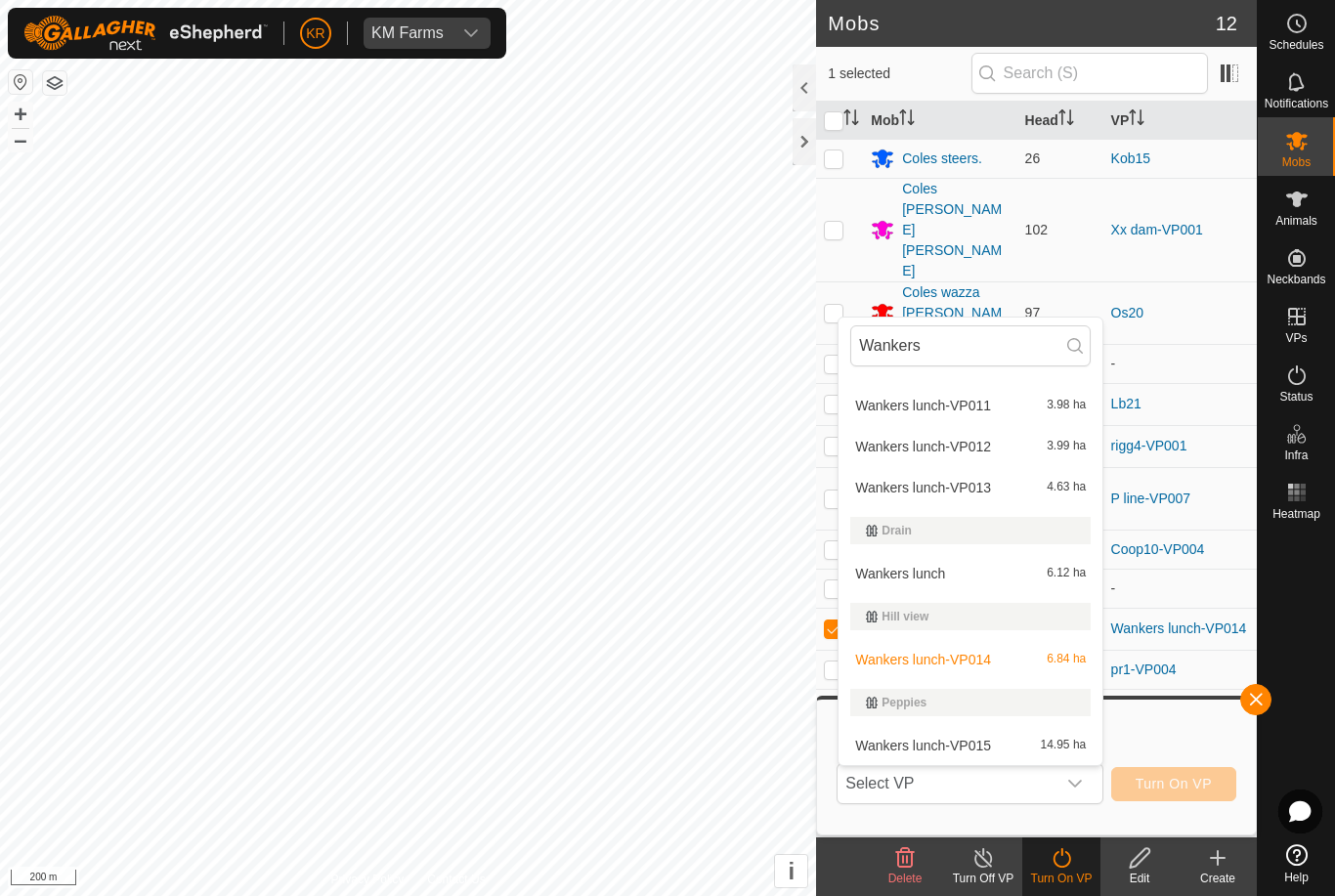
scroll to position [444, 0]
type input "Wankers"
click at [963, 748] on span "Wankers lunch-VP015" at bounding box center [923, 746] width 136 height 14
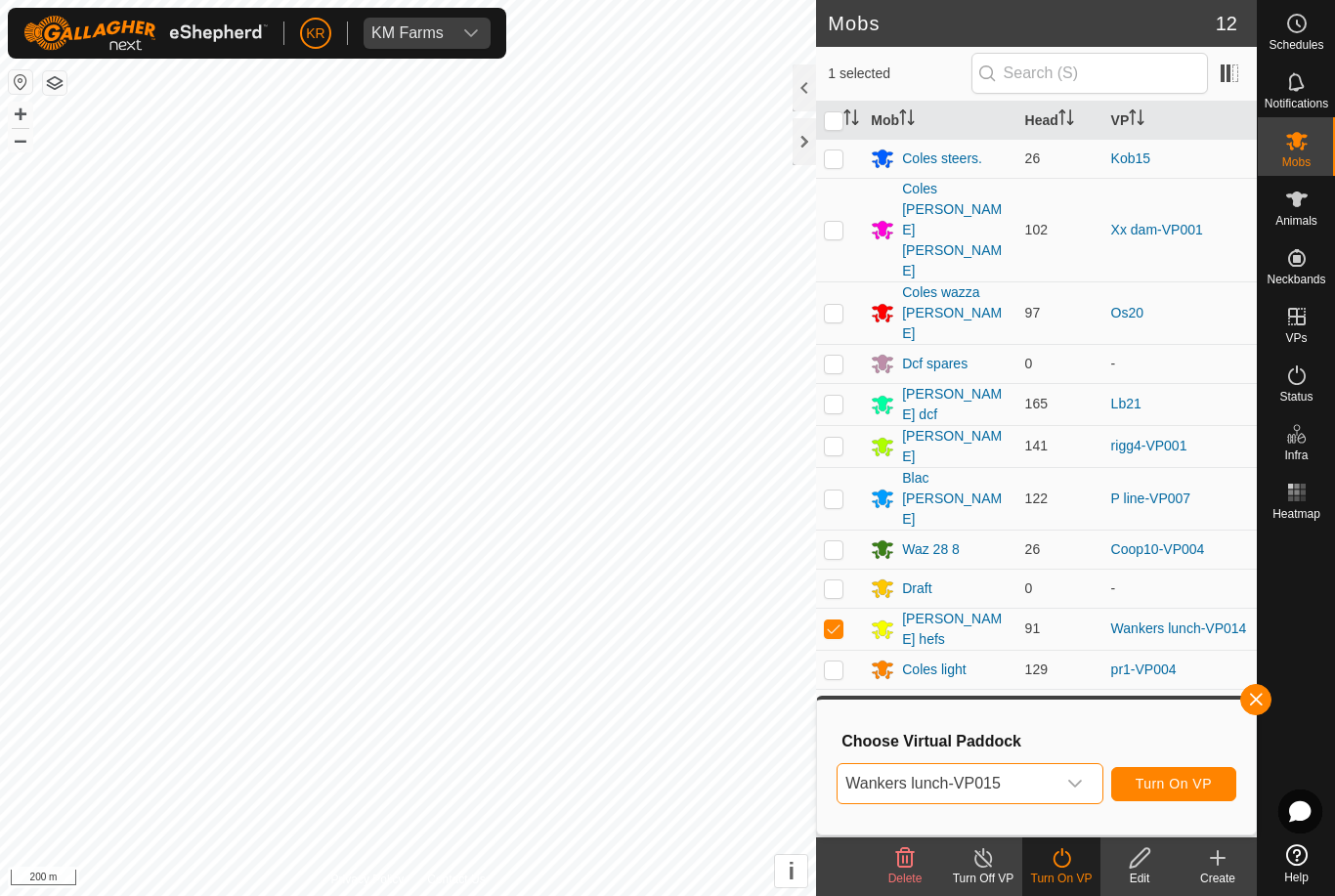
click at [1193, 786] on span "Turn On VP" at bounding box center [1174, 784] width 77 height 16
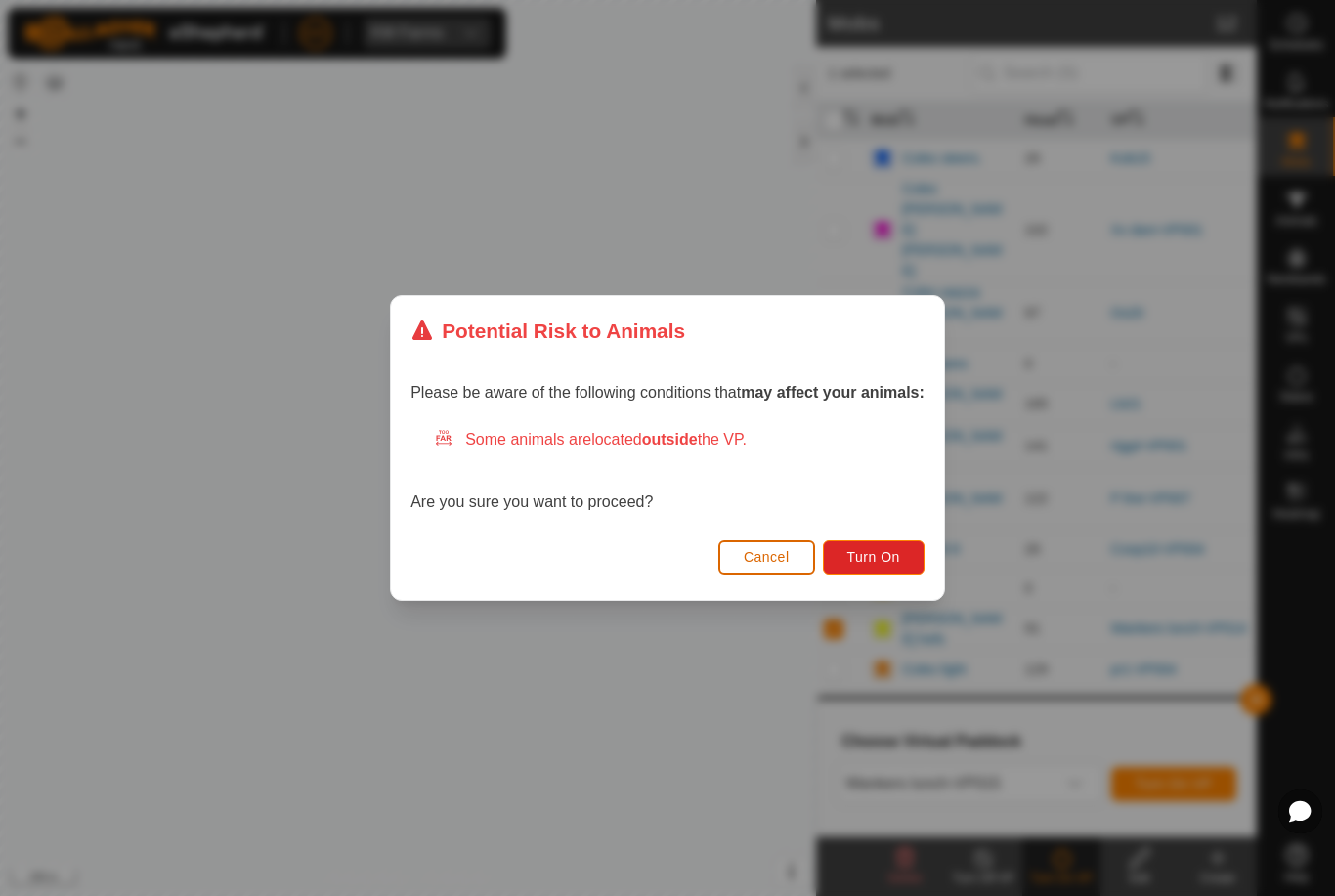
click at [888, 554] on span "Turn On" at bounding box center [874, 557] width 53 height 16
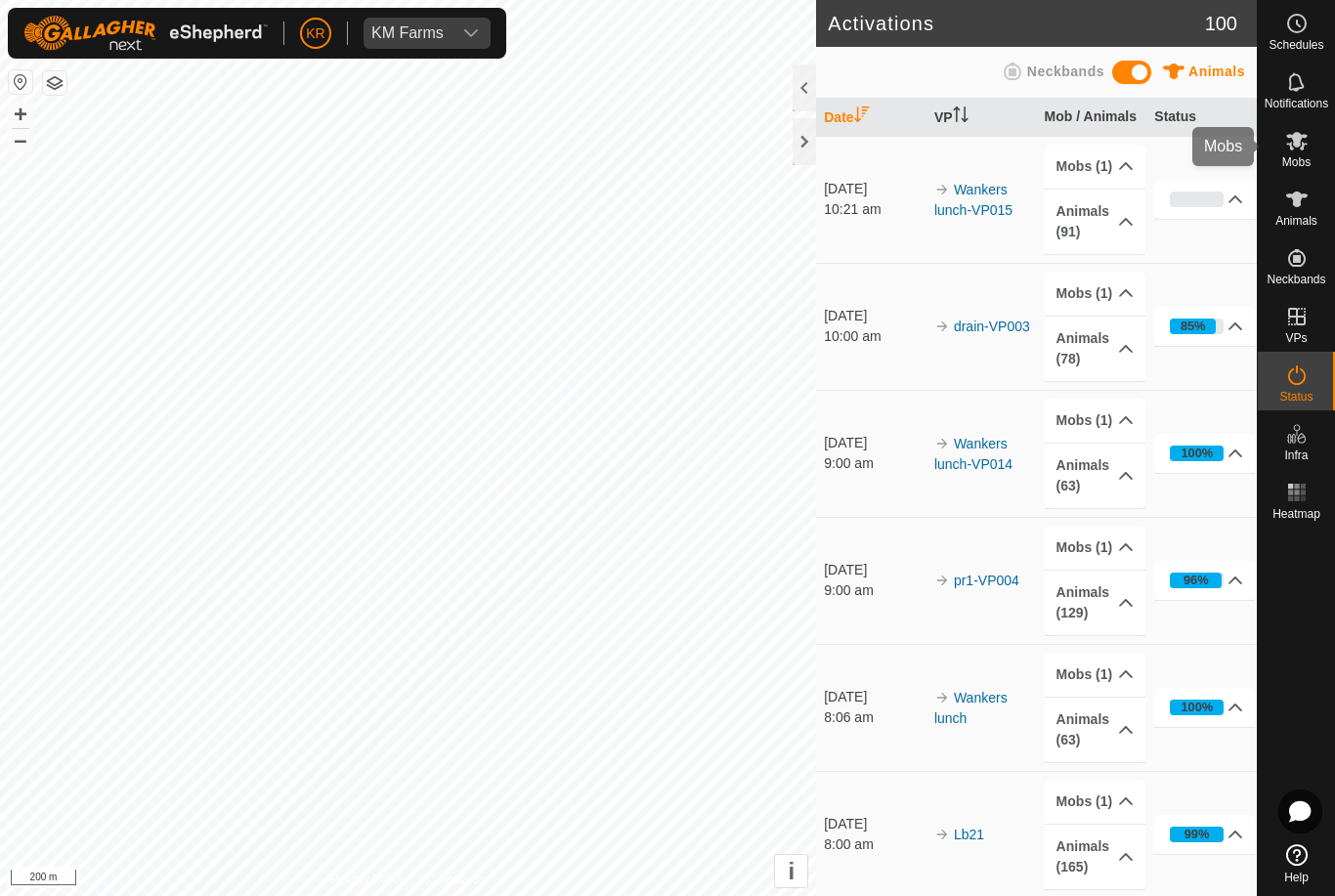
click at [1299, 161] on span "Mobs" at bounding box center [1296, 162] width 28 height 12
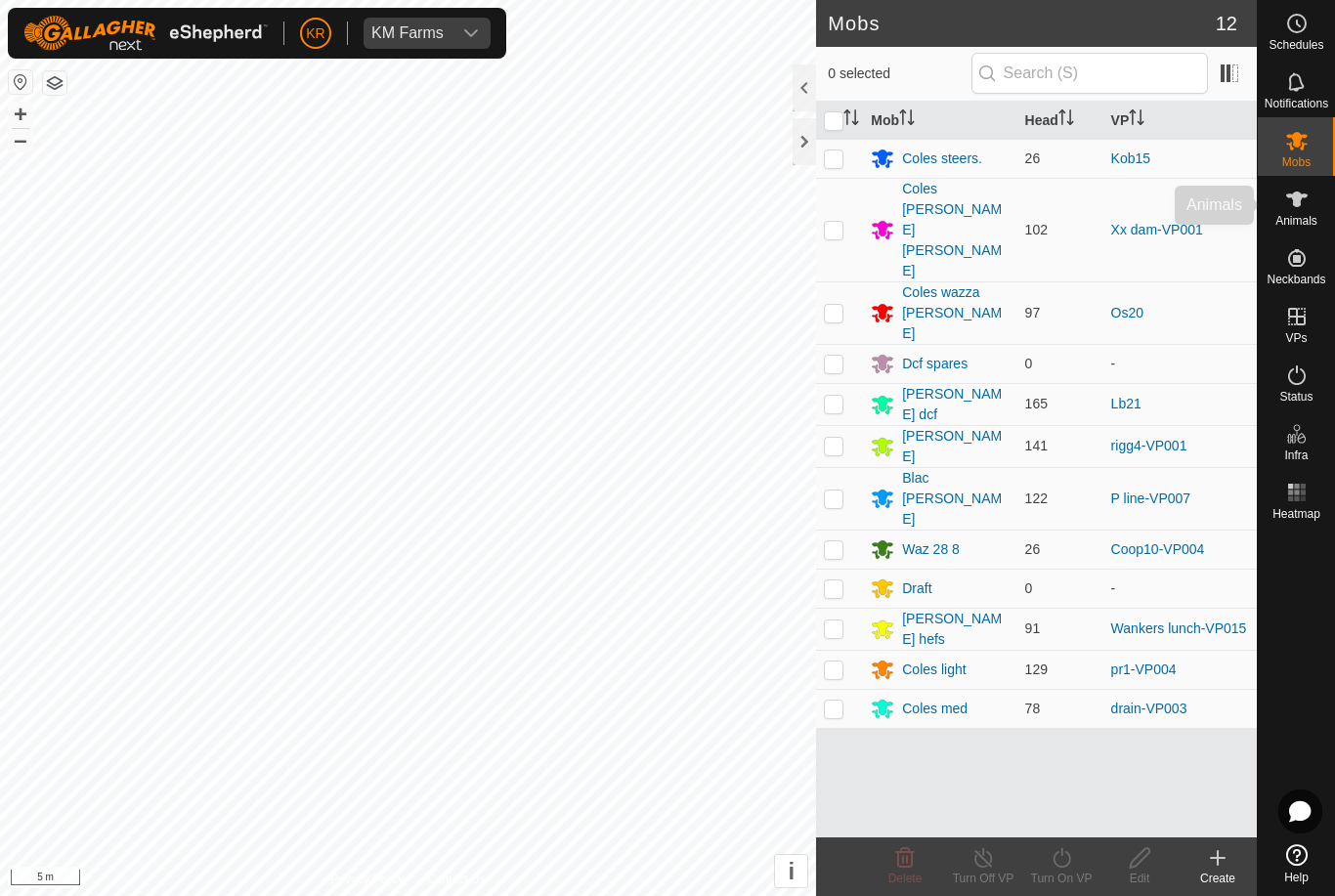
click at [1313, 215] on span "Animals" at bounding box center [1296, 221] width 42 height 12
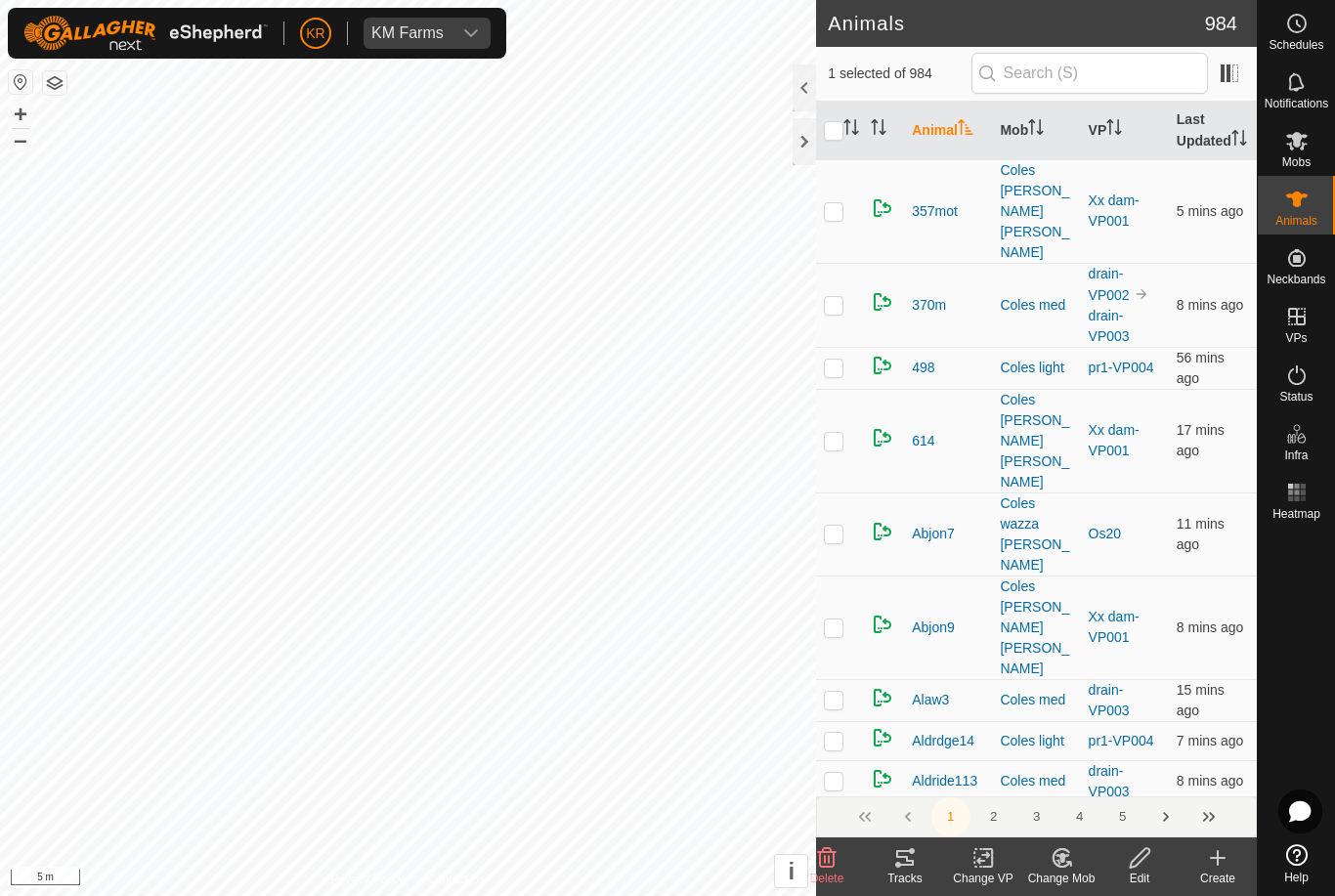
click at [803, 858] on button "i" at bounding box center [791, 871] width 32 height 32
click at [831, 855] on icon at bounding box center [827, 859] width 24 height 24
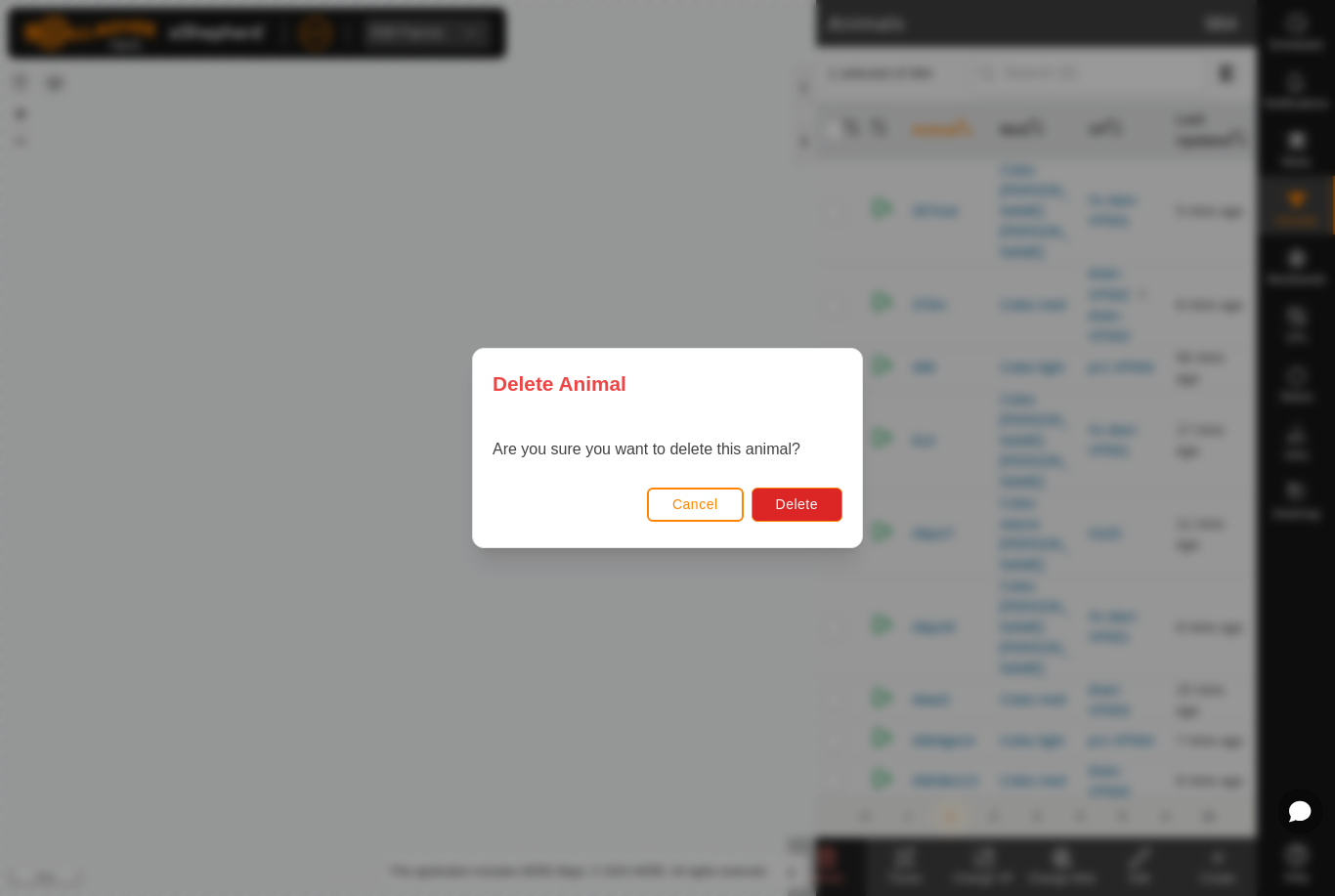
click at [792, 496] on span "Delete" at bounding box center [797, 504] width 42 height 16
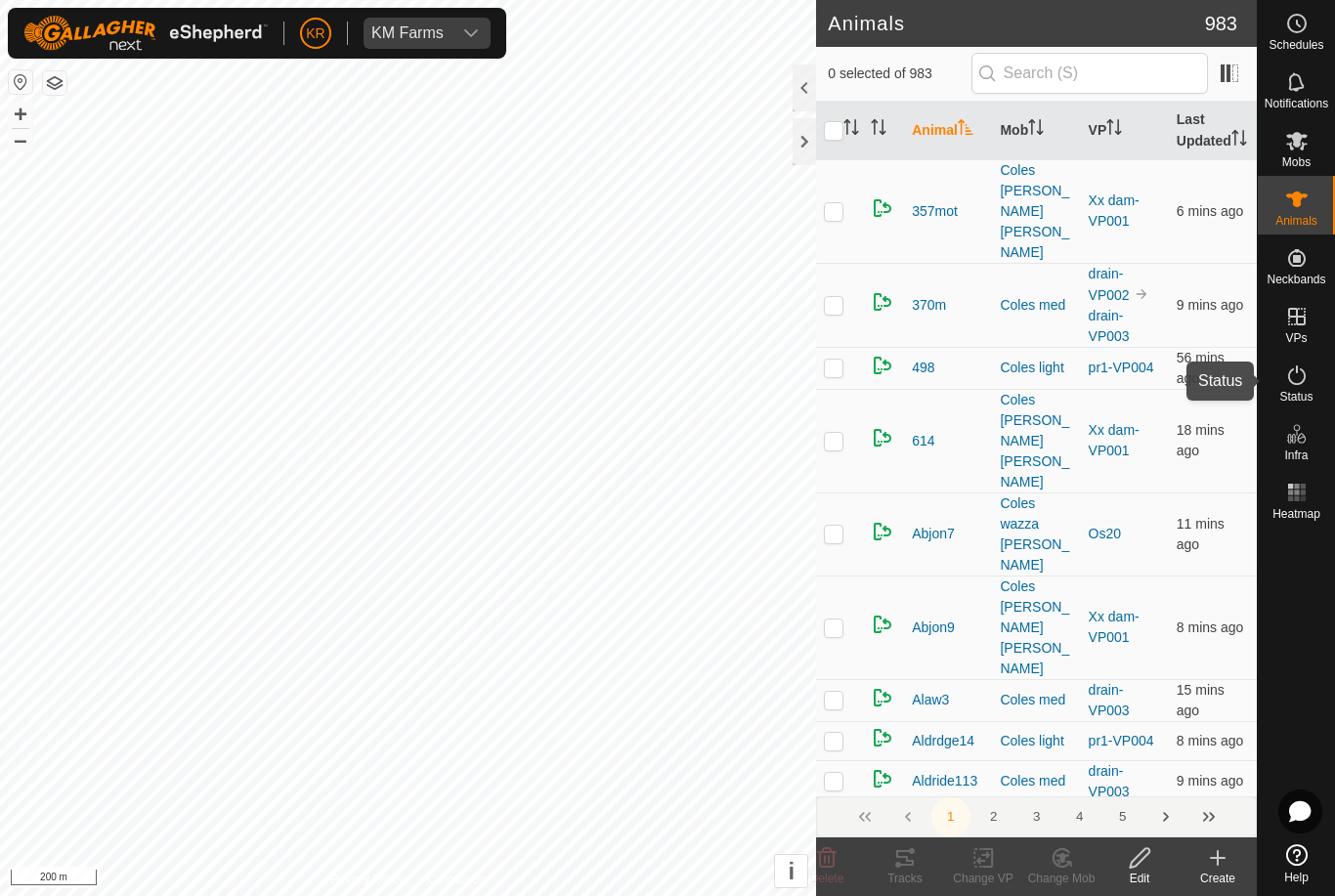
click at [1310, 392] on span "Status" at bounding box center [1296, 397] width 33 height 12
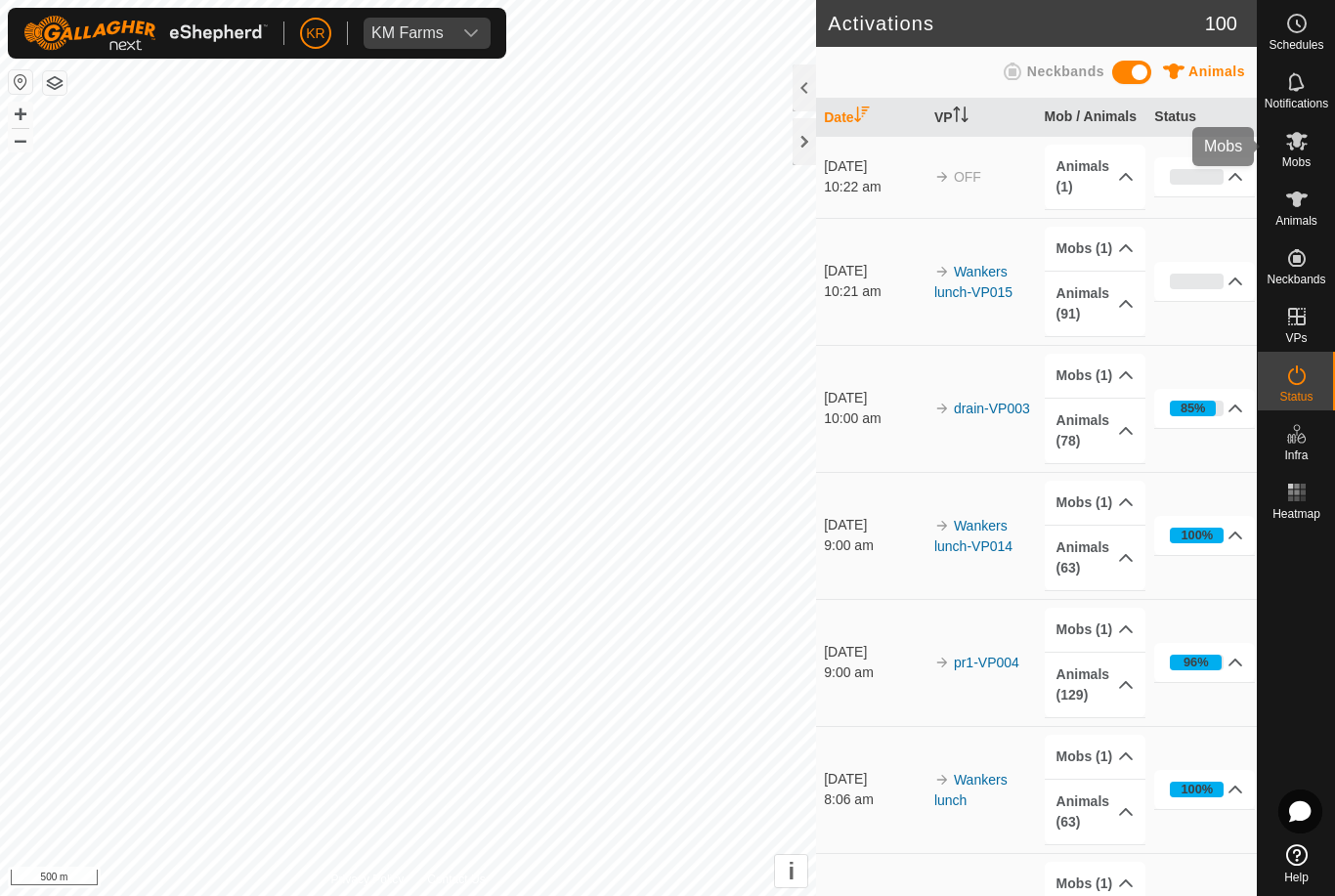
click at [1316, 149] on div "Mobs" at bounding box center [1296, 146] width 78 height 59
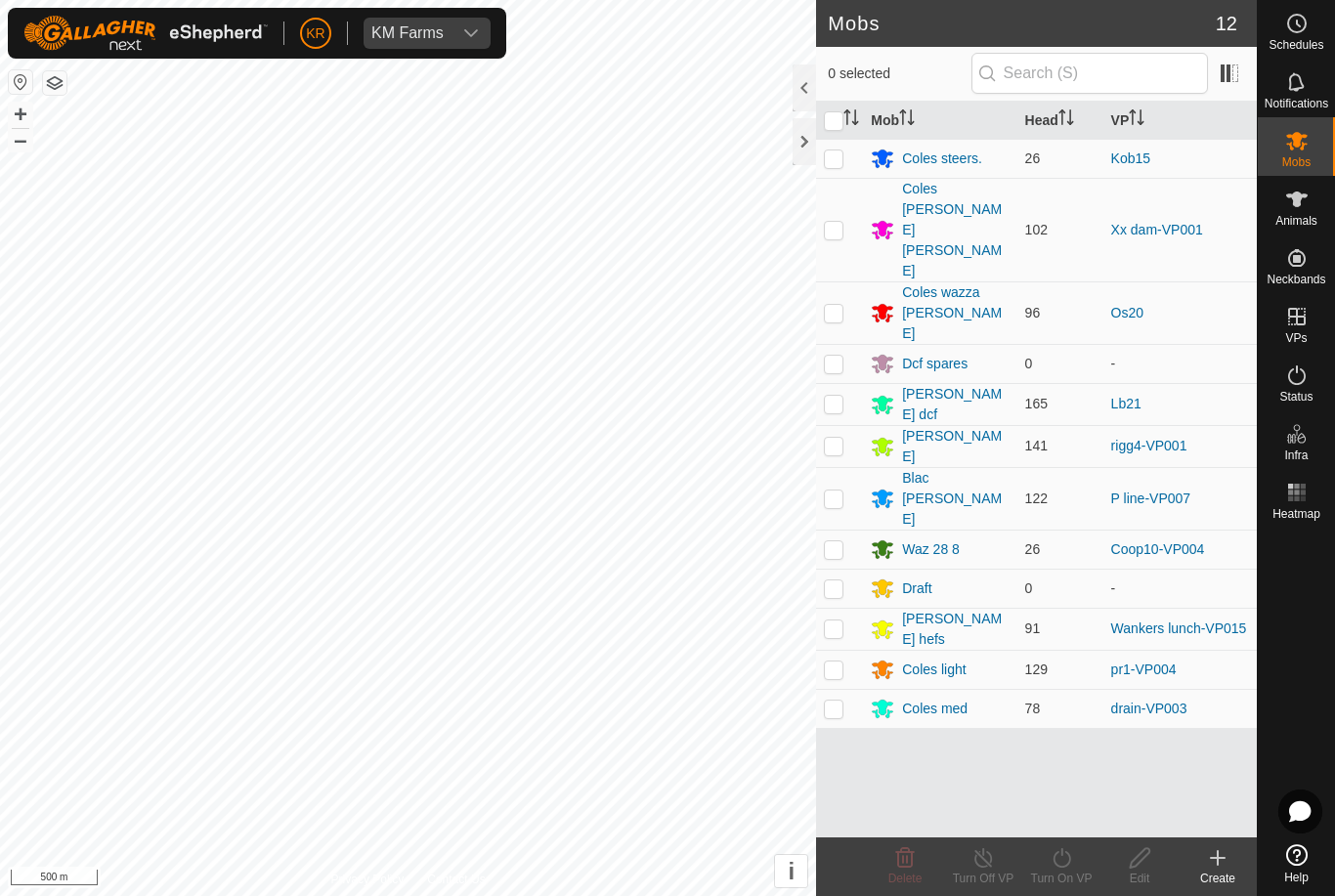
click at [938, 208] on div "Coles [PERSON_NAME] [PERSON_NAME]" at bounding box center [955, 230] width 106 height 102
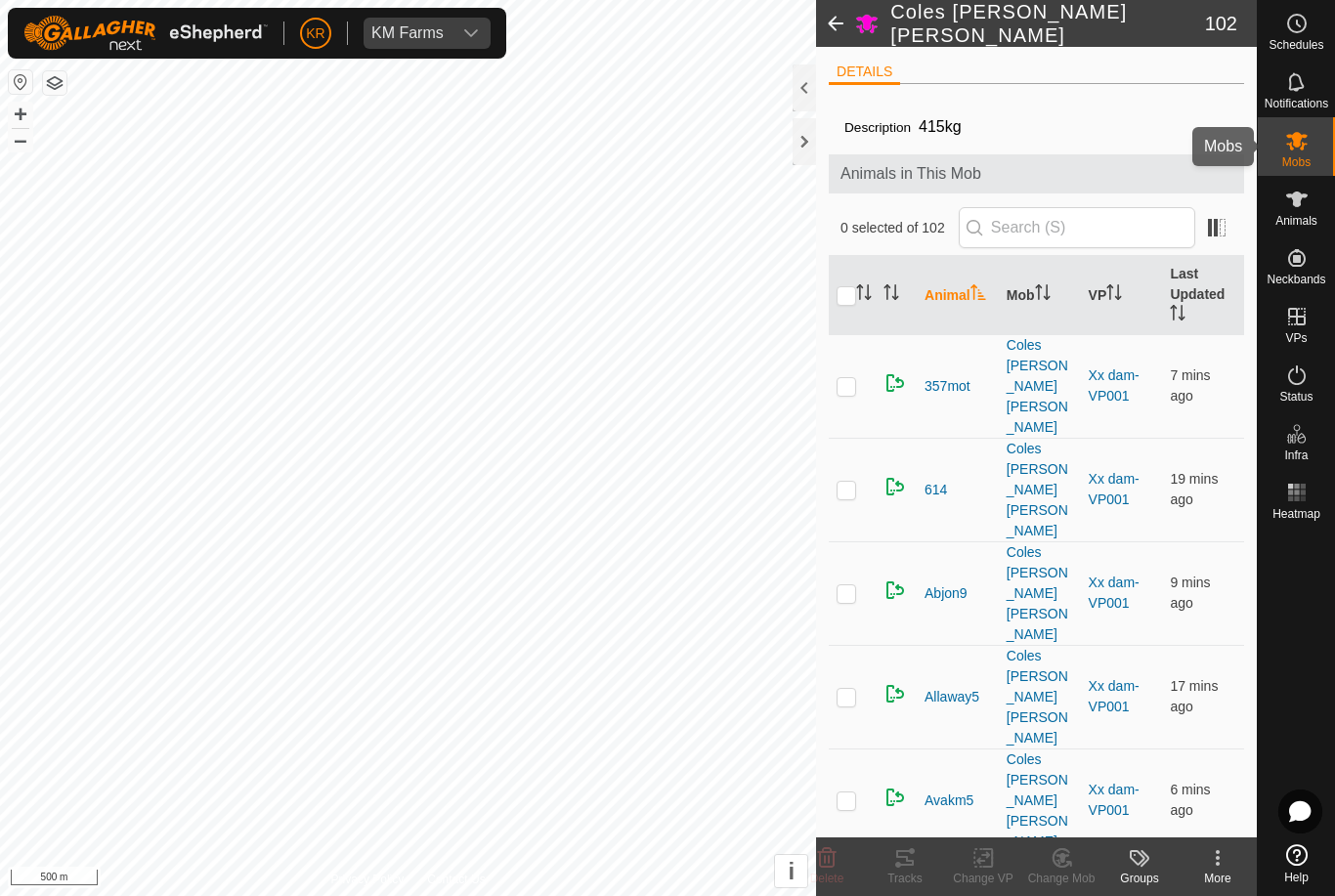
click at [1312, 146] on es-mob-svg-icon at bounding box center [1297, 140] width 35 height 31
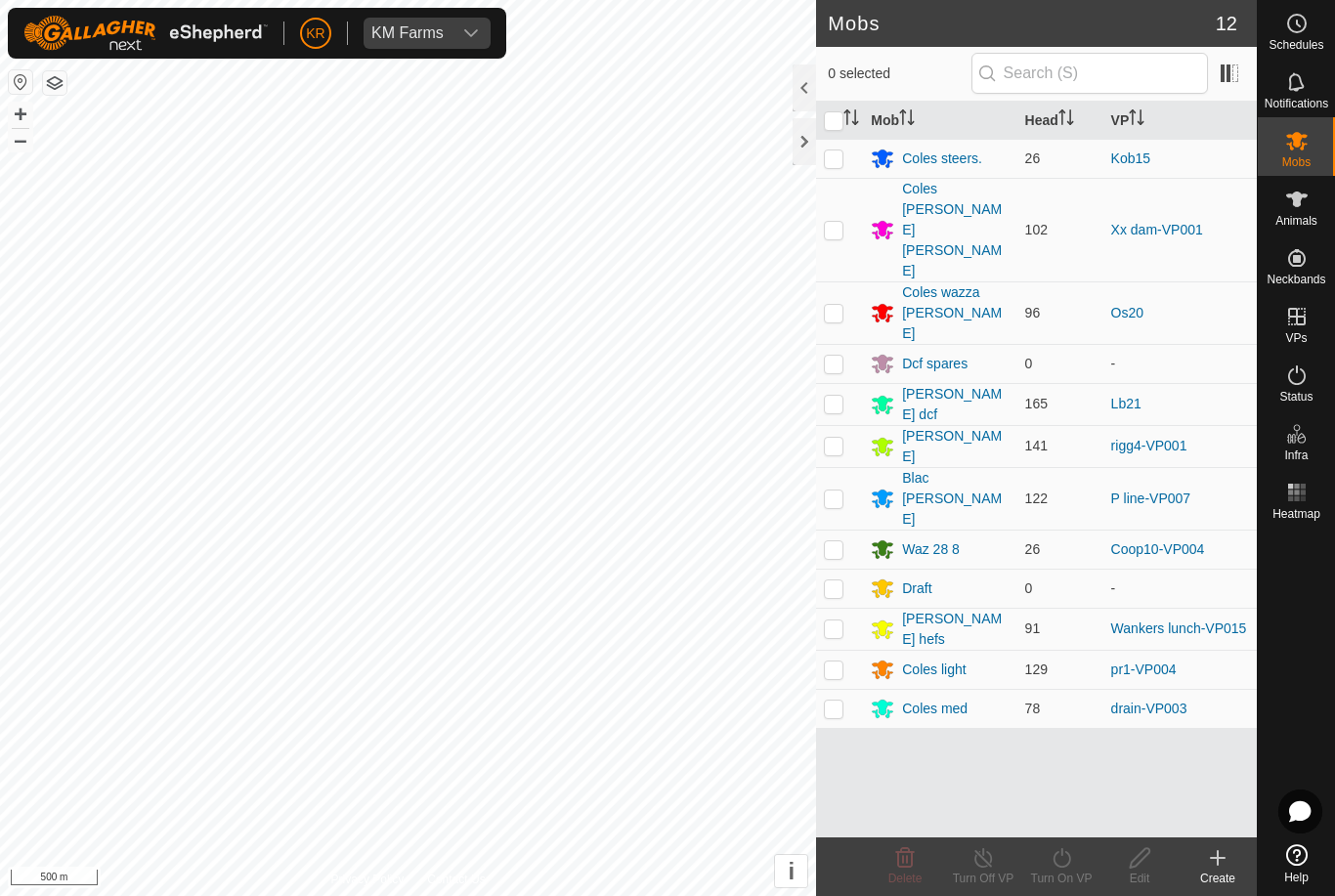
click at [931, 354] on div "Dcf spares" at bounding box center [934, 364] width 66 height 21
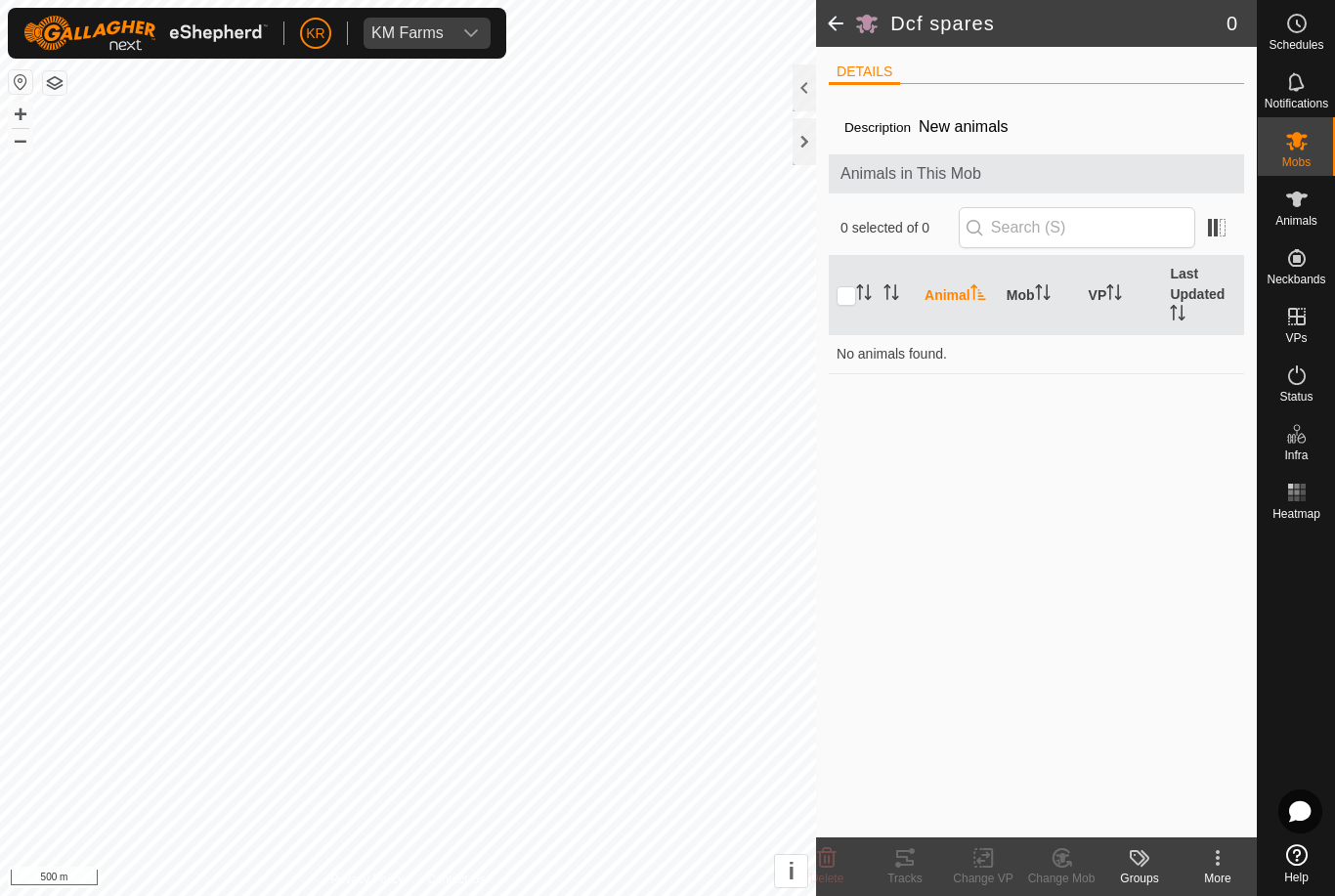
click at [1227, 865] on icon at bounding box center [1218, 859] width 24 height 24
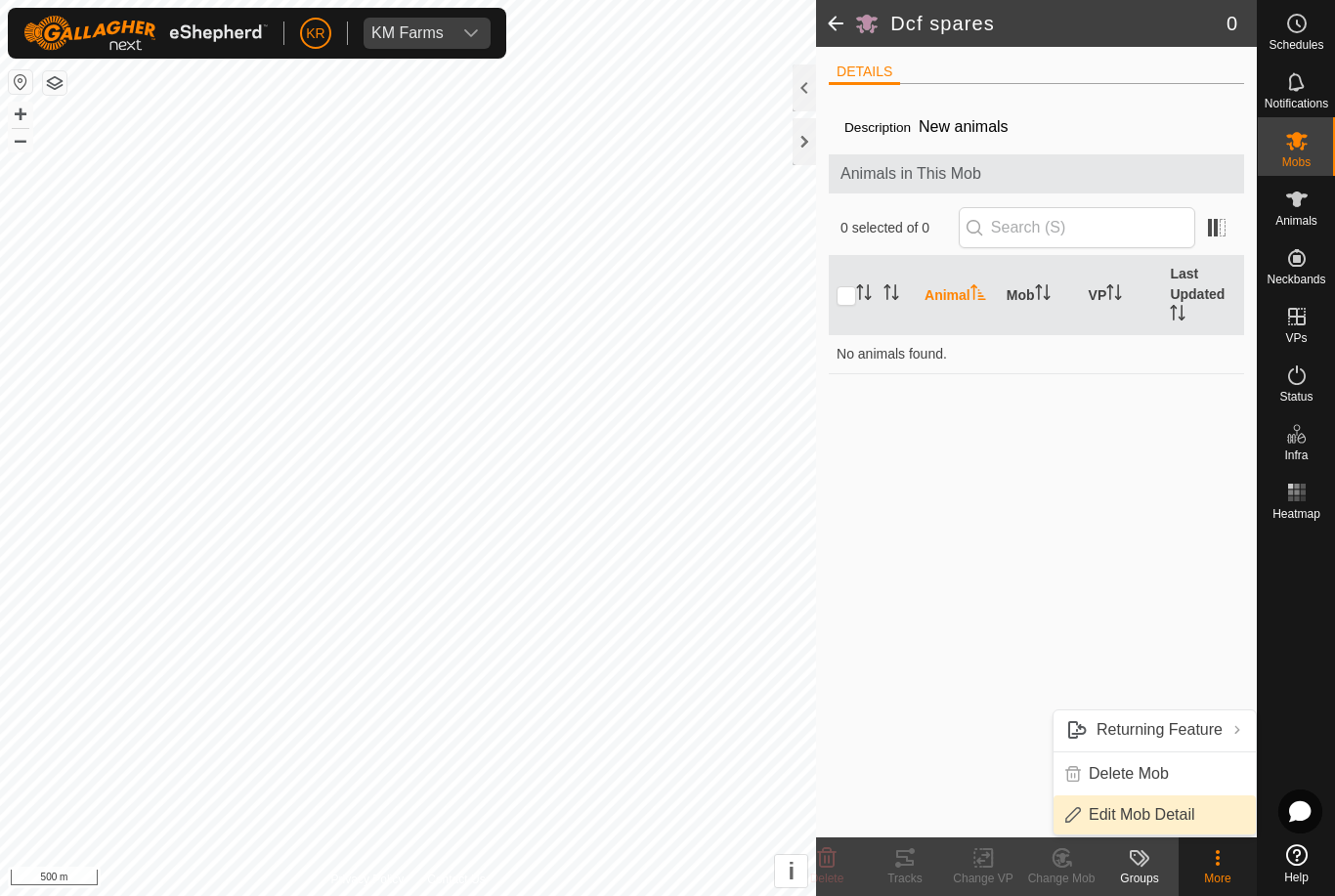
click at [1185, 818] on span "Edit Mob Detail" at bounding box center [1141, 815] width 106 height 24
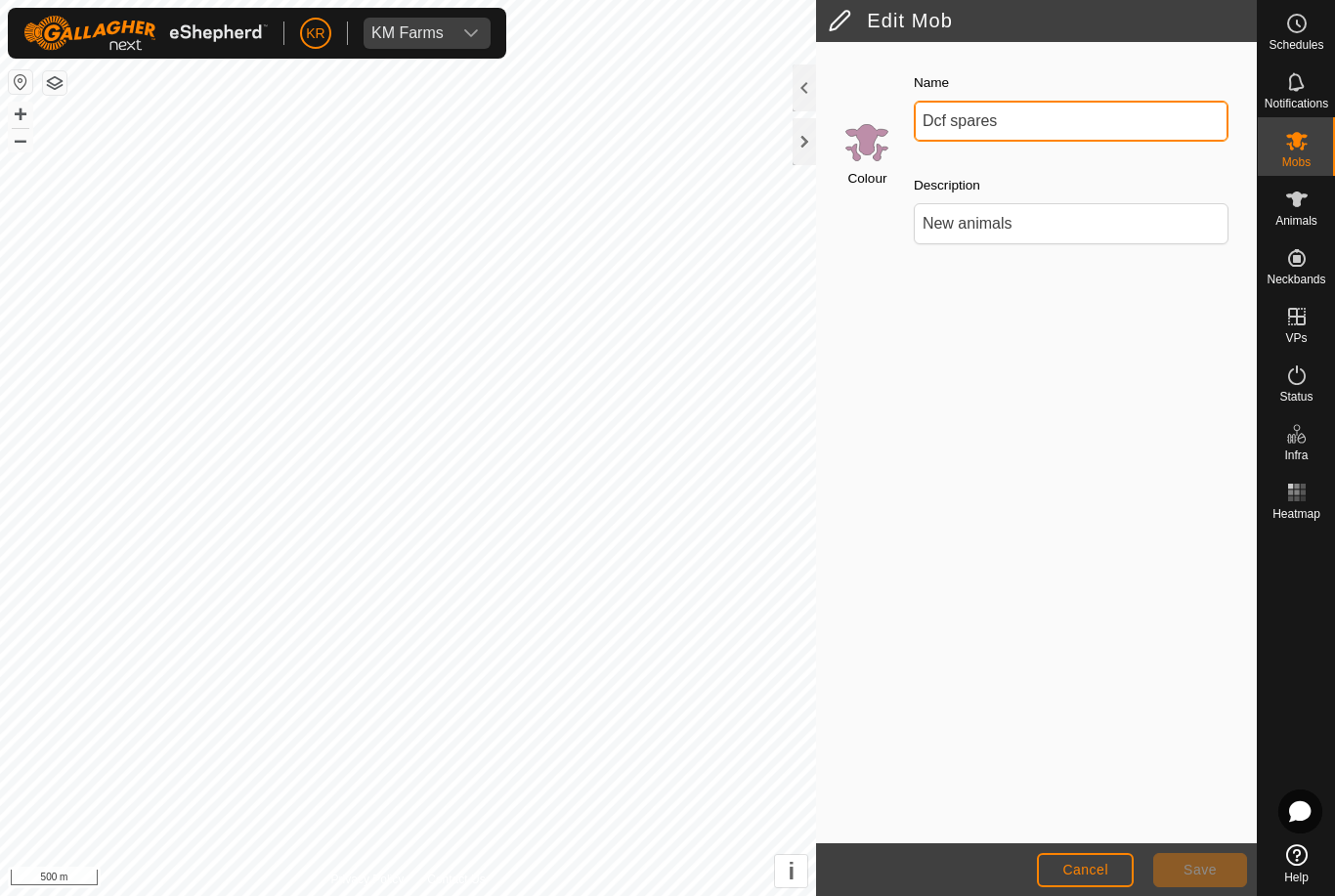
click at [1021, 109] on input "Dcf spares" at bounding box center [1071, 121] width 314 height 41
type input "D"
type input "Draft 2"
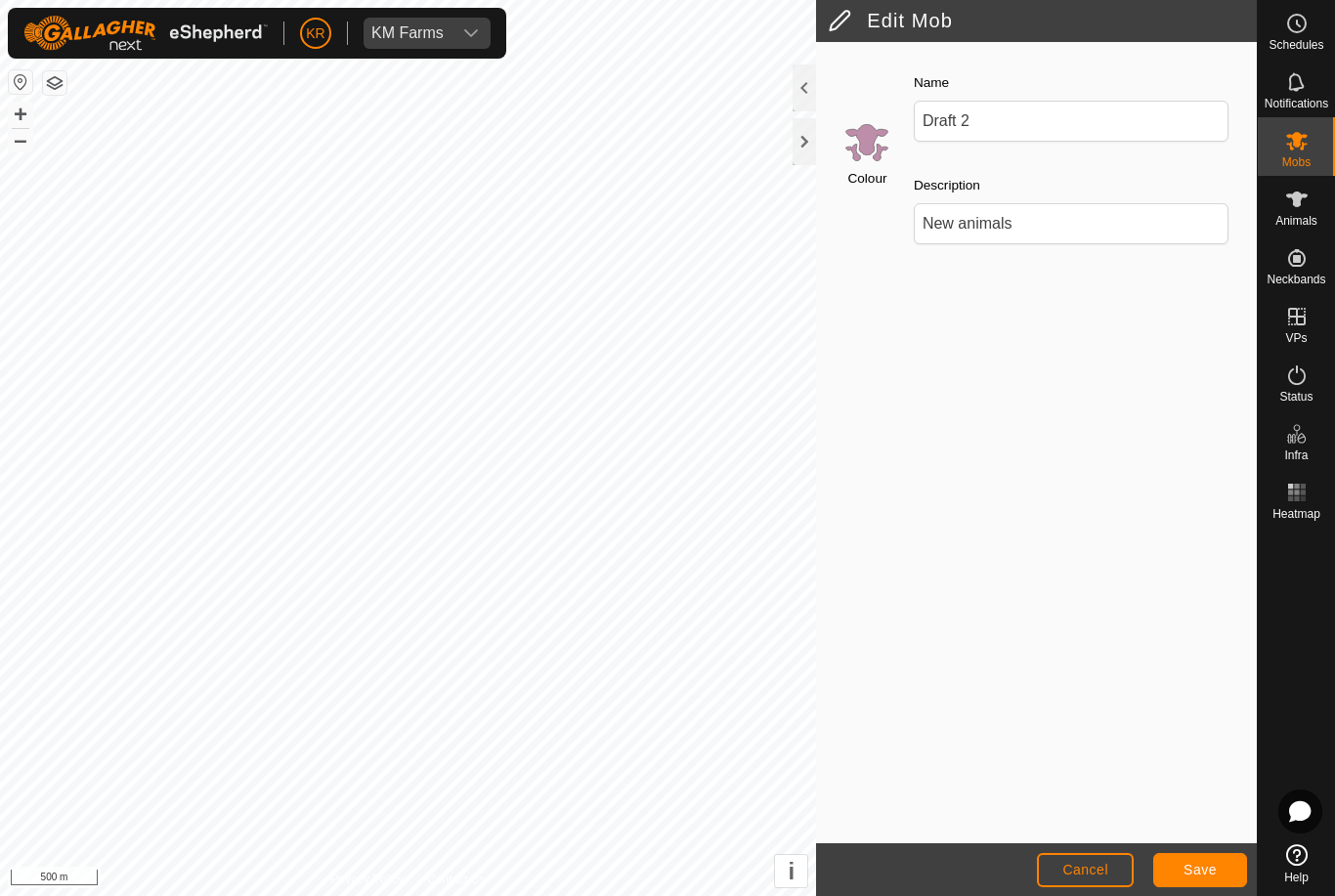
click at [1201, 854] on button "Save" at bounding box center [1200, 870] width 94 height 34
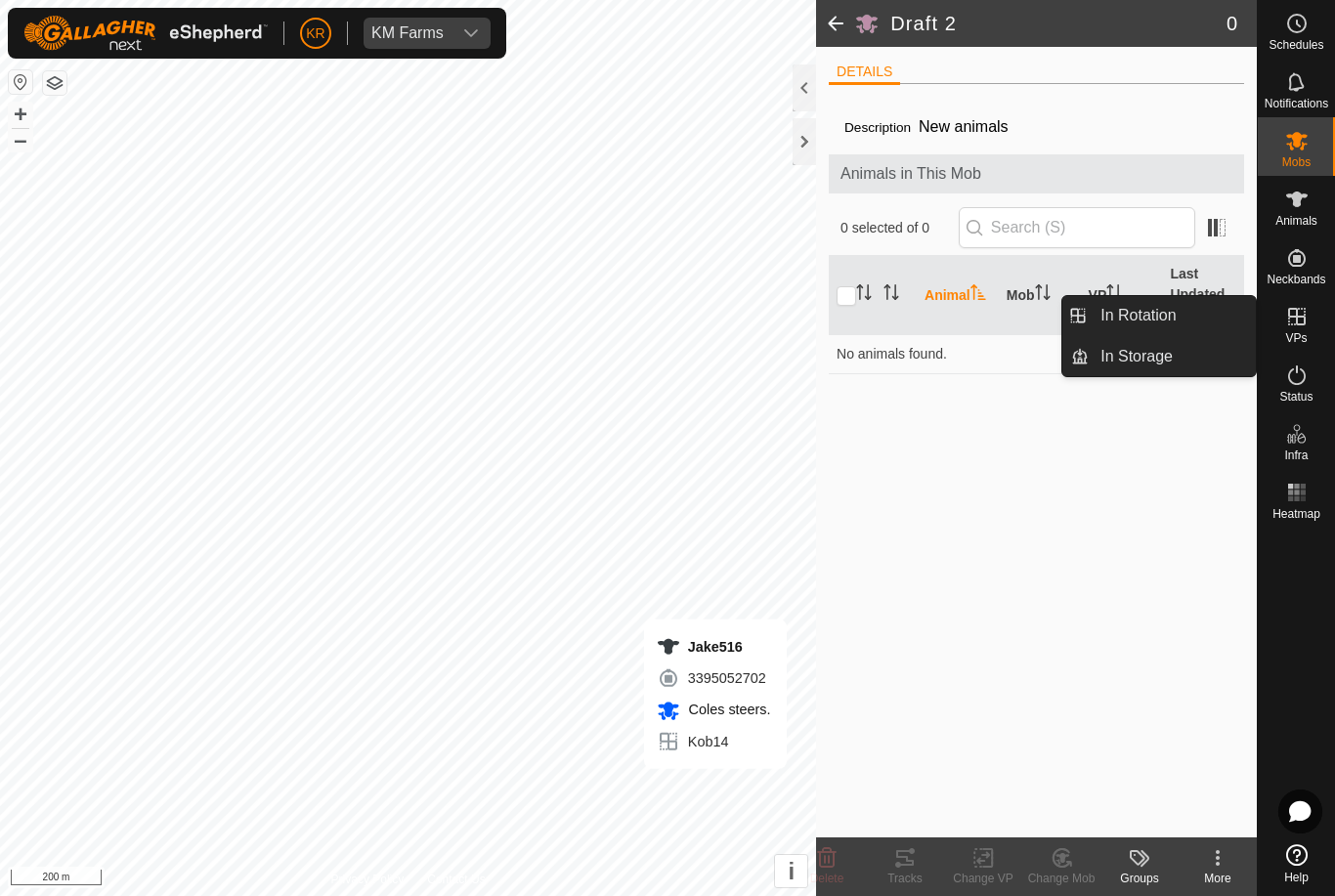
click at [1151, 314] on span "In Rotation" at bounding box center [1138, 315] width 76 height 24
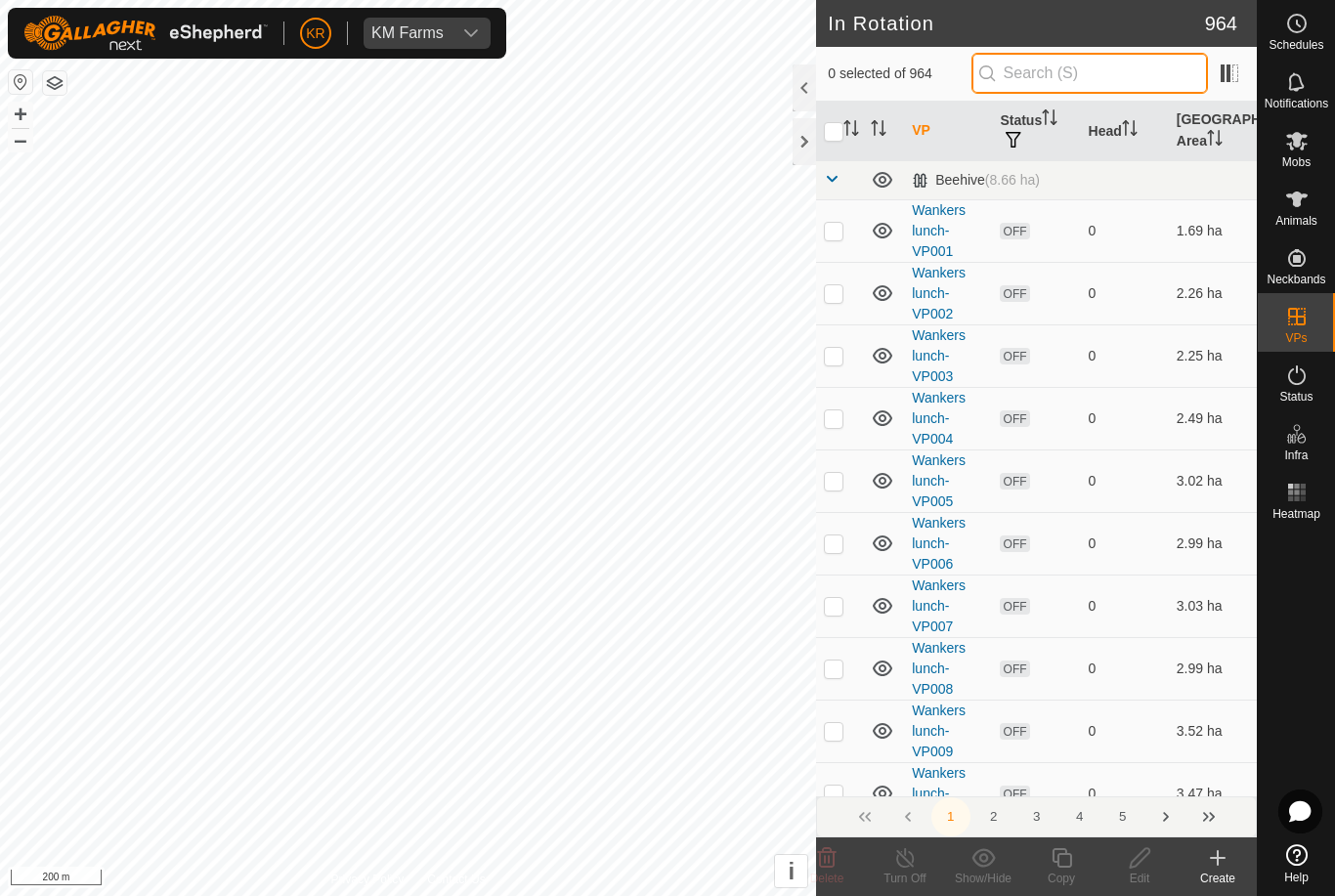
click at [1085, 75] on input "text" at bounding box center [1089, 74] width 237 height 41
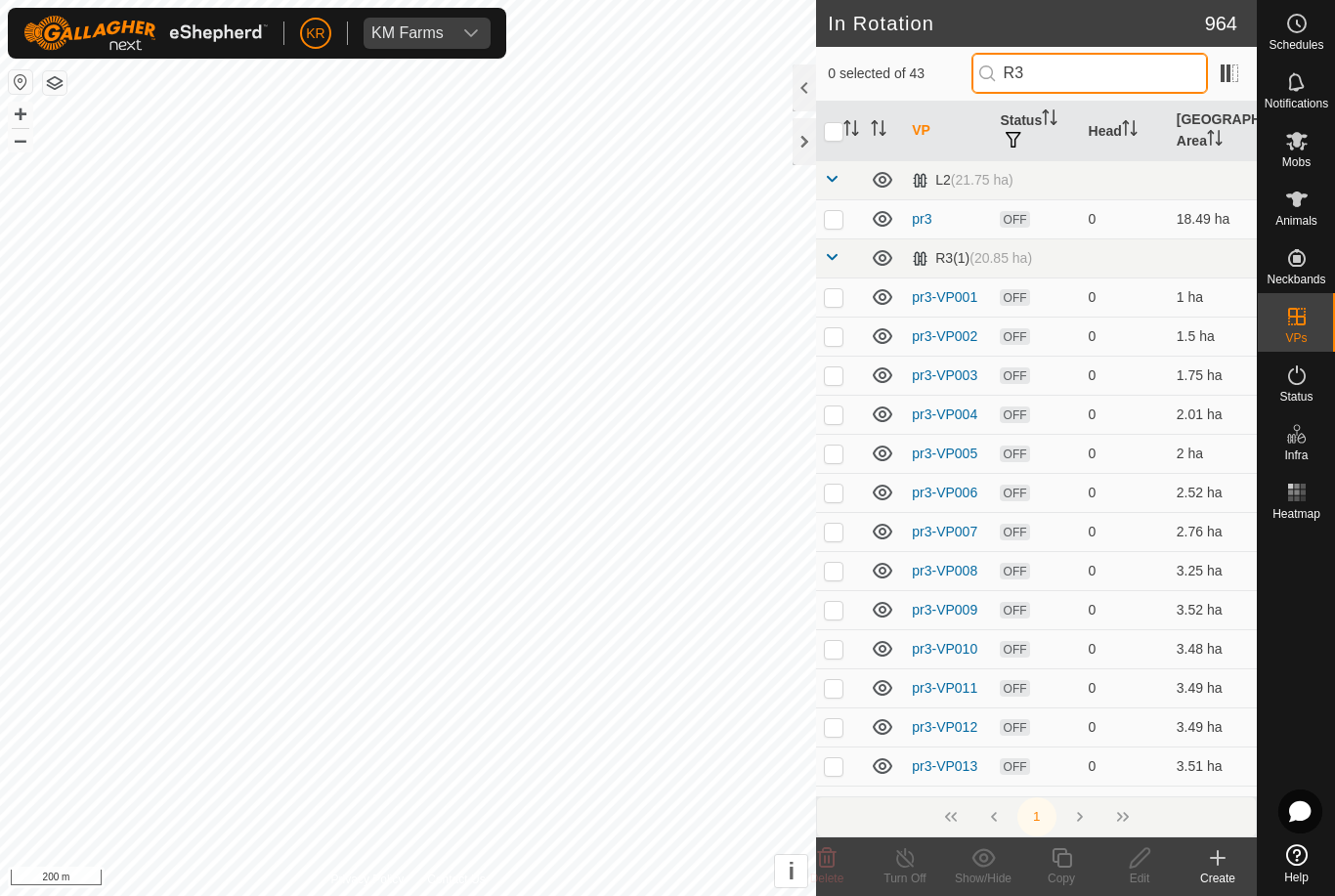
type input "R3"
click at [838, 218] on p-checkbox at bounding box center [834, 219] width 20 height 16
checkbox input "true"
click at [1143, 878] on div "Edit" at bounding box center [1140, 878] width 79 height 18
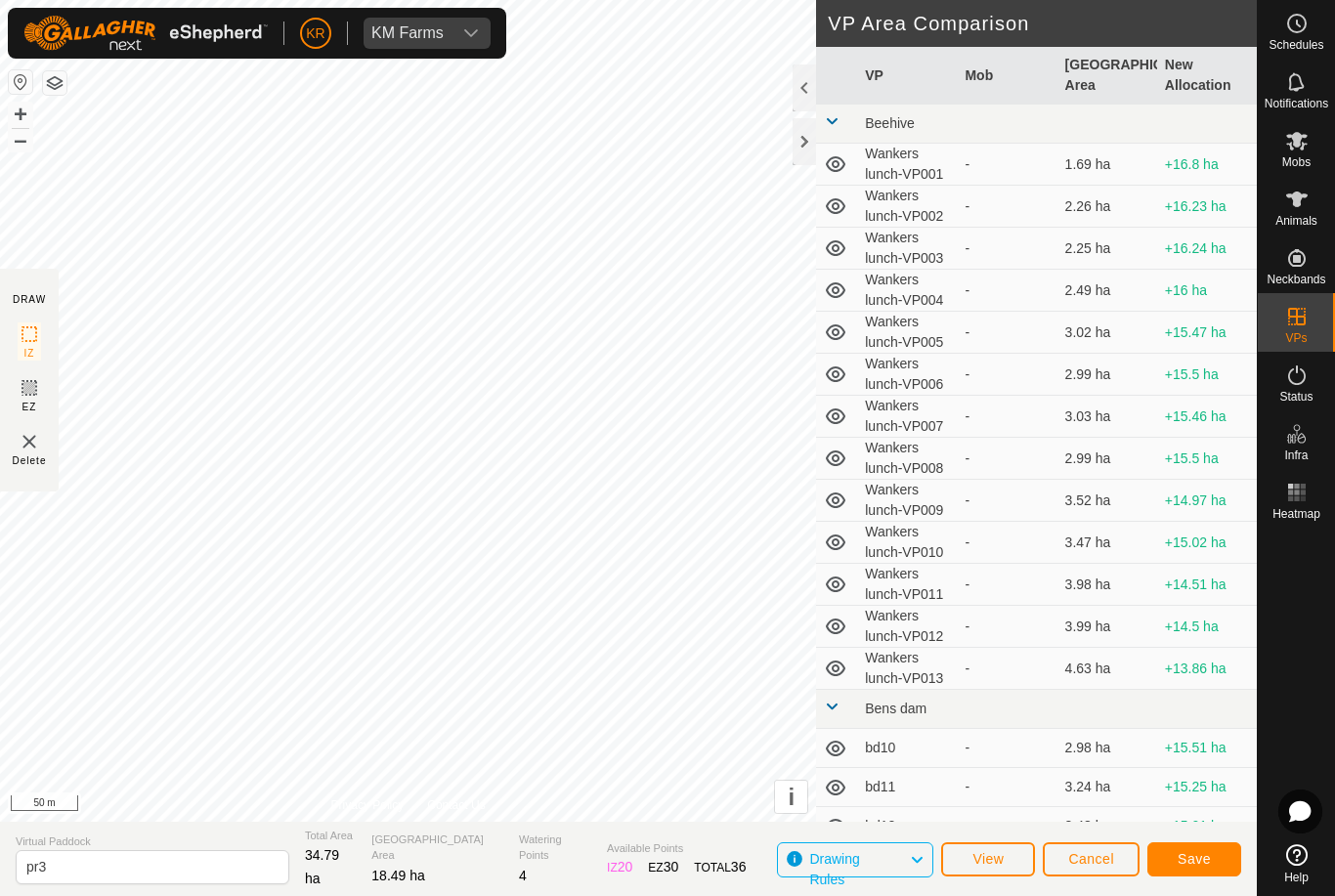
click at [1206, 854] on span "Save" at bounding box center [1195, 860] width 33 height 16
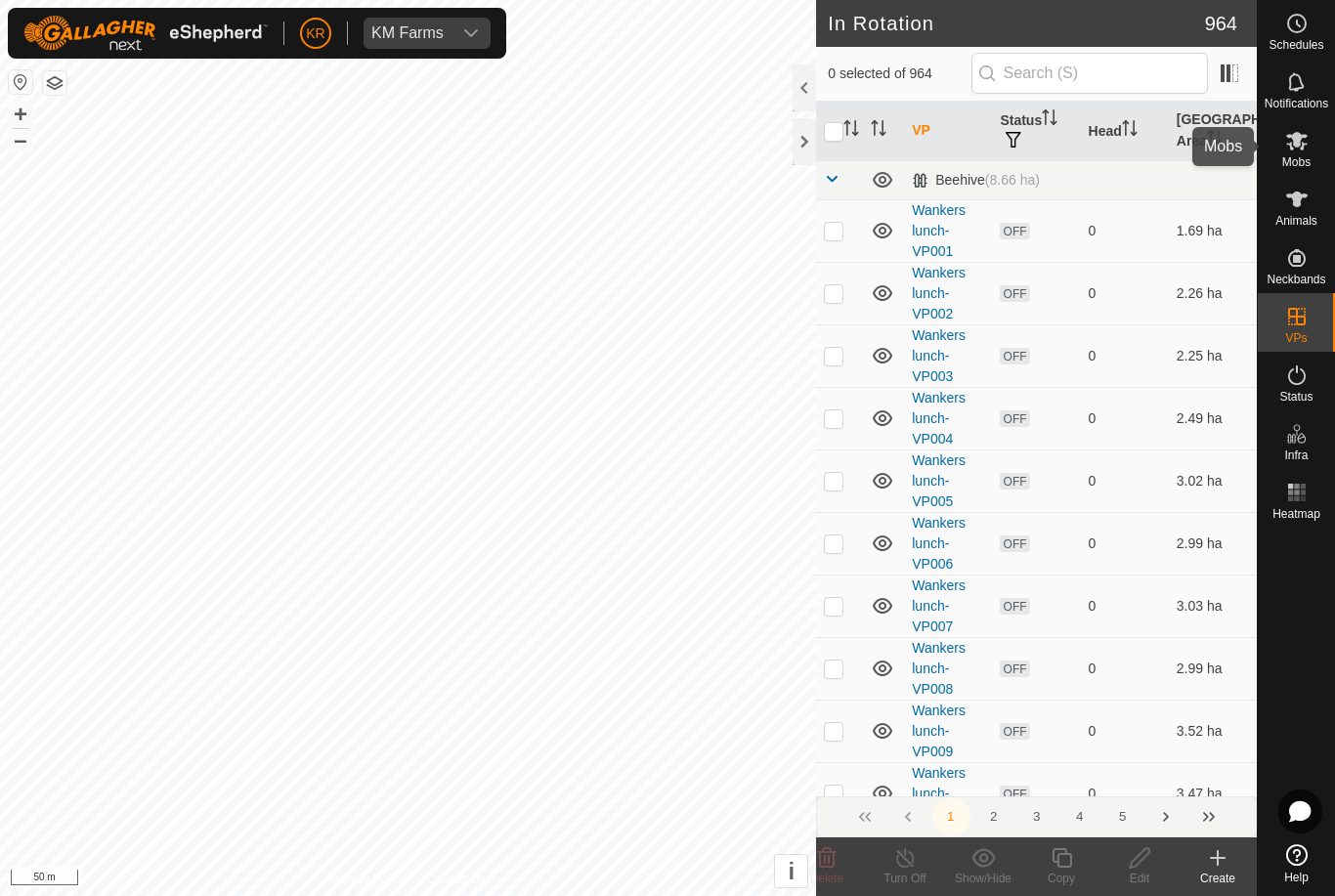
click at [1310, 152] on es-mob-svg-icon at bounding box center [1297, 140] width 35 height 31
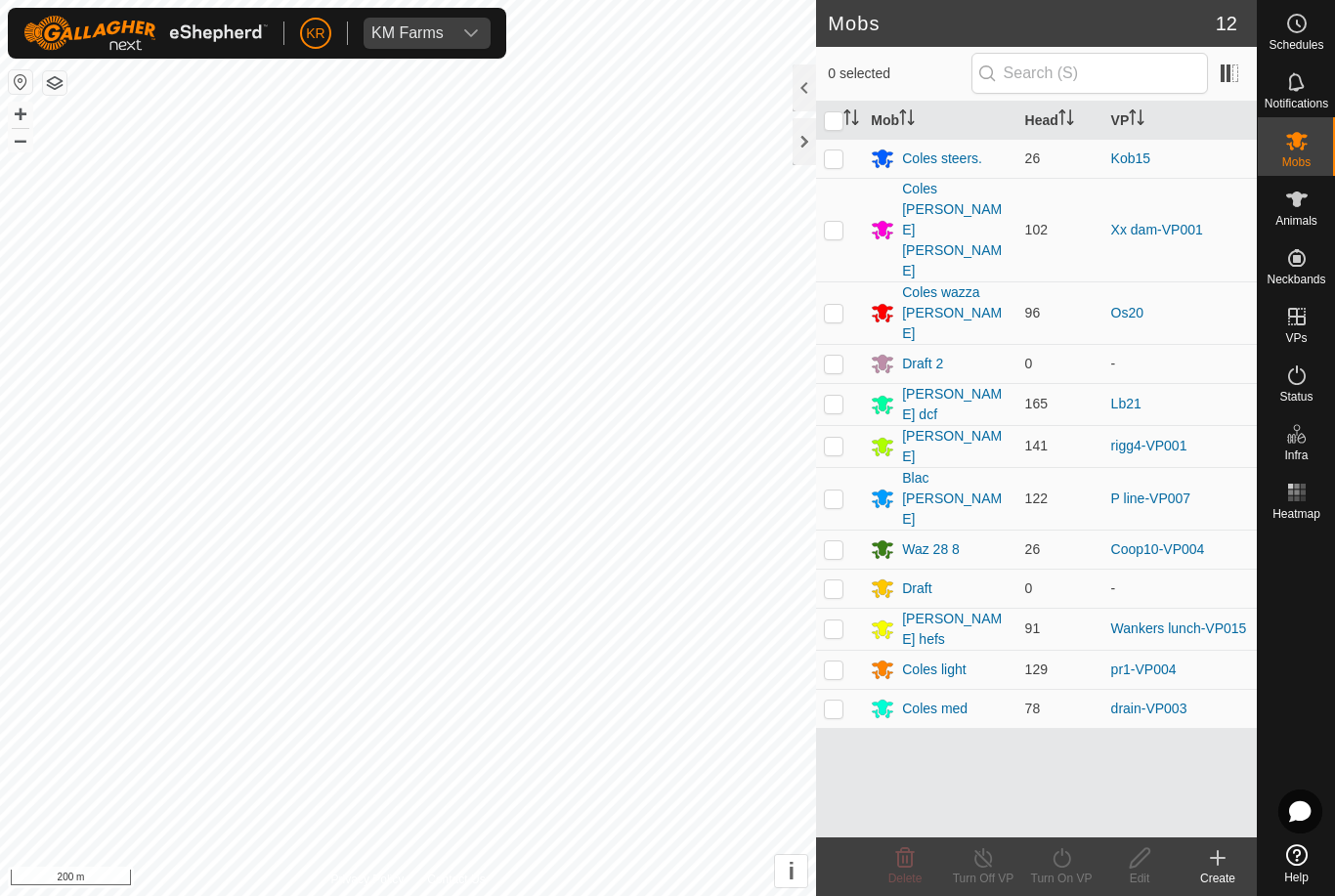
click at [832, 383] on td at bounding box center [840, 404] width 47 height 42
checkbox input "true"
click at [1072, 861] on icon at bounding box center [1062, 859] width 25 height 24
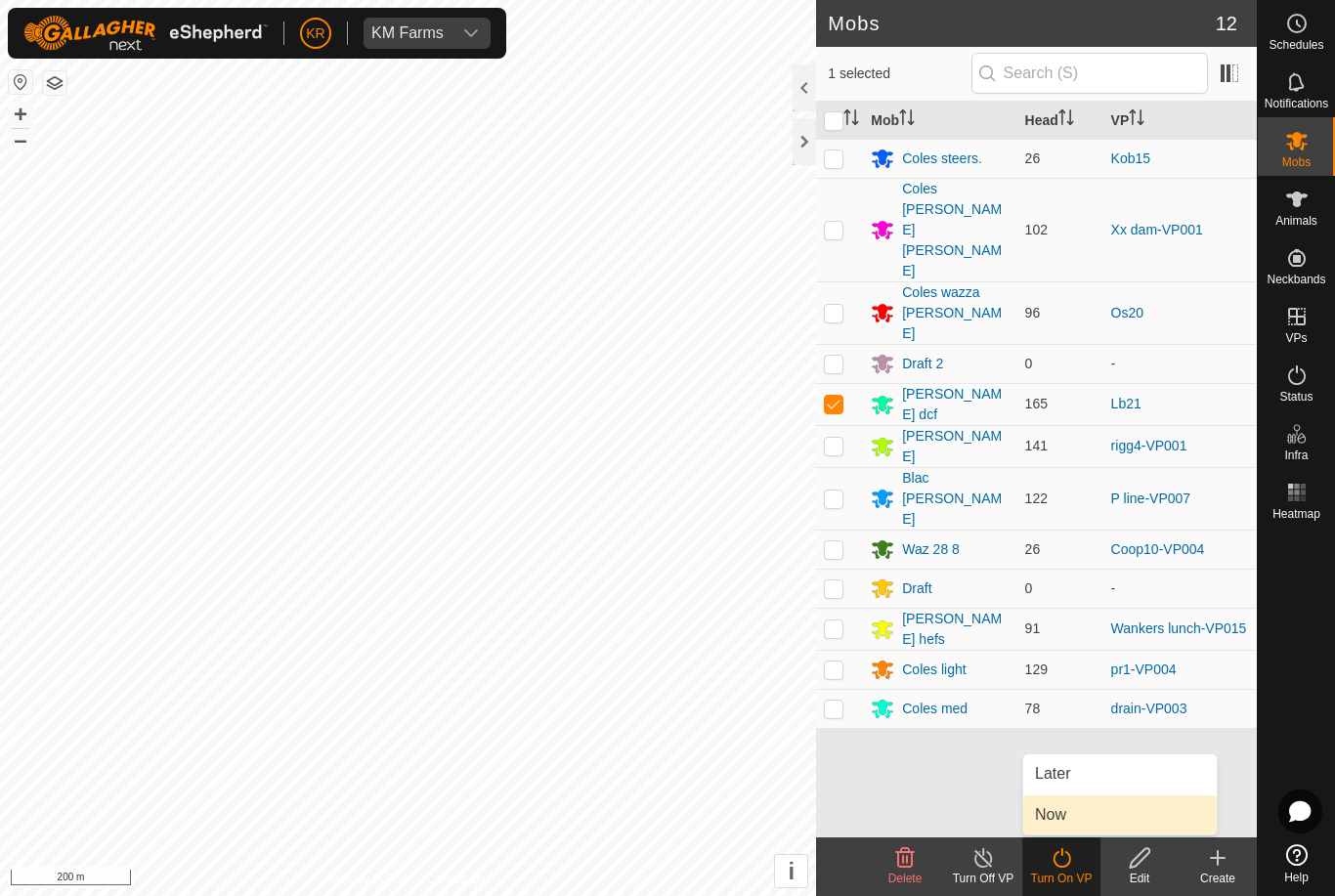
click at [1097, 816] on link "Now" at bounding box center [1120, 815] width 194 height 39
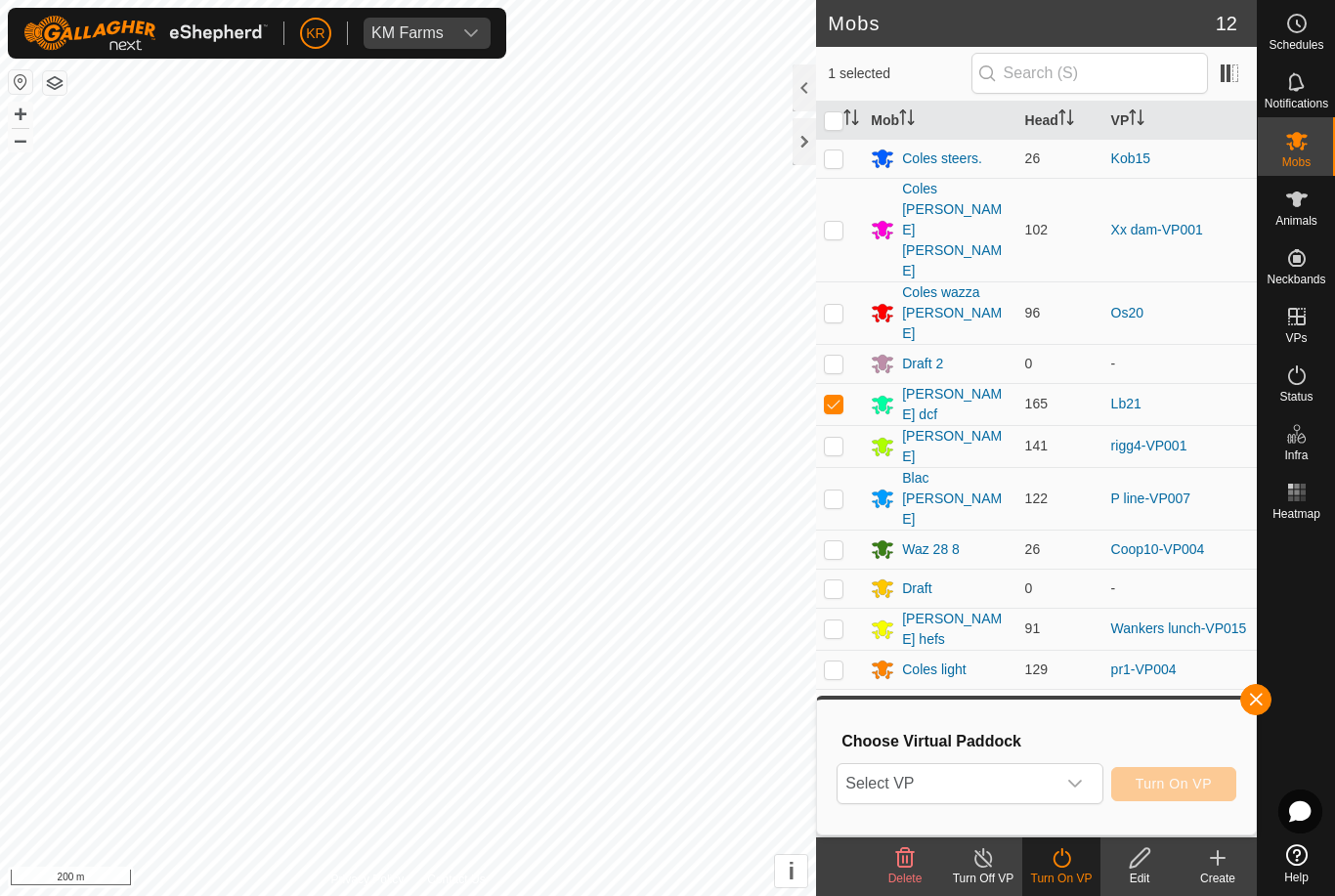
click at [1083, 792] on div "dropdown trigger" at bounding box center [1075, 784] width 39 height 39
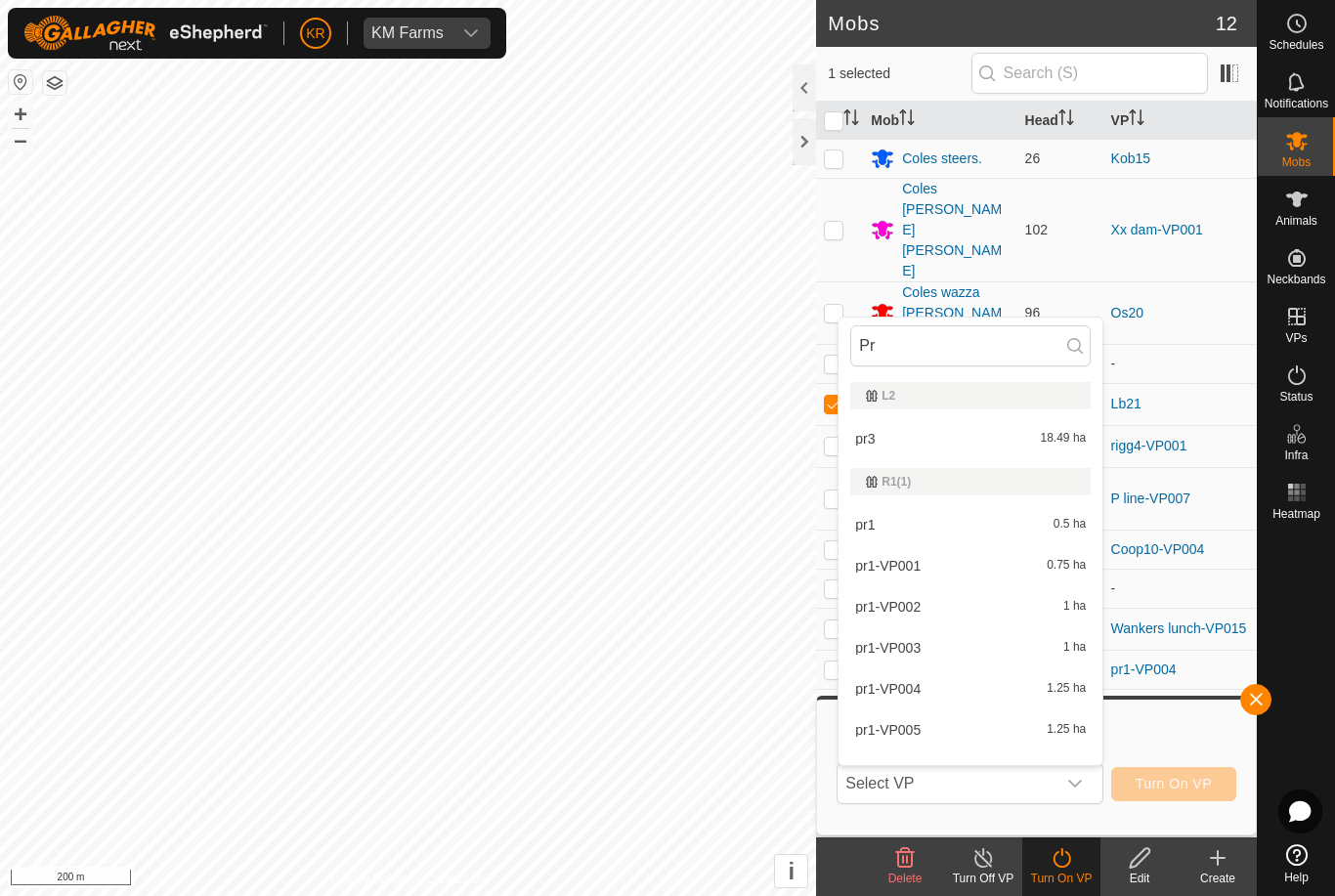
type input "Pr"
click at [959, 528] on div "pr1 0.5 ha" at bounding box center [971, 525] width 241 height 24
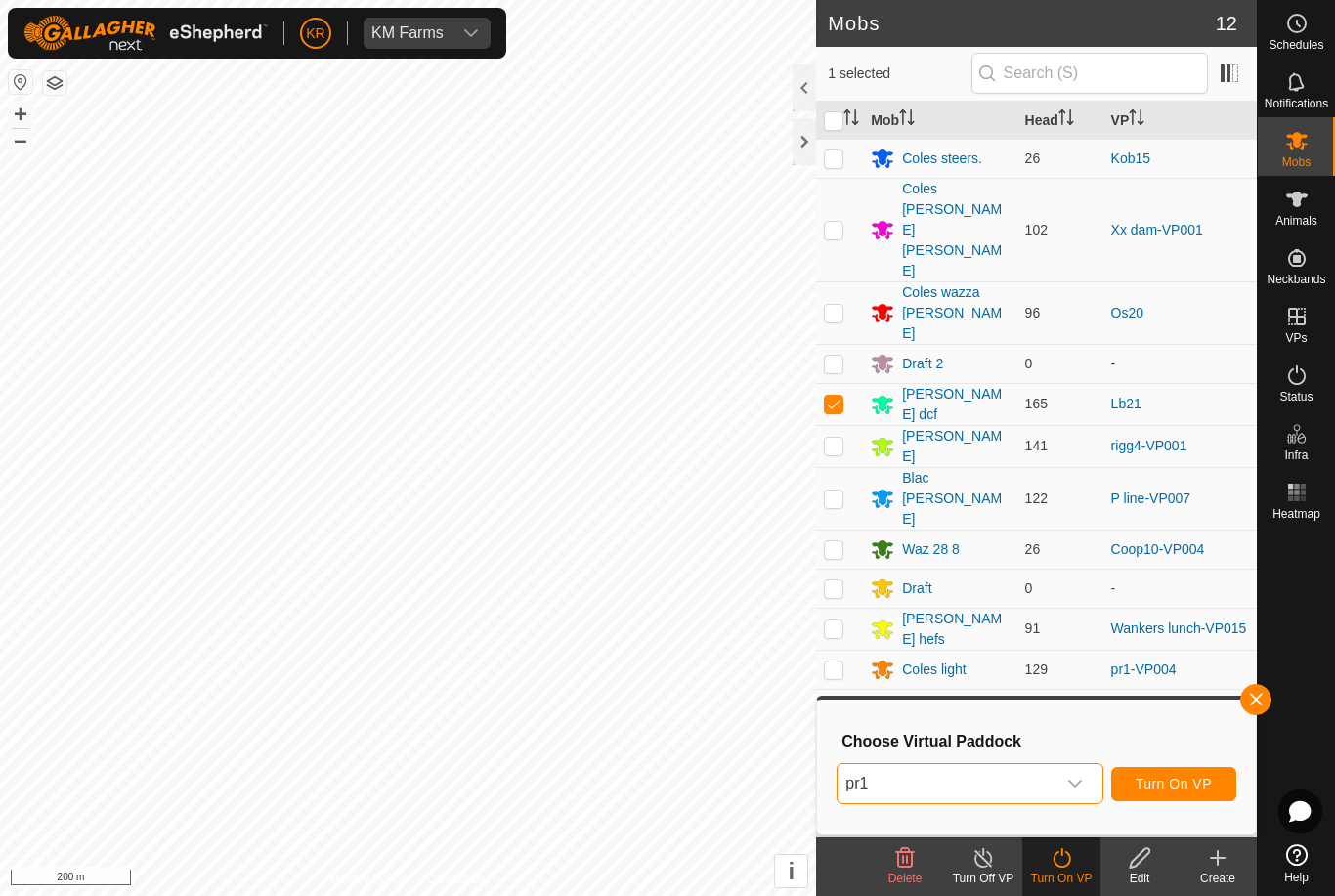
click at [952, 776] on span "pr1" at bounding box center [946, 784] width 217 height 39
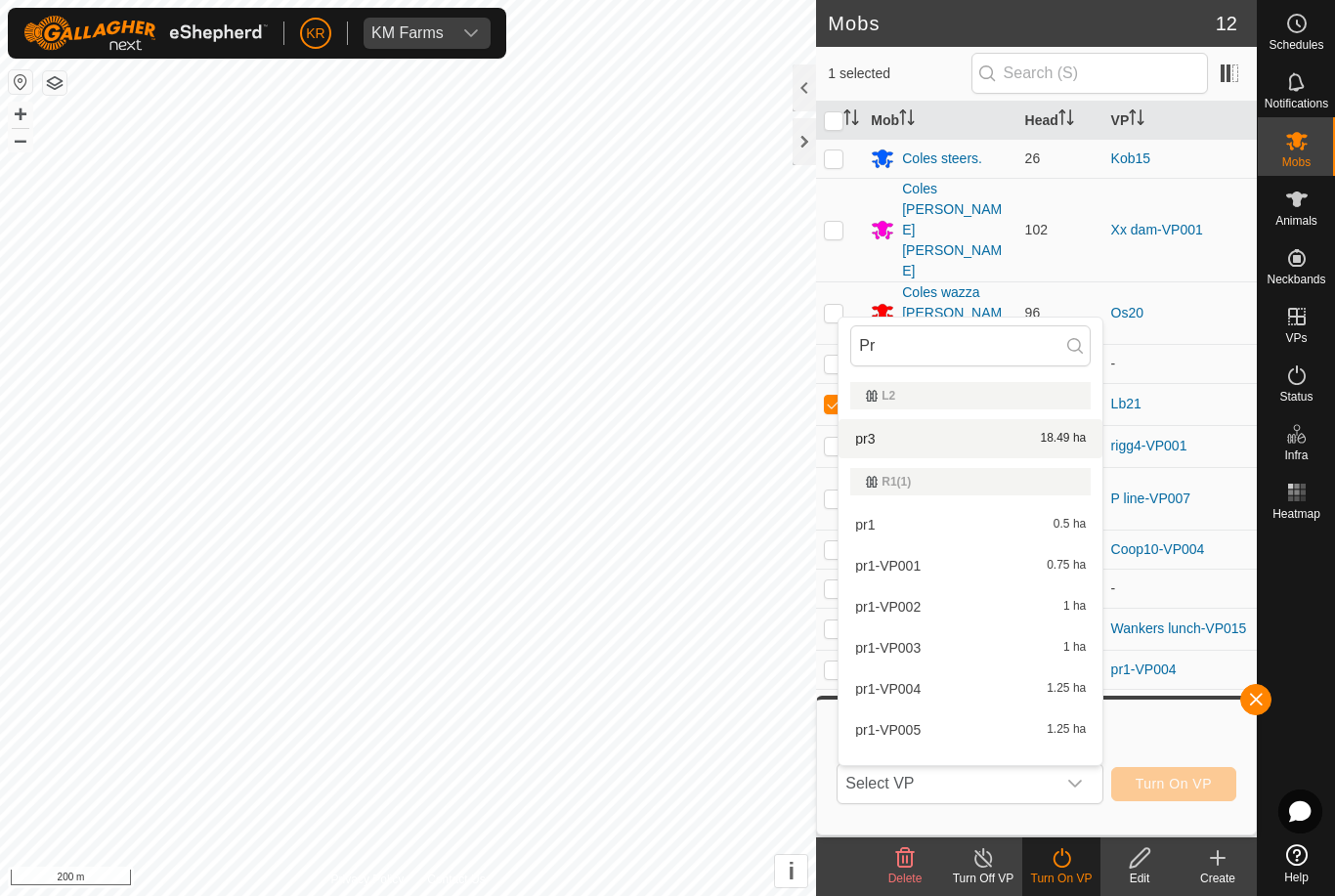
type input "Pr"
click at [1044, 450] on div "pr3 18.49 ha" at bounding box center [971, 439] width 241 height 24
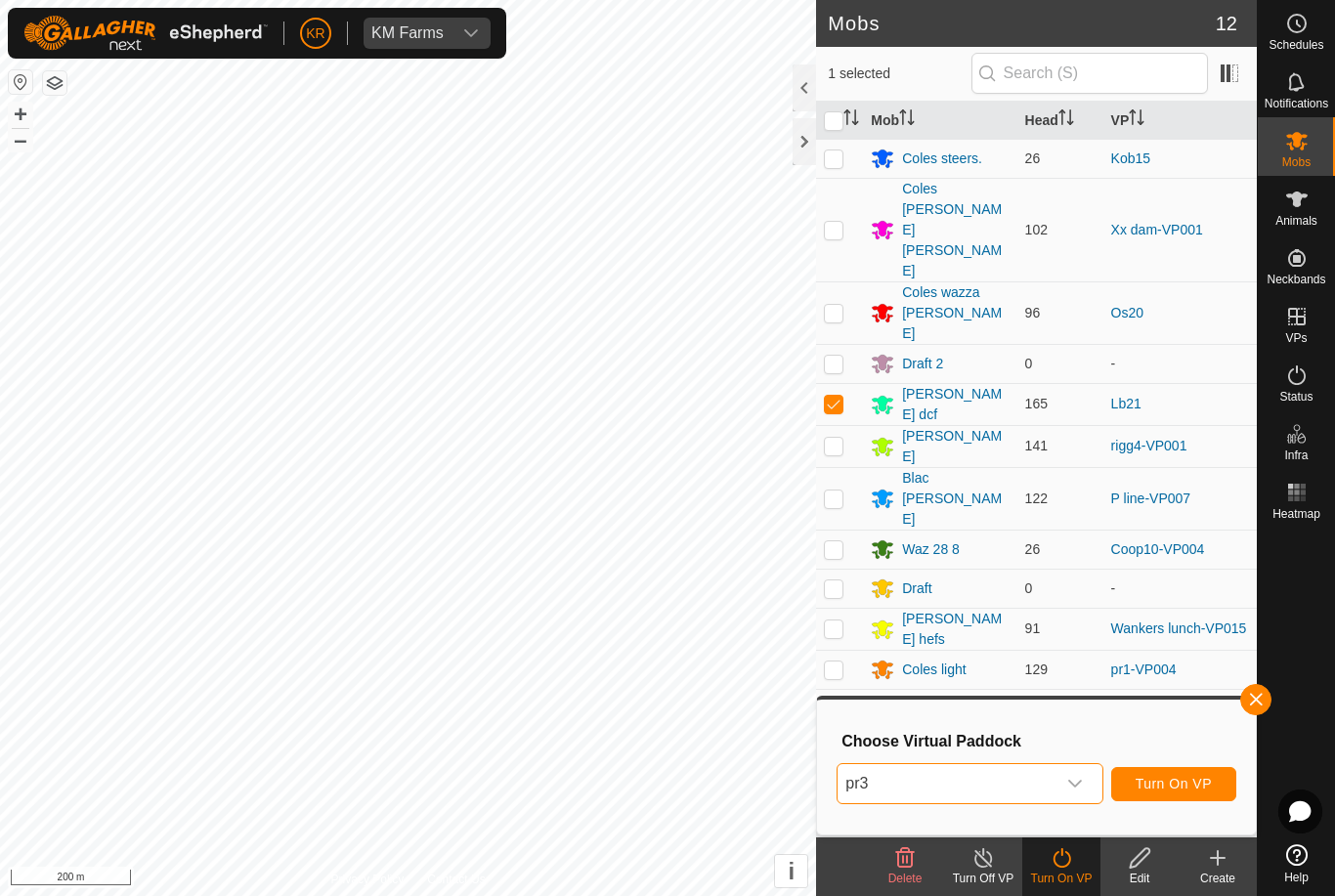
click at [1188, 785] on span "Turn On VP" at bounding box center [1174, 784] width 77 height 16
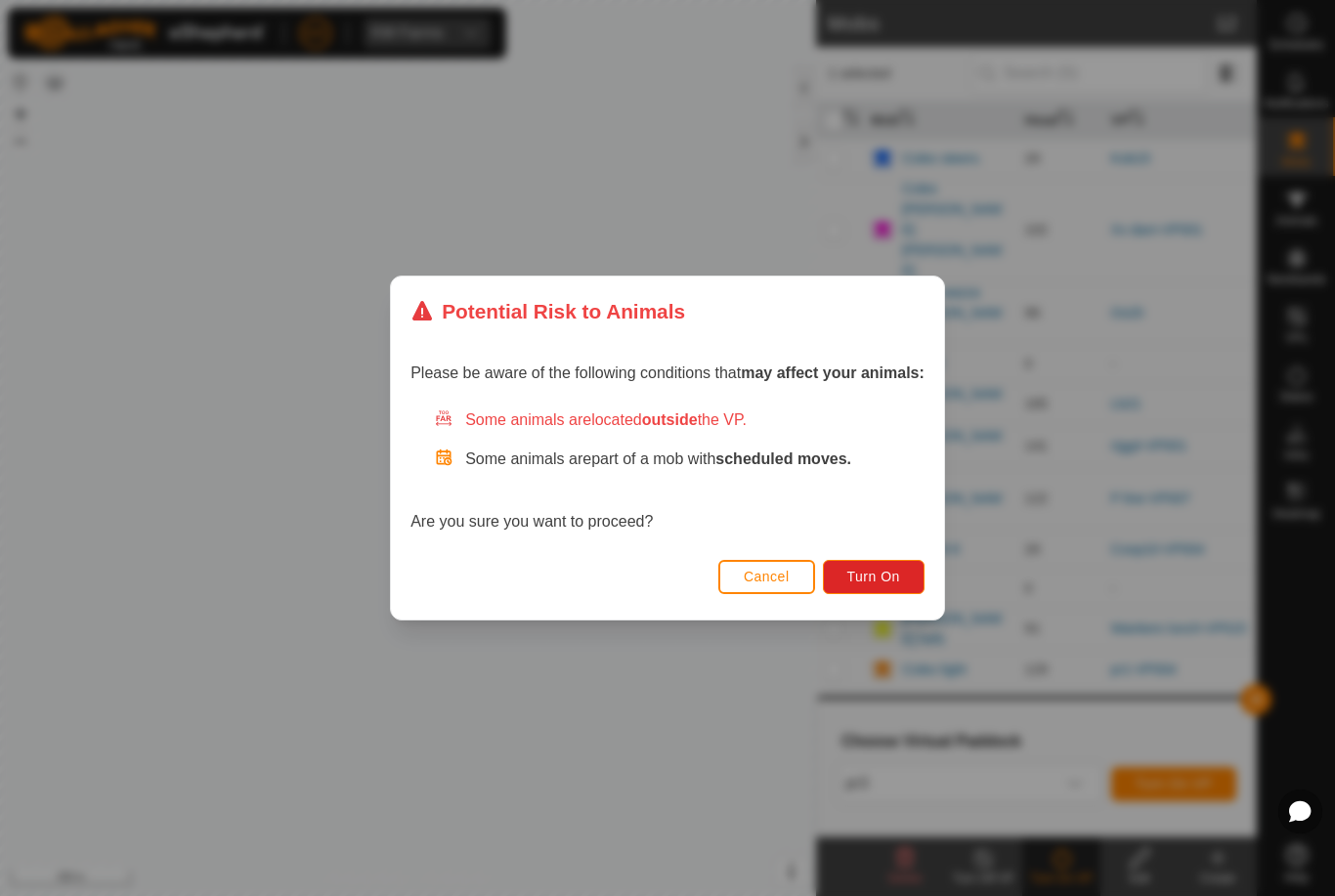
click at [869, 570] on span "Turn On" at bounding box center [874, 577] width 53 height 16
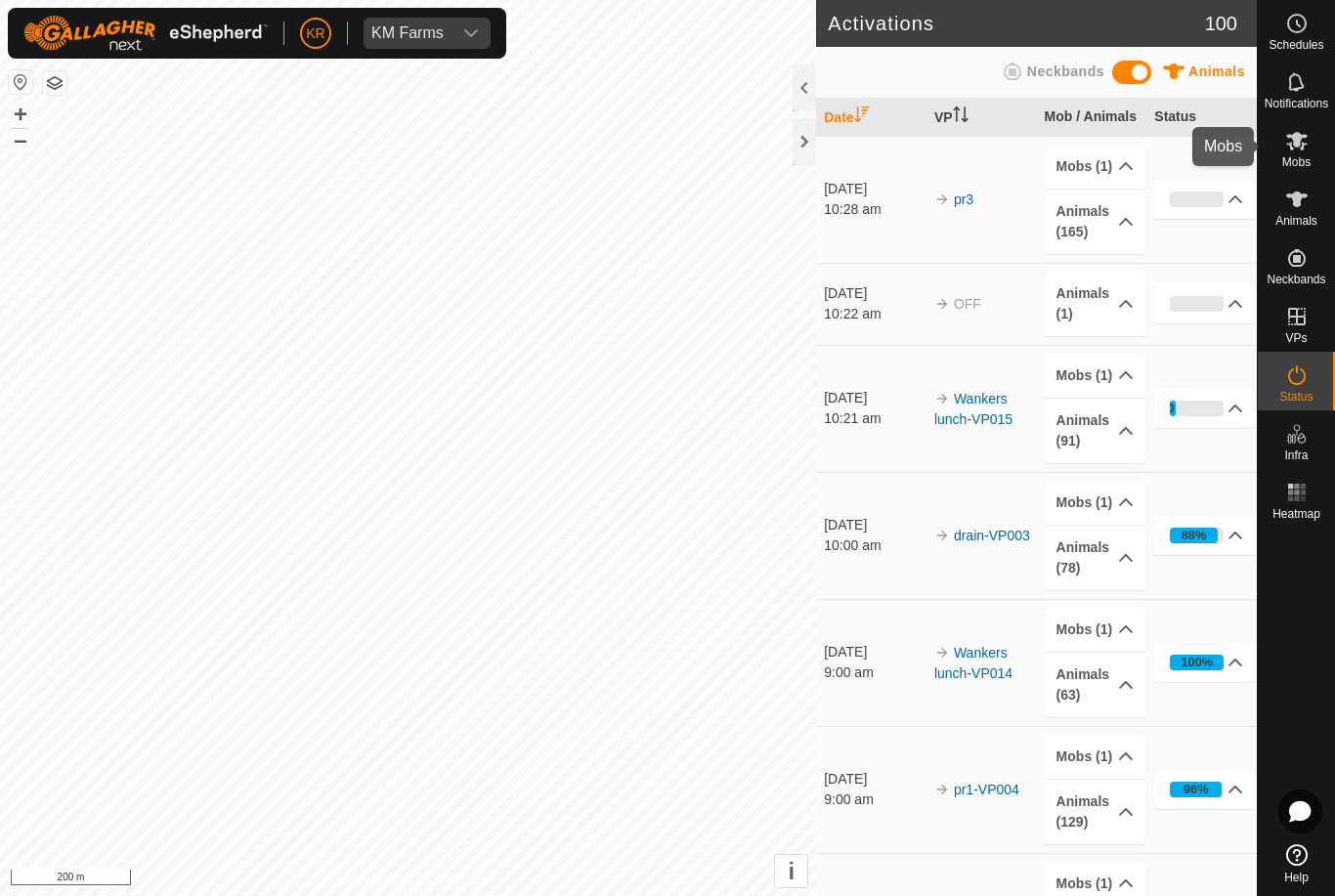
click at [1299, 146] on icon at bounding box center [1297, 140] width 24 height 24
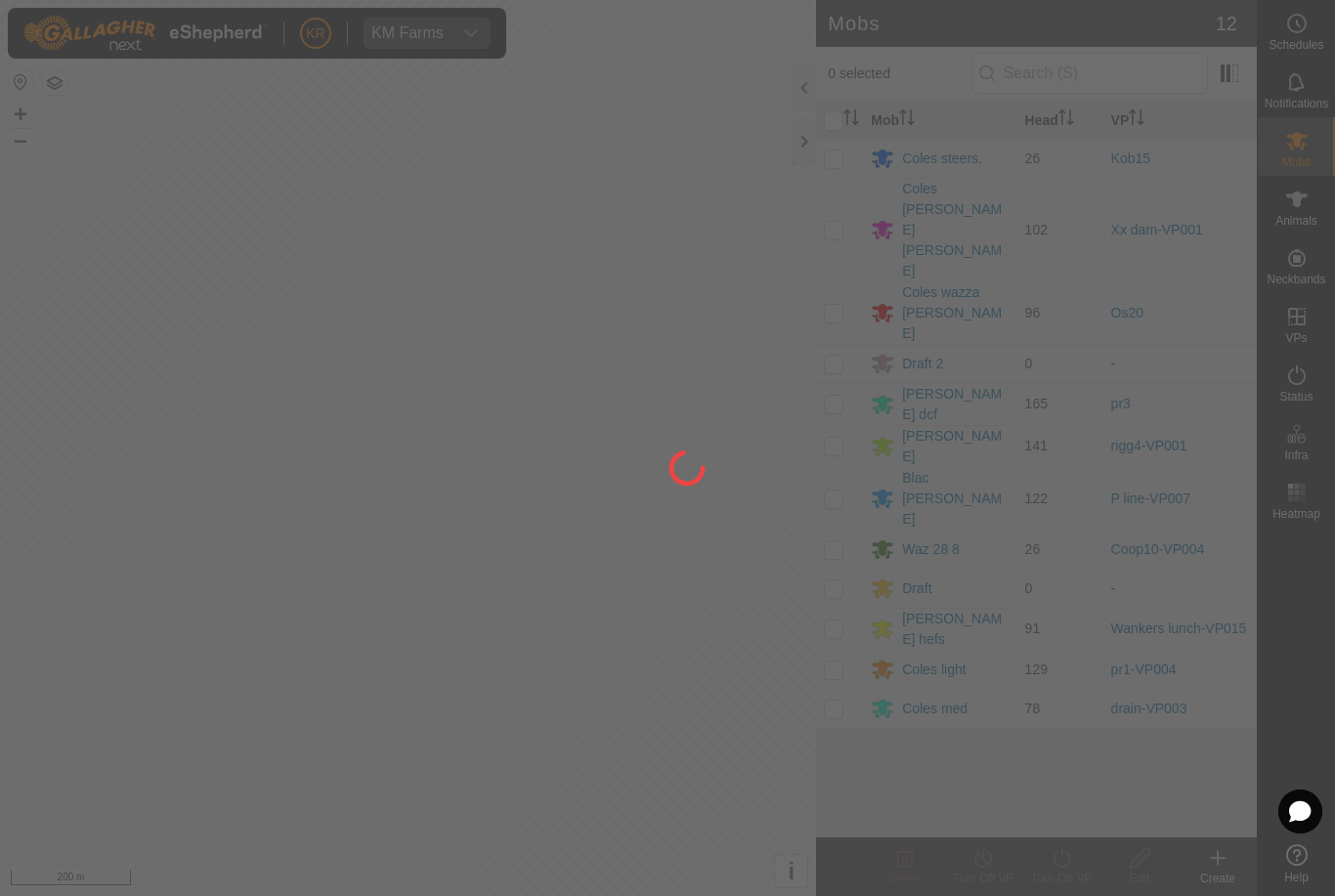
click at [939, 205] on div at bounding box center [667, 448] width 1335 height 896
click at [958, 196] on div at bounding box center [667, 448] width 1335 height 896
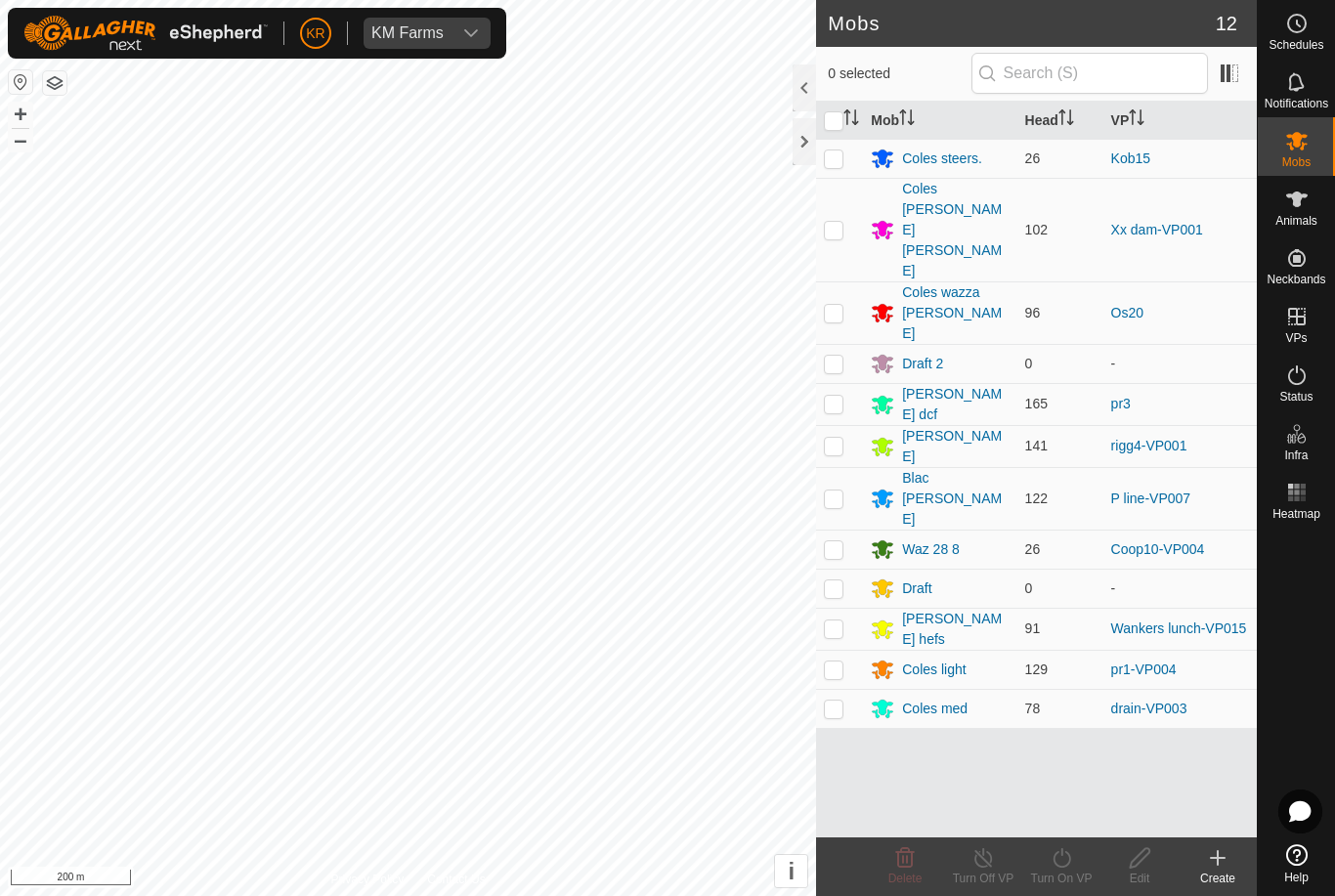
click at [953, 206] on div "Coles [PERSON_NAME] [PERSON_NAME]" at bounding box center [955, 230] width 106 height 102
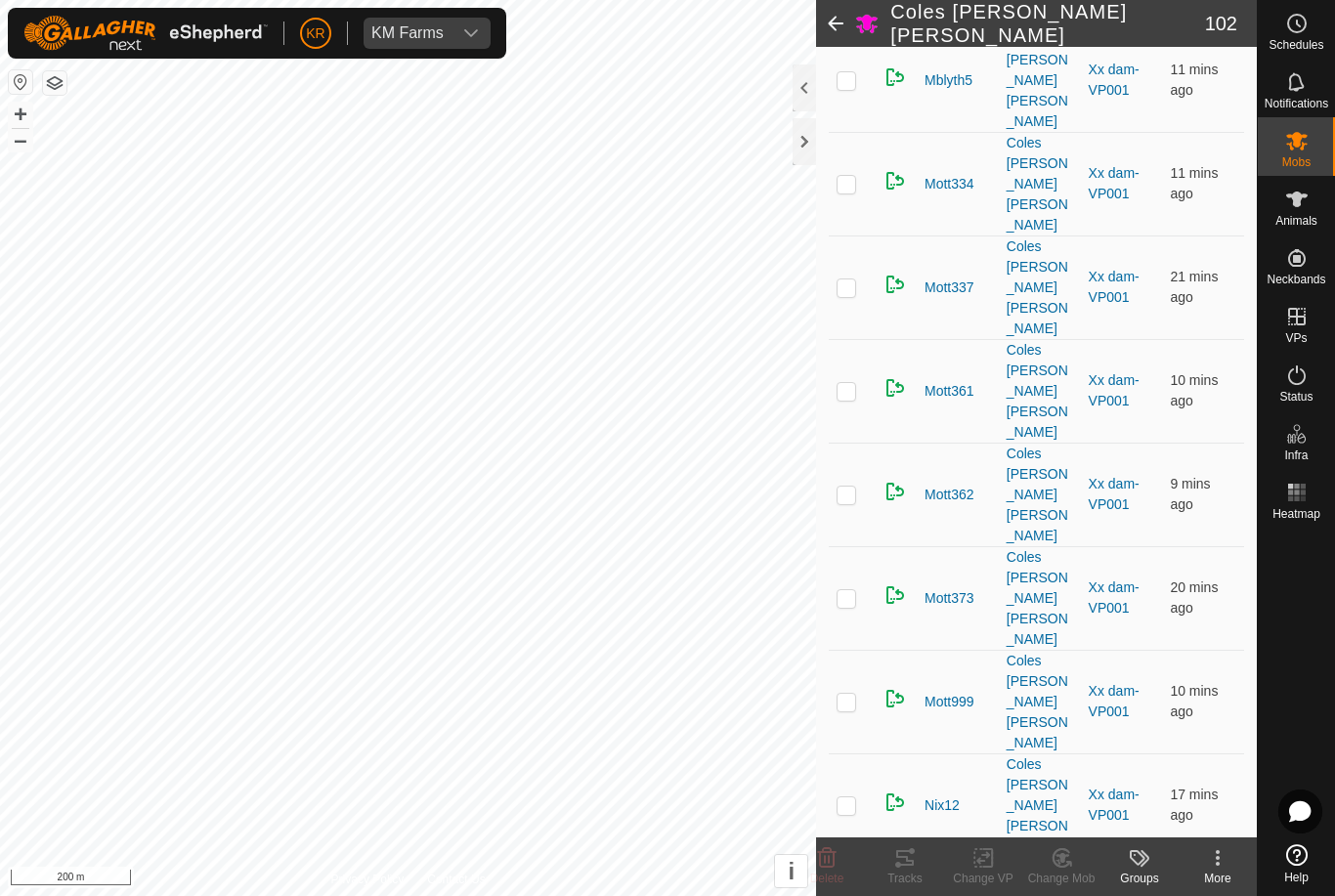
scroll to position [4349, 0]
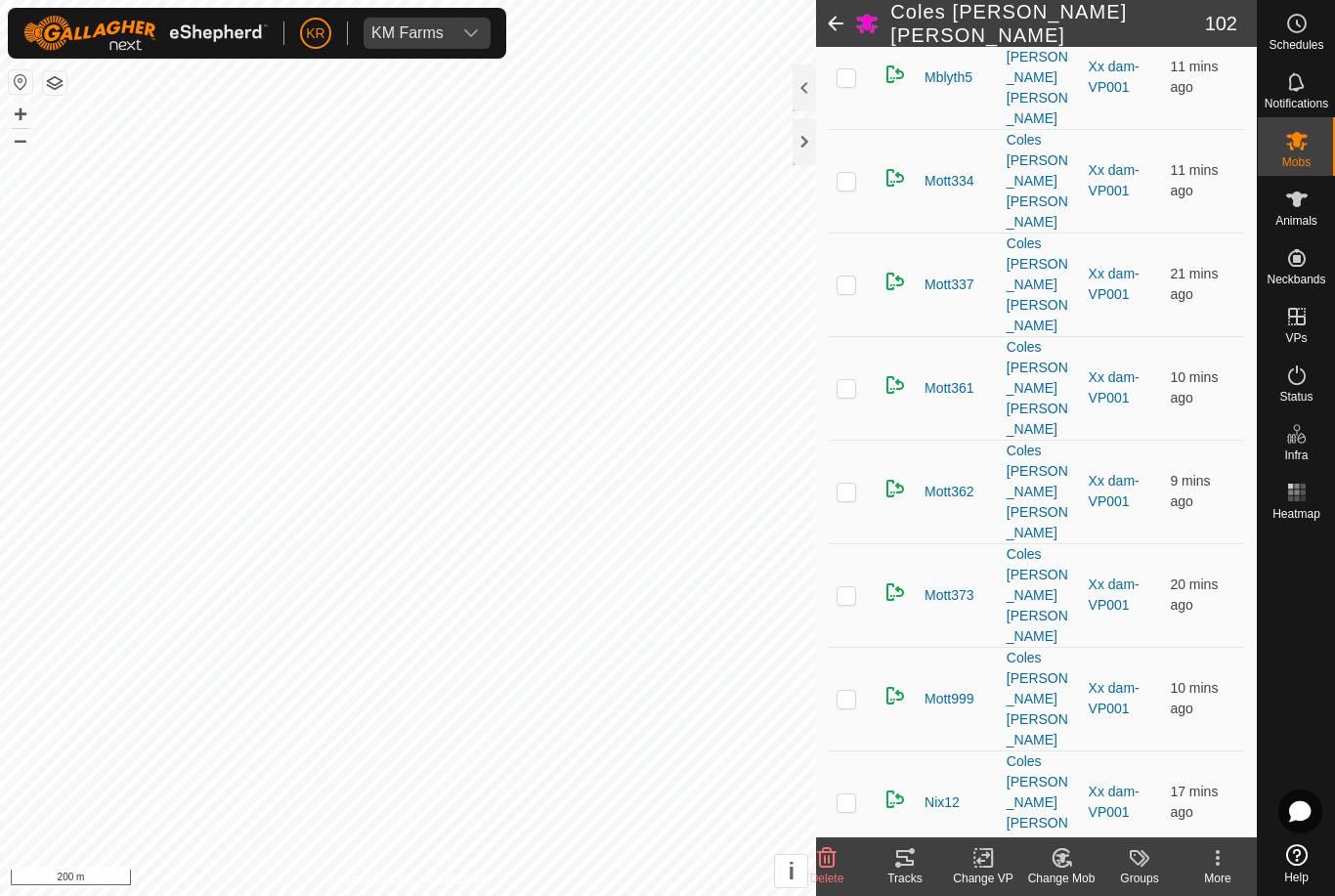
click at [830, 855] on icon at bounding box center [827, 859] width 24 height 24
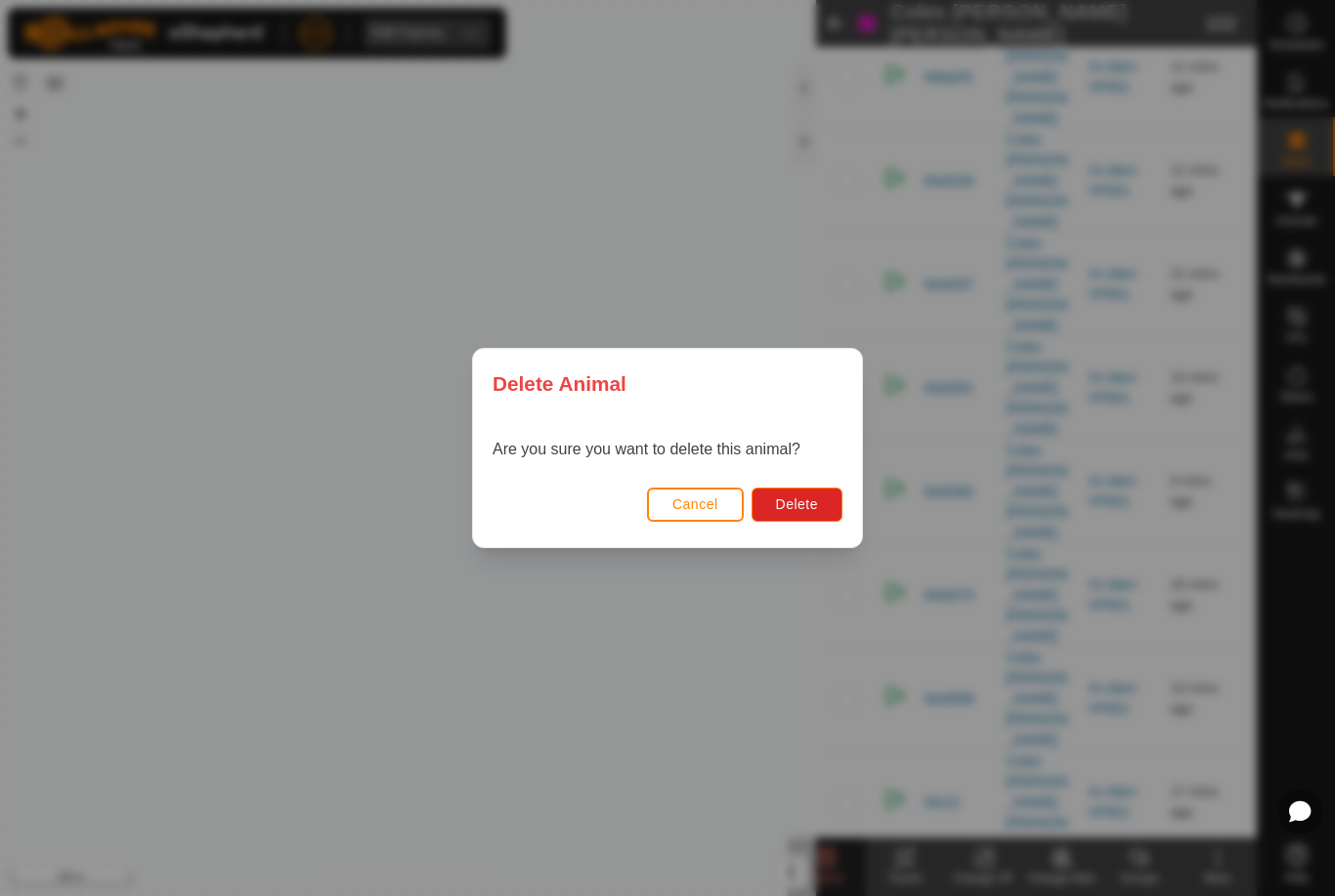
click at [812, 516] on button "Delete" at bounding box center [797, 504] width 91 height 34
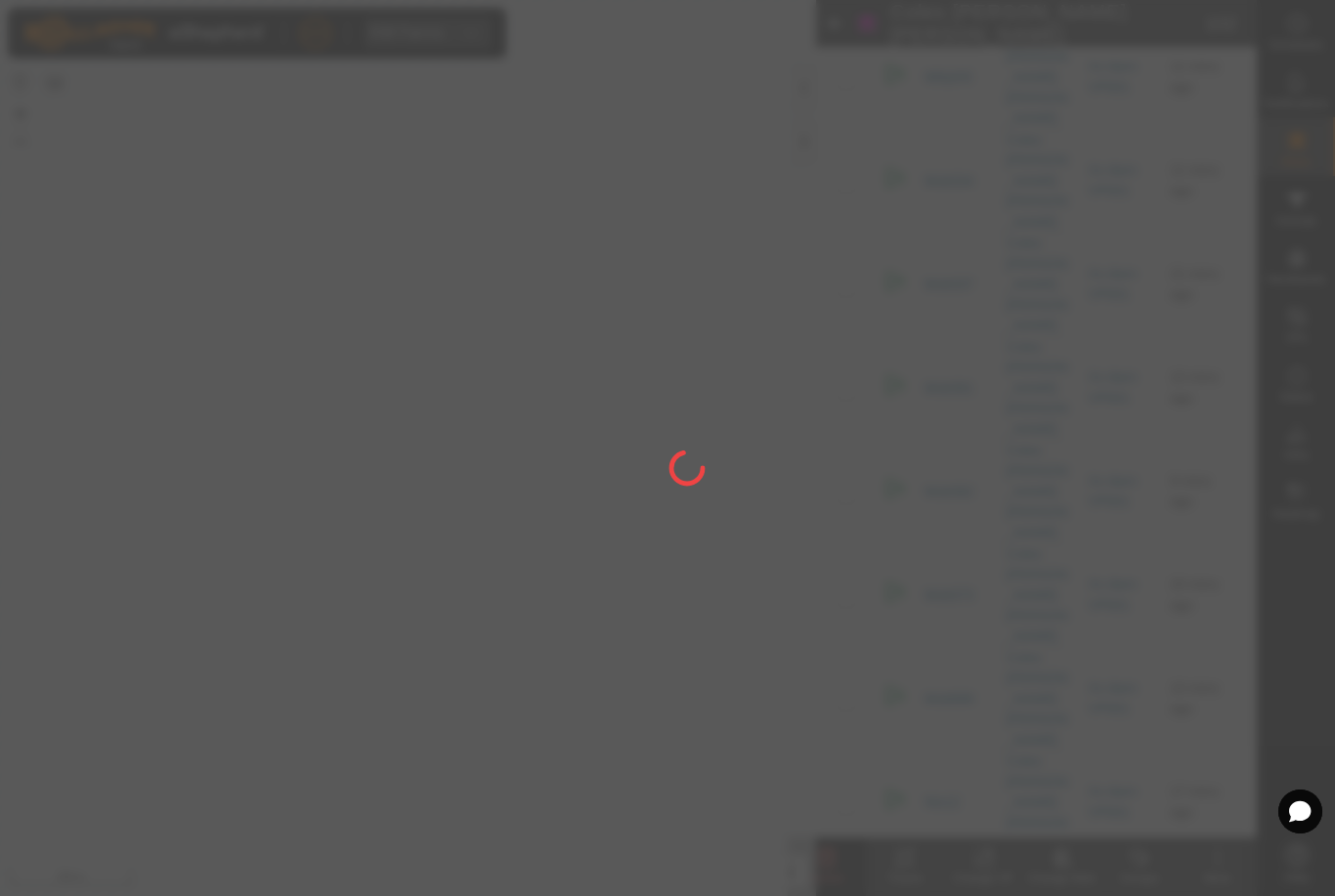
checkbox input "false"
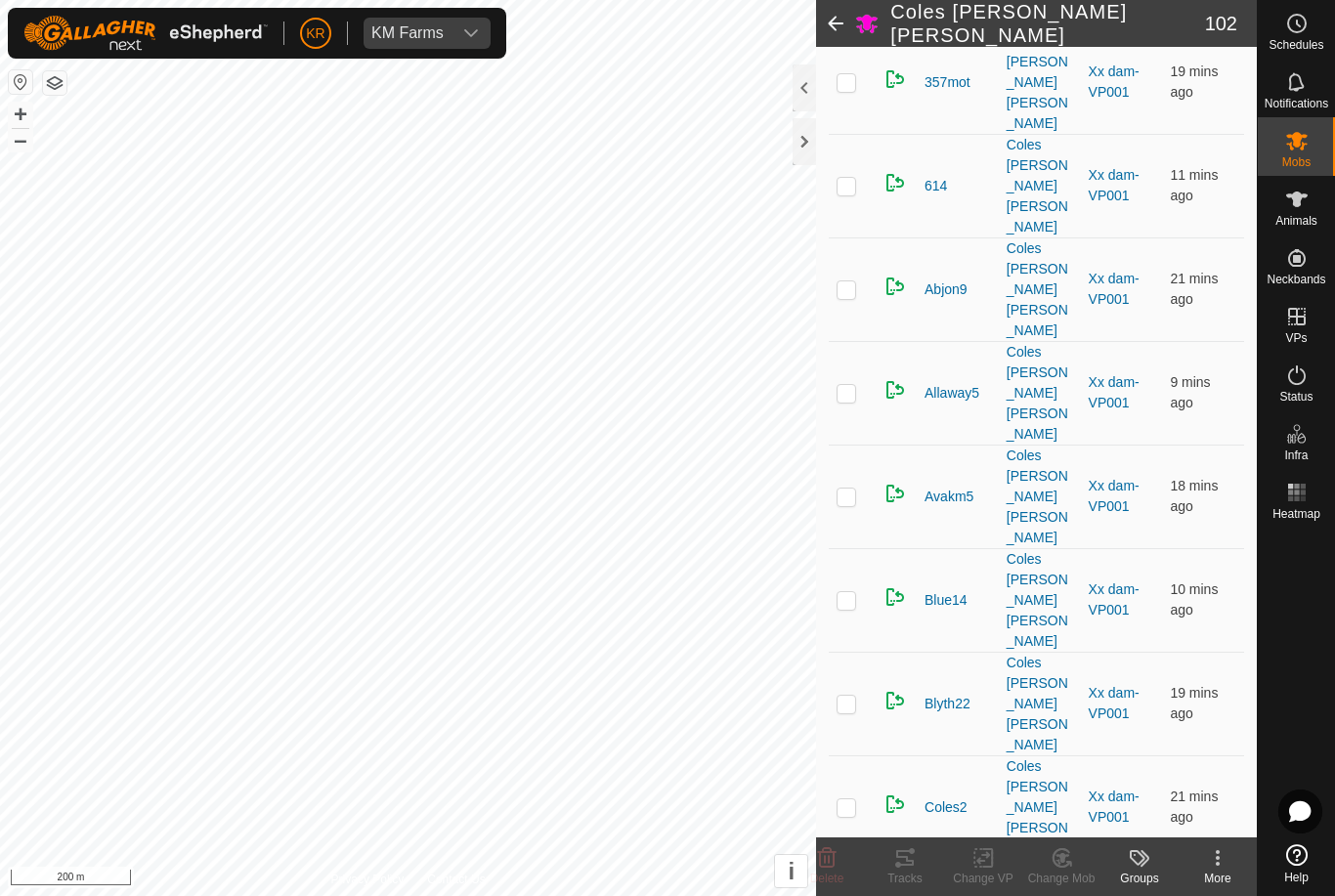
scroll to position [308, 0]
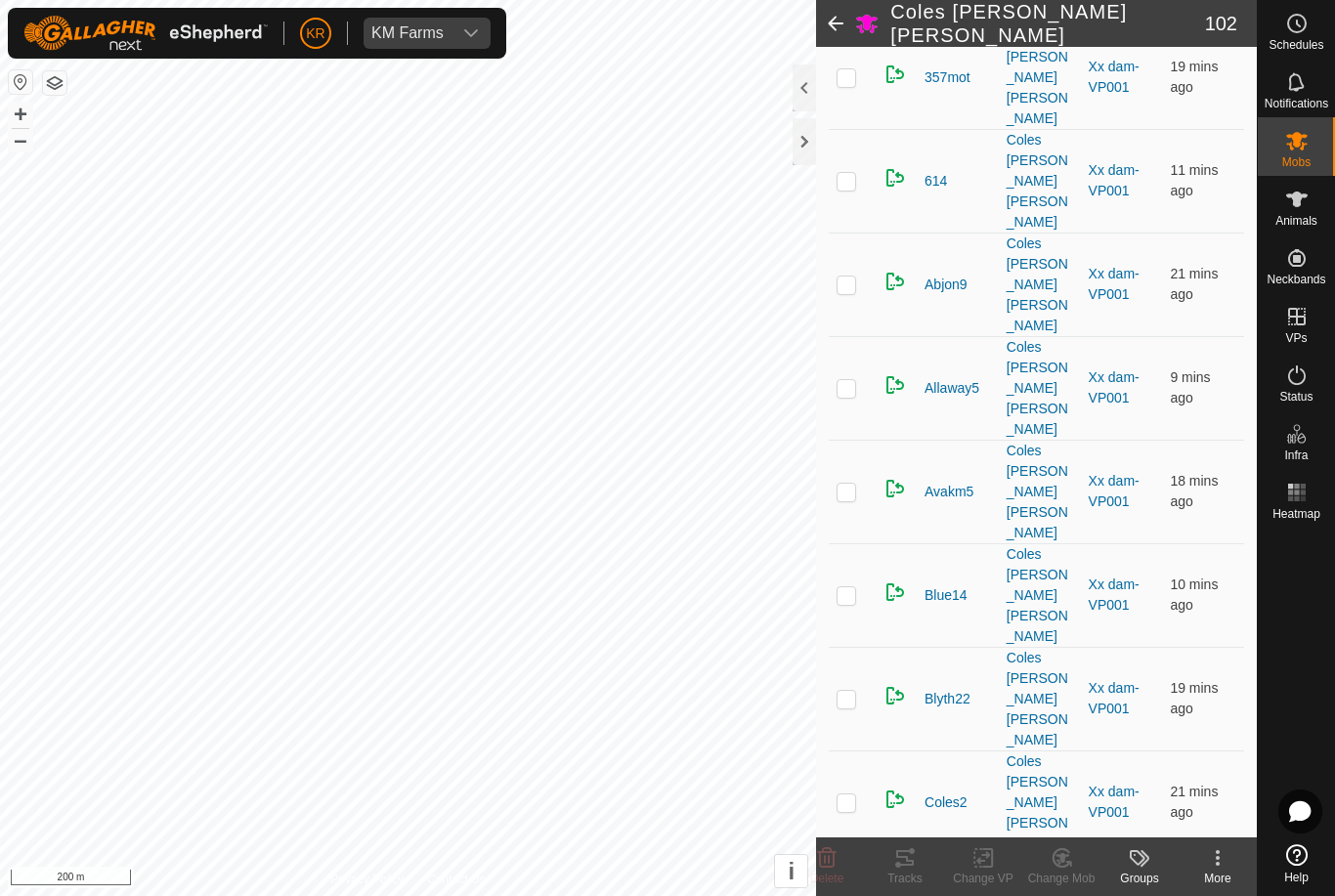
click at [852, 691] on p-checkbox at bounding box center [847, 699] width 20 height 16
click at [833, 855] on icon at bounding box center [827, 859] width 19 height 20
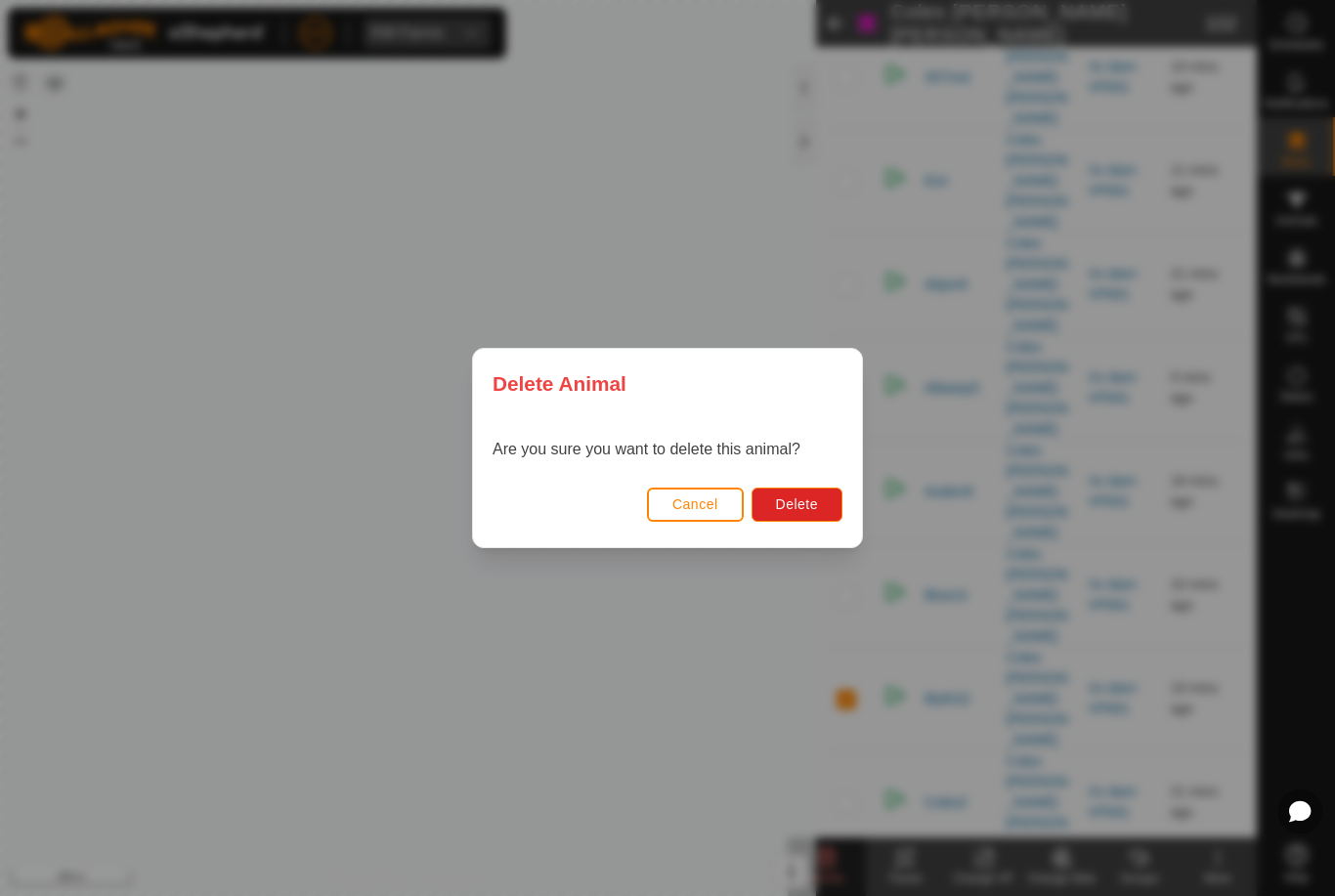
click at [803, 503] on span "Delete" at bounding box center [797, 504] width 42 height 16
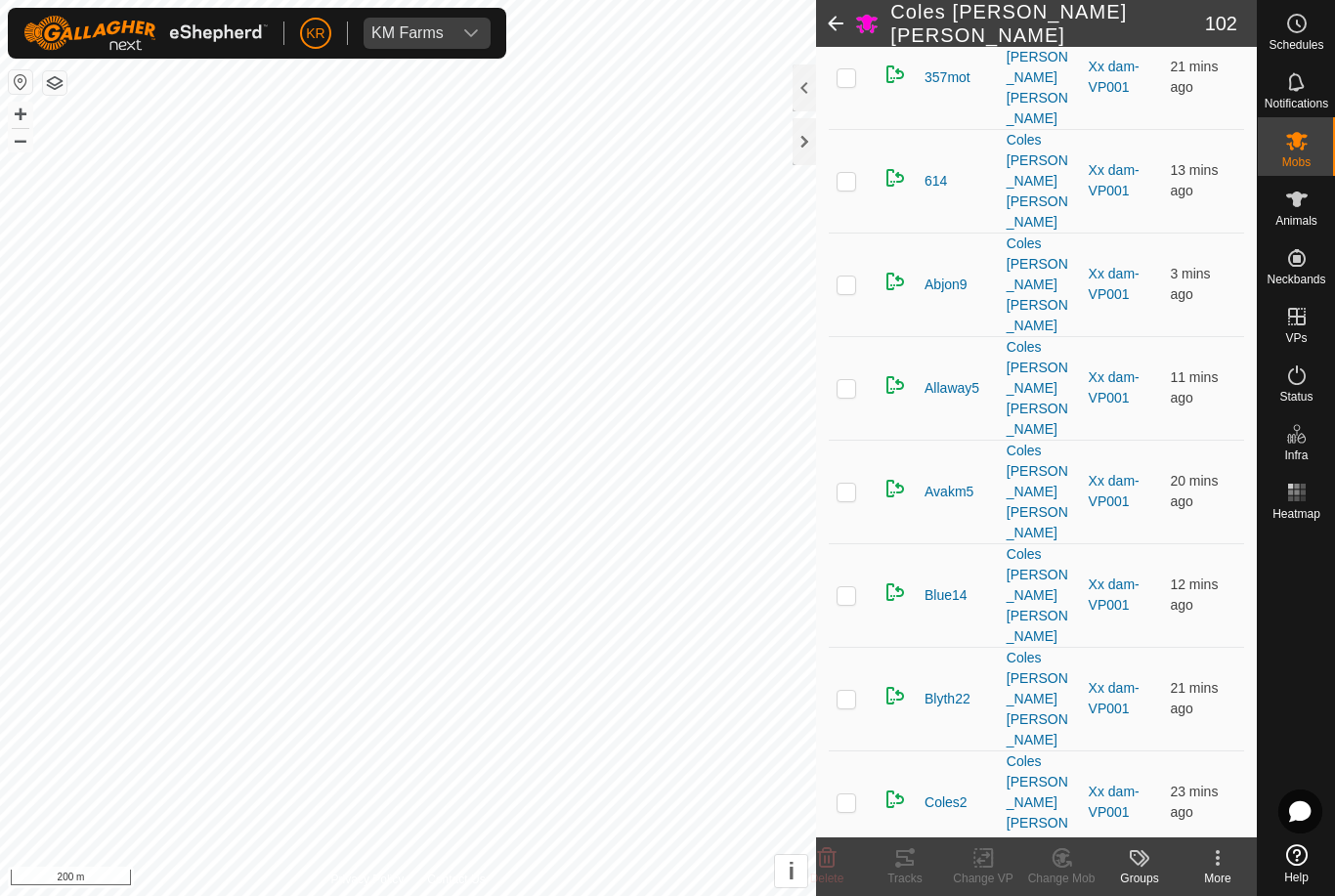
click at [913, 855] on td at bounding box center [896, 906] width 41 height 103
click at [852, 691] on p-checkbox at bounding box center [847, 699] width 20 height 16
click at [830, 856] on icon at bounding box center [827, 859] width 24 height 24
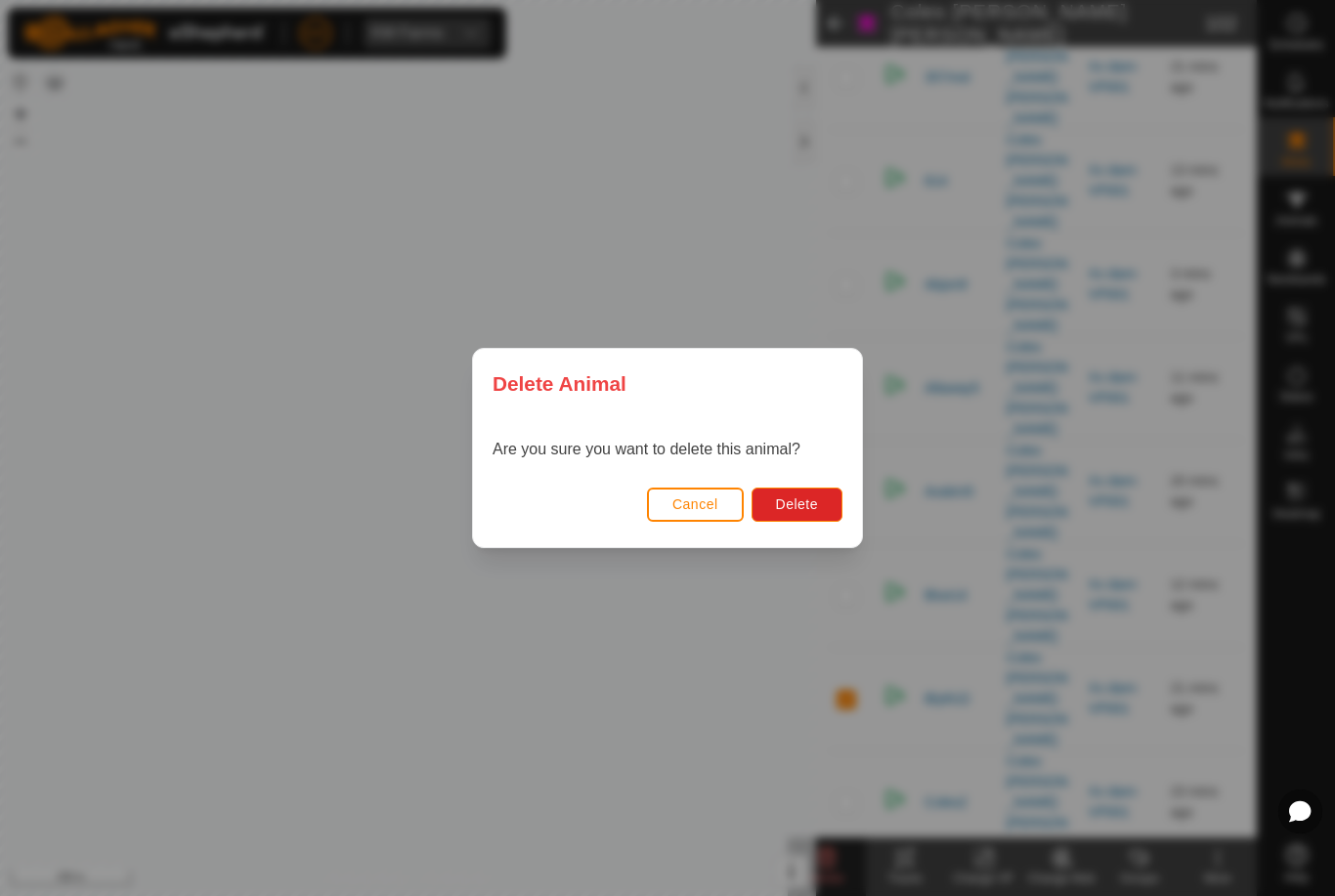
click at [804, 499] on span "Delete" at bounding box center [797, 504] width 42 height 16
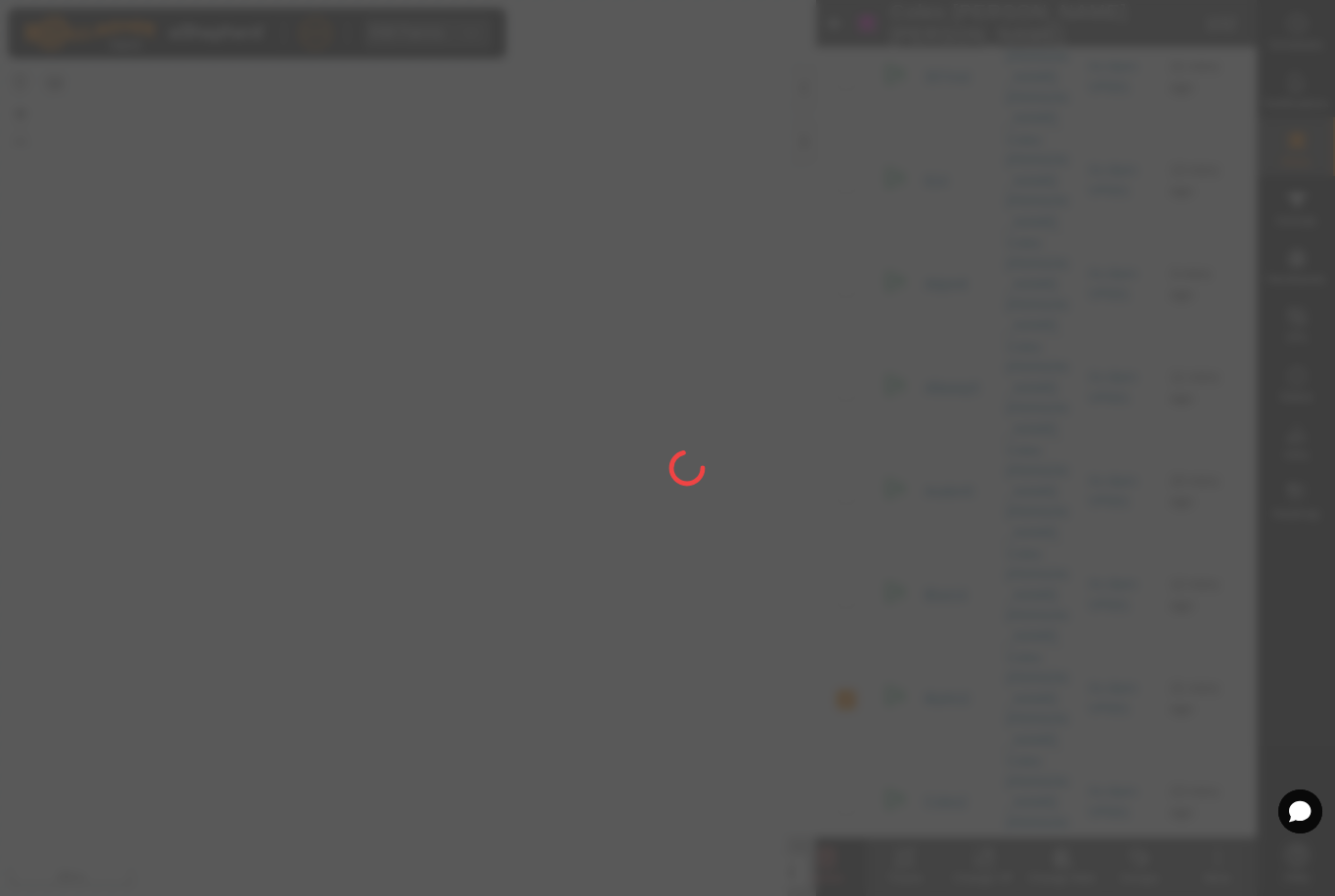
checkbox input "false"
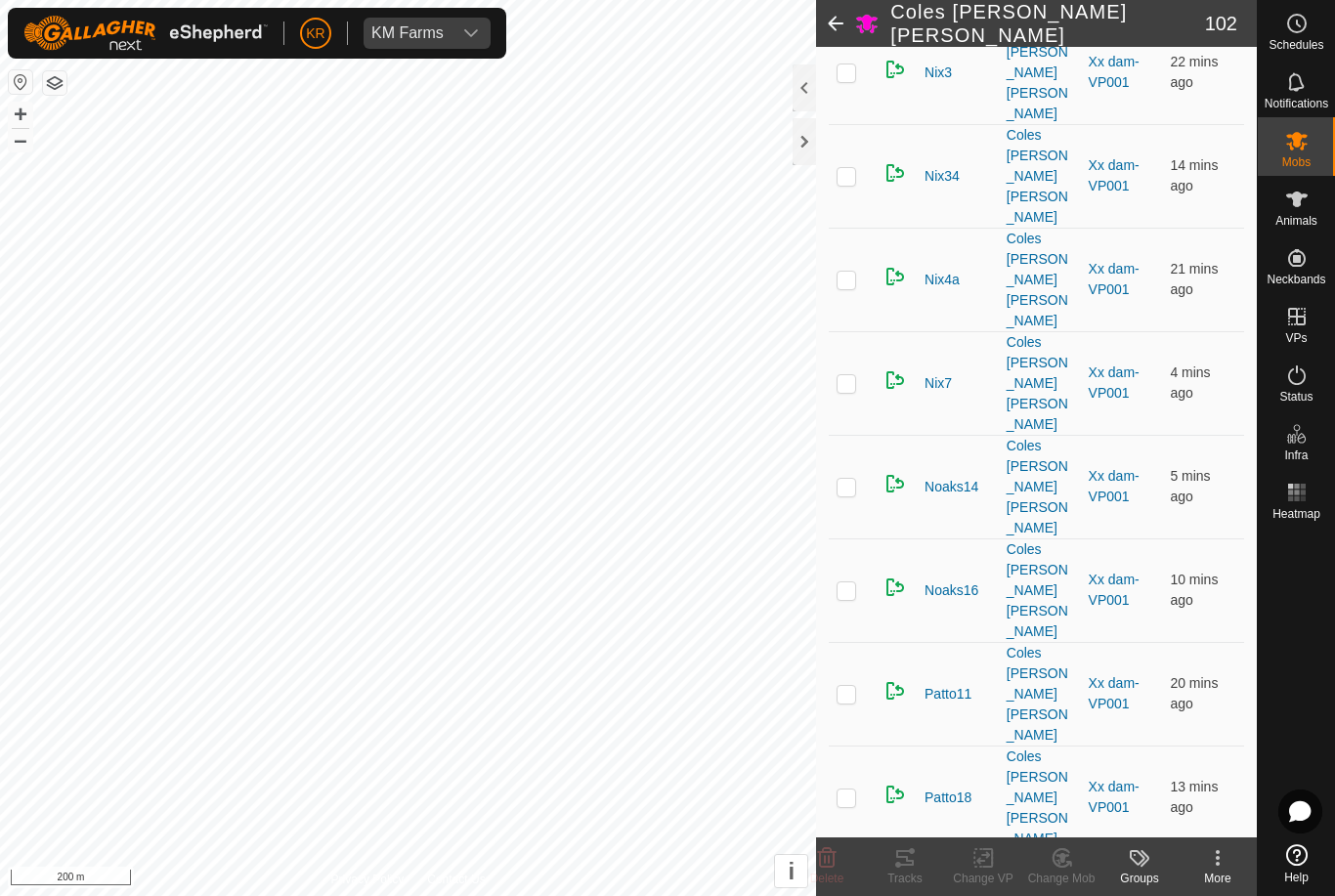
scroll to position [5493, 0]
click at [832, 861] on icon at bounding box center [827, 859] width 24 height 24
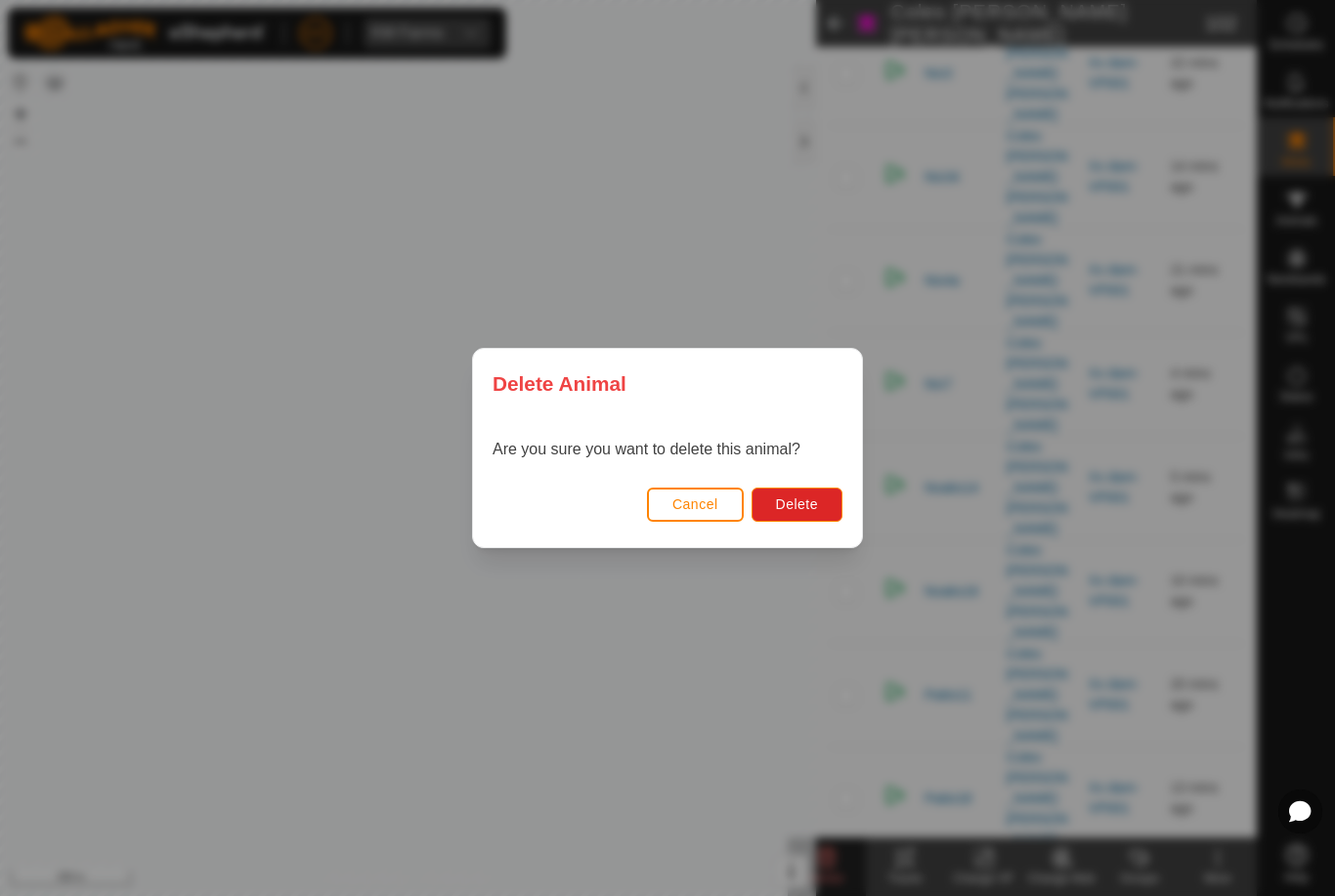
click at [806, 512] on span "Delete" at bounding box center [797, 504] width 42 height 16
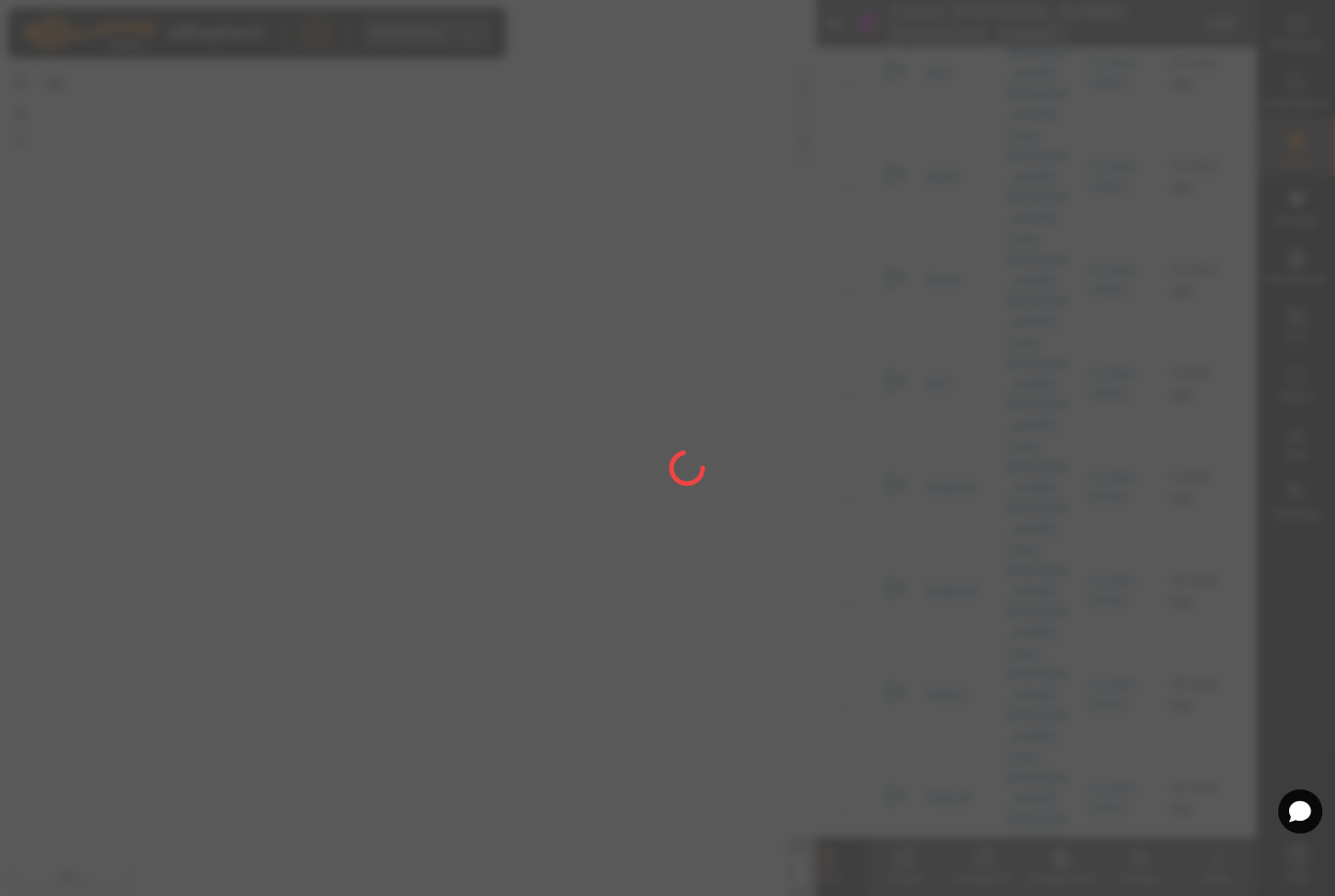
checkbox input "false"
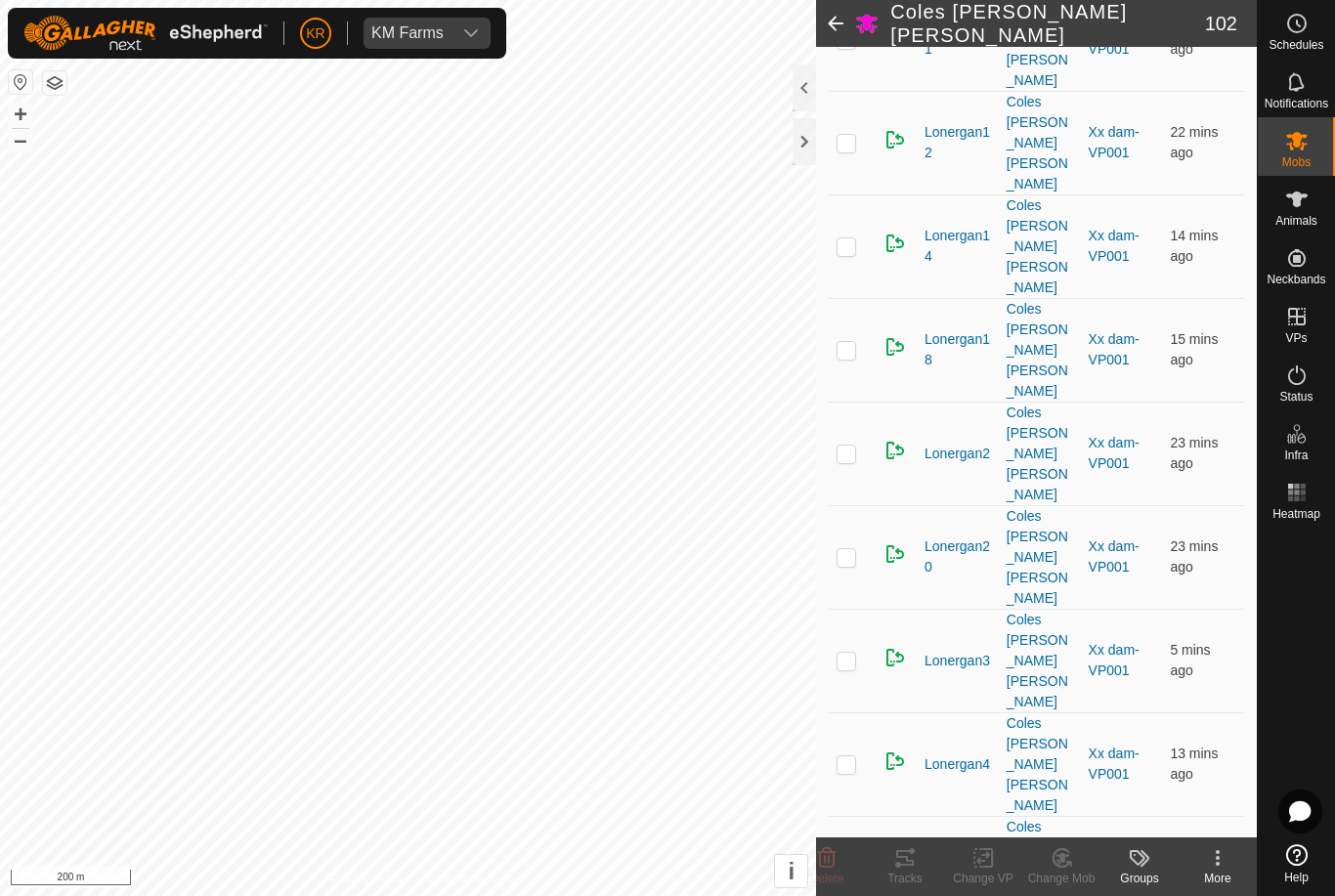
scroll to position [3146, 0]
click at [826, 859] on icon at bounding box center [827, 859] width 19 height 20
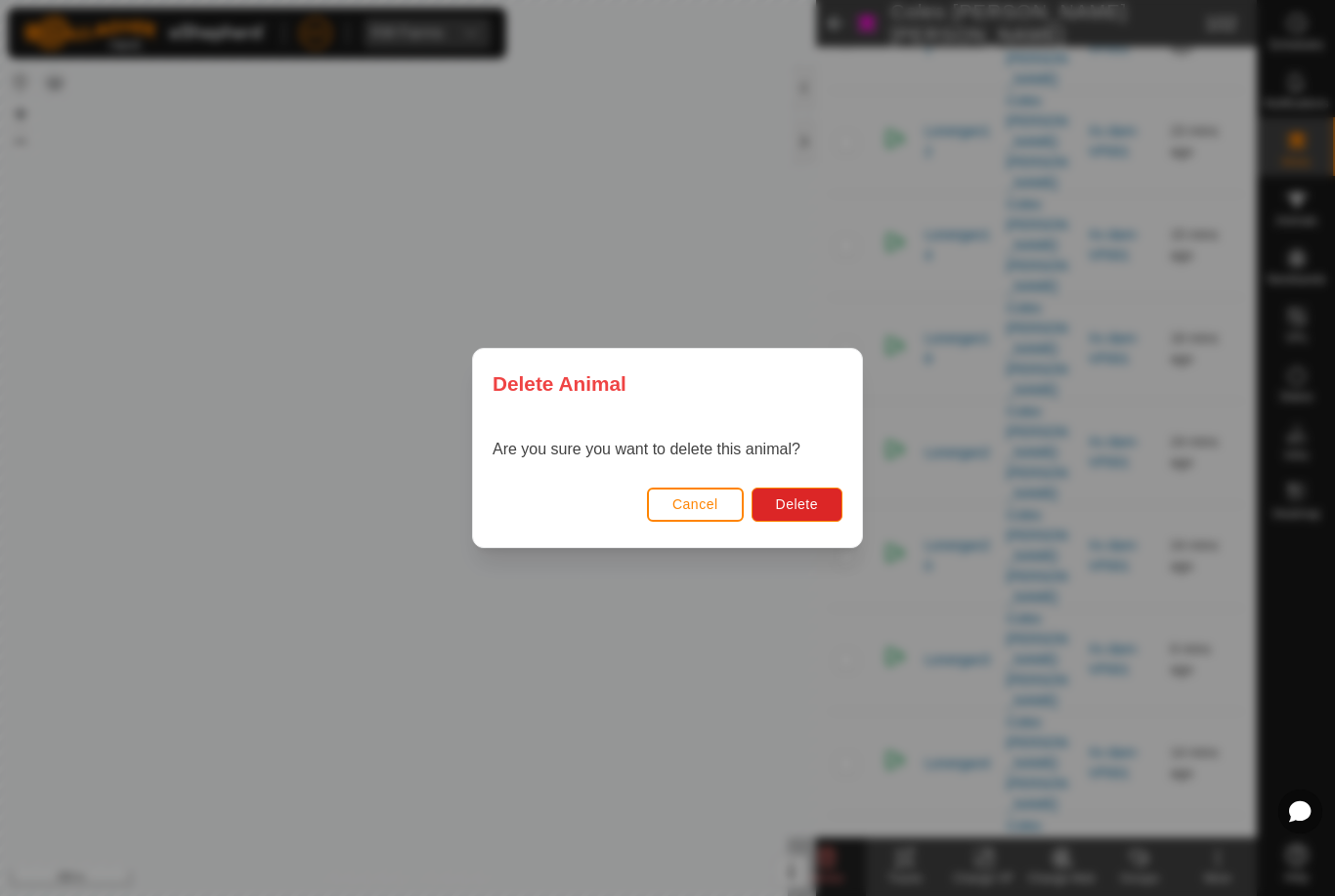
click at [812, 497] on span "Delete" at bounding box center [797, 504] width 42 height 16
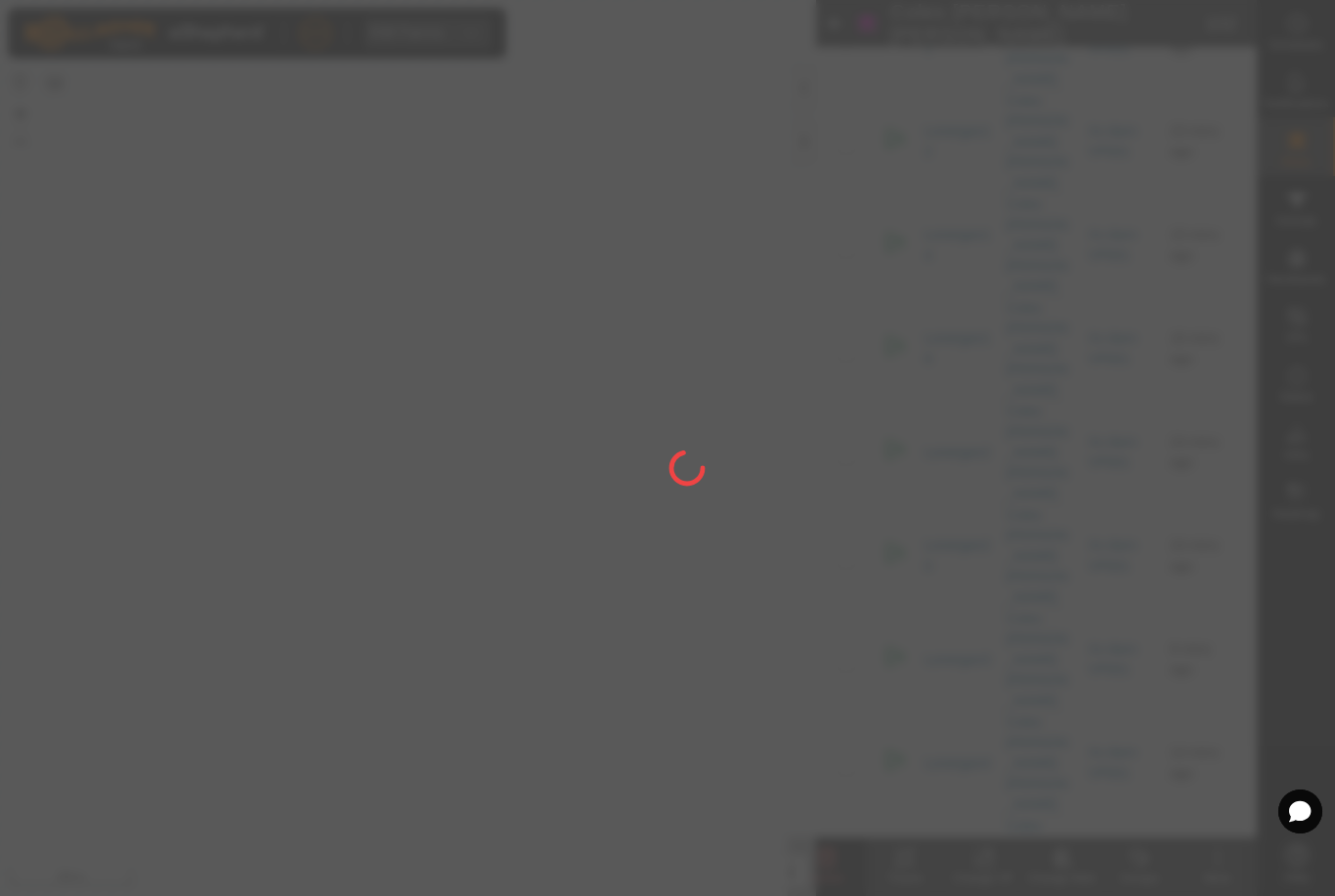
checkbox input "false"
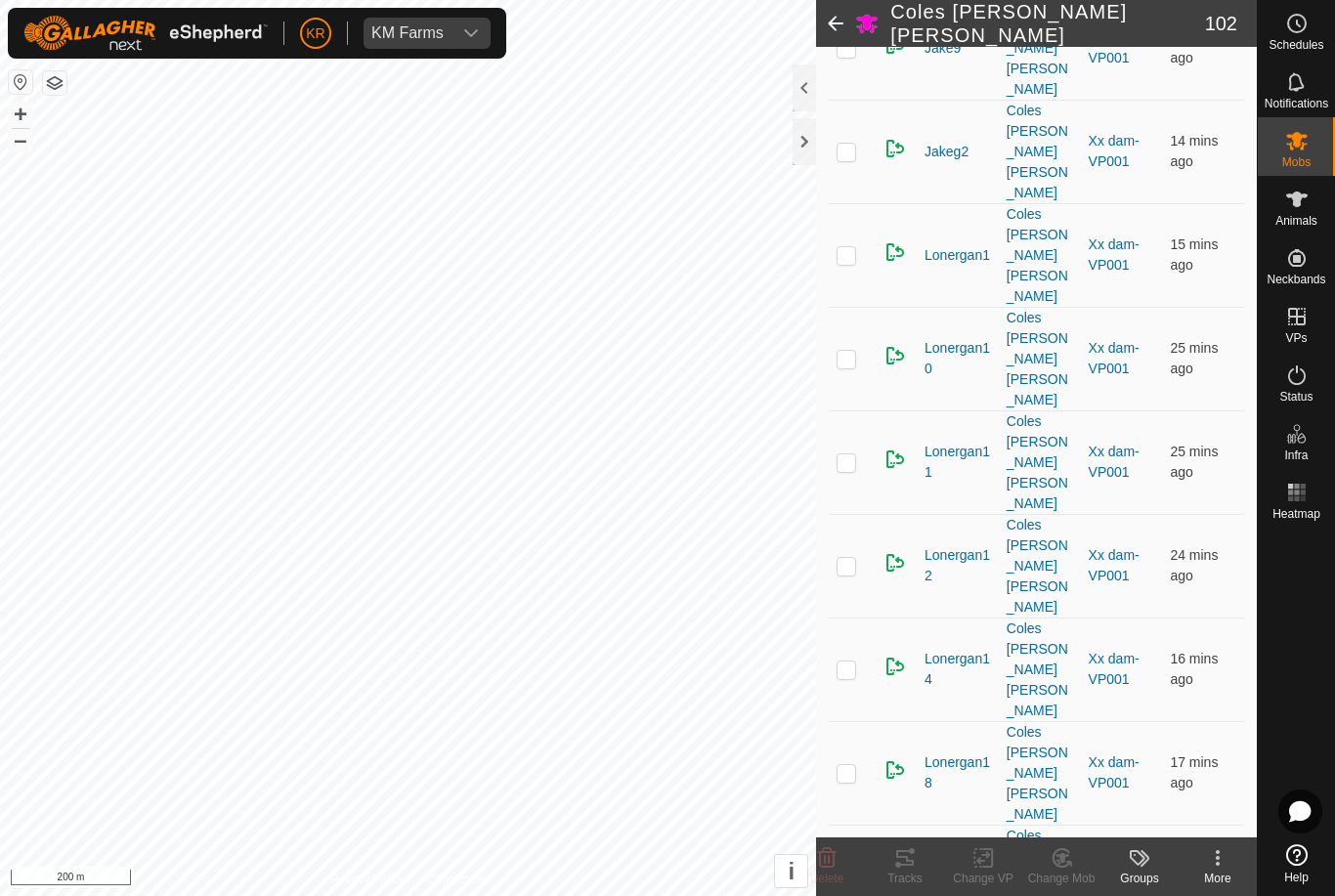
scroll to position [2720, 0]
click at [826, 849] on icon at bounding box center [827, 859] width 19 height 20
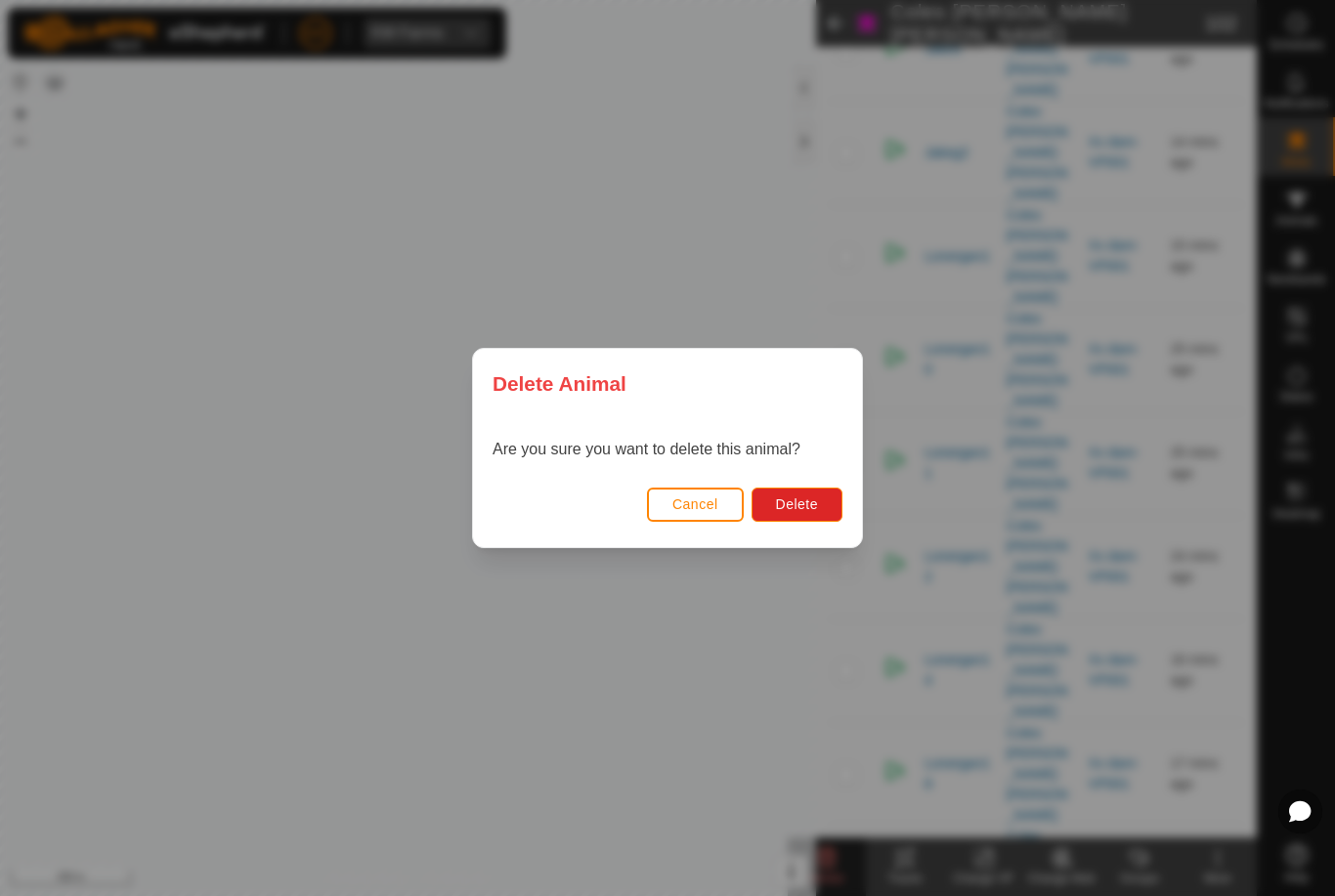
click at [797, 499] on span "Delete" at bounding box center [797, 504] width 42 height 16
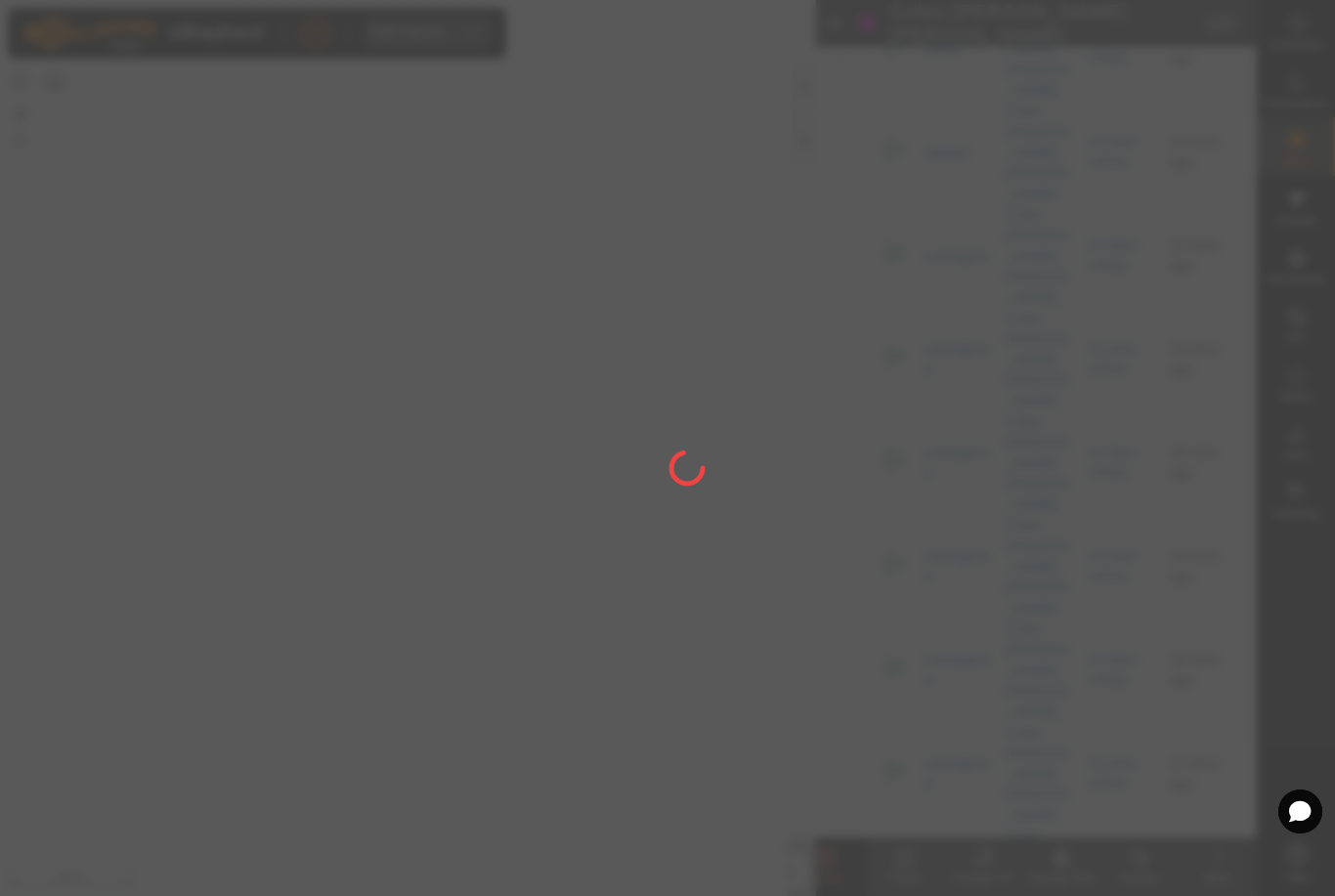
checkbox input "false"
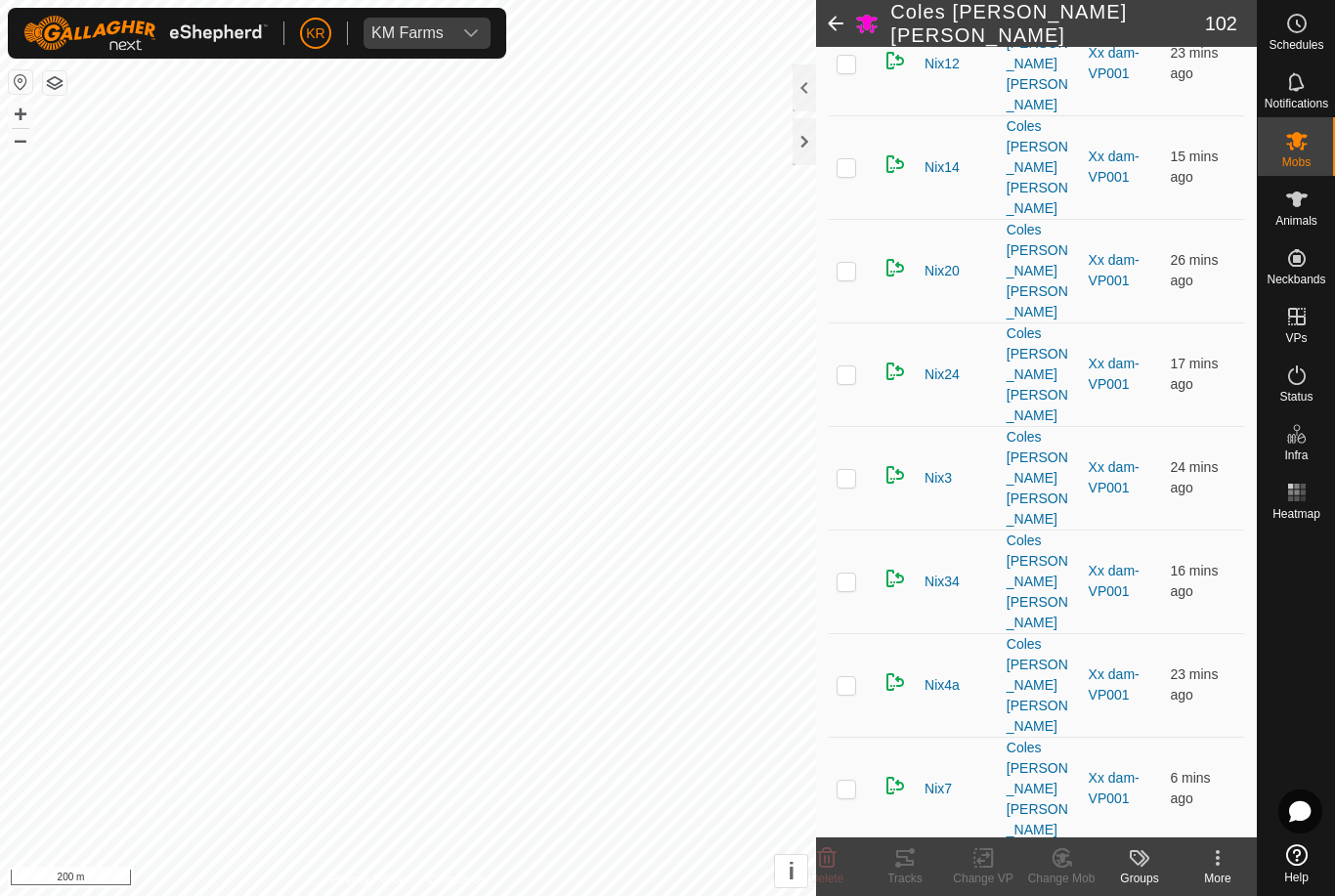
scroll to position [5110, 0]
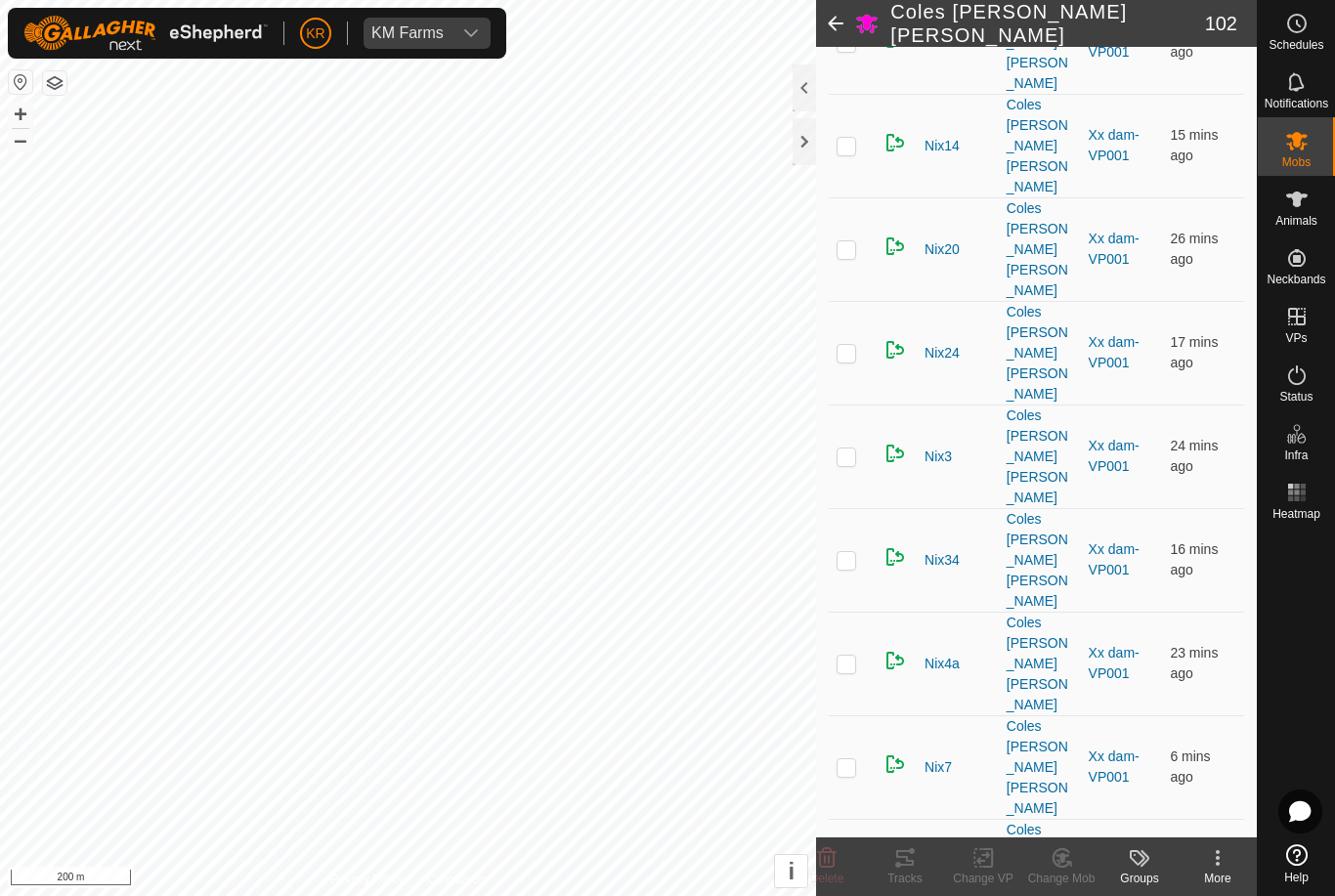
click at [821, 863] on icon at bounding box center [827, 859] width 19 height 20
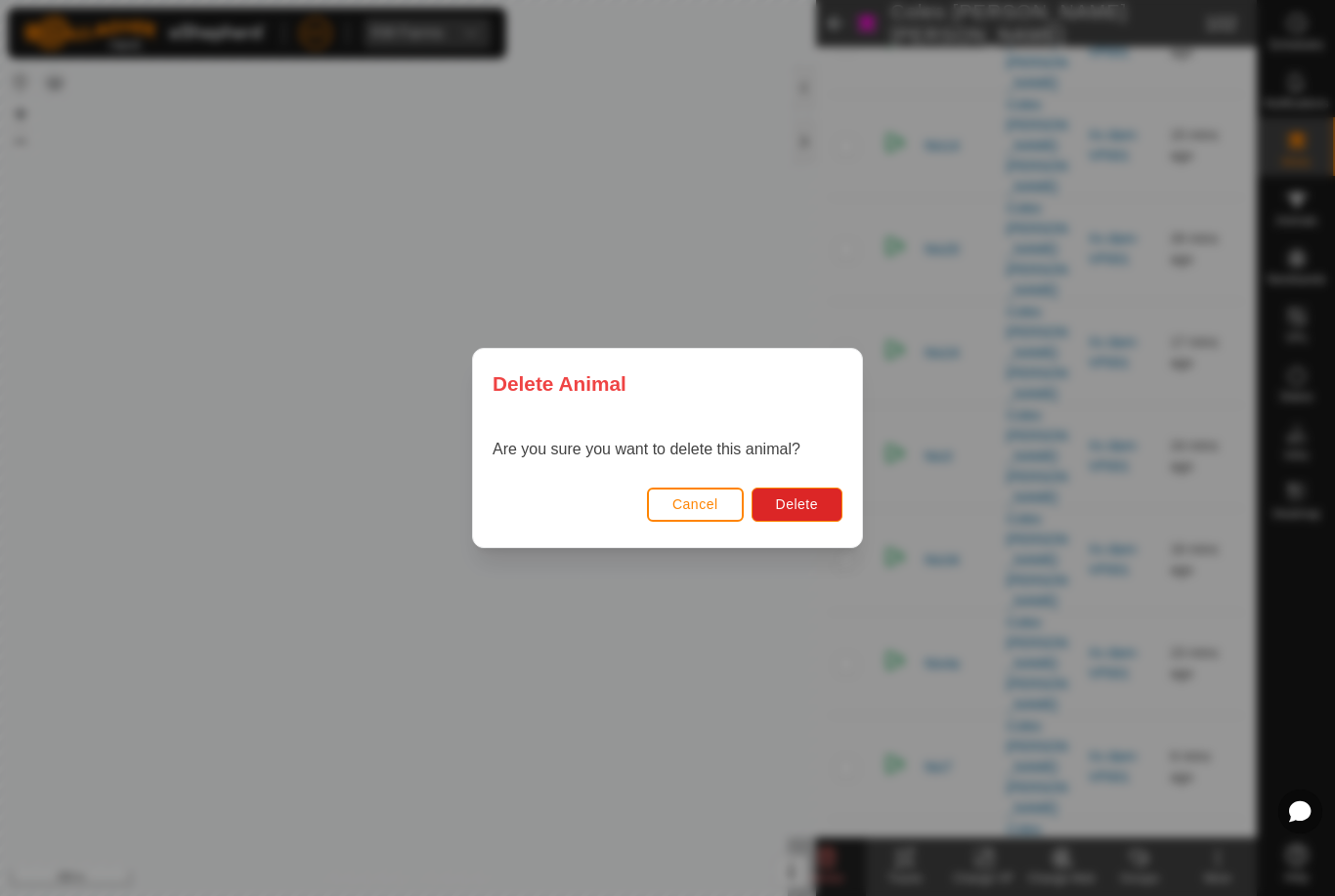
click at [796, 503] on span "Delete" at bounding box center [797, 504] width 42 height 16
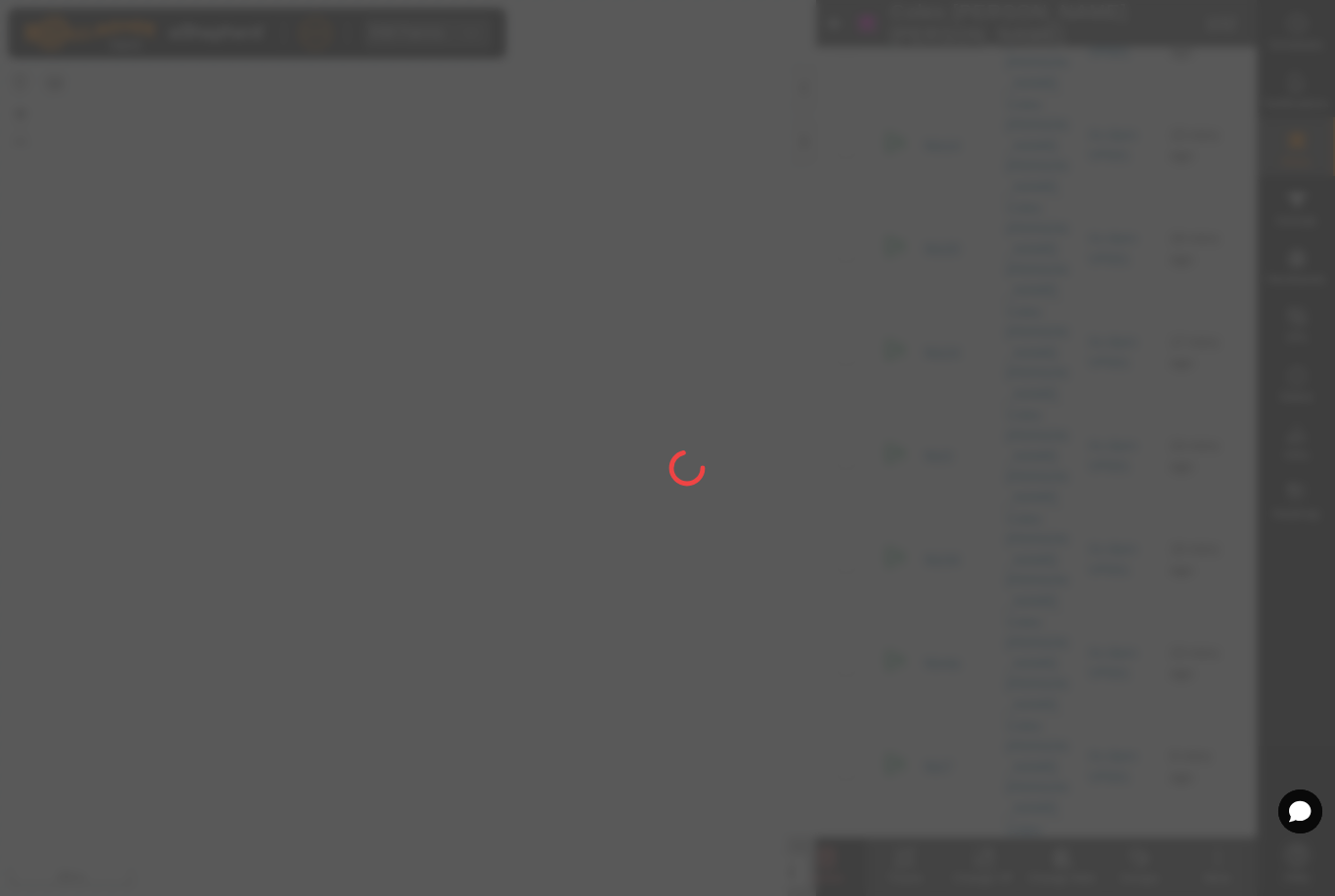
checkbox input "false"
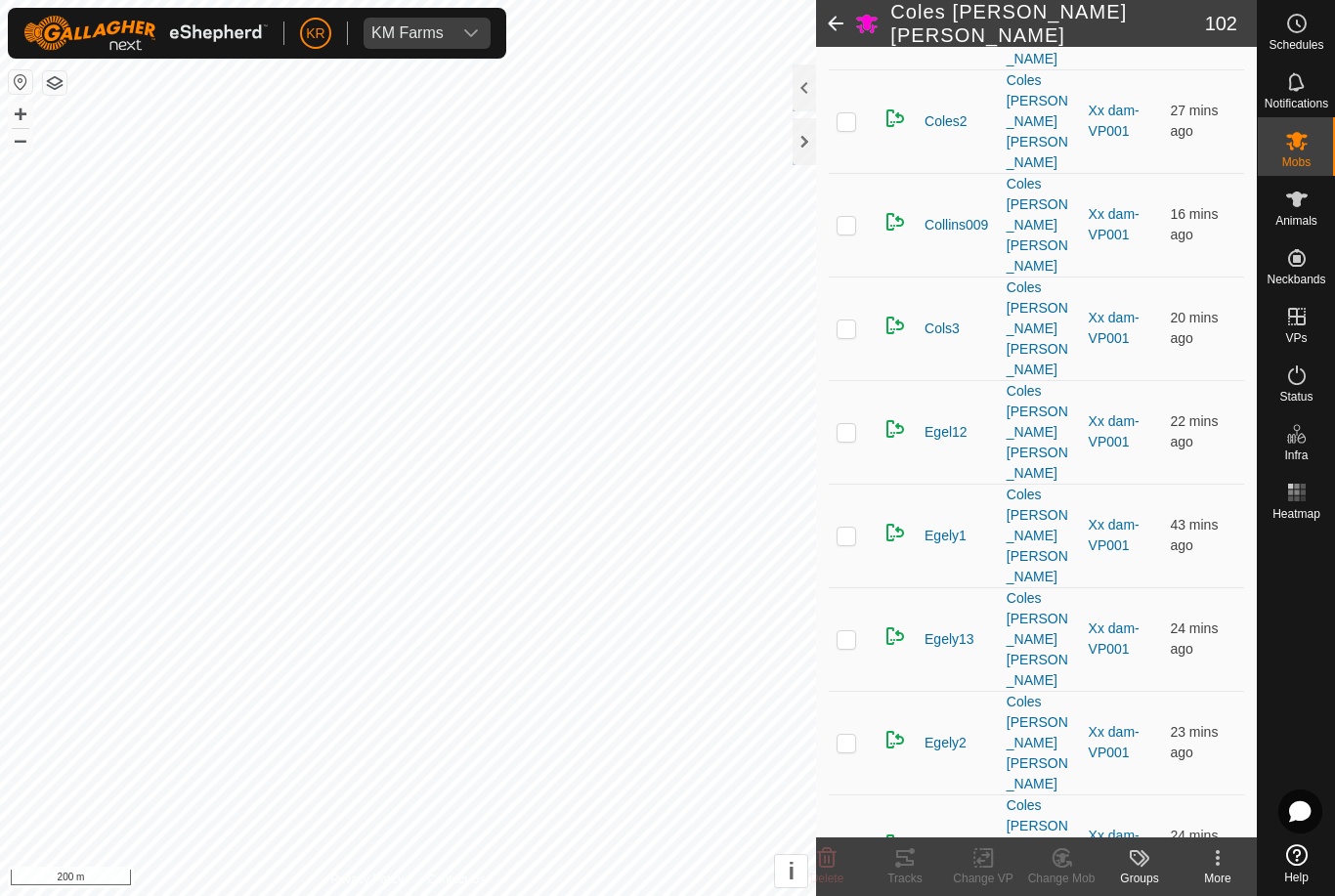
scroll to position [990, 0]
click at [827, 857] on icon at bounding box center [827, 859] width 24 height 24
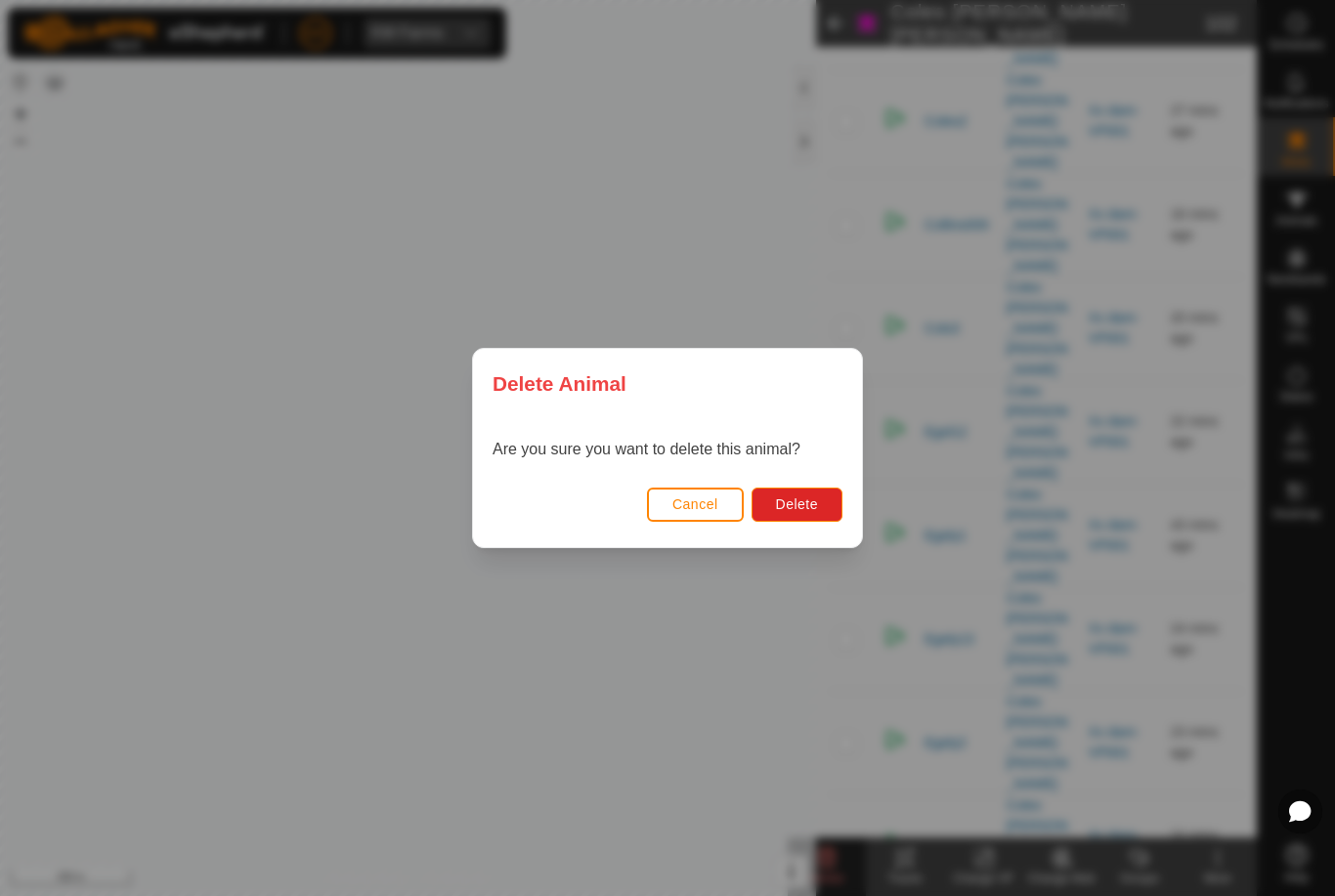
click at [812, 511] on span "Delete" at bounding box center [797, 504] width 42 height 16
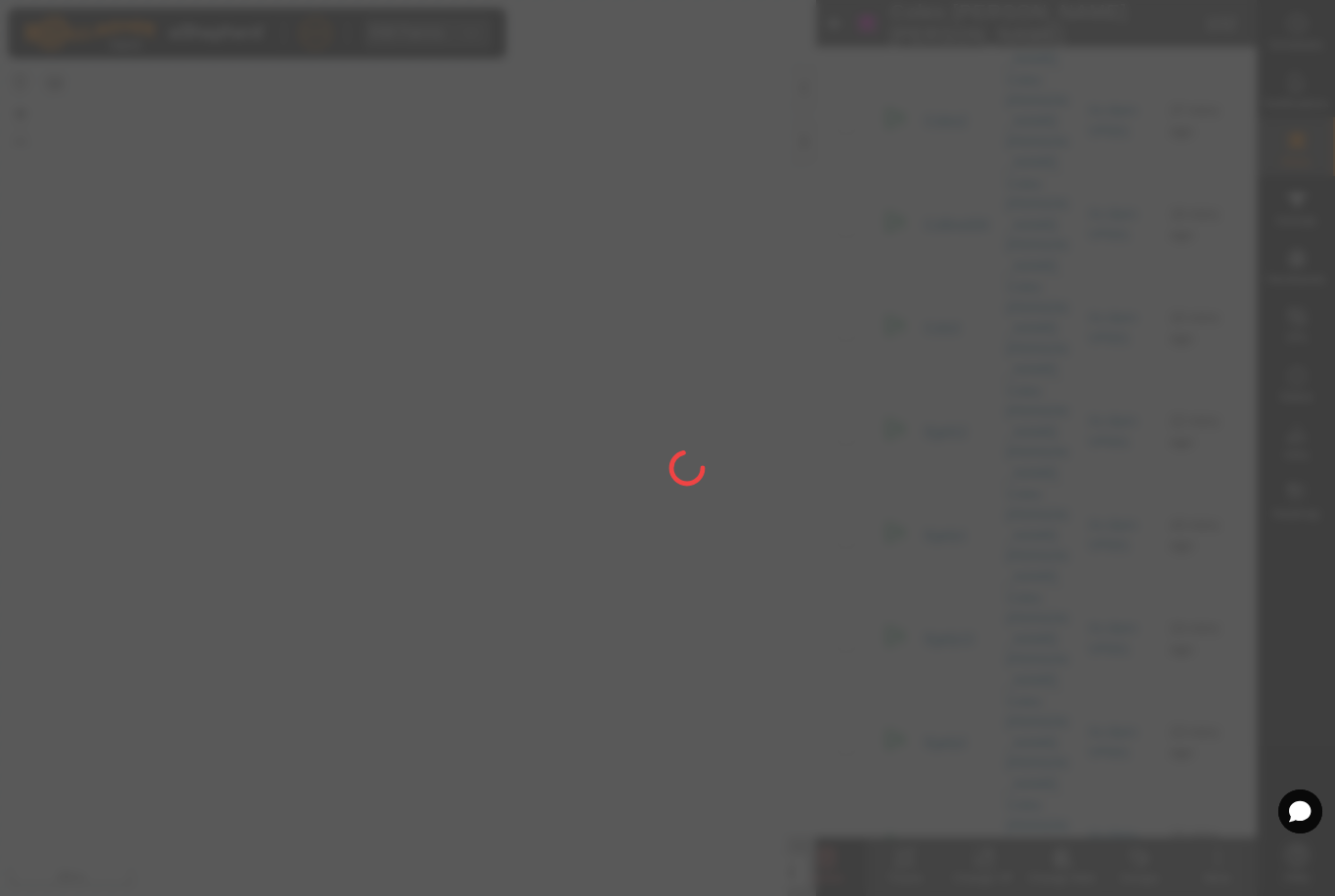
checkbox input "false"
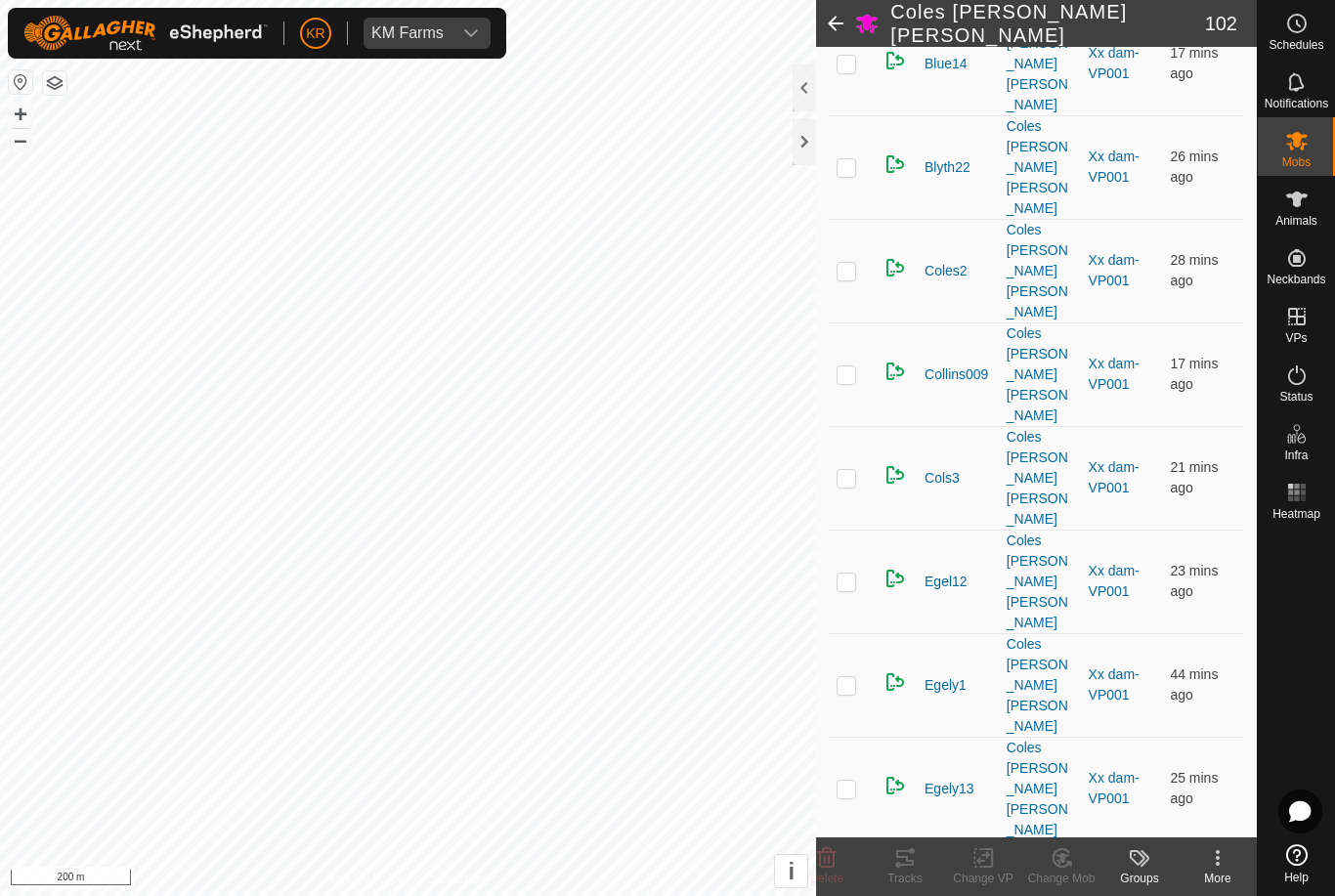
scroll to position [838, 0]
click at [856, 887] on p-checkbox at bounding box center [847, 895] width 20 height 16
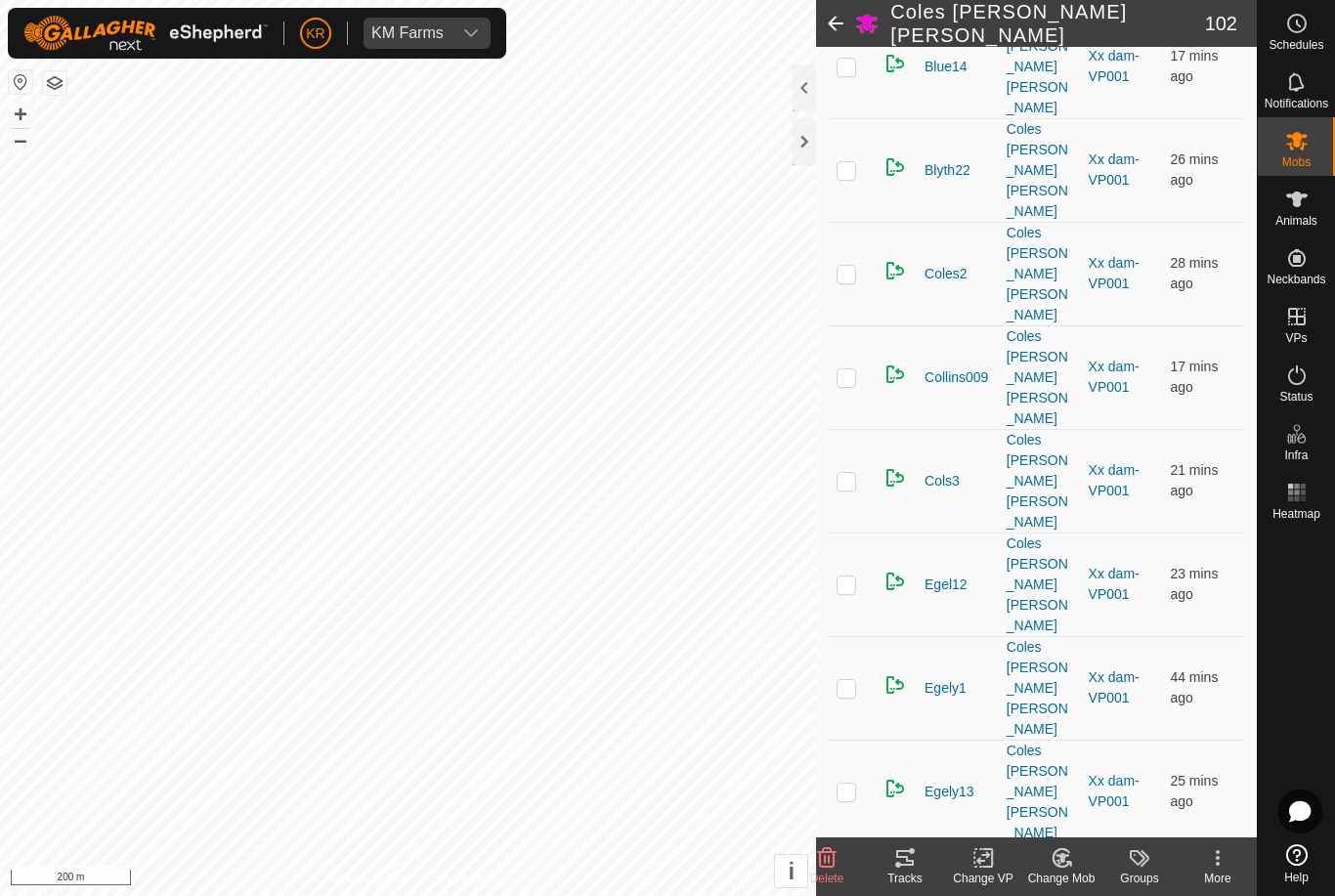
click at [837, 860] on icon at bounding box center [827, 859] width 24 height 24
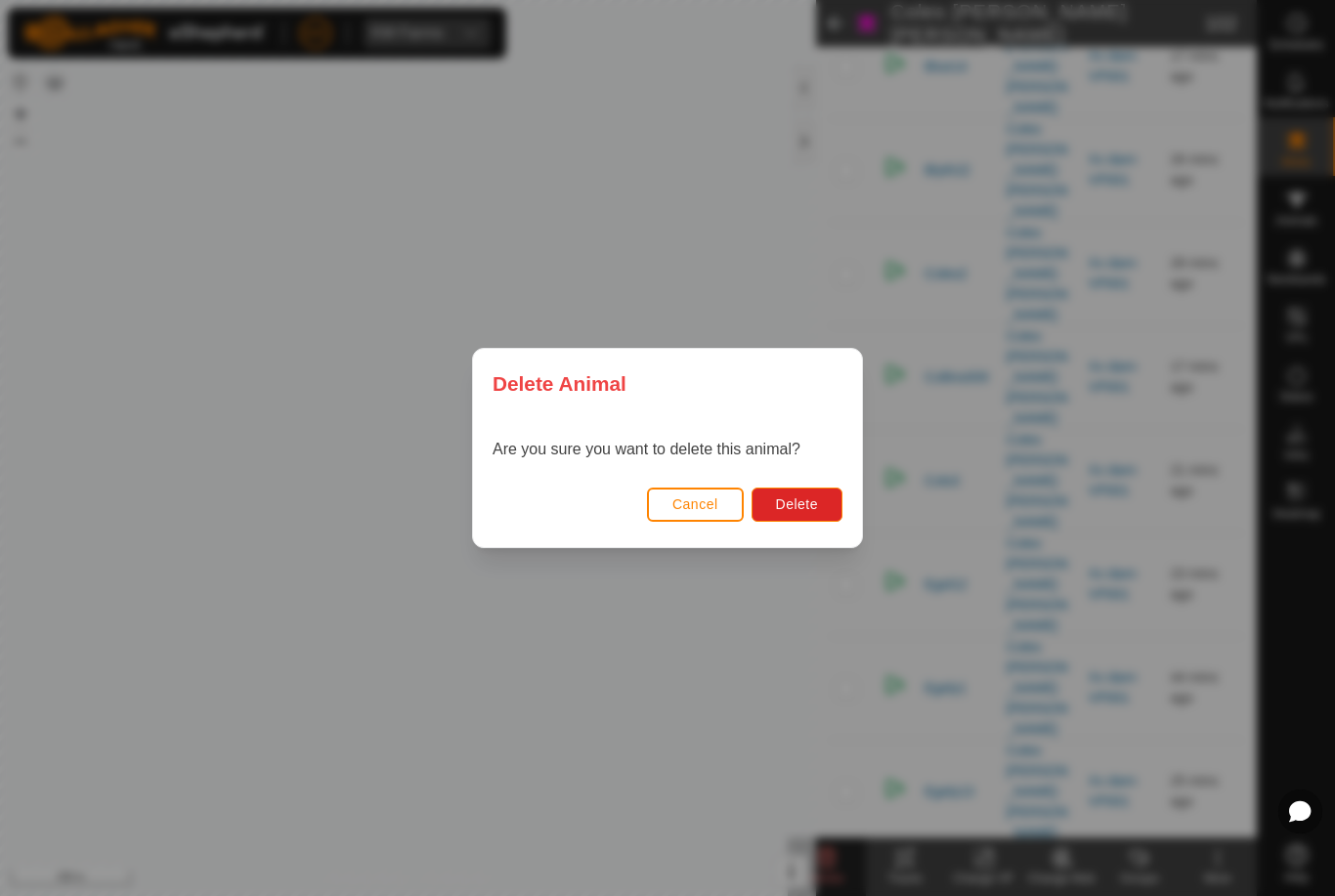
click at [796, 503] on span "Delete" at bounding box center [797, 504] width 42 height 16
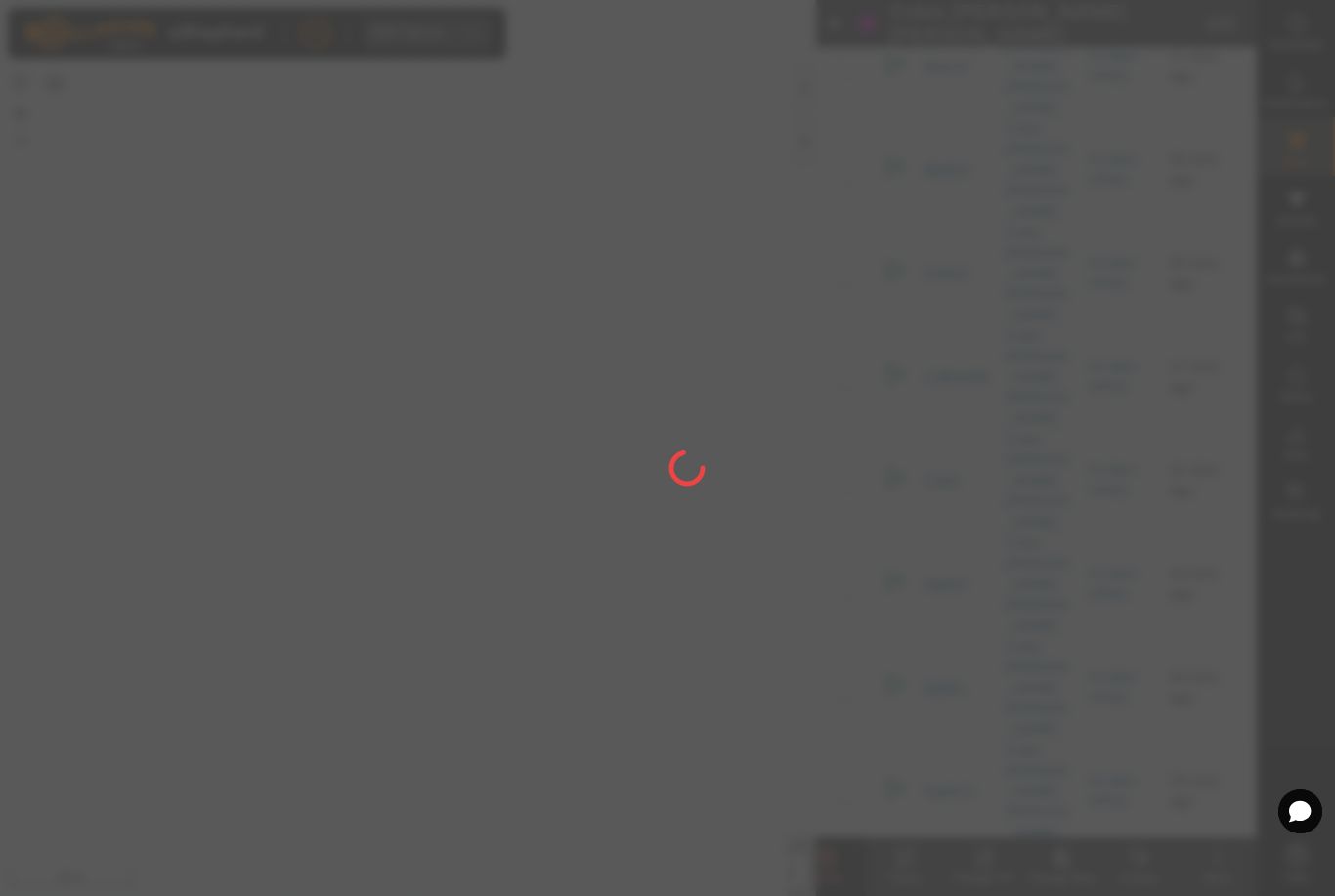
checkbox input "false"
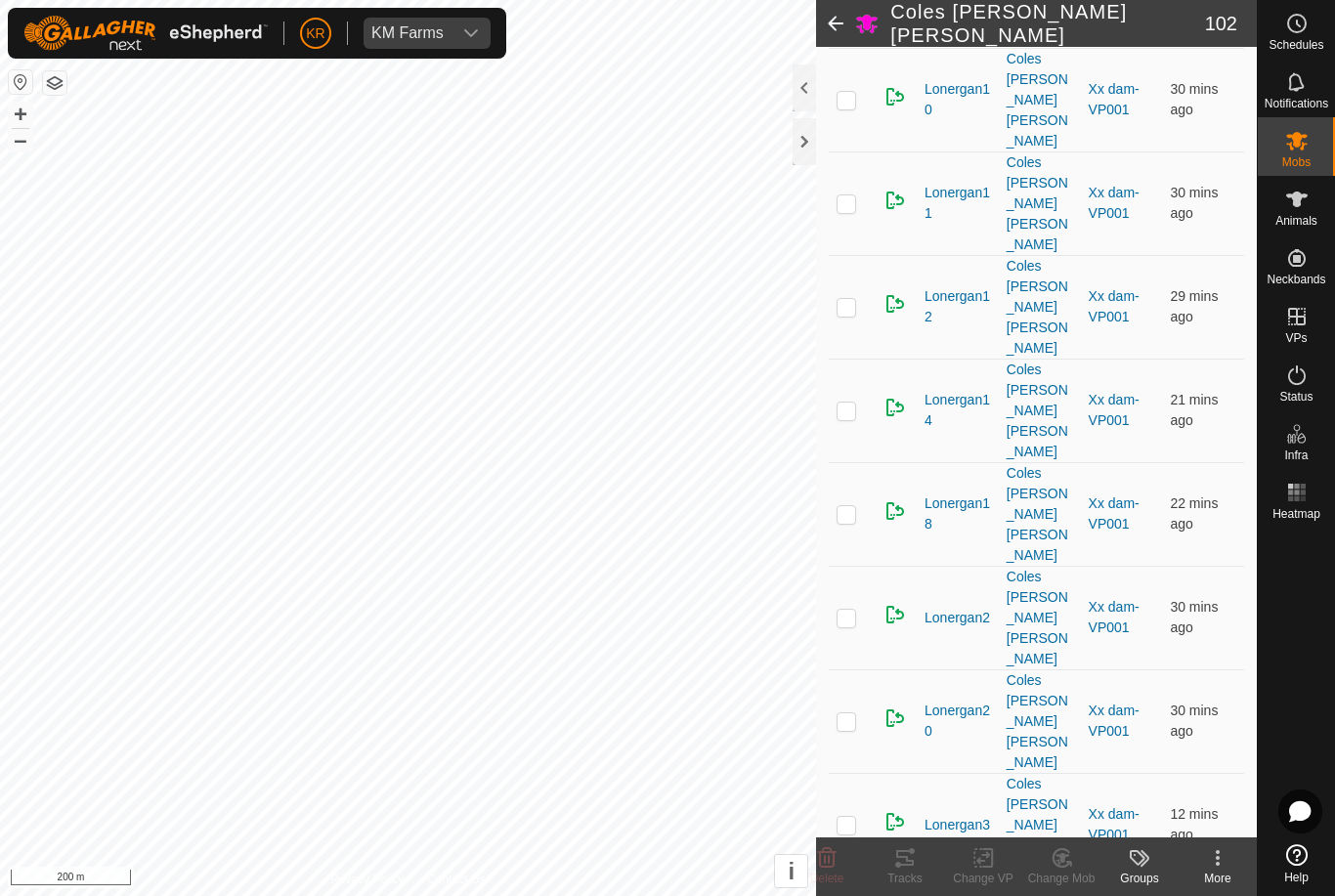
scroll to position [2982, 0]
click at [822, 862] on icon at bounding box center [827, 859] width 24 height 24
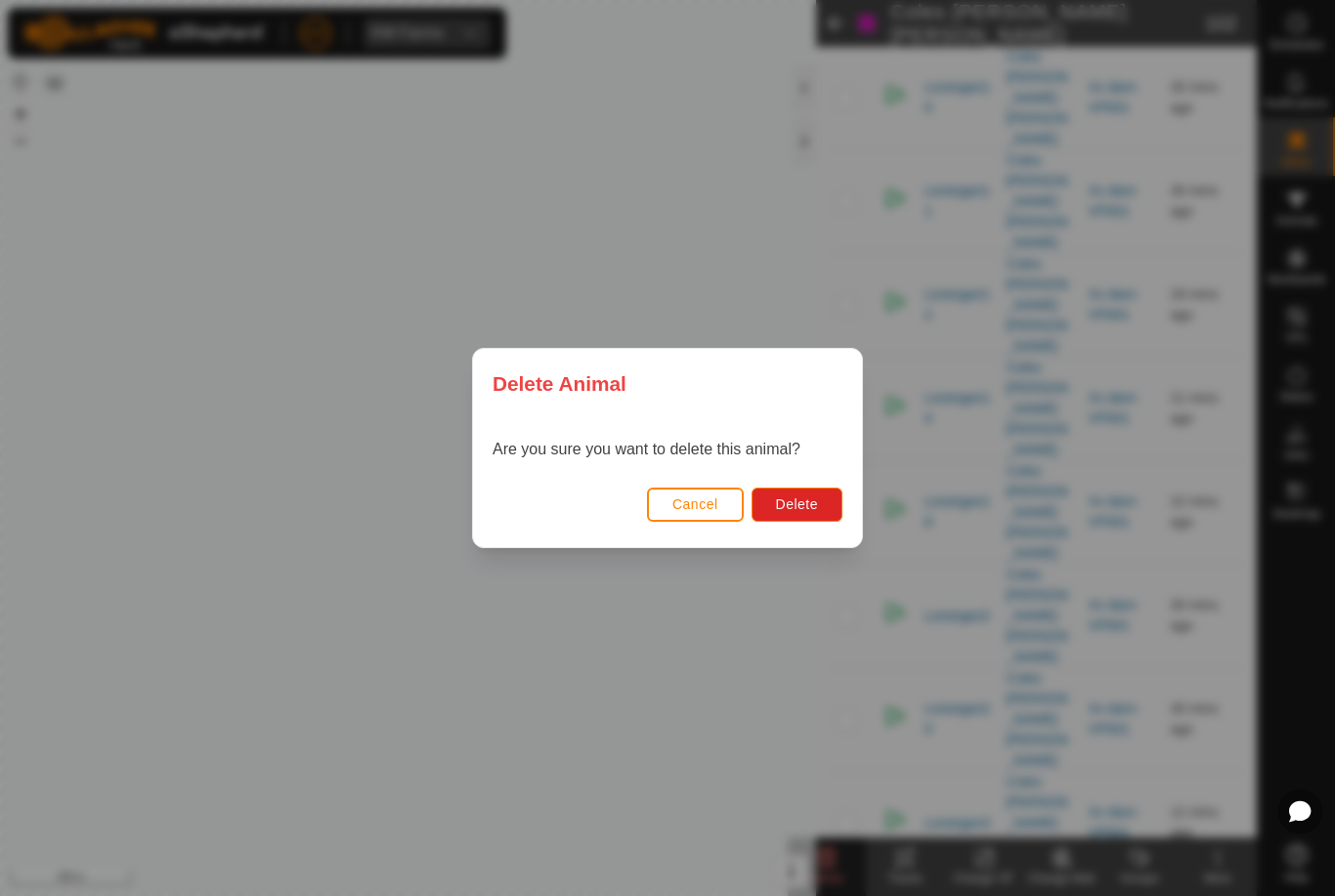
click at [804, 507] on span "Delete" at bounding box center [797, 504] width 42 height 16
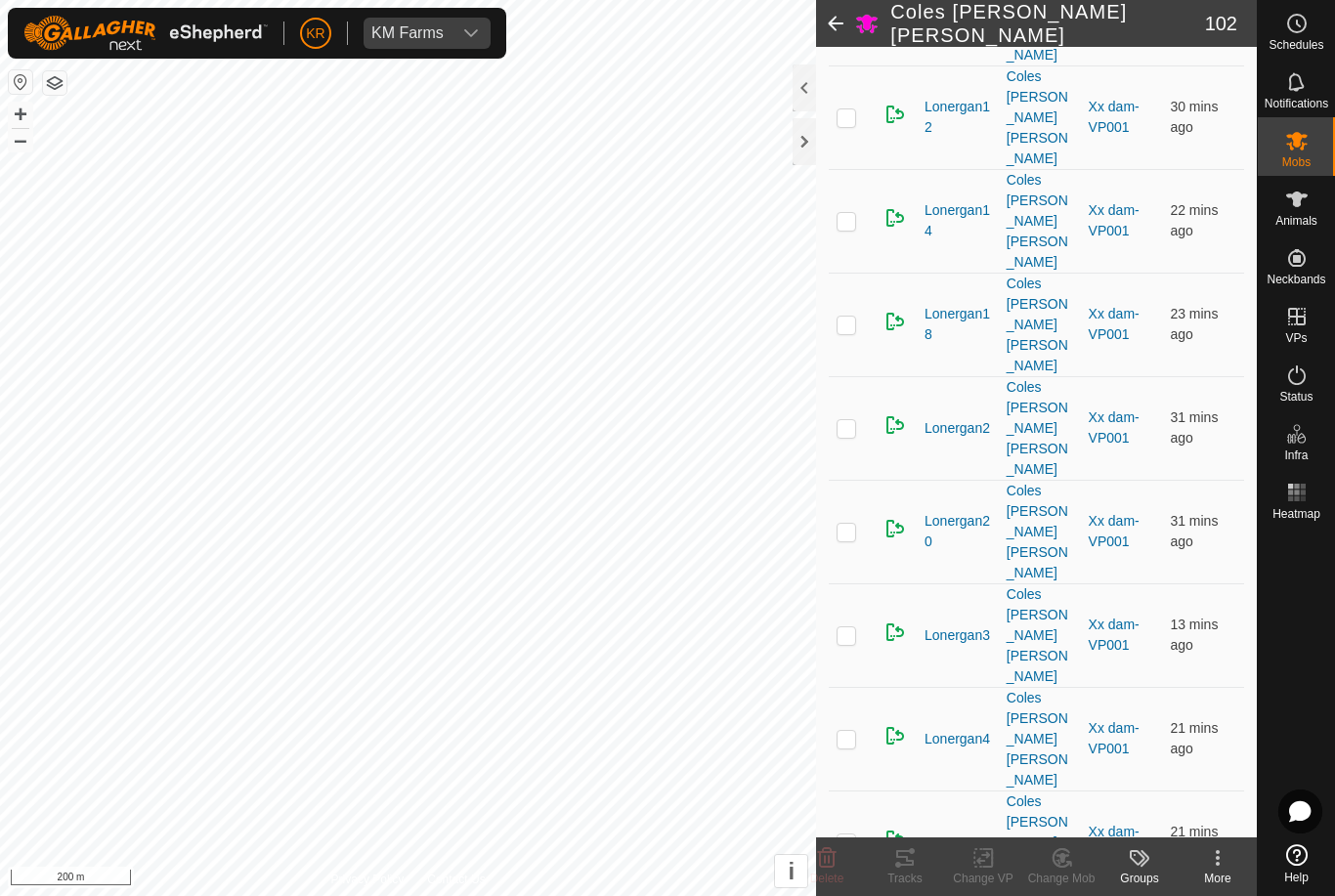
scroll to position [3157, 0]
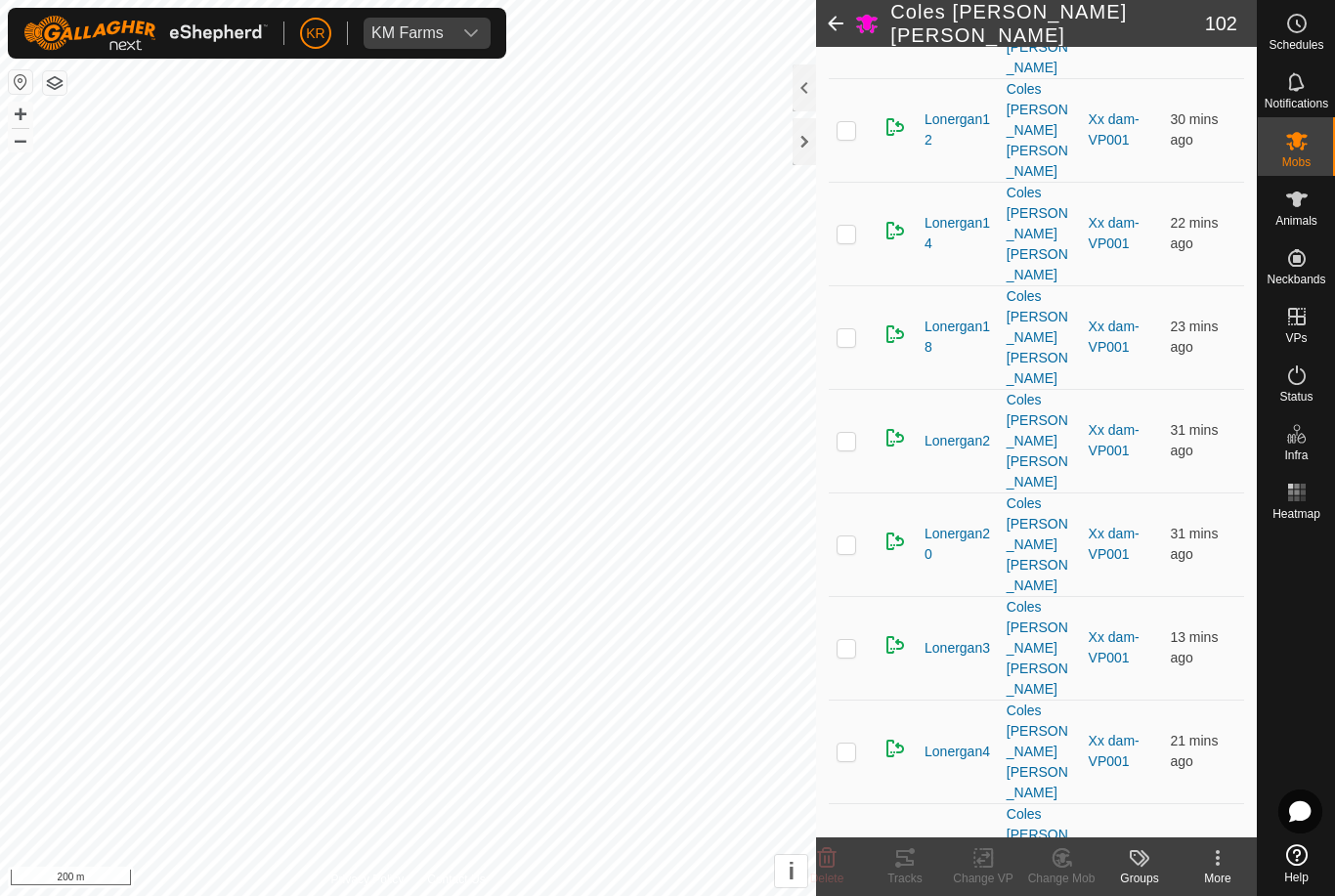
click at [840, 868] on delete-svg-icon at bounding box center [827, 859] width 79 height 24
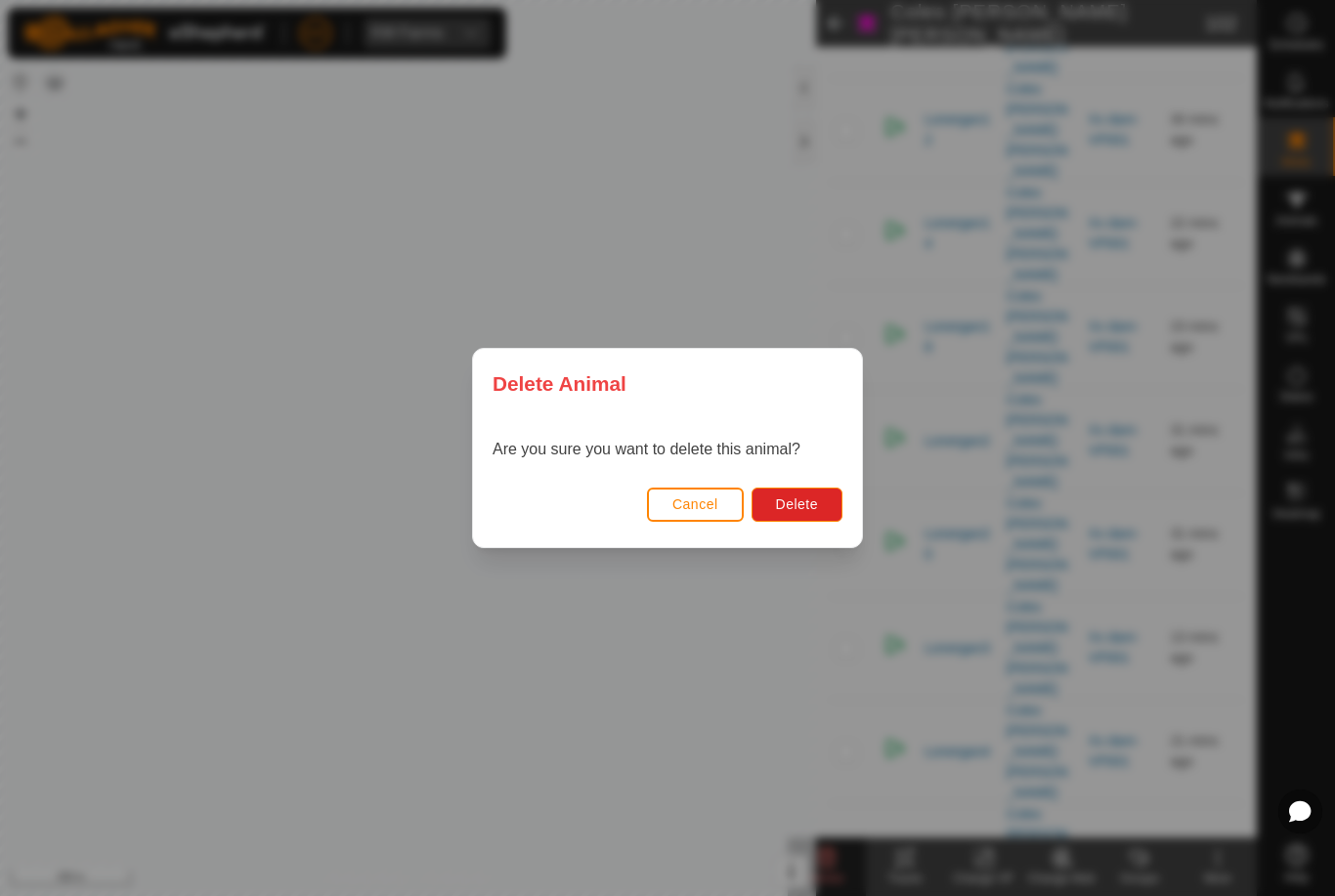
click at [807, 507] on span "Delete" at bounding box center [797, 504] width 42 height 16
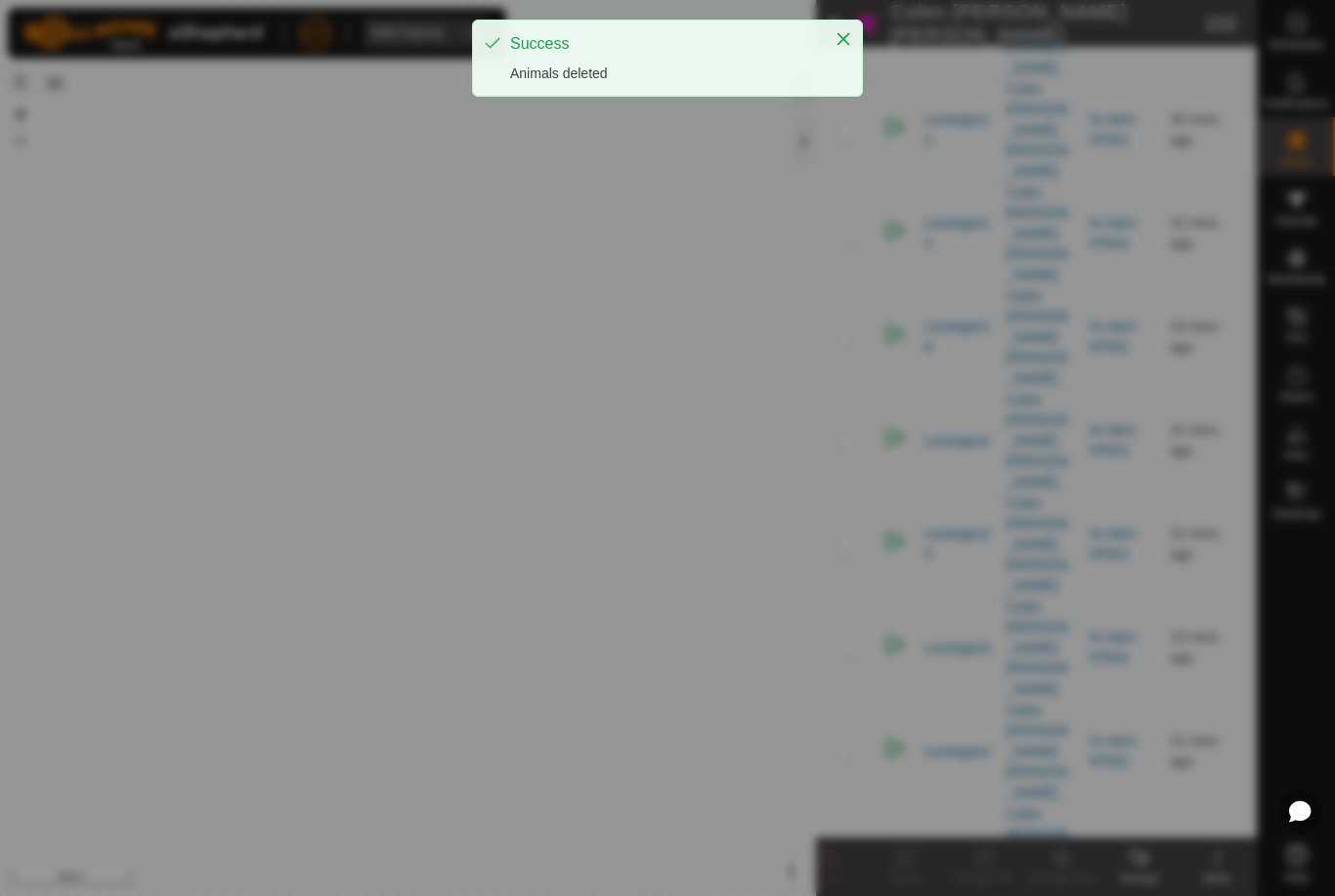
checkbox input "false"
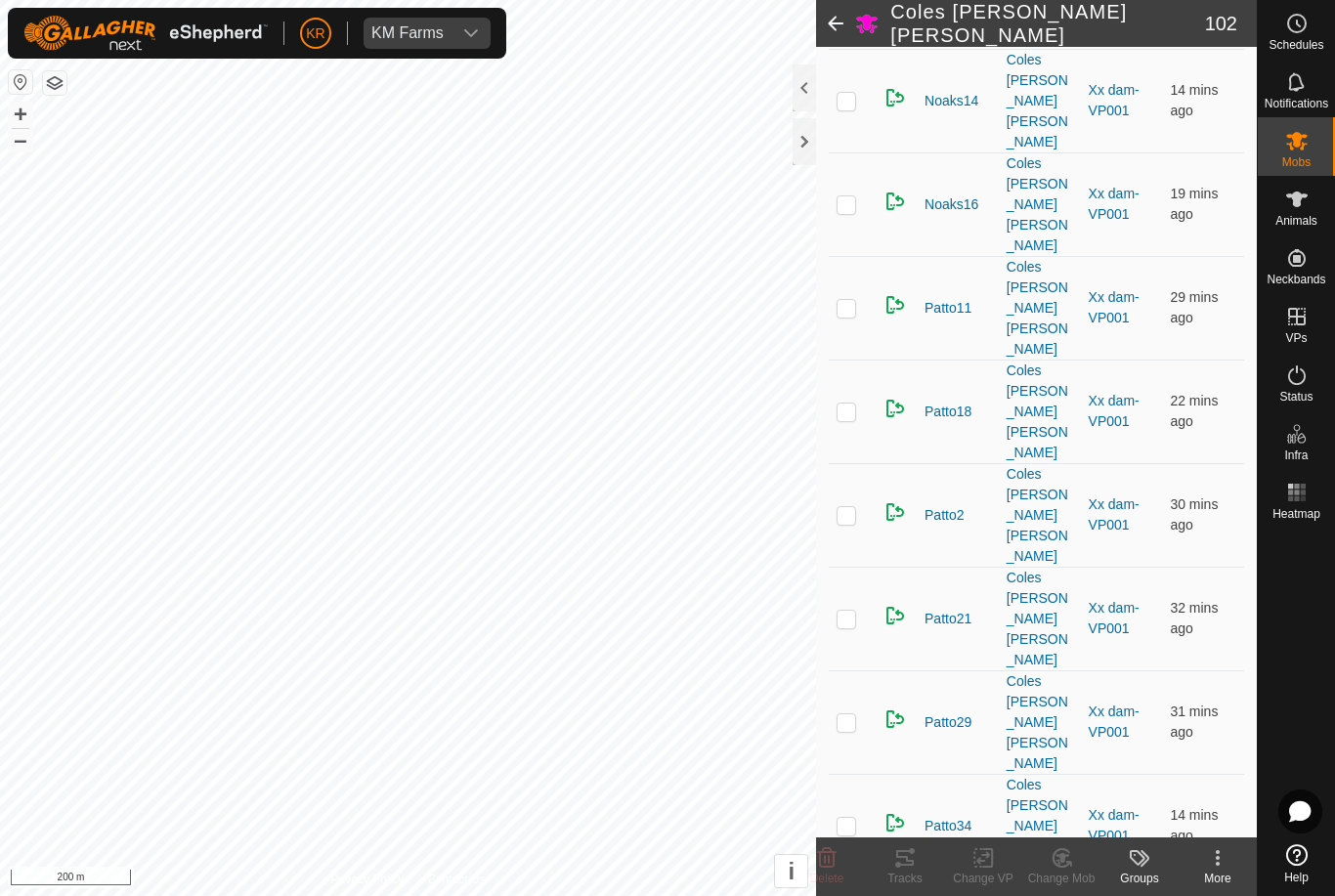
scroll to position [5879, 0]
click at [828, 859] on icon at bounding box center [827, 859] width 19 height 20
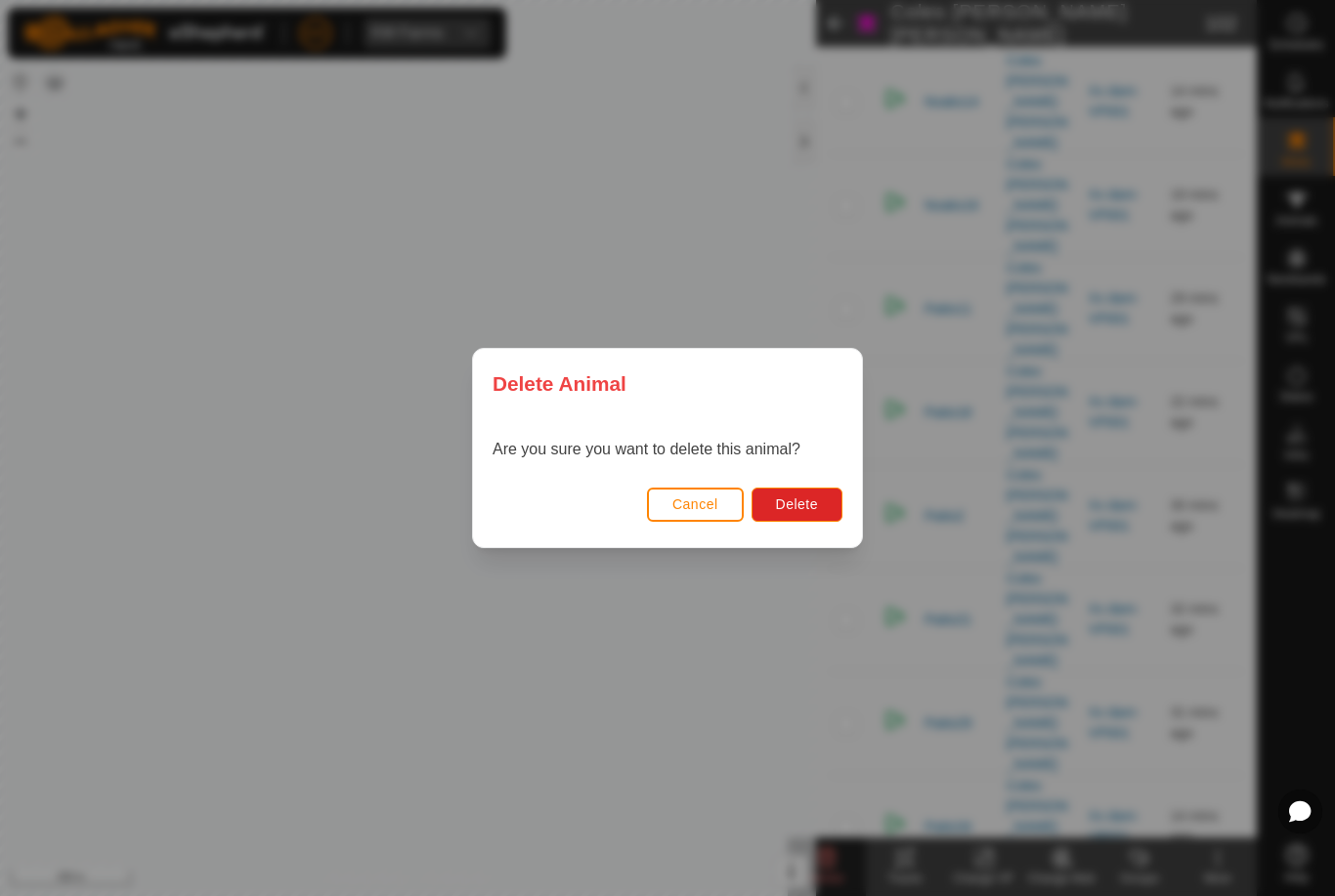
click at [801, 509] on span "Delete" at bounding box center [797, 504] width 42 height 16
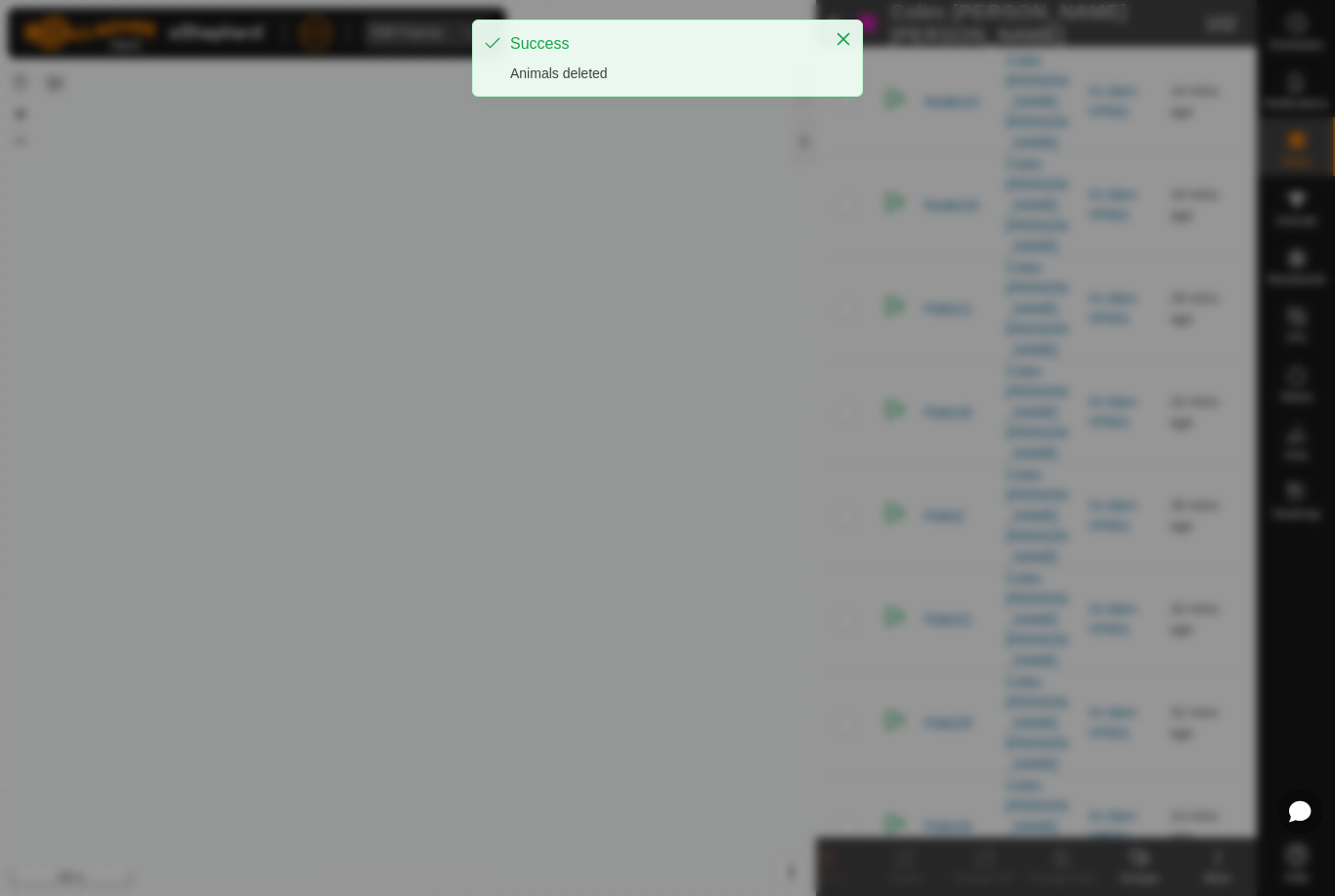
checkbox input "false"
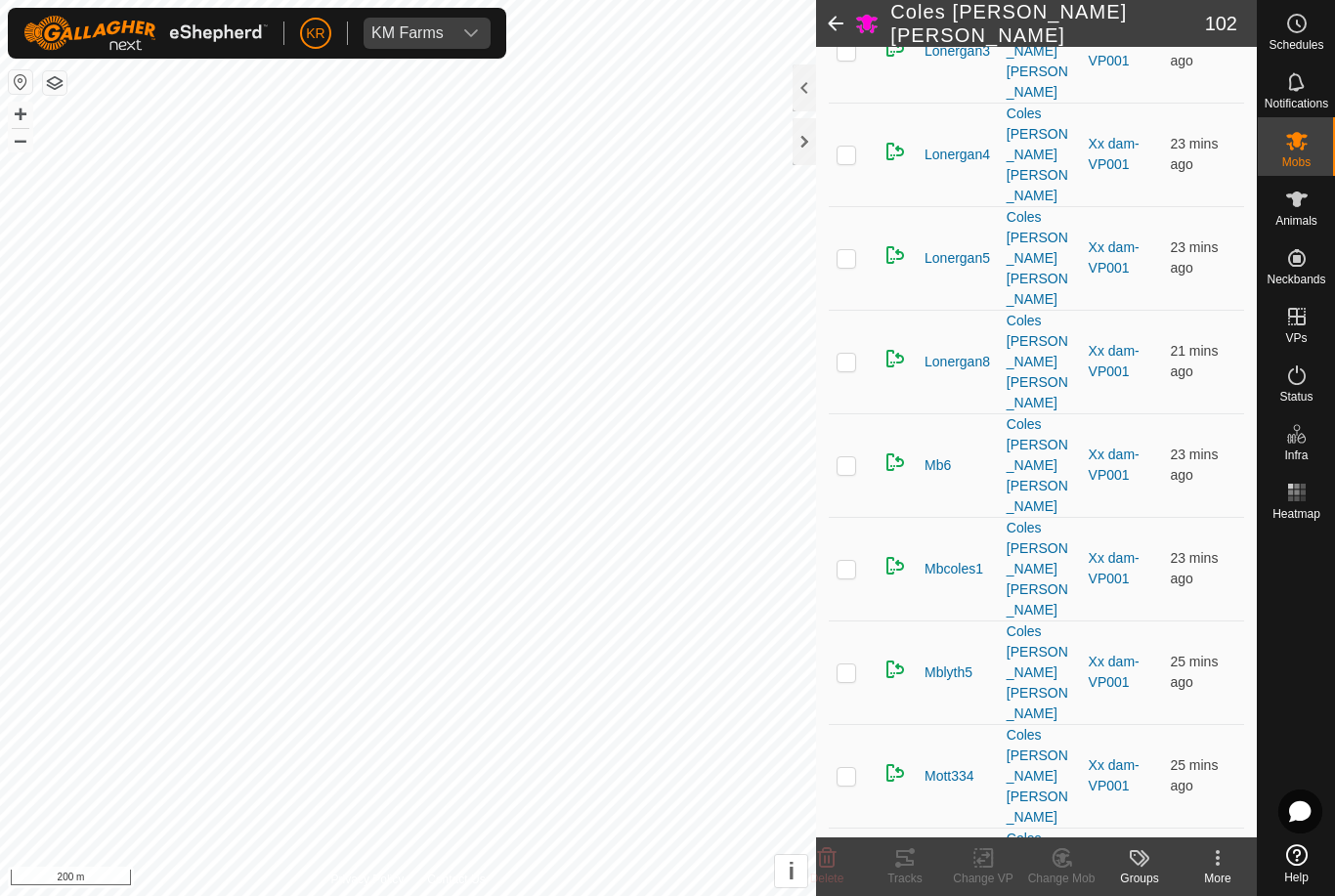
scroll to position [3740, 0]
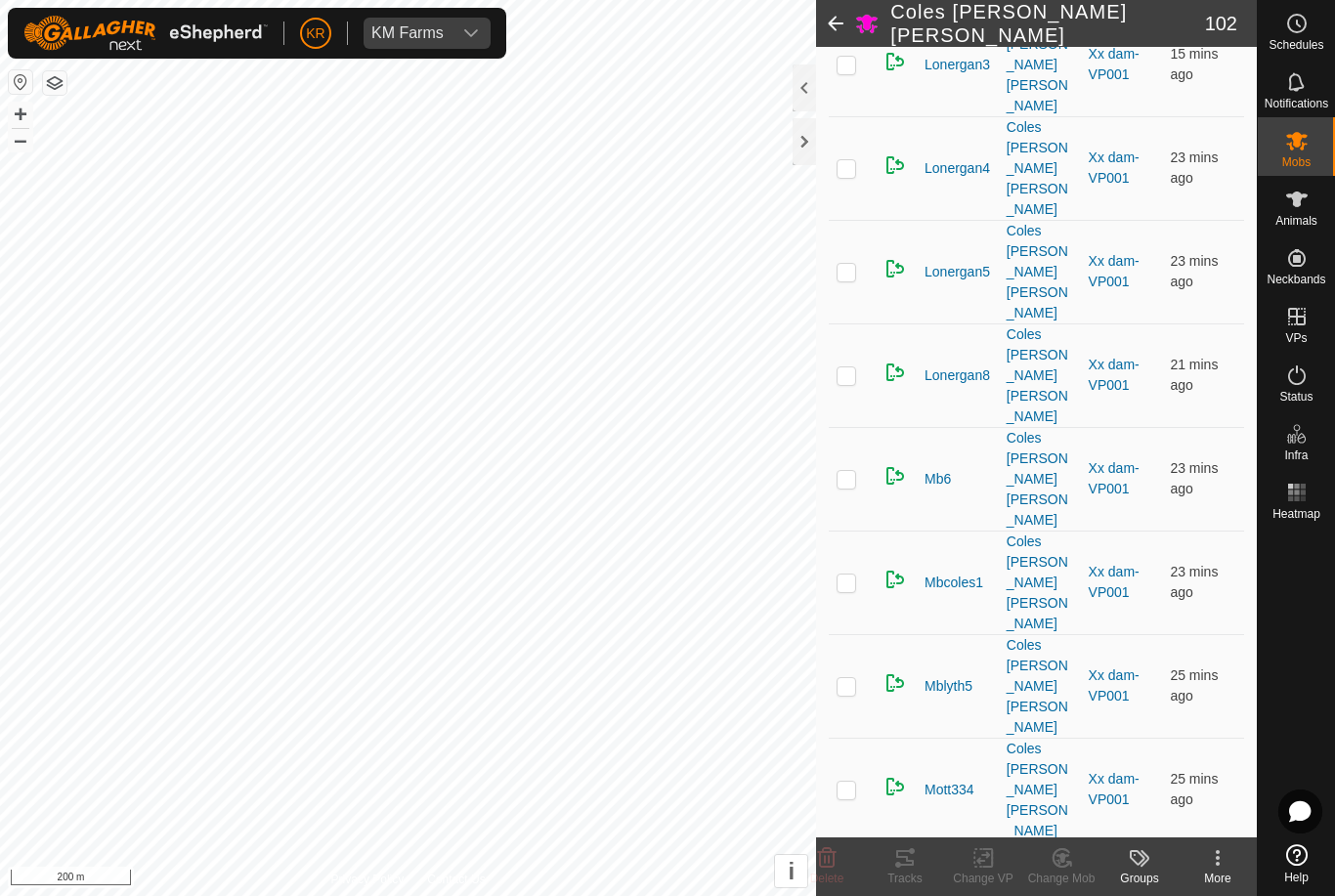
click at [835, 857] on icon at bounding box center [827, 859] width 19 height 20
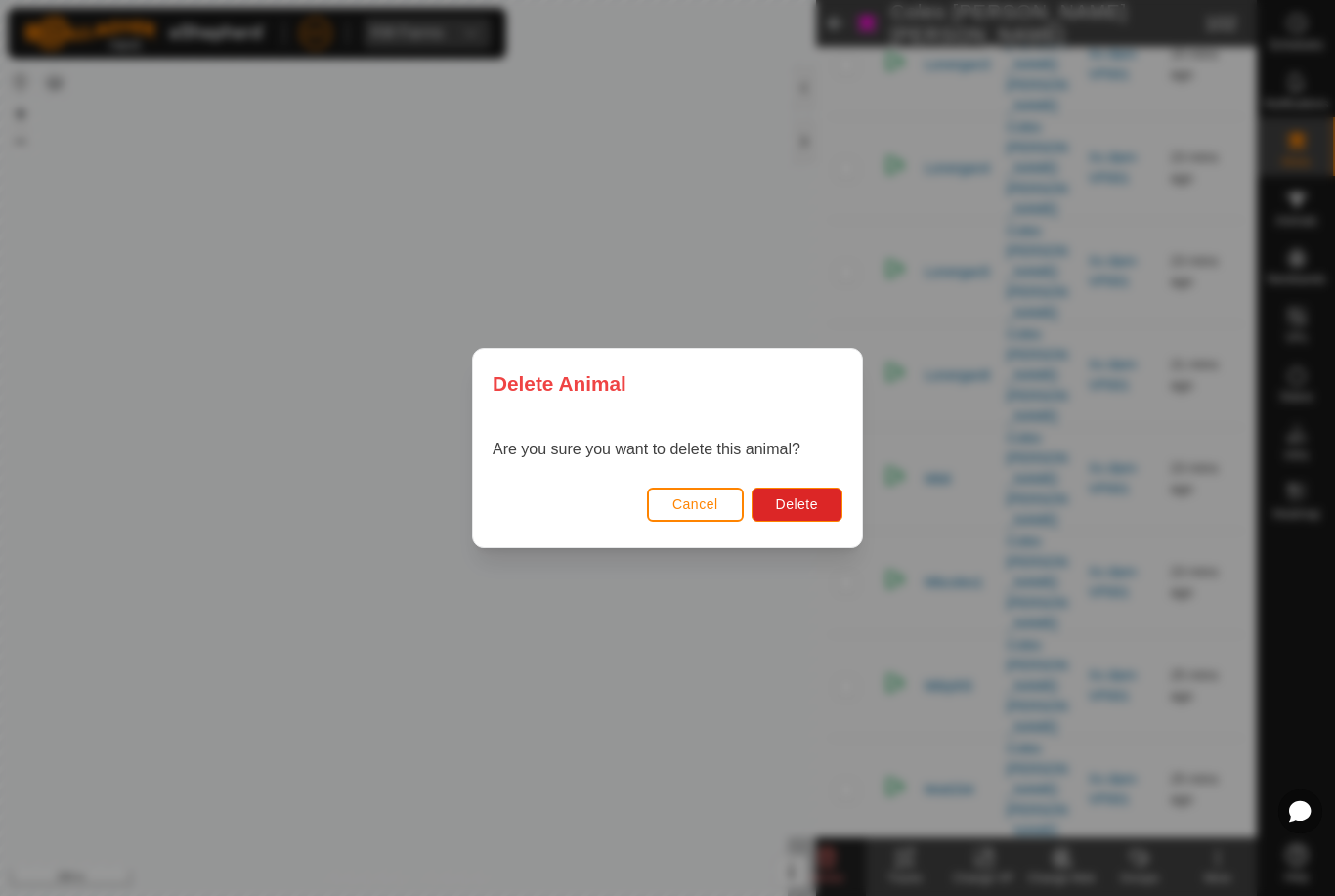
click at [791, 502] on span "Delete" at bounding box center [797, 504] width 42 height 16
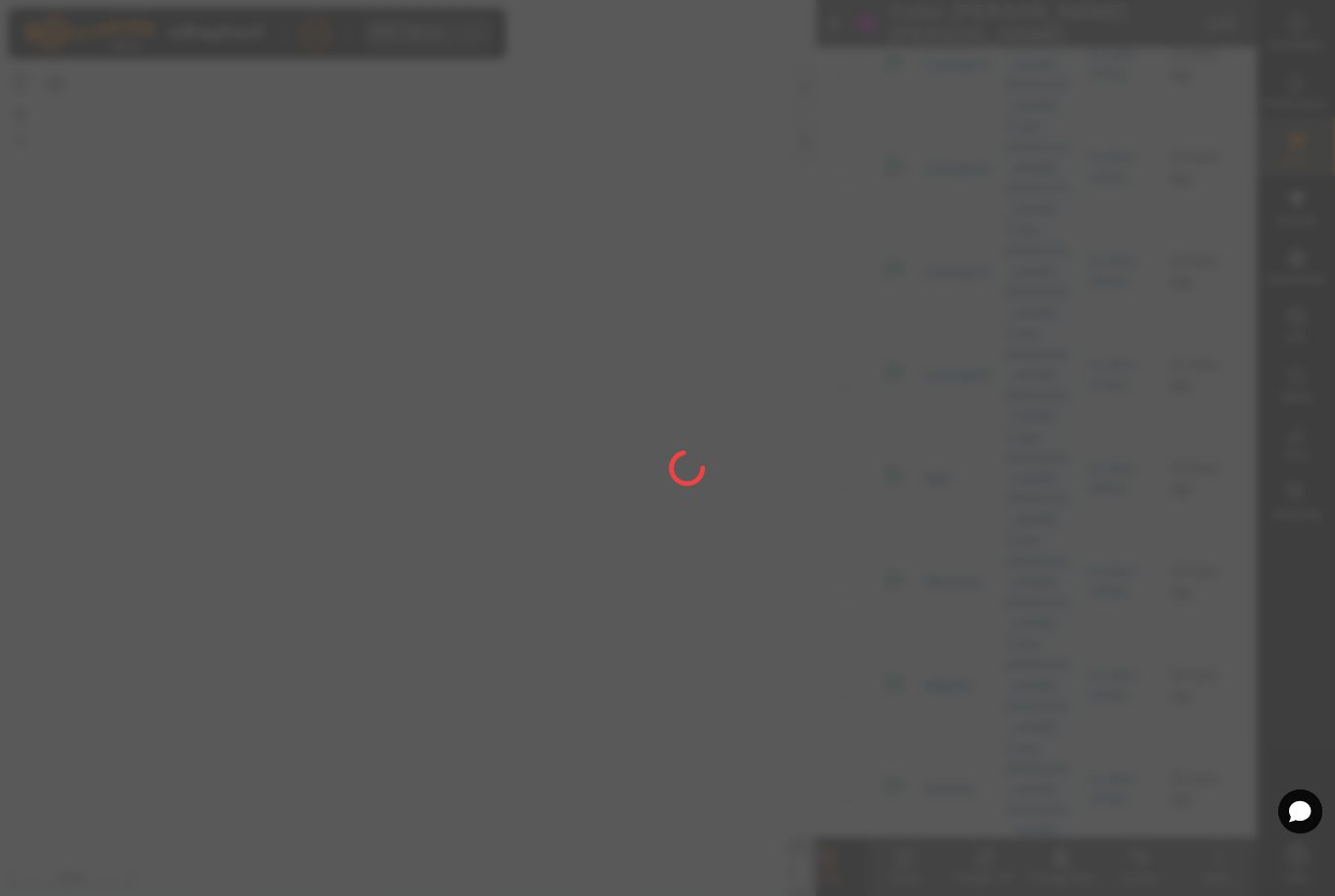
checkbox input "false"
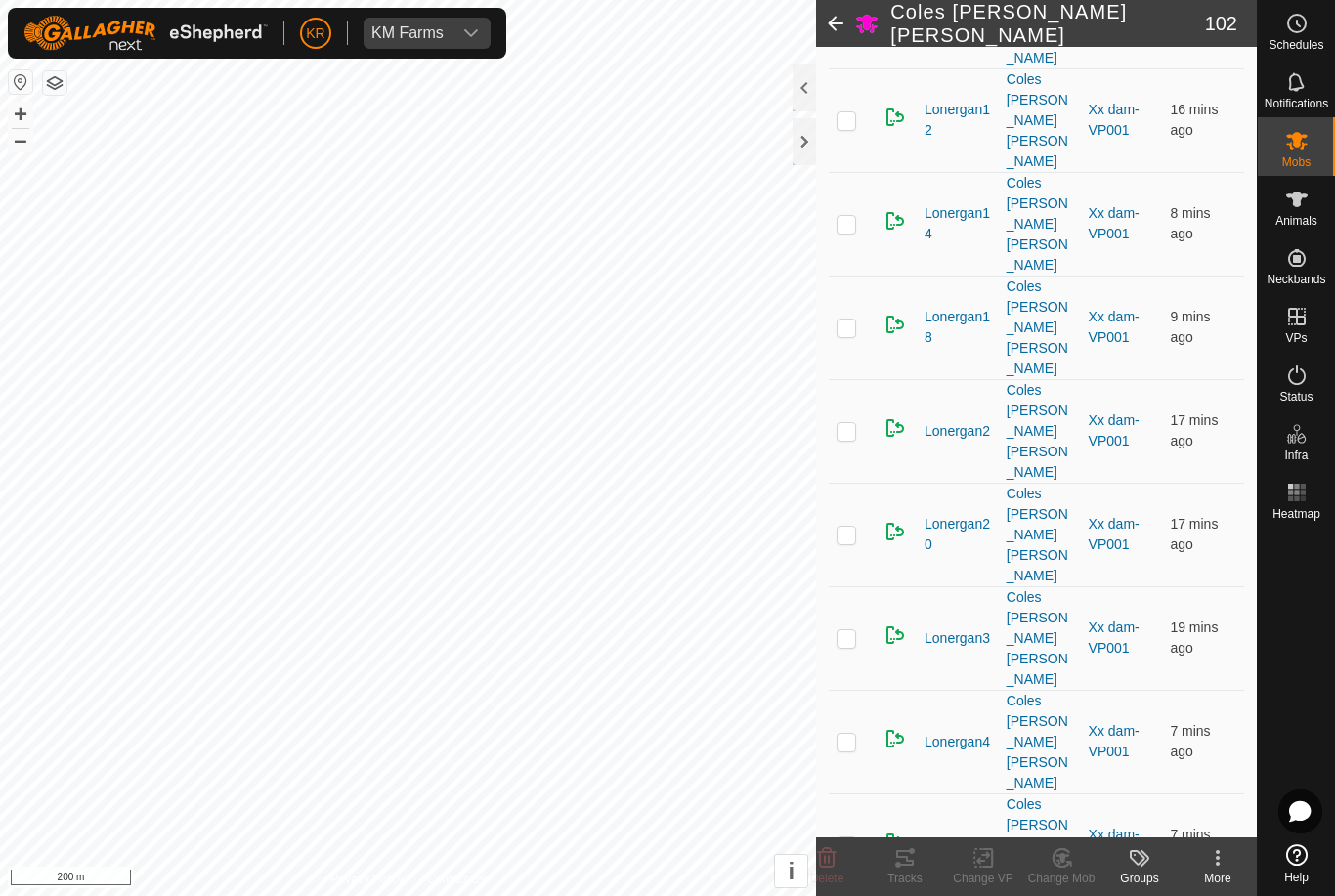
scroll to position [3110, 0]
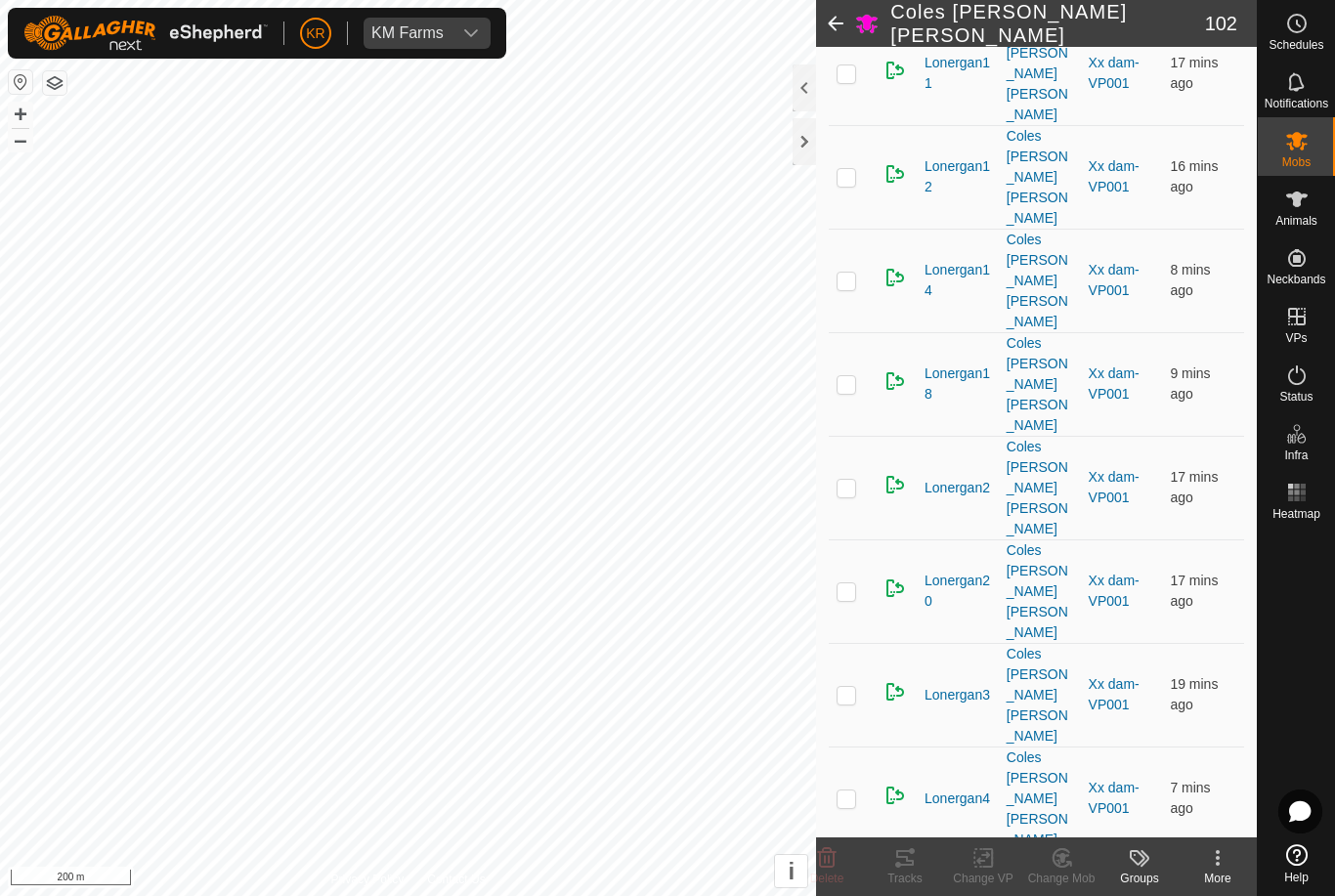
click at [834, 861] on icon at bounding box center [827, 859] width 19 height 20
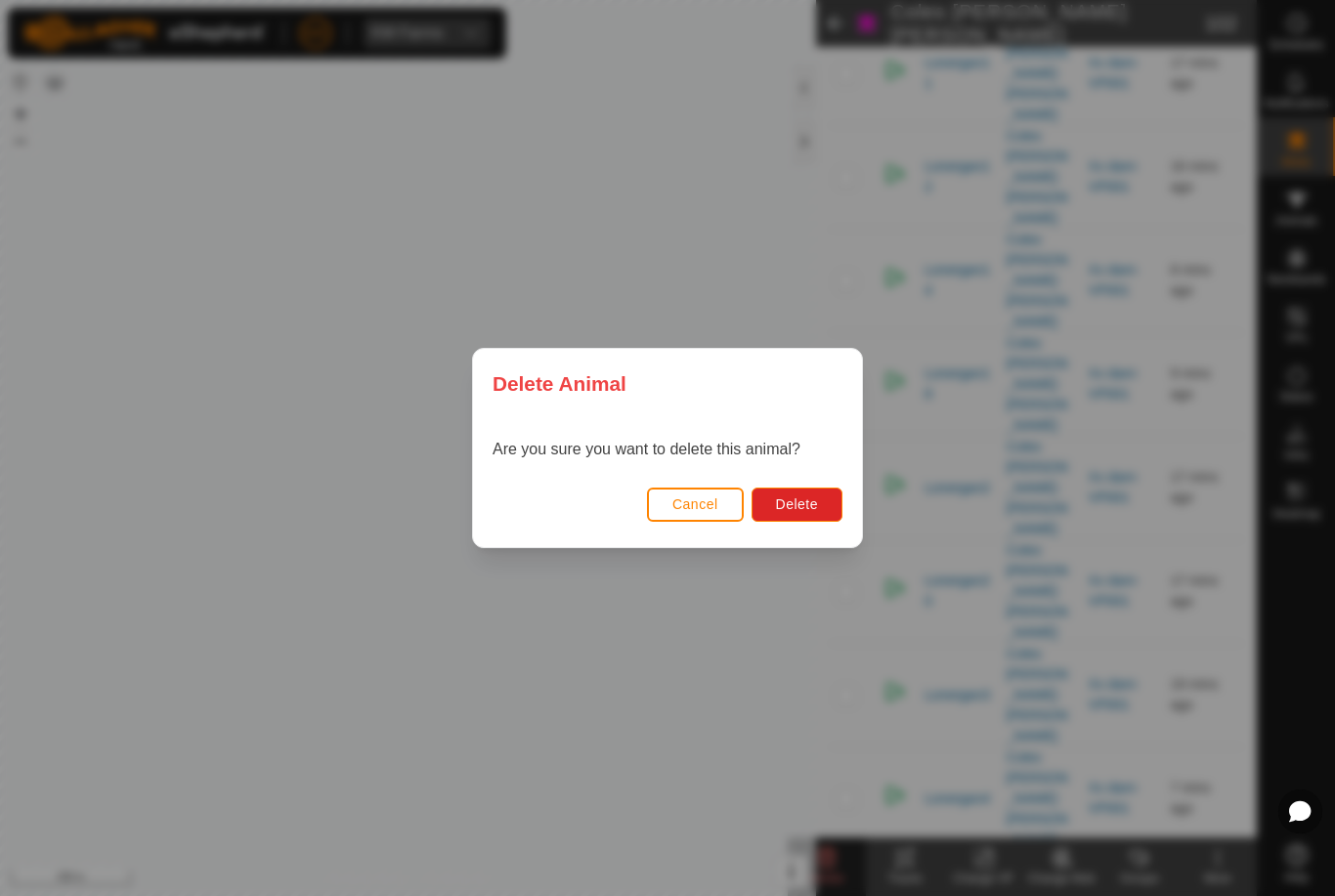
click at [807, 493] on button "Delete" at bounding box center [797, 504] width 91 height 34
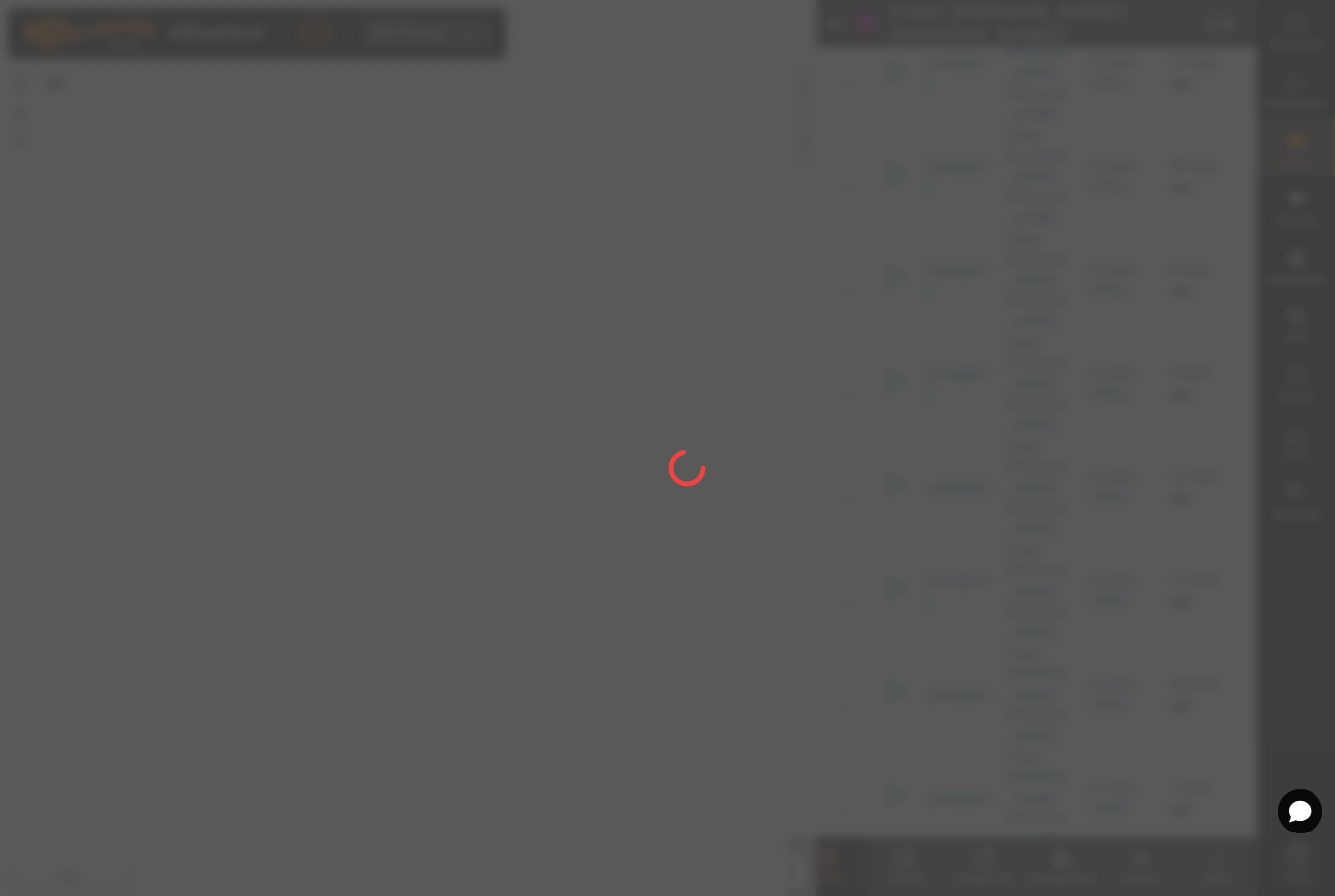
checkbox input "false"
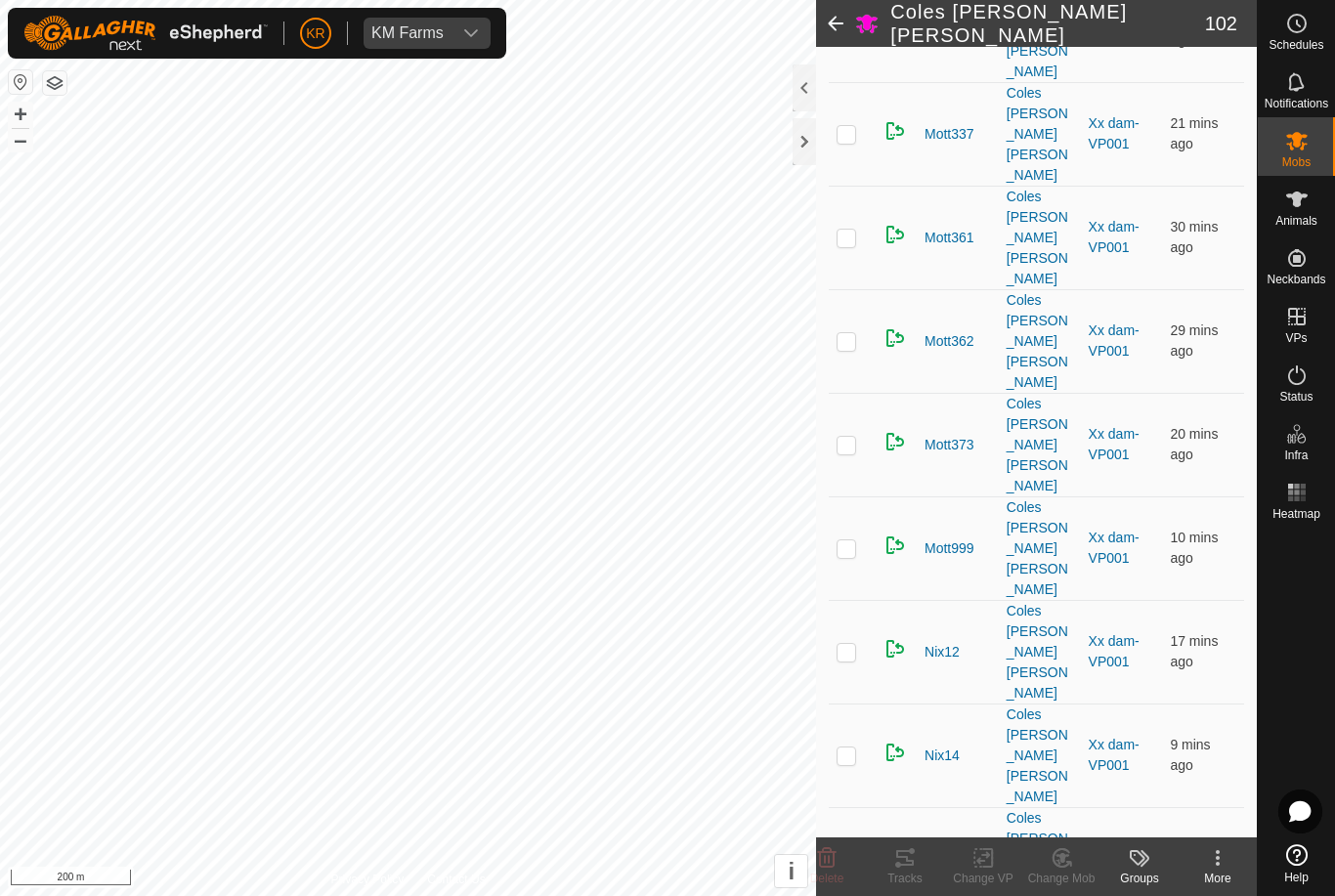
scroll to position [4531, 0]
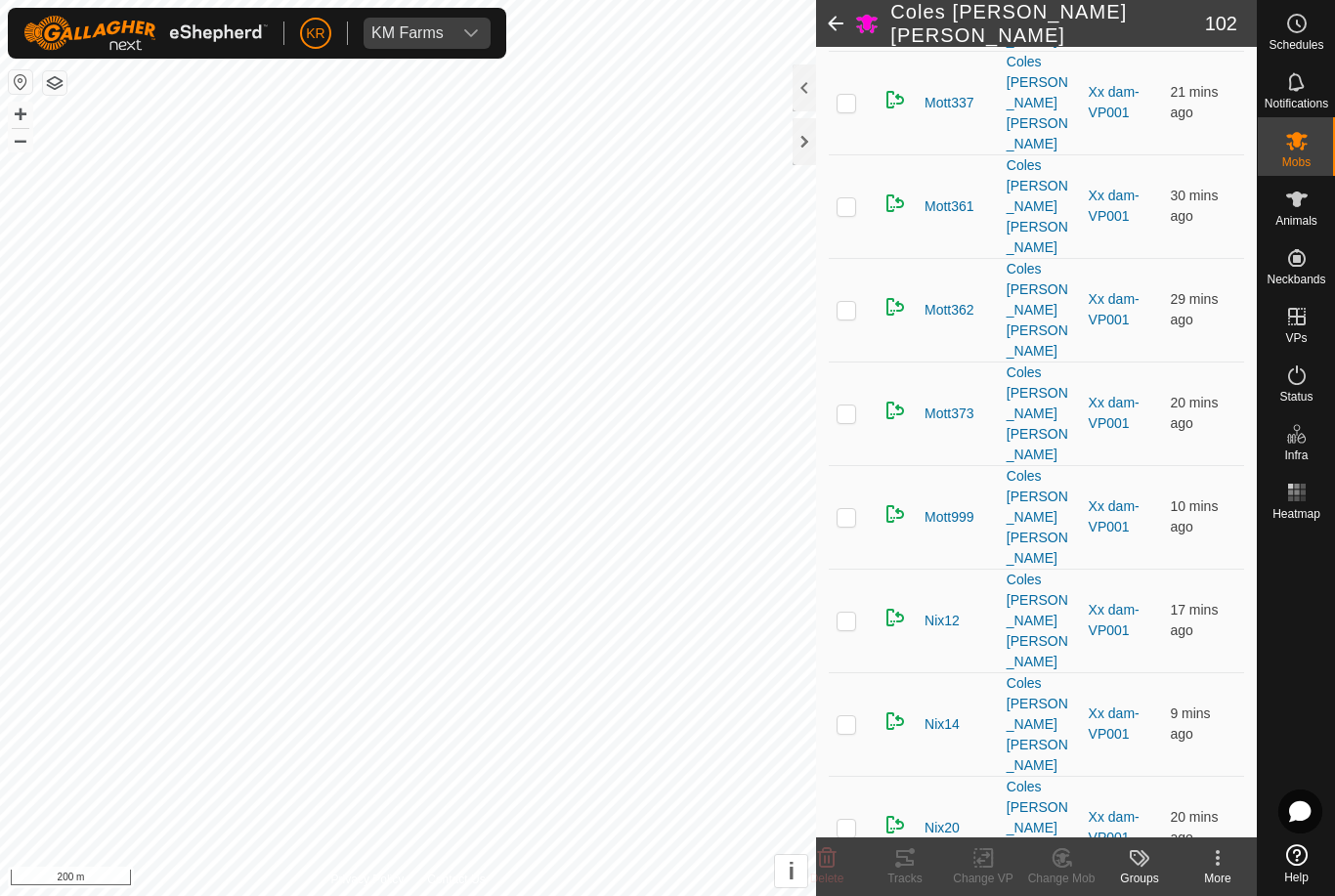
click at [829, 854] on icon at bounding box center [827, 859] width 19 height 20
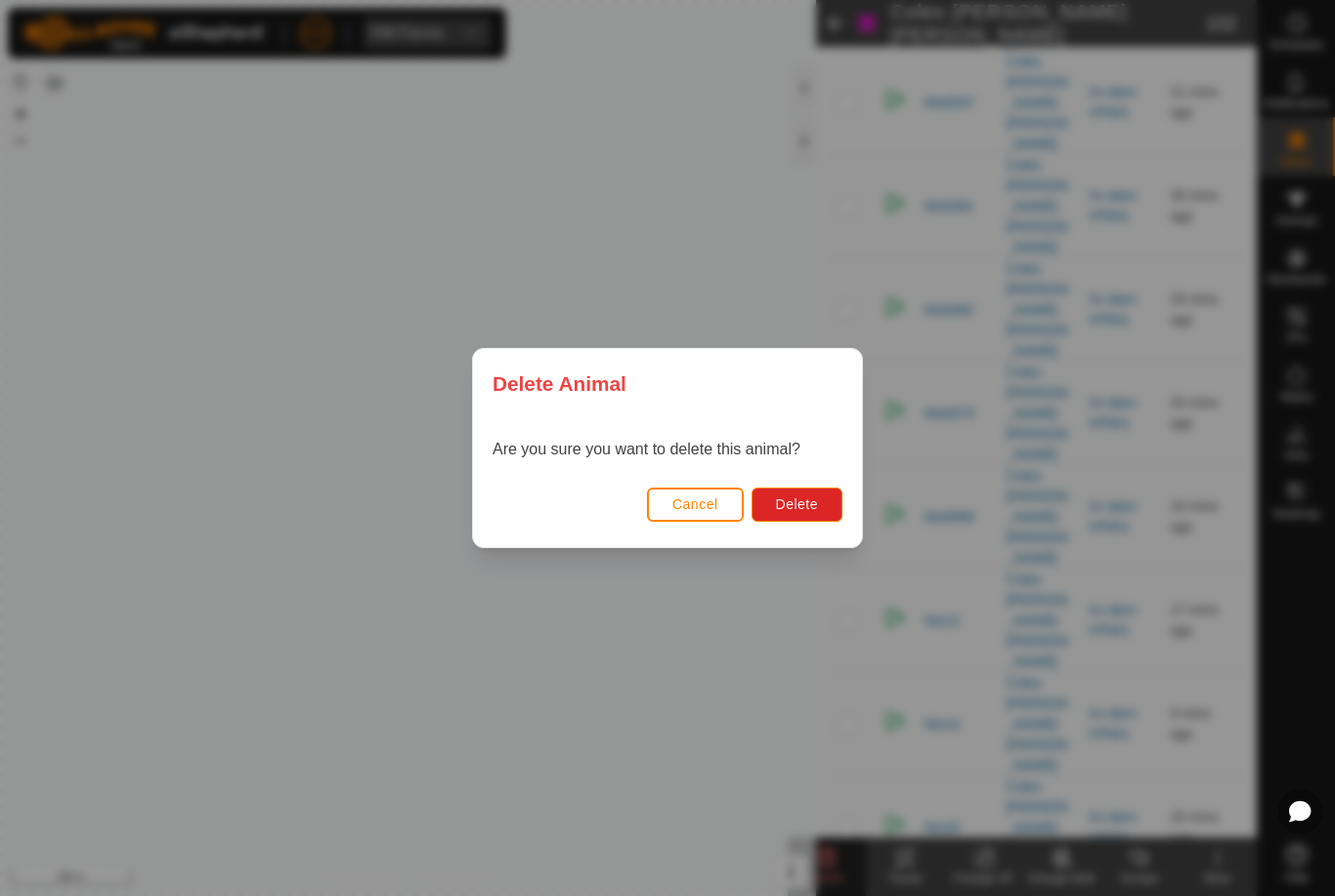
click at [803, 506] on span "Delete" at bounding box center [797, 504] width 42 height 16
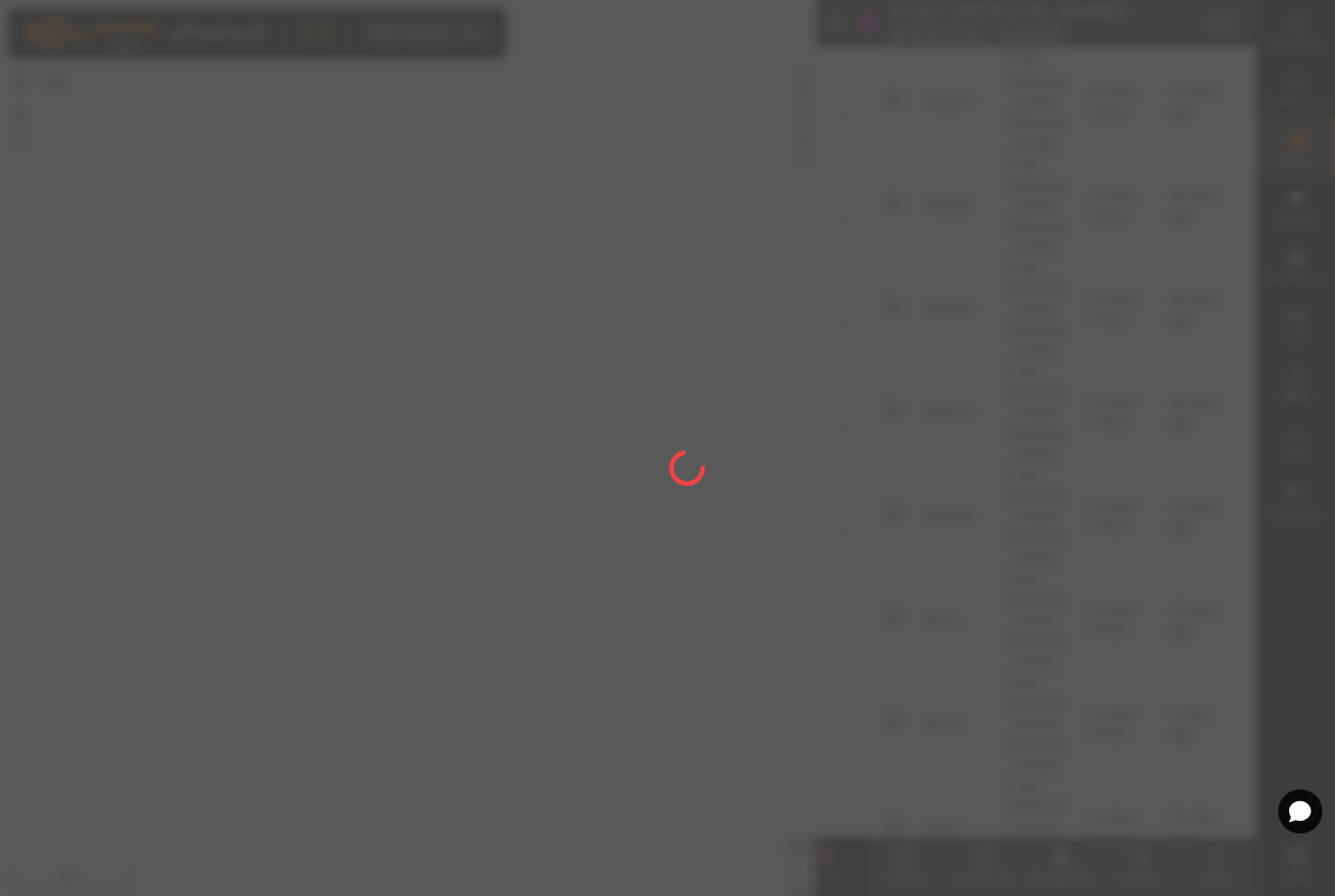
checkbox input "false"
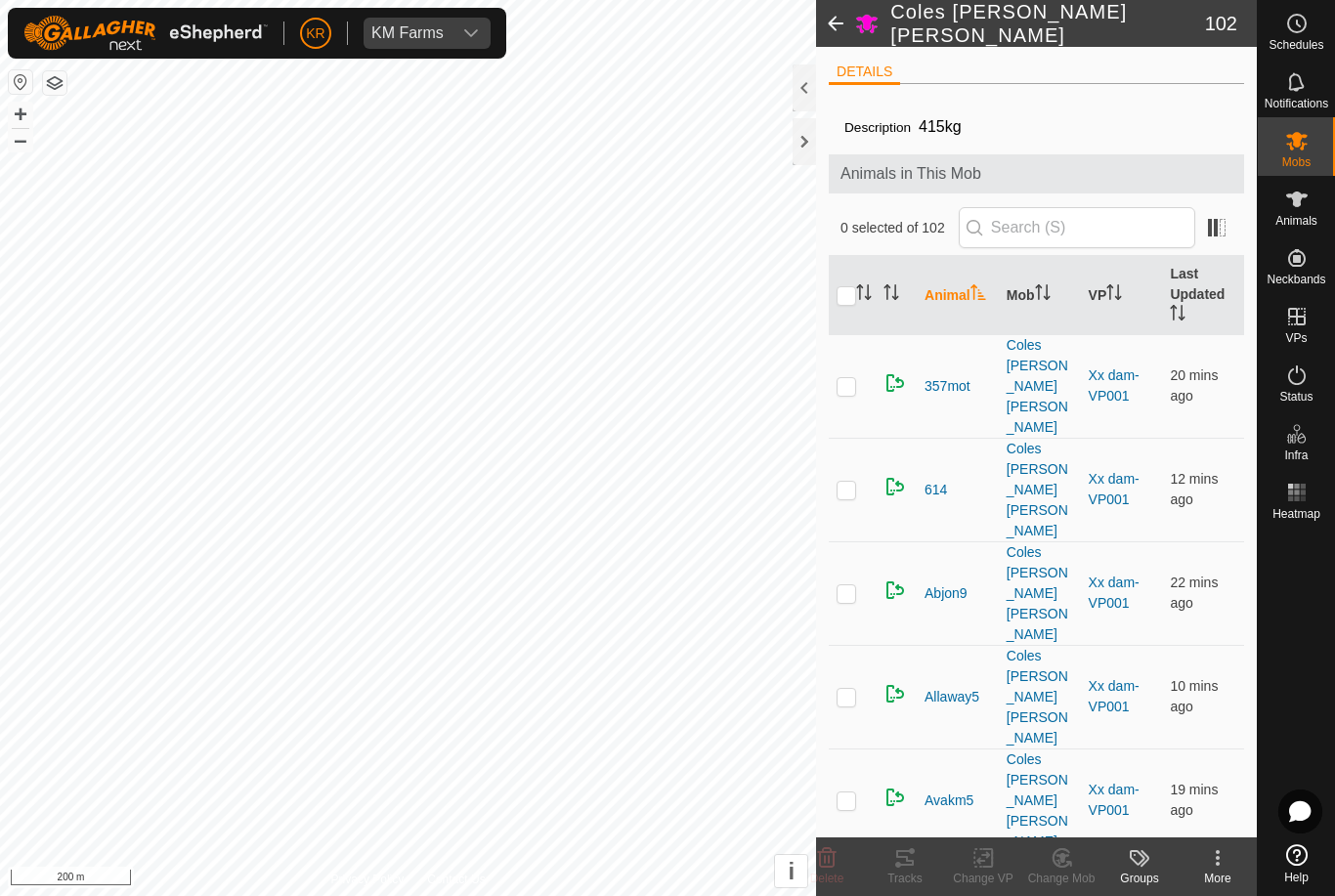
scroll to position [0, 0]
click at [1092, 240] on input "text" at bounding box center [1077, 228] width 237 height 41
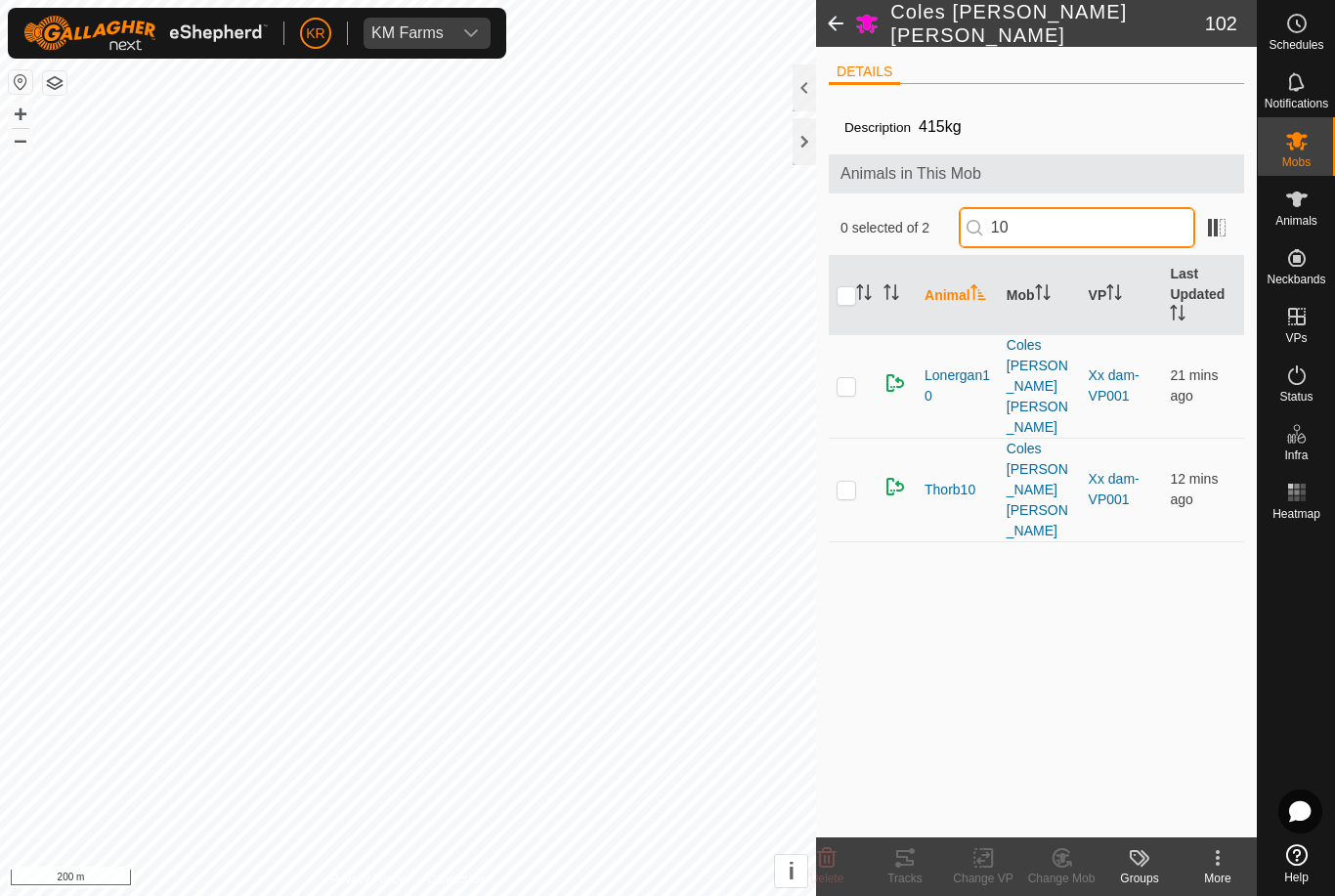
type input "1"
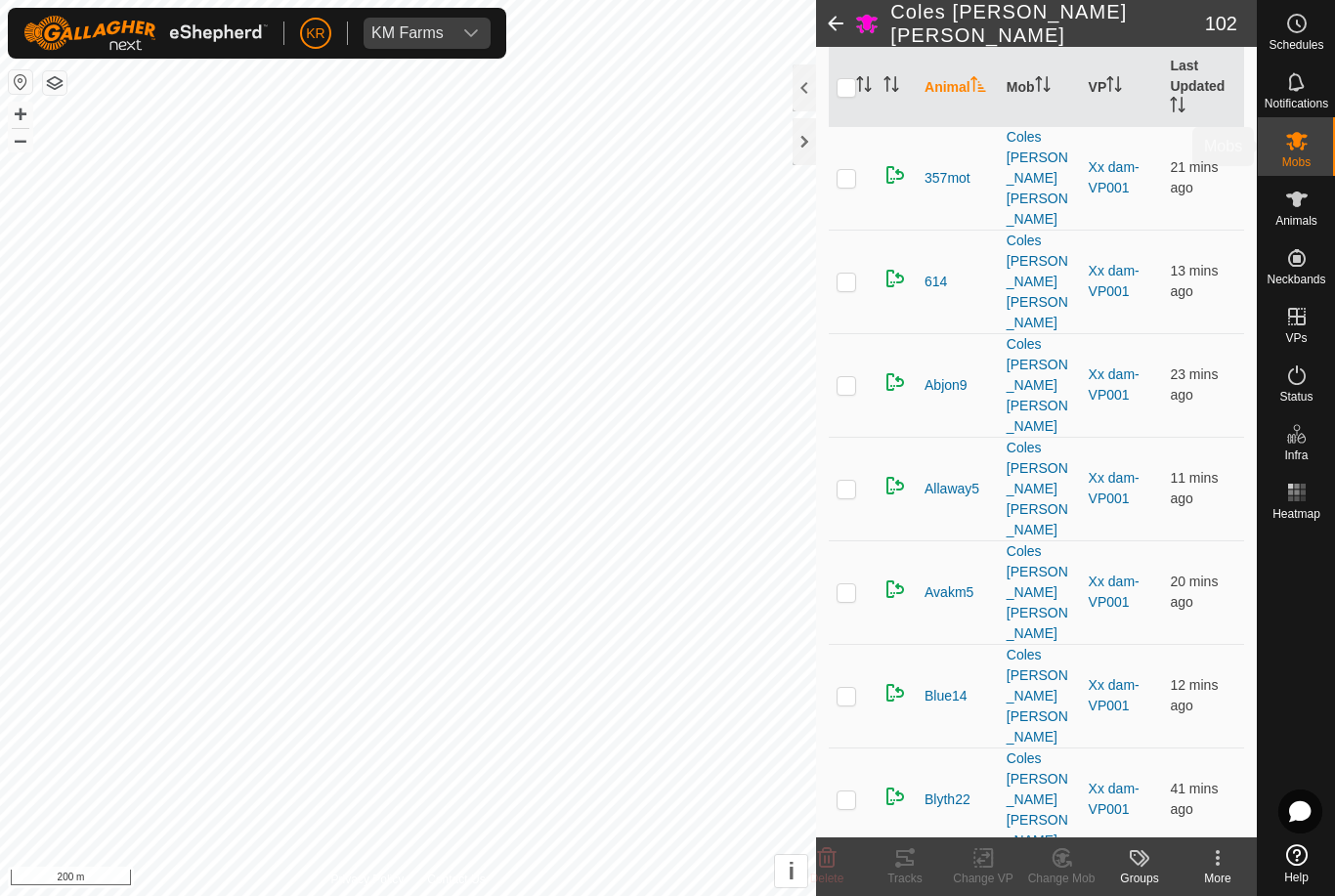
scroll to position [165, 0]
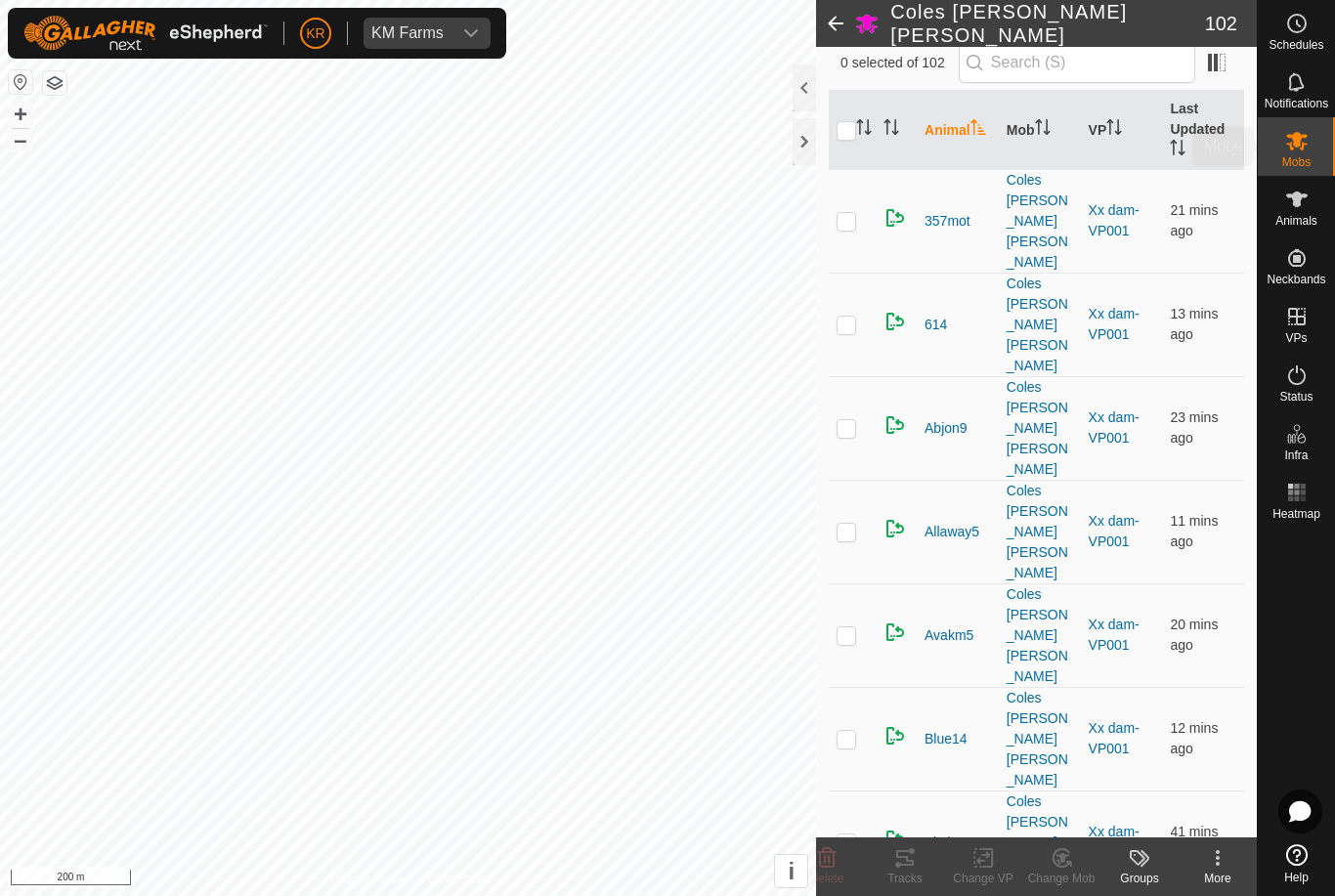
click at [1300, 157] on span "Mobs" at bounding box center [1296, 162] width 28 height 12
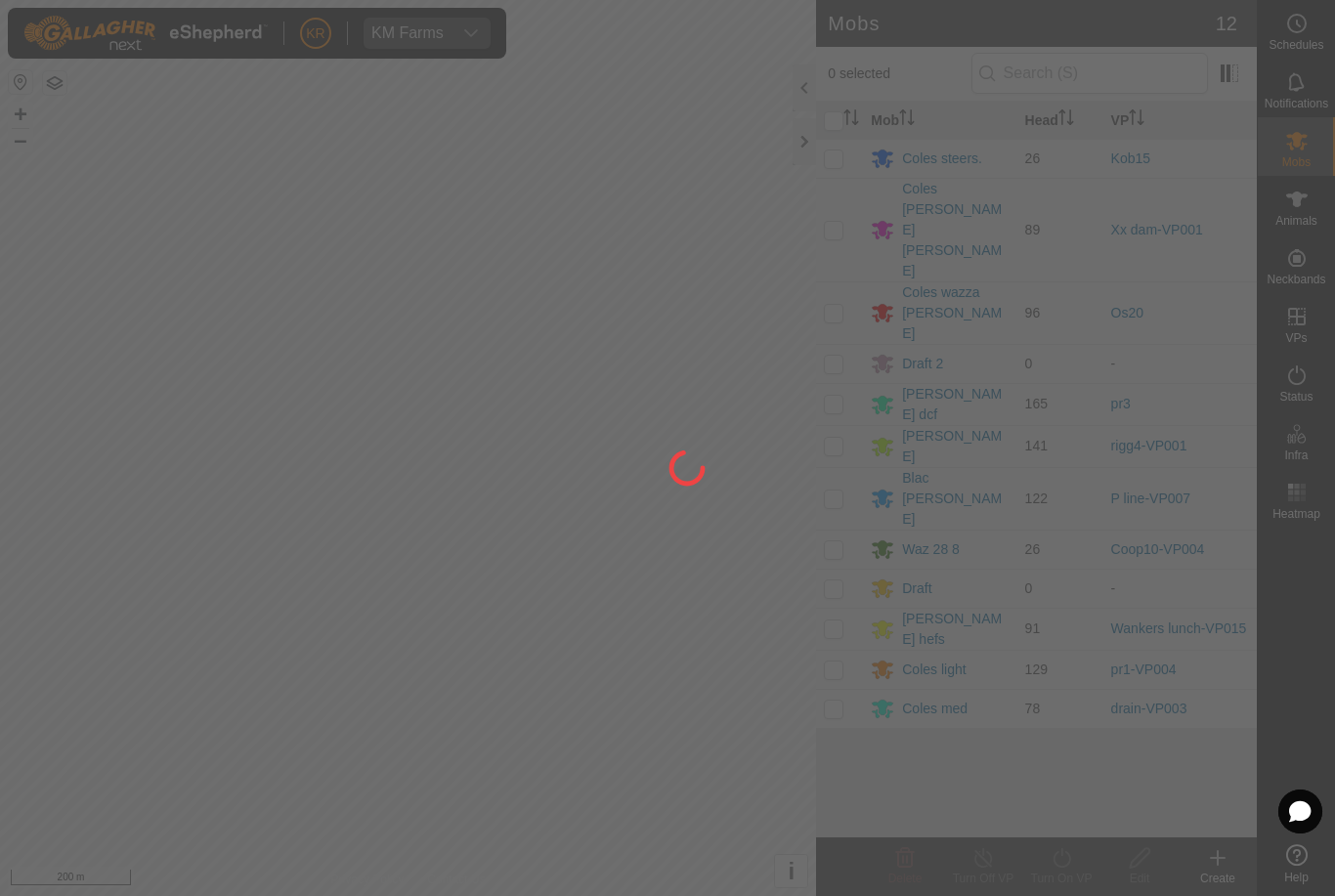
click at [946, 208] on div at bounding box center [667, 448] width 1335 height 896
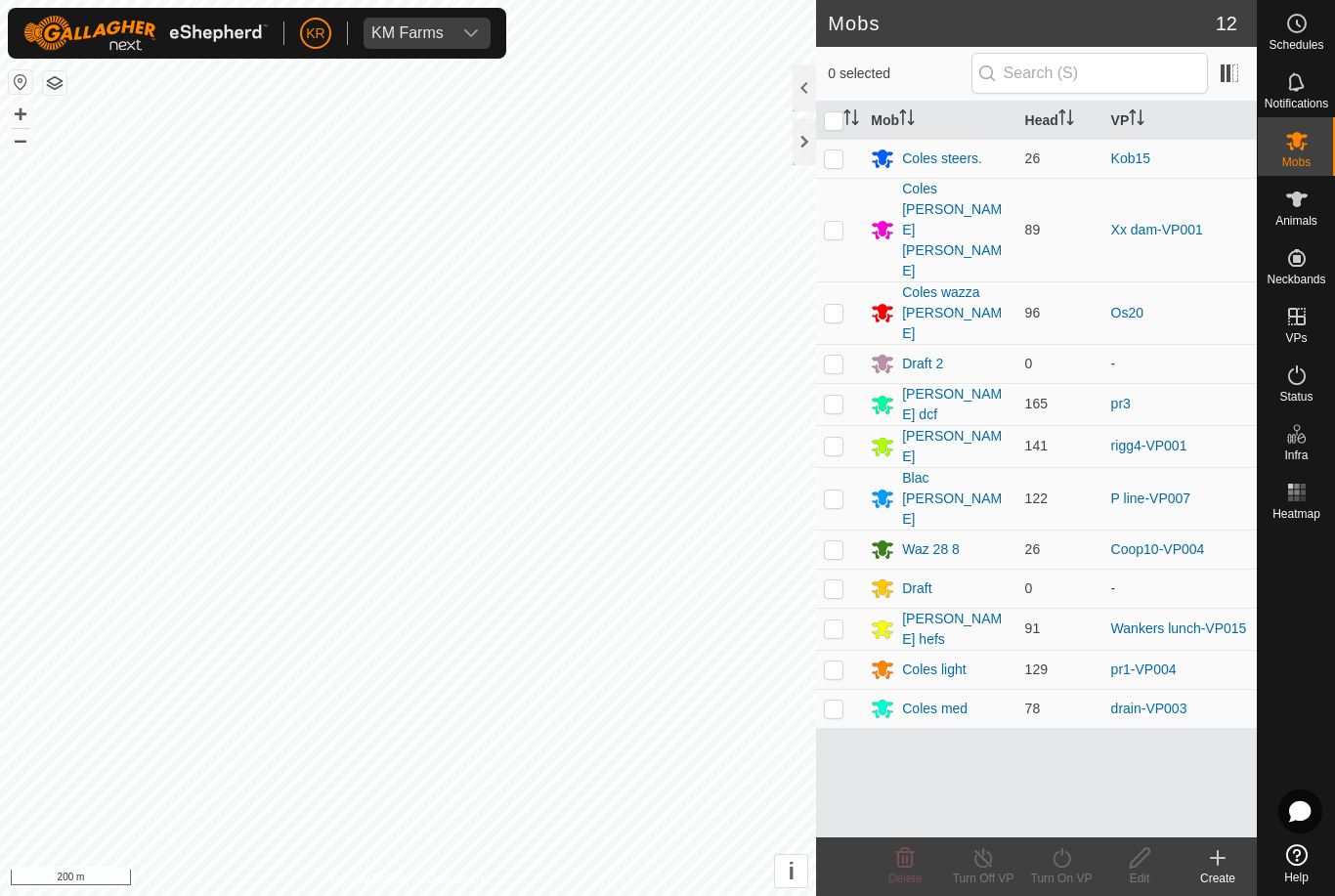
click at [952, 206] on div "Coles [PERSON_NAME] [PERSON_NAME]" at bounding box center [955, 230] width 106 height 102
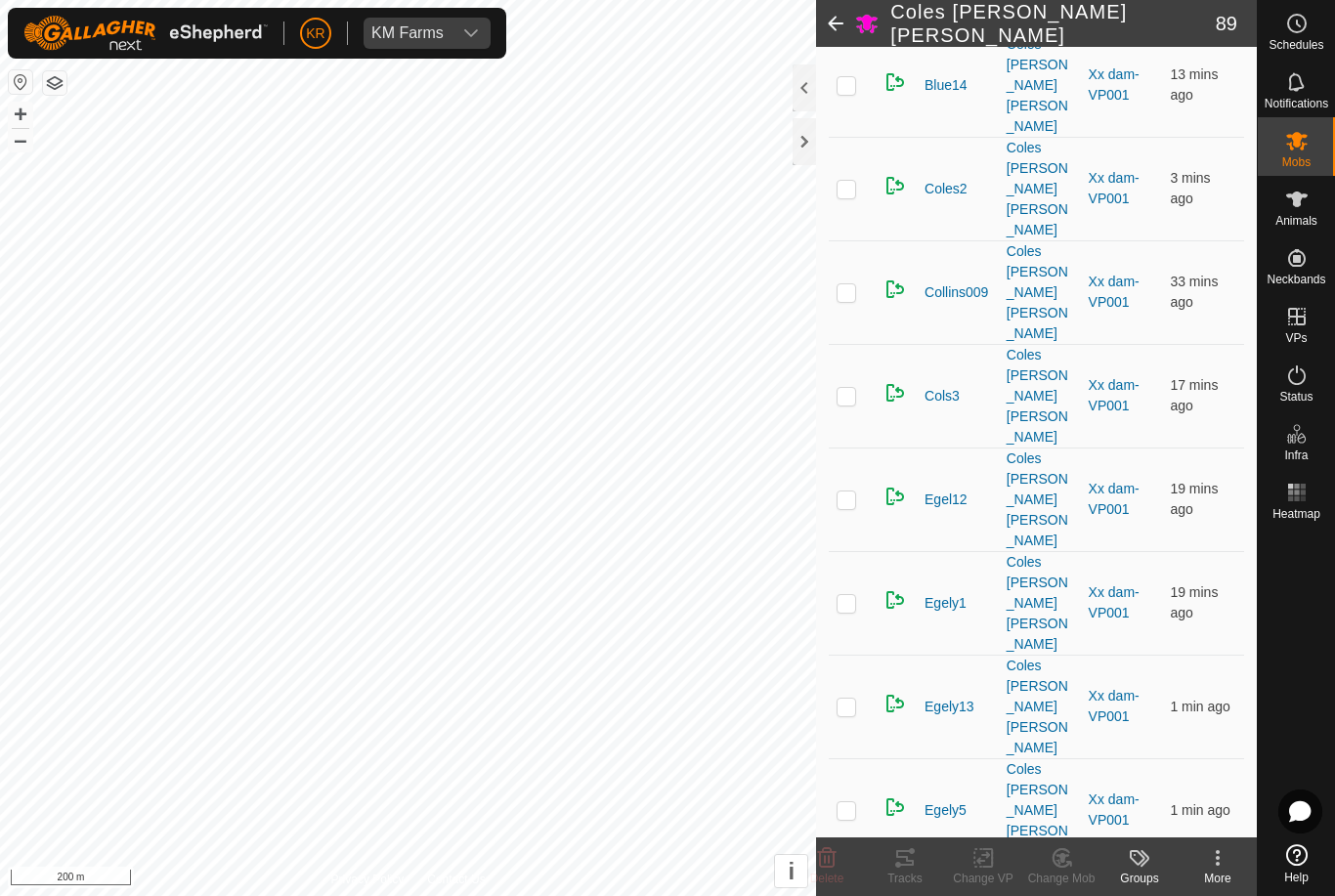
scroll to position [818, 0]
click at [852, 492] on p-checkbox at bounding box center [847, 500] width 20 height 16
click at [822, 859] on icon at bounding box center [827, 859] width 24 height 24
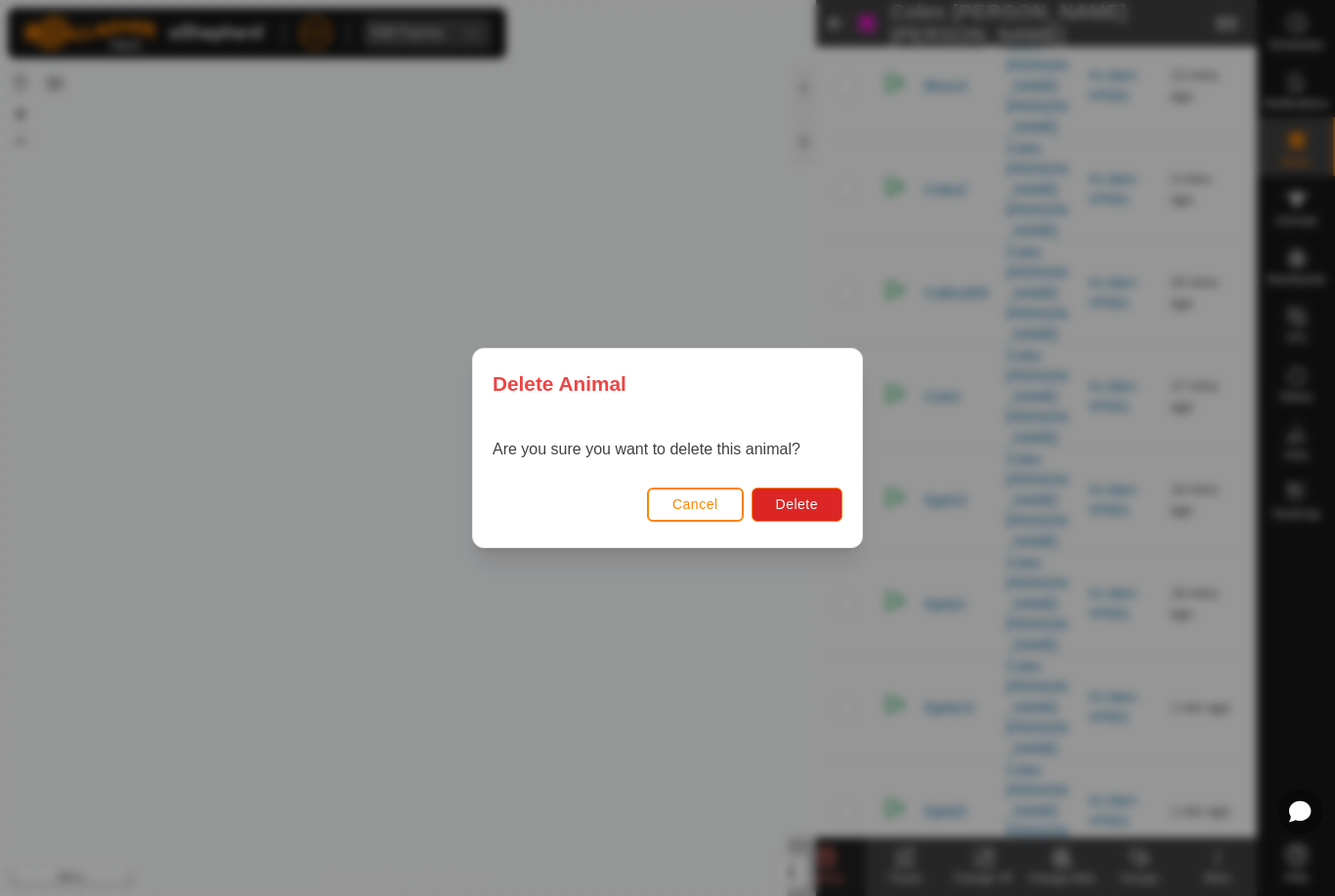
click at [785, 518] on button "Delete" at bounding box center [797, 504] width 91 height 34
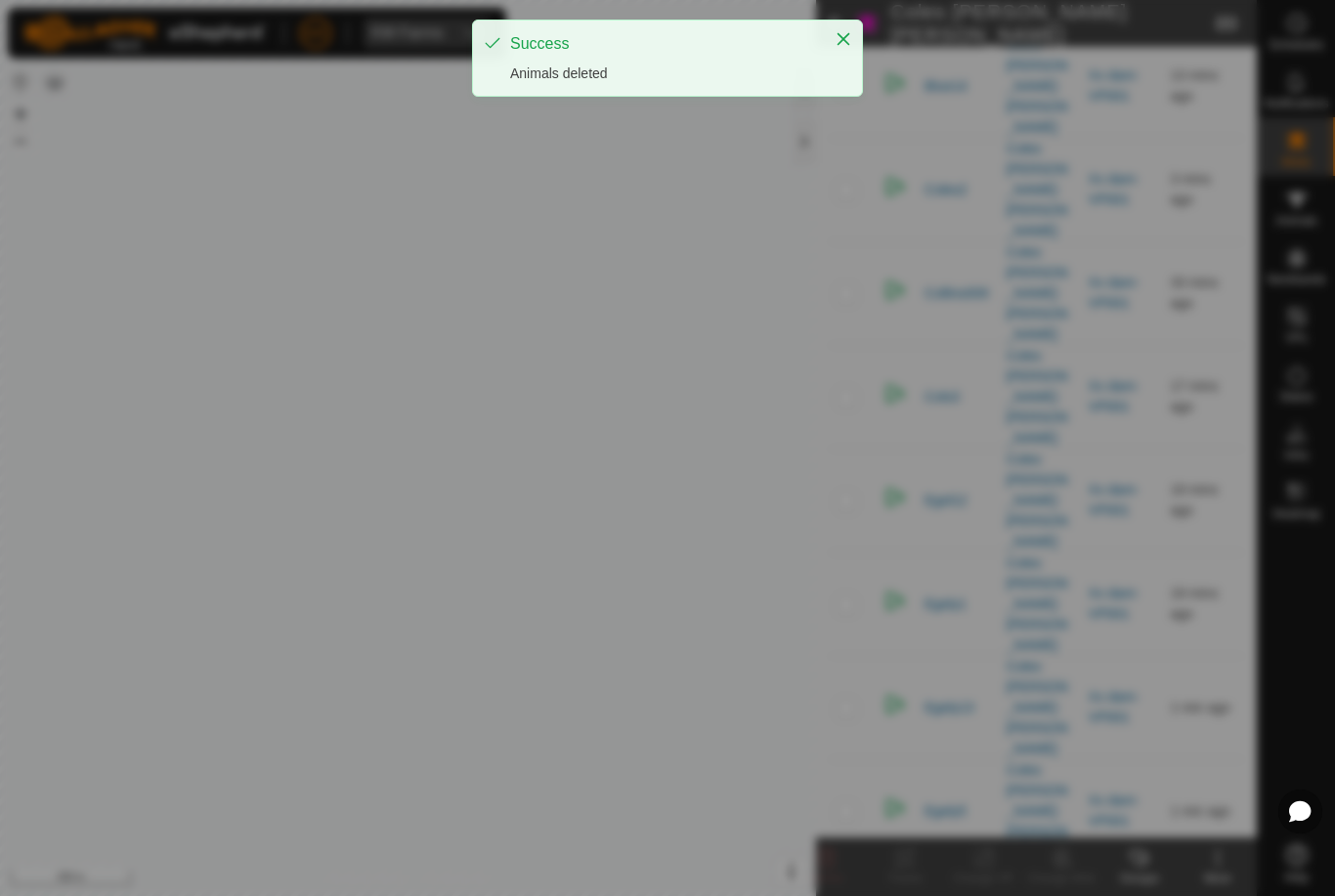
checkbox input "false"
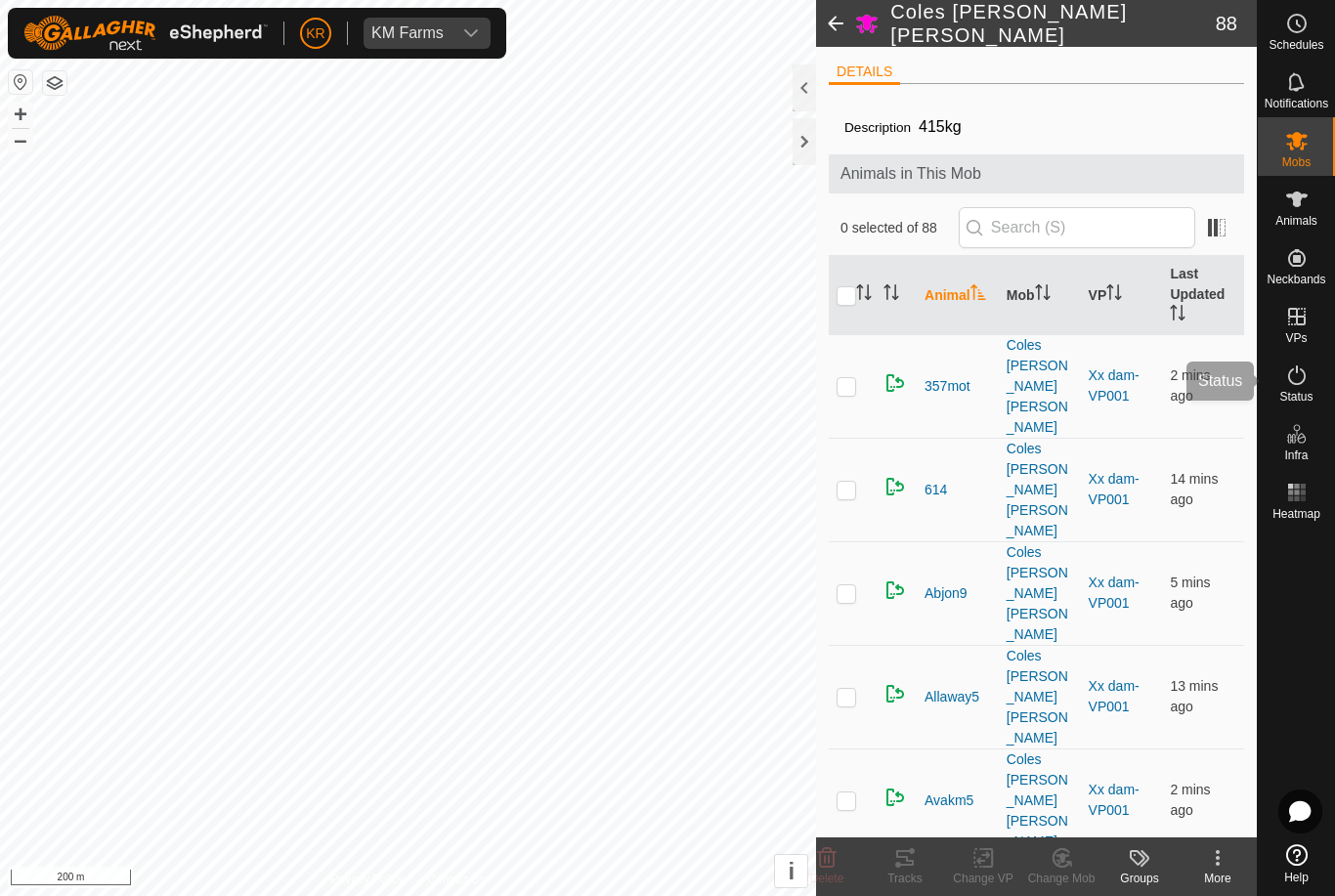
click at [1307, 398] on span "Status" at bounding box center [1296, 397] width 33 height 12
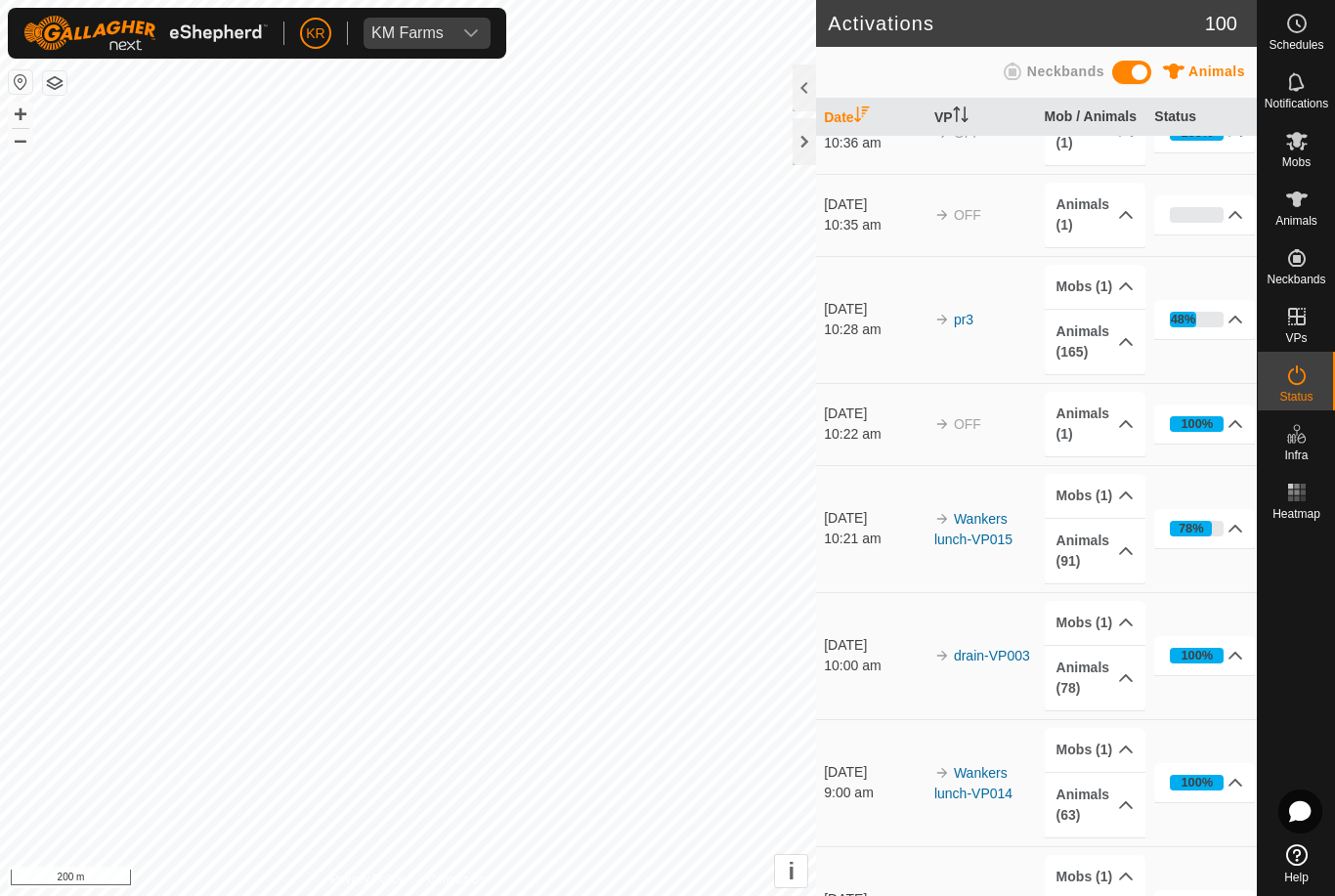
scroll to position [1025, 0]
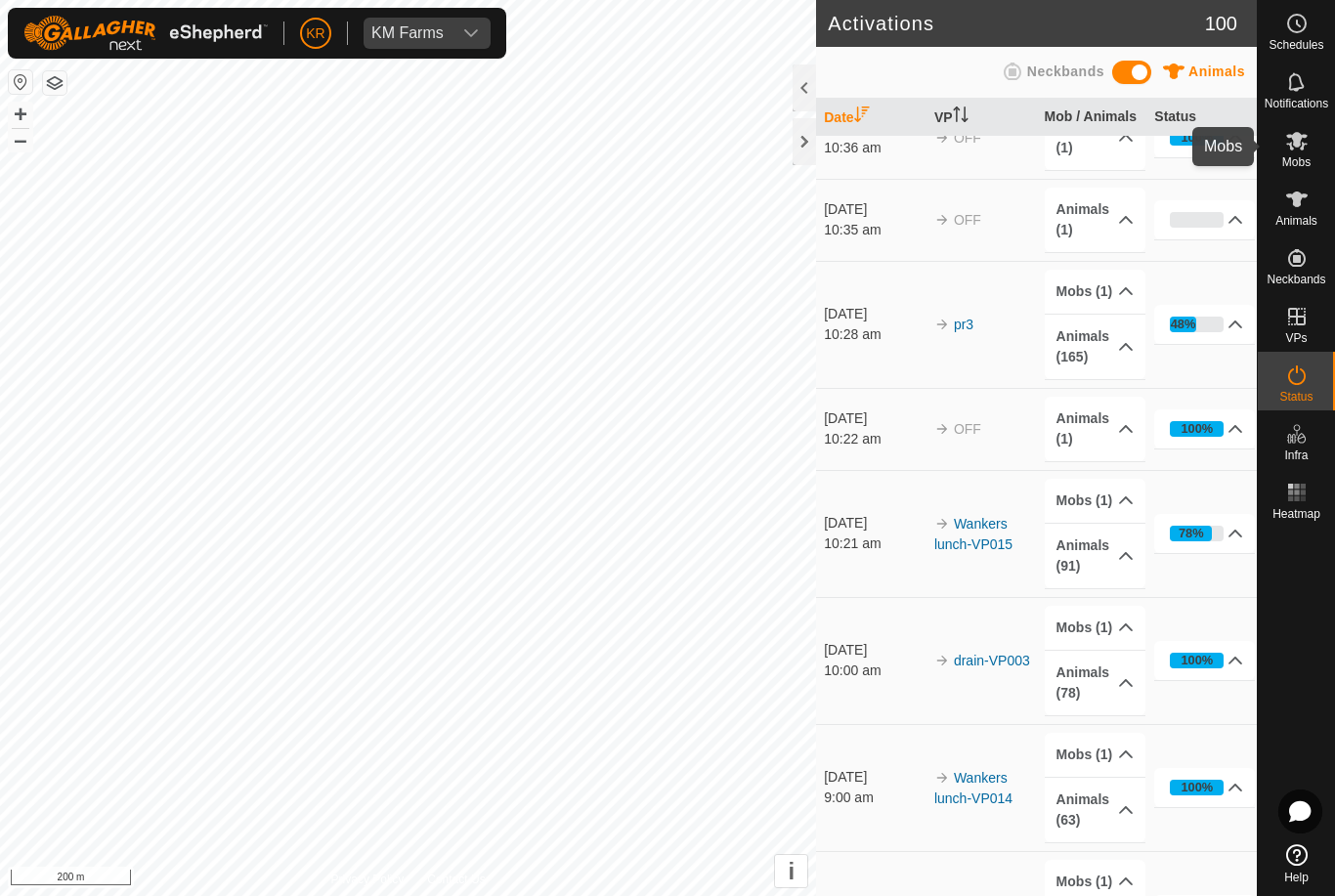
click at [1292, 153] on es-mob-svg-icon at bounding box center [1297, 140] width 35 height 31
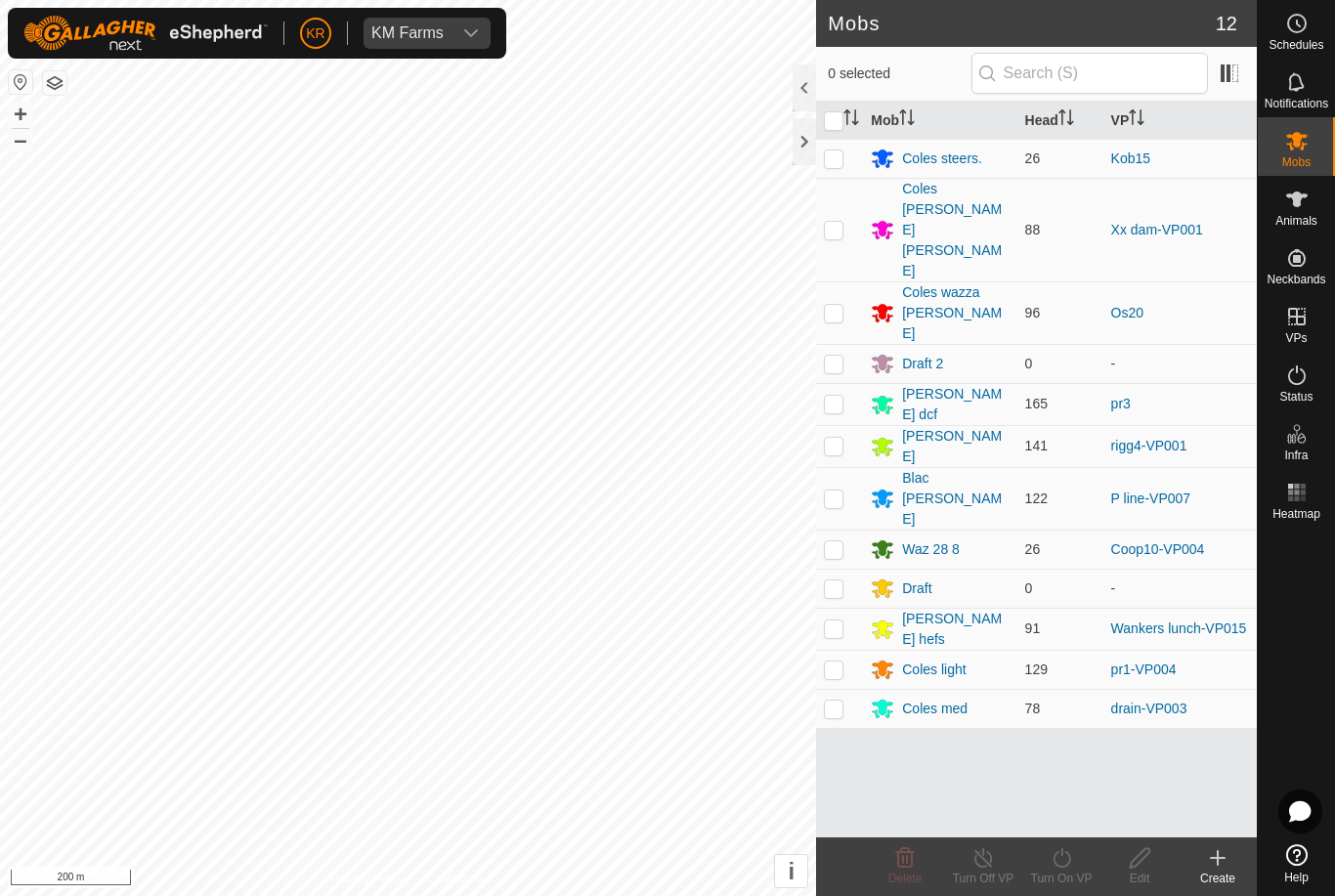
click at [957, 199] on div "Coles [PERSON_NAME] [PERSON_NAME]" at bounding box center [955, 230] width 106 height 102
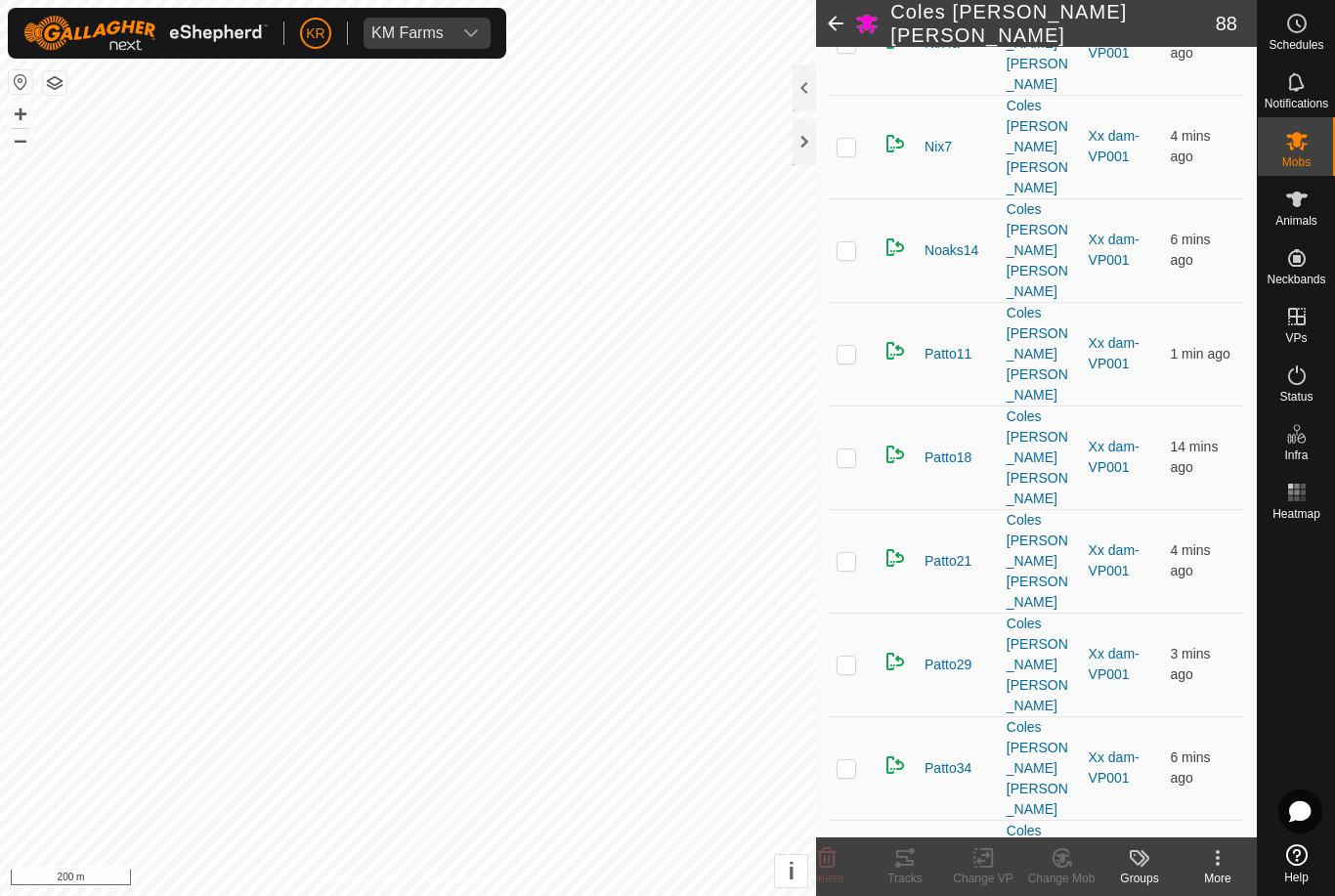
scroll to position [5004, 0]
click at [834, 860] on icon at bounding box center [827, 859] width 19 height 20
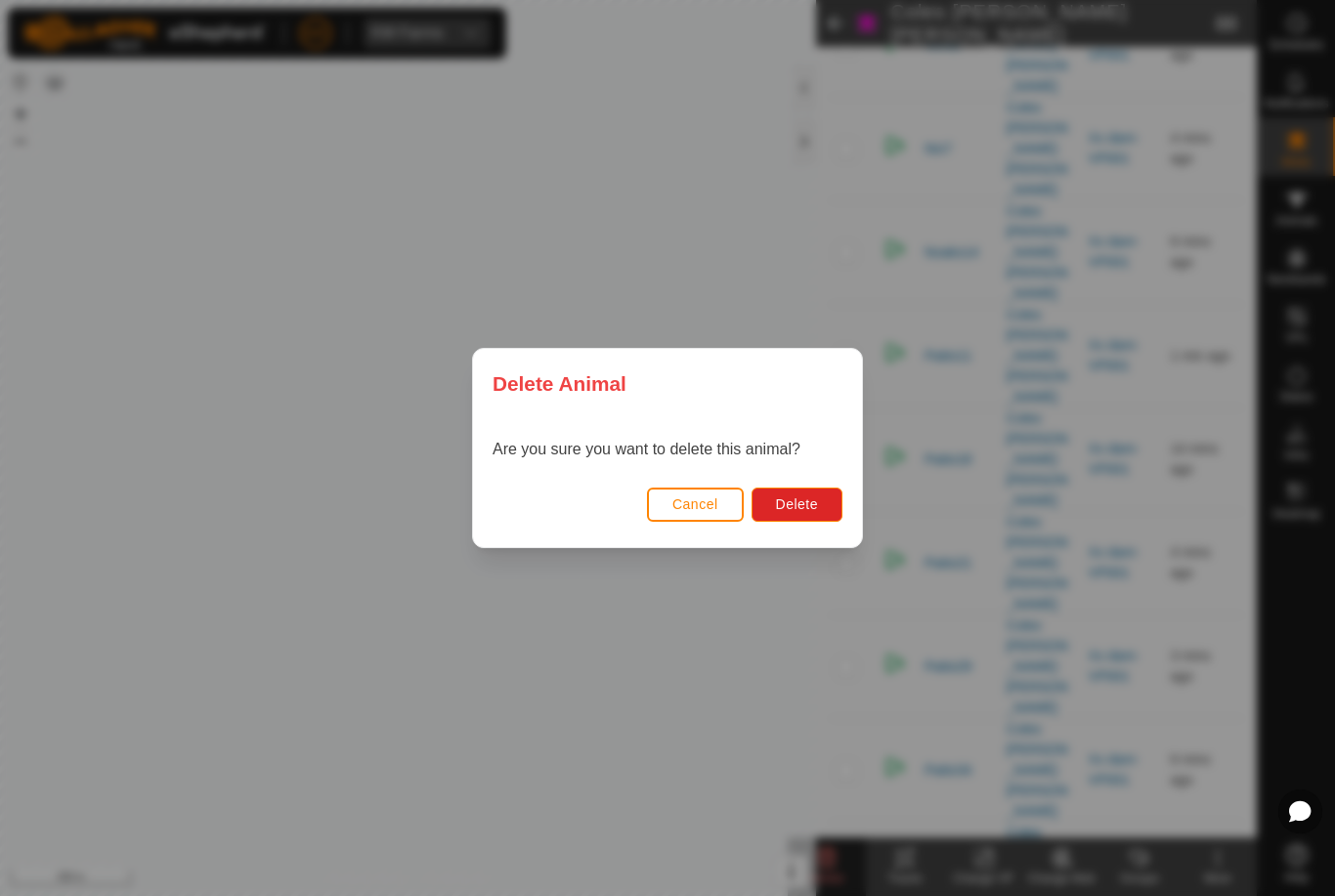
click at [812, 511] on span "Delete" at bounding box center [797, 504] width 42 height 16
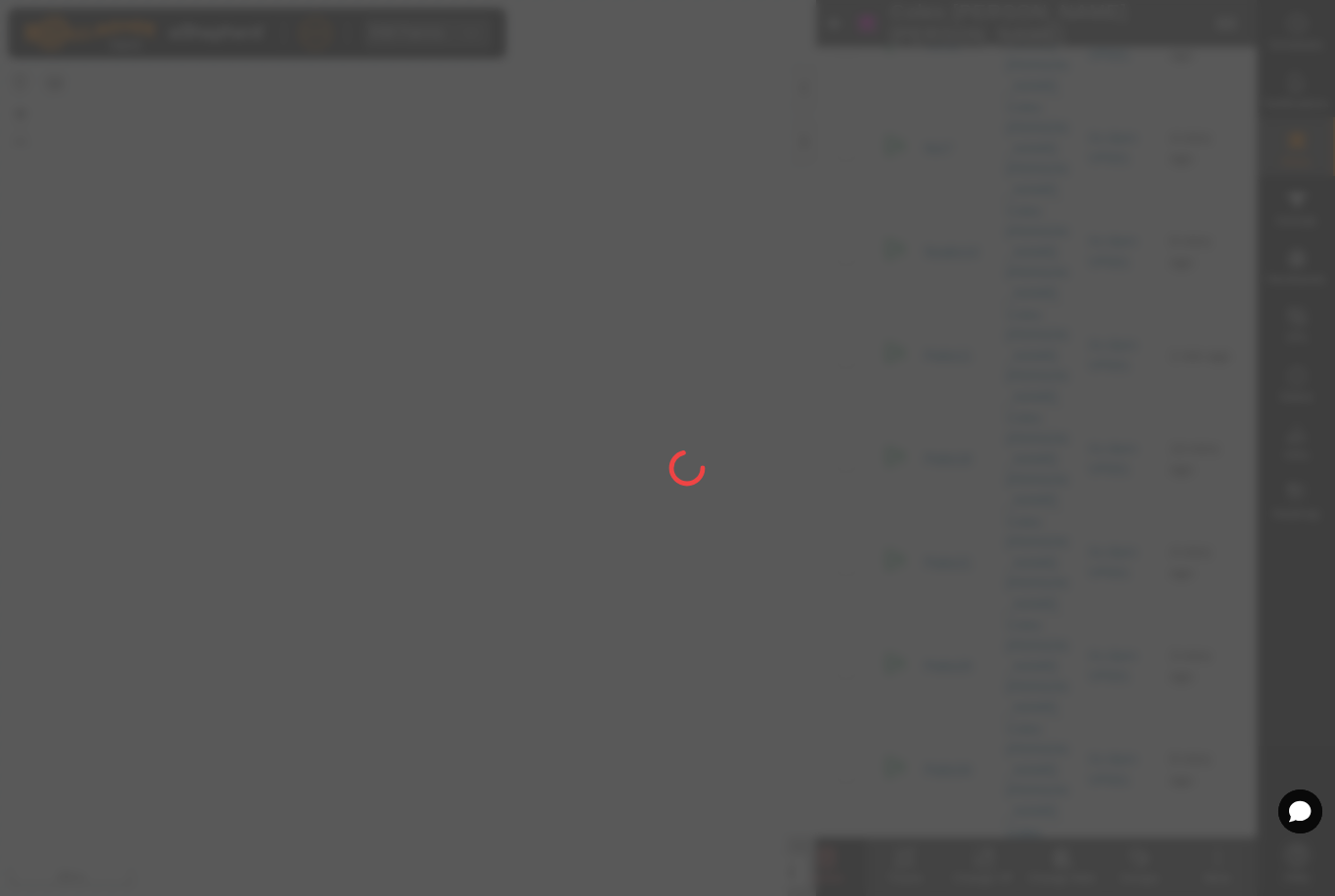
checkbox input "false"
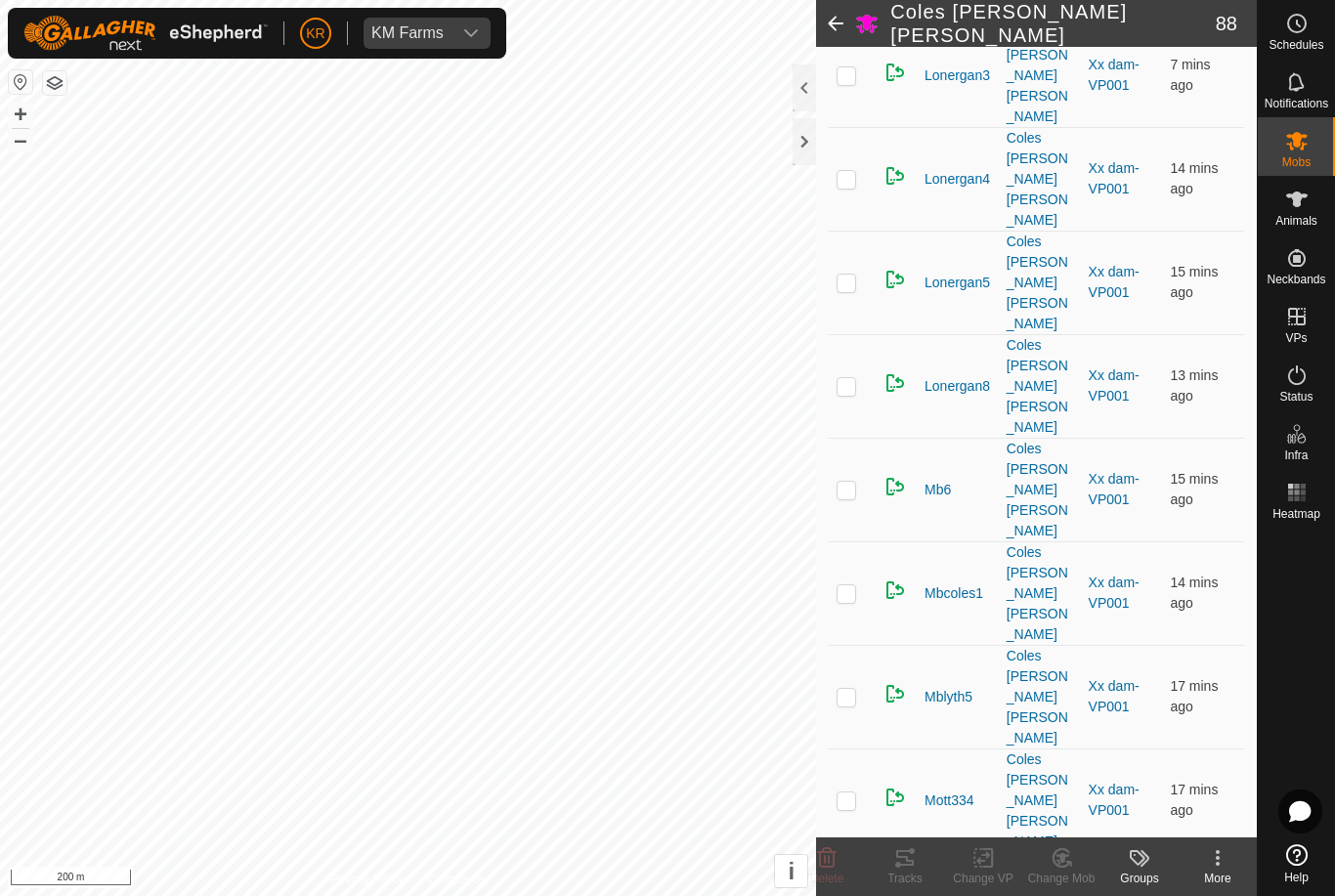
scroll to position [3312, 0]
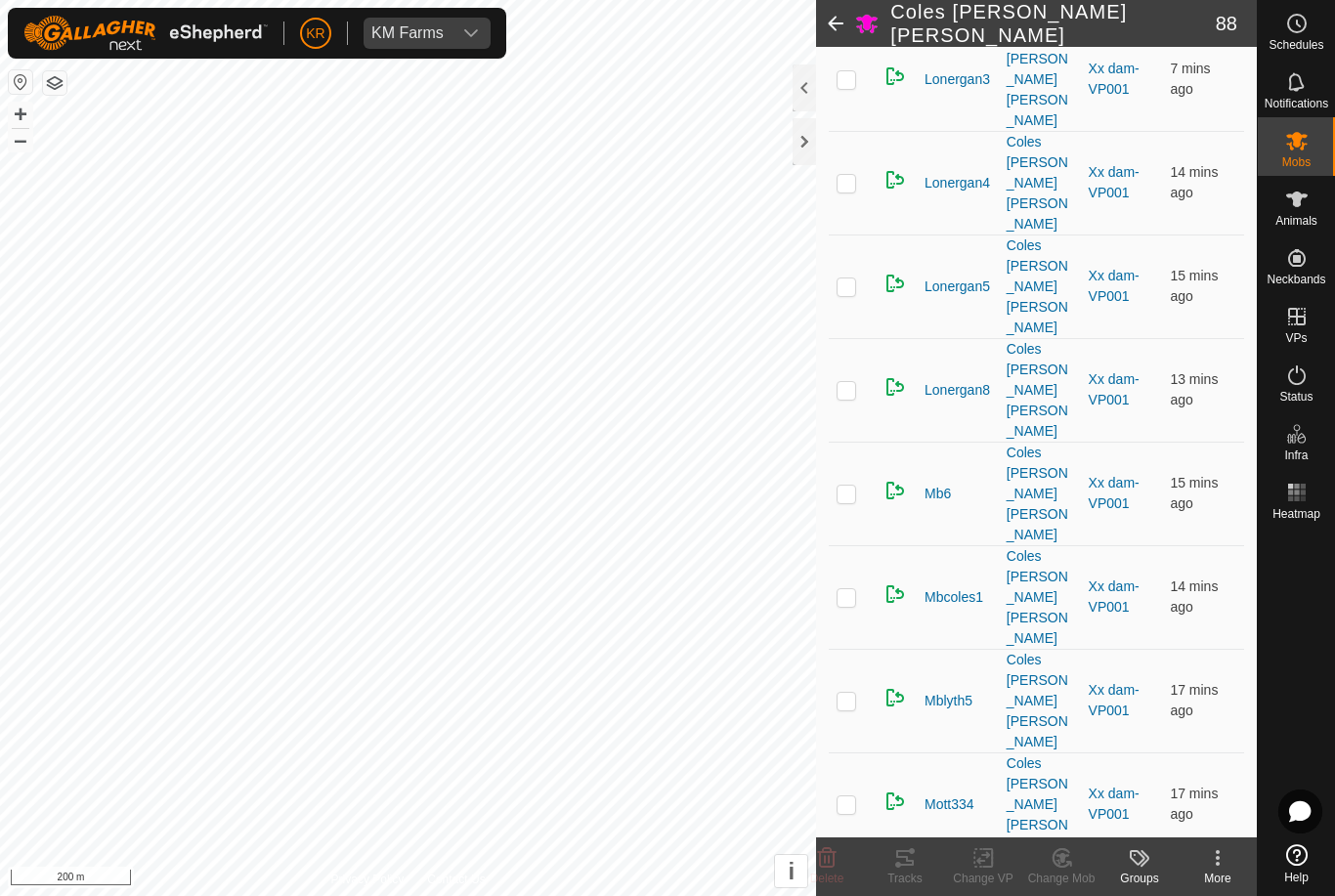
click at [833, 856] on icon at bounding box center [827, 859] width 19 height 20
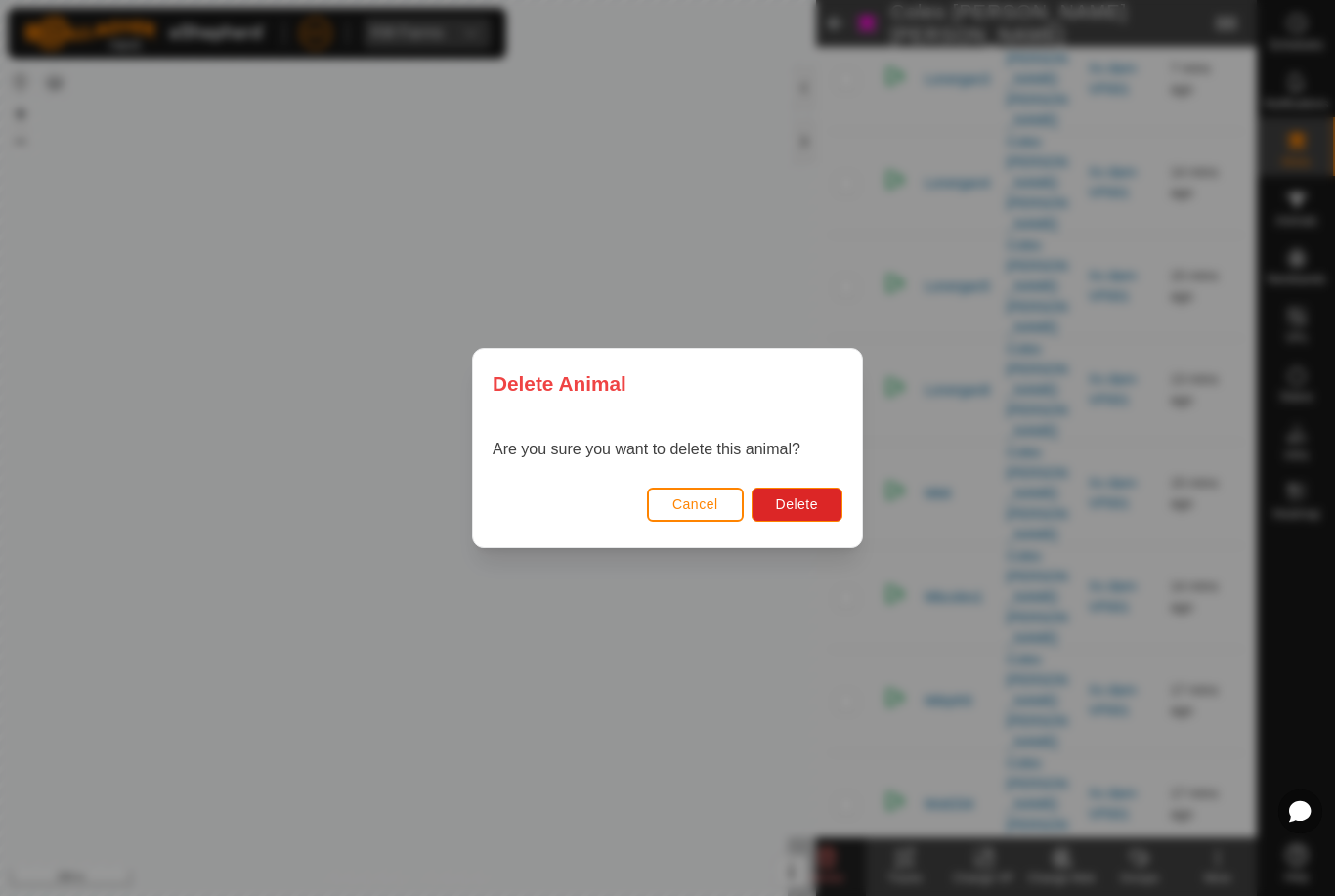
click at [806, 512] on span "Delete" at bounding box center [797, 504] width 42 height 16
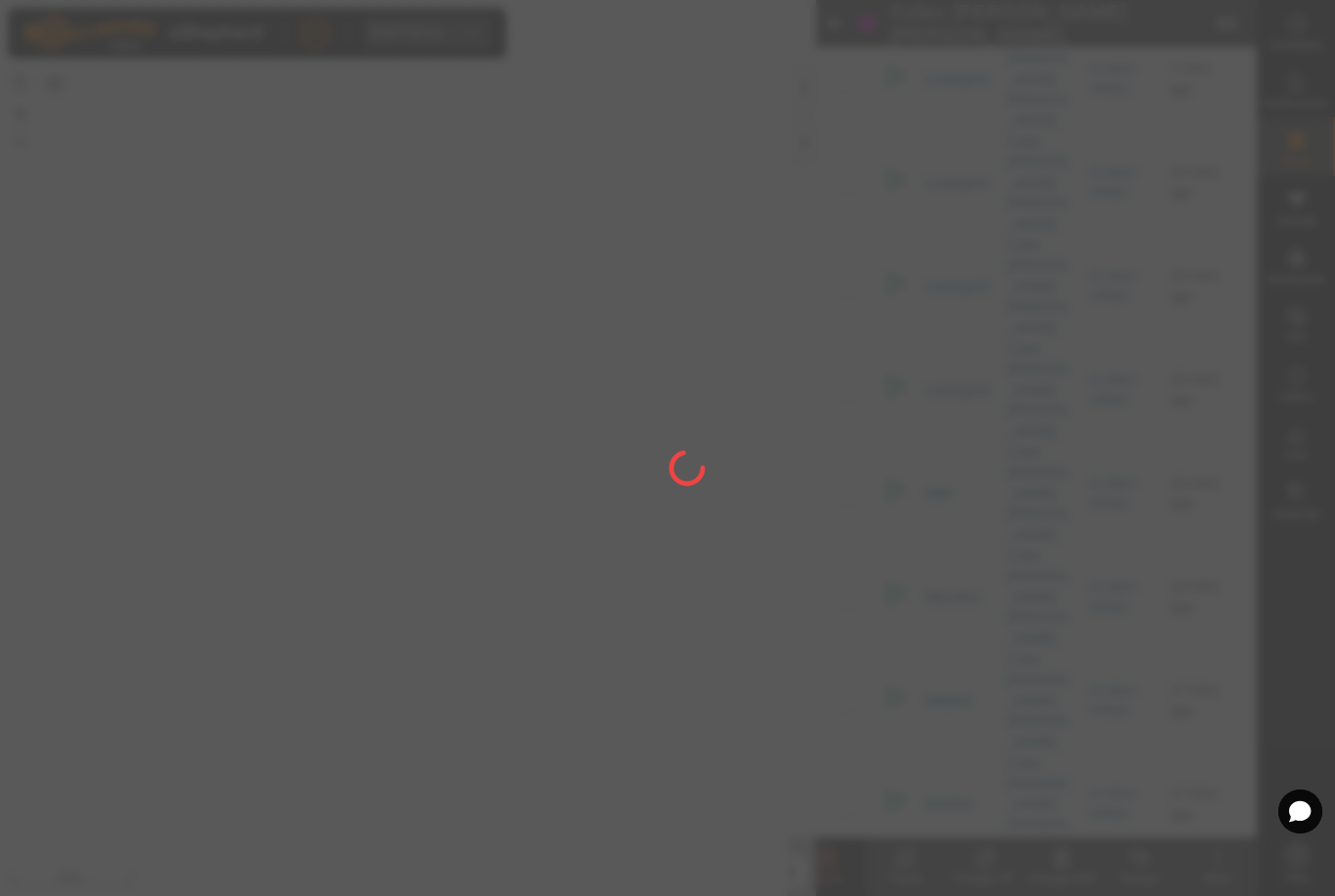
checkbox input "false"
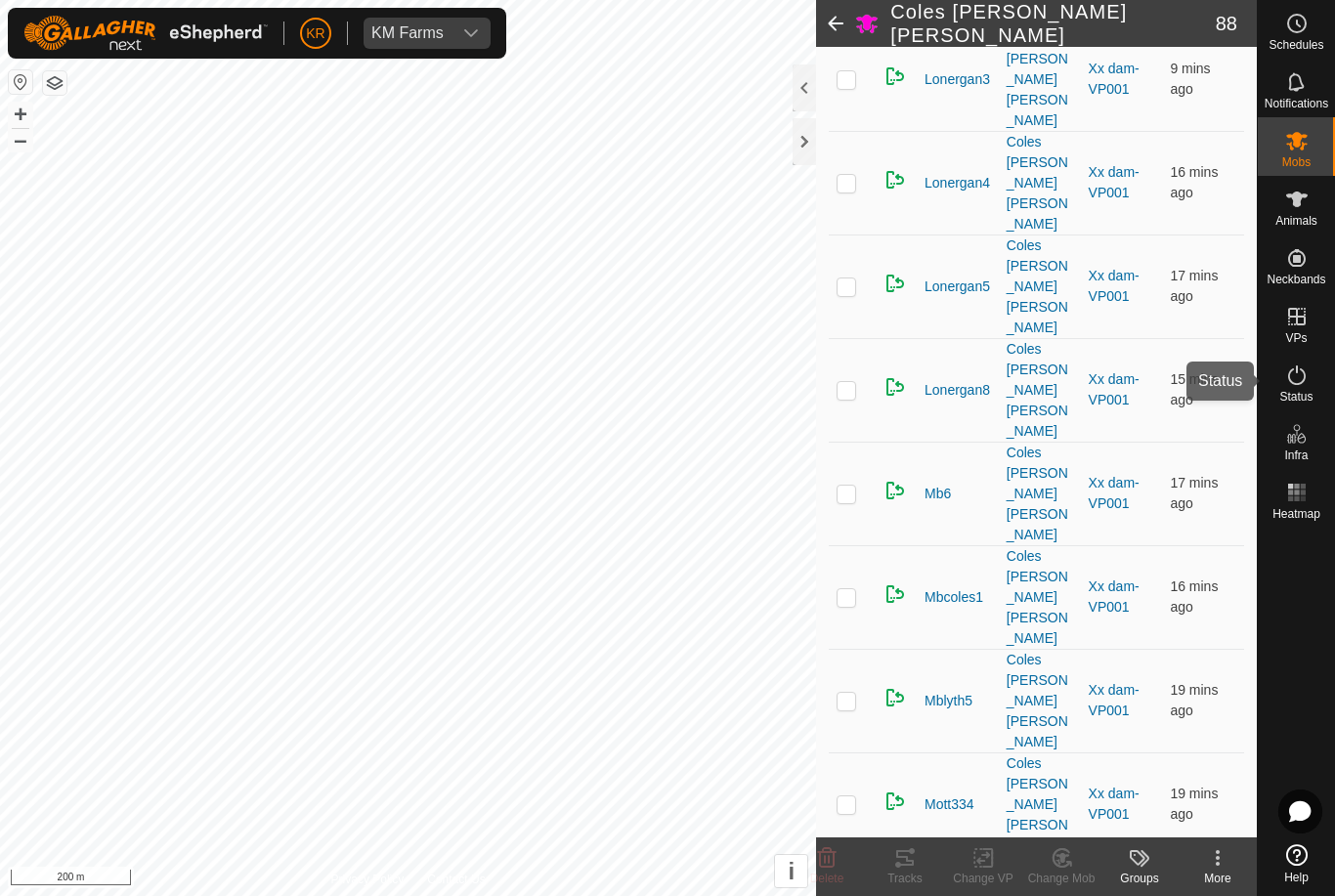
click at [1313, 390] on es-activation-svg-icon at bounding box center [1297, 375] width 35 height 31
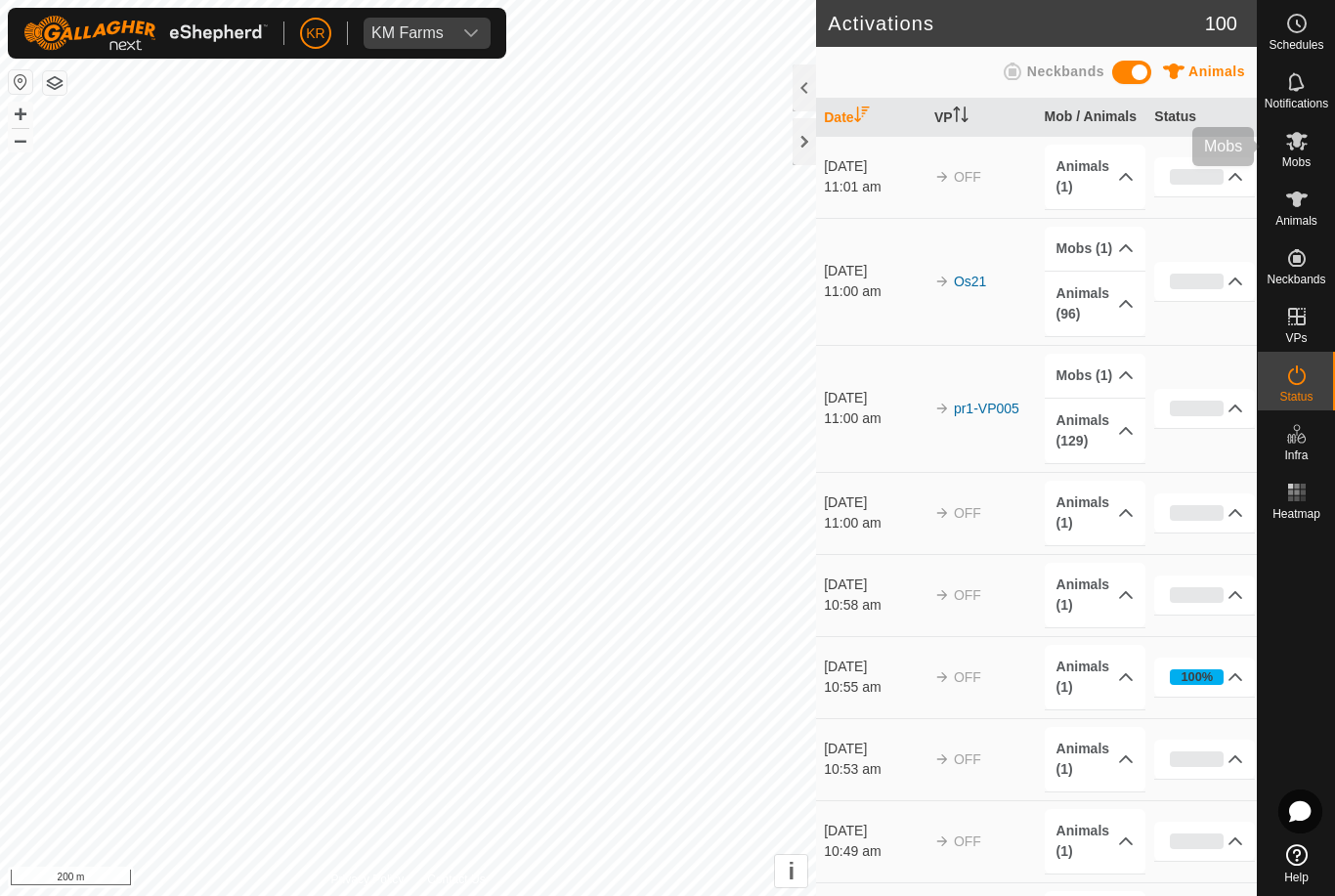
click at [1299, 158] on span "Mobs" at bounding box center [1296, 162] width 28 height 12
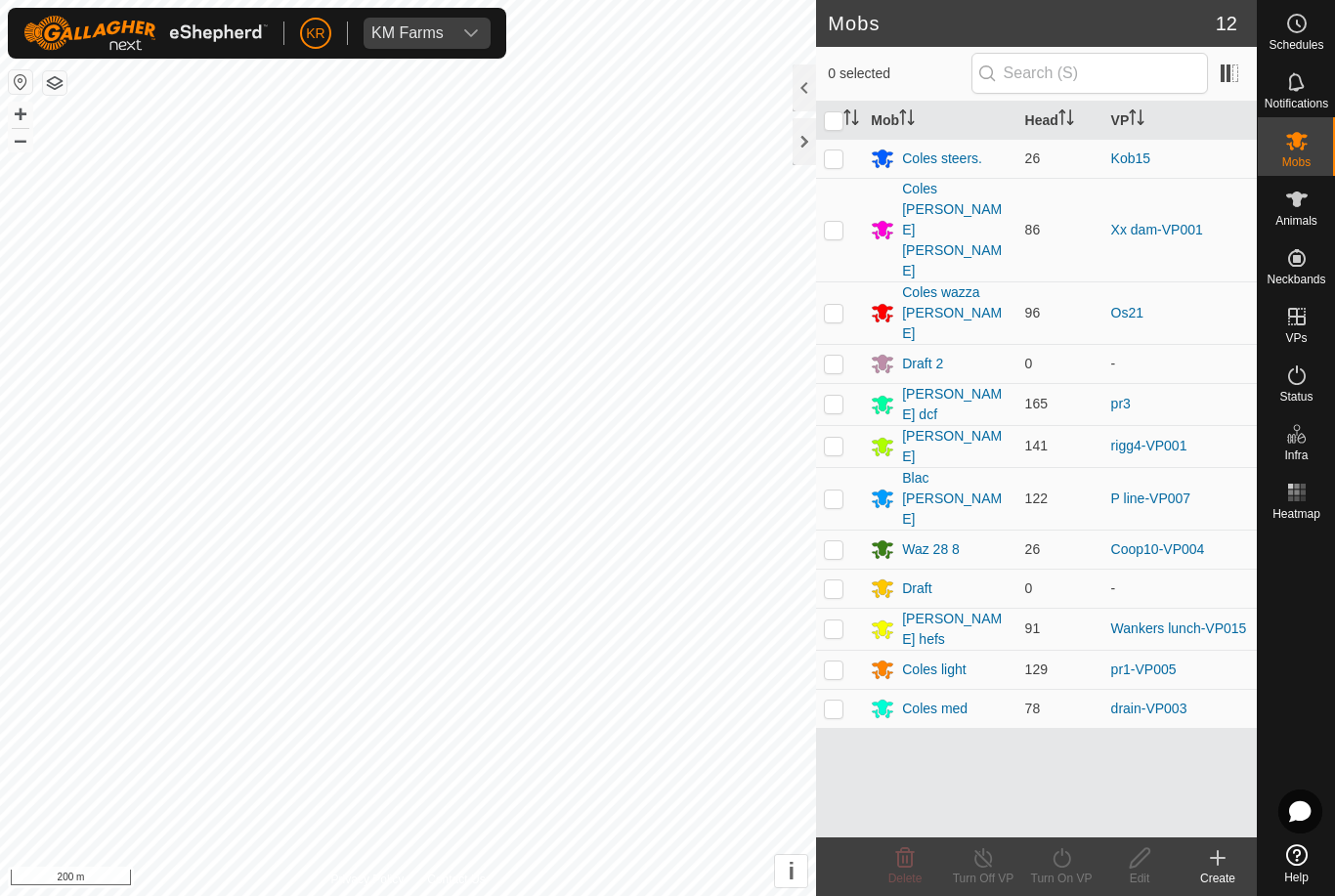
click at [951, 205] on div "Coles [PERSON_NAME] [PERSON_NAME]" at bounding box center [955, 230] width 106 height 102
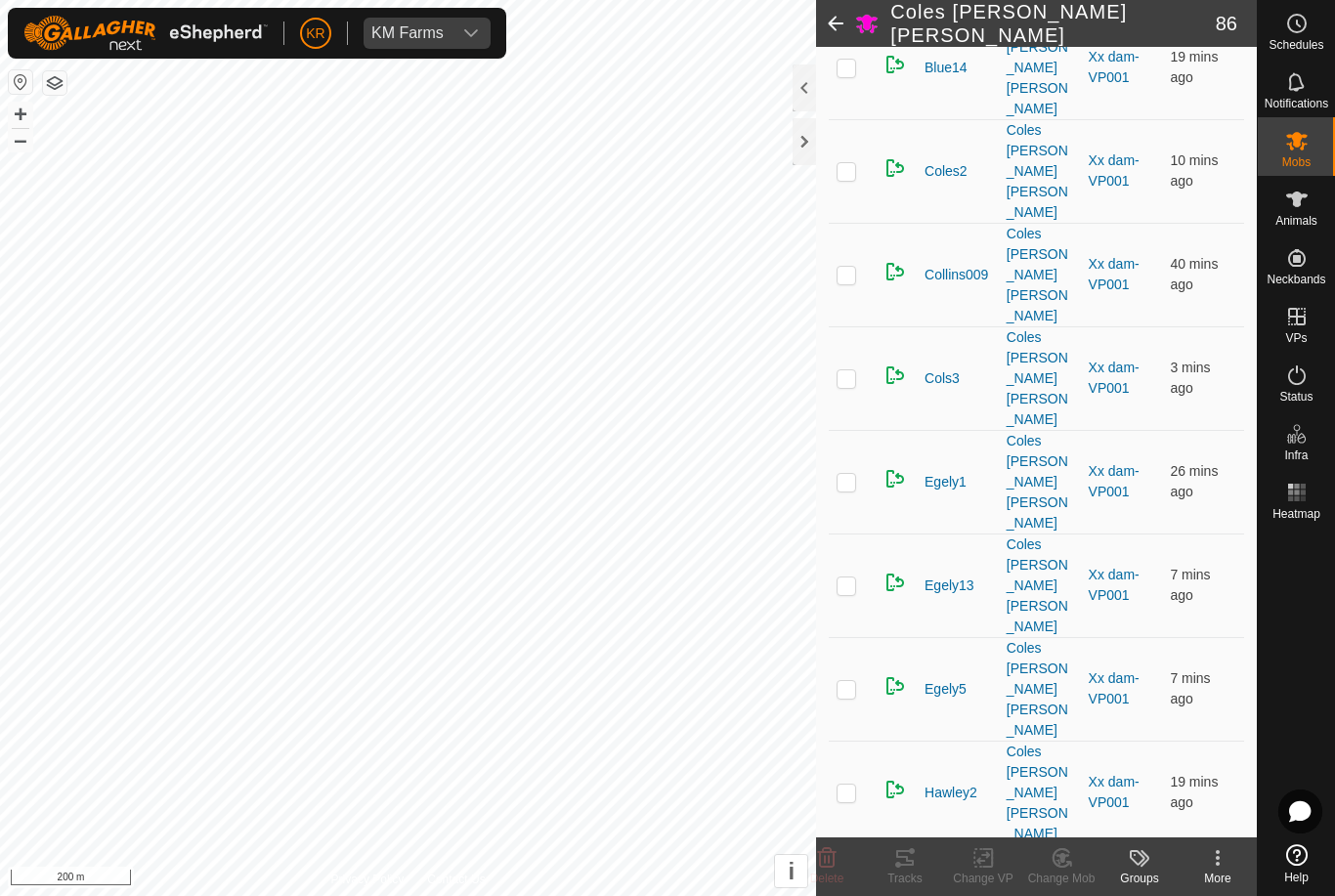
scroll to position [838, 0]
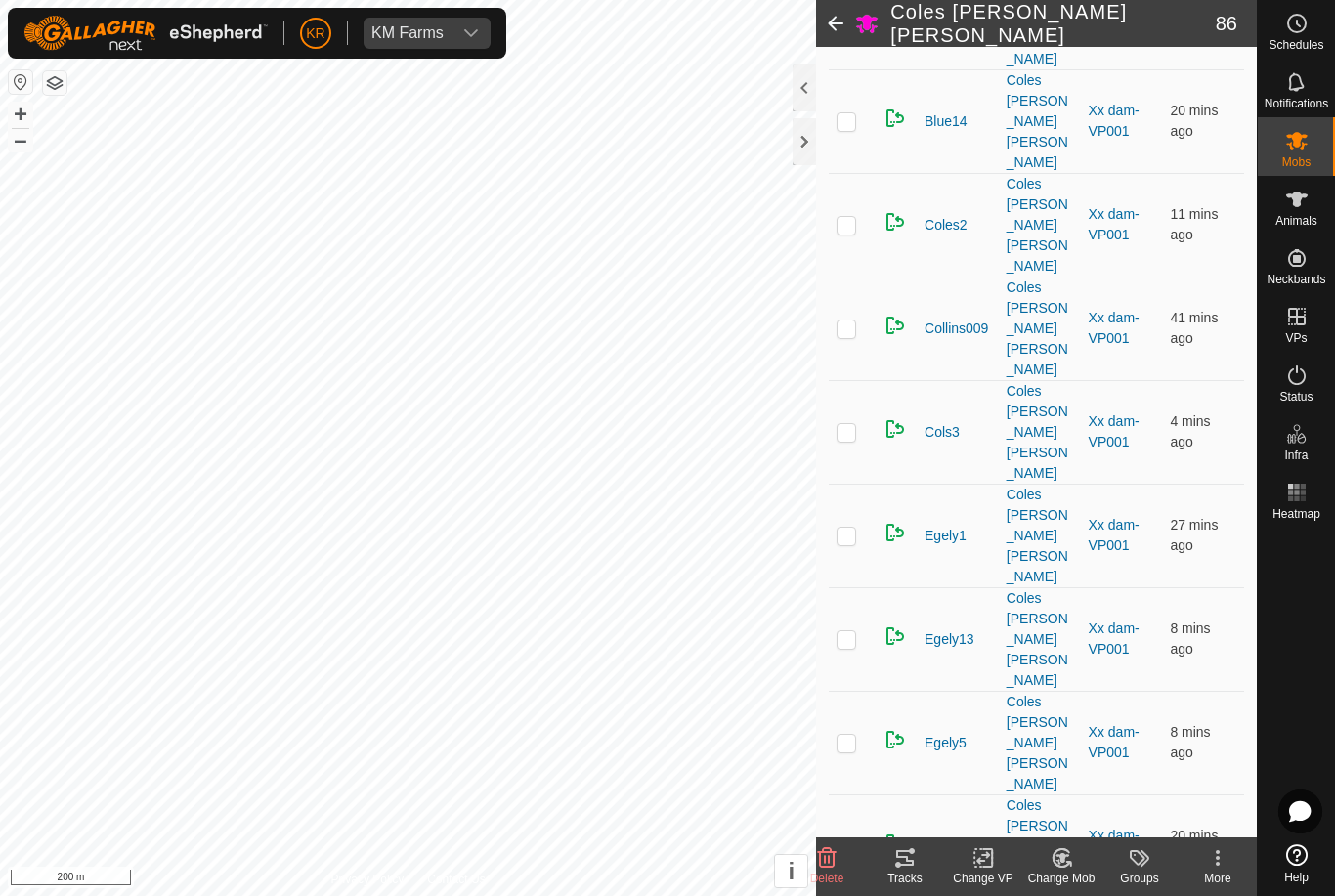
click at [837, 862] on icon at bounding box center [827, 859] width 24 height 24
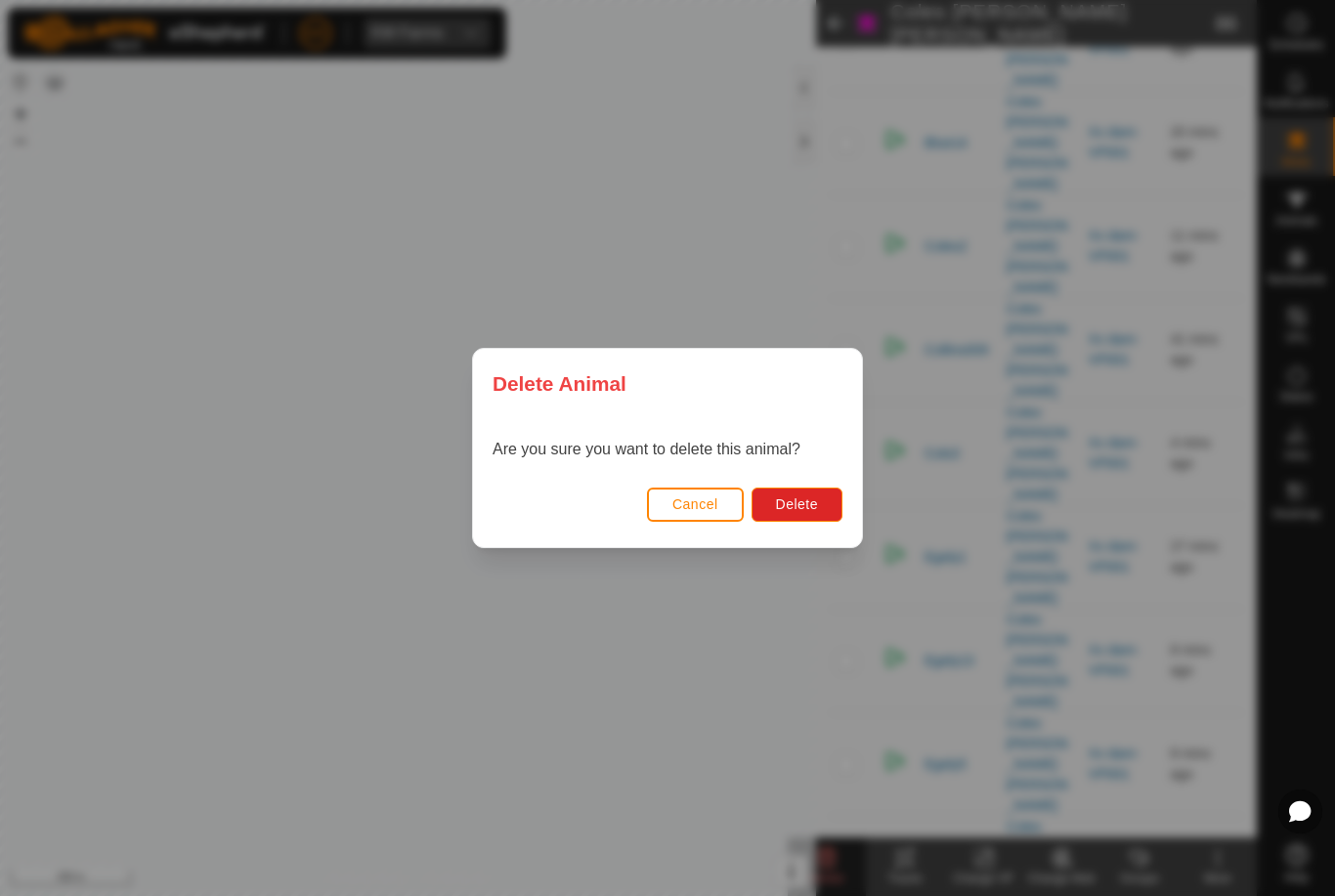
scroll to position [757, 0]
click at [807, 506] on span "Delete" at bounding box center [797, 504] width 42 height 16
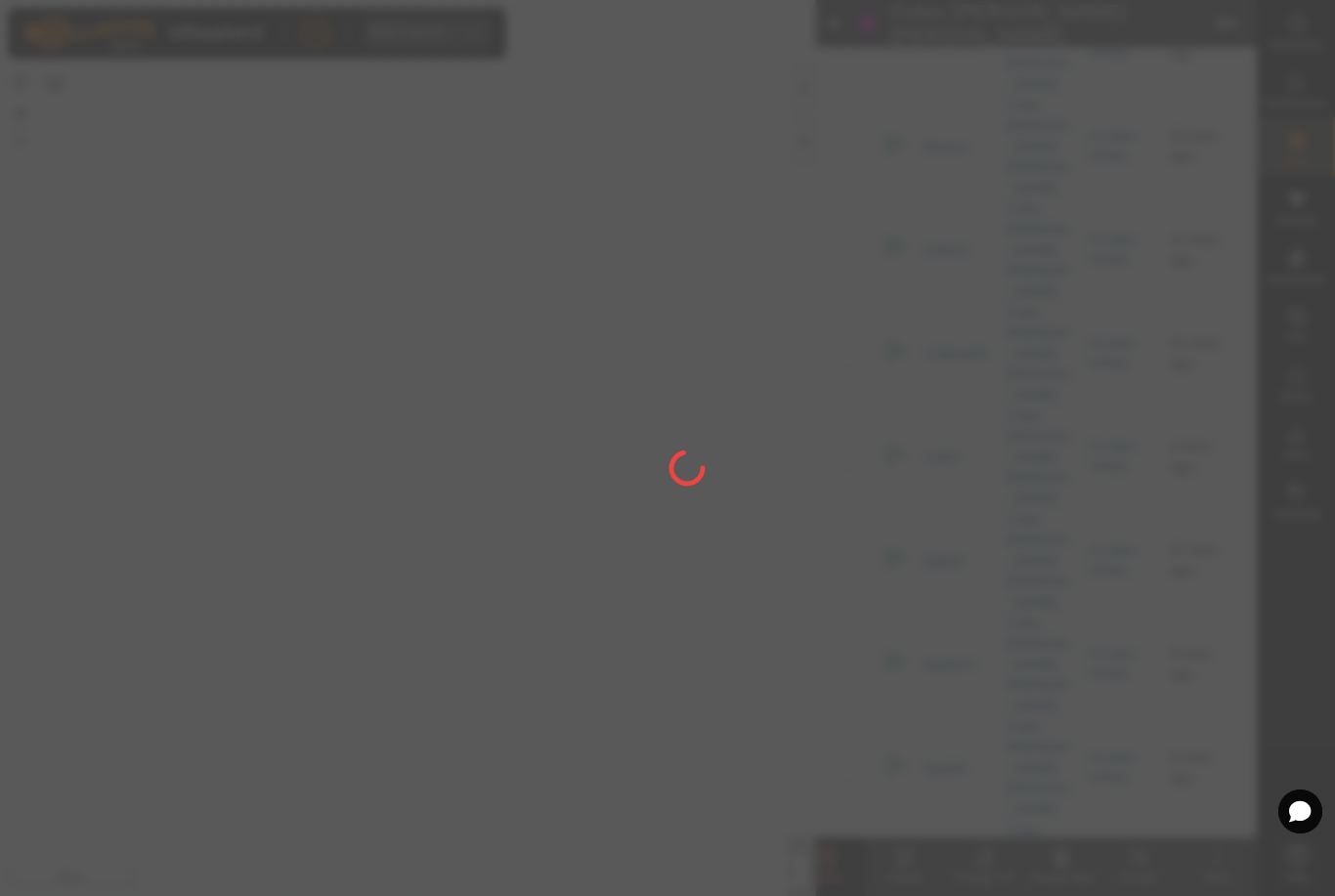
checkbox input "false"
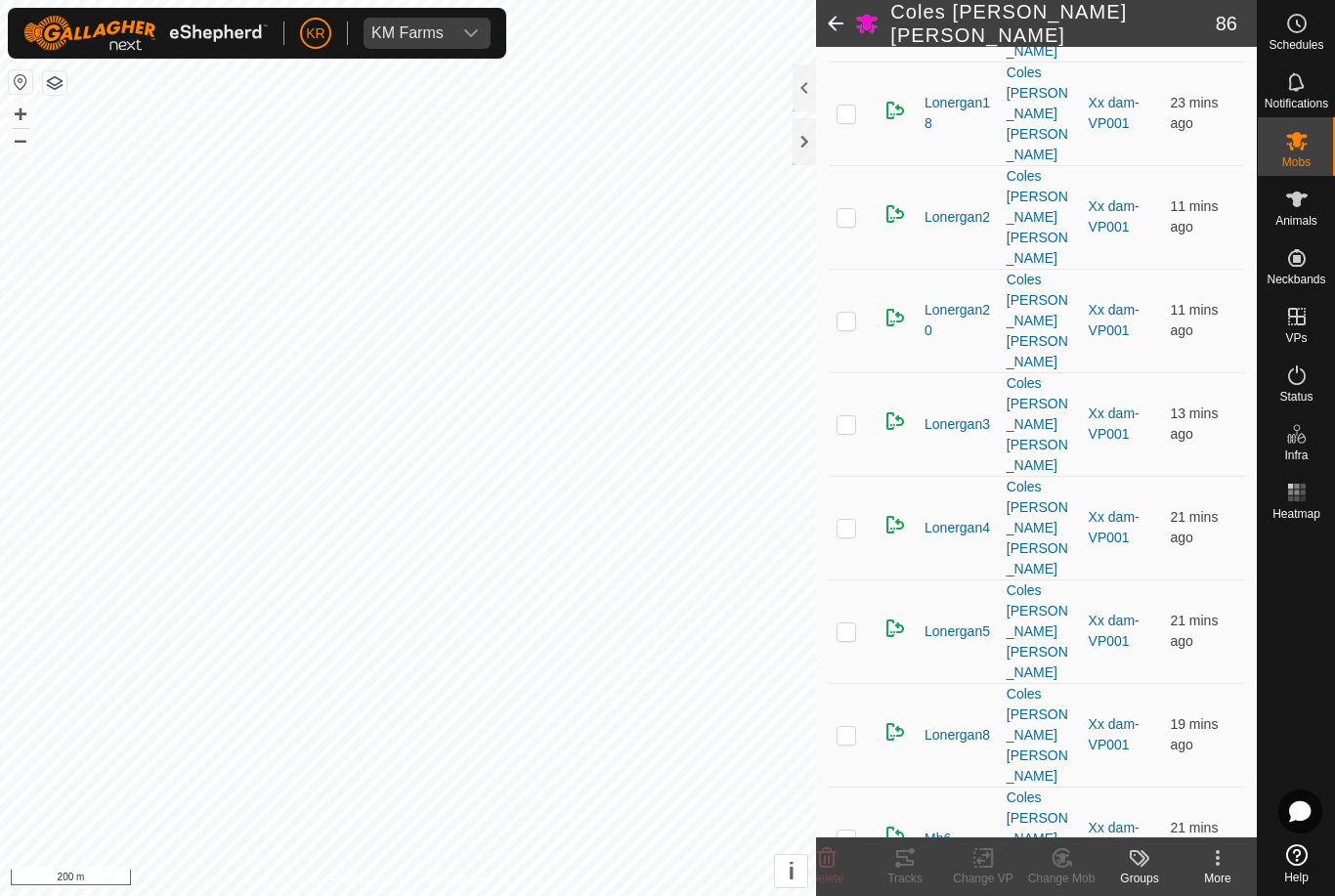
scroll to position [2981, 0]
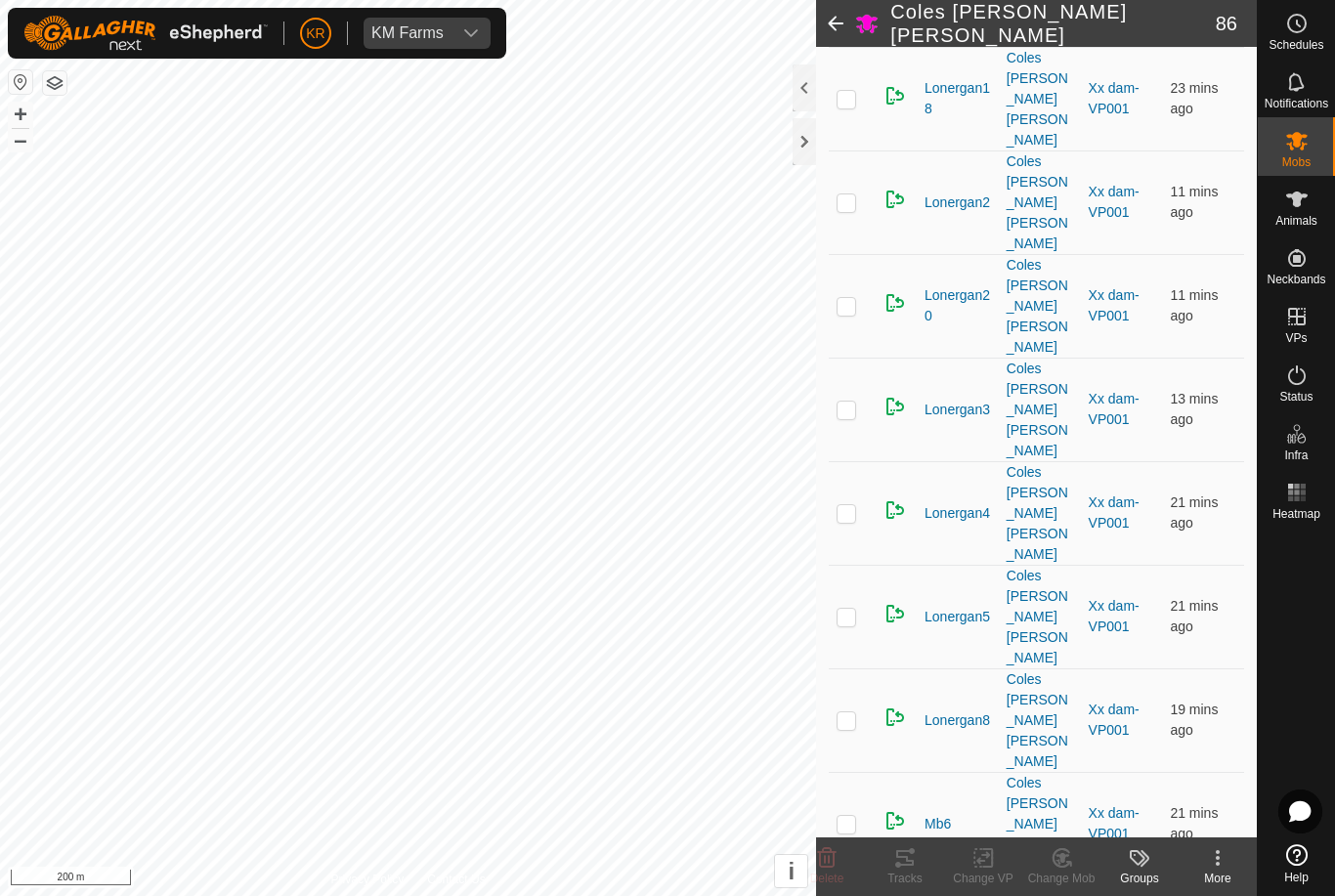
click at [835, 848] on icon at bounding box center [827, 859] width 24 height 24
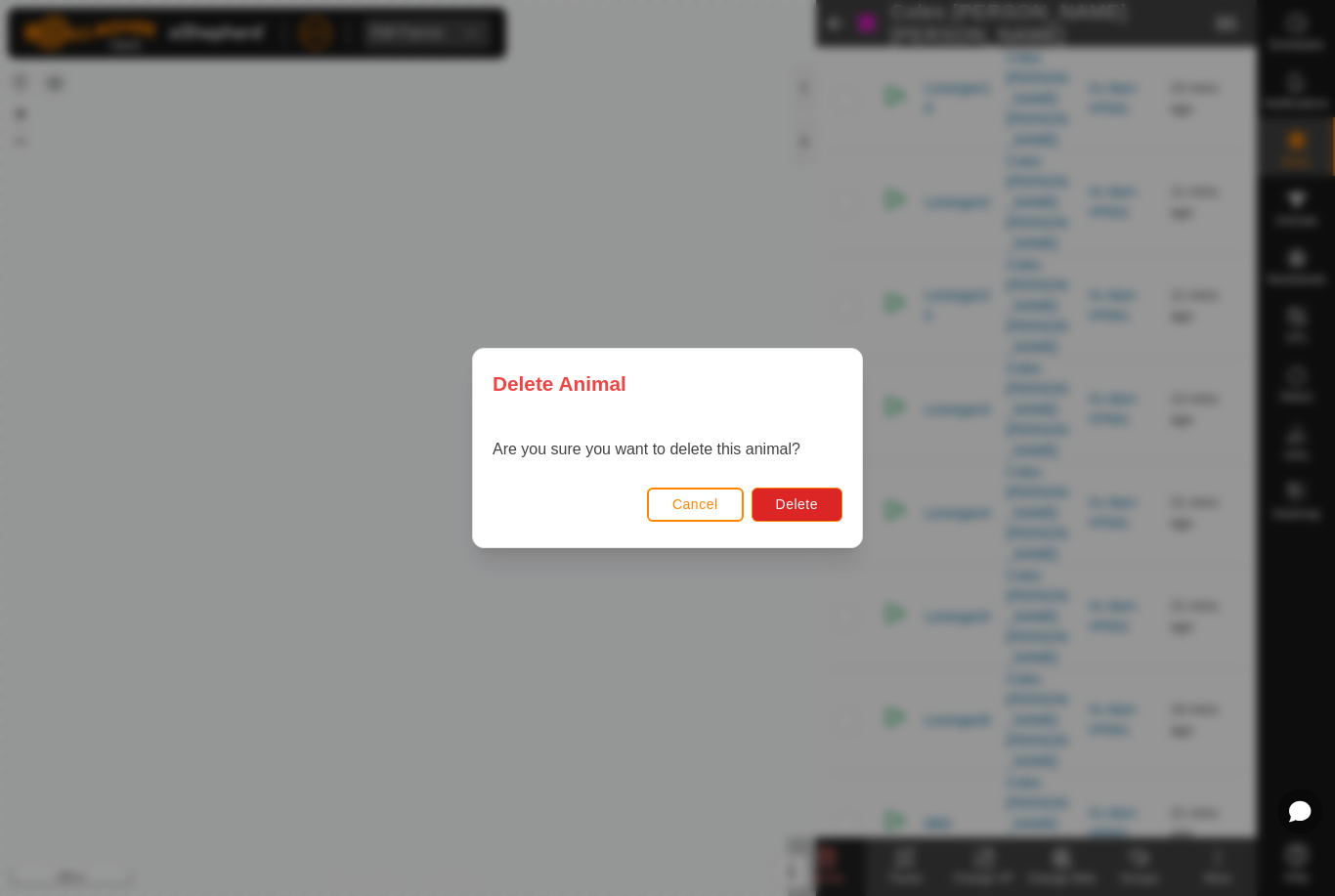
click at [802, 513] on button "Delete" at bounding box center [797, 504] width 91 height 34
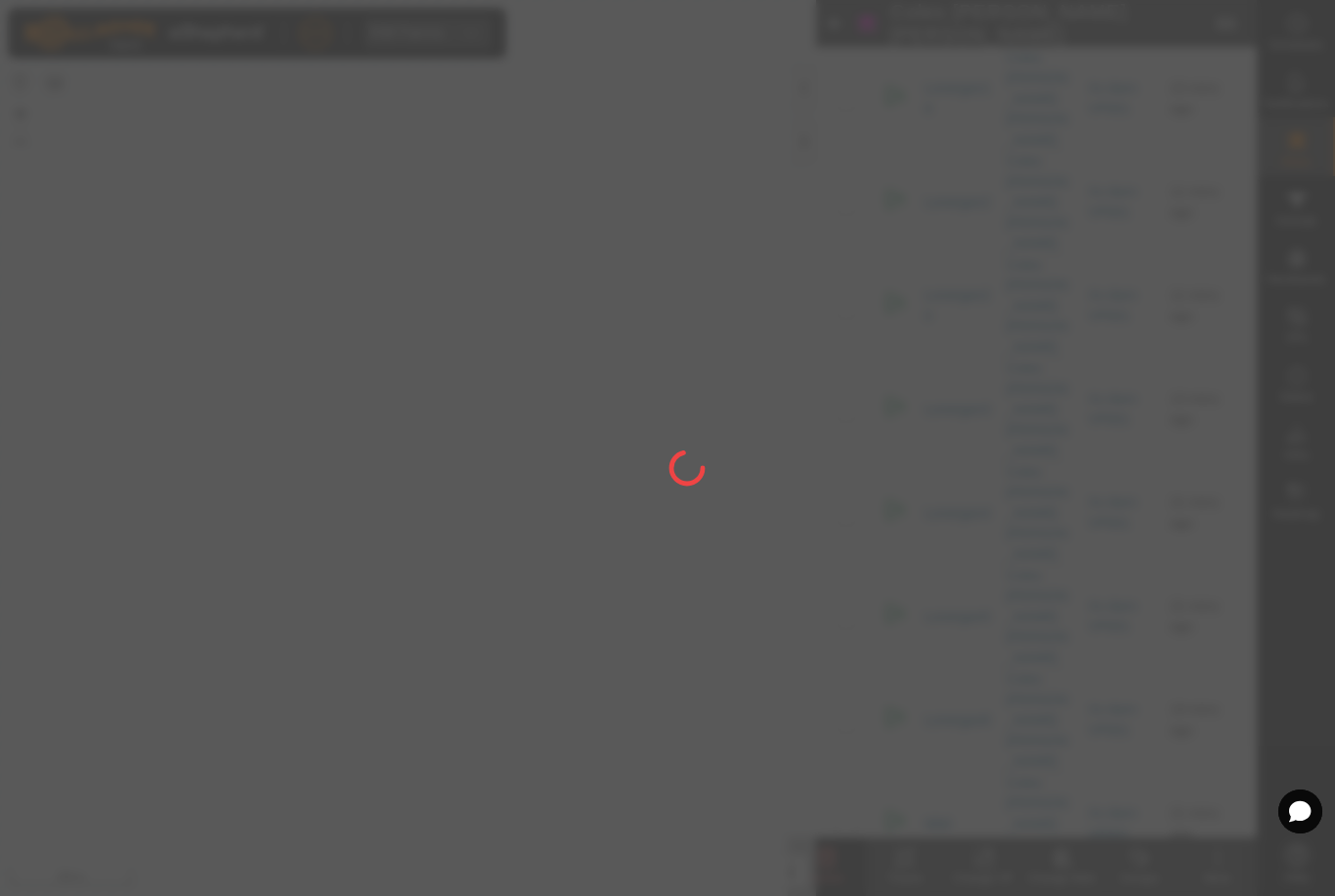
checkbox input "false"
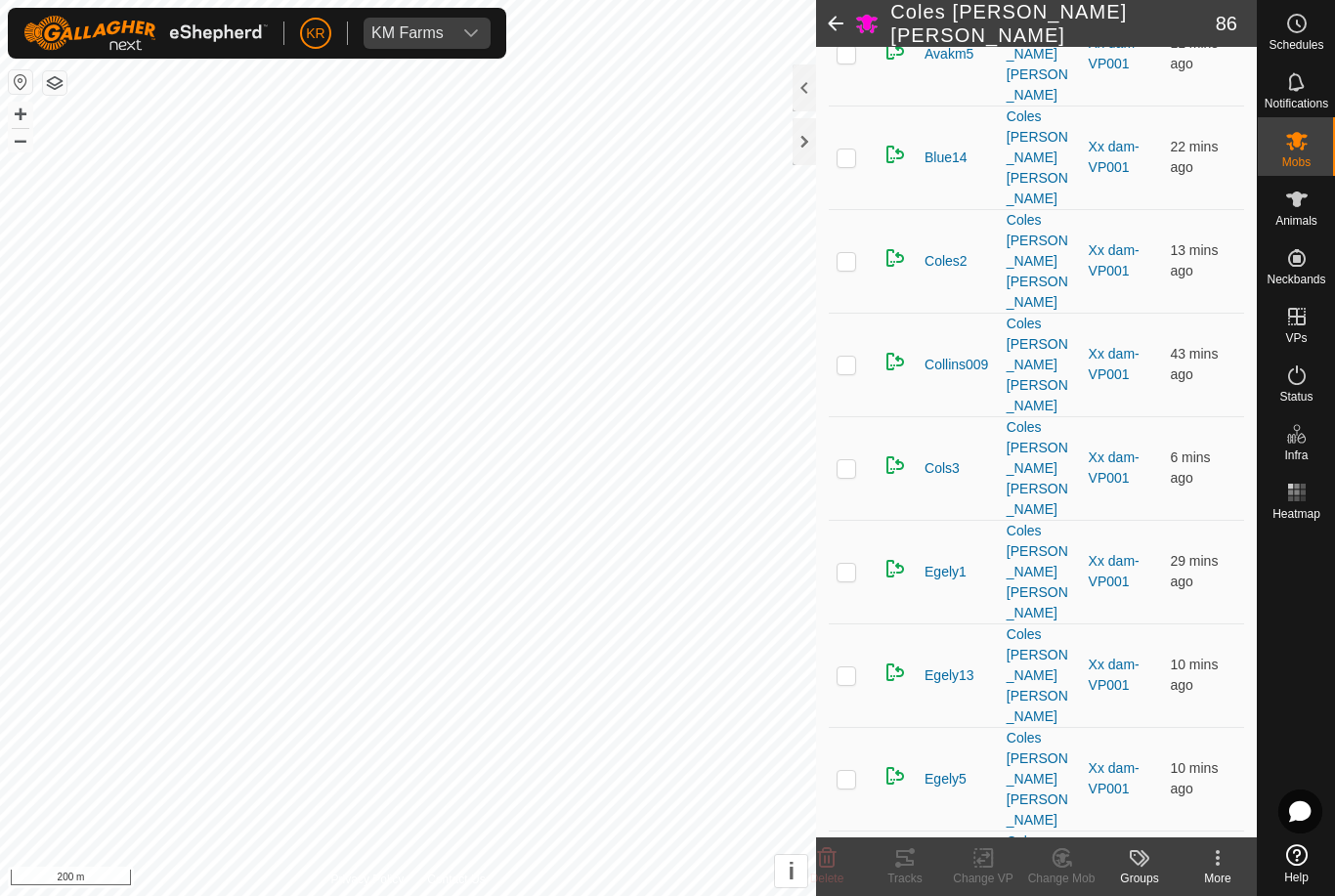
scroll to position [739, 0]
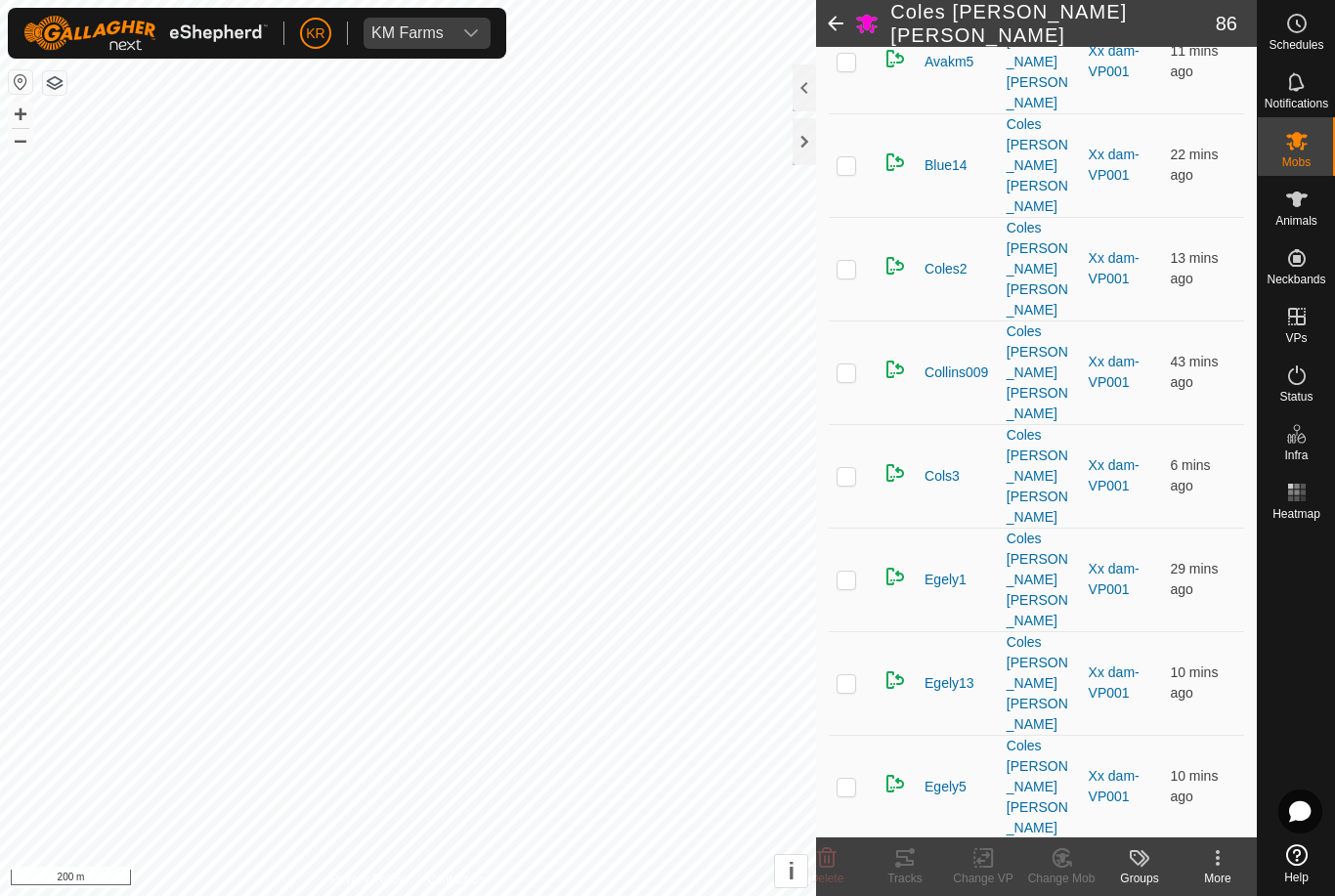
click at [836, 860] on icon at bounding box center [827, 859] width 24 height 24
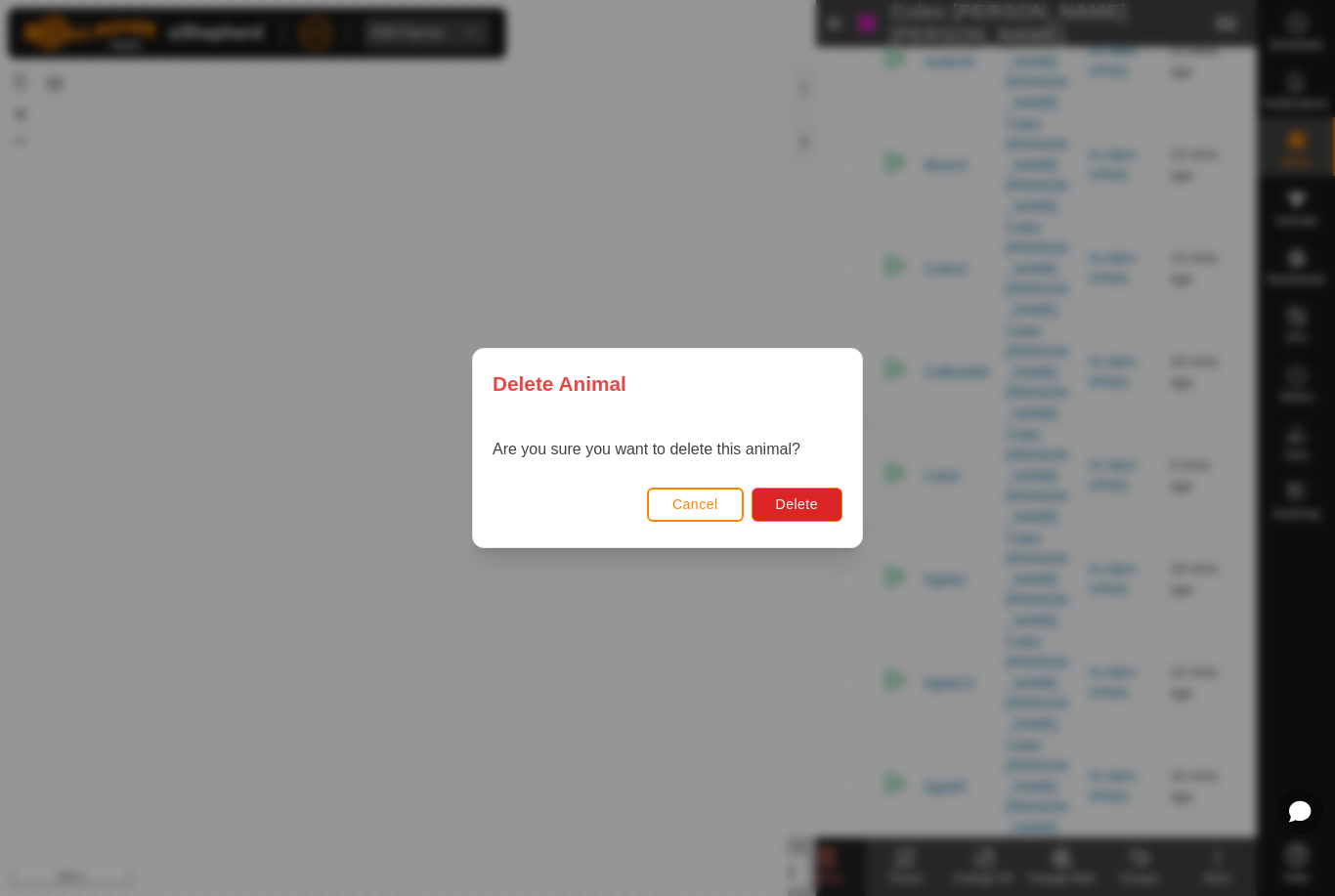
click at [809, 503] on span "Delete" at bounding box center [797, 504] width 42 height 16
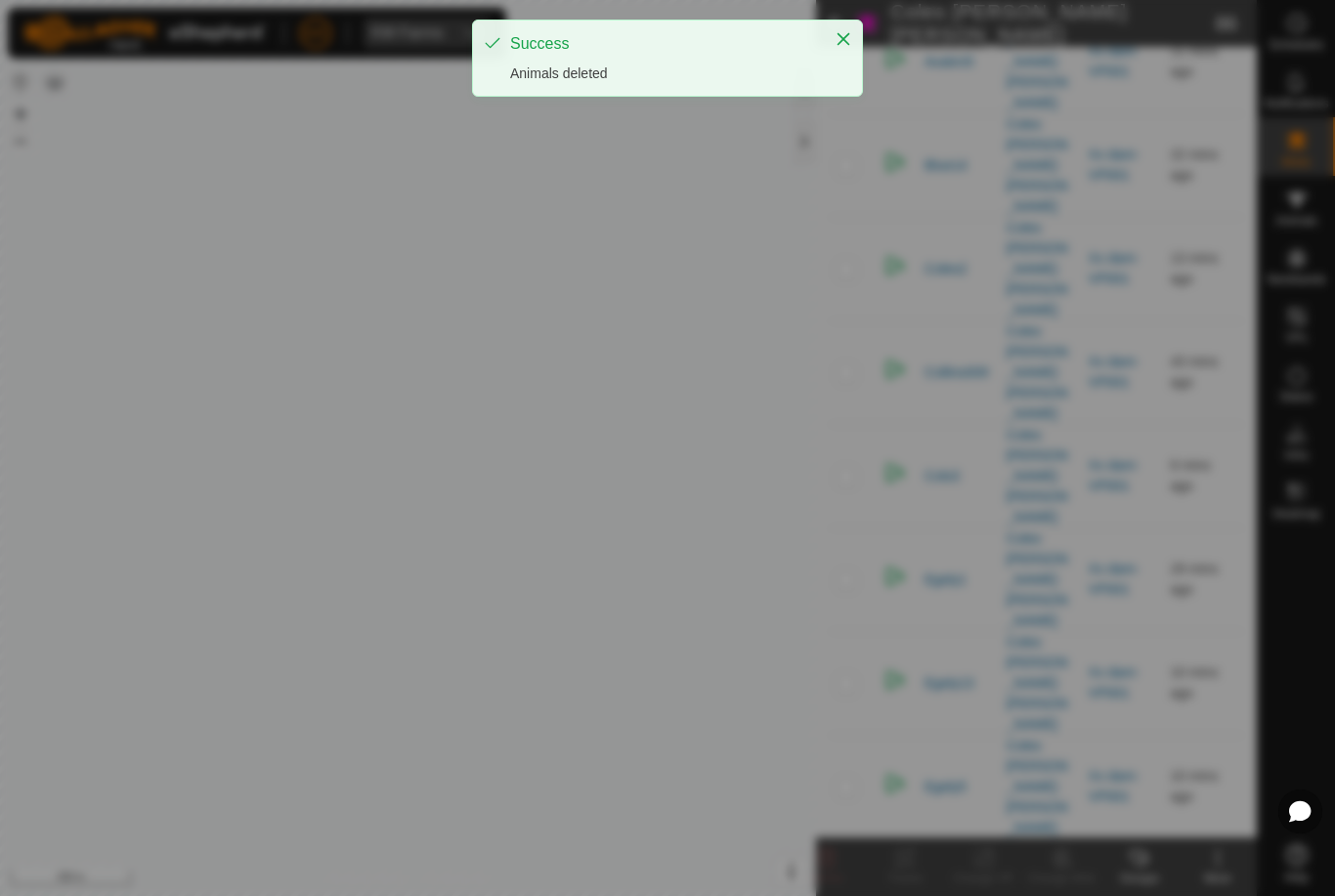
checkbox input "false"
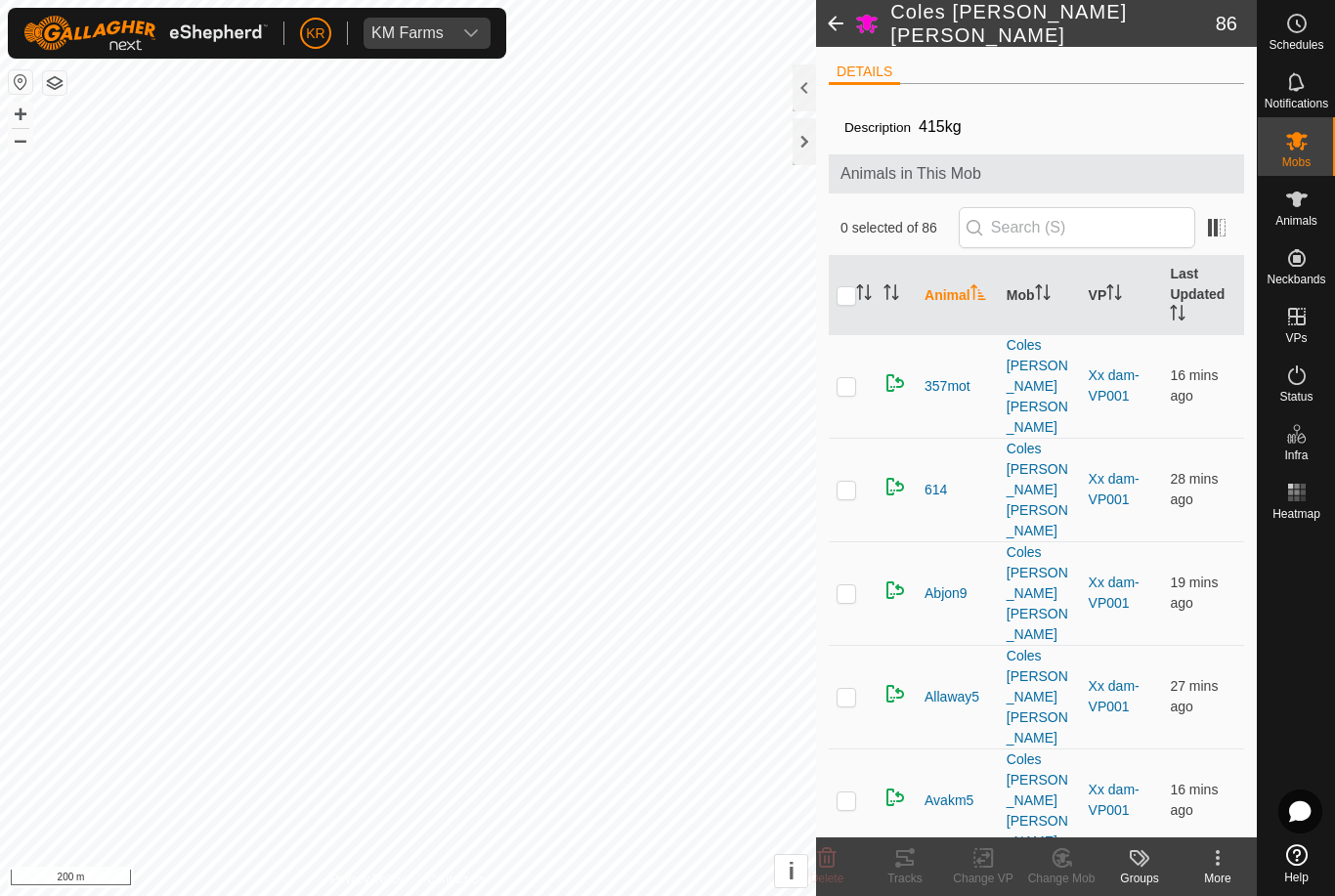
scroll to position [0, 0]
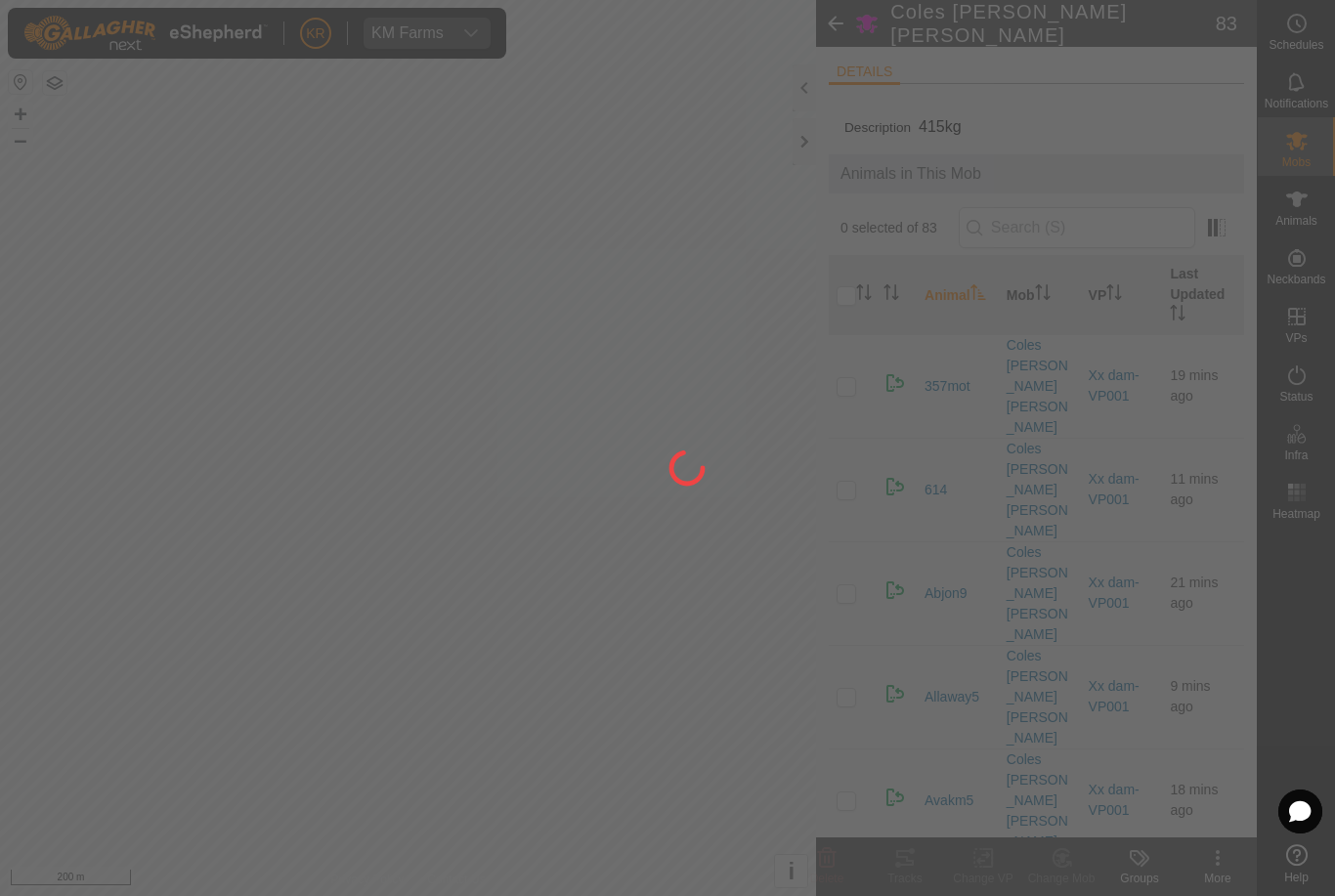
click at [126, 720] on div at bounding box center [667, 448] width 1335 height 896
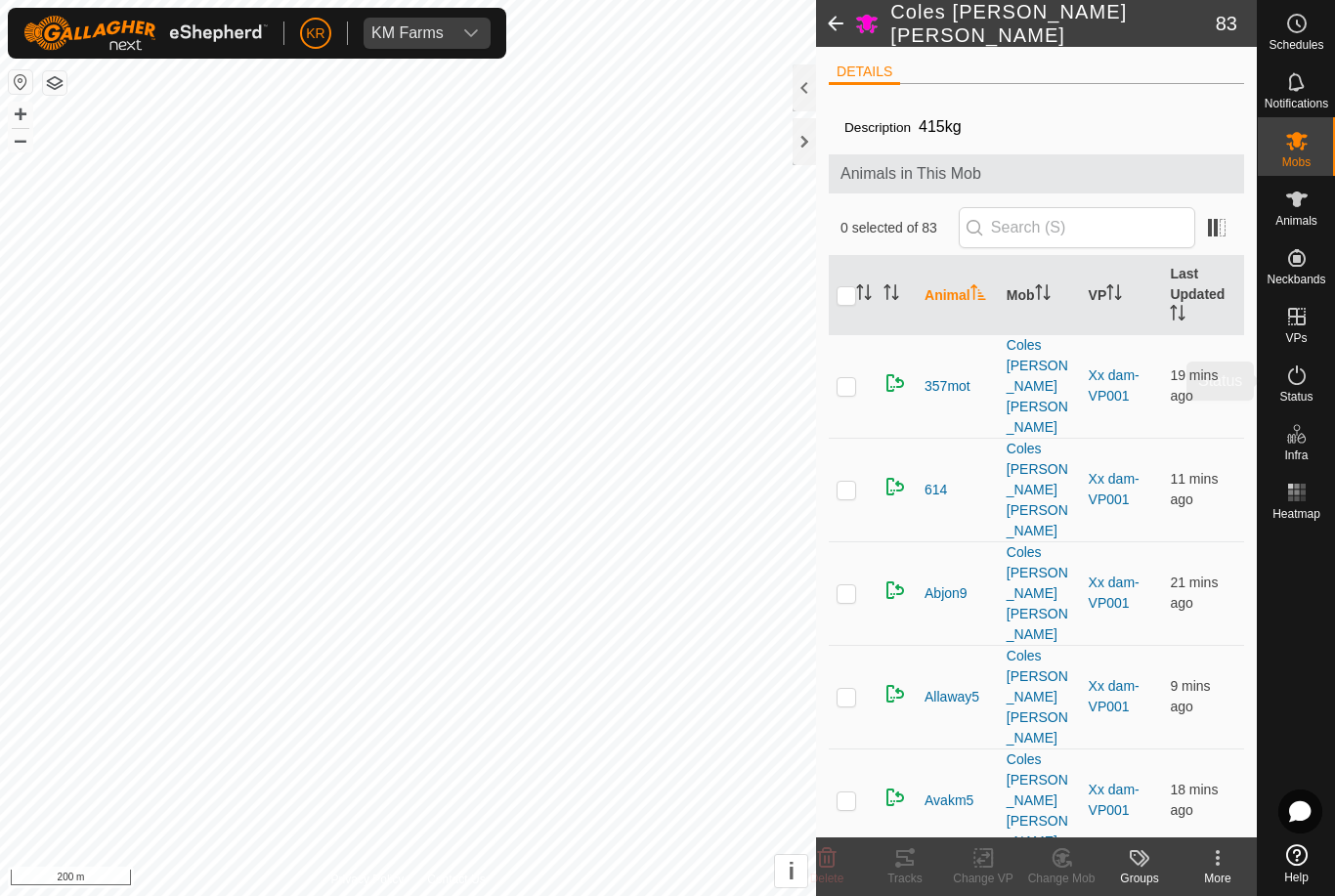
click at [1321, 383] on div "Status" at bounding box center [1296, 381] width 78 height 59
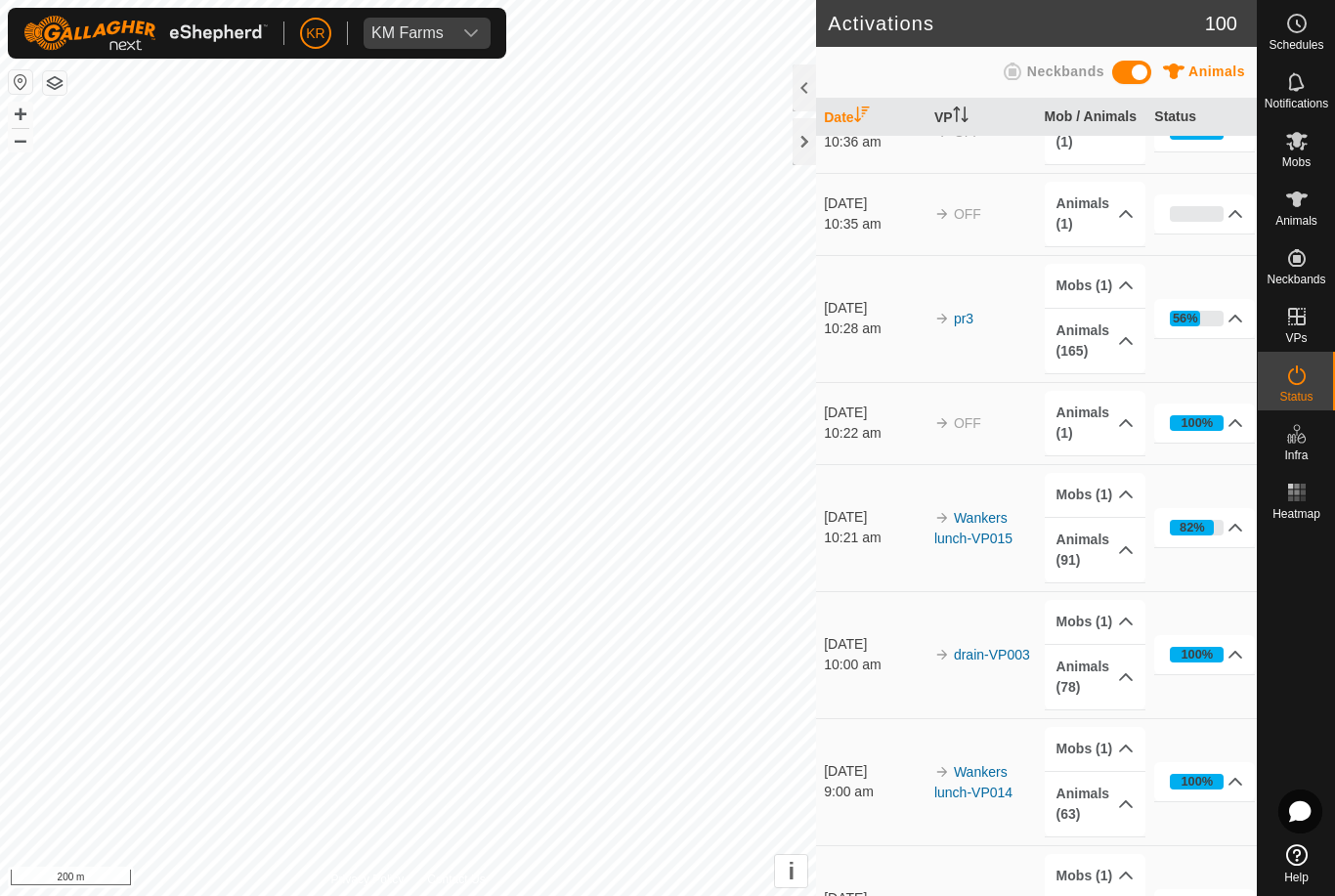
scroll to position [1696, 0]
click at [1311, 151] on es-mob-svg-icon at bounding box center [1297, 140] width 35 height 31
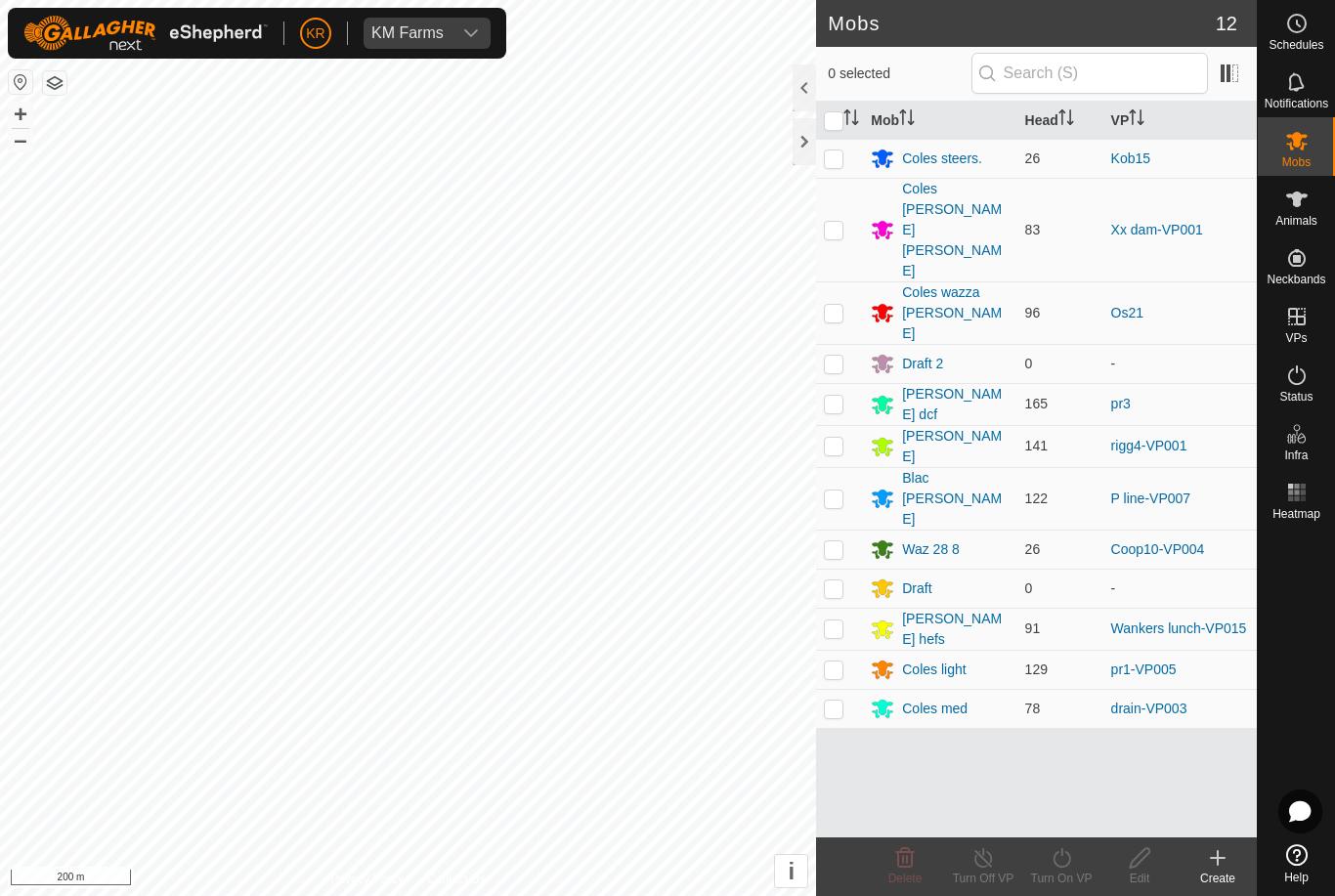
click at [944, 207] on div "Coles [PERSON_NAME] [PERSON_NAME]" at bounding box center [955, 230] width 106 height 102
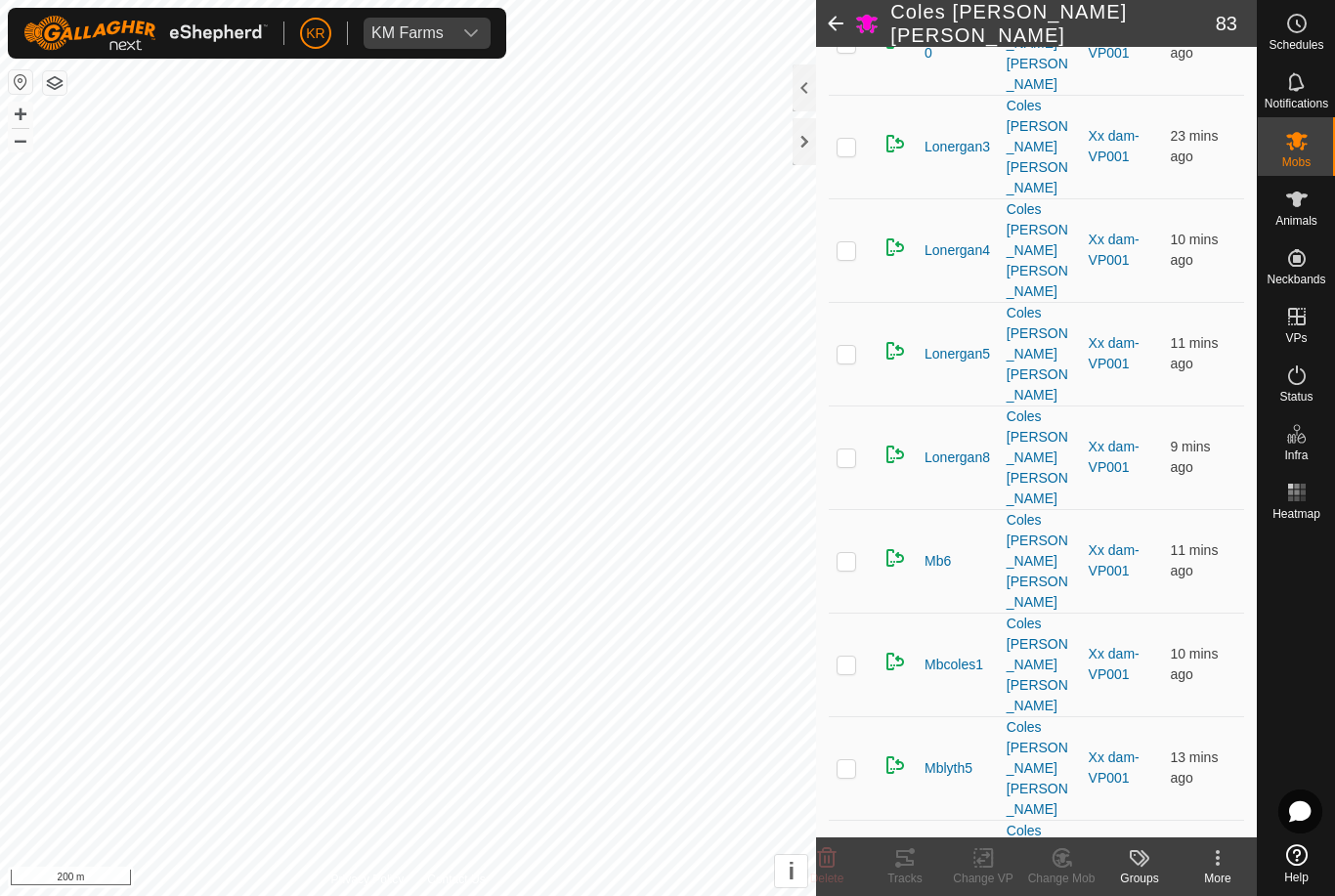
scroll to position [3047, 0]
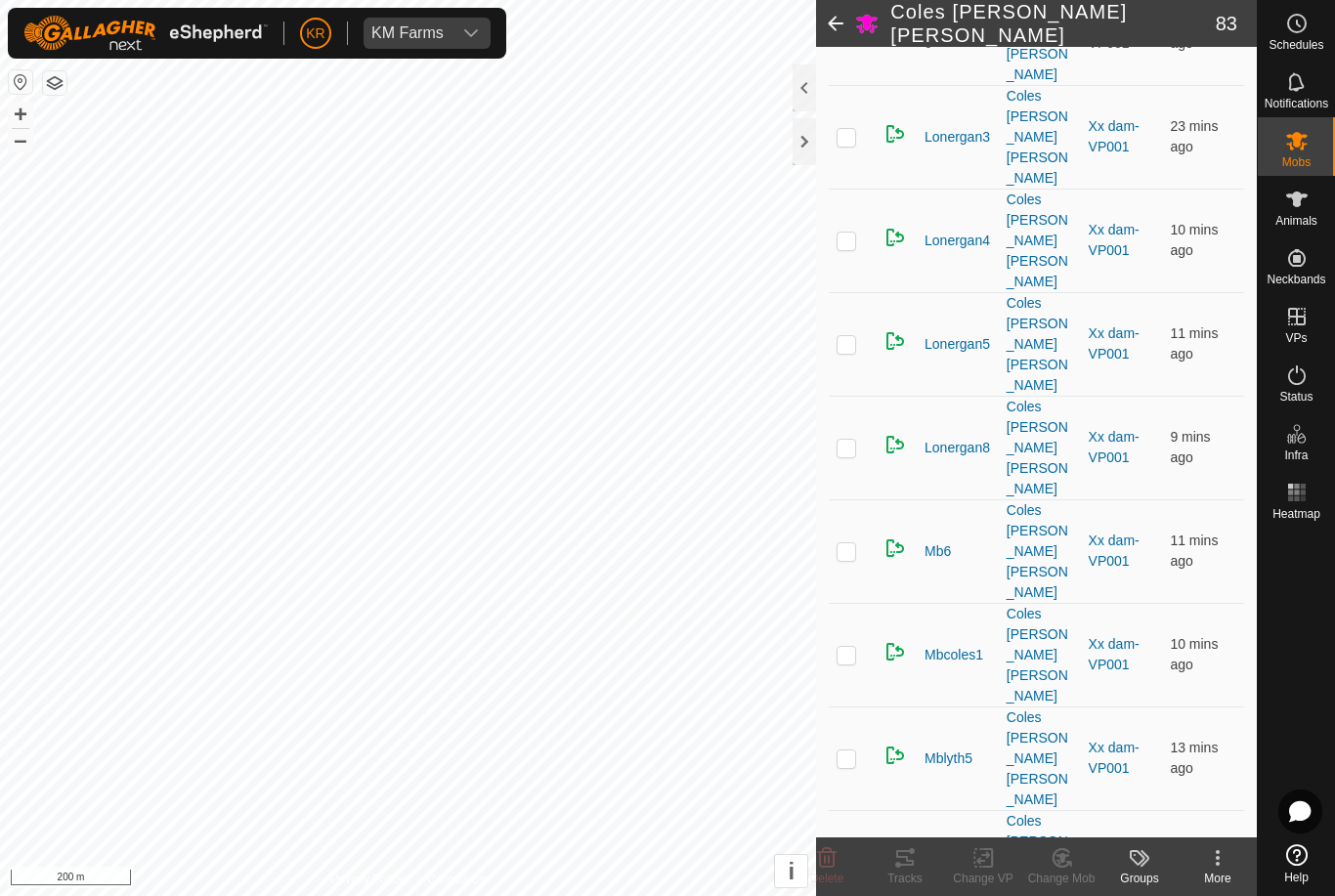
click at [826, 856] on icon at bounding box center [827, 859] width 24 height 24
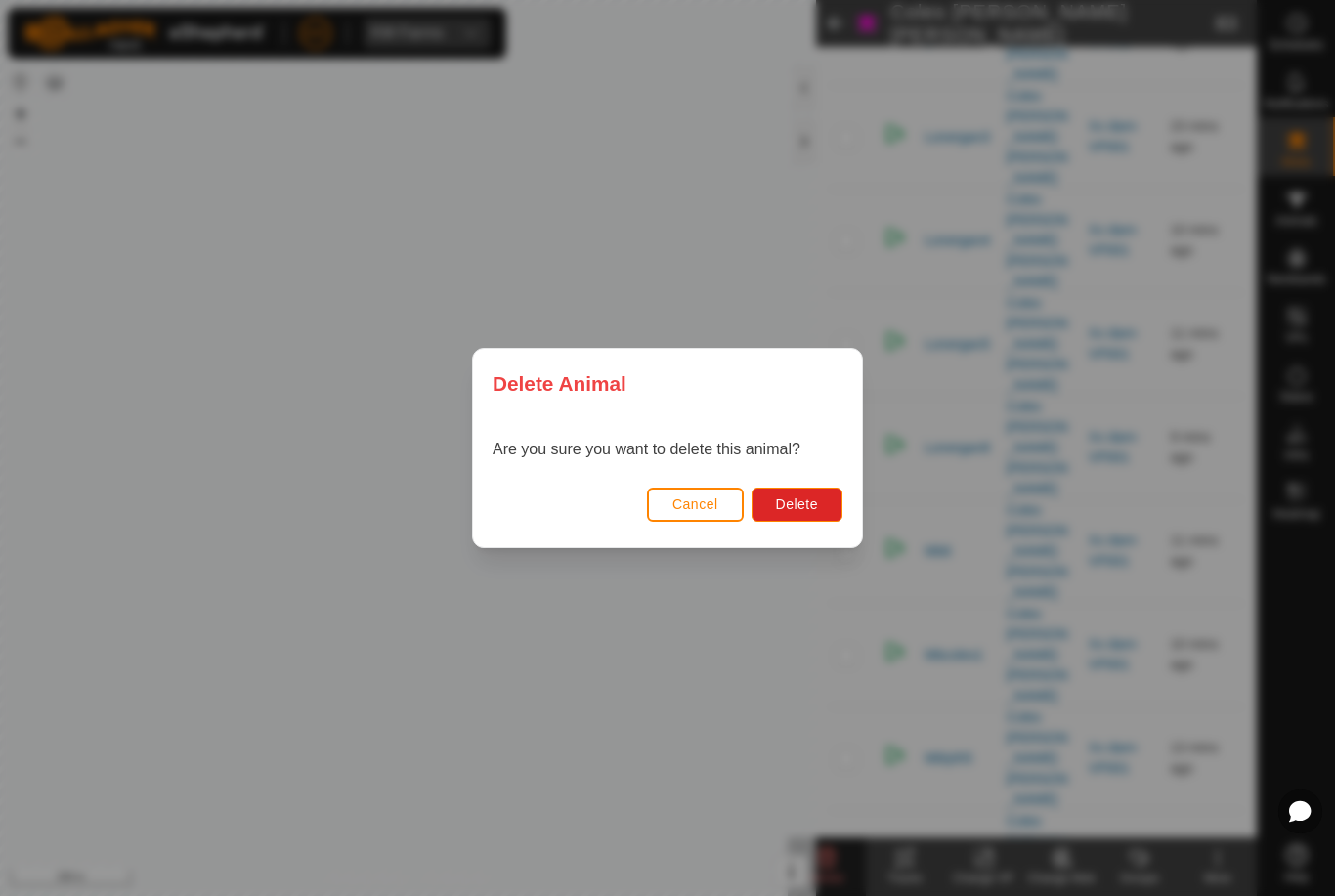
click at [814, 505] on span "Delete" at bounding box center [797, 504] width 42 height 16
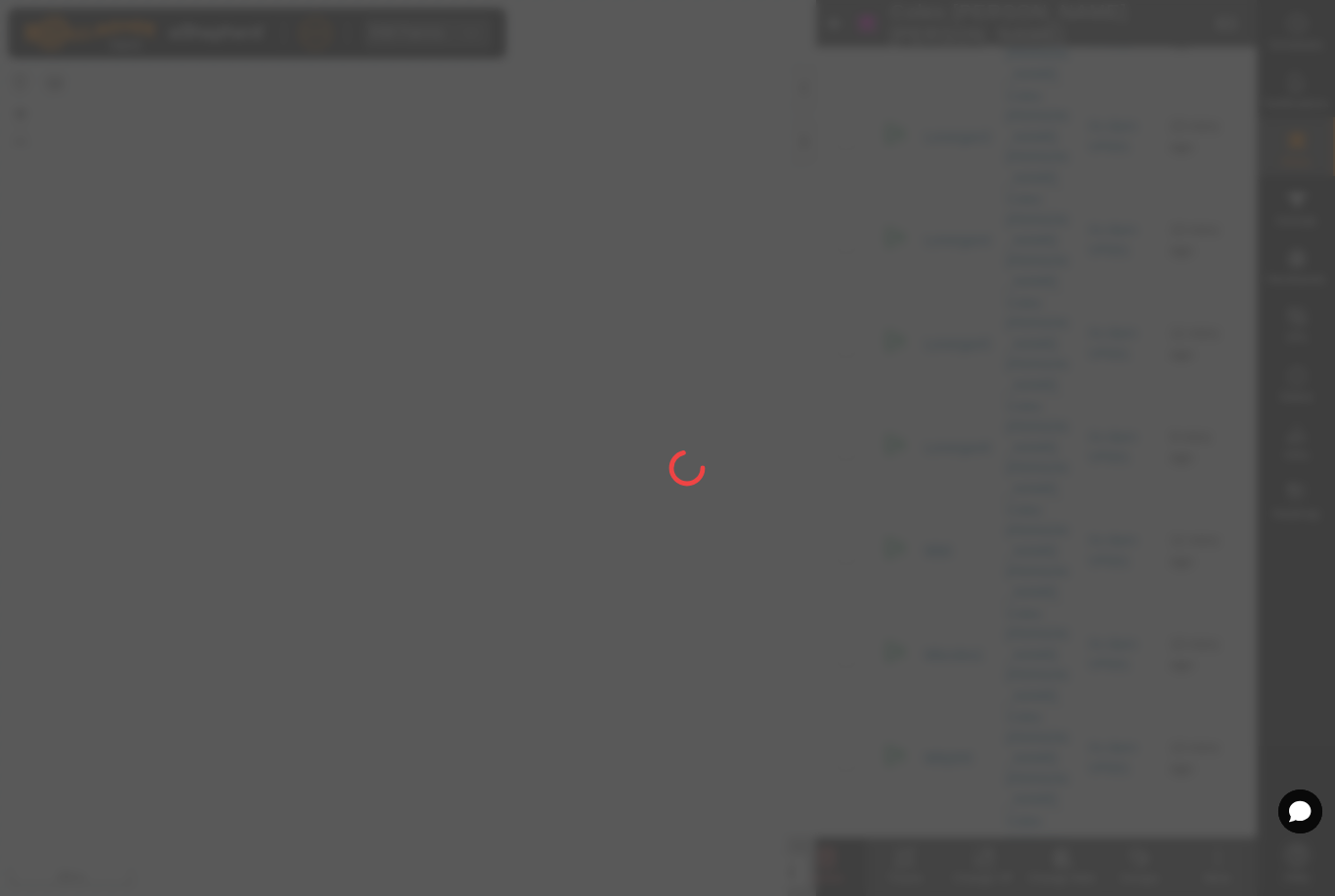
checkbox input "false"
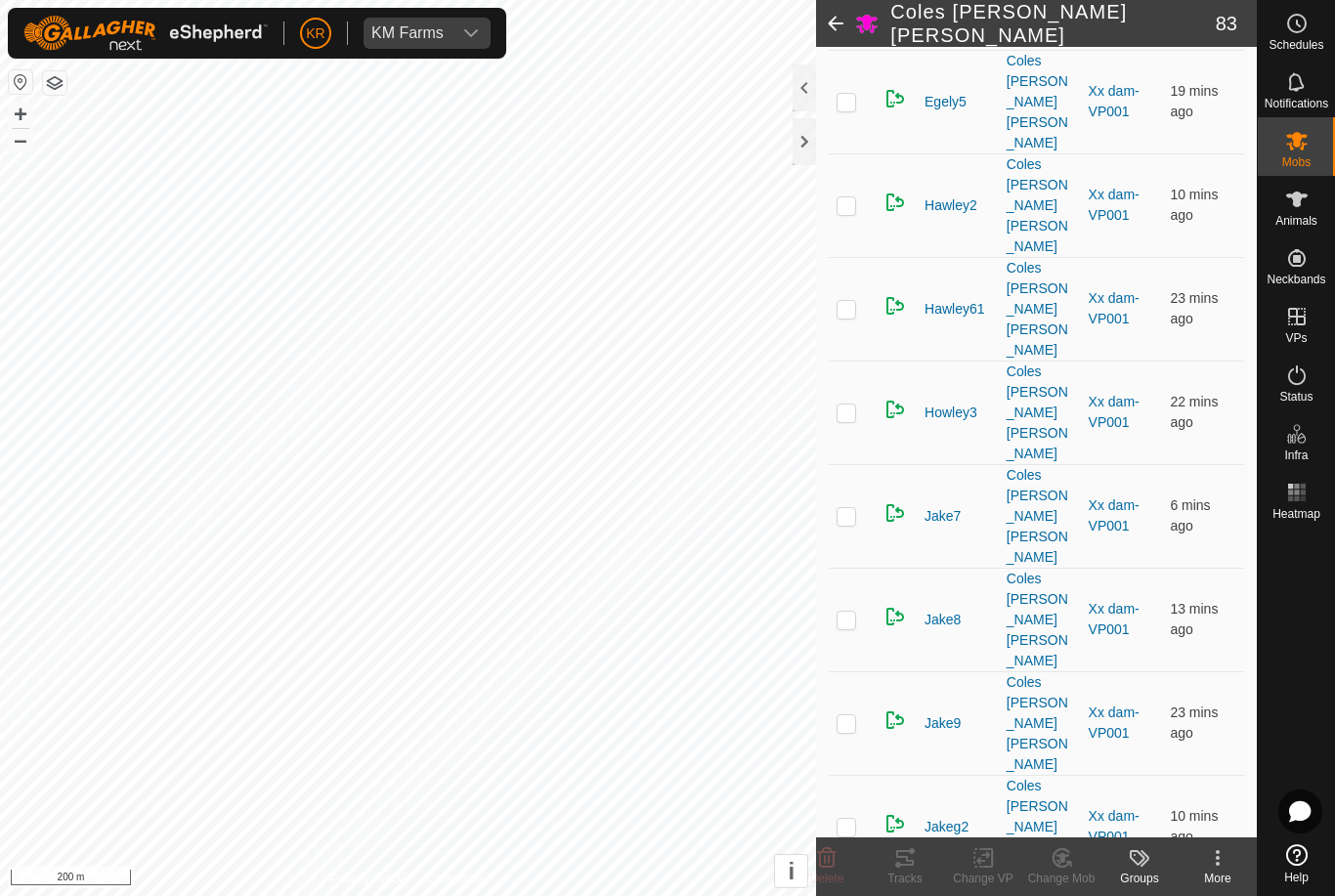
scroll to position [1424, 0]
click at [844, 863] on delete-svg-icon at bounding box center [827, 859] width 79 height 24
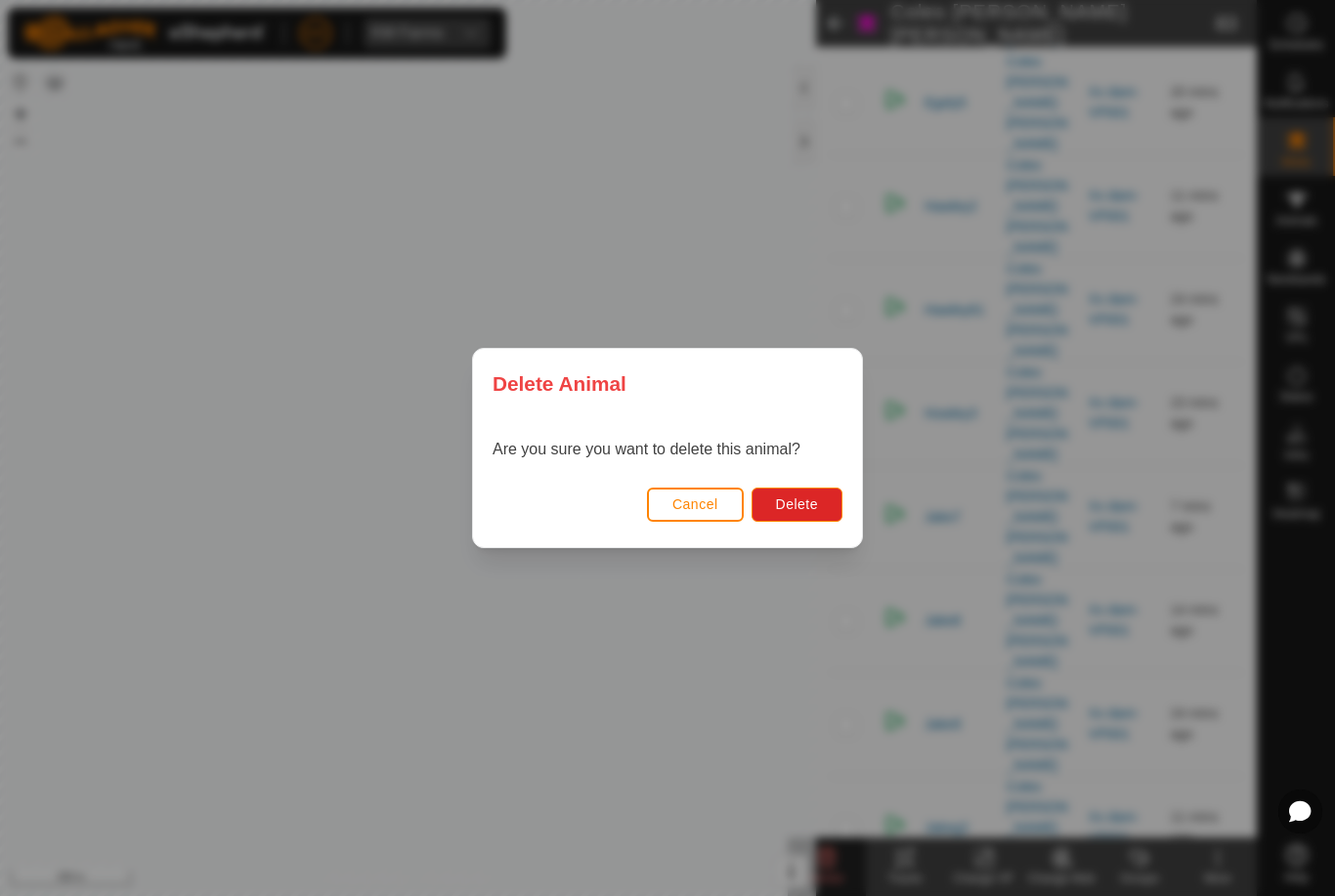
click at [794, 510] on span "Delete" at bounding box center [797, 504] width 42 height 16
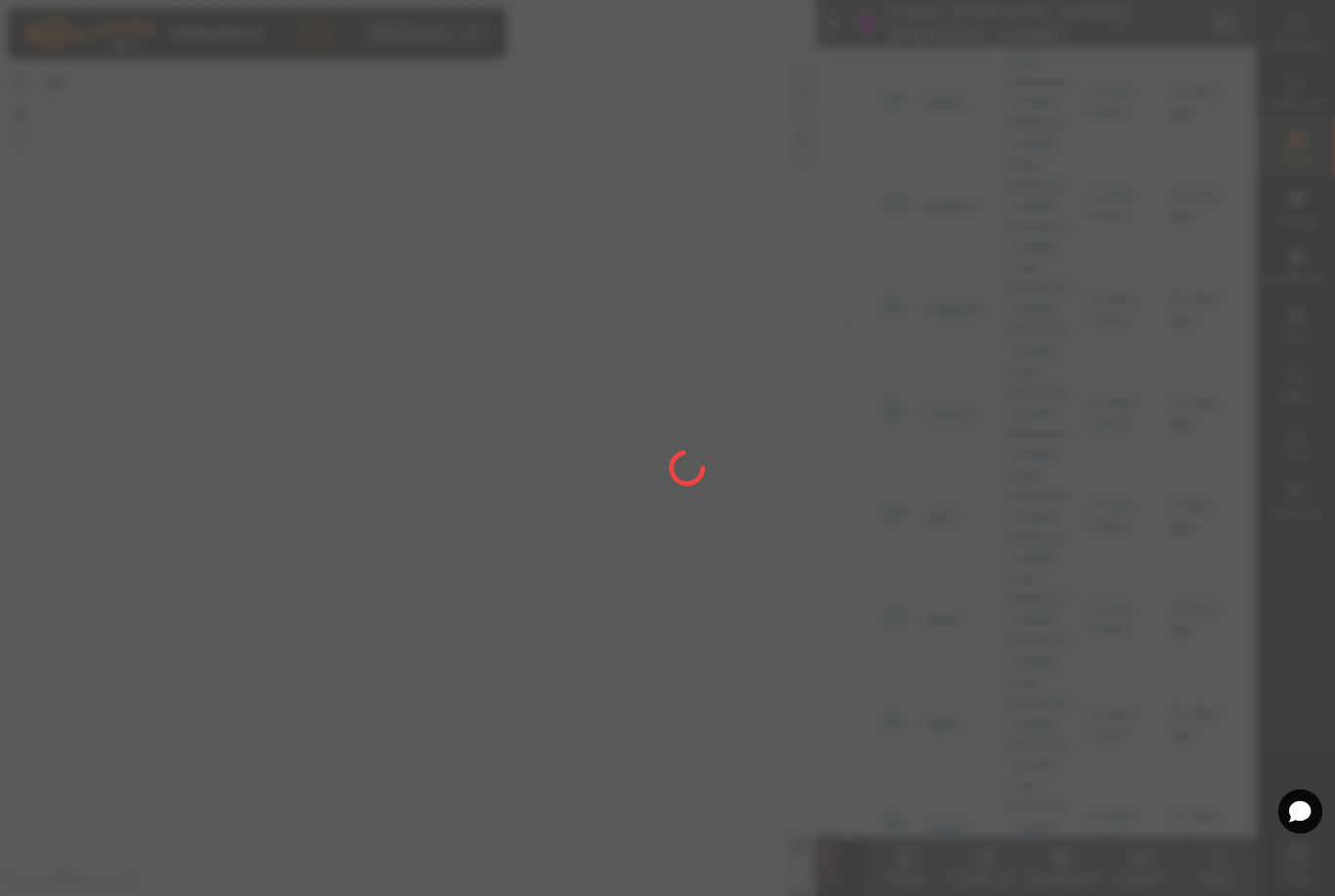
checkbox input "false"
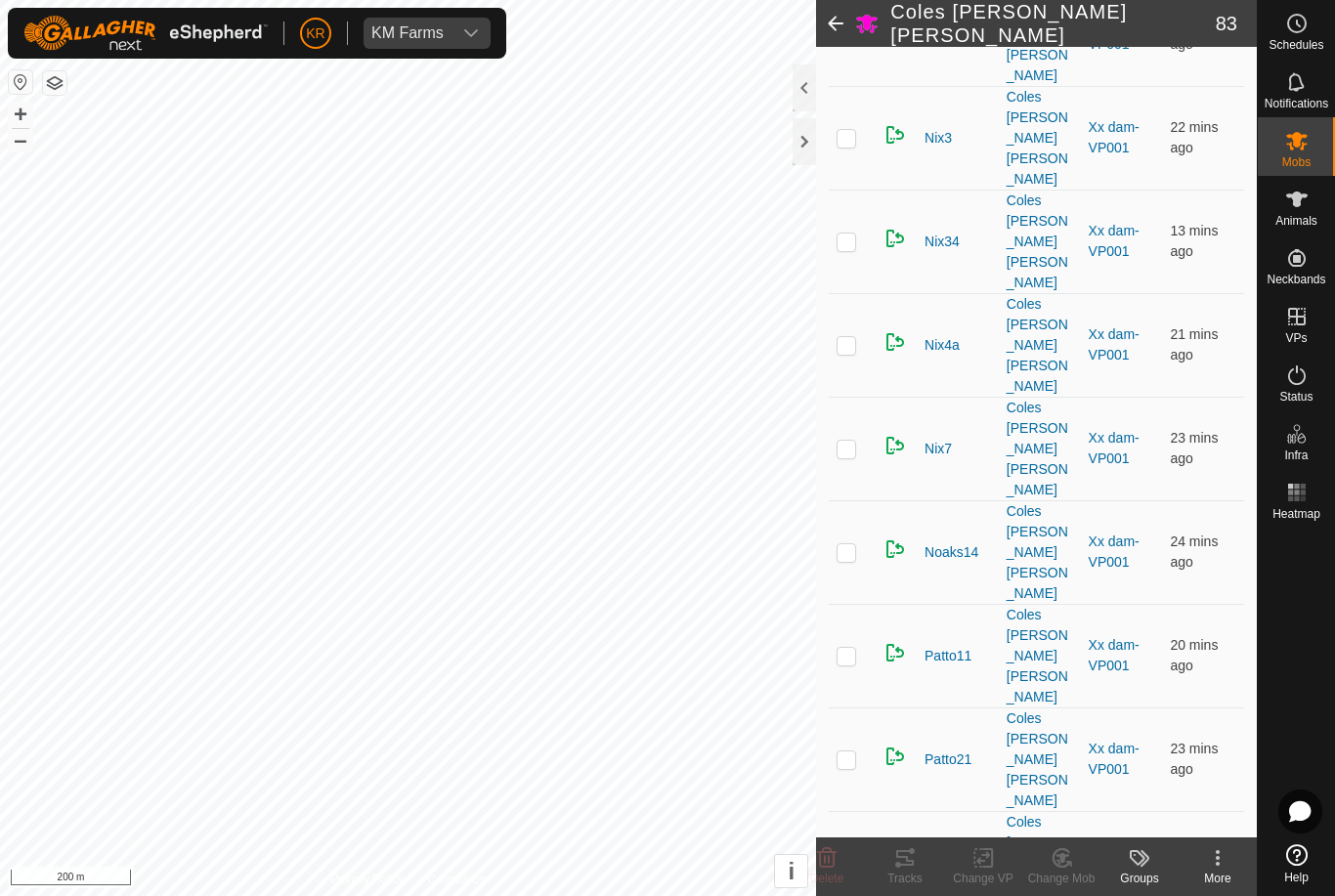
scroll to position [4490, 0]
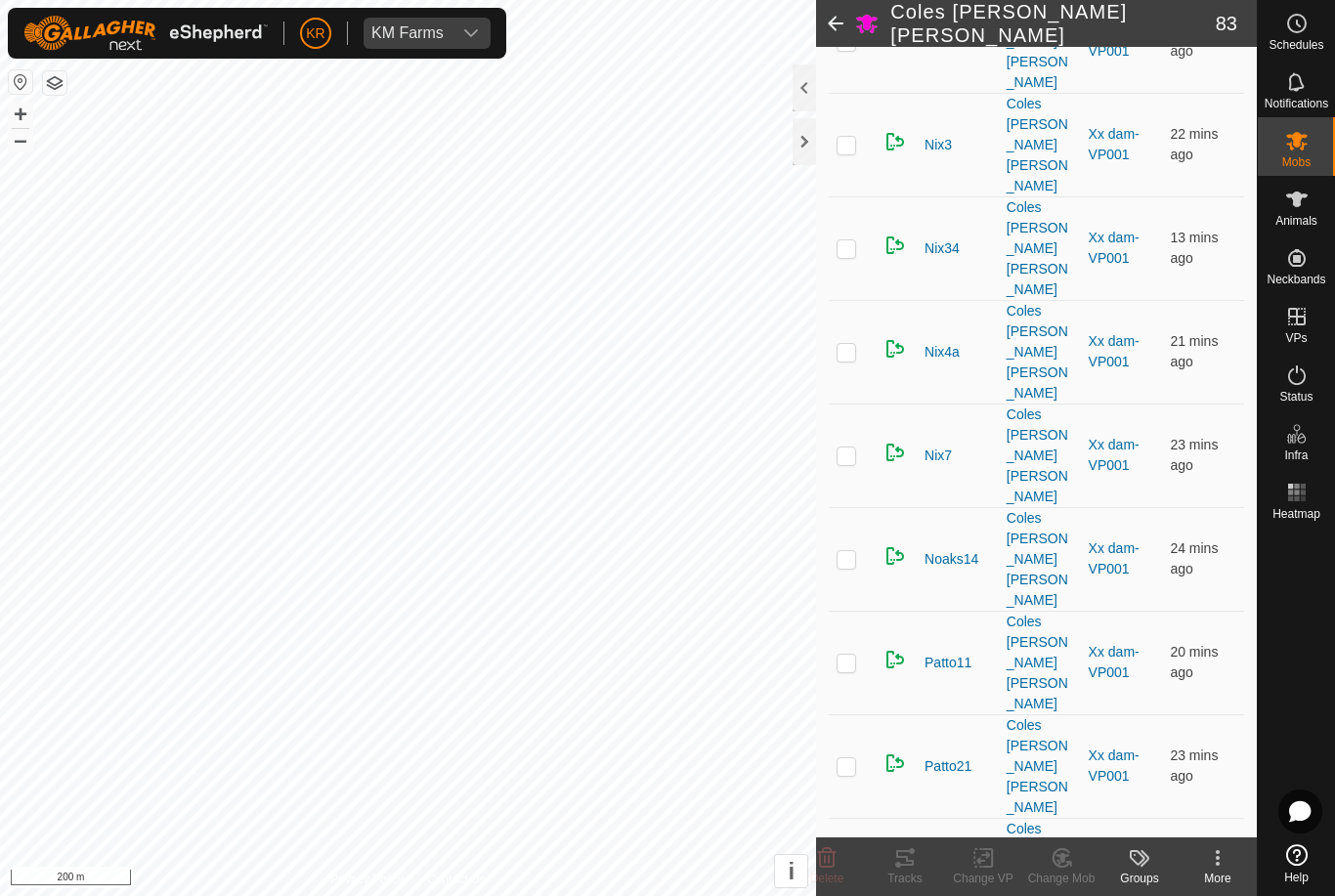
click at [841, 861] on delete-svg-icon at bounding box center [827, 859] width 79 height 24
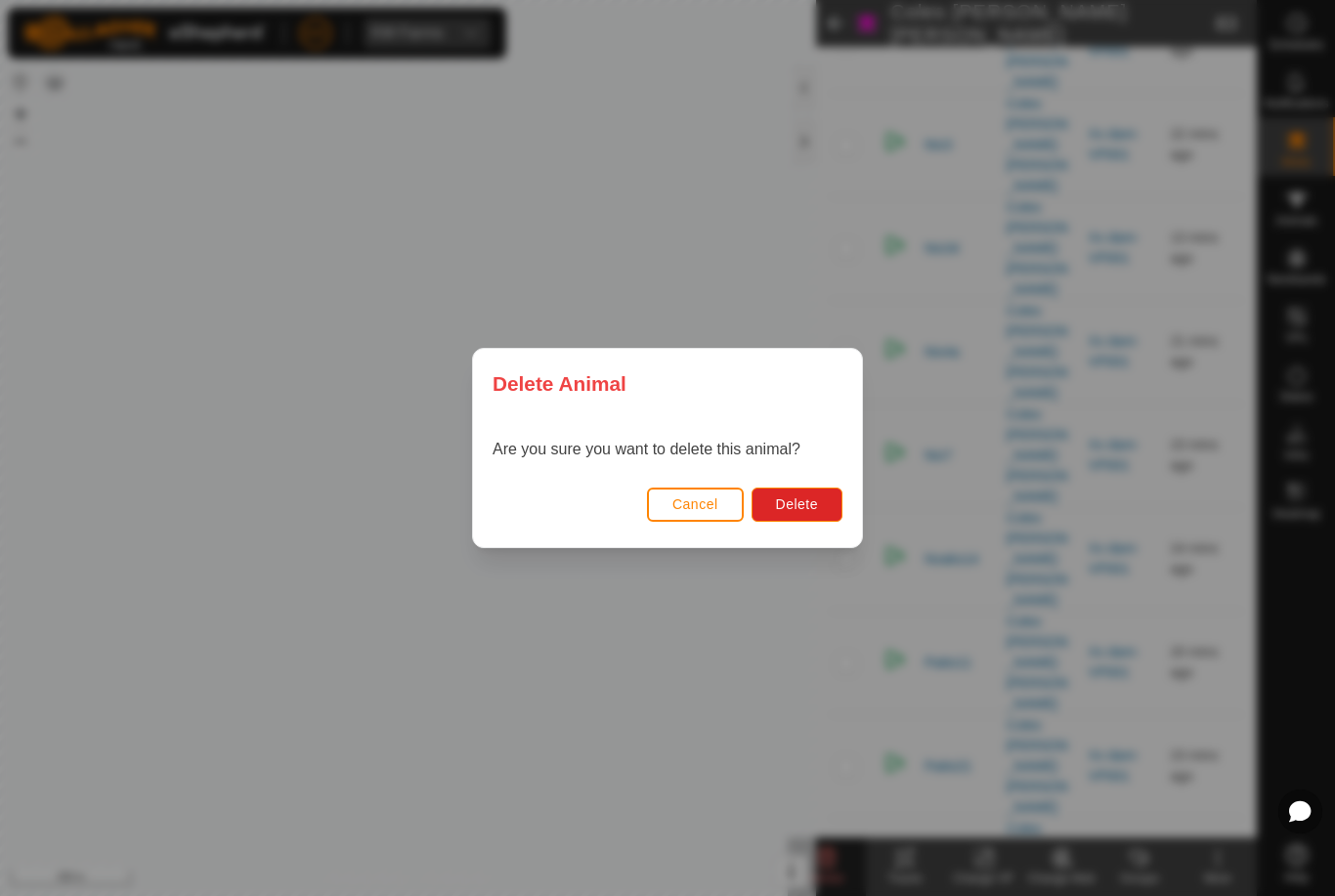
click at [811, 521] on button "Delete" at bounding box center [797, 504] width 91 height 34
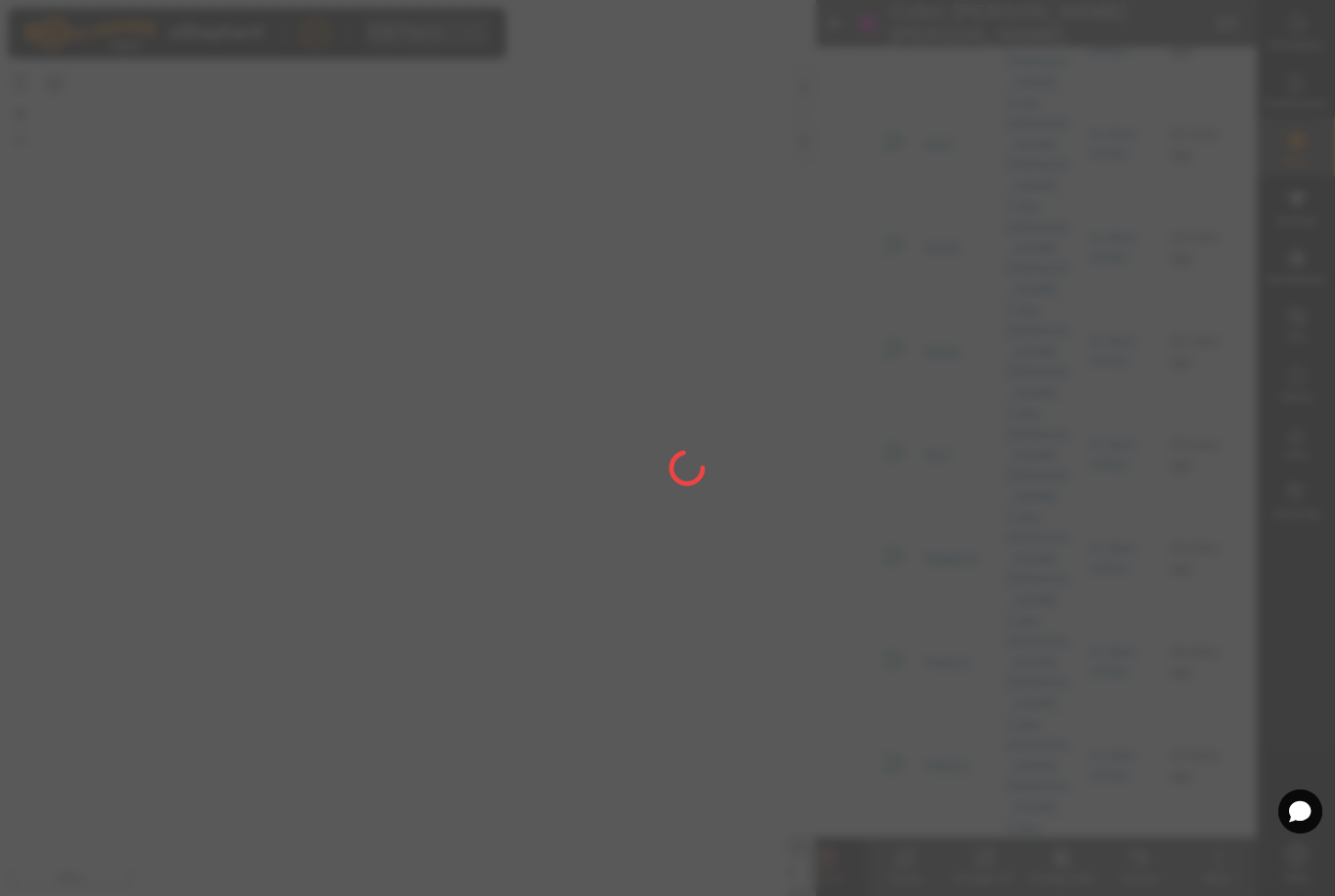
checkbox input "false"
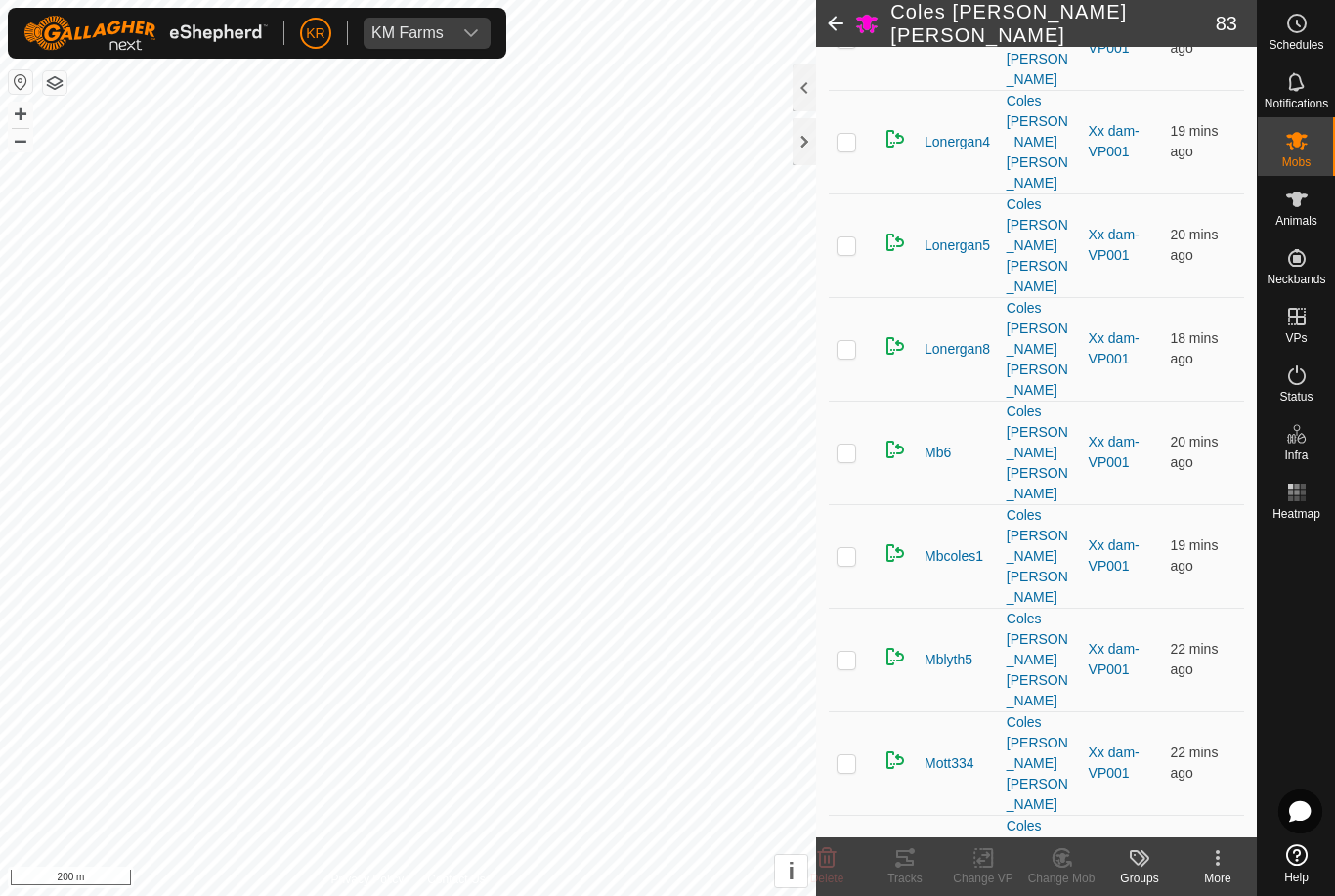
scroll to position [3327, 0]
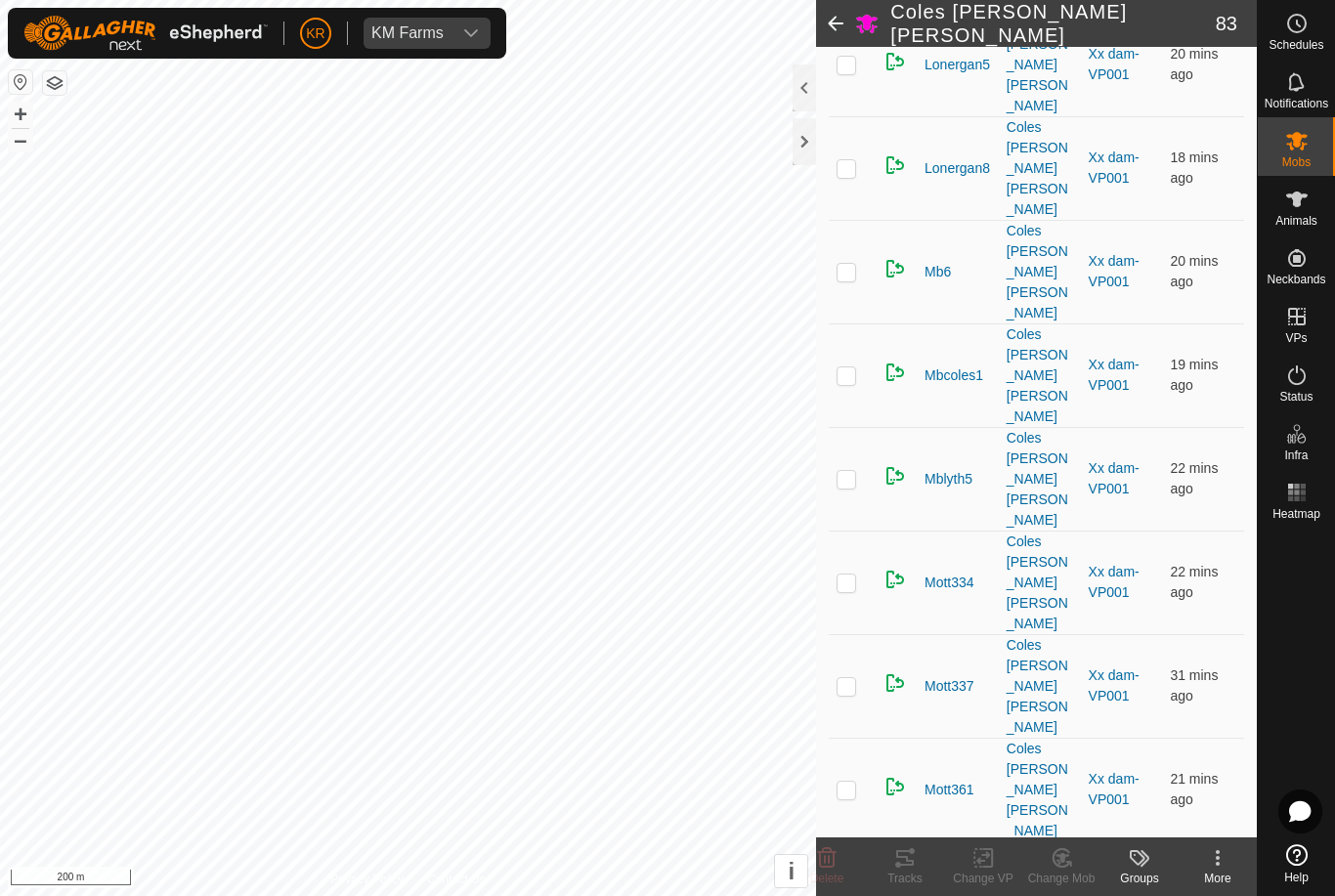
click at [833, 856] on icon at bounding box center [827, 859] width 19 height 20
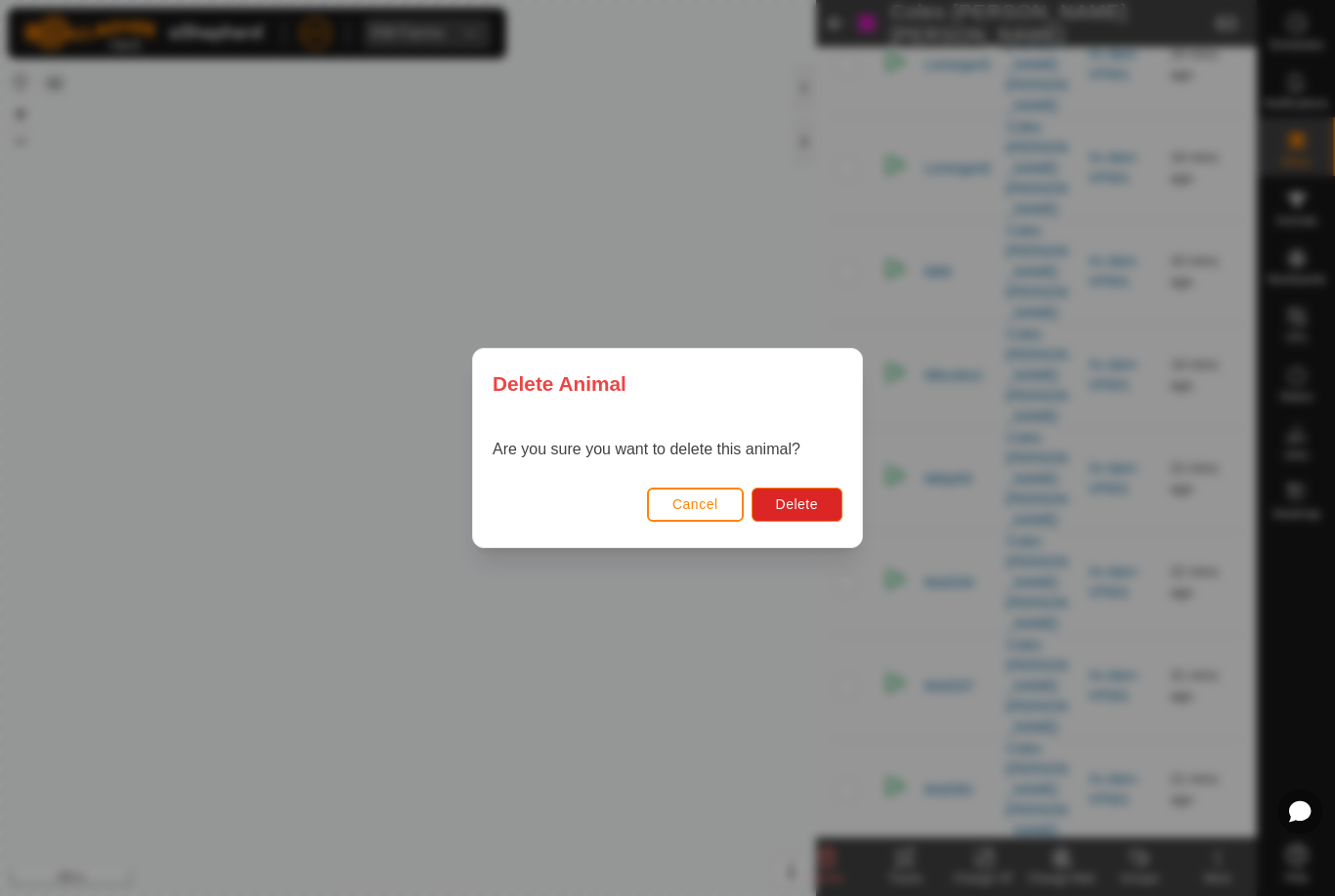
click at [832, 859] on div "Delete Animal Are you sure you want to delete this animal? Cancel Delete" at bounding box center [667, 448] width 1335 height 896
click at [796, 510] on span "Delete" at bounding box center [797, 504] width 42 height 16
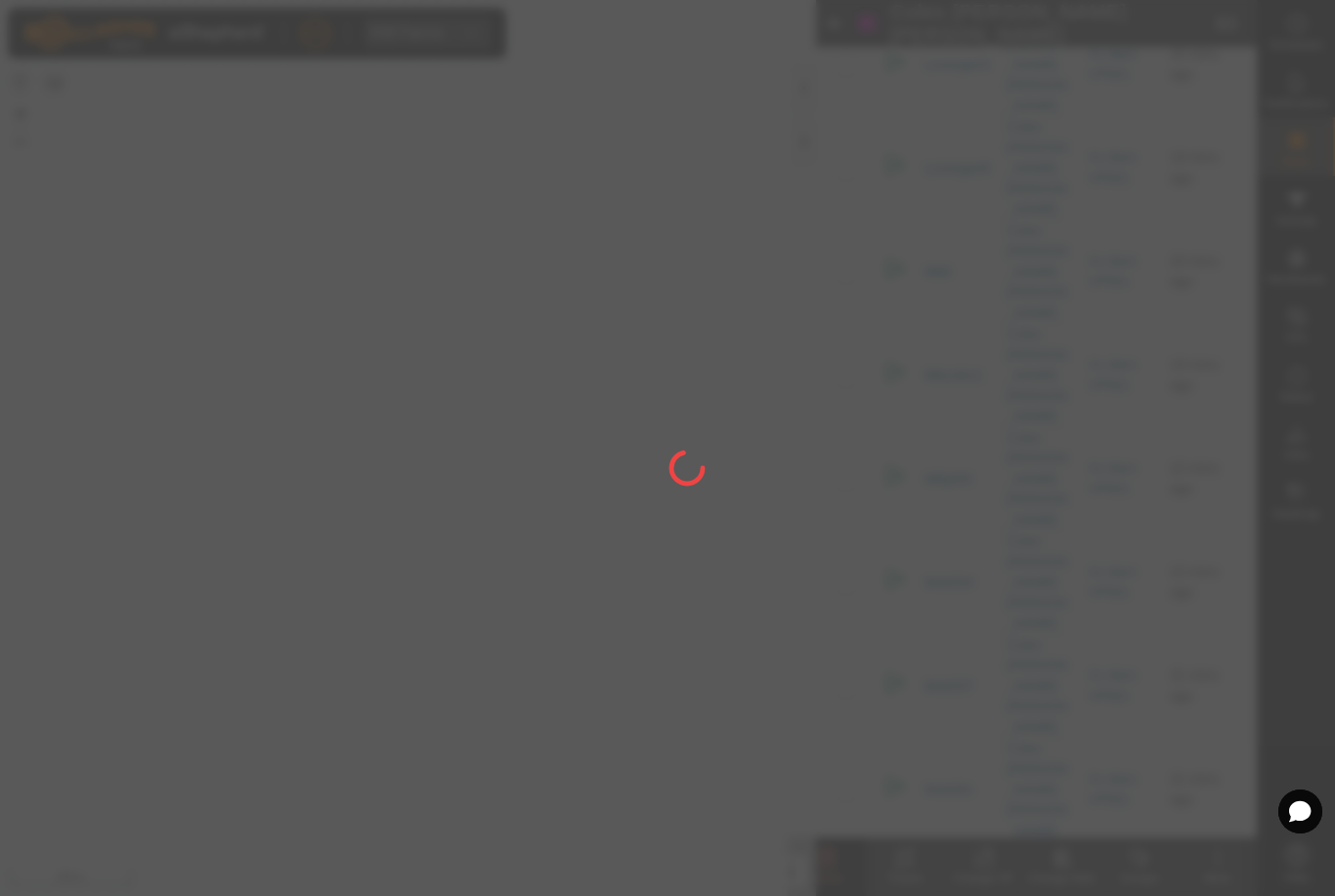
checkbox input "false"
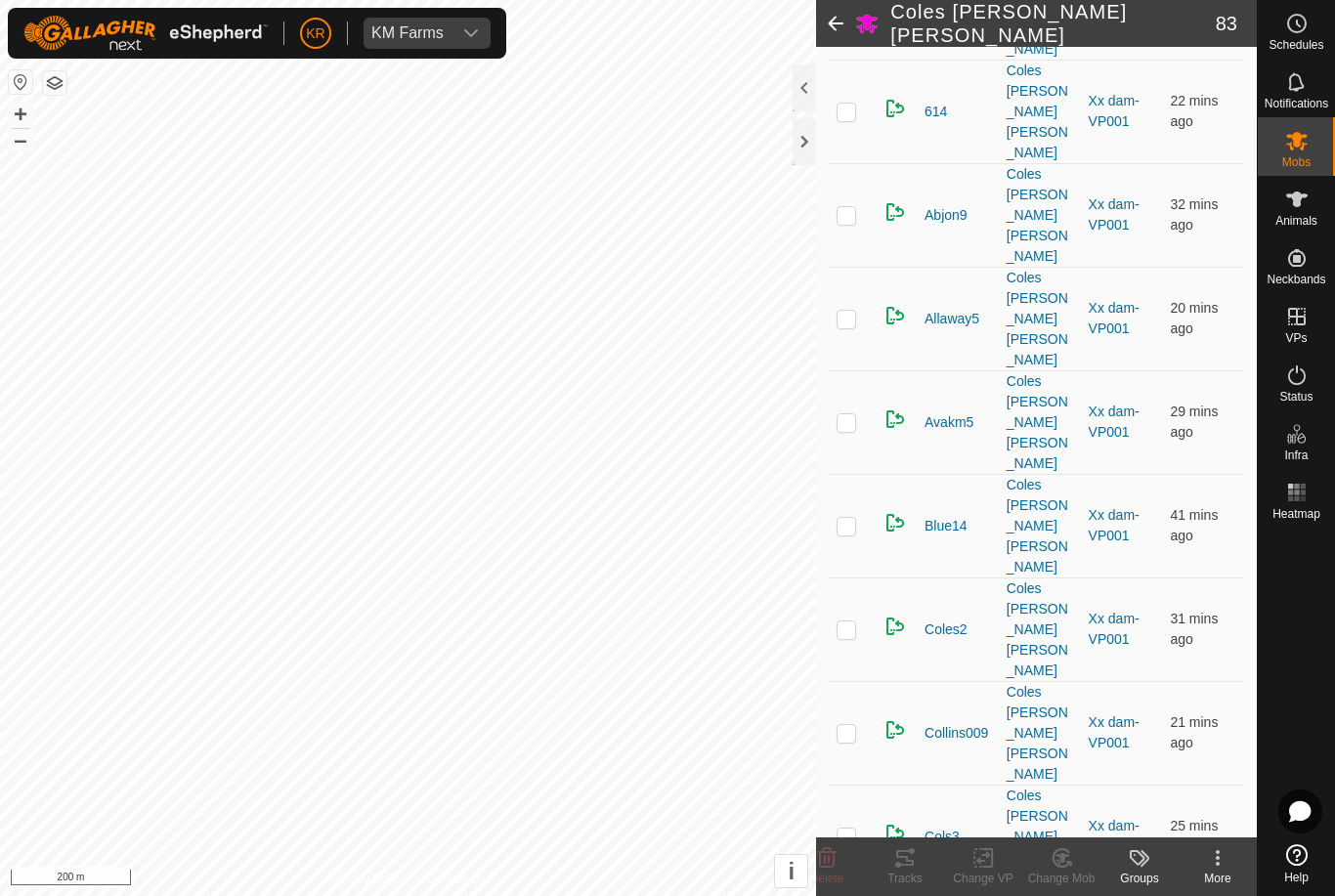
scroll to position [365, 0]
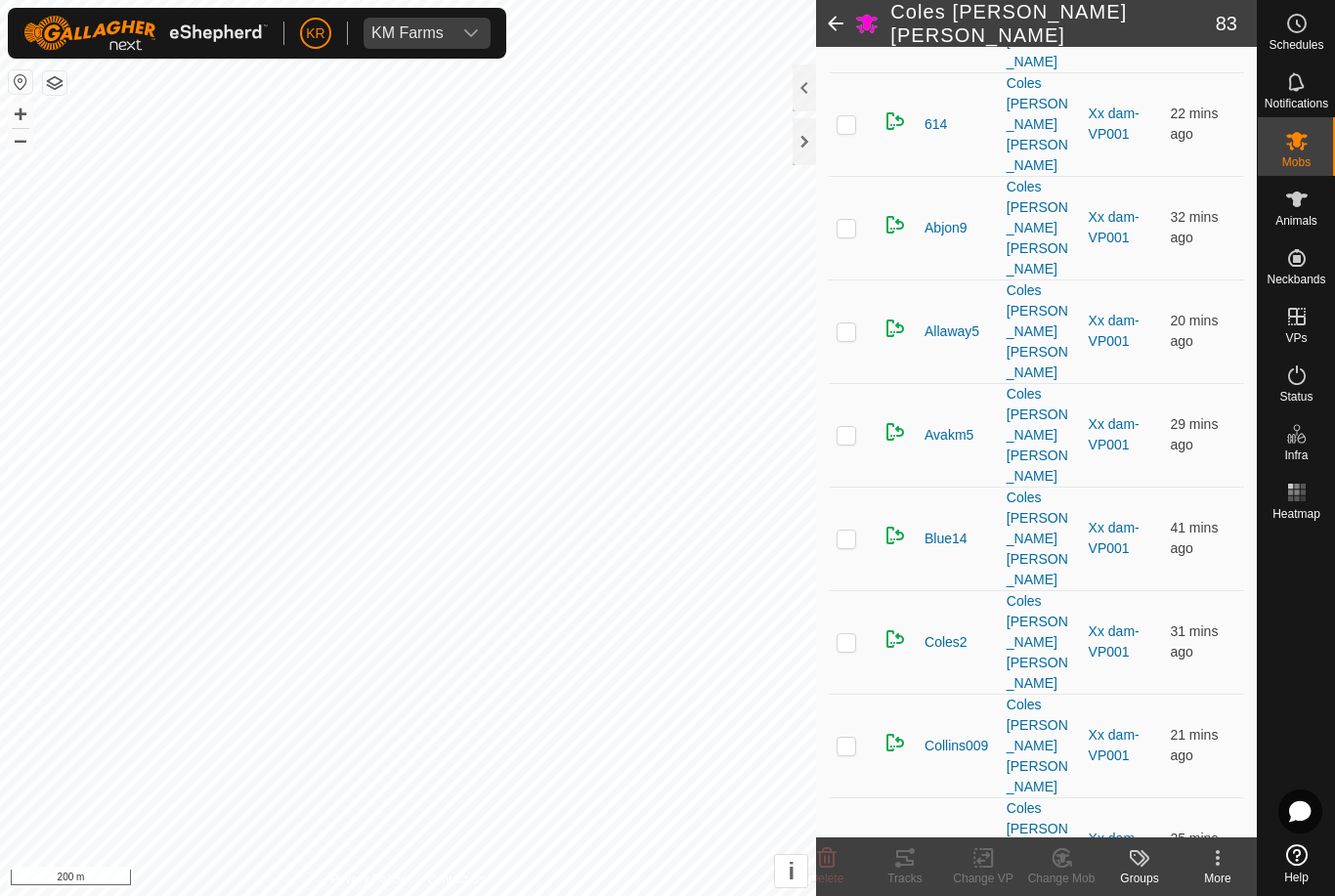
click at [850, 738] on p-checkbox at bounding box center [847, 746] width 20 height 16
click at [837, 859] on icon at bounding box center [827, 859] width 24 height 24
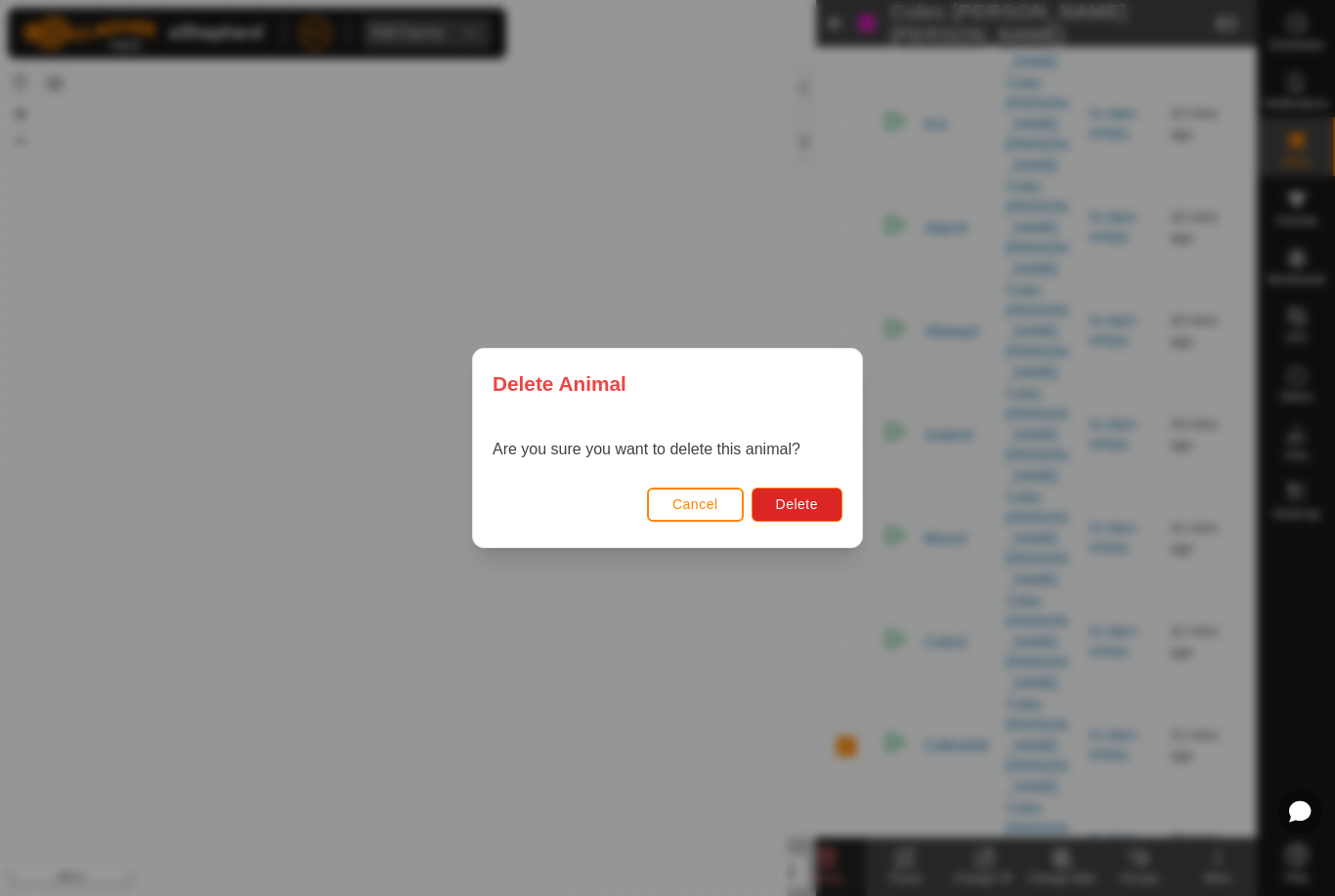
click at [804, 502] on span "Delete" at bounding box center [797, 504] width 42 height 16
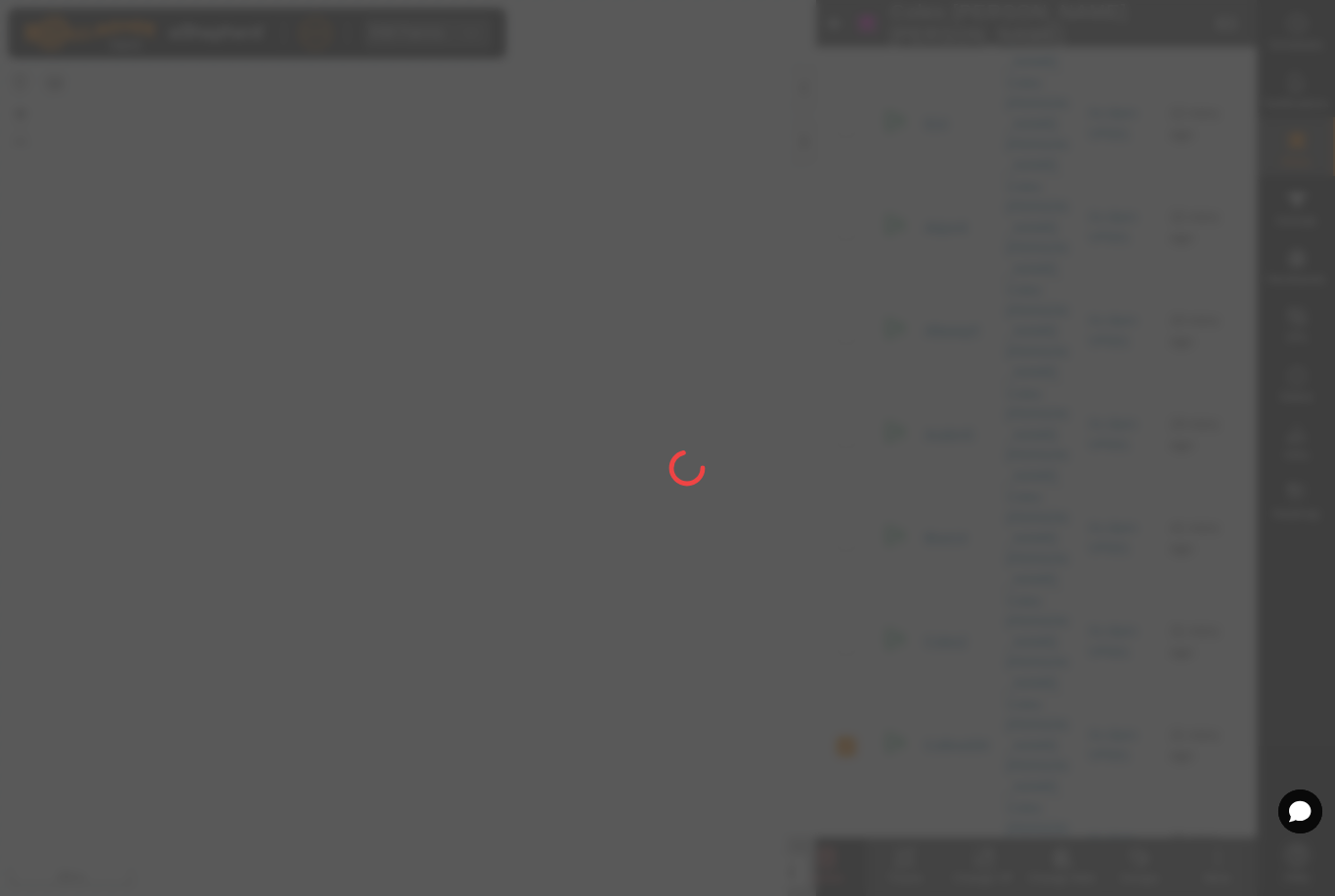
checkbox input "false"
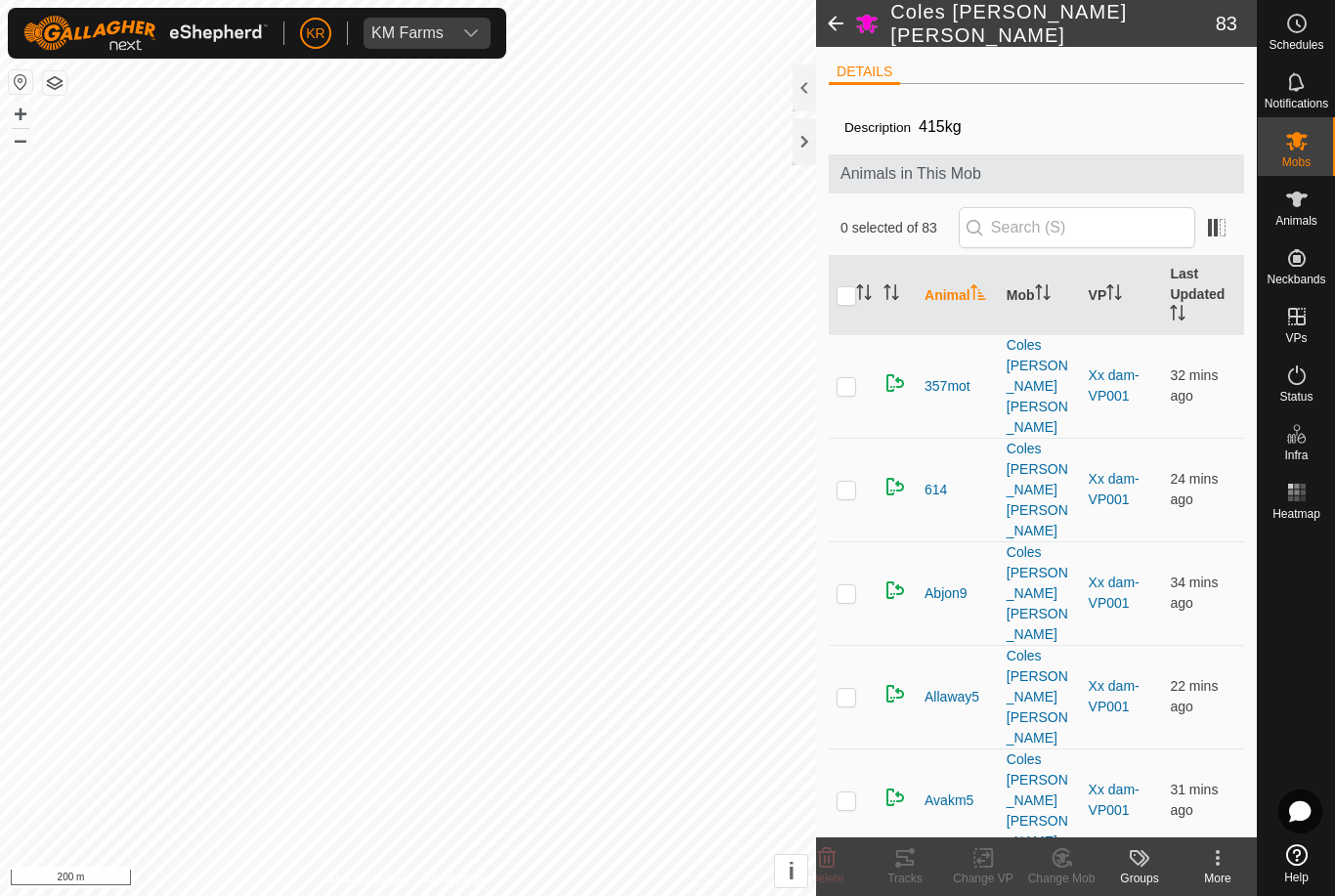
scroll to position [0, 0]
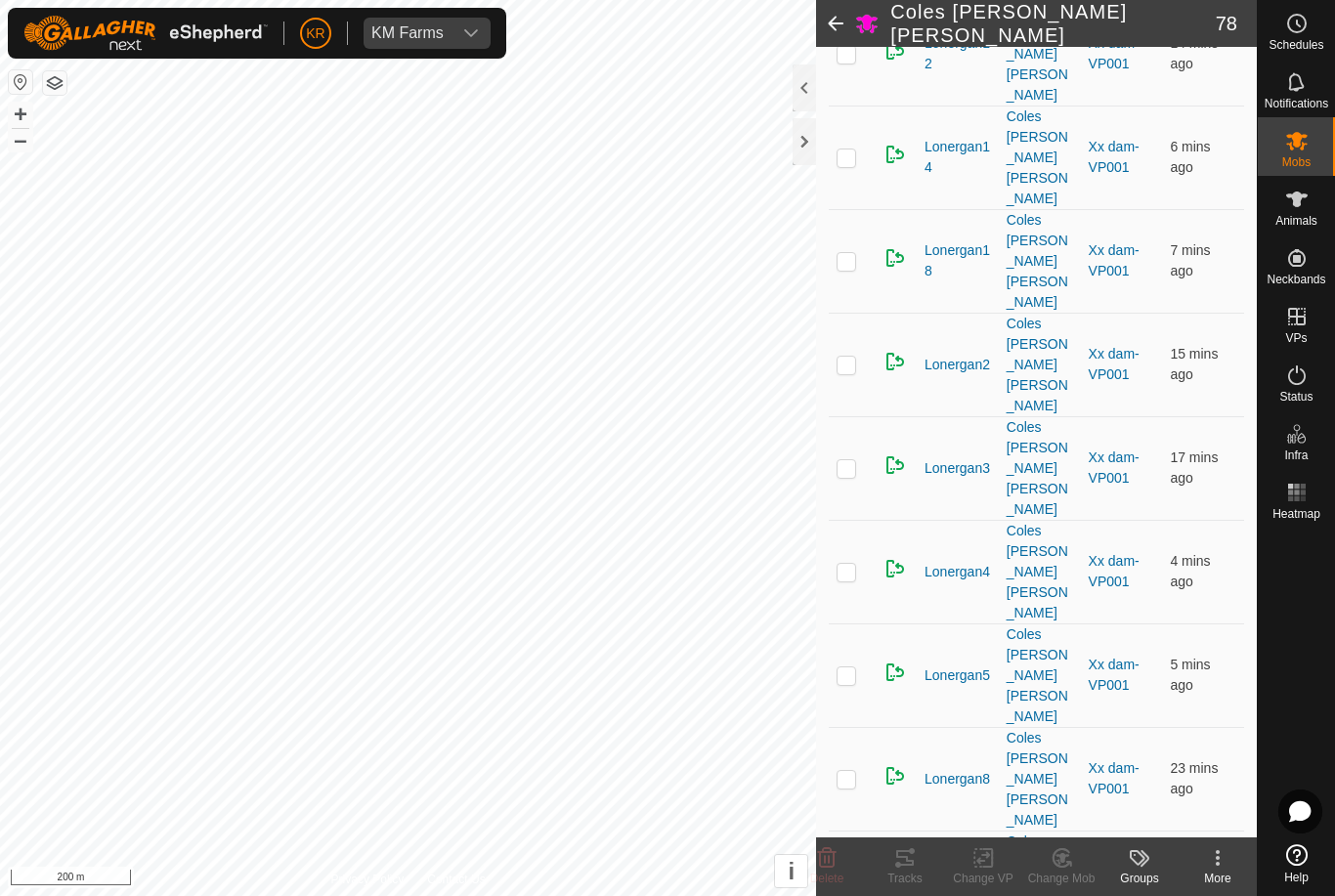
scroll to position [2543, 0]
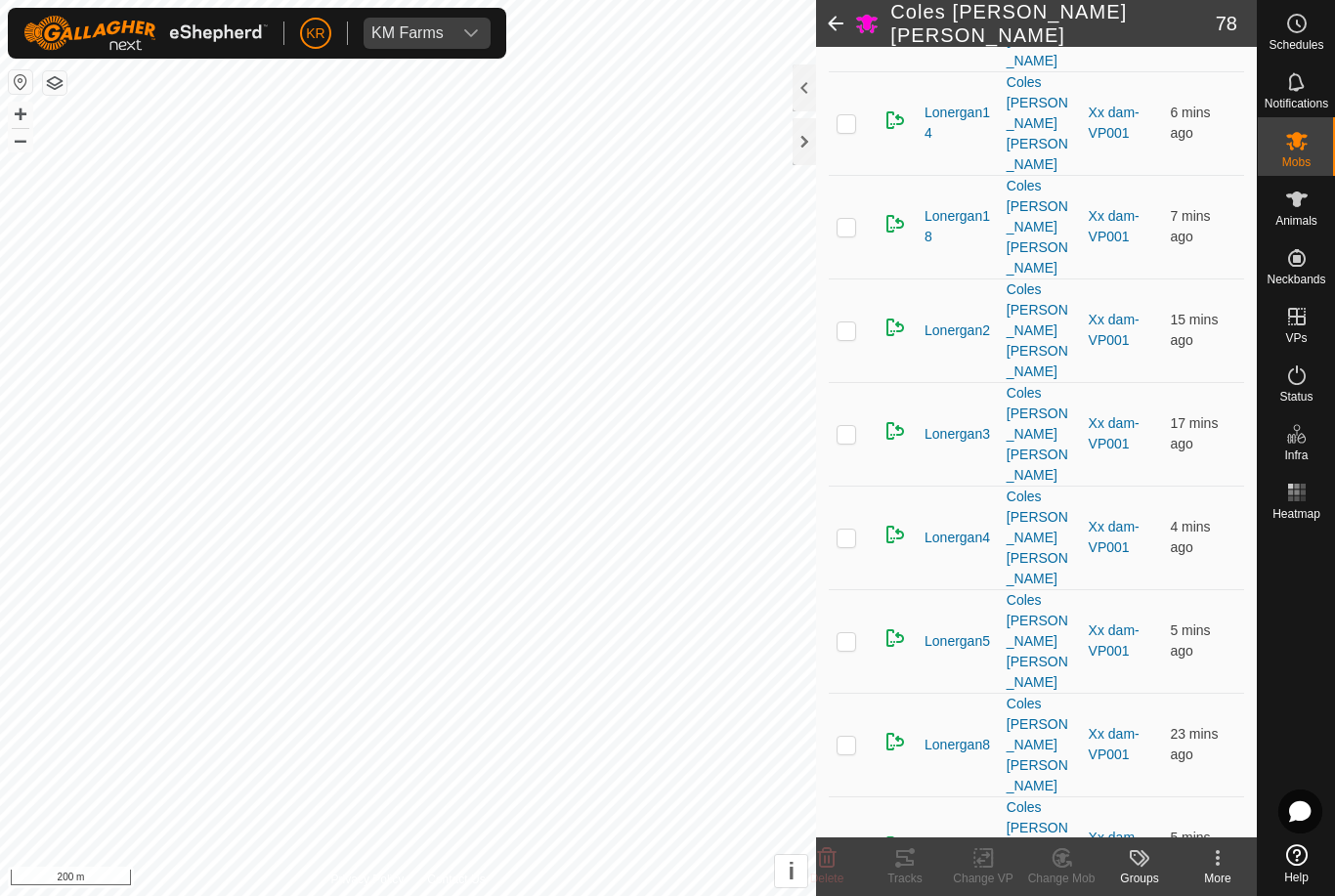
click at [835, 860] on icon at bounding box center [827, 859] width 19 height 20
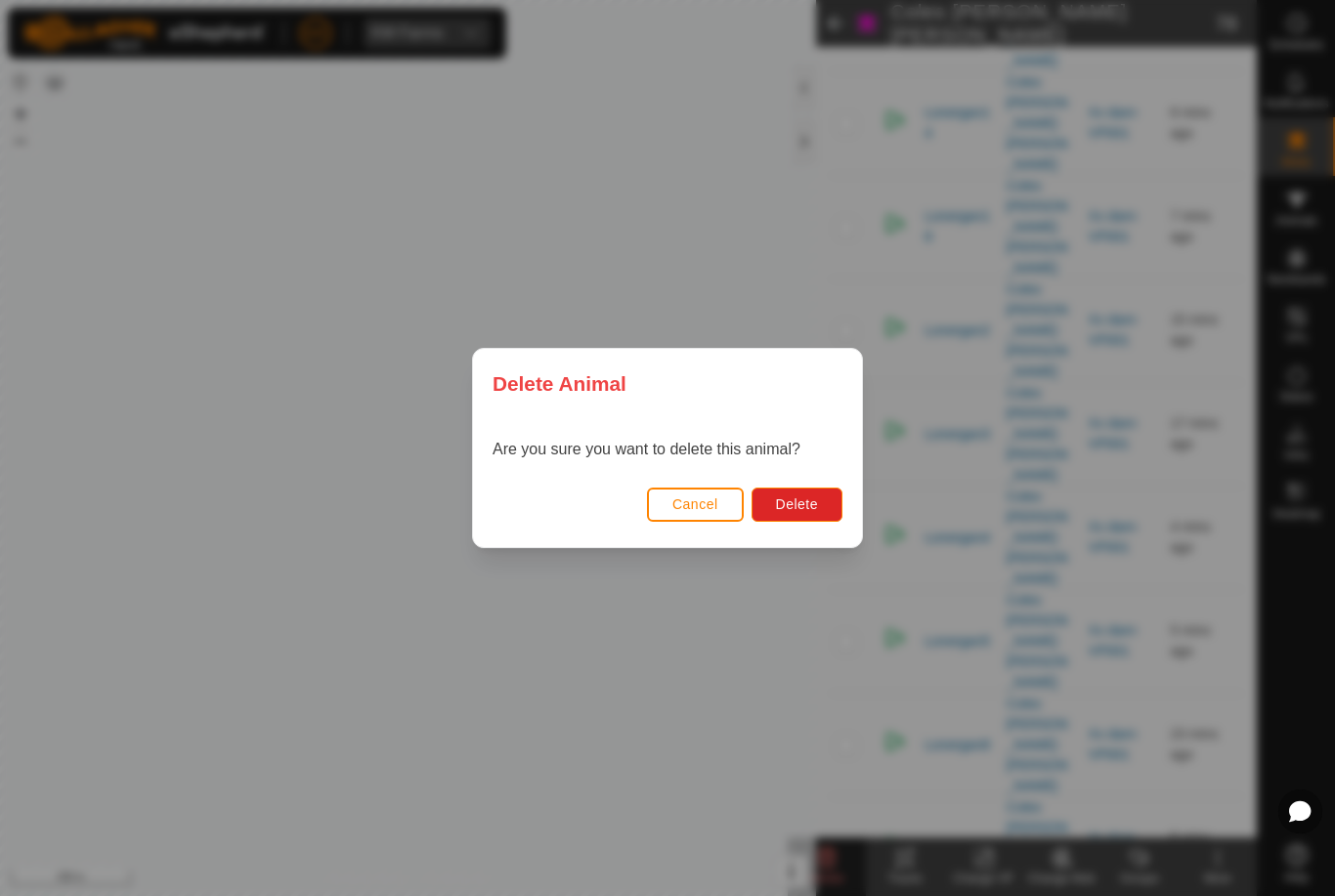
click at [787, 500] on span "Delete" at bounding box center [797, 504] width 42 height 16
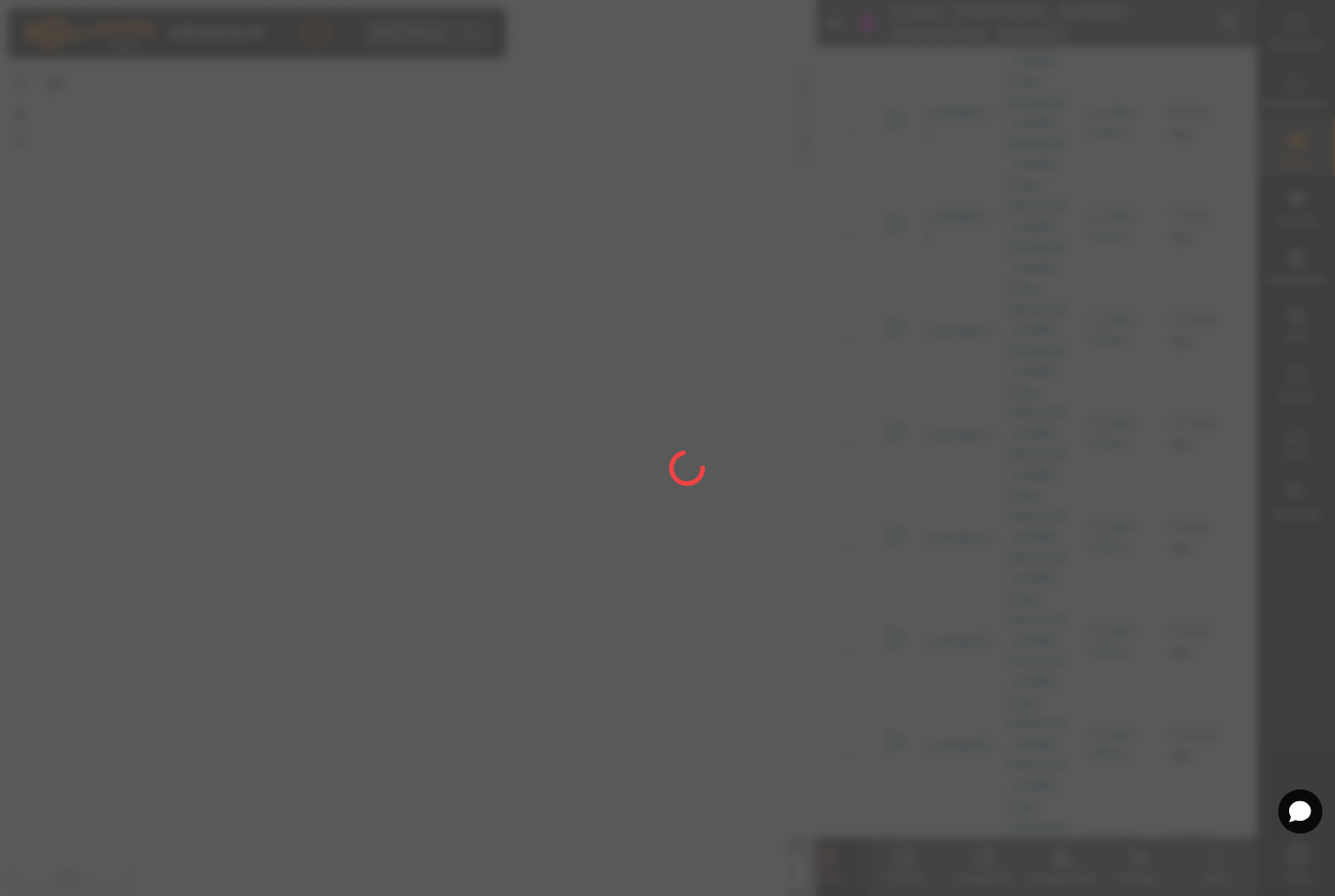
checkbox input "false"
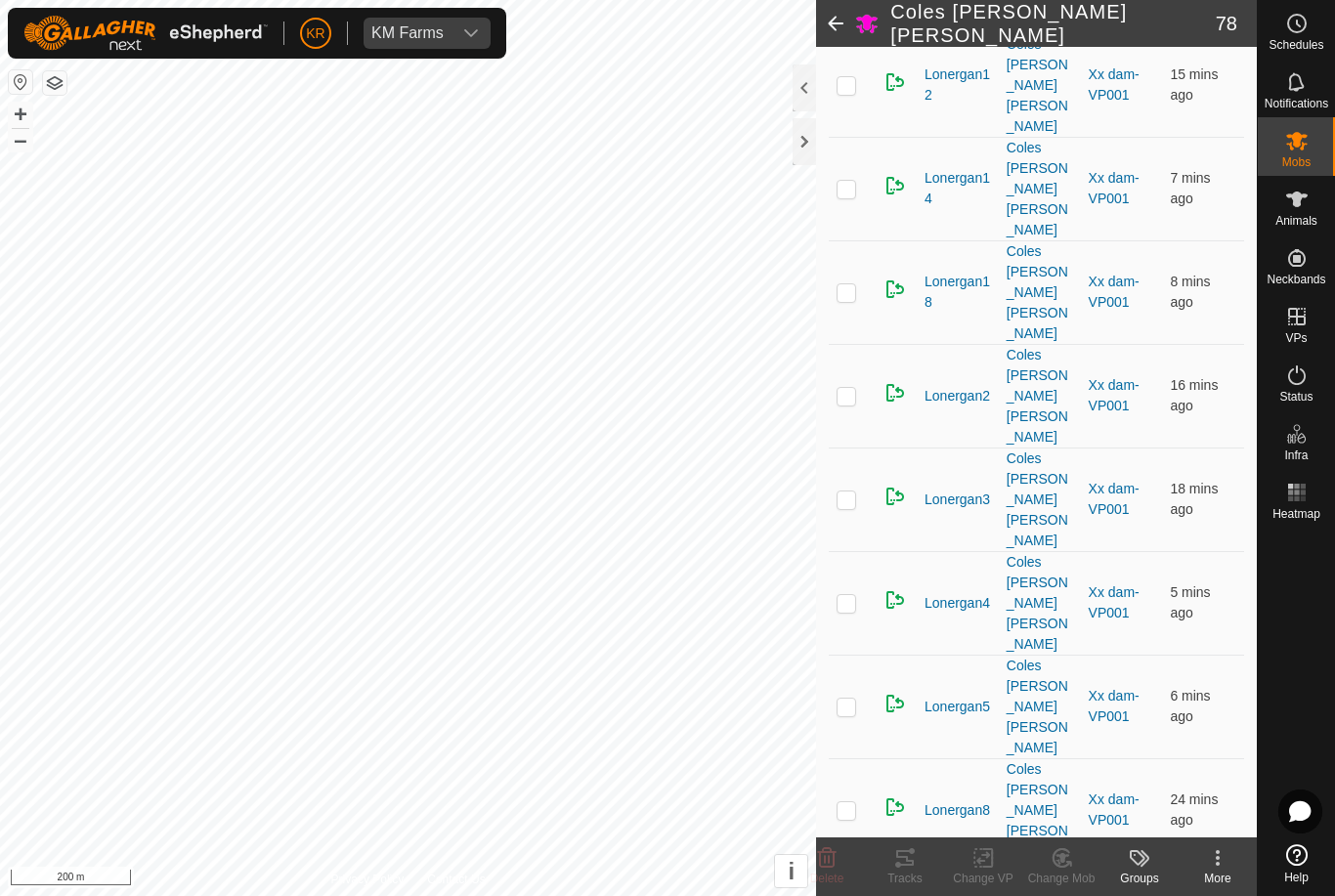
scroll to position [2476, 0]
click at [838, 859] on icon at bounding box center [827, 859] width 24 height 24
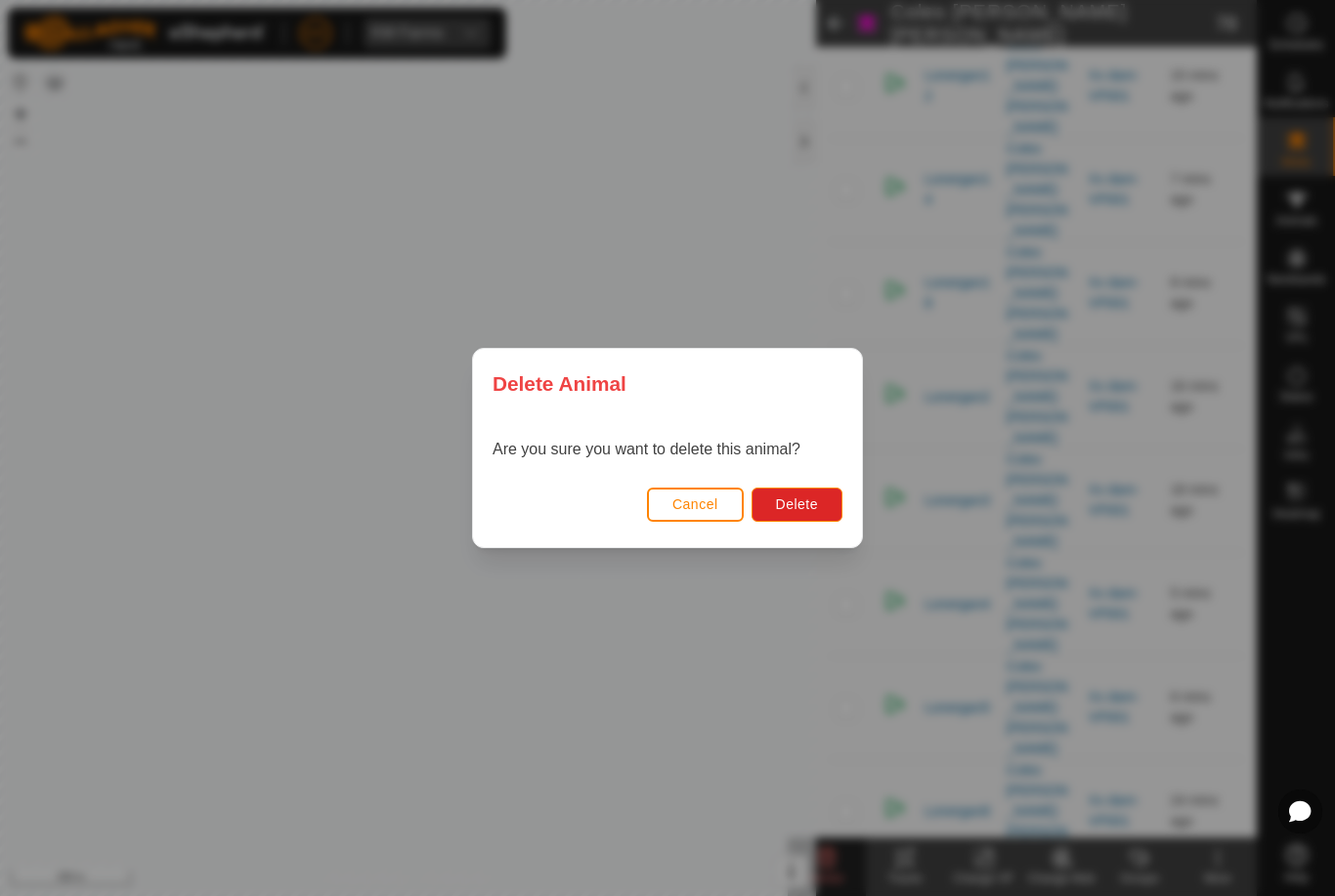
click at [794, 496] on span "Delete" at bounding box center [797, 504] width 42 height 16
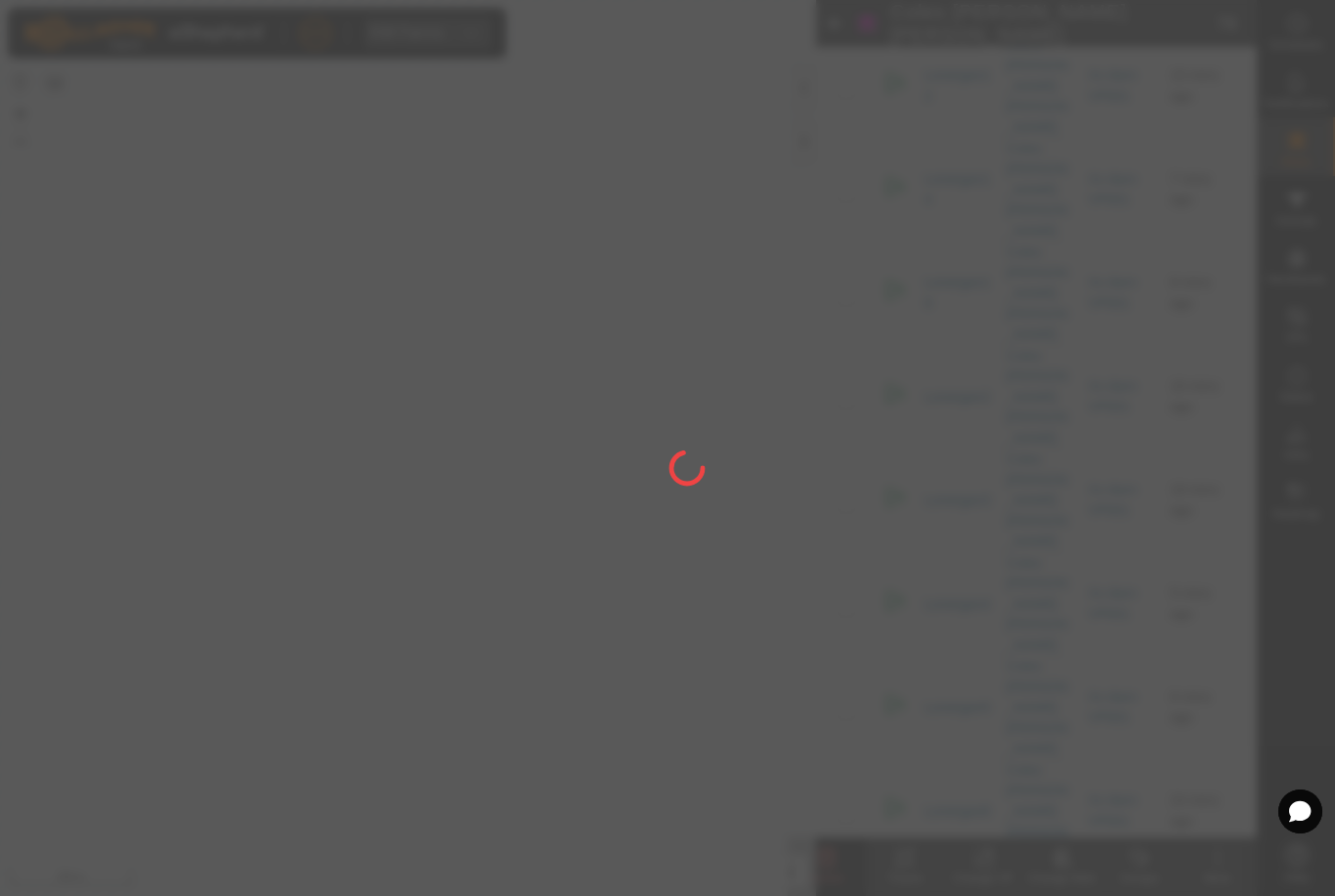
checkbox input "false"
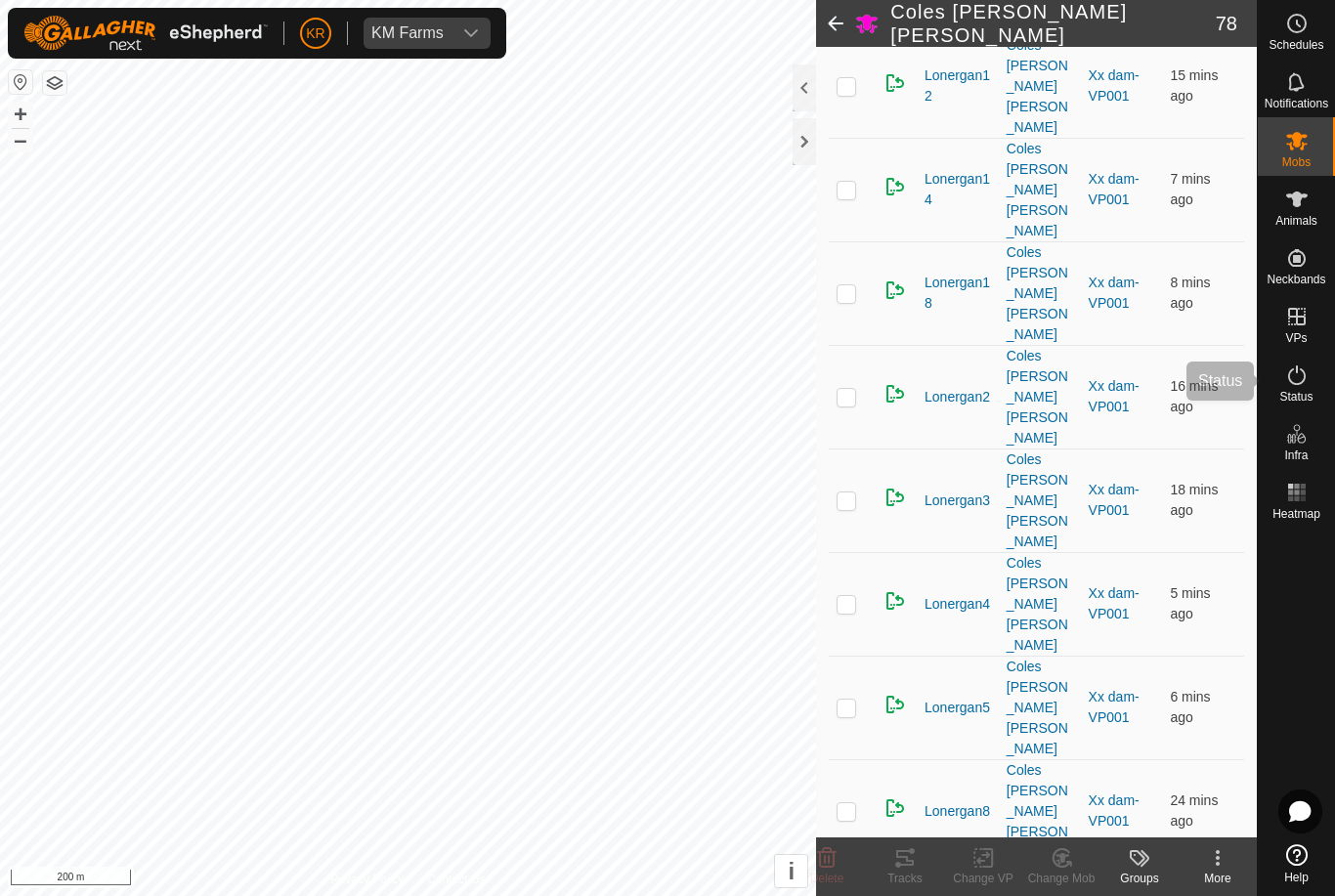
click at [1297, 378] on icon at bounding box center [1297, 375] width 24 height 24
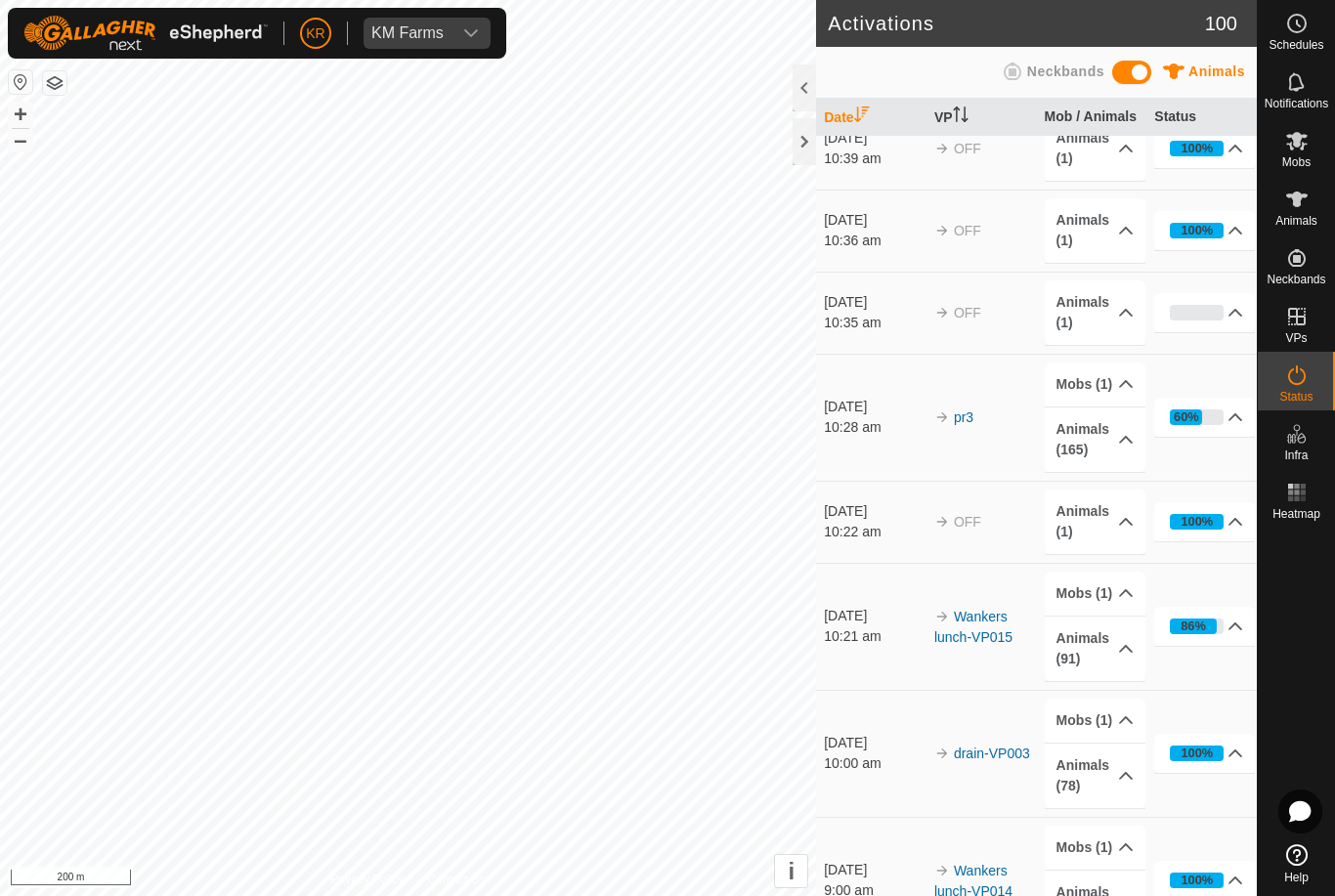
scroll to position [2167, 0]
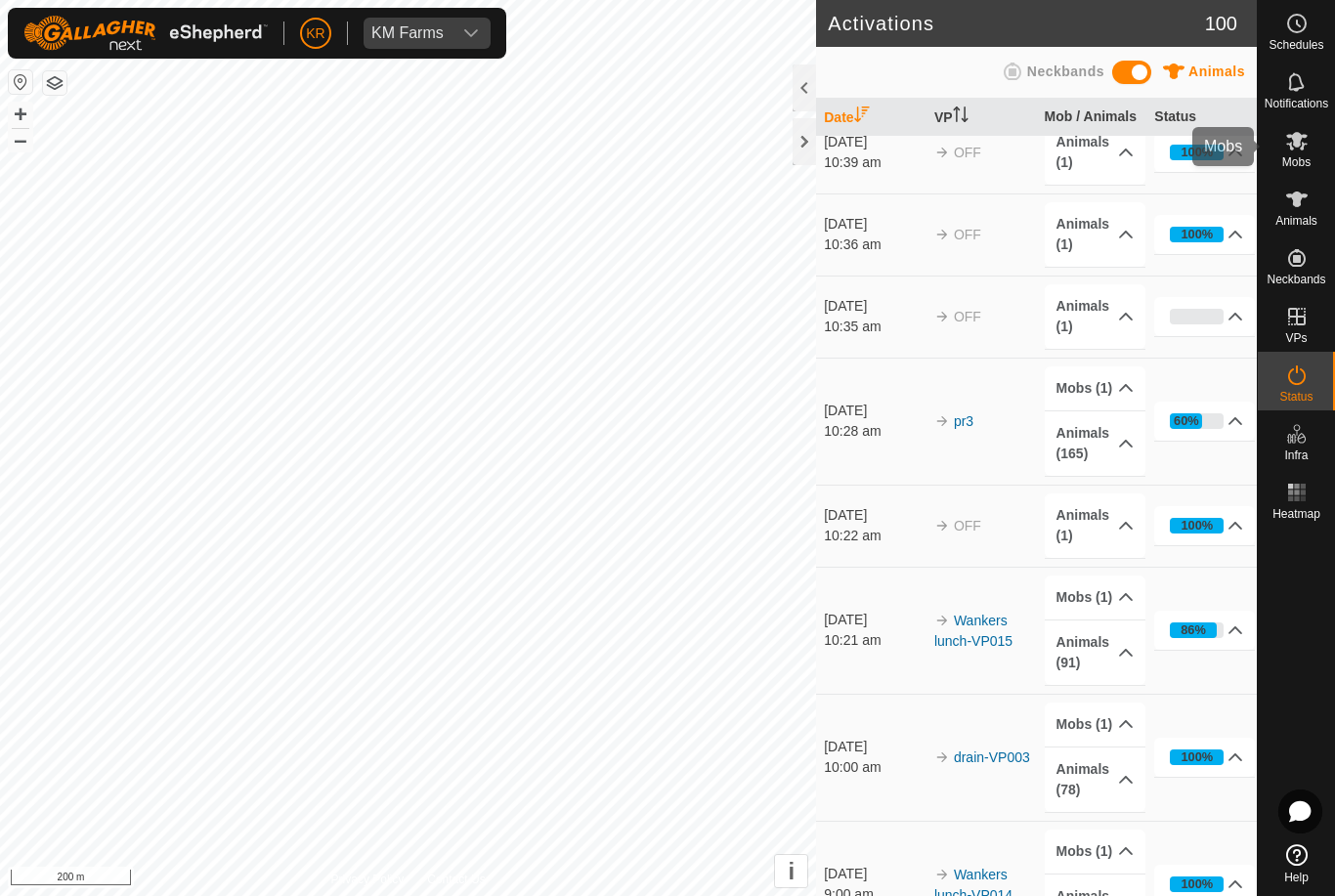
click at [1300, 138] on icon at bounding box center [1297, 140] width 22 height 19
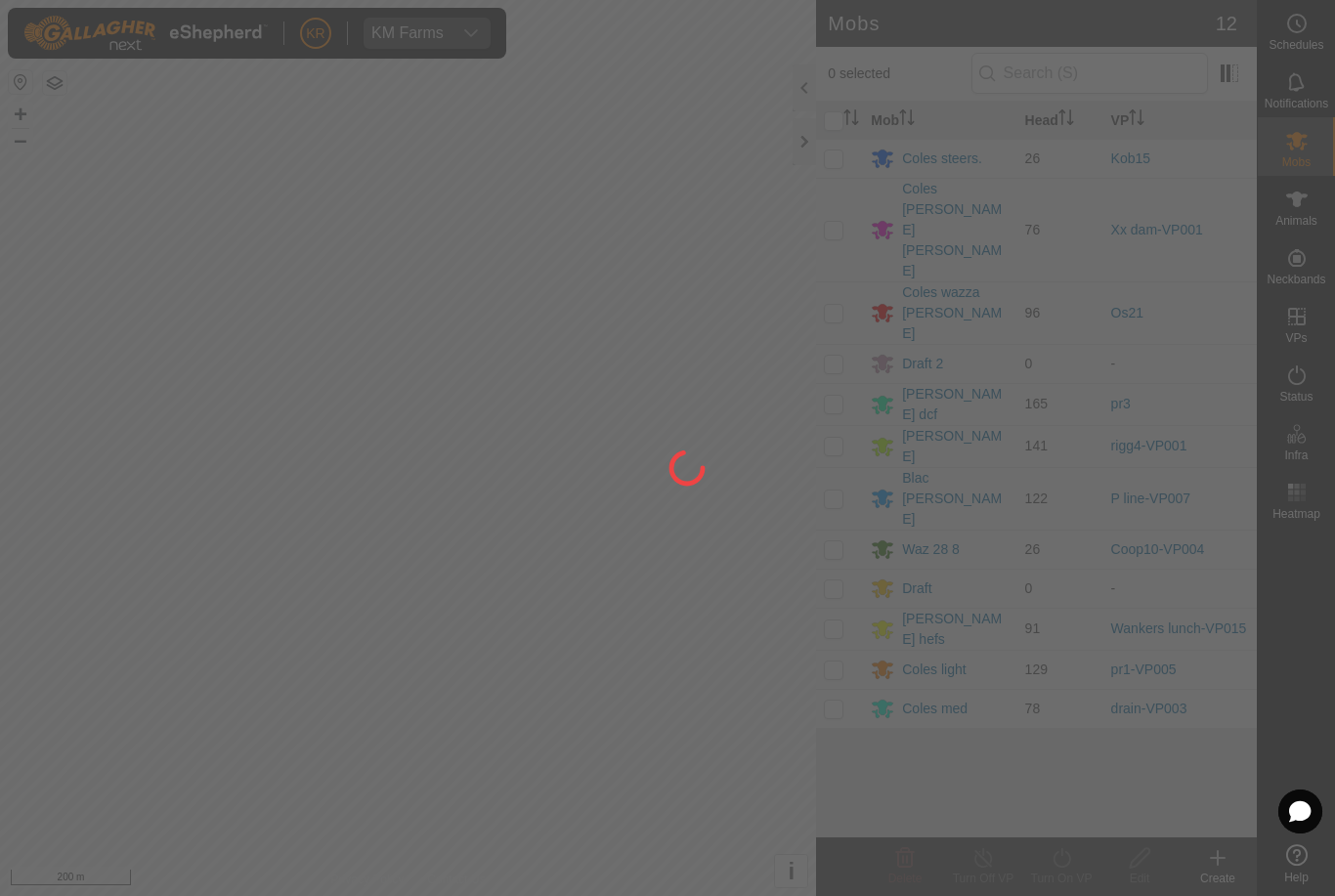
click at [938, 198] on div at bounding box center [667, 448] width 1335 height 896
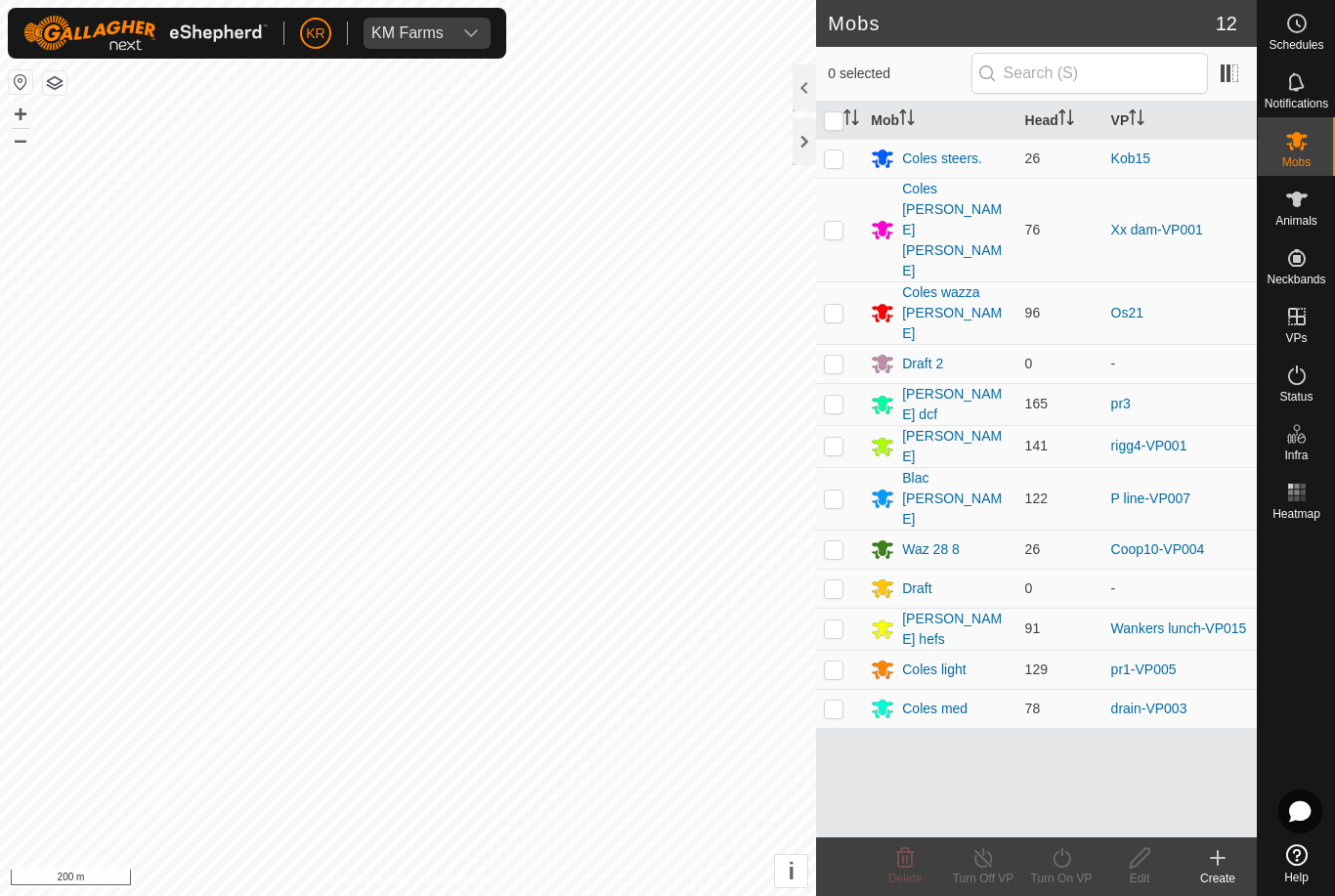
click at [945, 187] on div "Coles [PERSON_NAME] [PERSON_NAME]" at bounding box center [955, 230] width 106 height 102
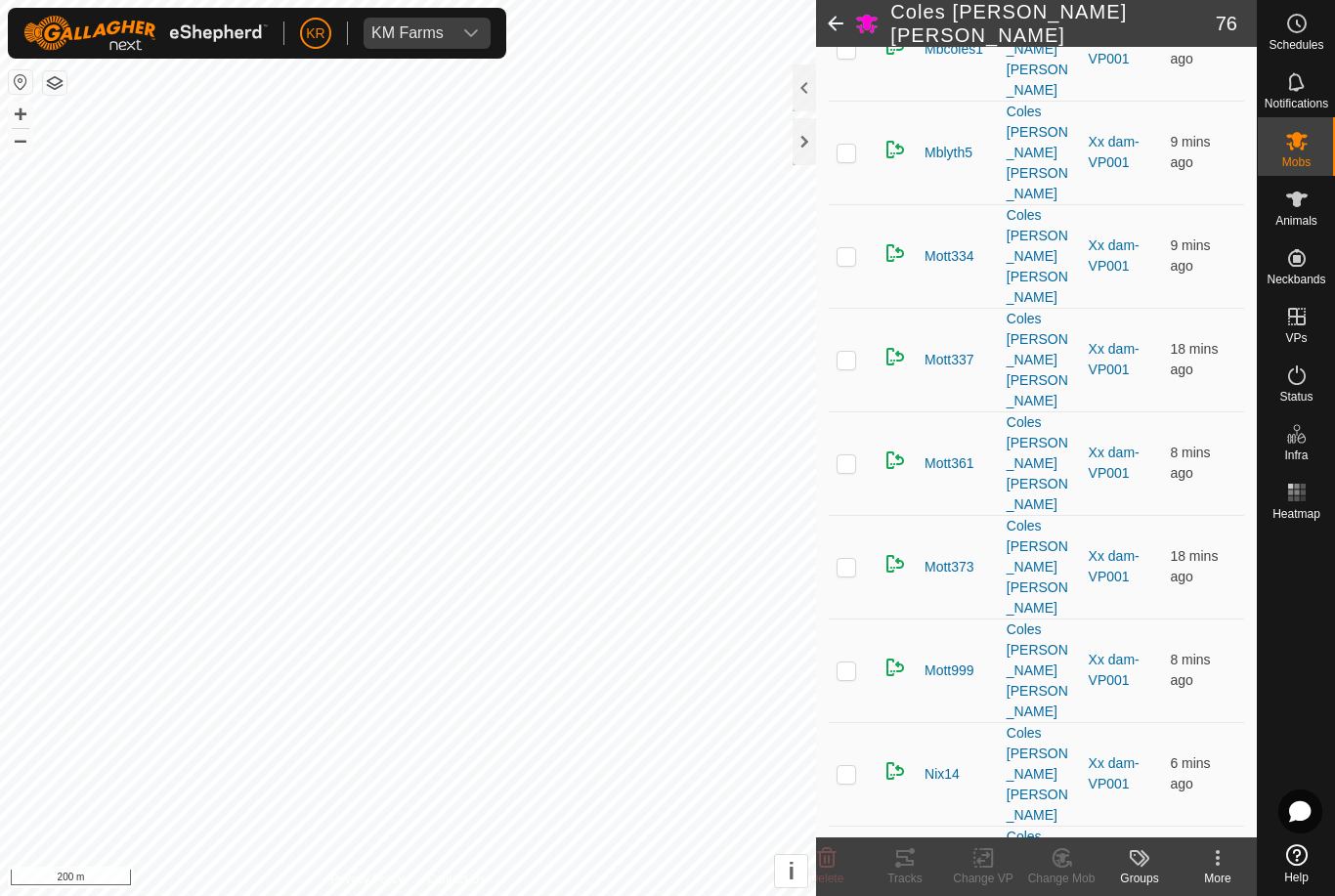
scroll to position [3456, 0]
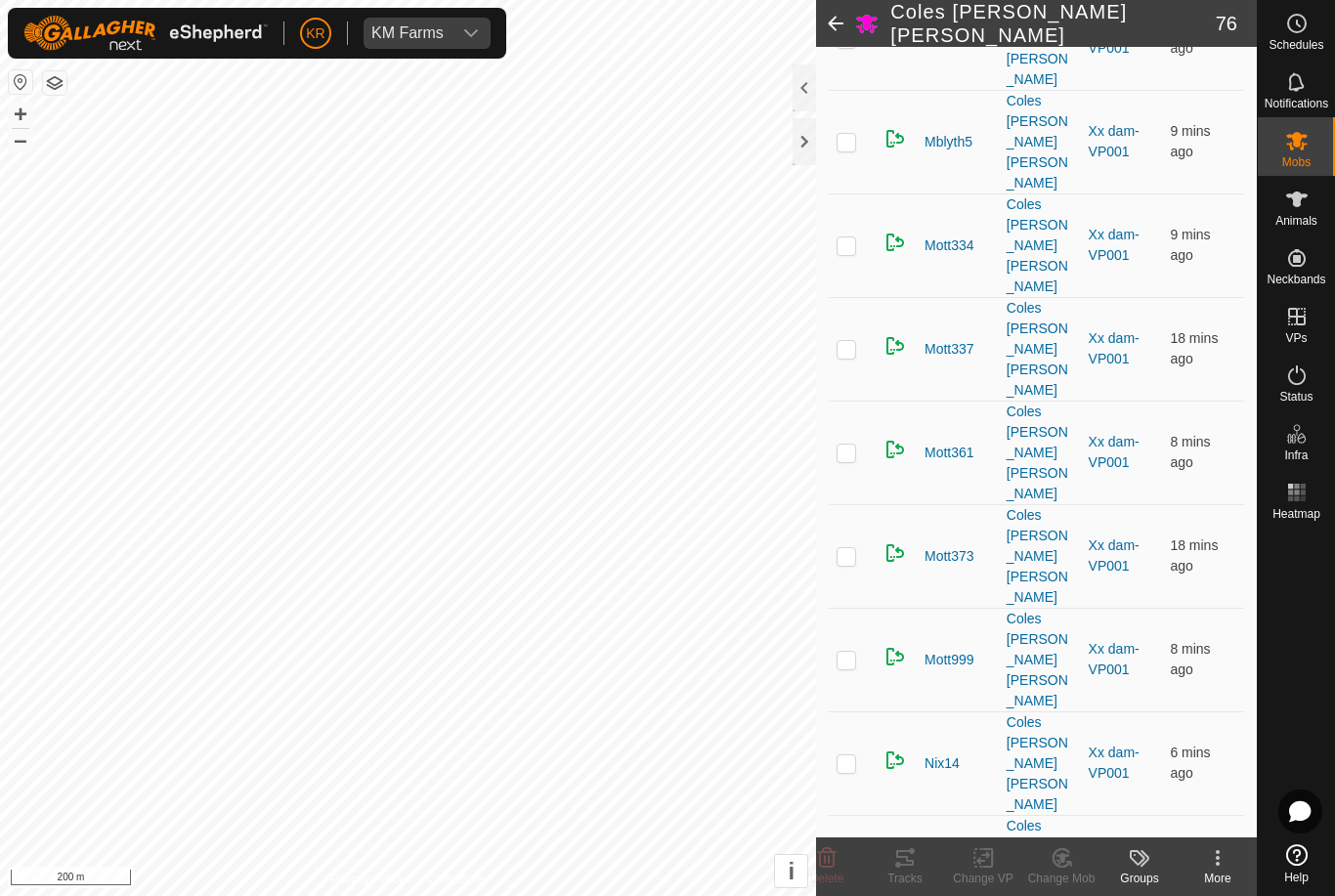
click at [820, 860] on icon at bounding box center [827, 859] width 19 height 20
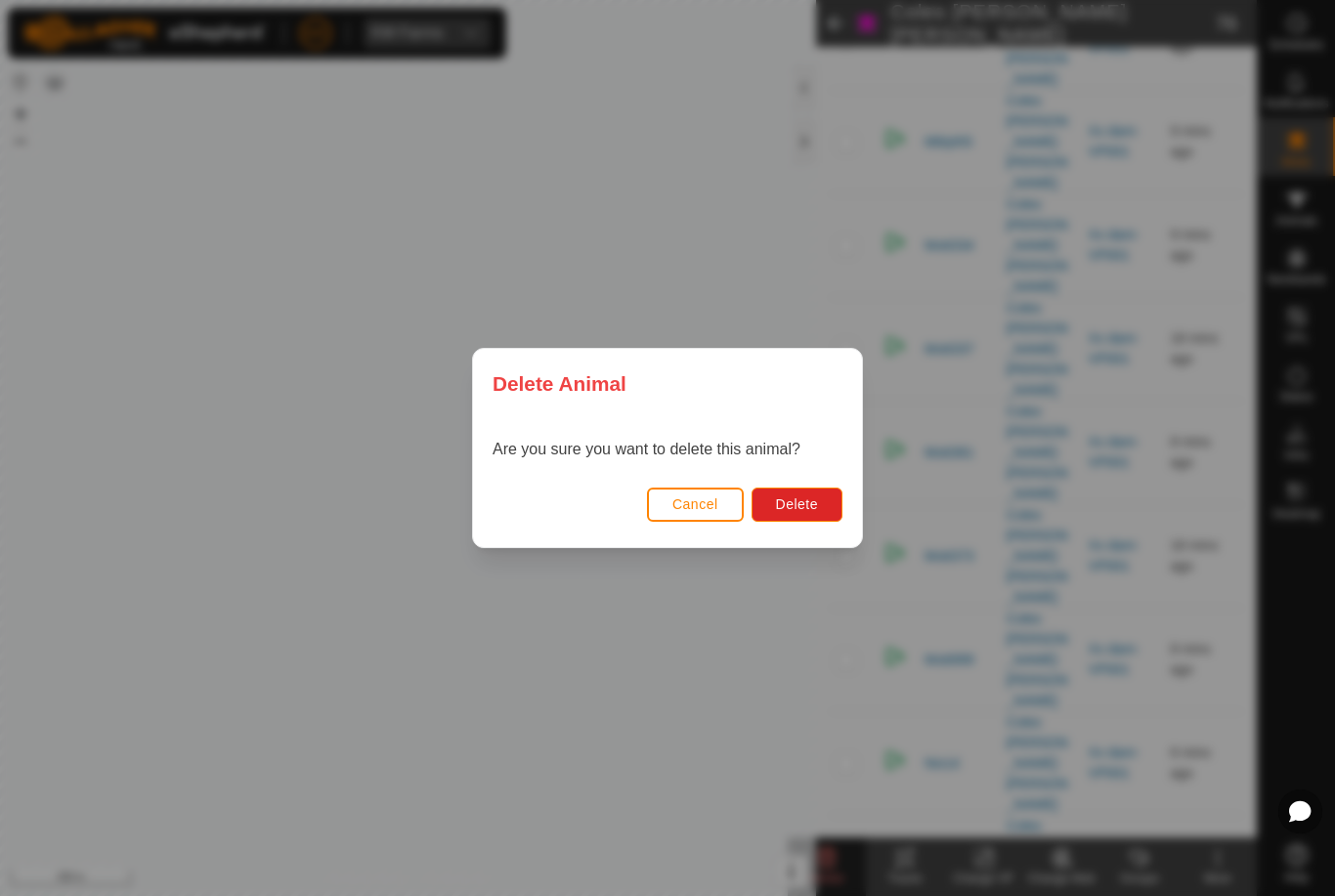
click at [818, 516] on button "Delete" at bounding box center [797, 504] width 91 height 34
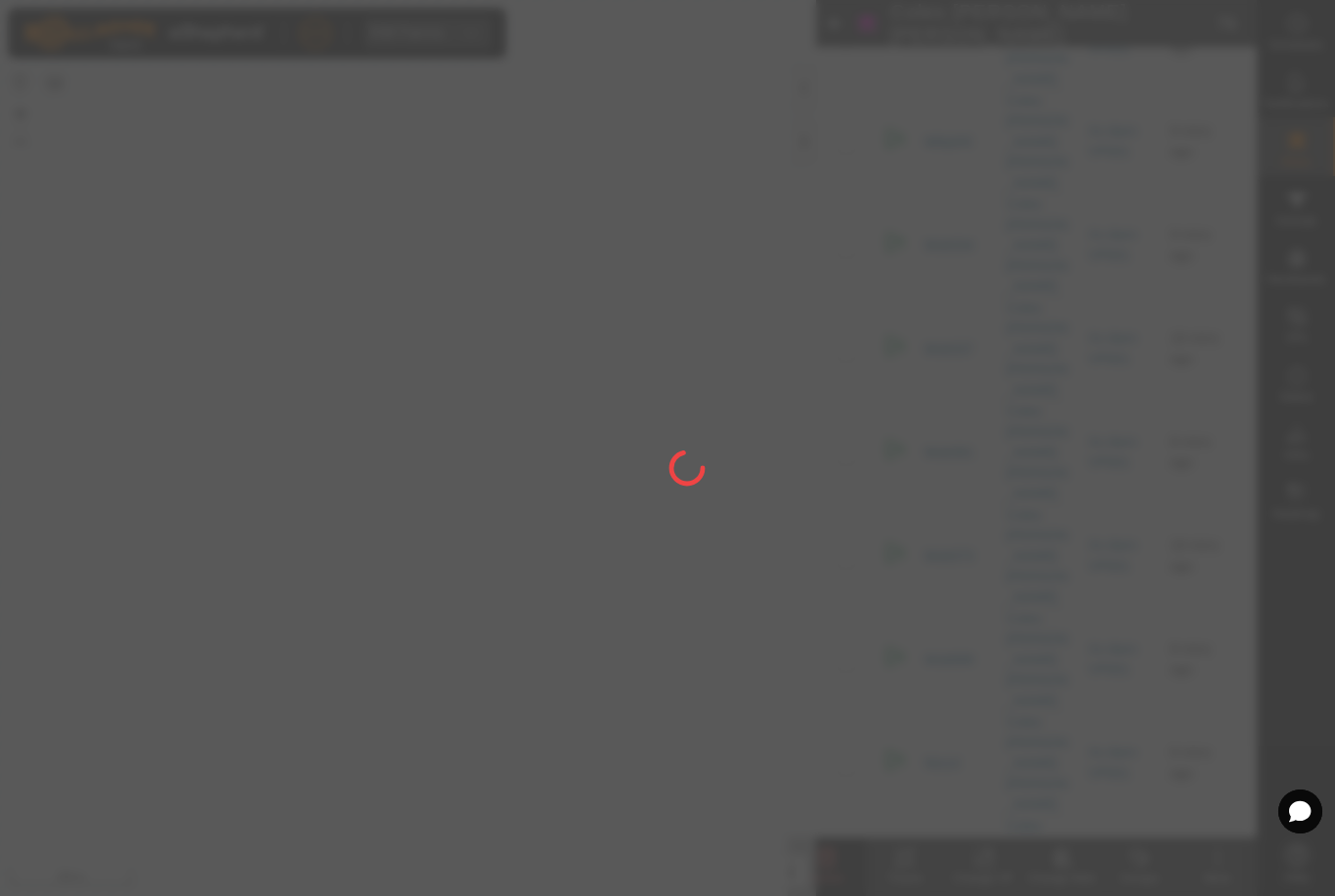
checkbox input "false"
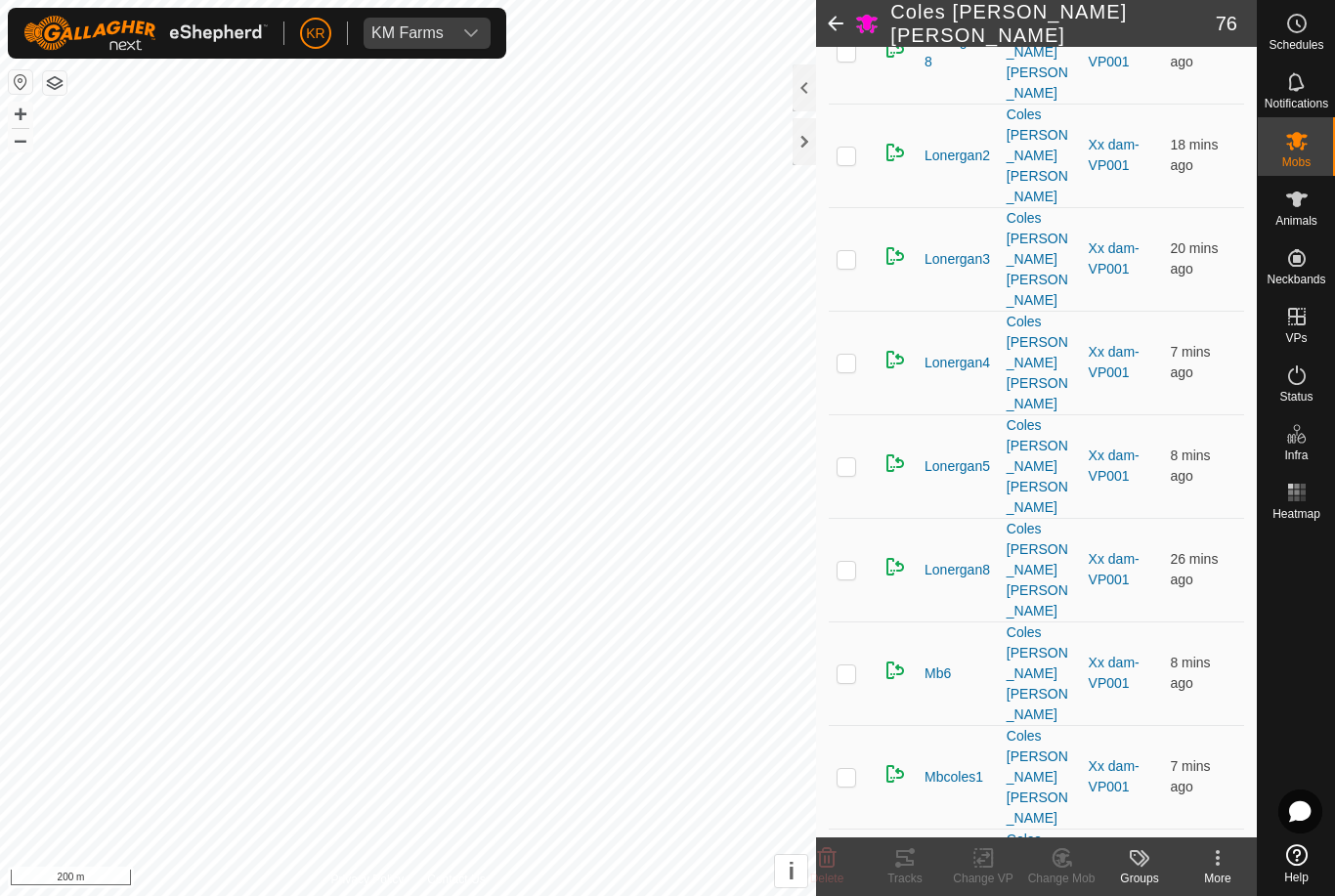
scroll to position [2702, 0]
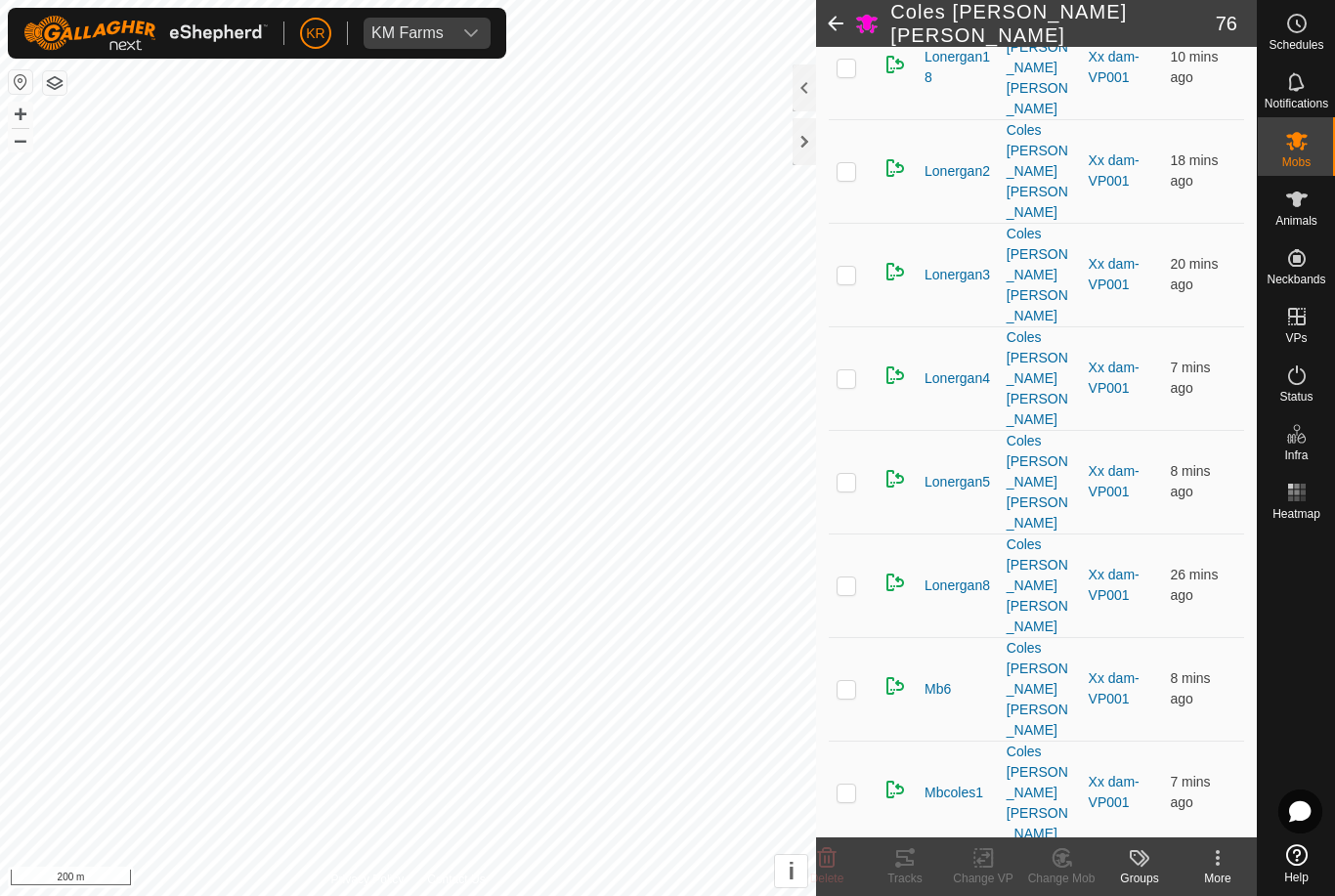
click at [836, 858] on icon at bounding box center [827, 859] width 24 height 24
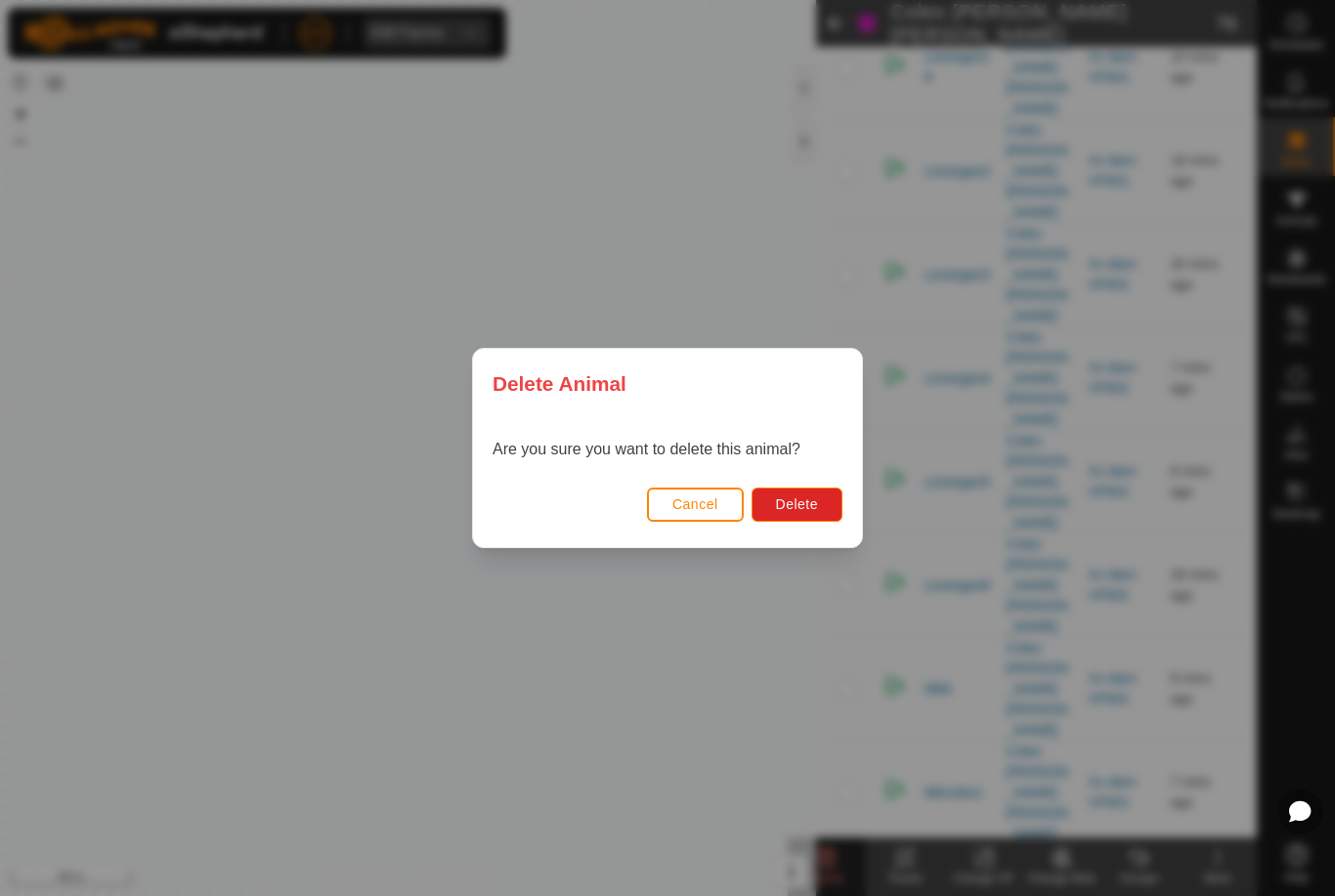
click at [797, 499] on span "Delete" at bounding box center [797, 504] width 42 height 16
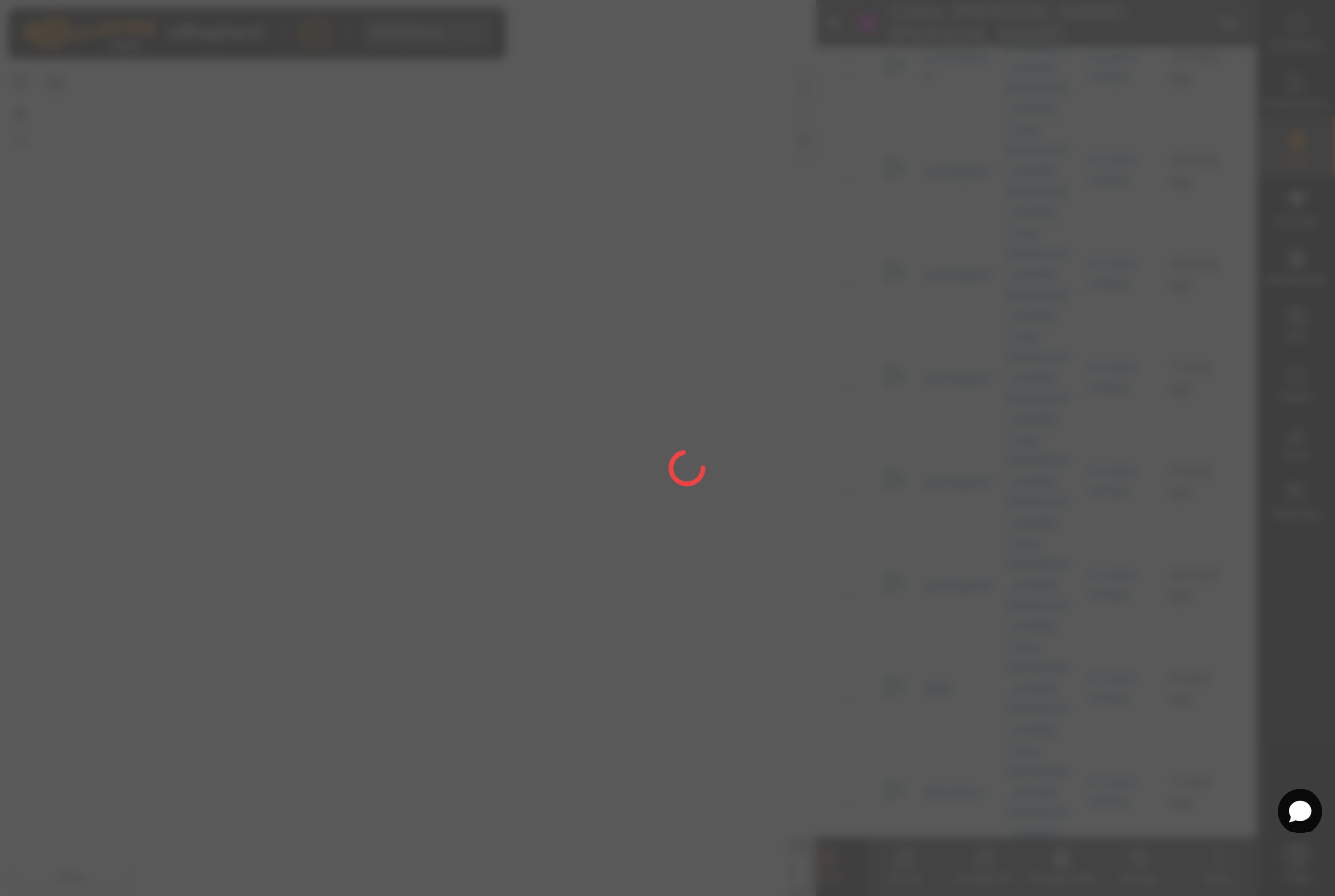
checkbox input "false"
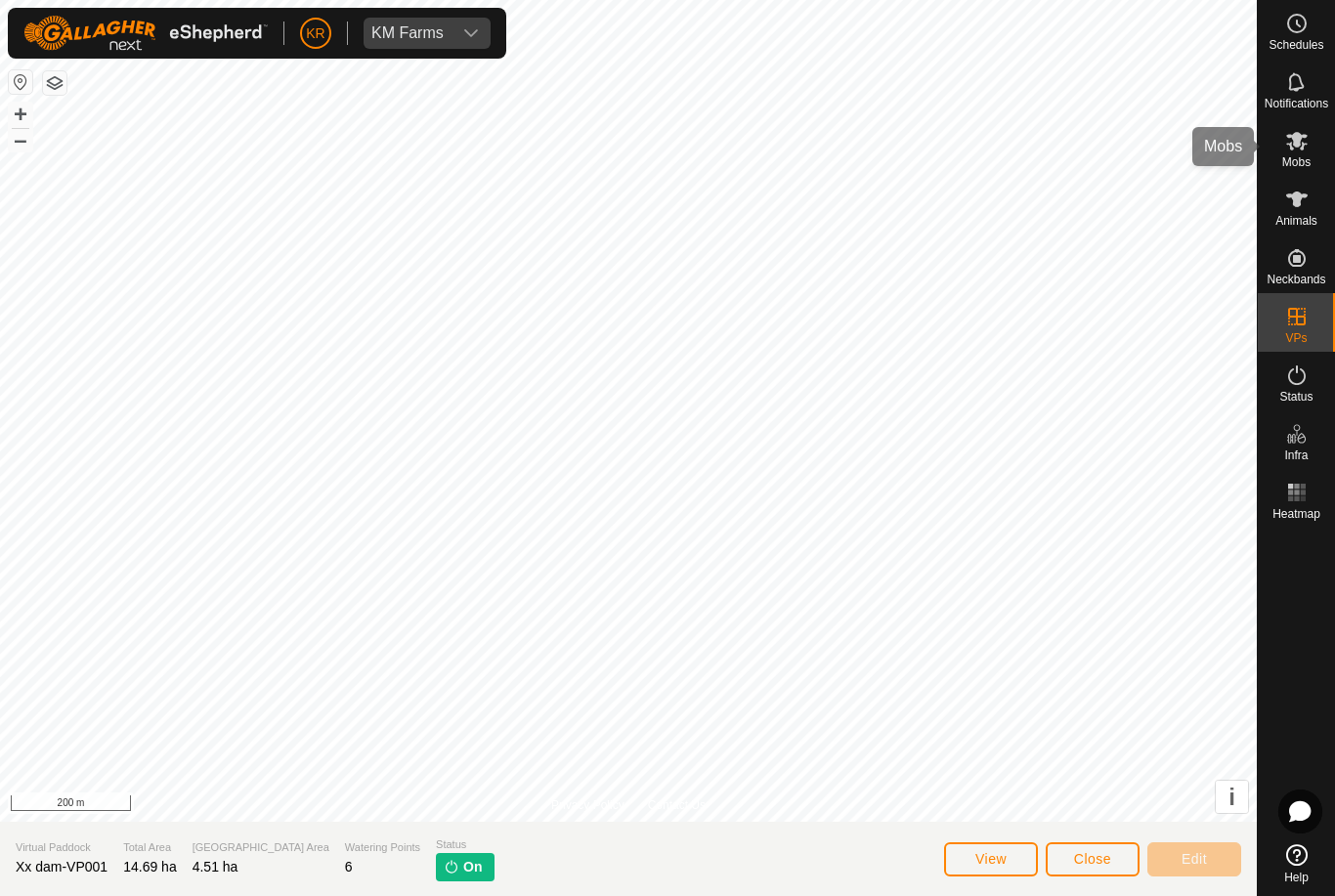
click at [1303, 133] on icon at bounding box center [1297, 140] width 24 height 24
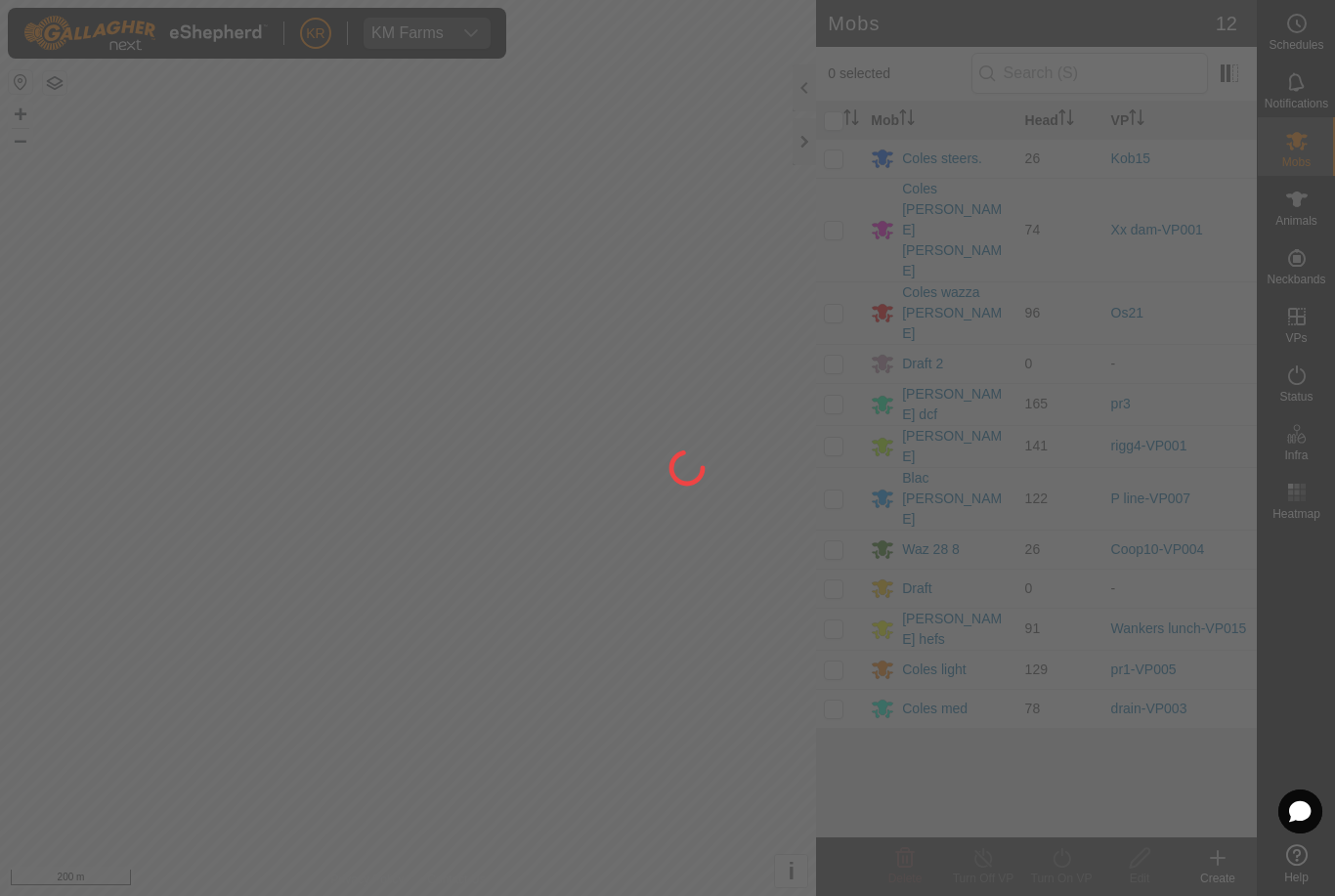
click at [943, 194] on div at bounding box center [667, 448] width 1335 height 896
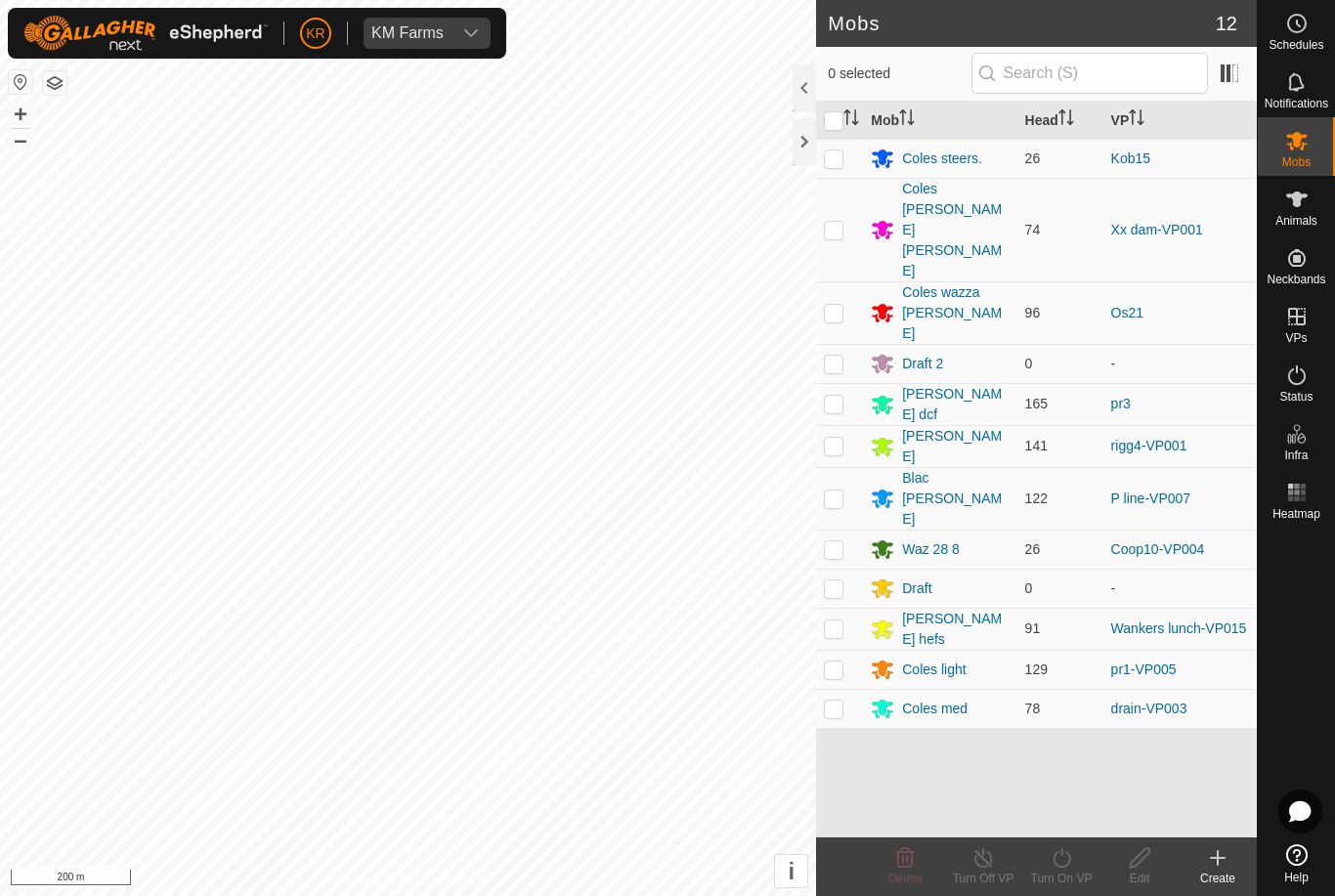
click at [946, 212] on div "Coles [PERSON_NAME] [PERSON_NAME]" at bounding box center [955, 230] width 106 height 102
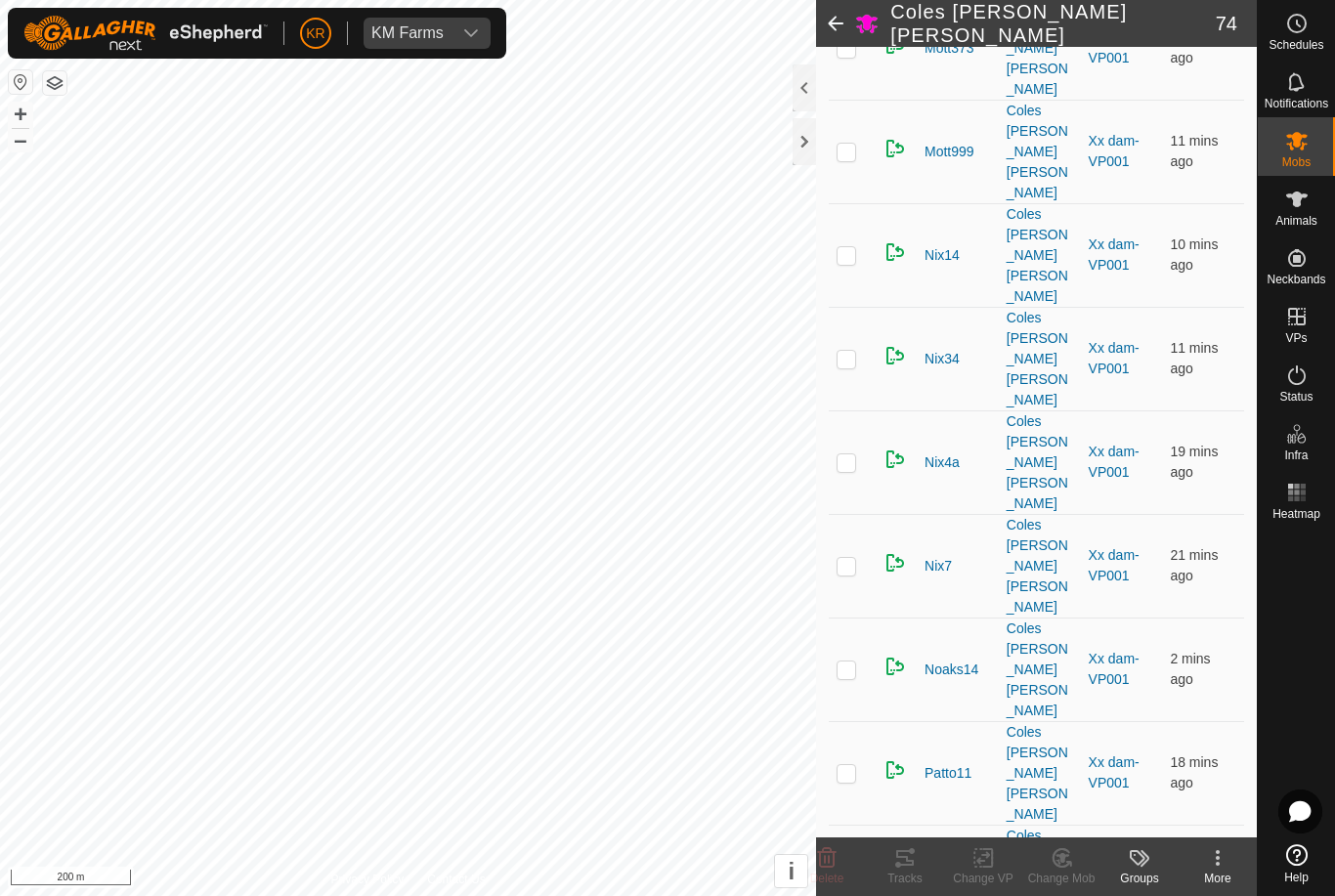
scroll to position [3991, 0]
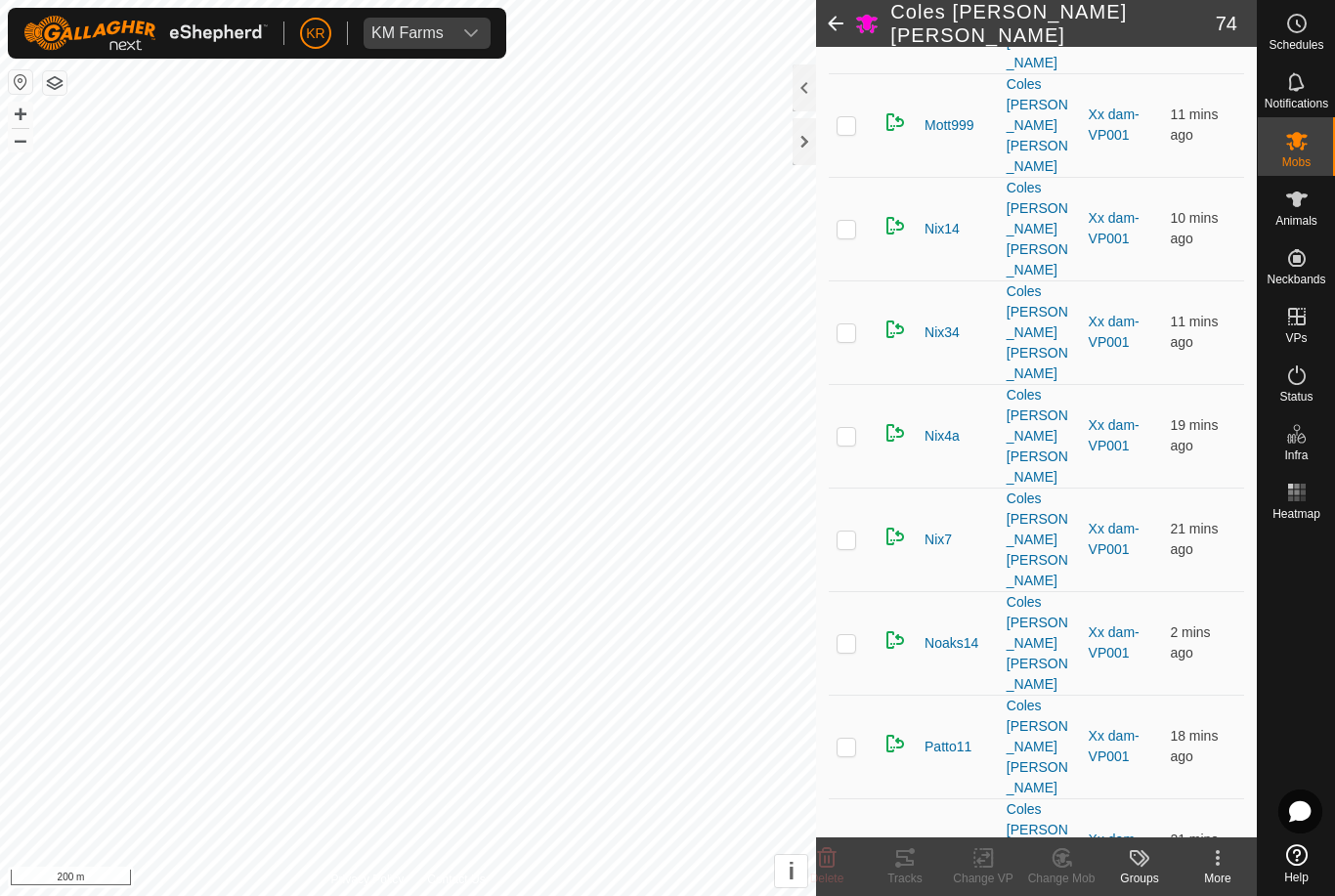
click at [833, 858] on icon at bounding box center [827, 859] width 19 height 20
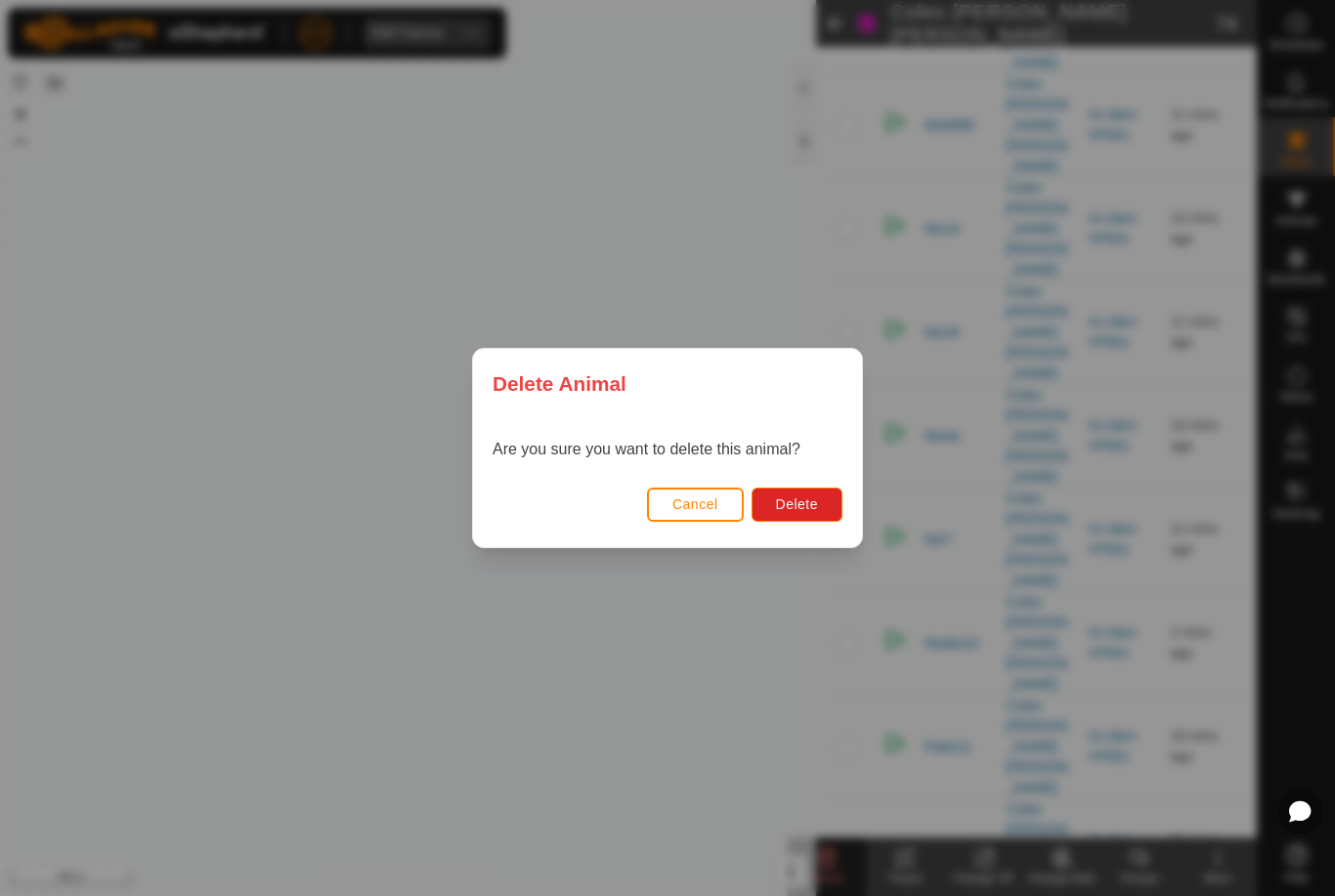
click at [808, 515] on button "Delete" at bounding box center [797, 504] width 91 height 34
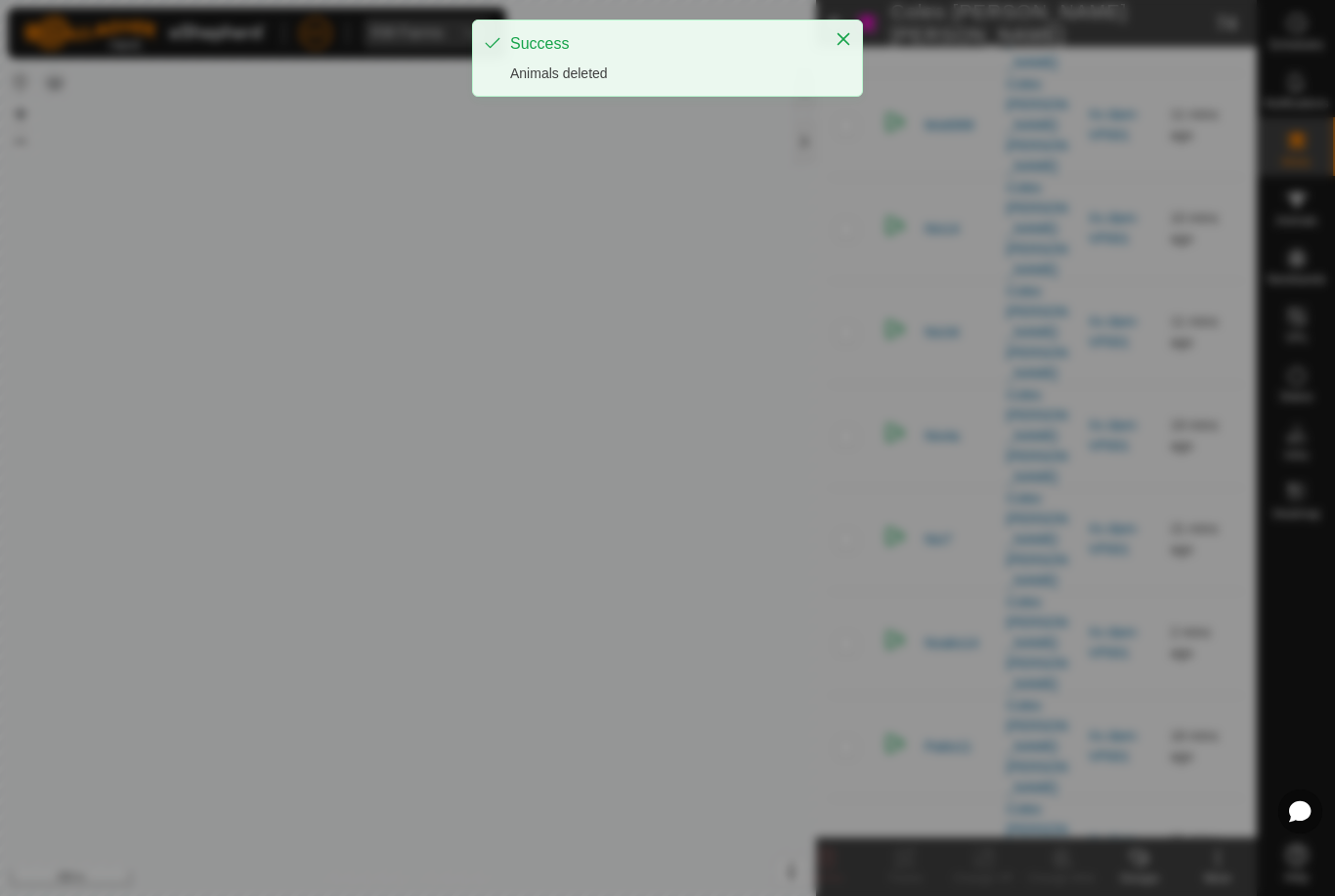
checkbox input "false"
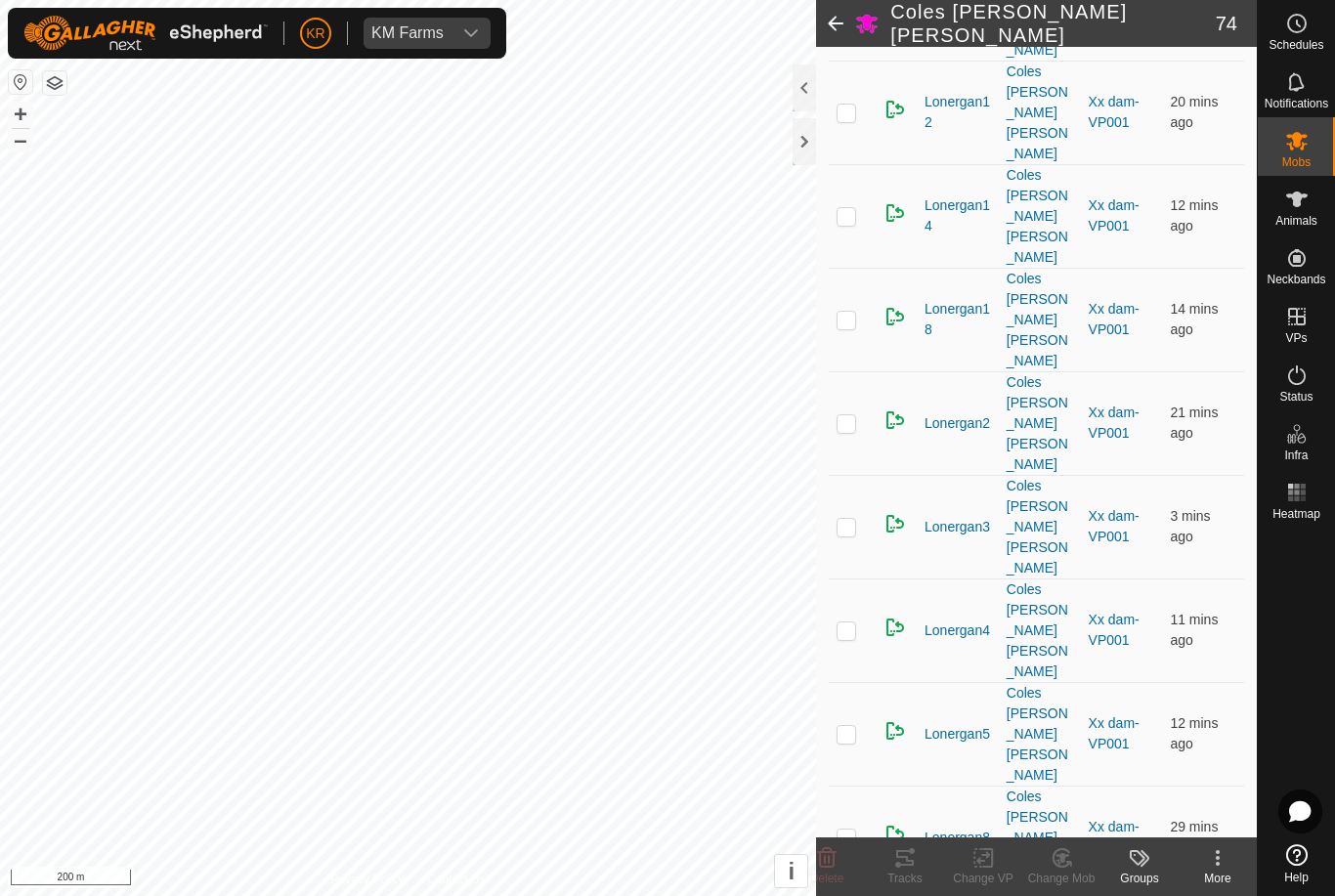
scroll to position [2450, 0]
click at [833, 852] on icon at bounding box center [827, 859] width 19 height 20
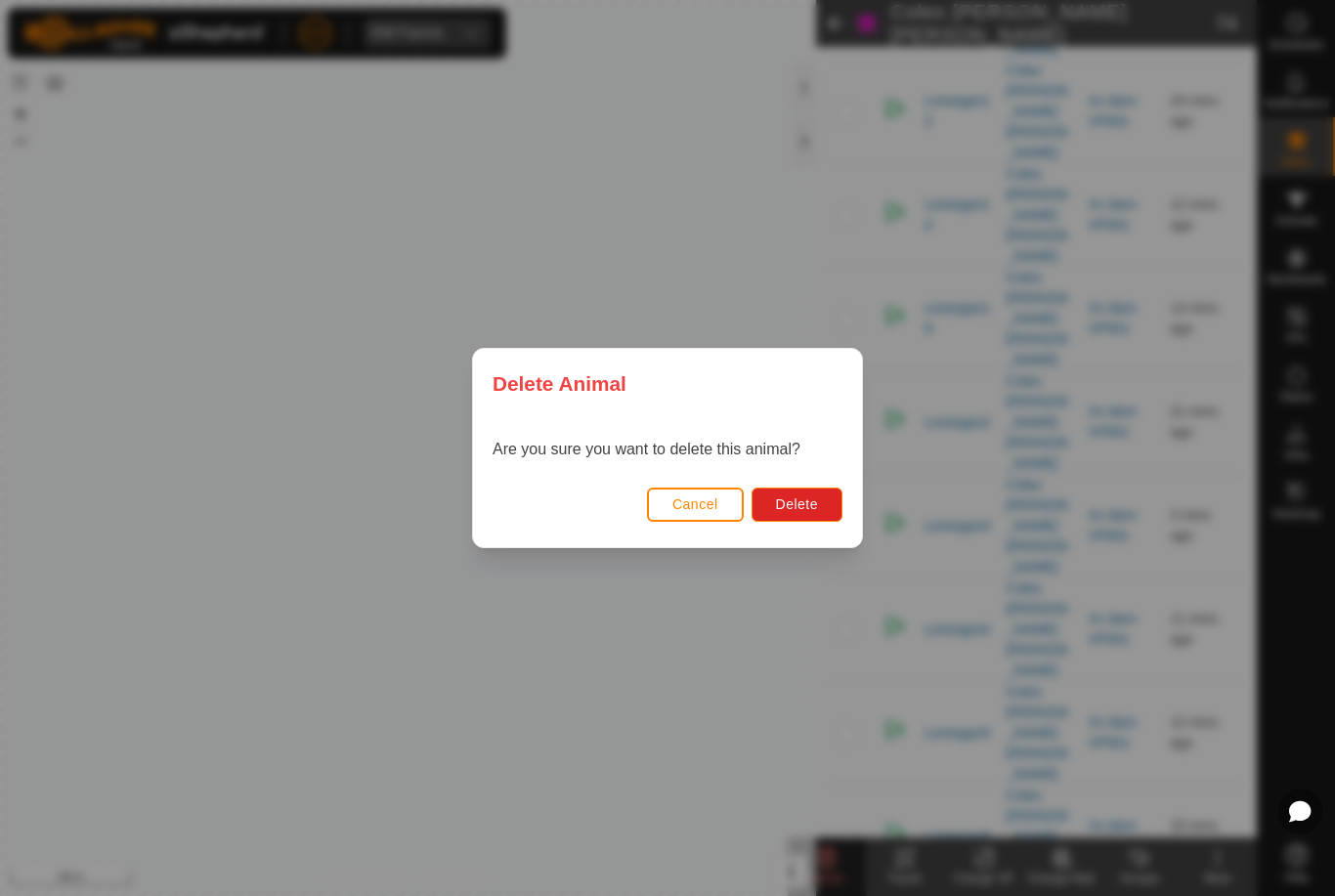
click at [798, 508] on span "Delete" at bounding box center [797, 504] width 42 height 16
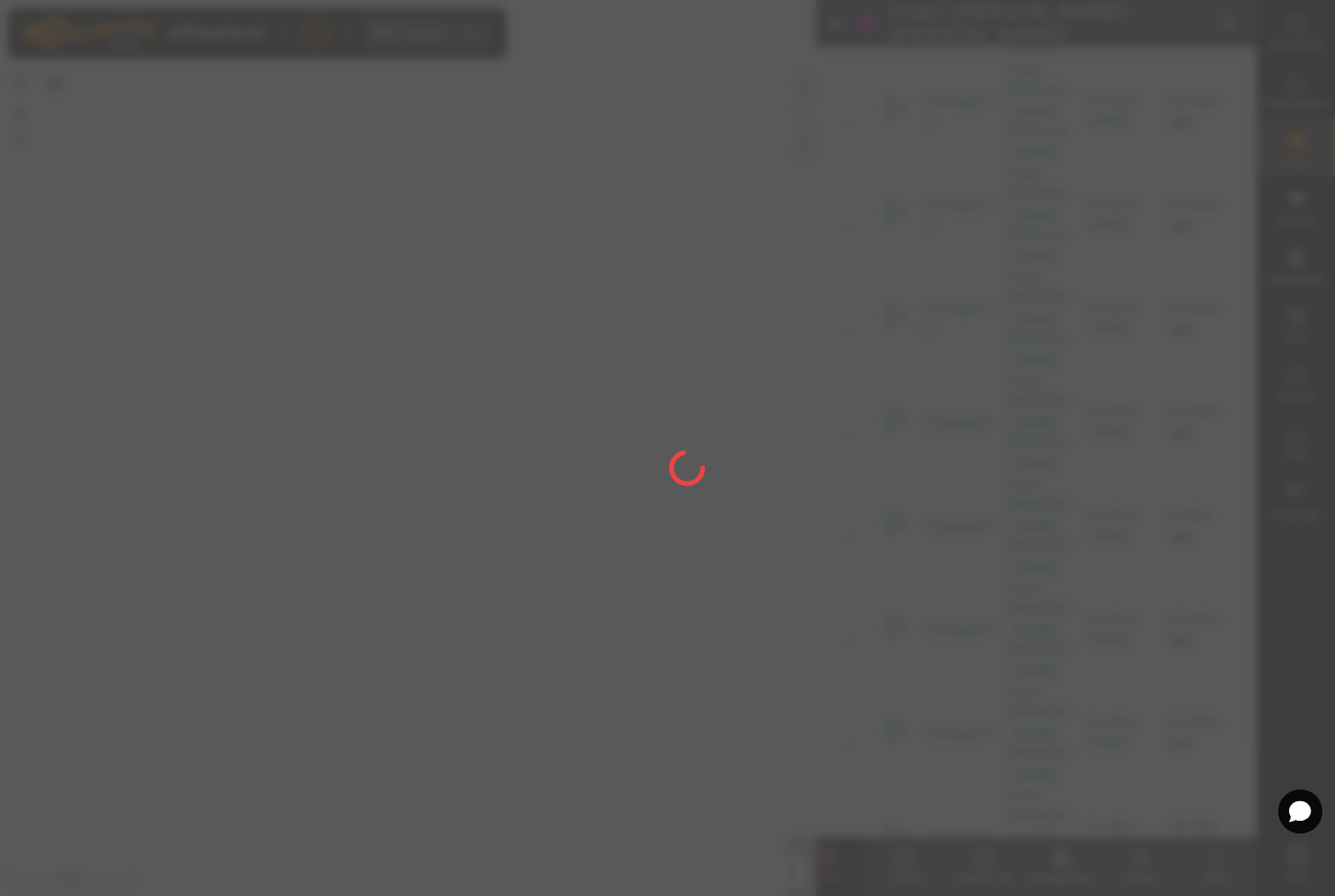
checkbox input "false"
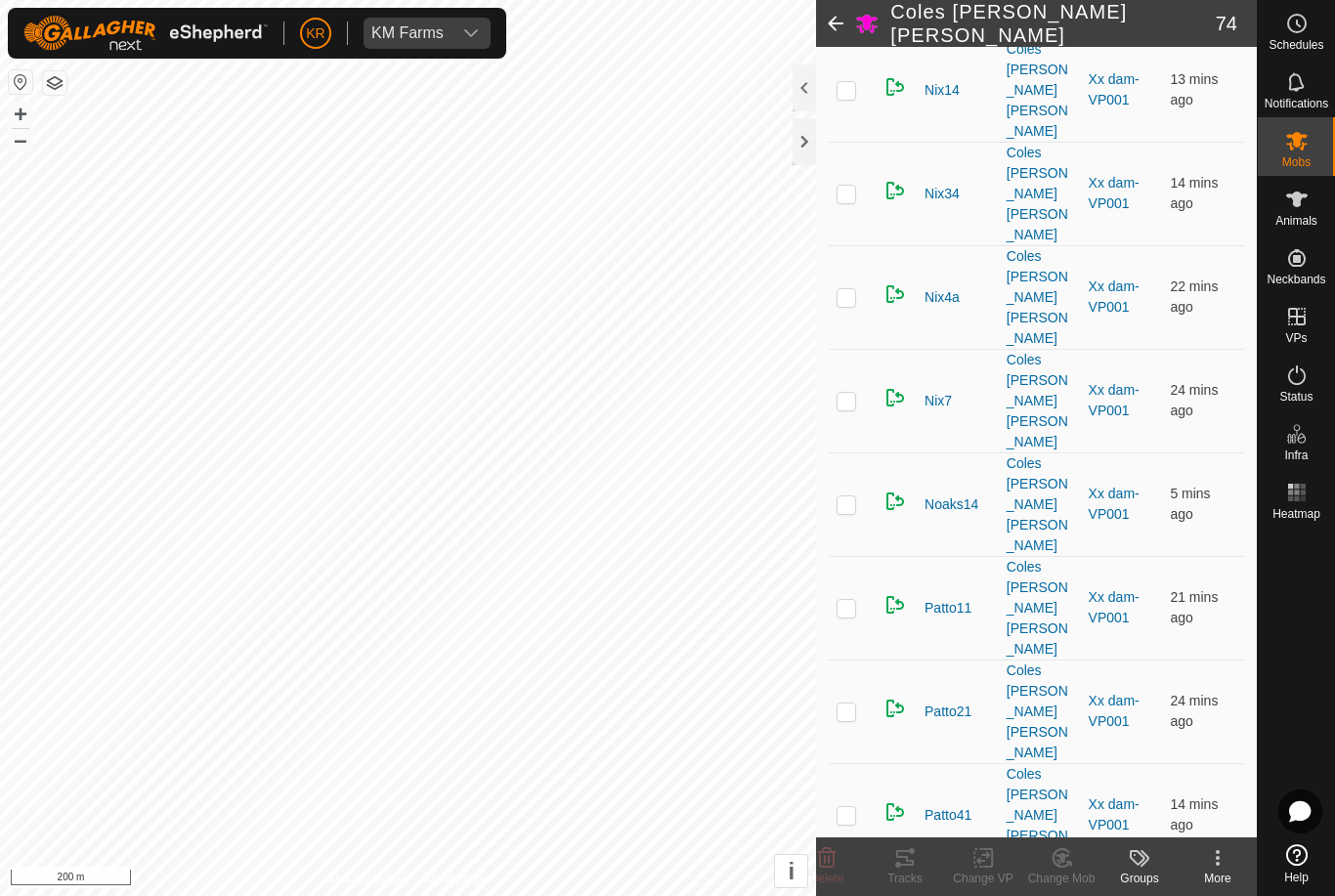
scroll to position [4127, 0]
click at [836, 863] on icon at bounding box center [827, 859] width 24 height 24
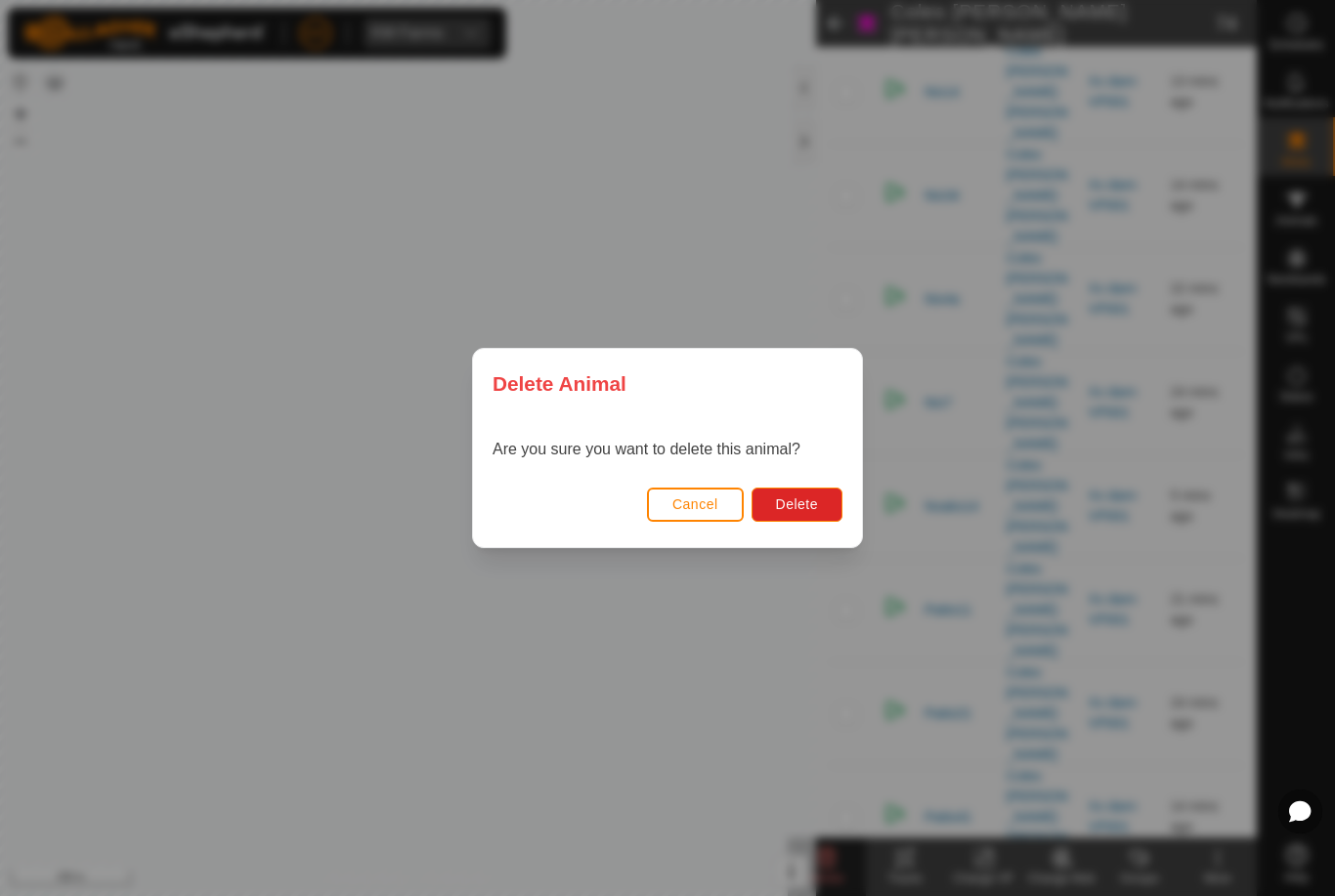
click at [802, 504] on span "Delete" at bounding box center [797, 504] width 42 height 16
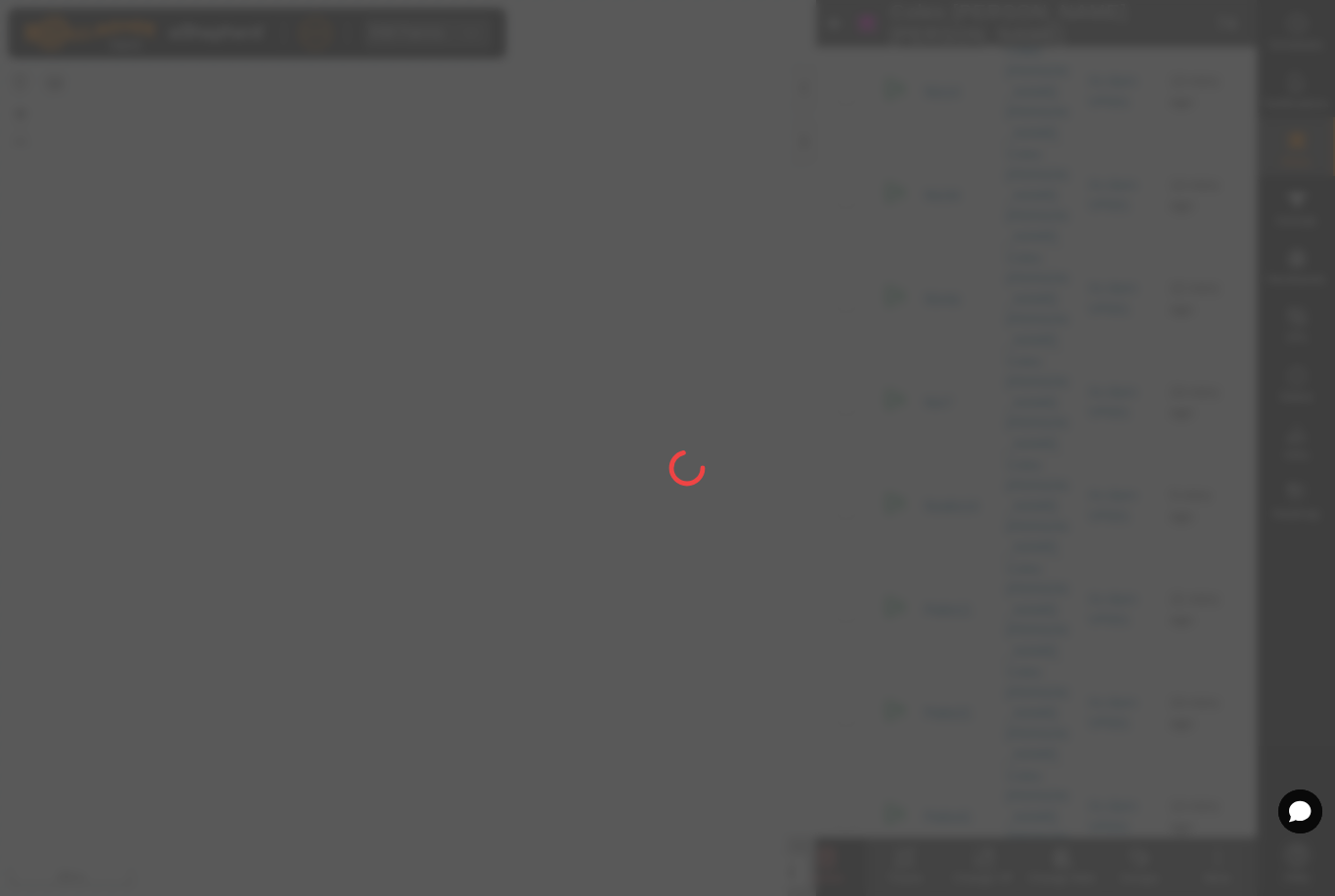
checkbox input "false"
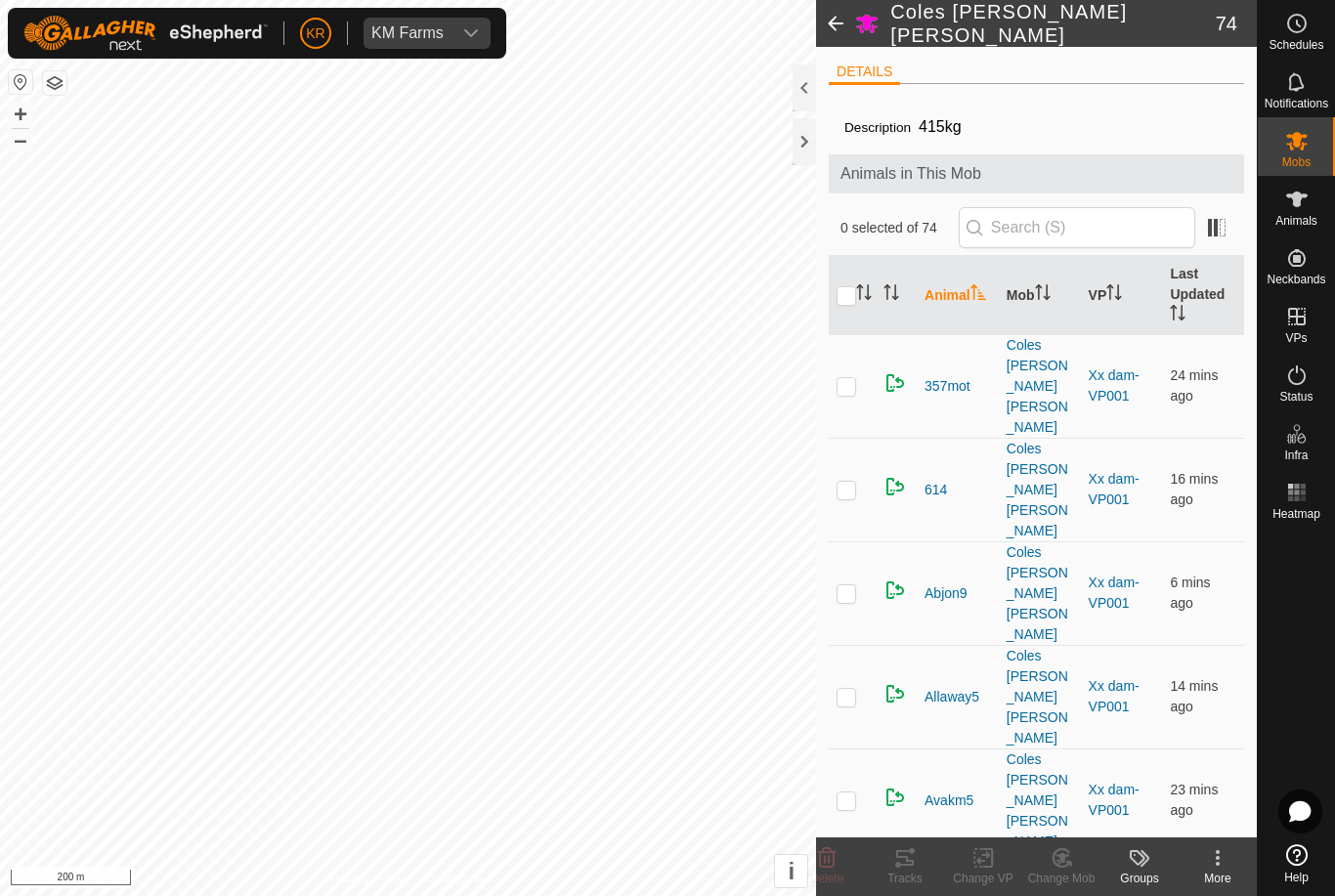
scroll to position [0, 0]
click at [1072, 646] on div "Coles [PERSON_NAME] [PERSON_NAME]" at bounding box center [1040, 698] width 67 height 102
click at [992, 645] on td "Allaway5" at bounding box center [958, 697] width 83 height 103
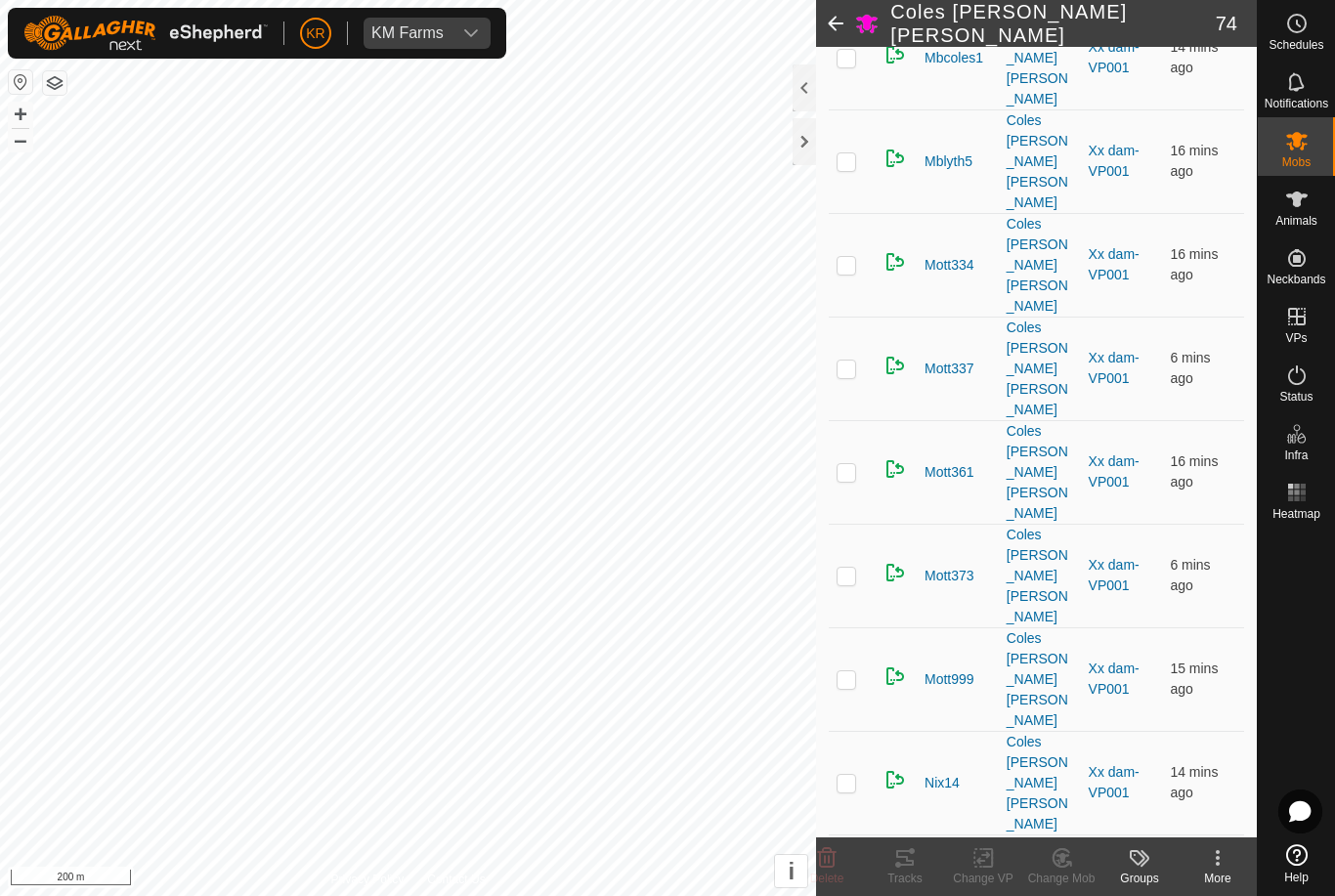
scroll to position [3440, 0]
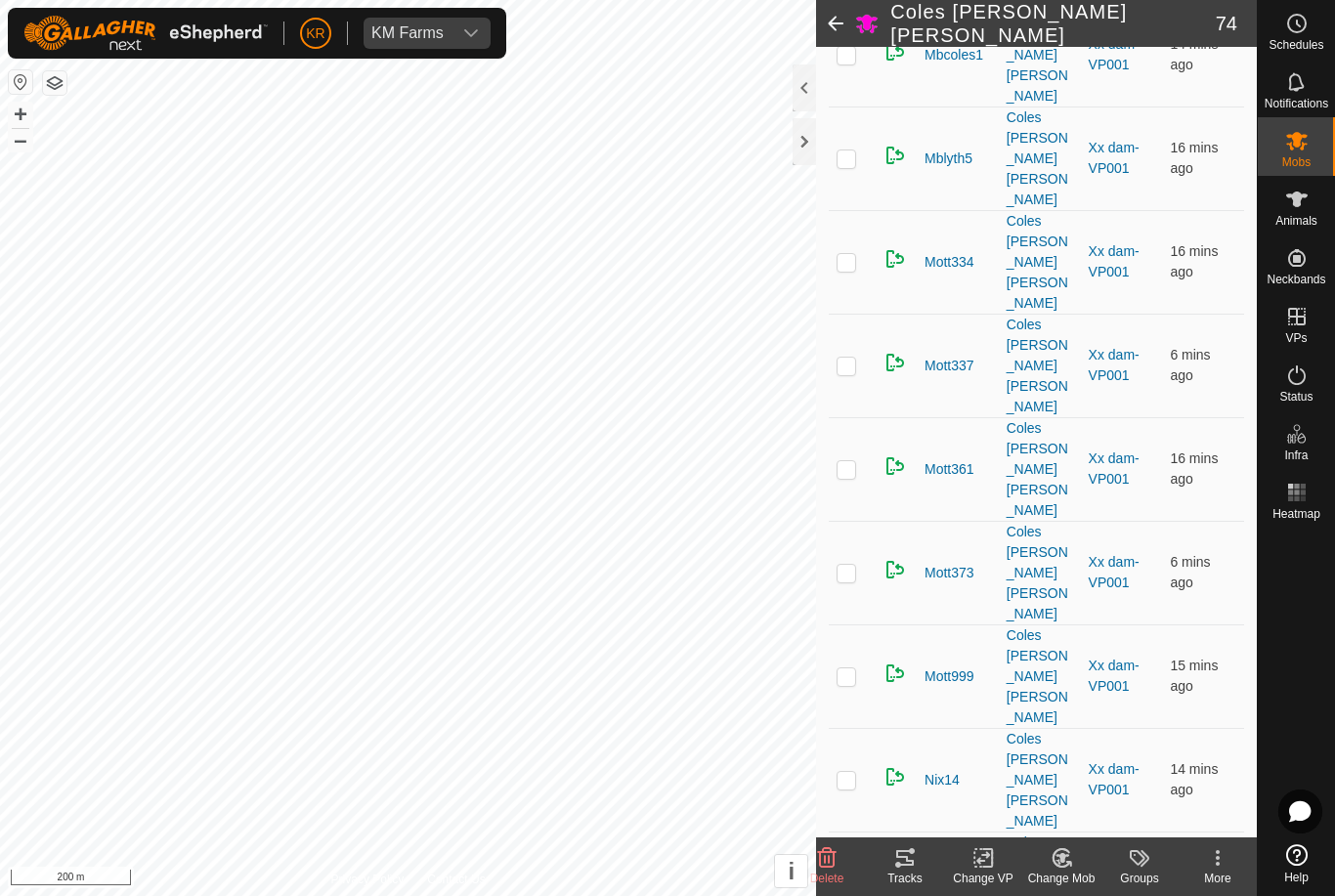
click at [834, 861] on icon at bounding box center [827, 859] width 19 height 20
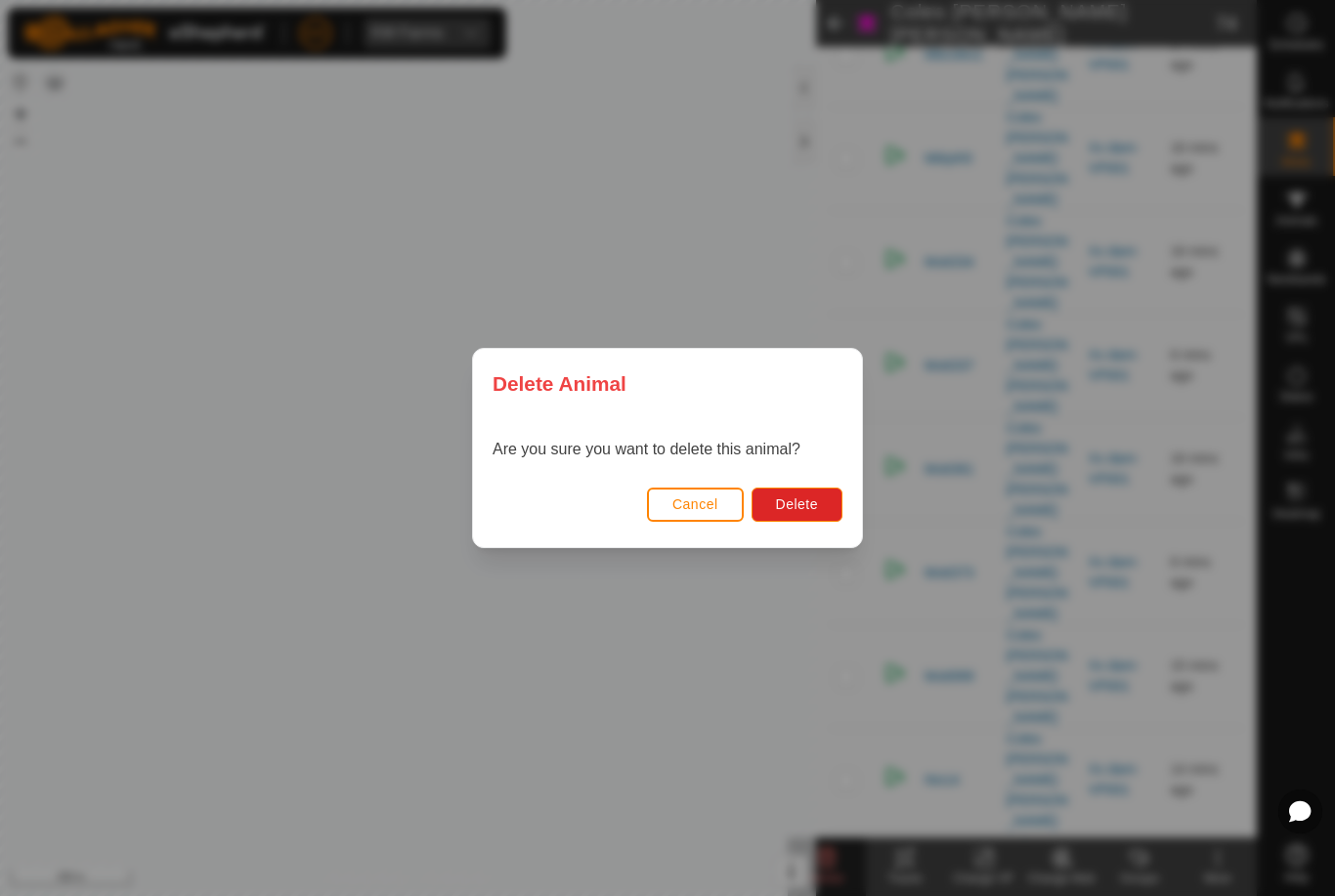
click at [802, 501] on span "Delete" at bounding box center [797, 504] width 42 height 16
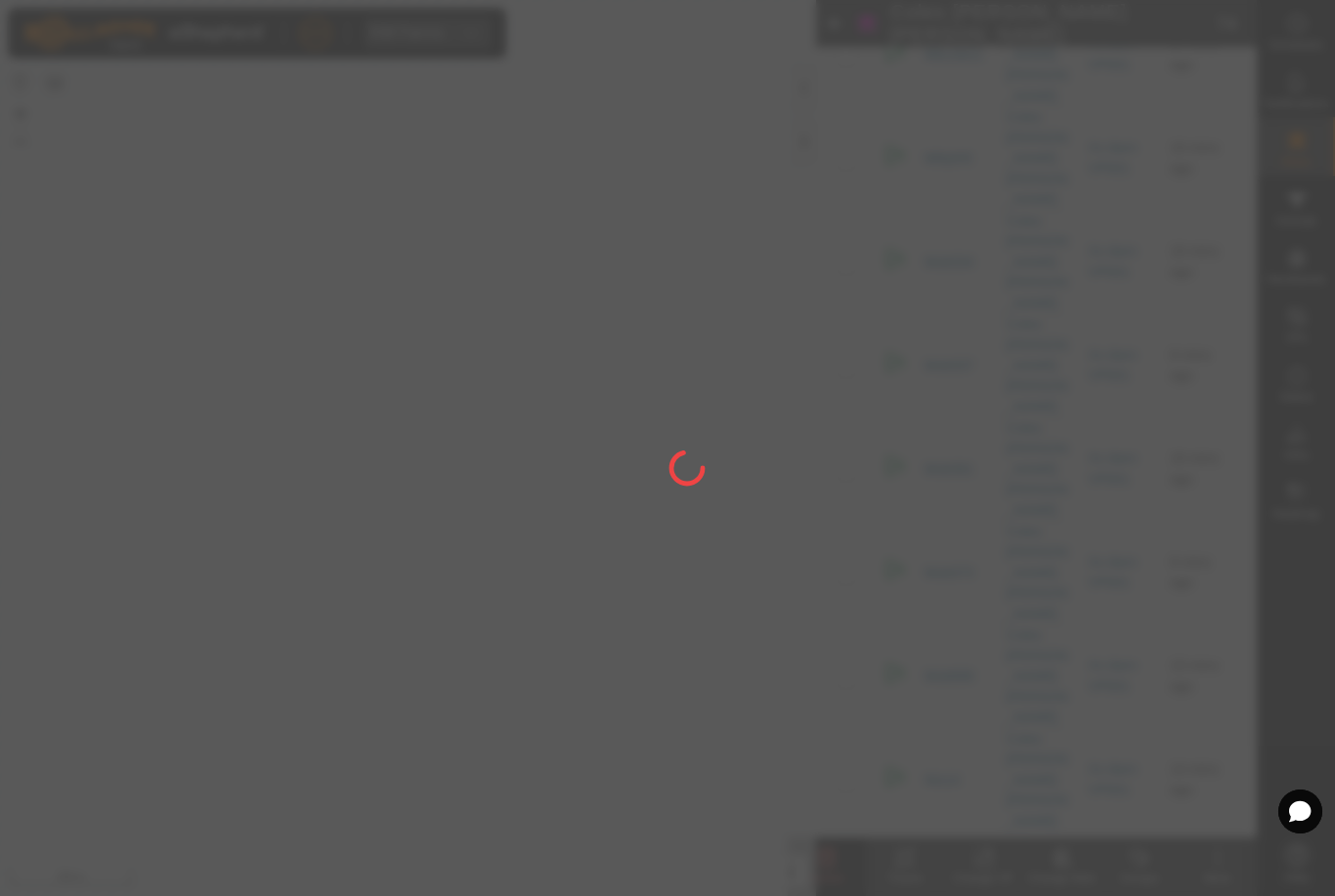
checkbox input "false"
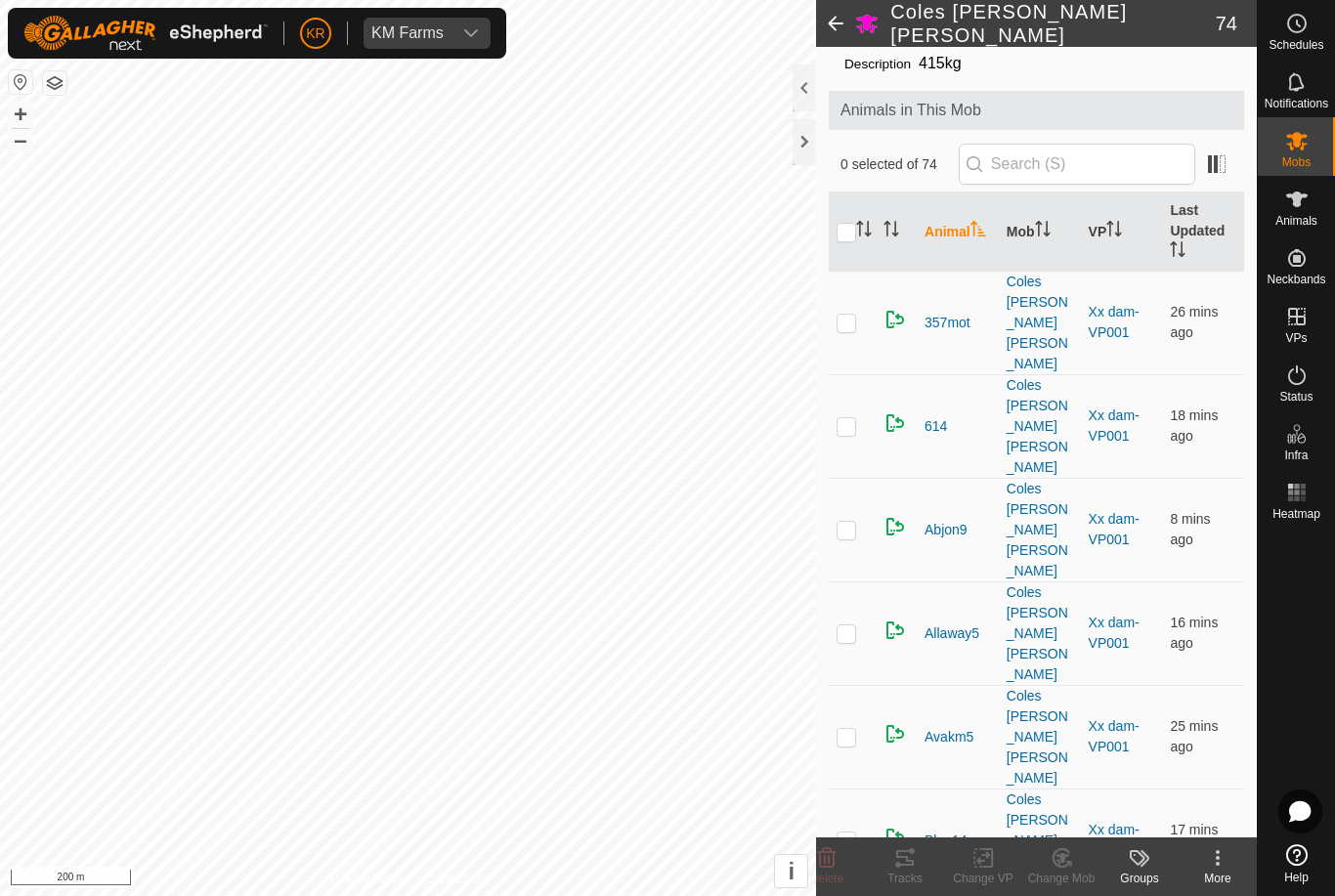
scroll to position [57, 0]
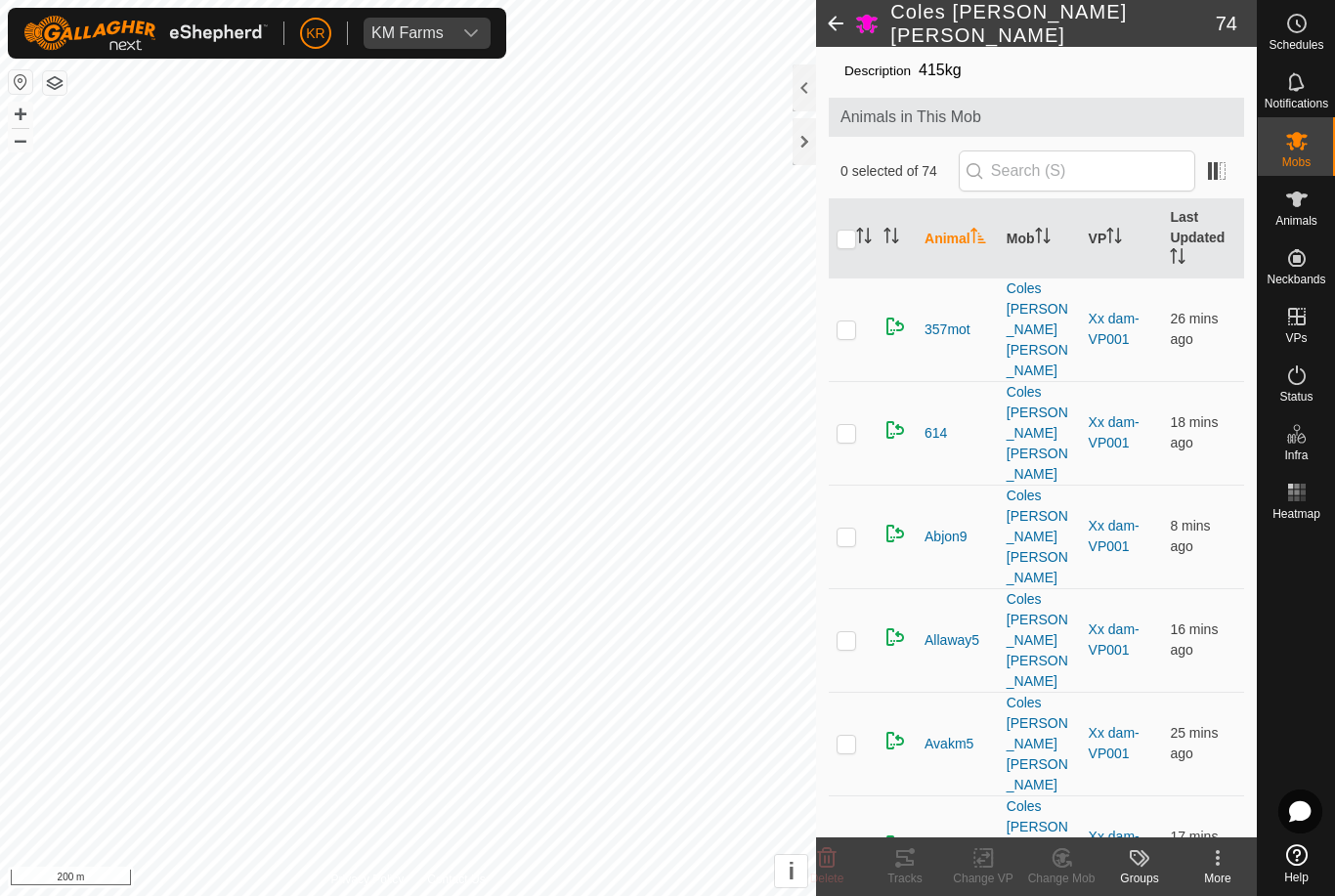
click at [854, 529] on p-checkbox at bounding box center [847, 536] width 20 height 16
click at [831, 866] on icon at bounding box center [827, 859] width 19 height 20
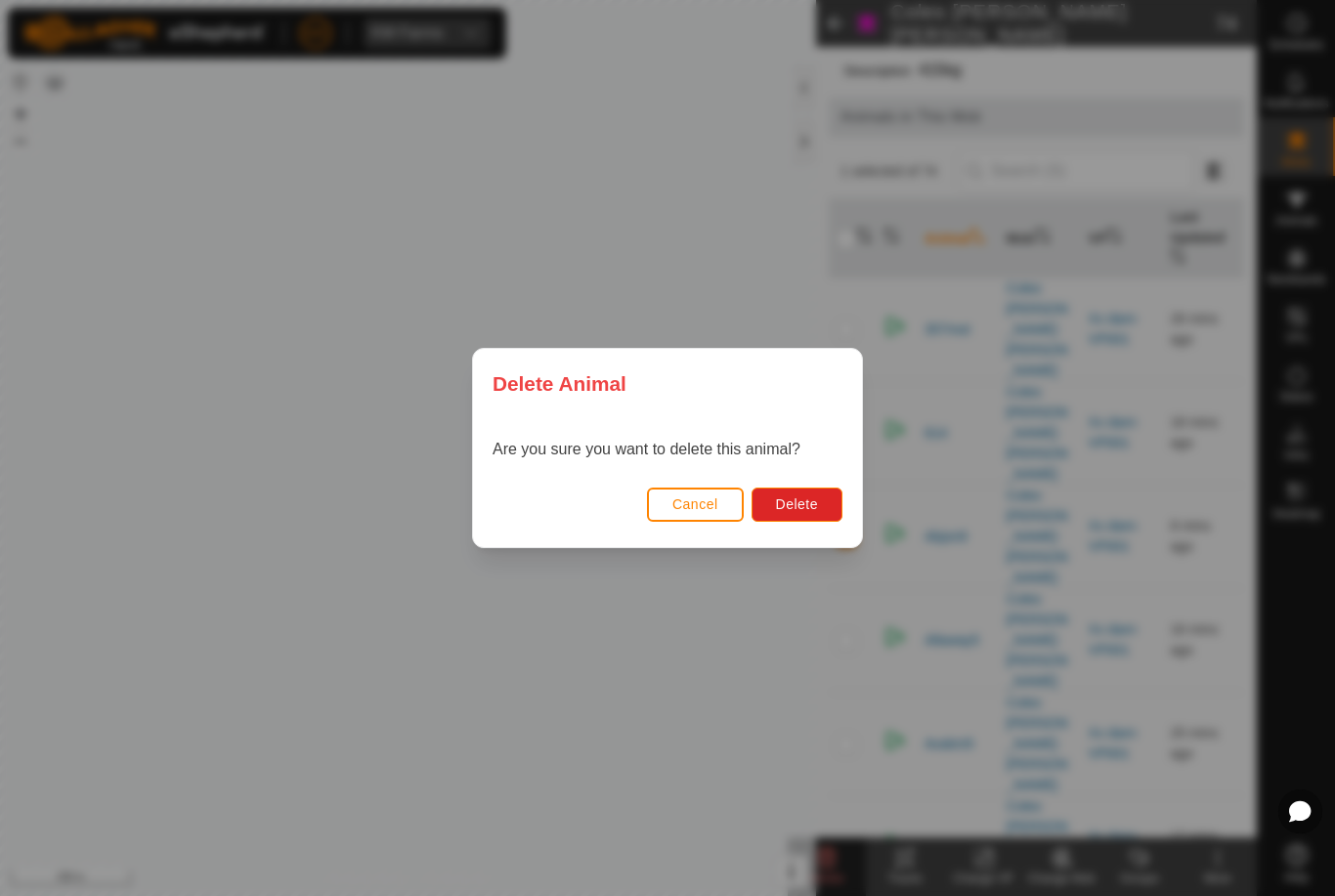
click at [805, 519] on button "Delete" at bounding box center [797, 504] width 91 height 34
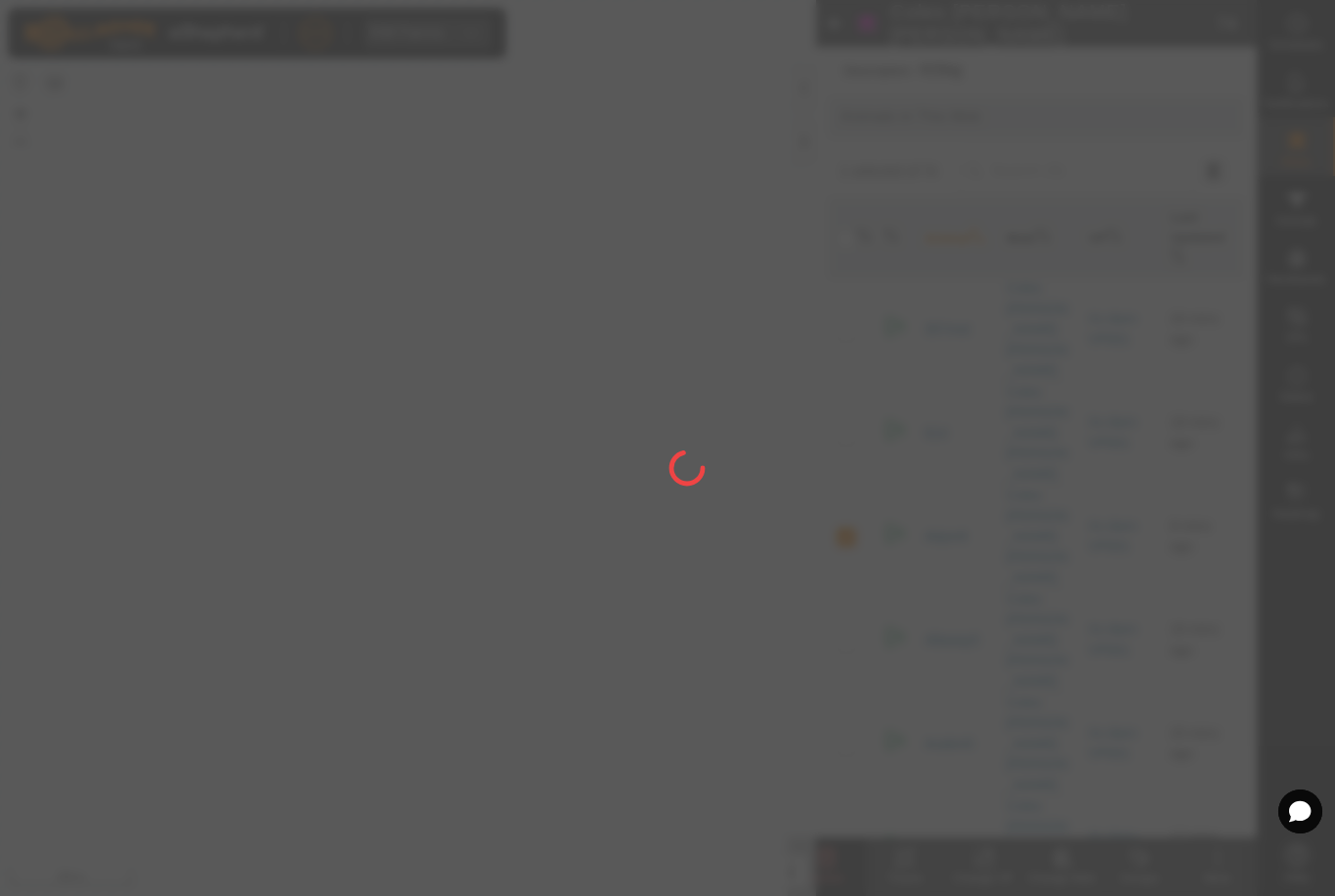
checkbox input "false"
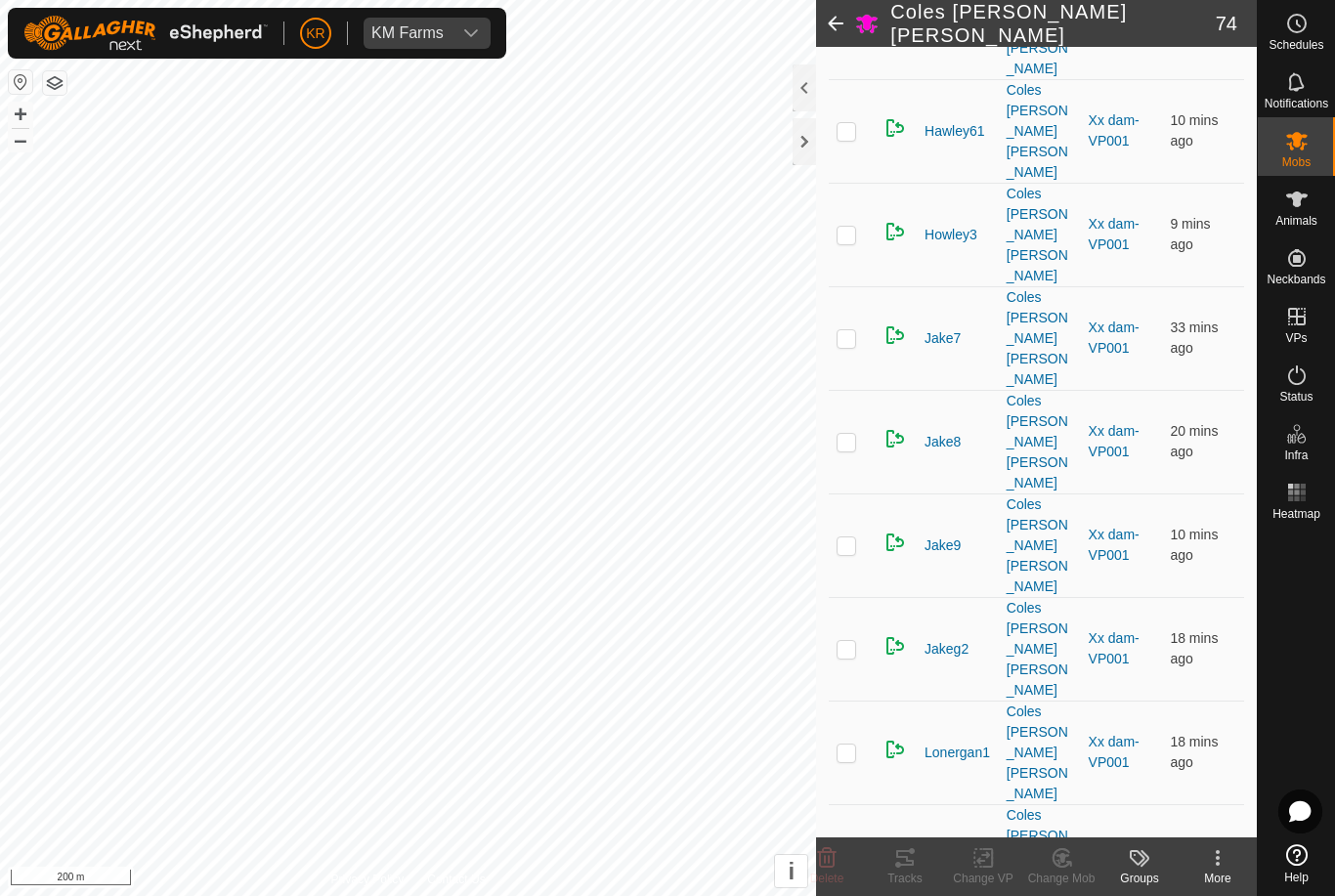
scroll to position [1498, 0]
click at [831, 863] on icon at bounding box center [827, 859] width 24 height 24
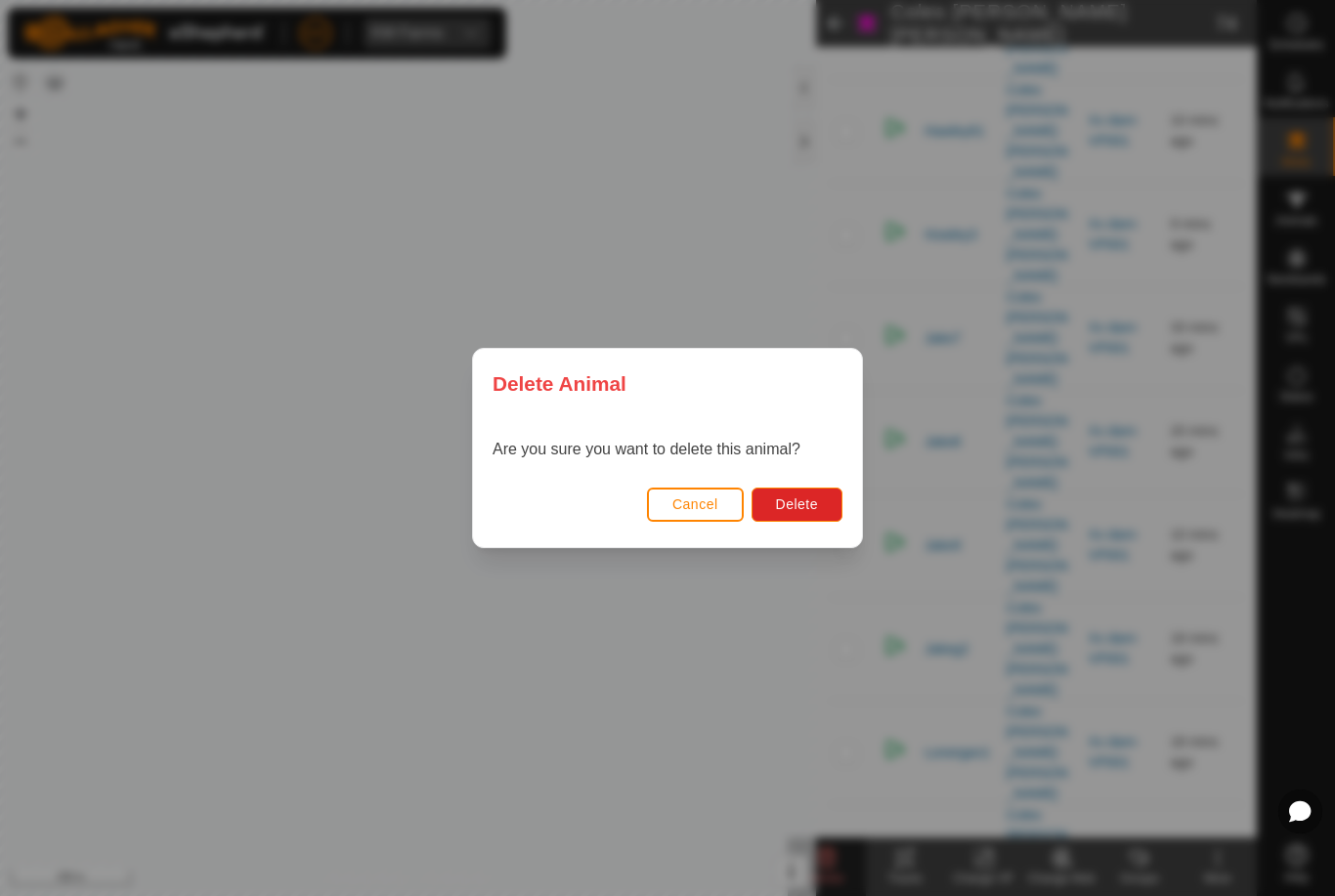
click at [793, 509] on span "Delete" at bounding box center [797, 504] width 42 height 16
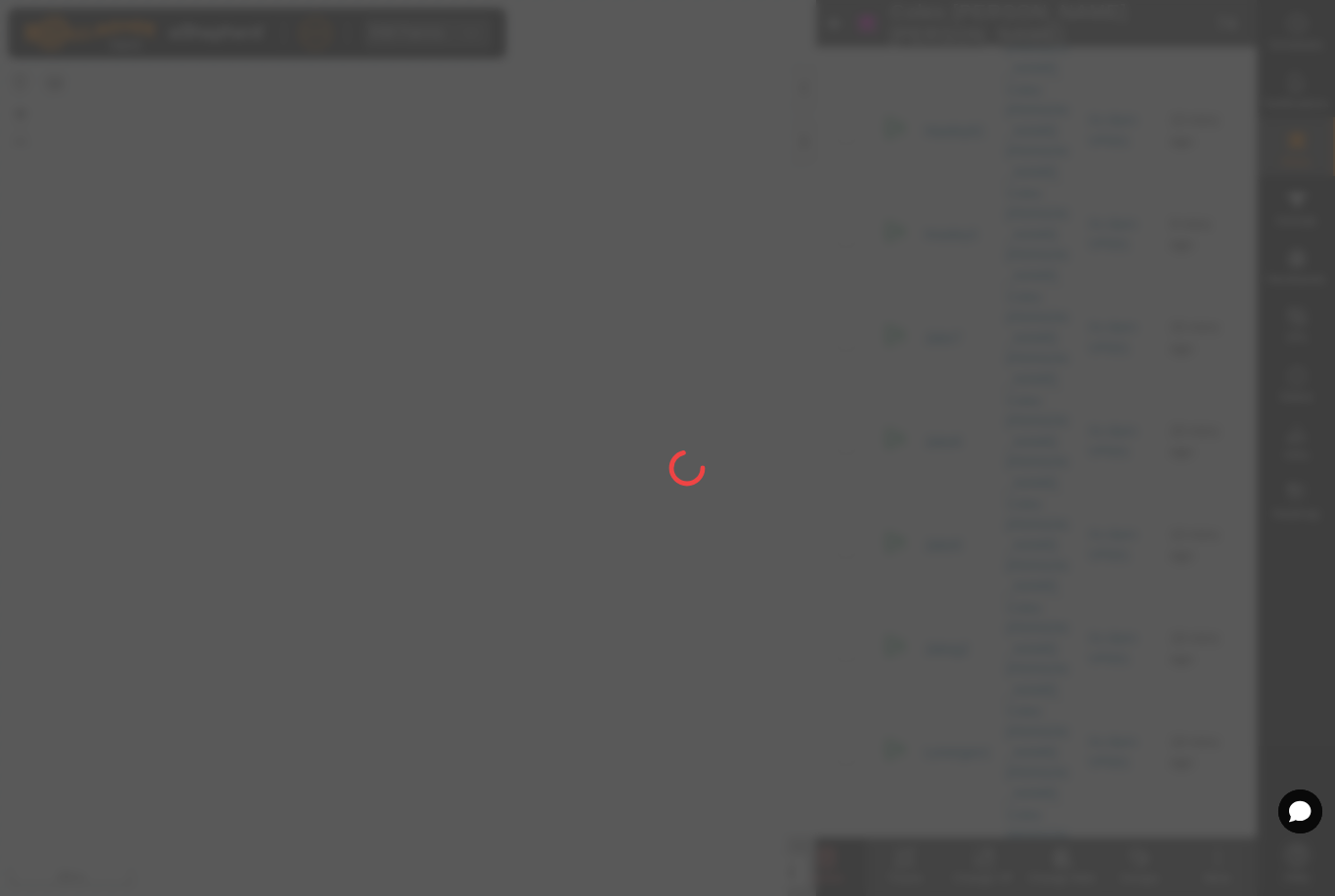
checkbox input "false"
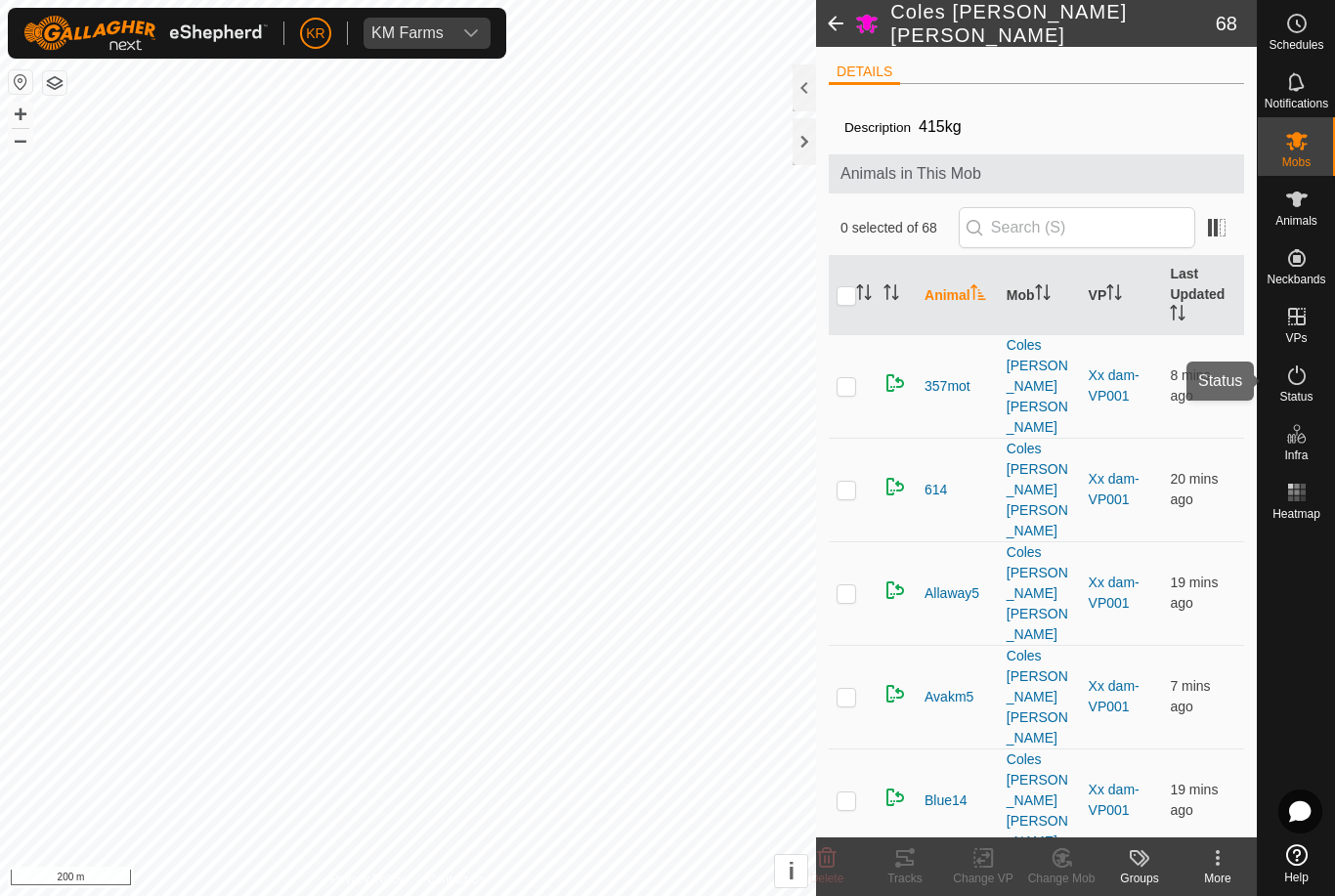
click at [1302, 381] on icon at bounding box center [1297, 375] width 18 height 20
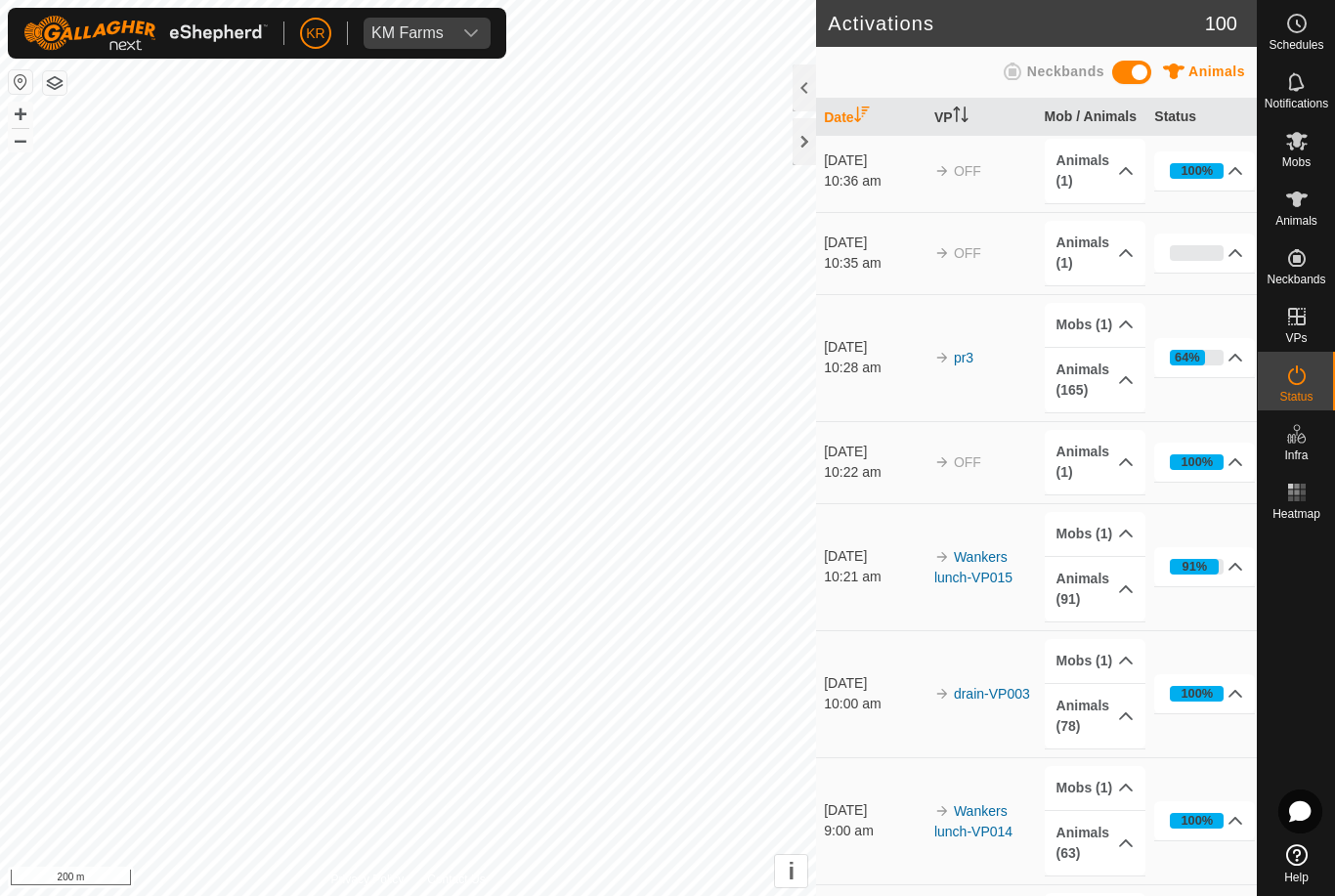
scroll to position [2884, 0]
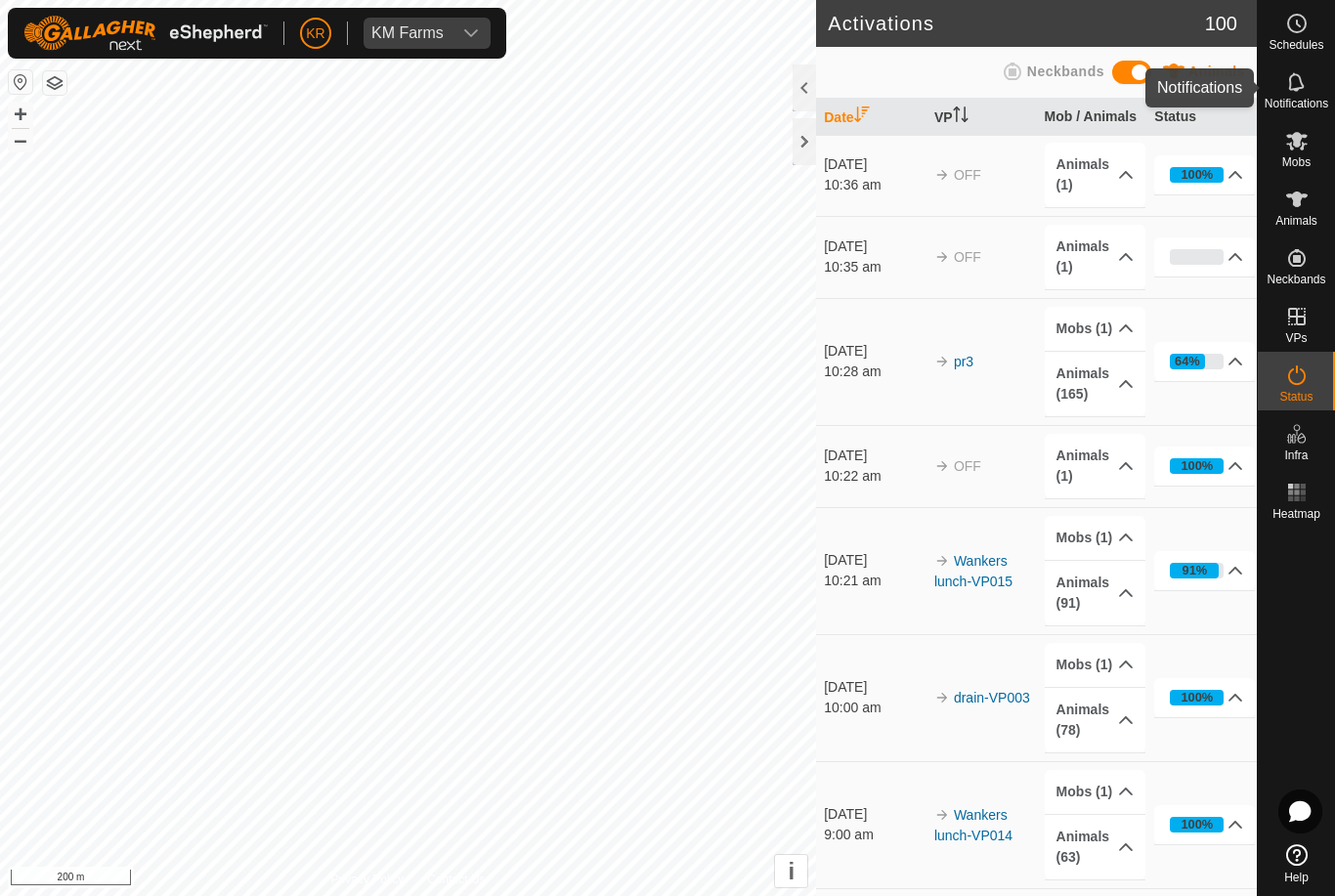
click at [1292, 97] on span "Notifications" at bounding box center [1296, 103] width 64 height 12
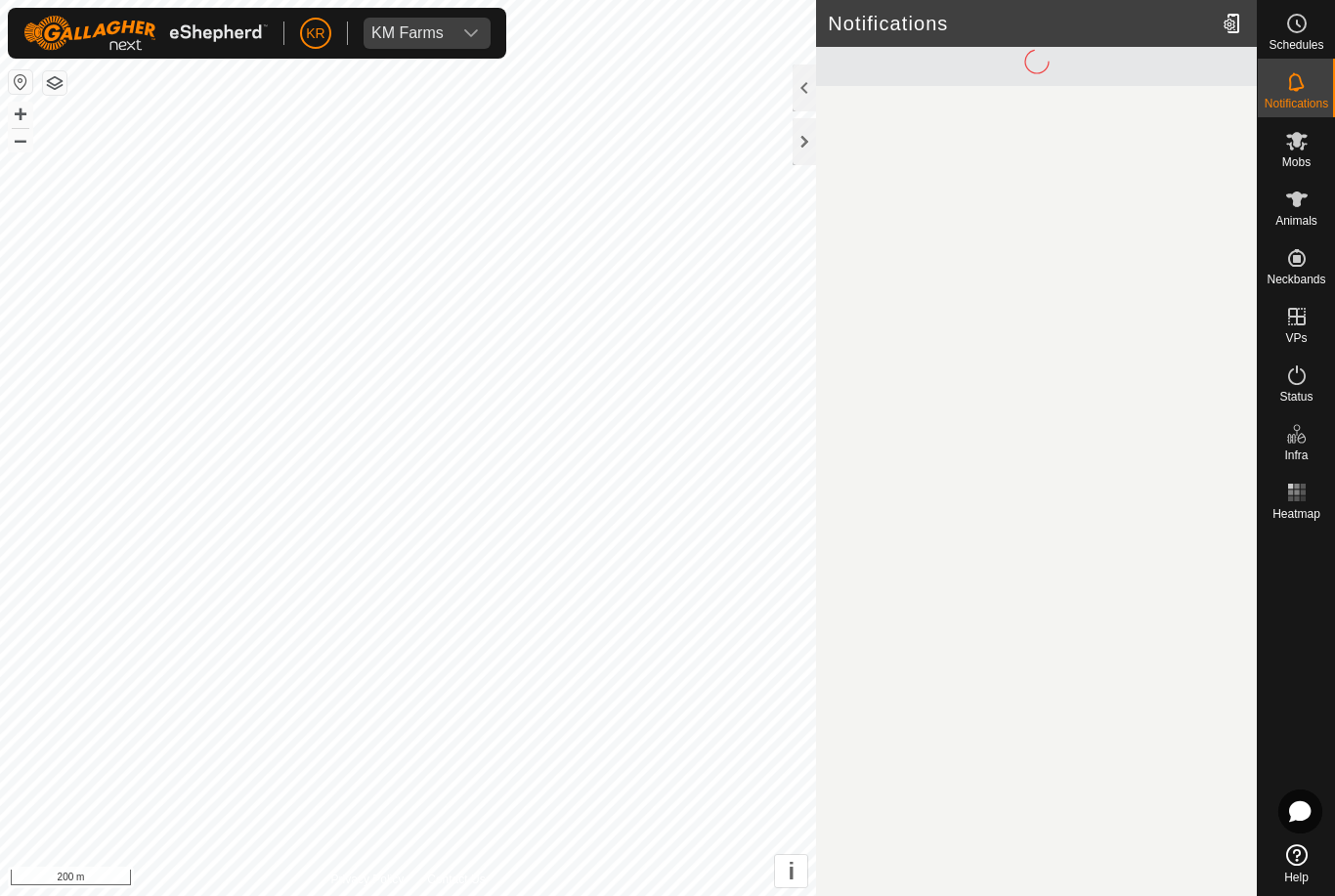
click at [1311, 139] on es-mob-svg-icon at bounding box center [1297, 140] width 35 height 31
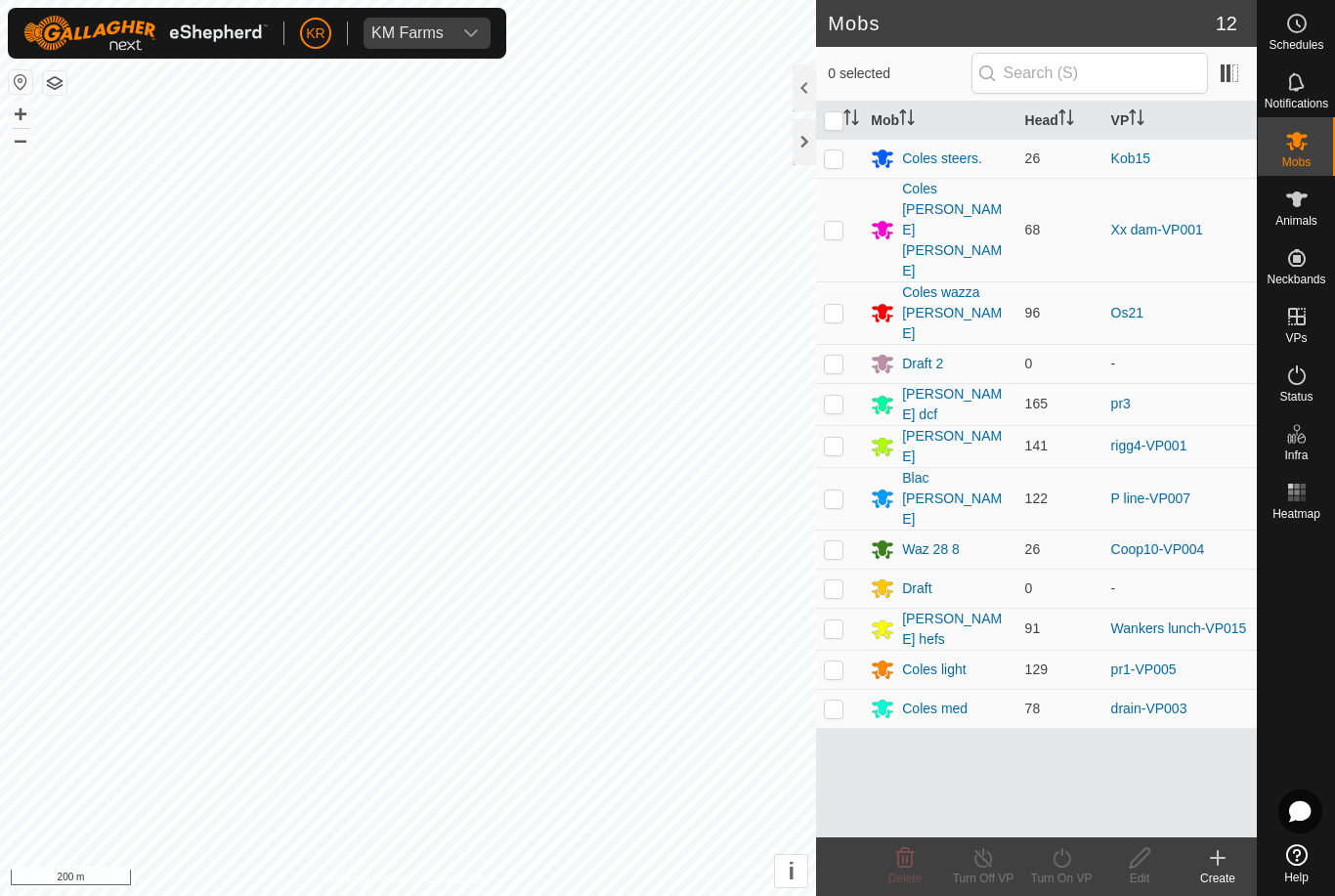
click at [946, 213] on div "Coles [PERSON_NAME] [PERSON_NAME]" at bounding box center [955, 230] width 106 height 102
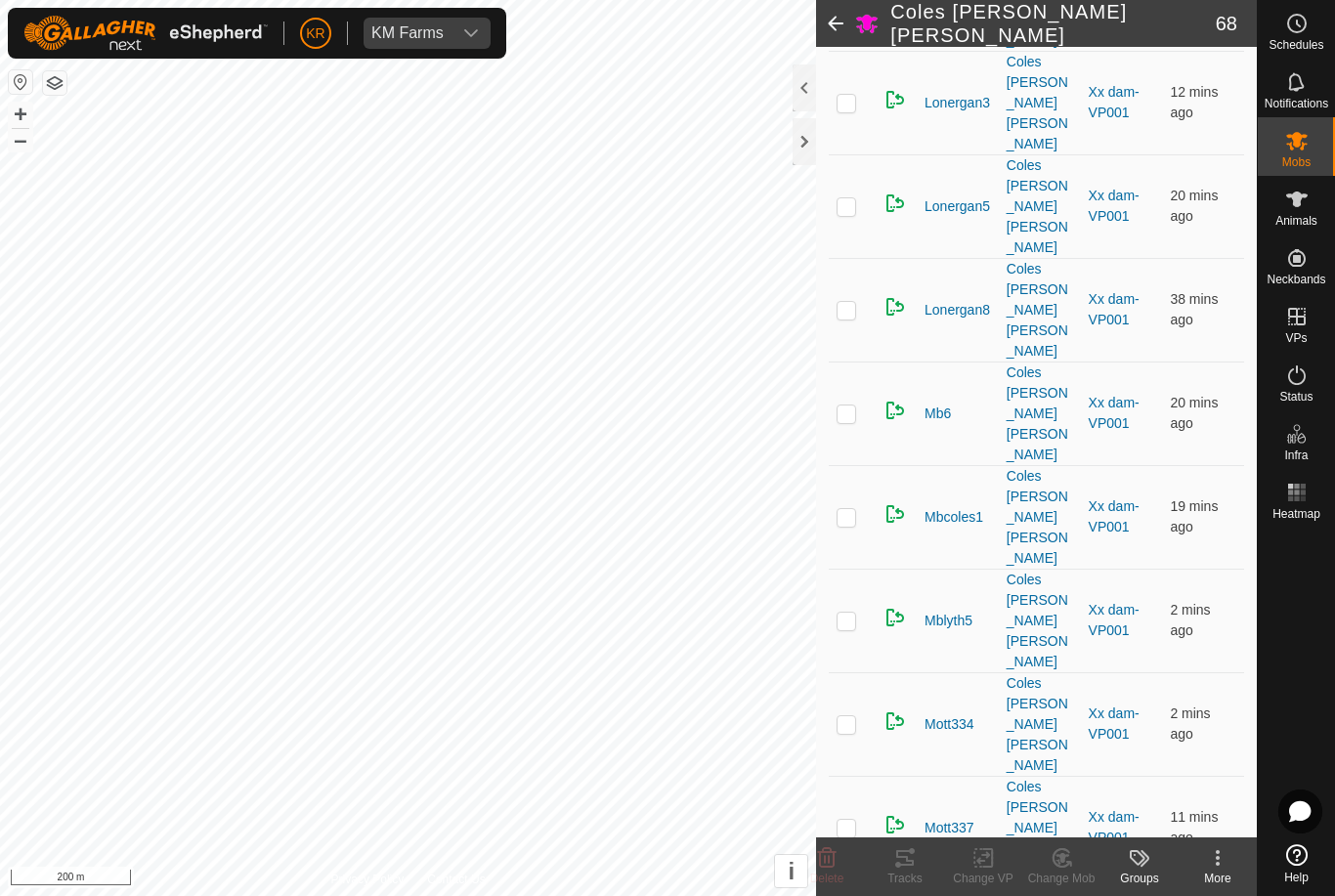
scroll to position [2781, 0]
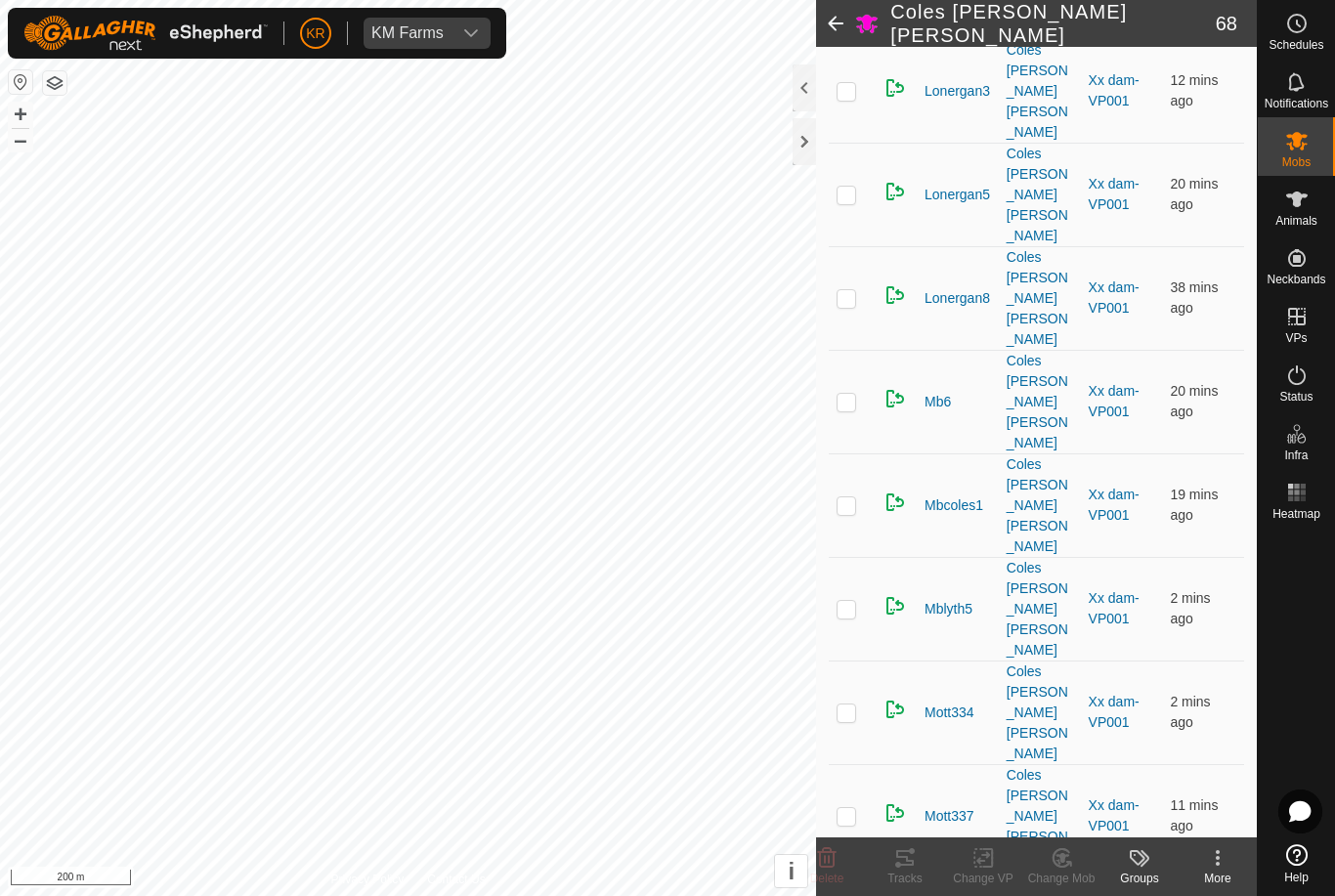
click at [841, 858] on delete-svg-icon at bounding box center [827, 859] width 79 height 24
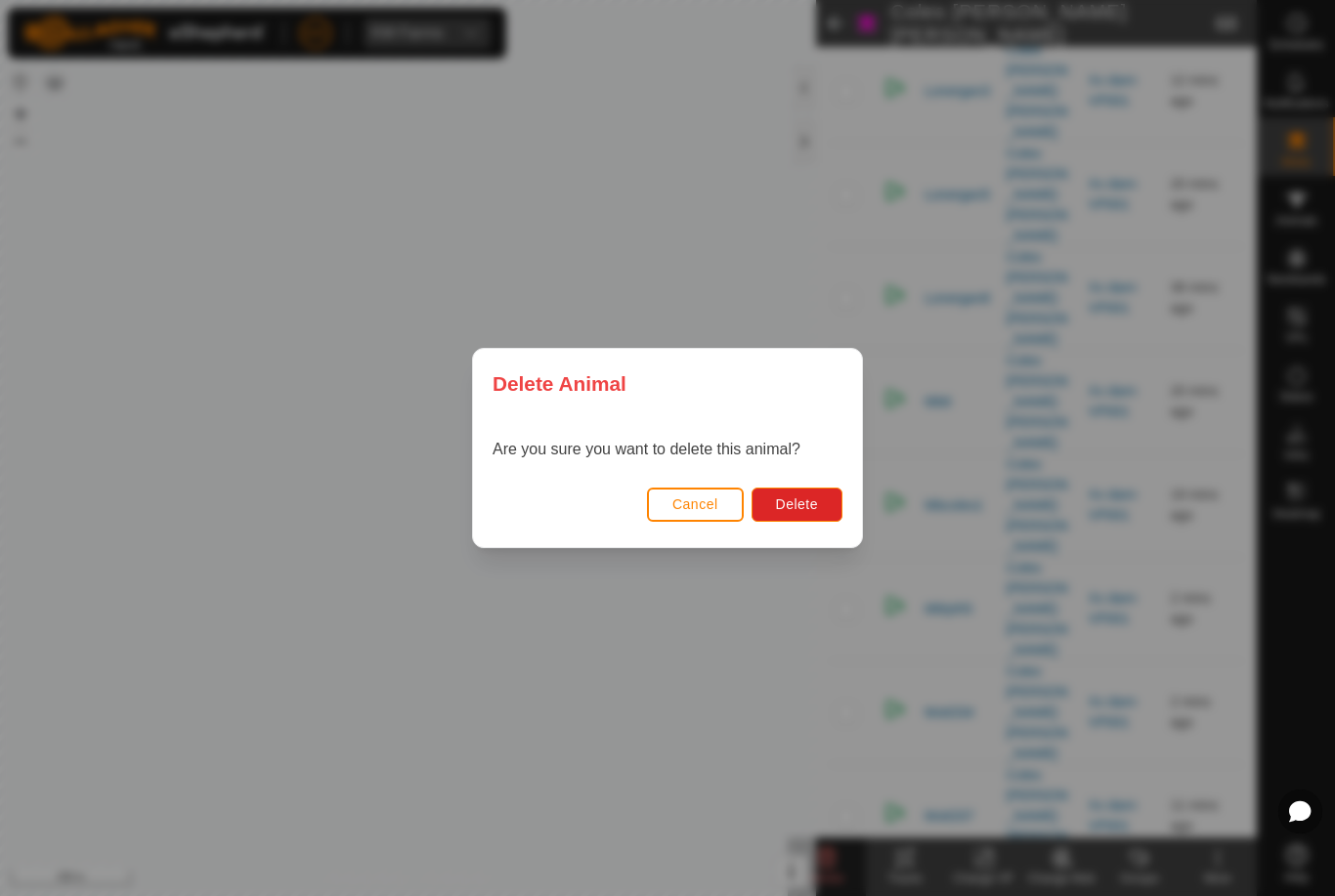
click at [805, 501] on span "Delete" at bounding box center [797, 504] width 42 height 16
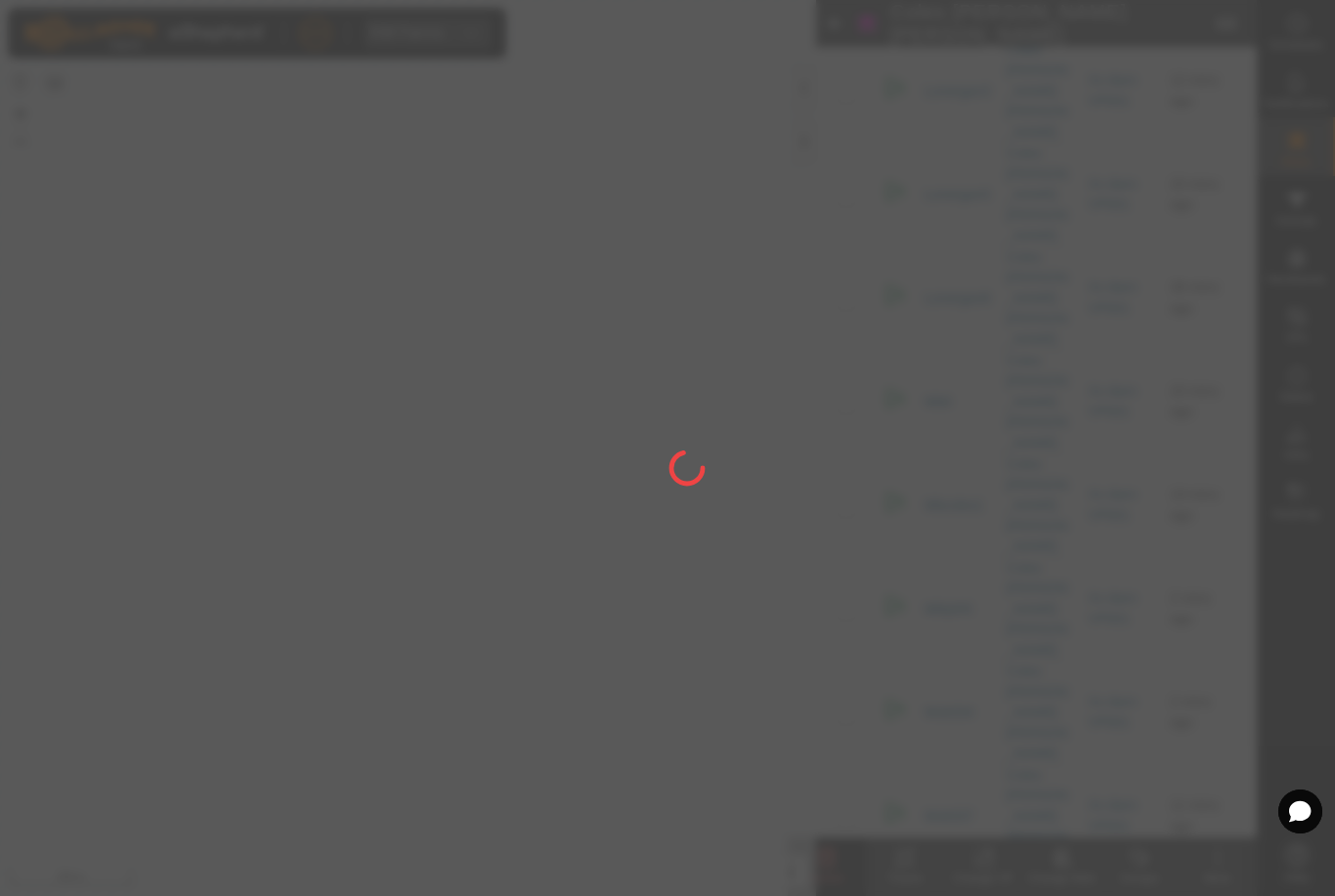
checkbox input "false"
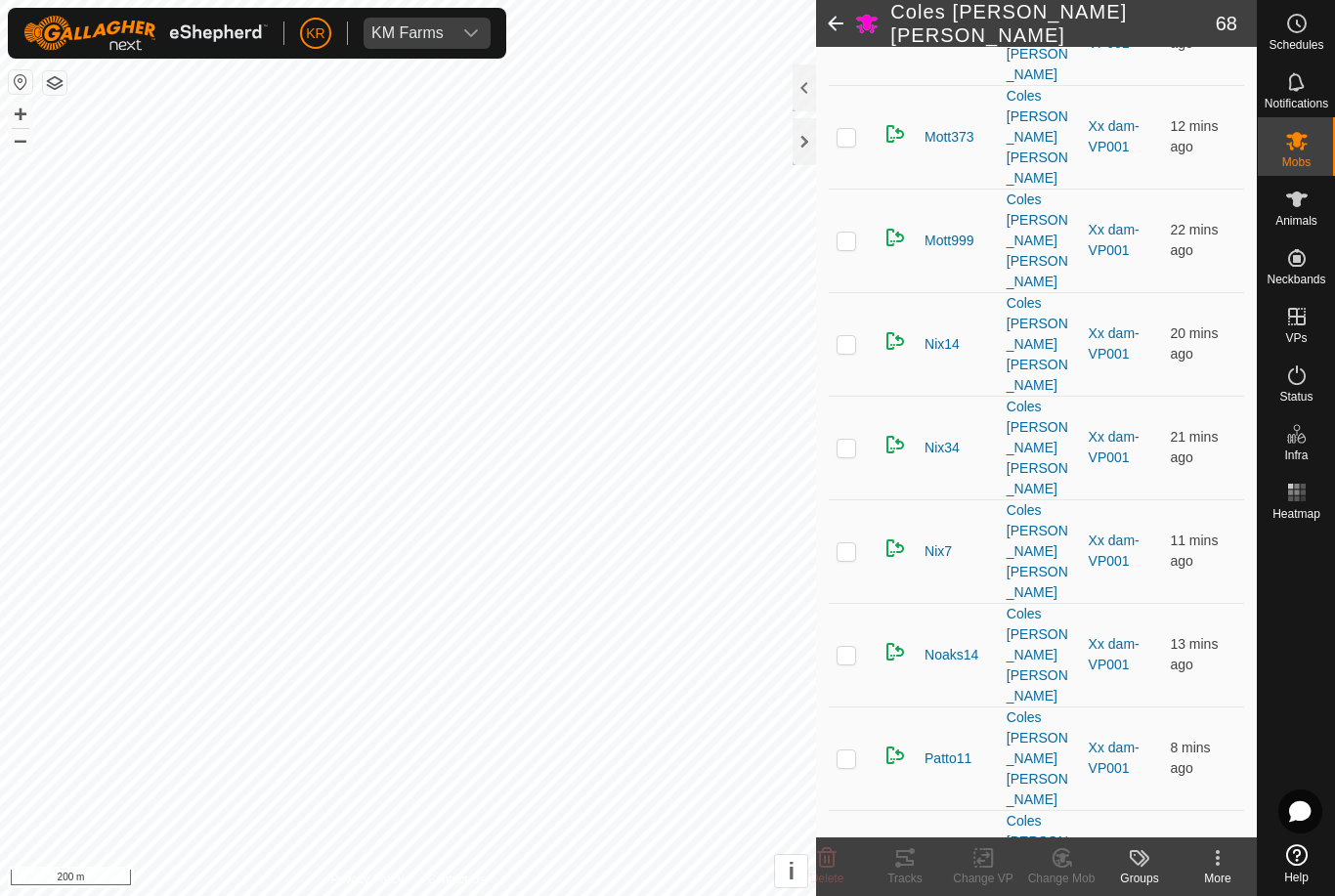
scroll to position [3670, 0]
click at [836, 865] on icon at bounding box center [827, 859] width 24 height 24
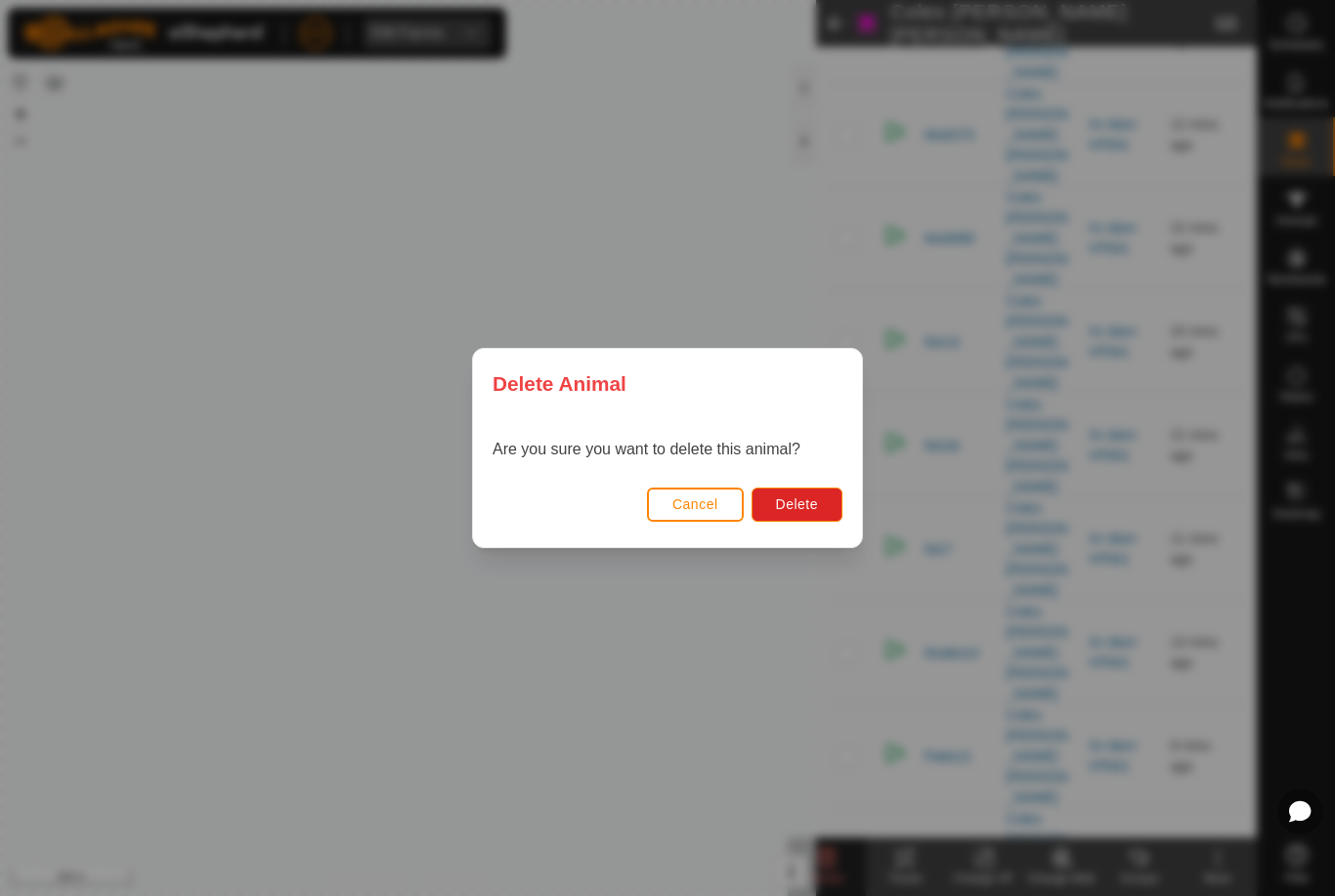
click at [794, 510] on span "Delete" at bounding box center [797, 504] width 42 height 16
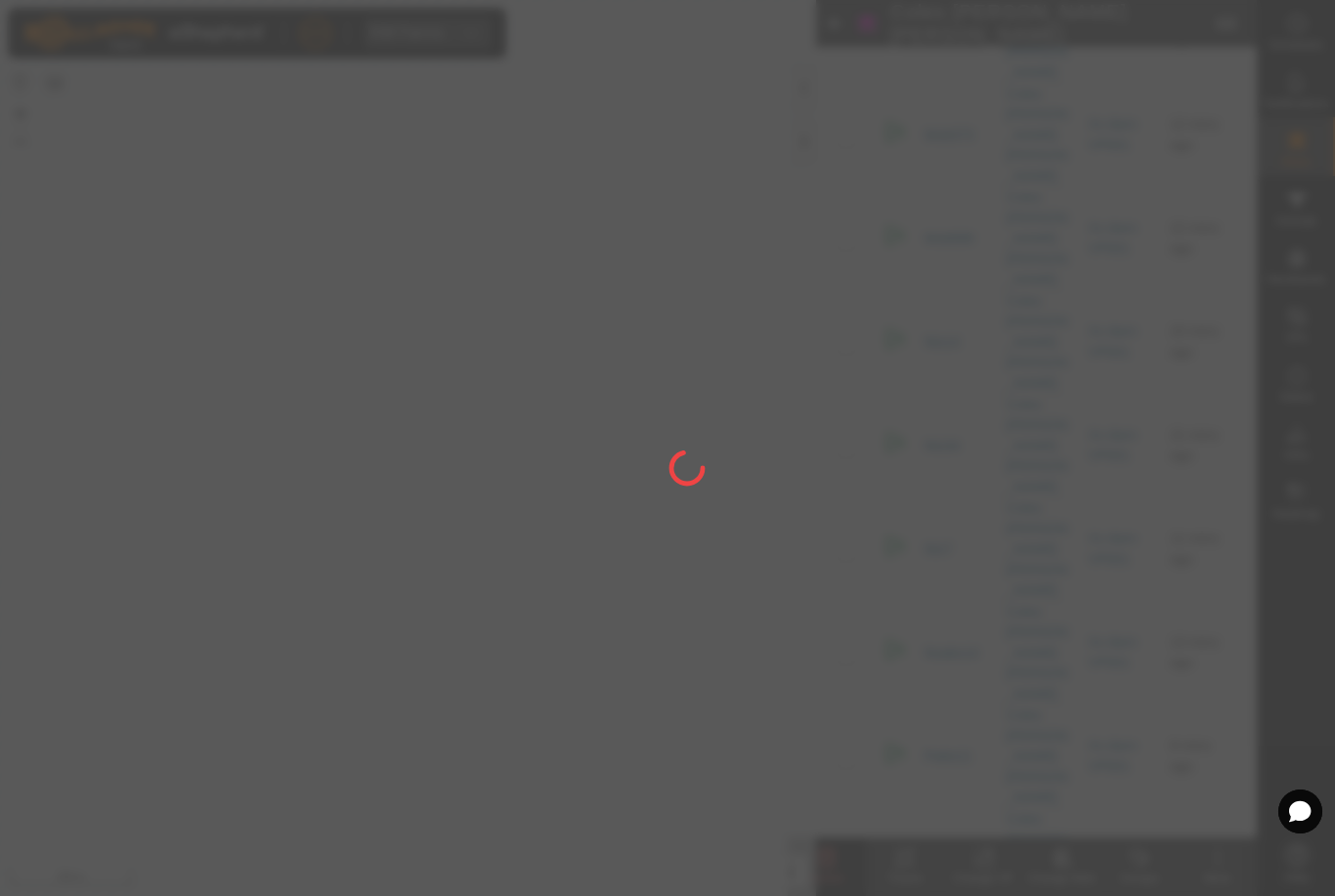
checkbox input "false"
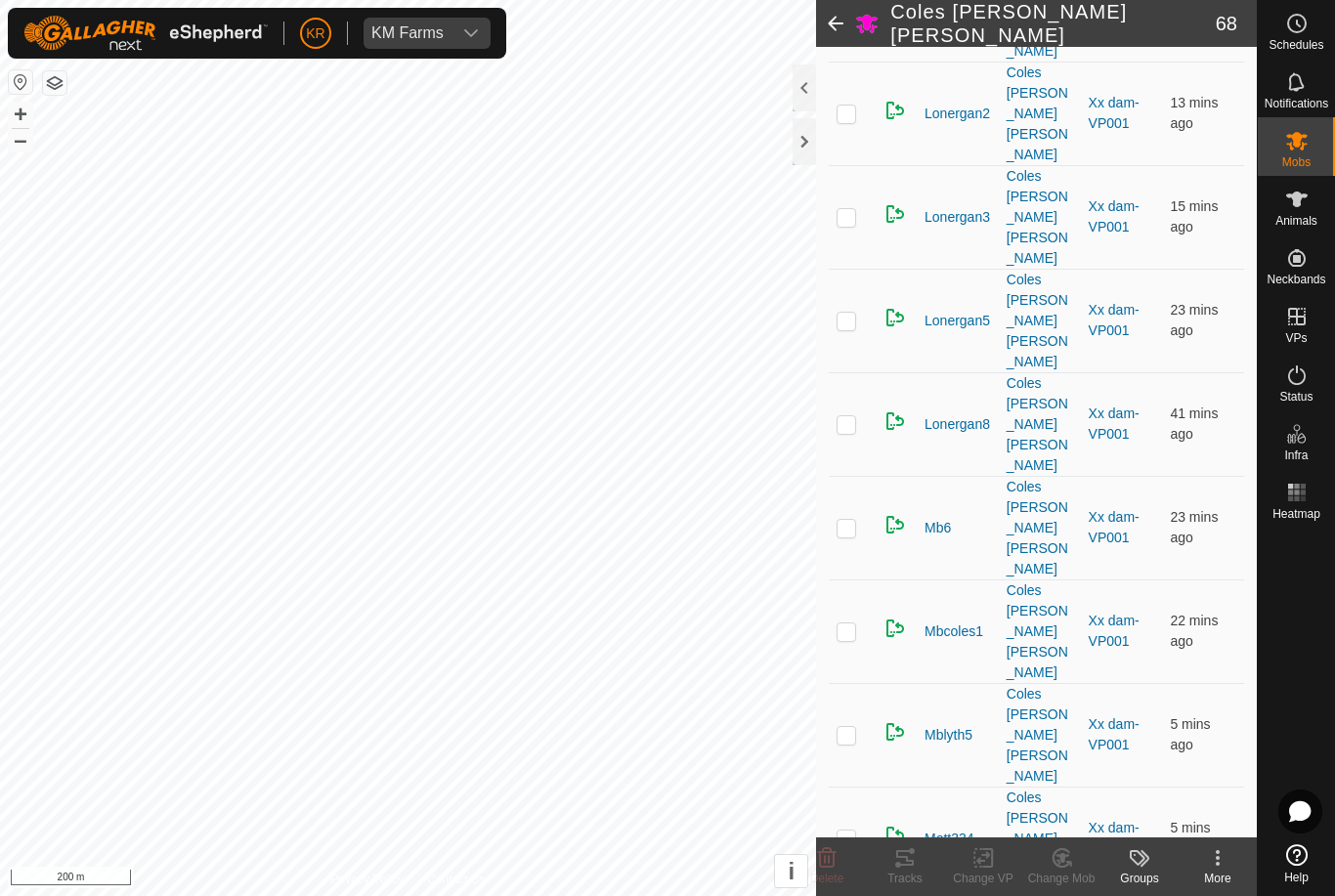
scroll to position [2647, 0]
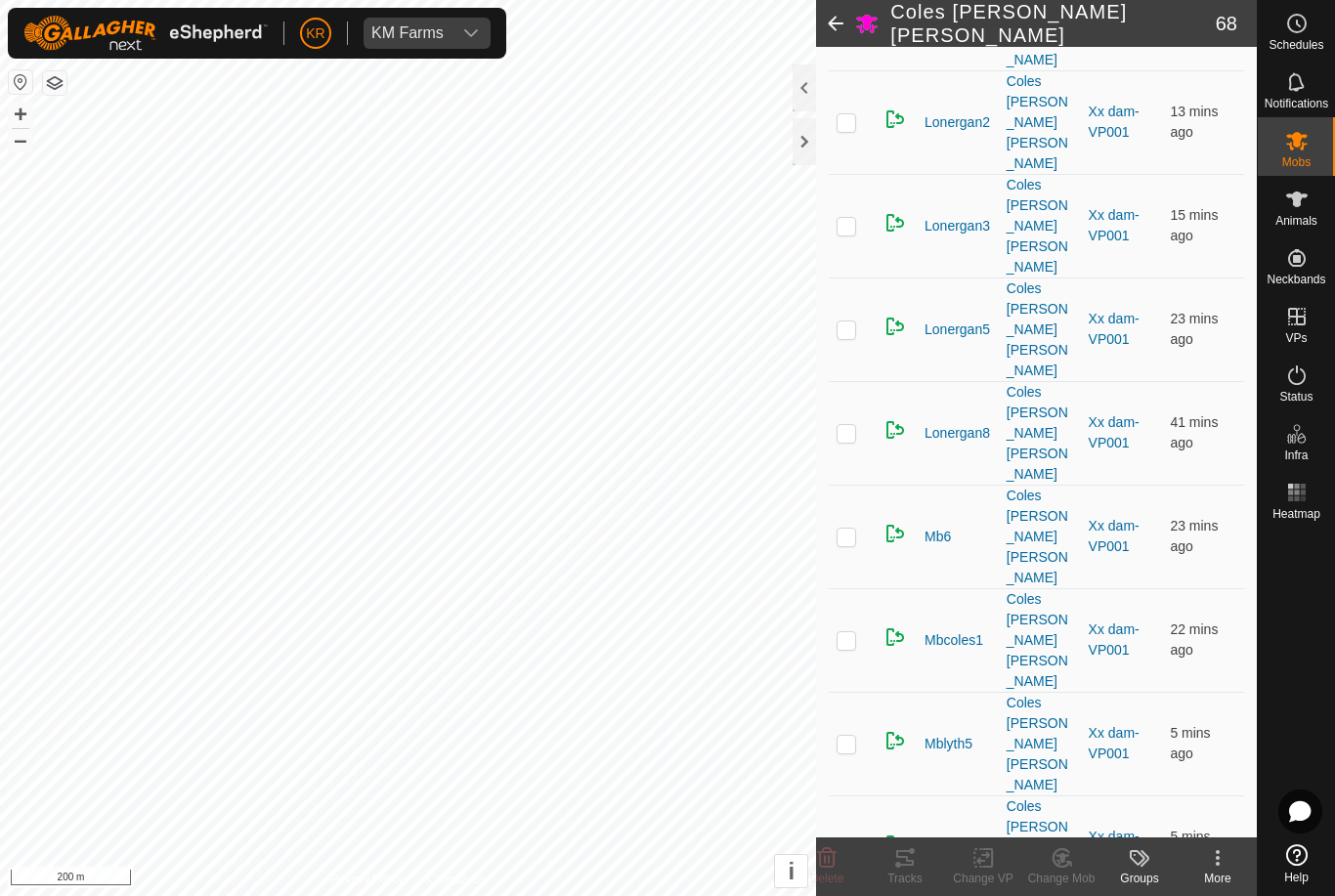
click at [841, 838] on div "Delete" at bounding box center [827, 868] width 79 height 59
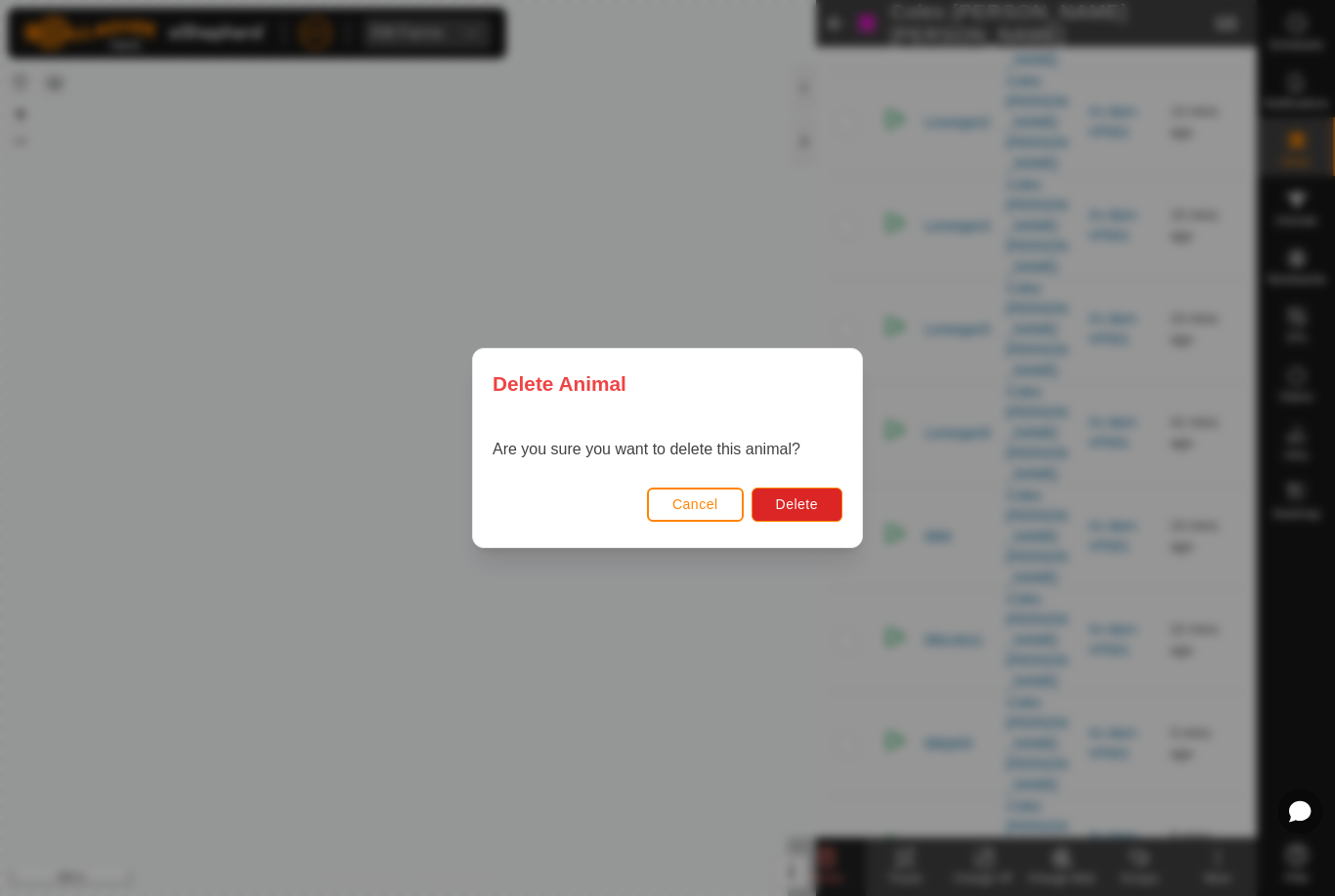
click at [835, 852] on div "Delete Animal Are you sure you want to delete this animal? Cancel Delete" at bounding box center [667, 448] width 1335 height 896
click at [816, 497] on span "Delete" at bounding box center [797, 504] width 42 height 16
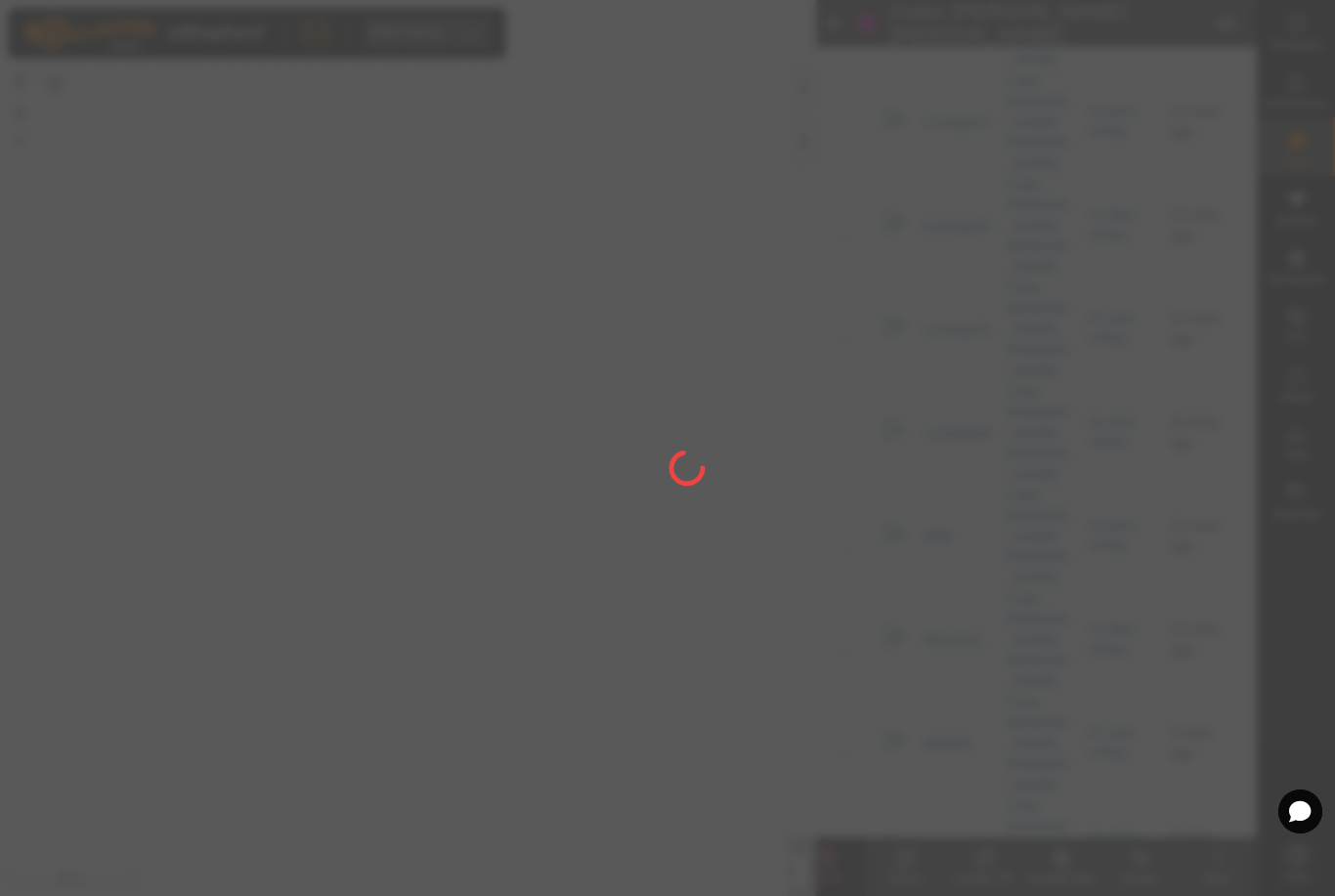
checkbox input "false"
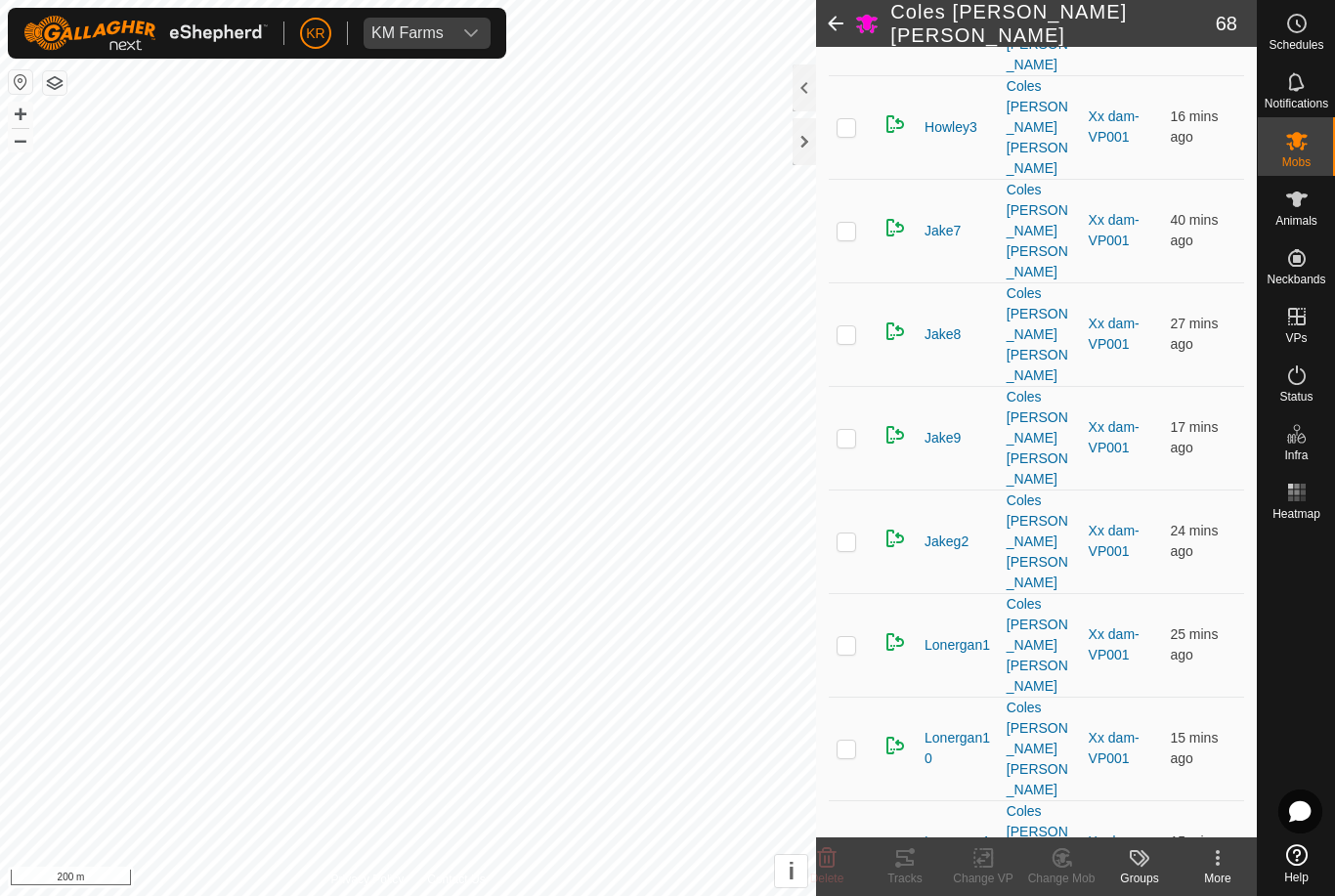
scroll to position [1492, 0]
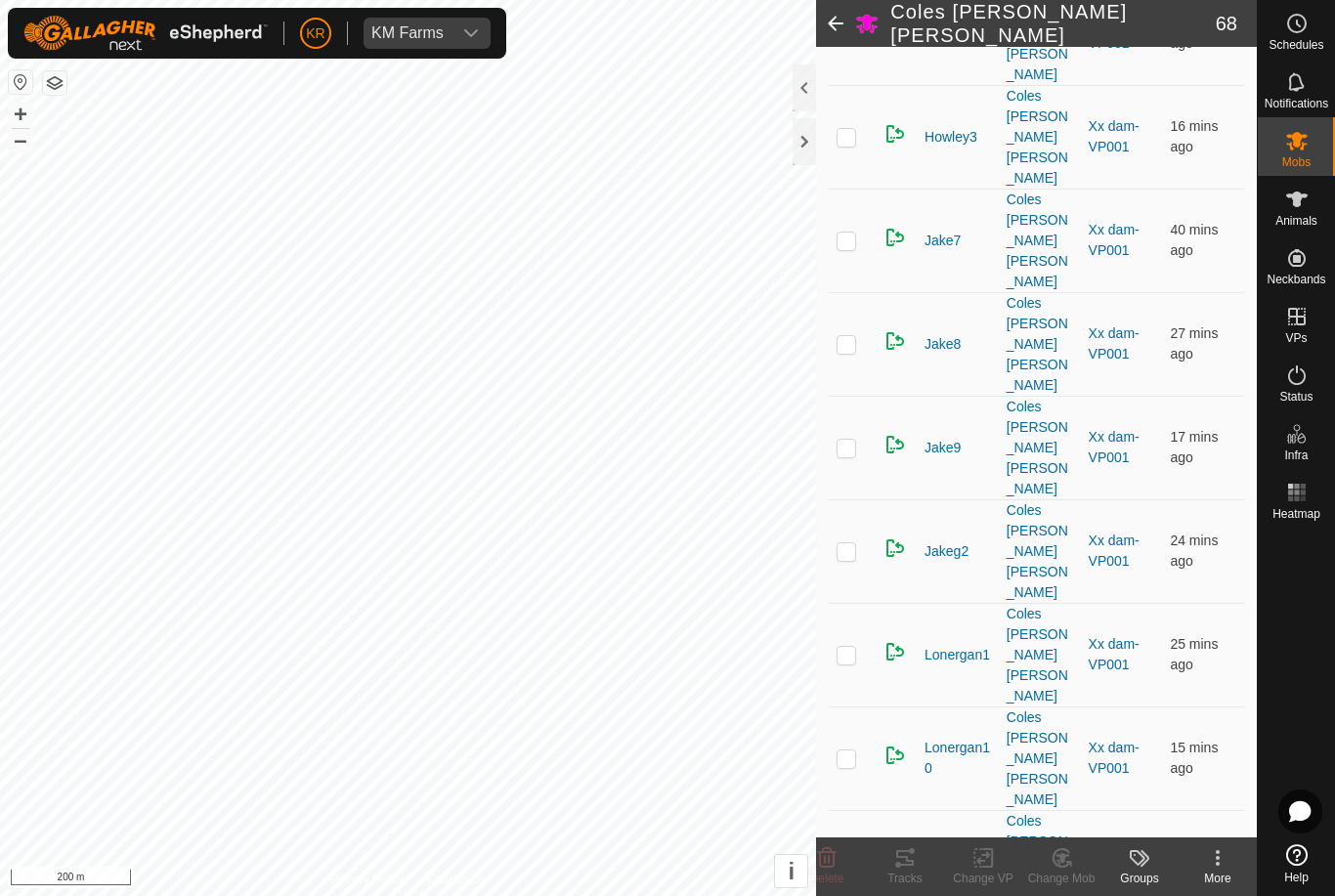
checkbox input "false"
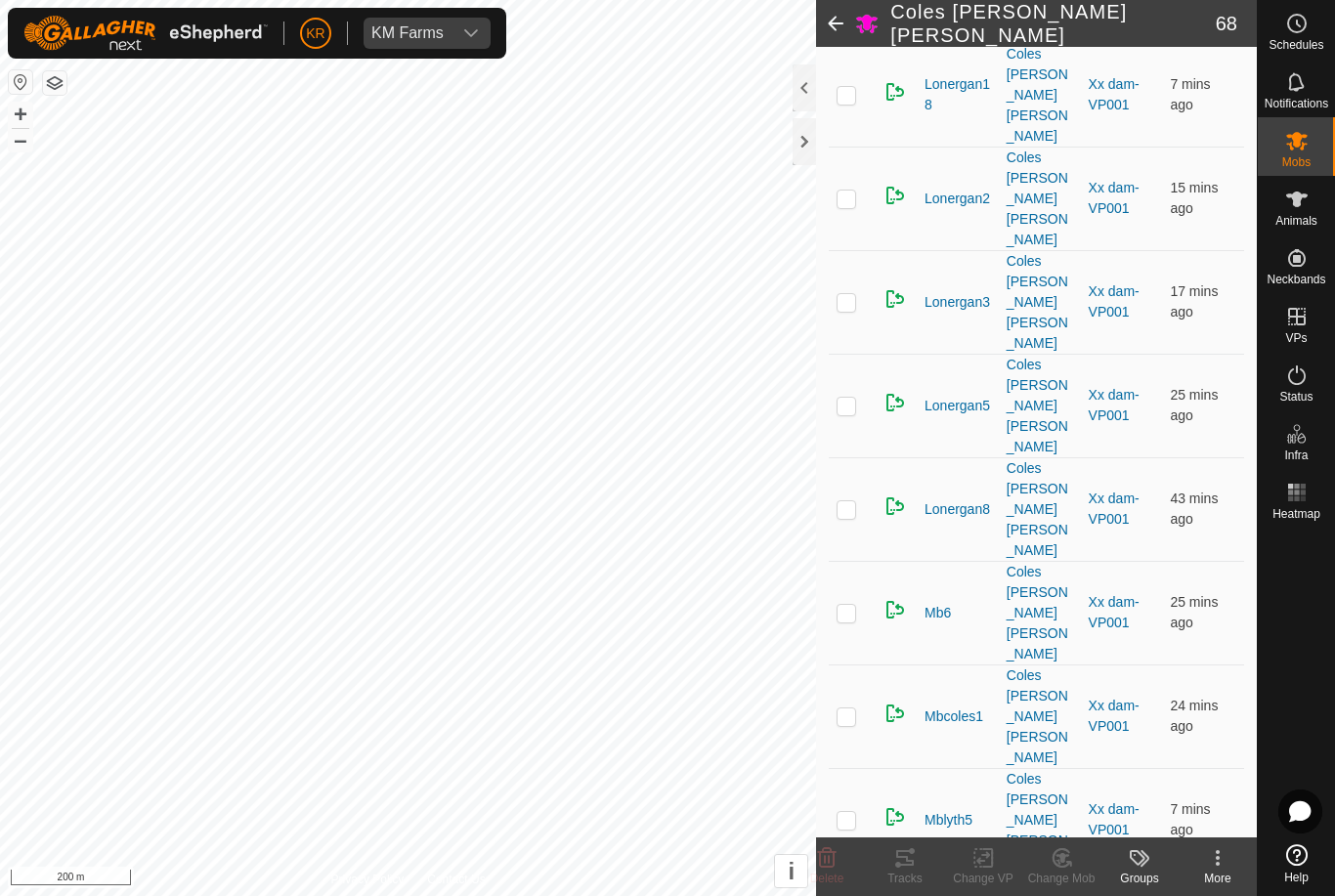
scroll to position [2572, 0]
checkbox input "true"
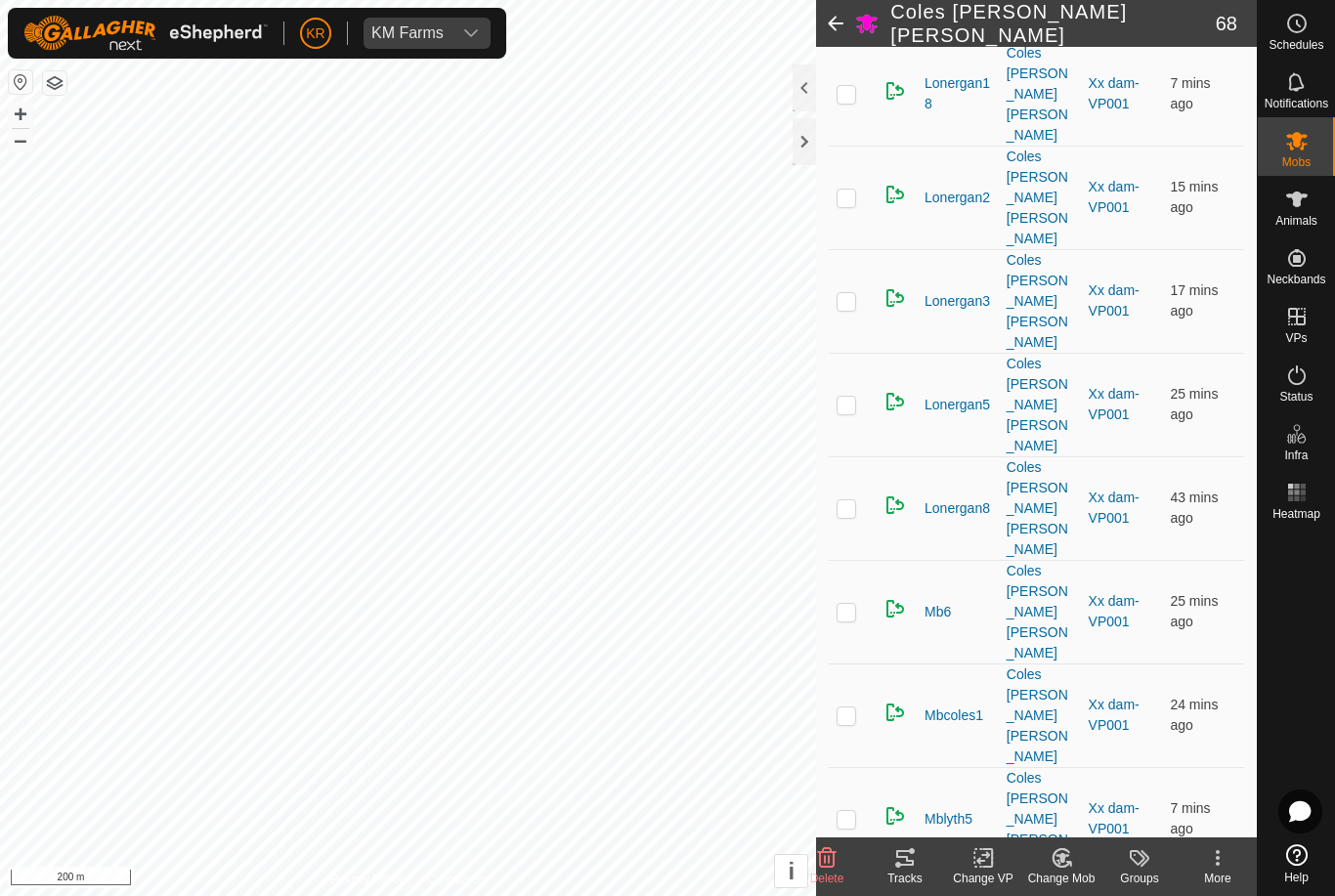
checkbox input "false"
click at [842, 852] on delete-svg-icon at bounding box center [827, 859] width 79 height 24
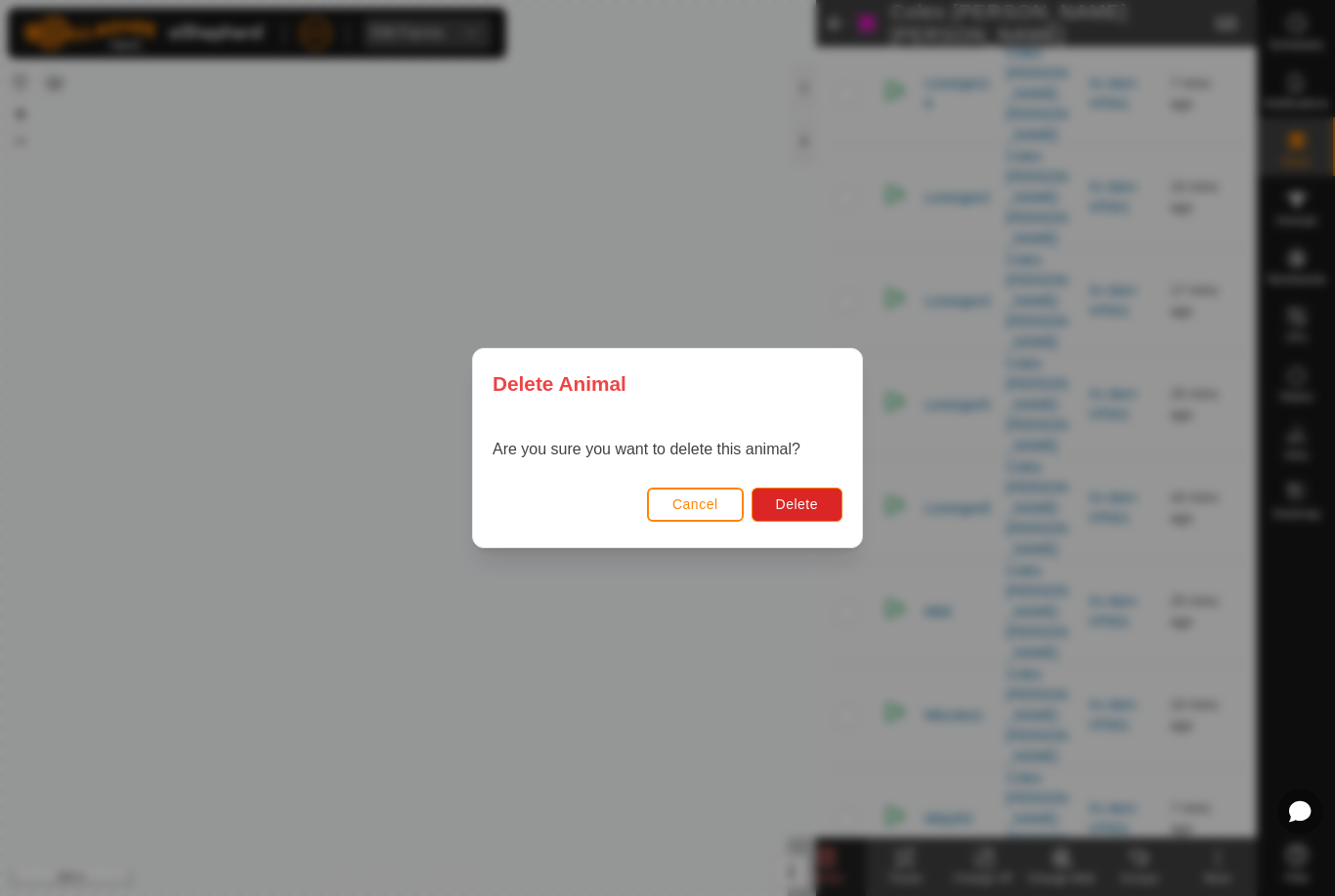
click at [793, 462] on div "Are you sure you want to delete this animal?" at bounding box center [668, 450] width 389 height 63
click at [789, 502] on span "Delete" at bounding box center [797, 504] width 42 height 16
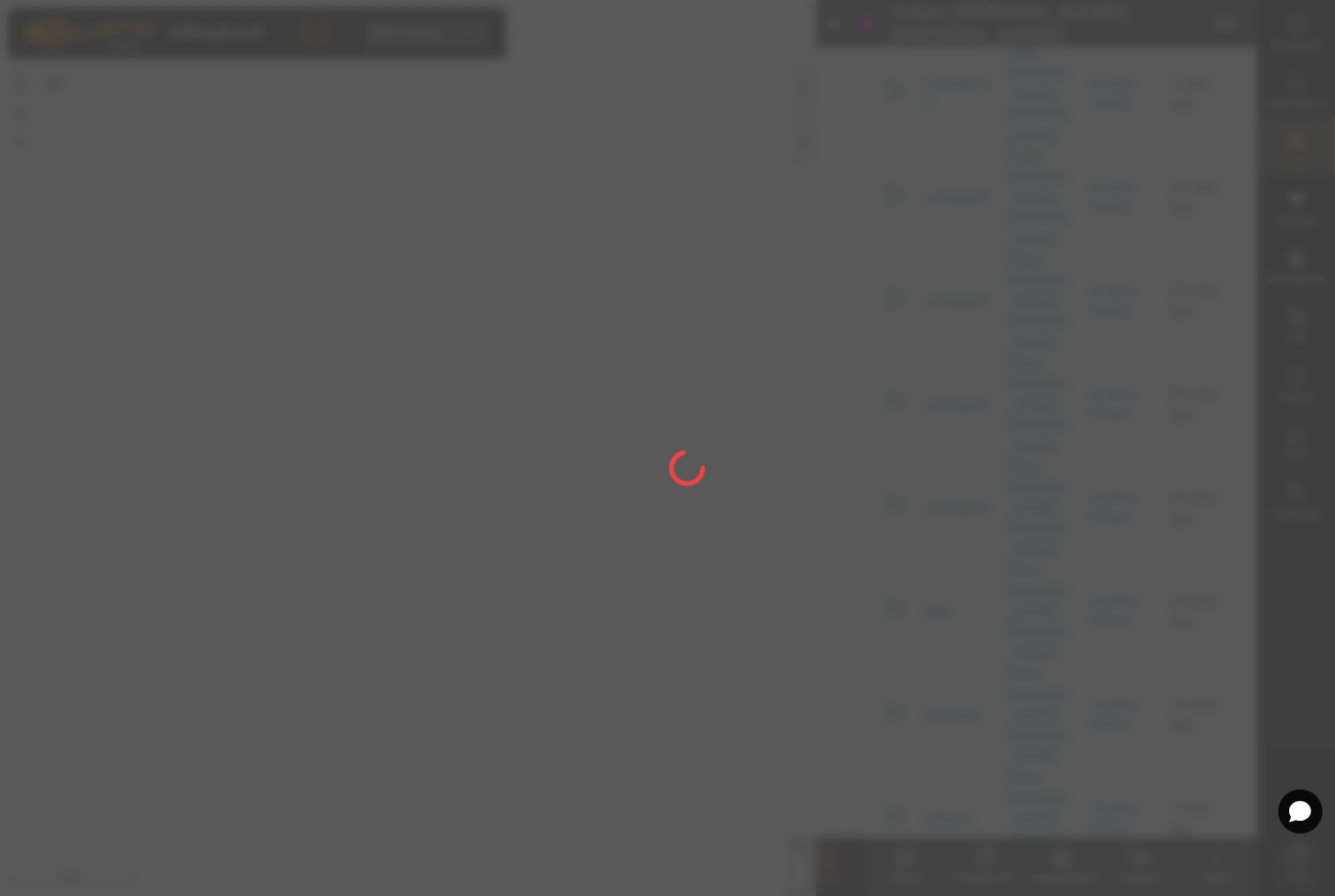
checkbox input "false"
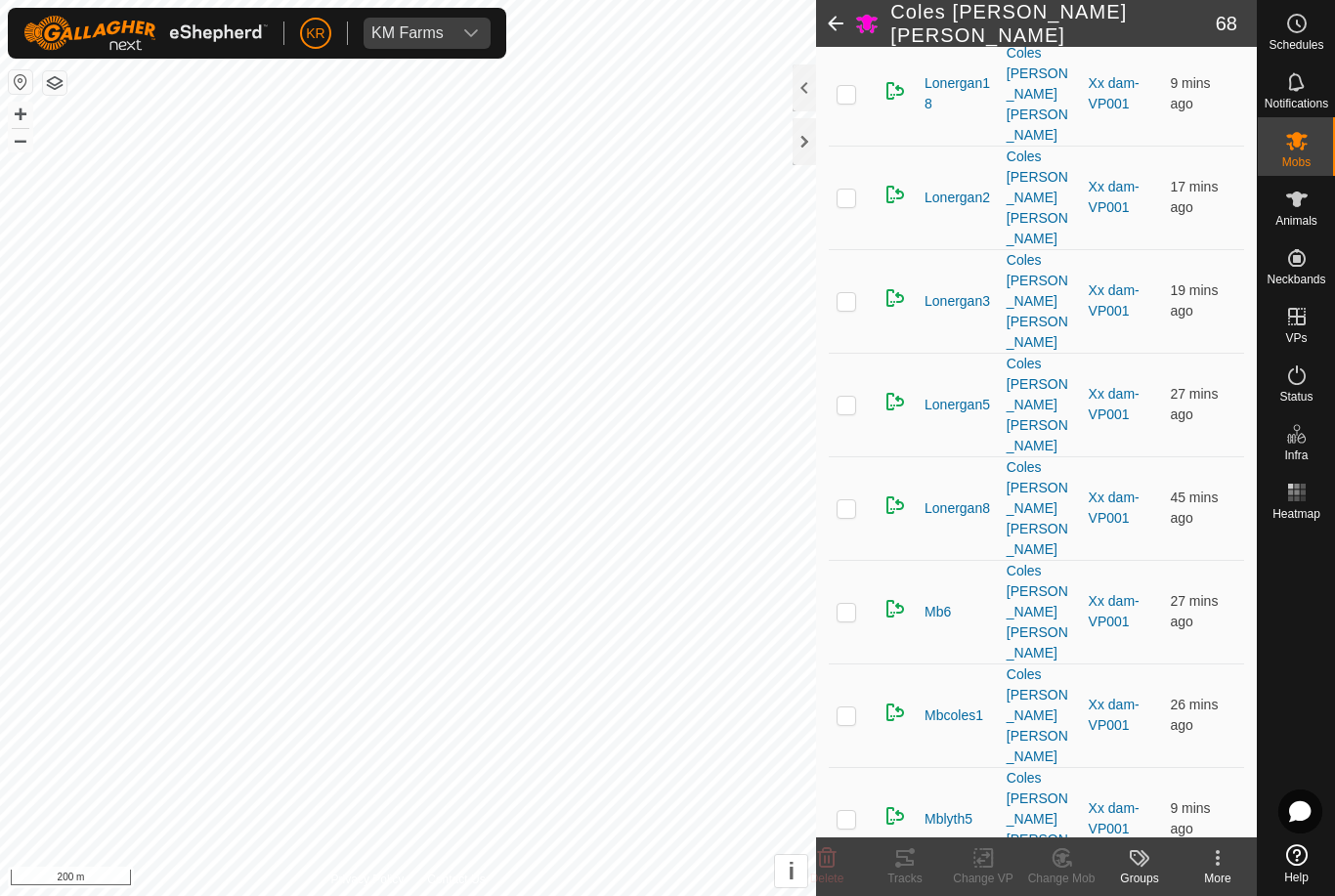
click at [841, 858] on delete-svg-icon at bounding box center [827, 859] width 79 height 24
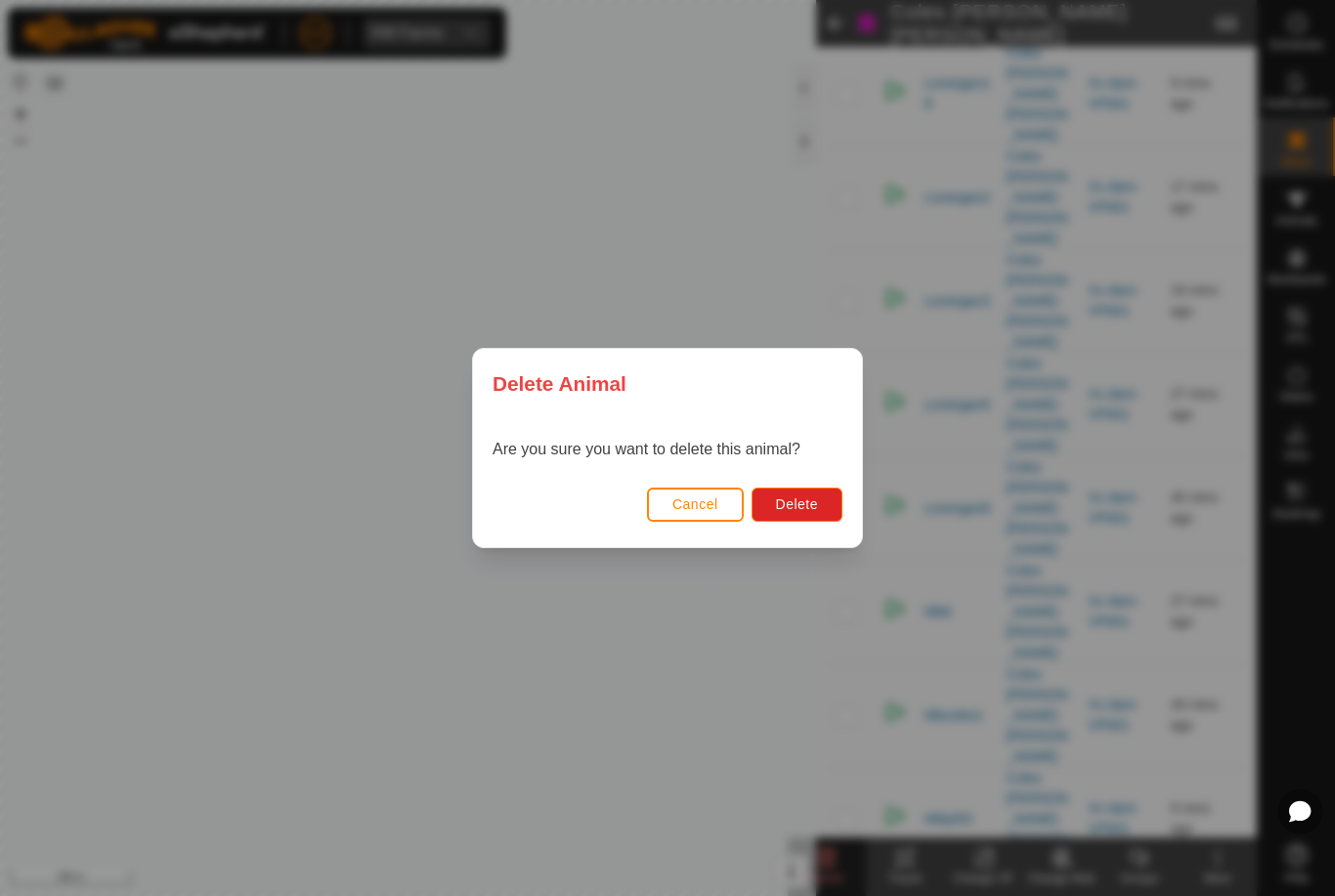
click at [812, 505] on span "Delete" at bounding box center [797, 504] width 42 height 16
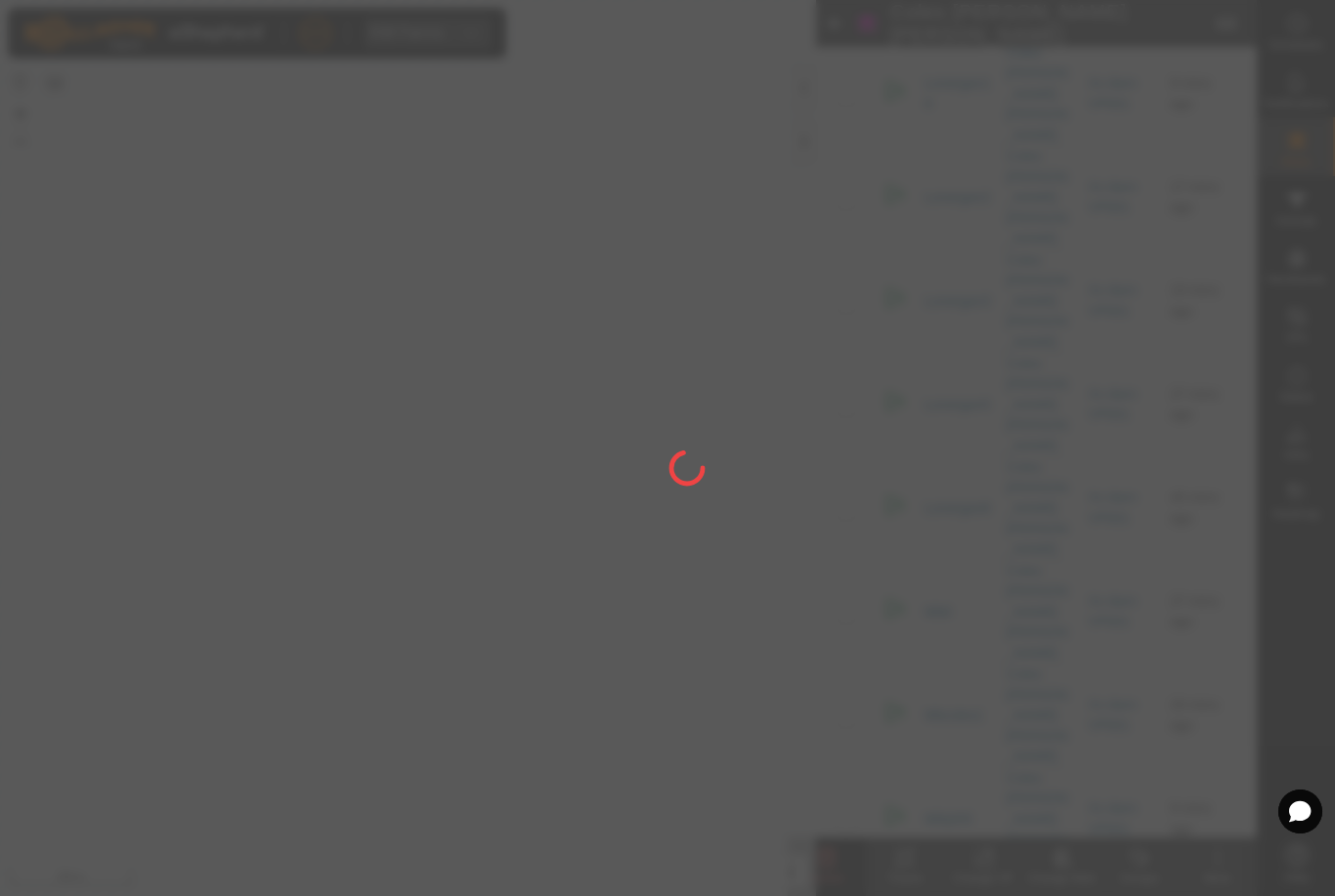
checkbox input "false"
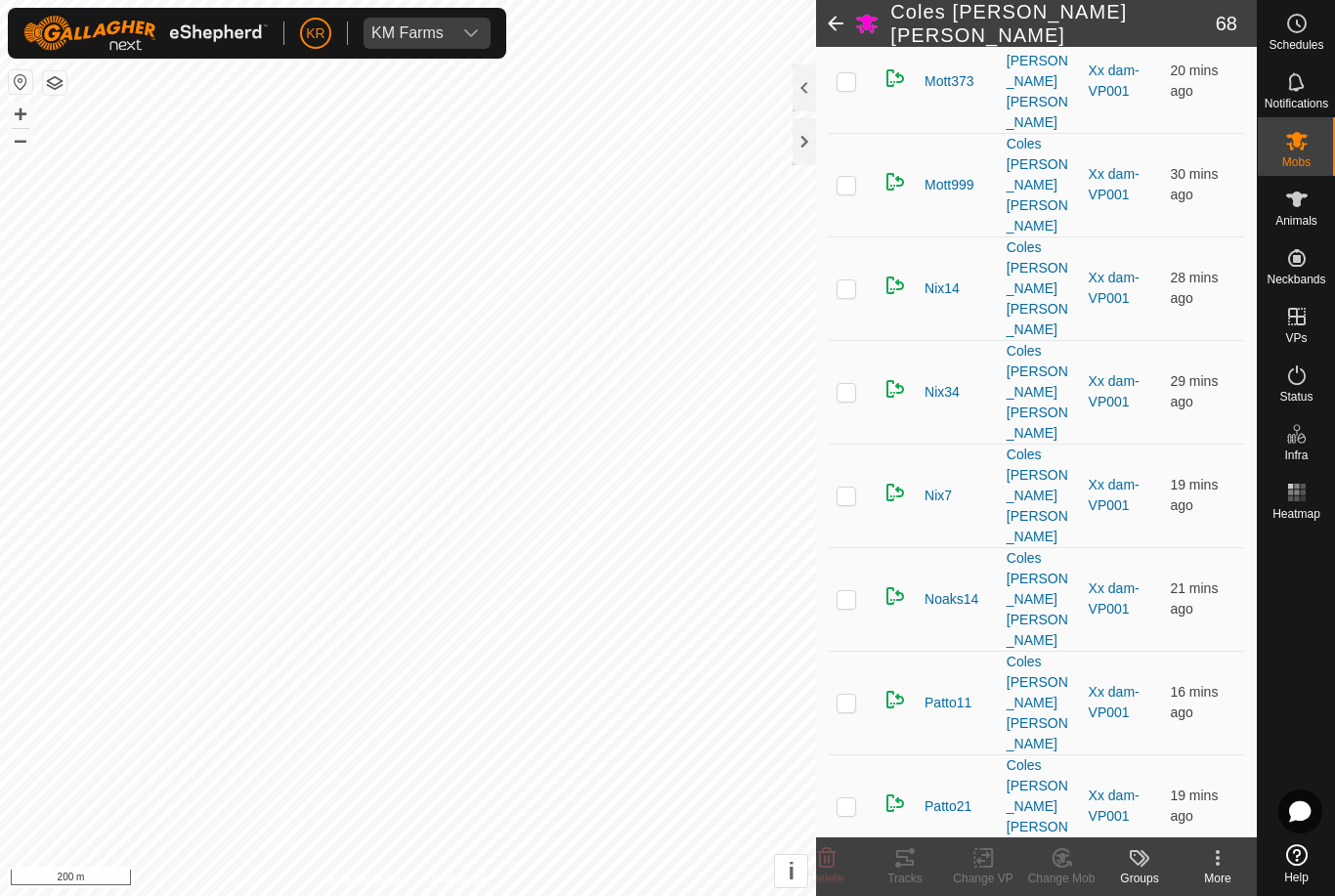
scroll to position [3724, 0]
click at [836, 860] on icon at bounding box center [827, 859] width 24 height 24
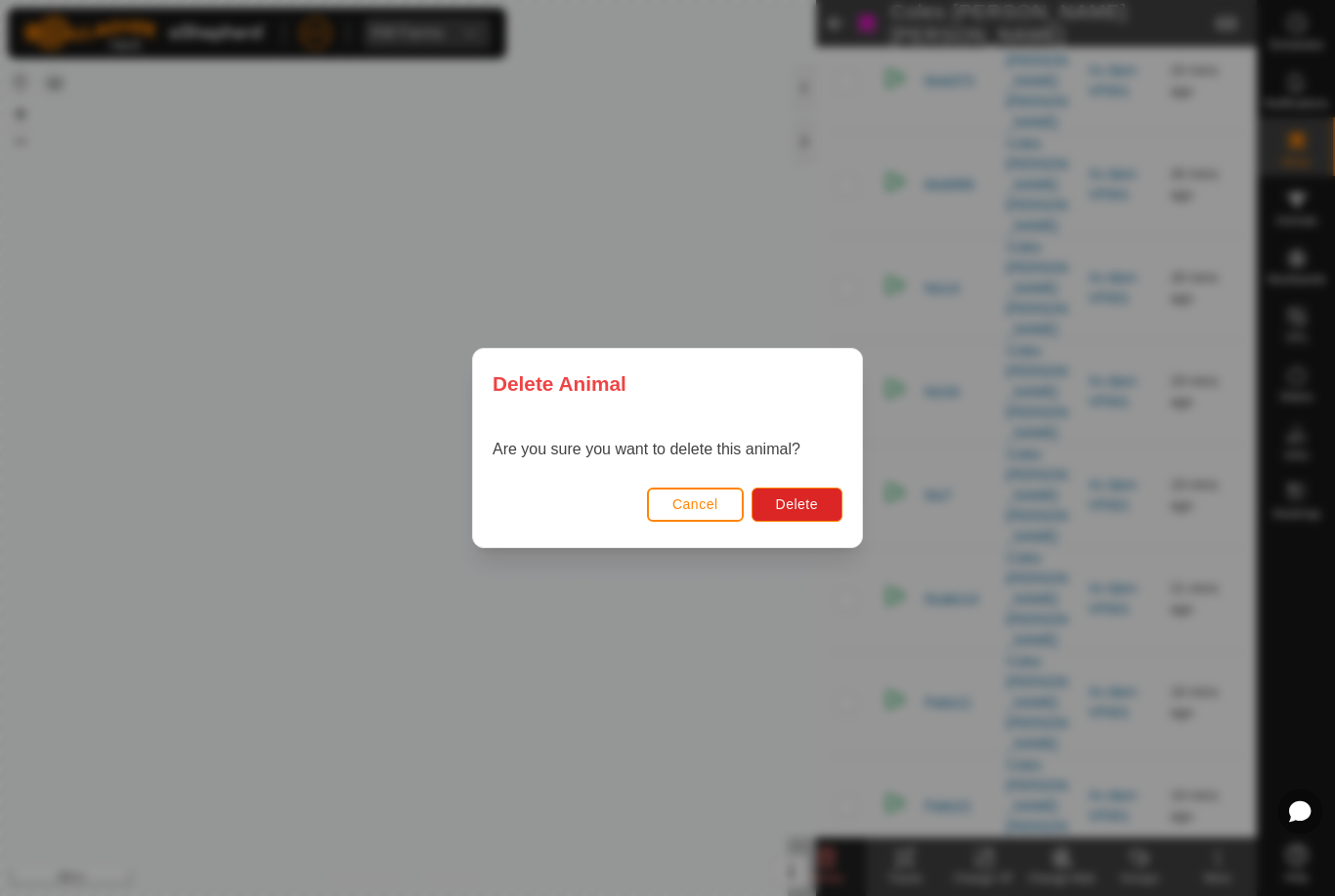
click at [793, 513] on button "Delete" at bounding box center [797, 504] width 91 height 34
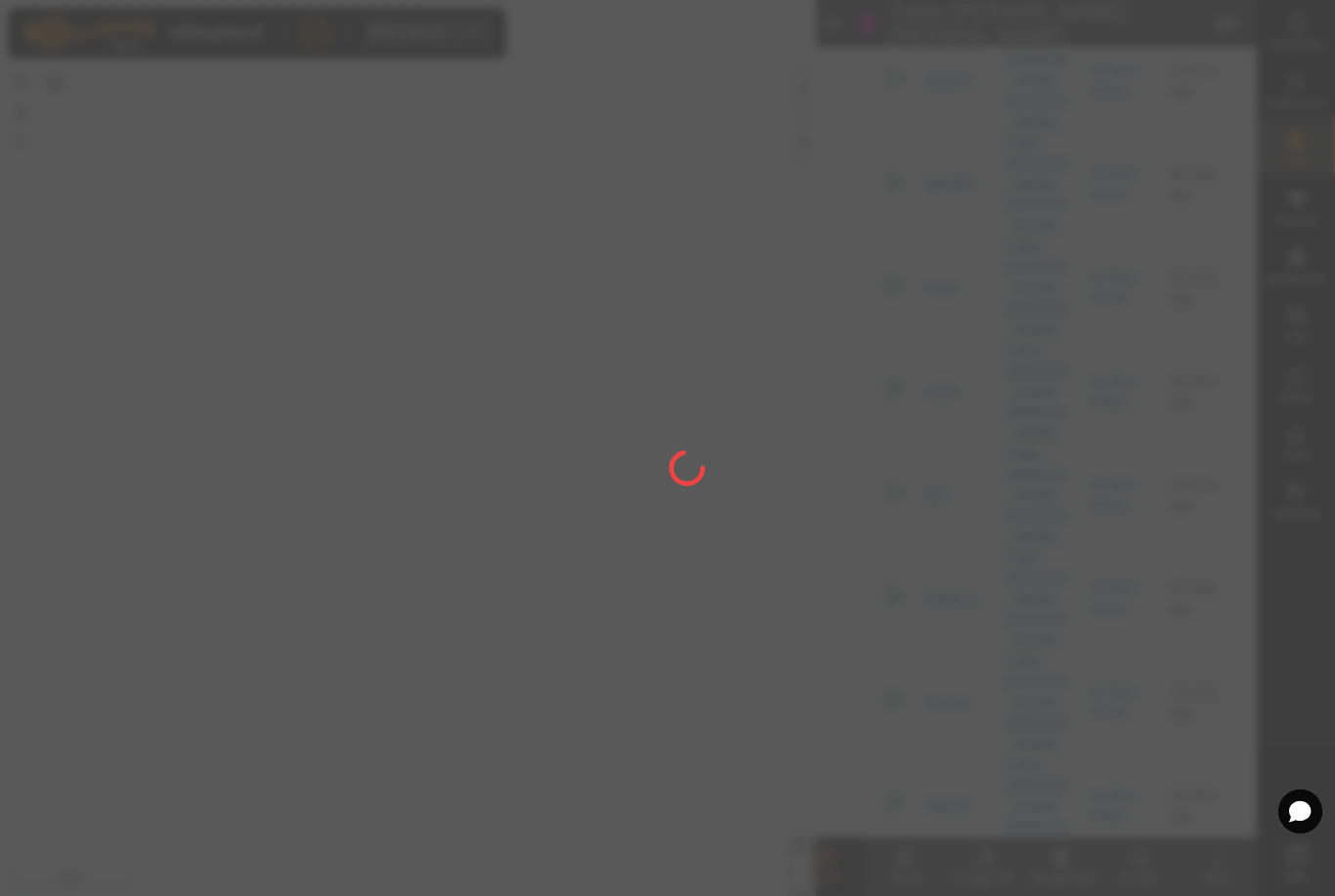
checkbox input "false"
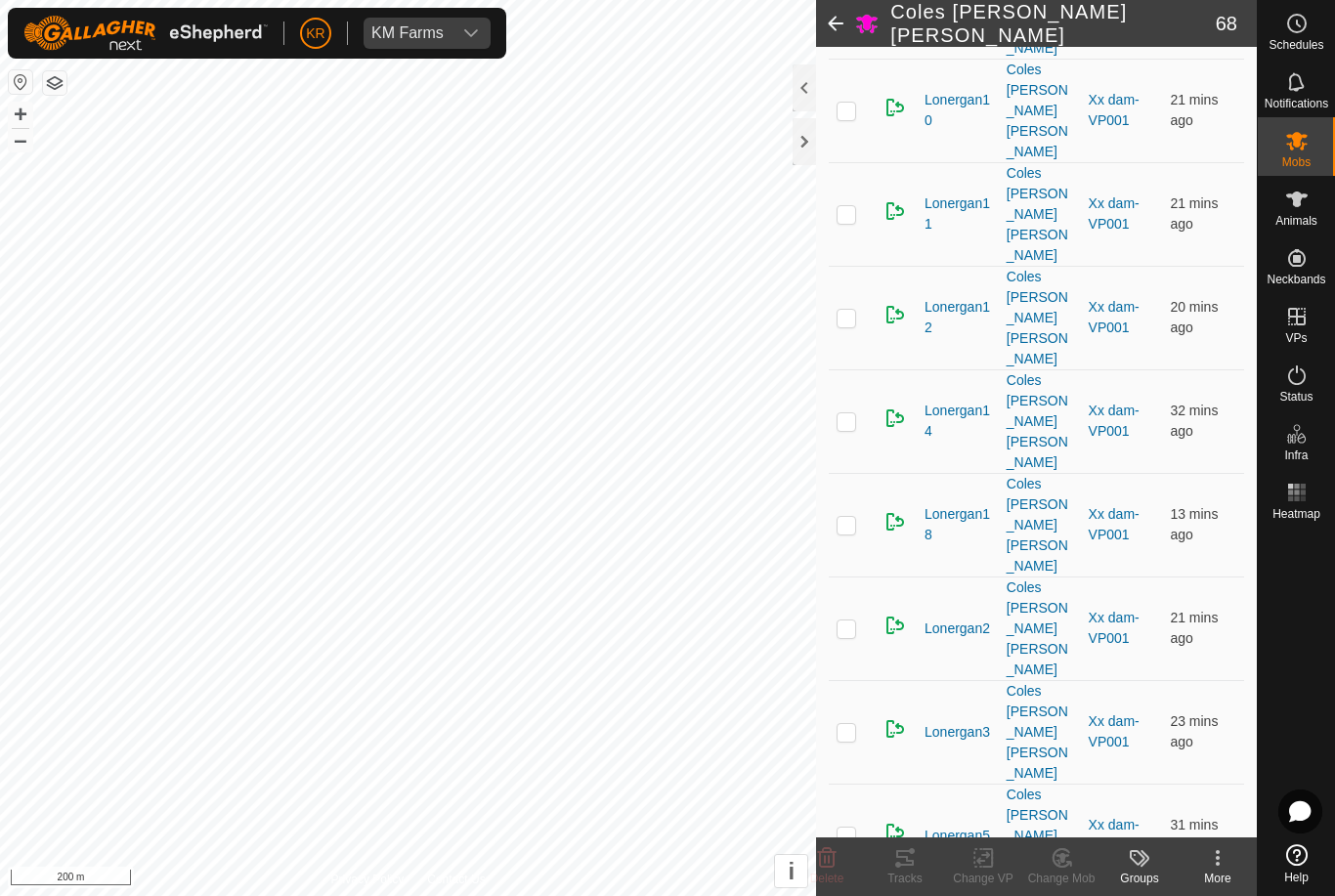
scroll to position [2131, 0]
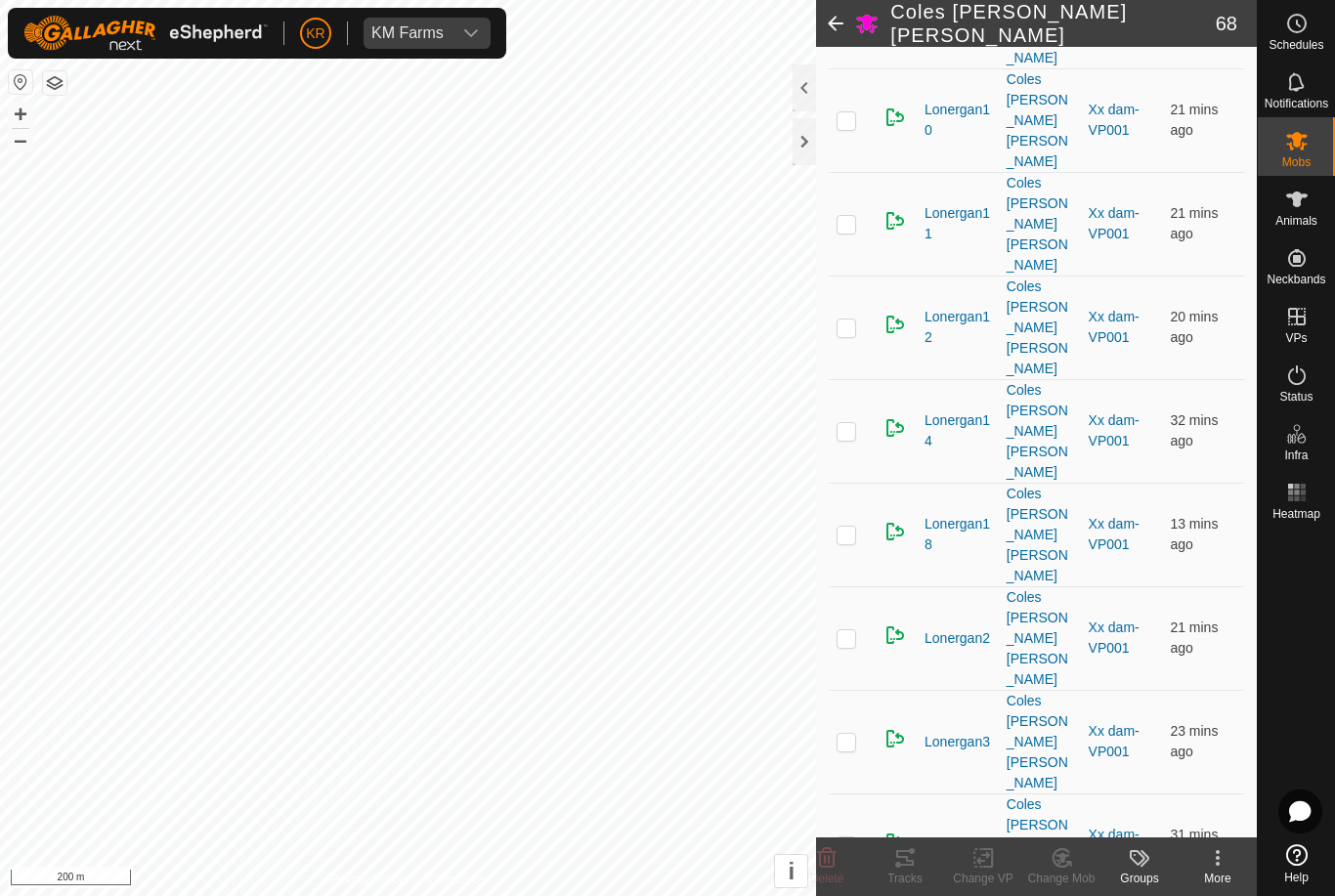
click at [830, 857] on icon at bounding box center [827, 859] width 19 height 20
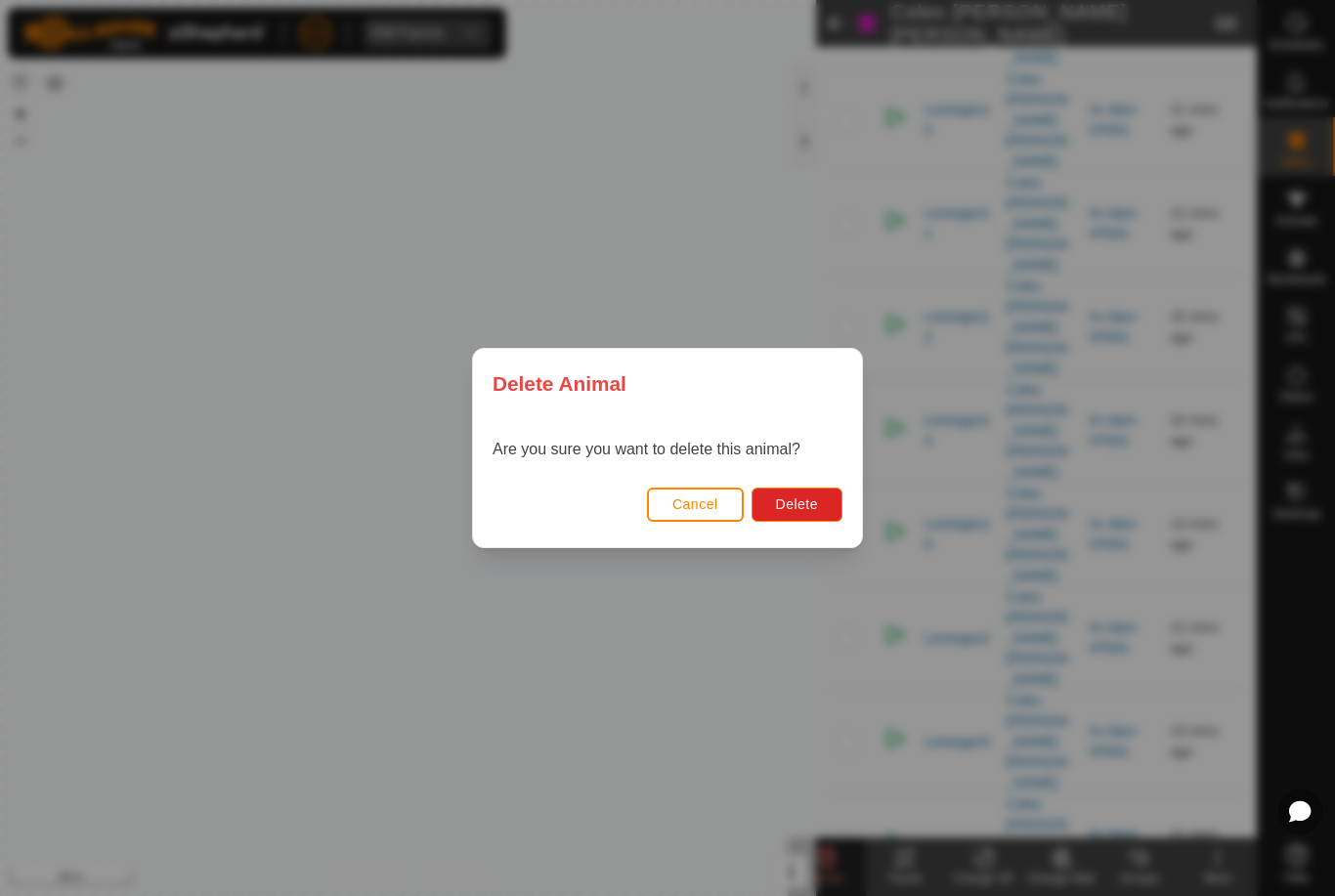
click at [797, 509] on span "Delete" at bounding box center [797, 504] width 42 height 16
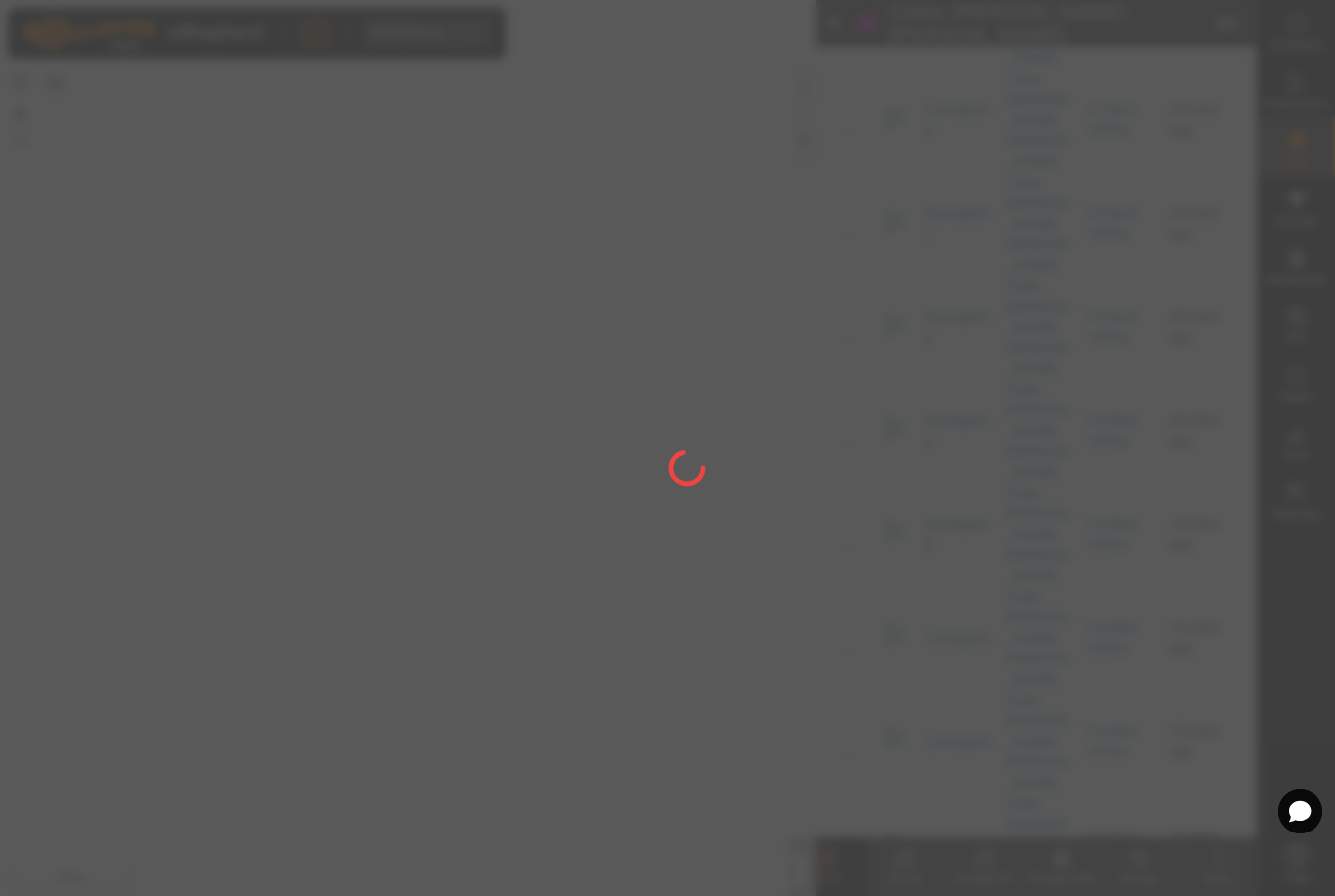
checkbox input "false"
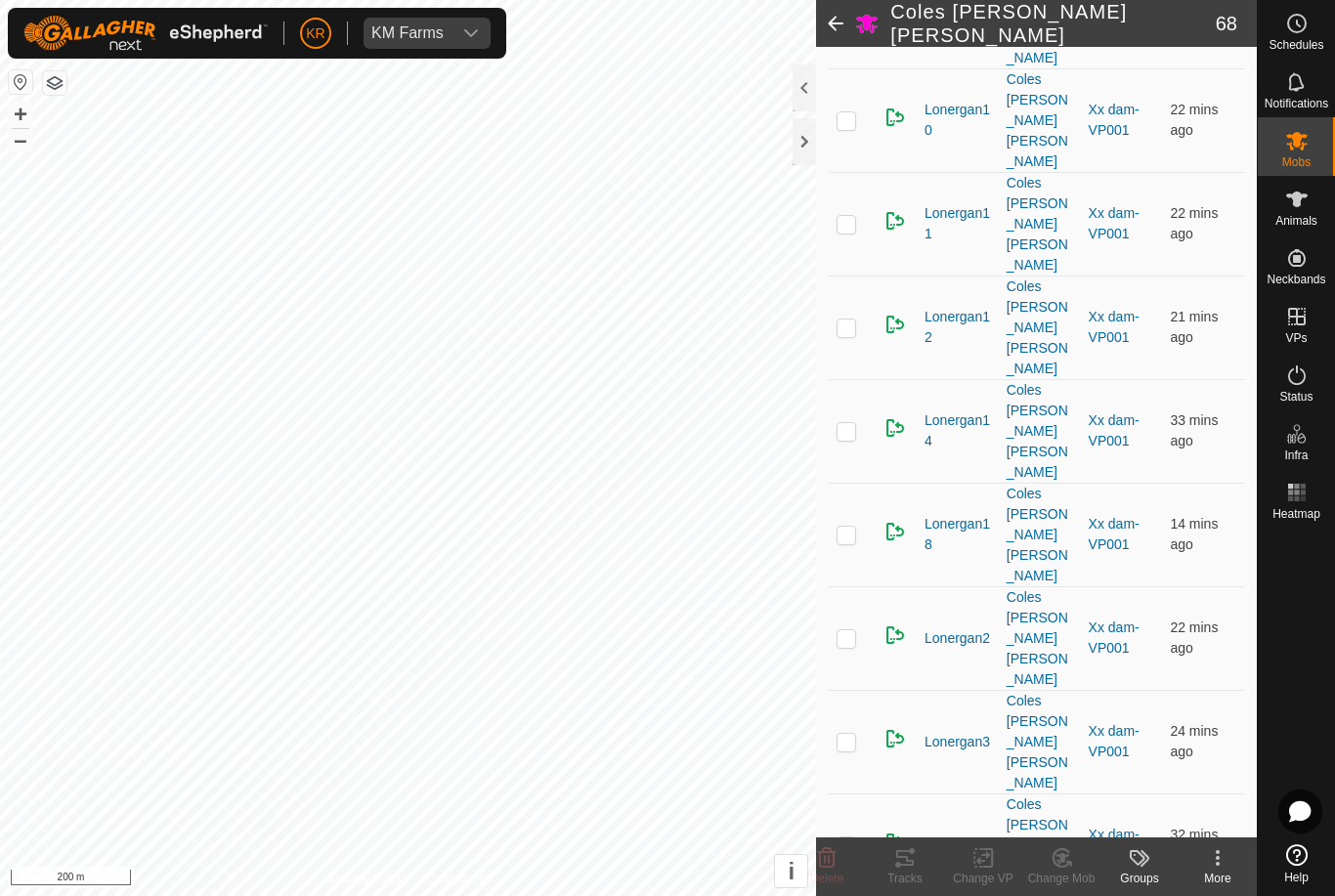
click at [839, 856] on delete-svg-icon at bounding box center [827, 859] width 79 height 24
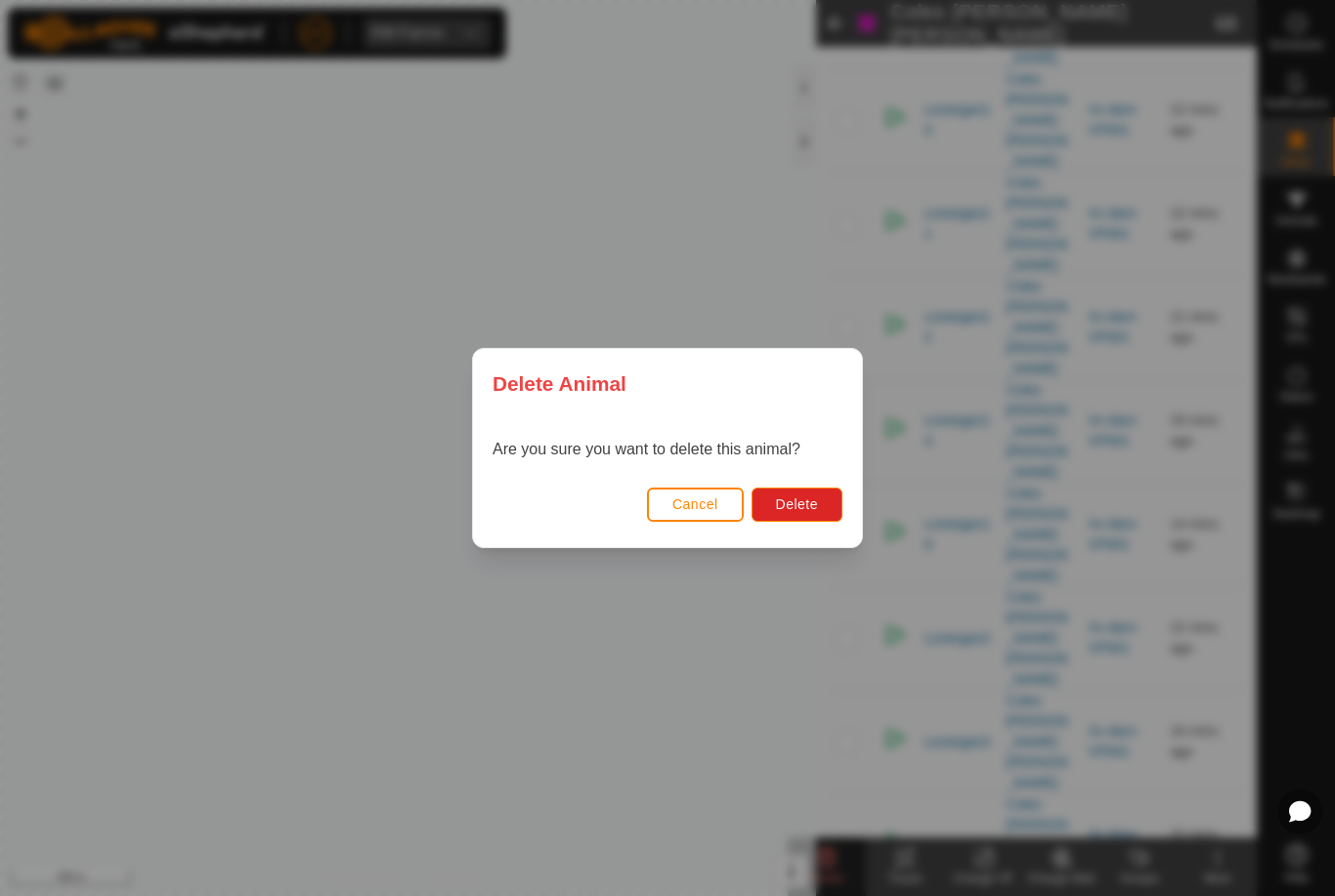
click at [777, 516] on button "Delete" at bounding box center [797, 504] width 91 height 34
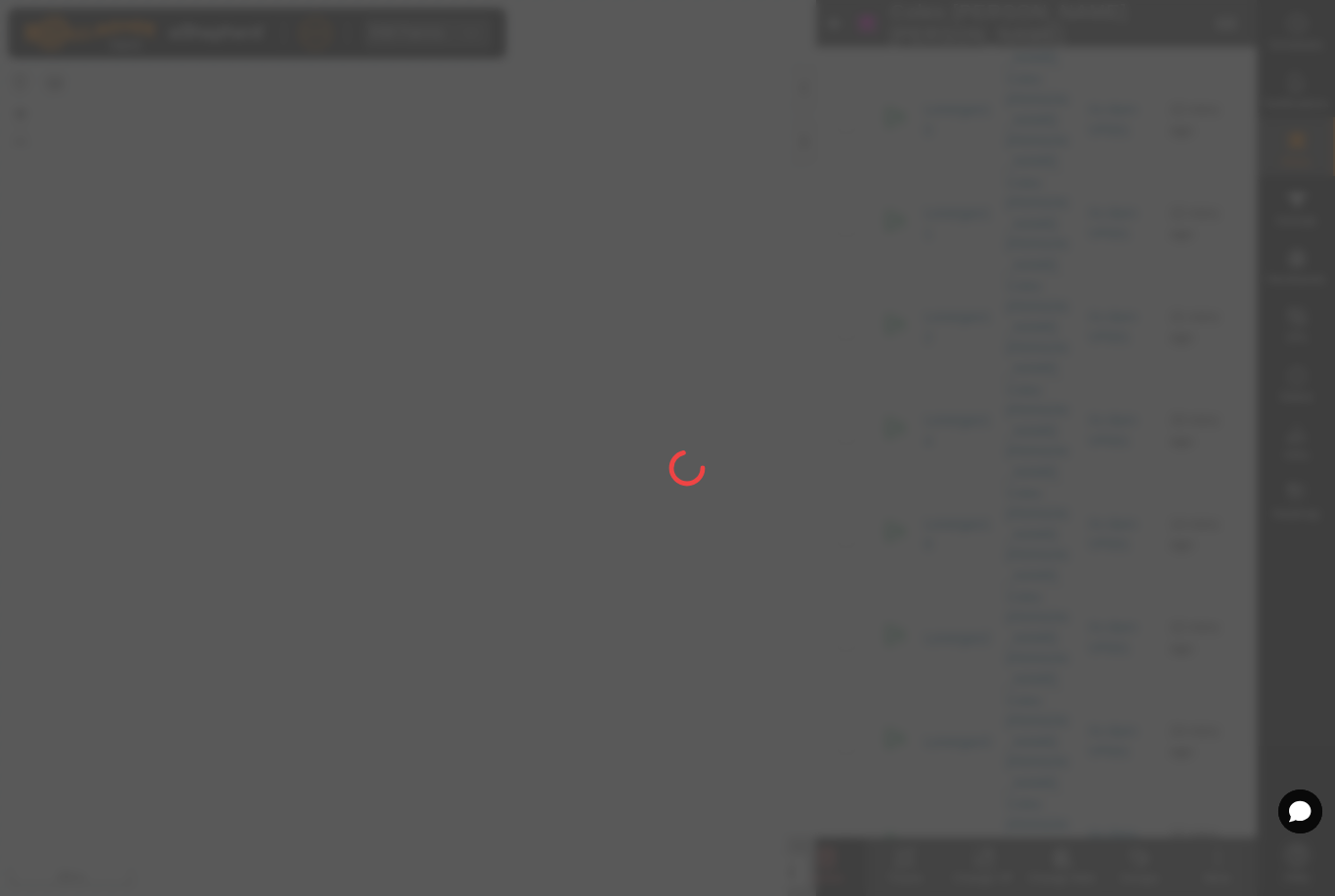
checkbox input "false"
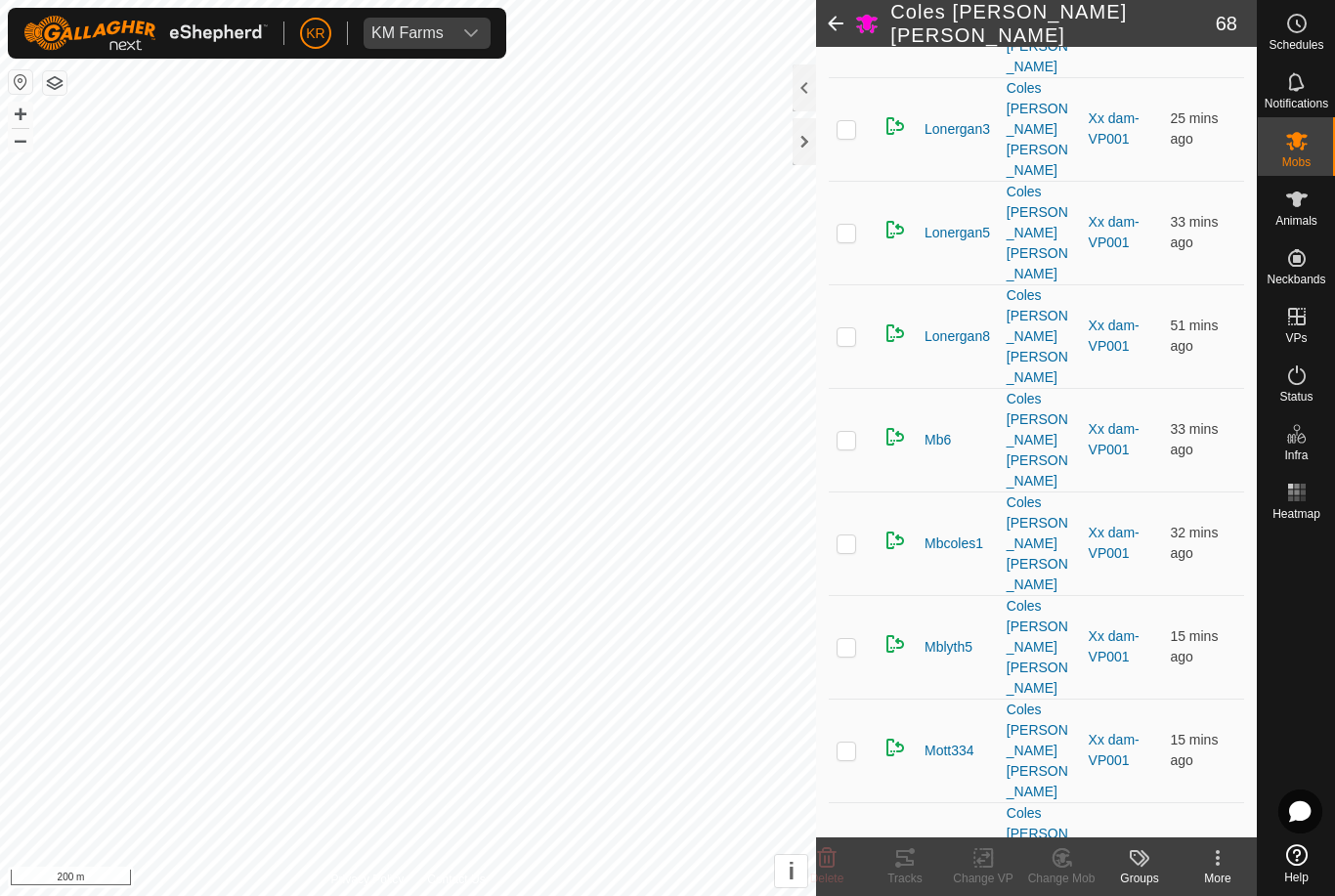
scroll to position [2742, 0]
click at [1316, 152] on div "Mobs" at bounding box center [1296, 146] width 78 height 59
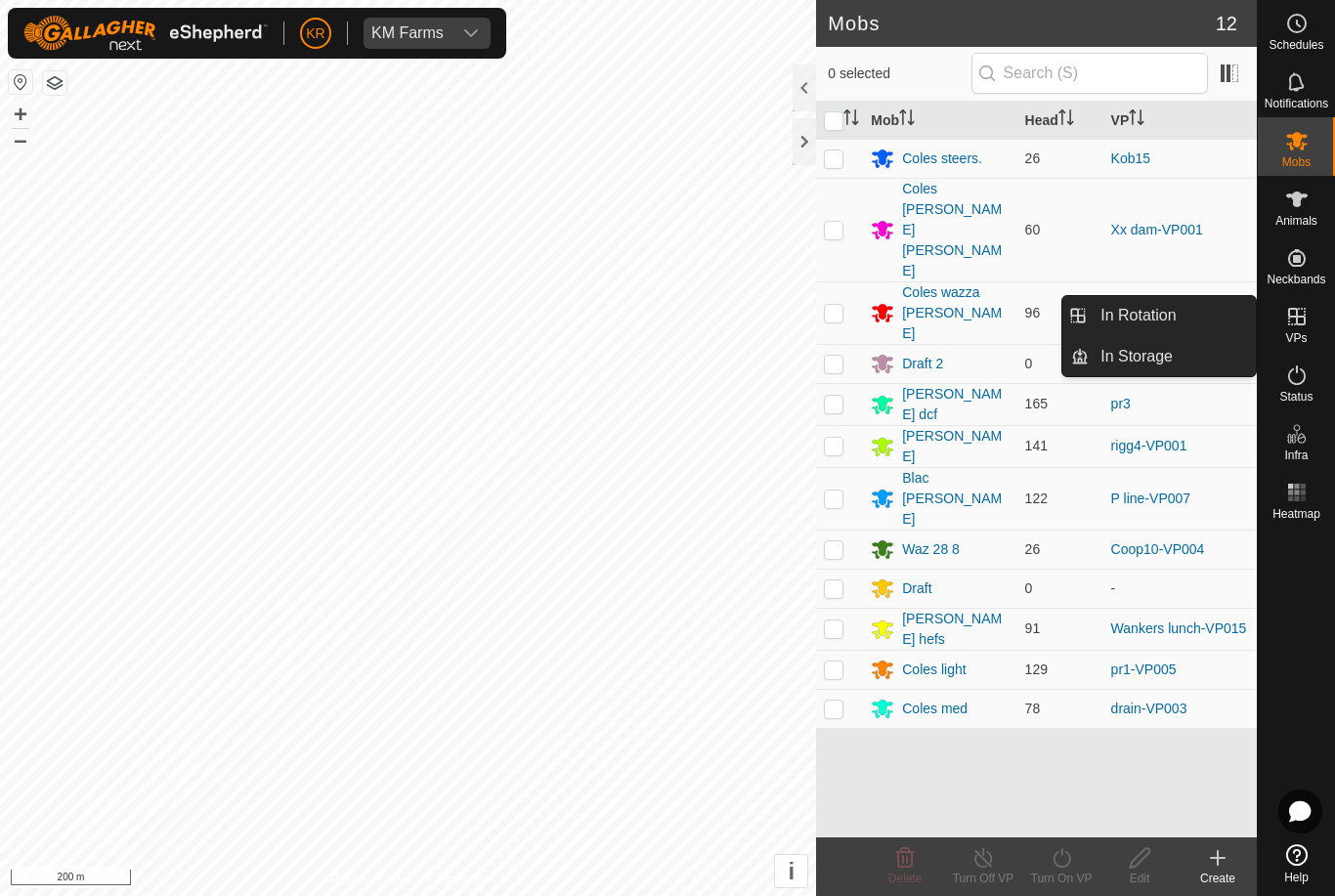
click at [1151, 318] on span "In Rotation" at bounding box center [1138, 315] width 76 height 24
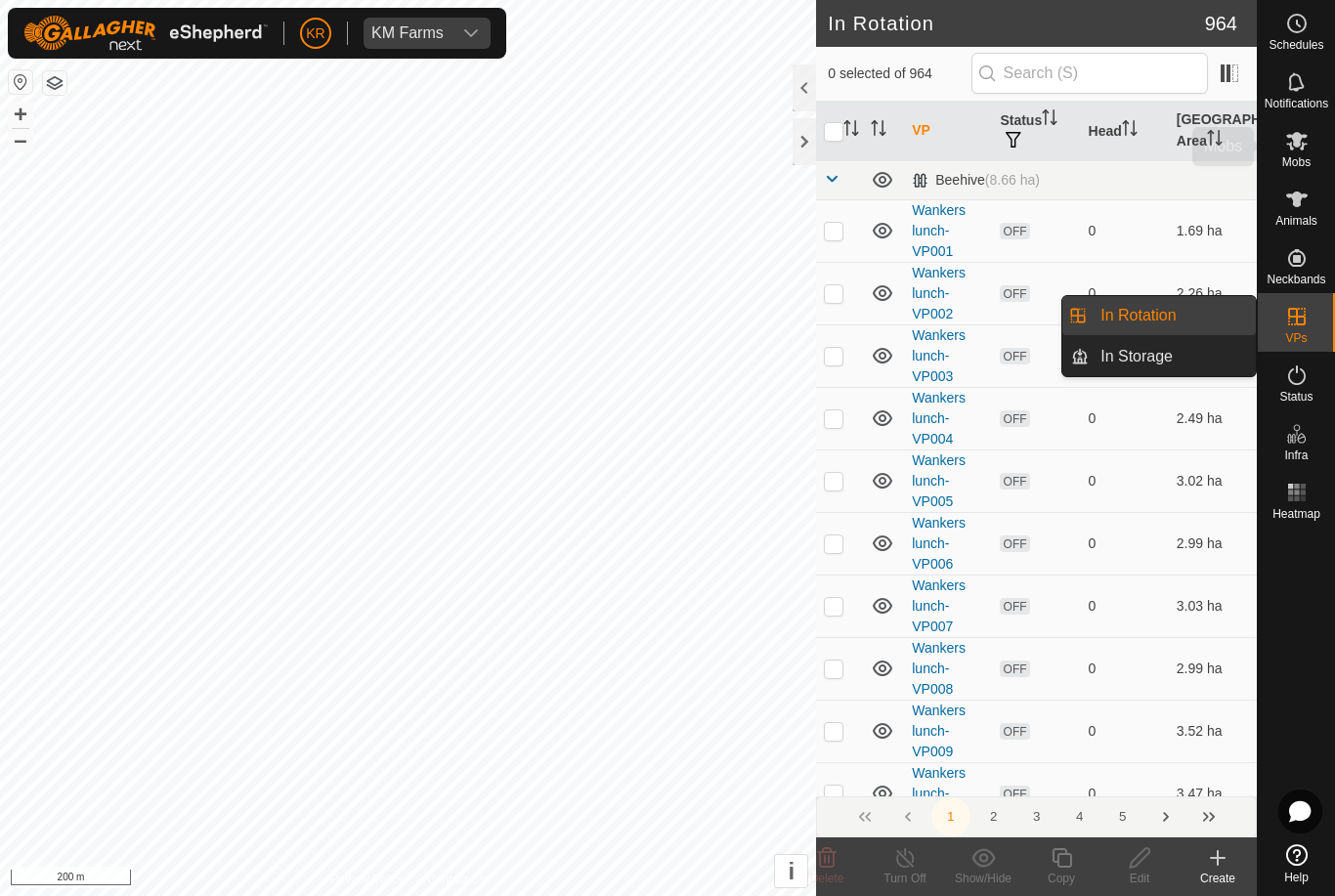
click at [1297, 147] on icon at bounding box center [1297, 140] width 24 height 24
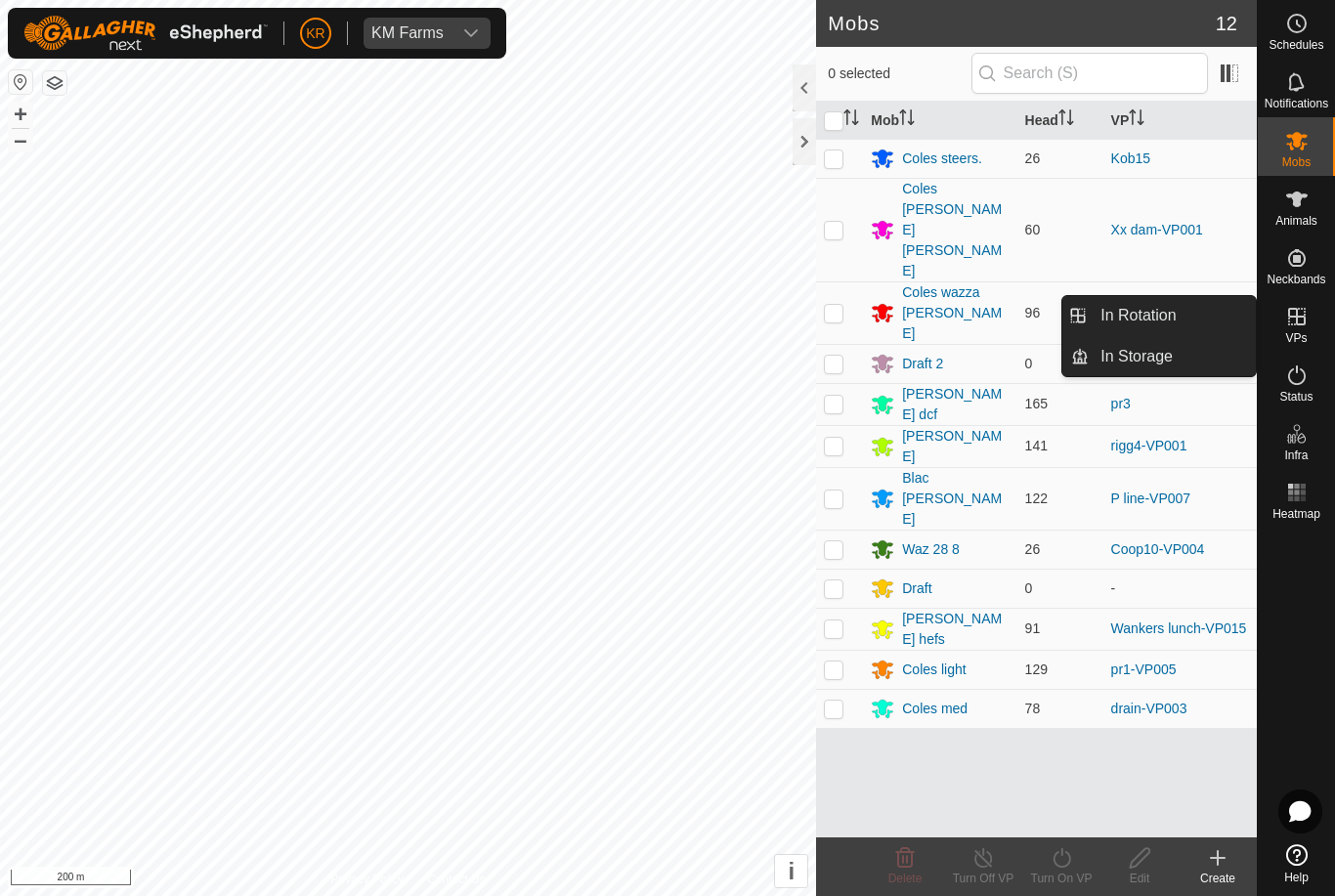
click at [1168, 322] on span "In Rotation" at bounding box center [1138, 315] width 76 height 24
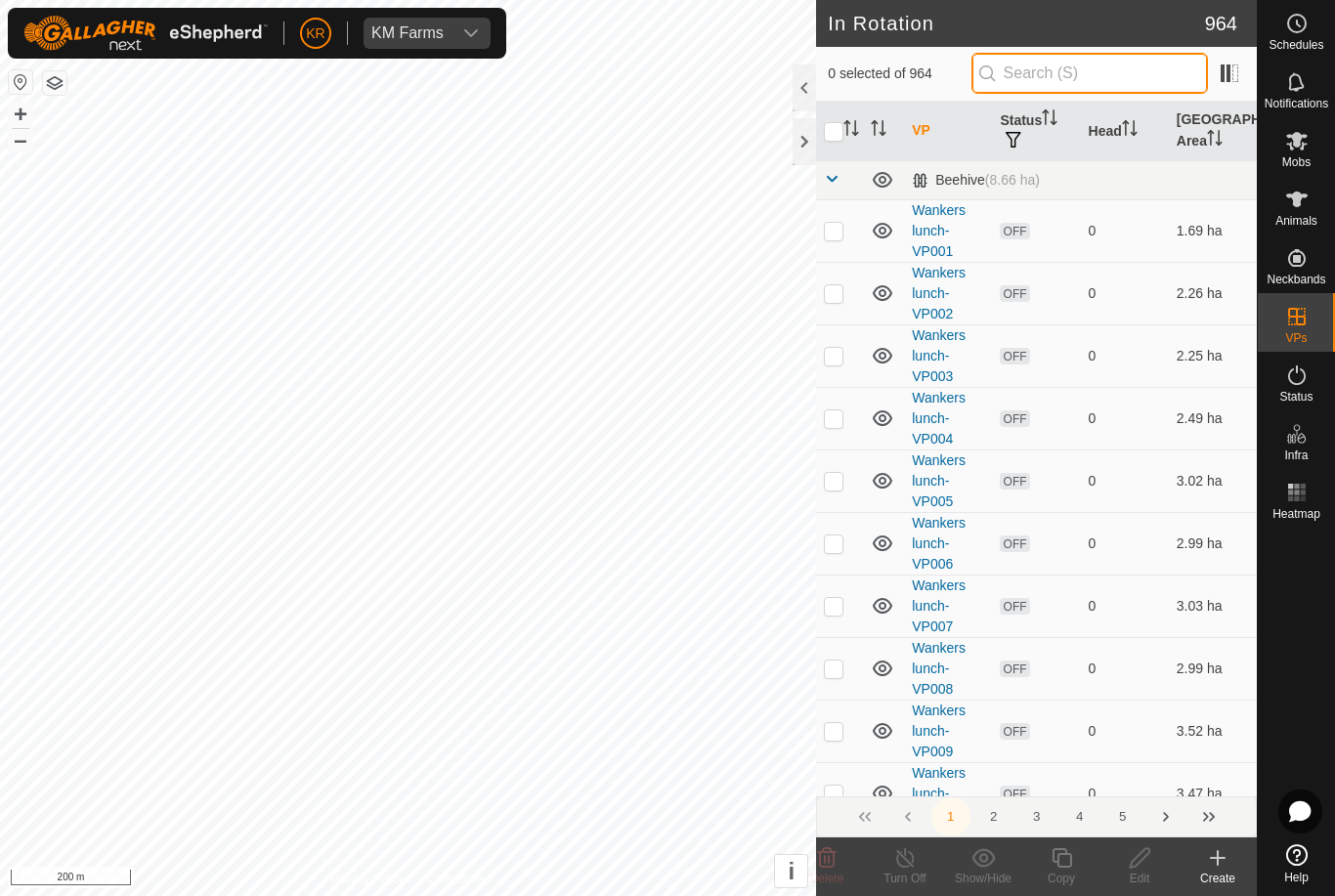
type input "."
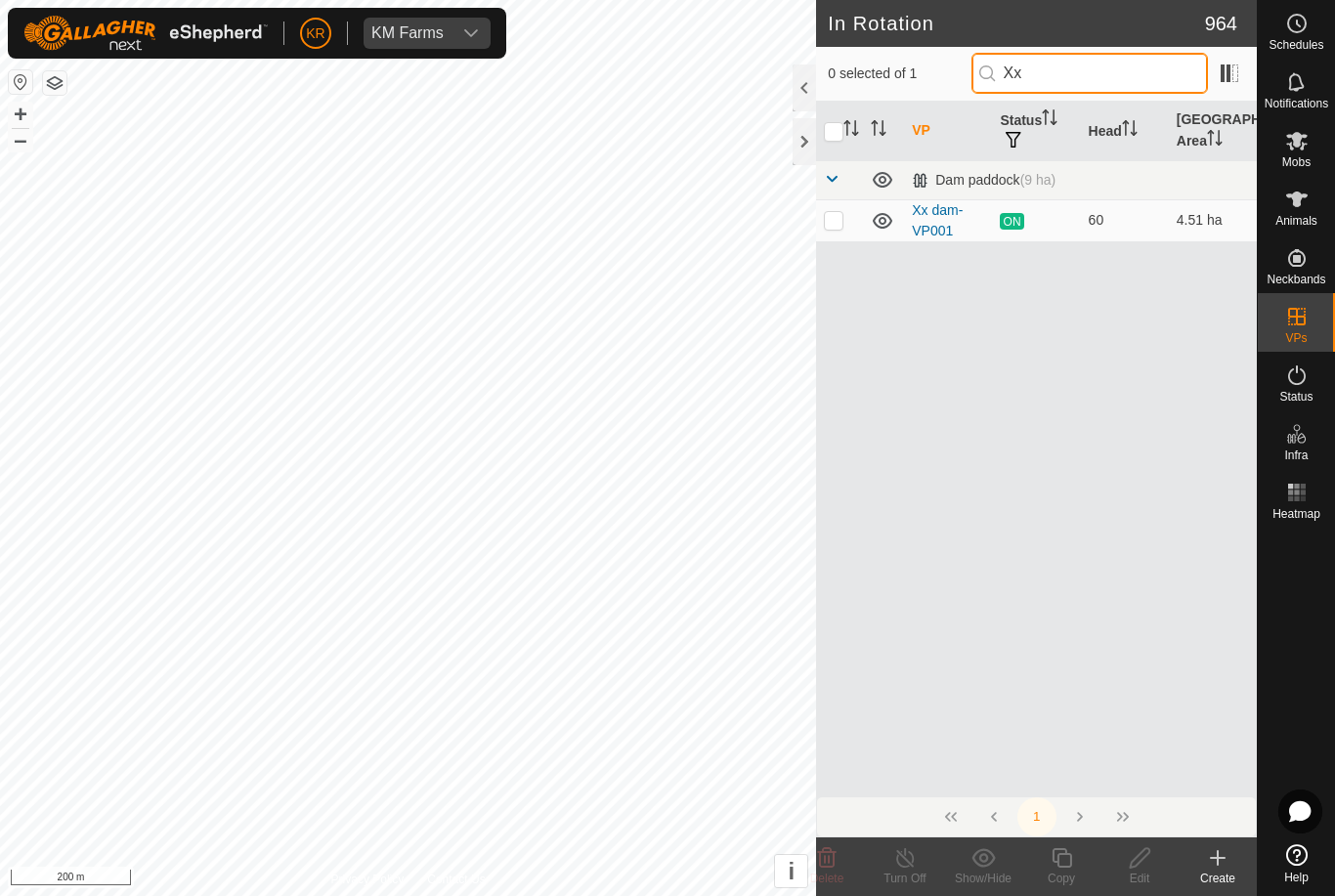
type input "Xx"
click at [837, 223] on p-checkbox at bounding box center [834, 220] width 20 height 16
checkbox input "true"
click at [1059, 862] on icon at bounding box center [1062, 859] width 25 height 24
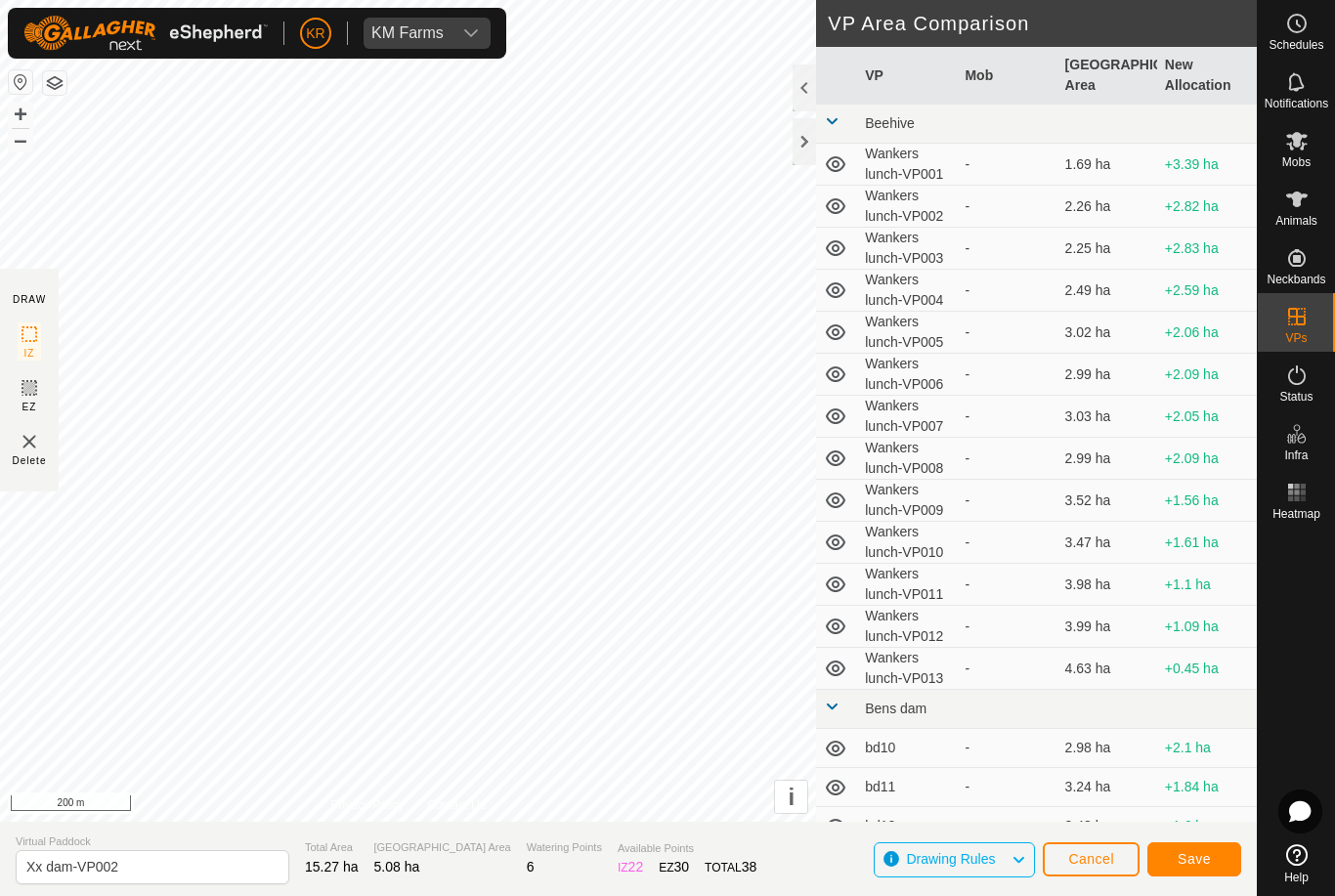
click at [1198, 862] on span "Save" at bounding box center [1195, 860] width 33 height 16
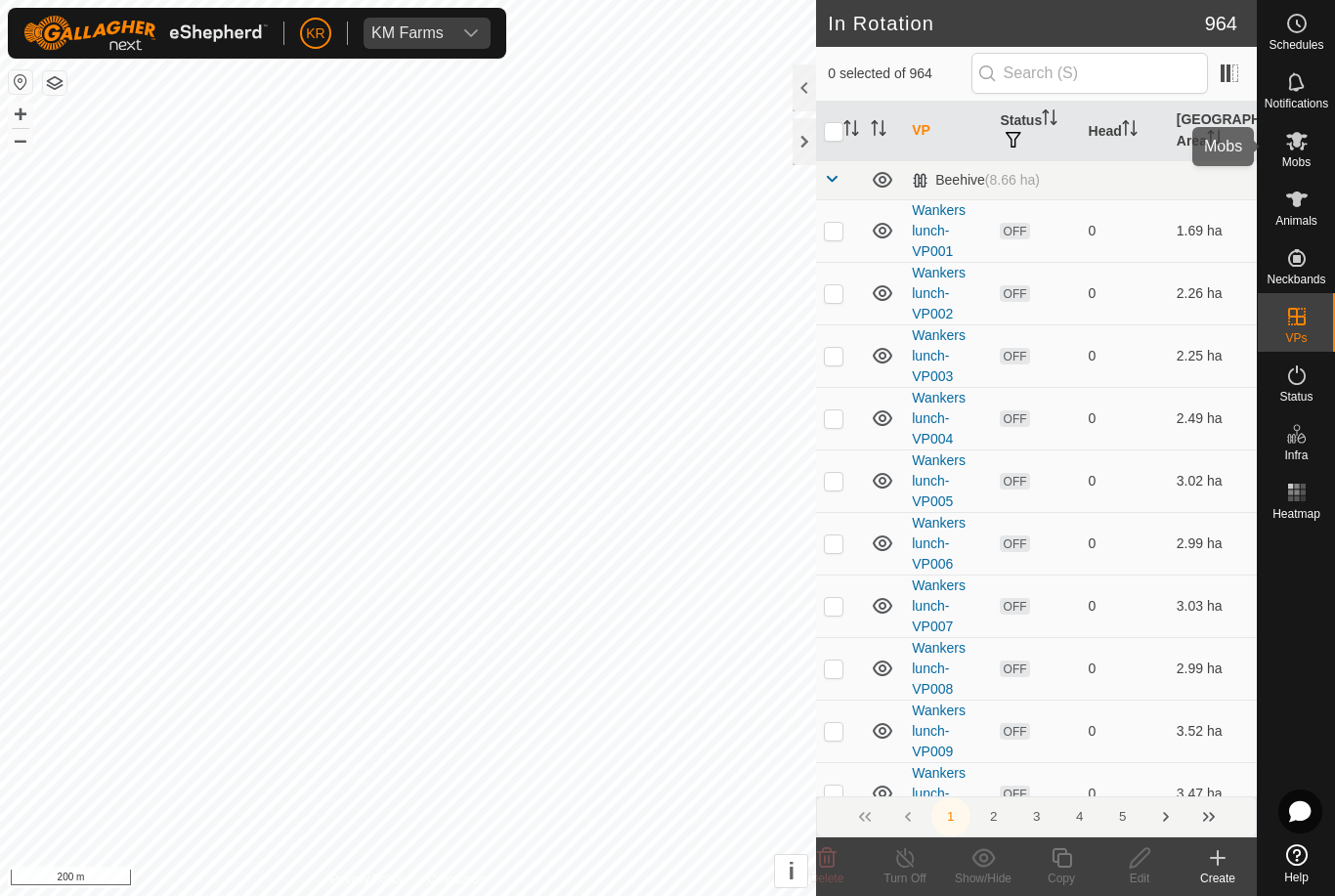
click at [1299, 156] on span "Mobs" at bounding box center [1296, 162] width 28 height 12
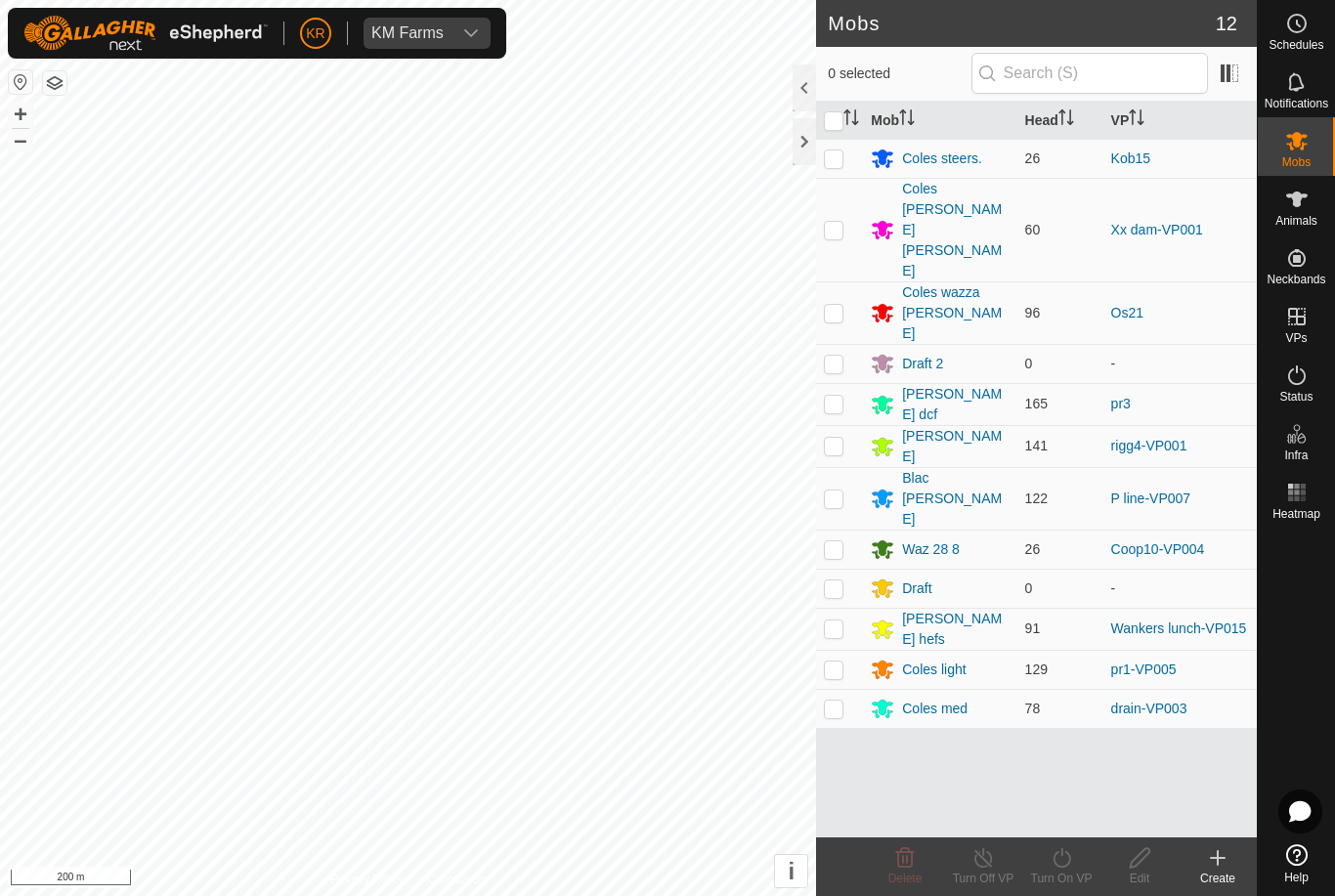
click at [833, 222] on p-checkbox at bounding box center [834, 230] width 20 height 16
checkbox input "true"
click at [1077, 858] on turn-on-svg-icon at bounding box center [1062, 859] width 79 height 24
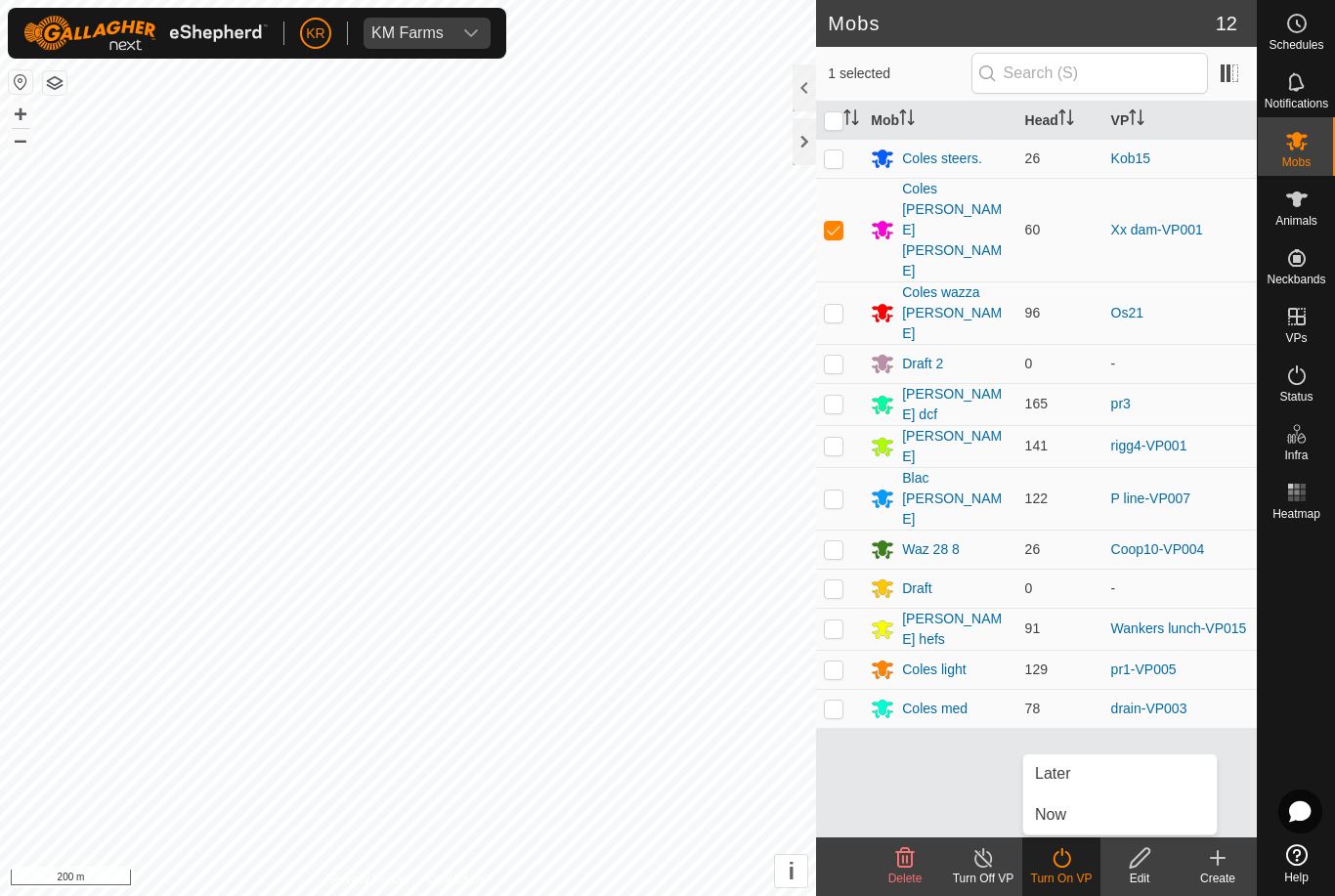
click at [1075, 812] on link "Now" at bounding box center [1120, 815] width 194 height 39
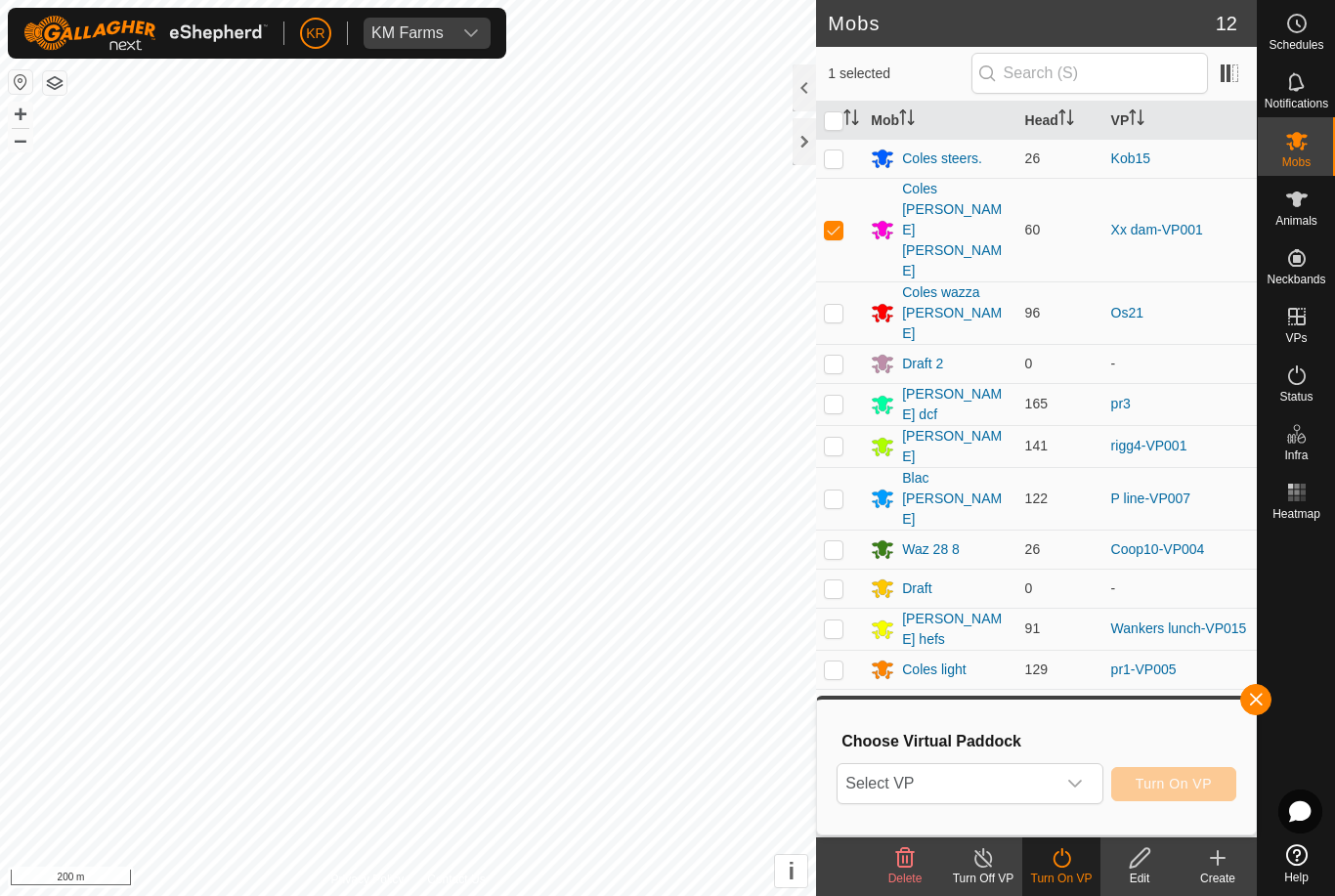
click at [1036, 777] on span "Select VP" at bounding box center [946, 784] width 217 height 39
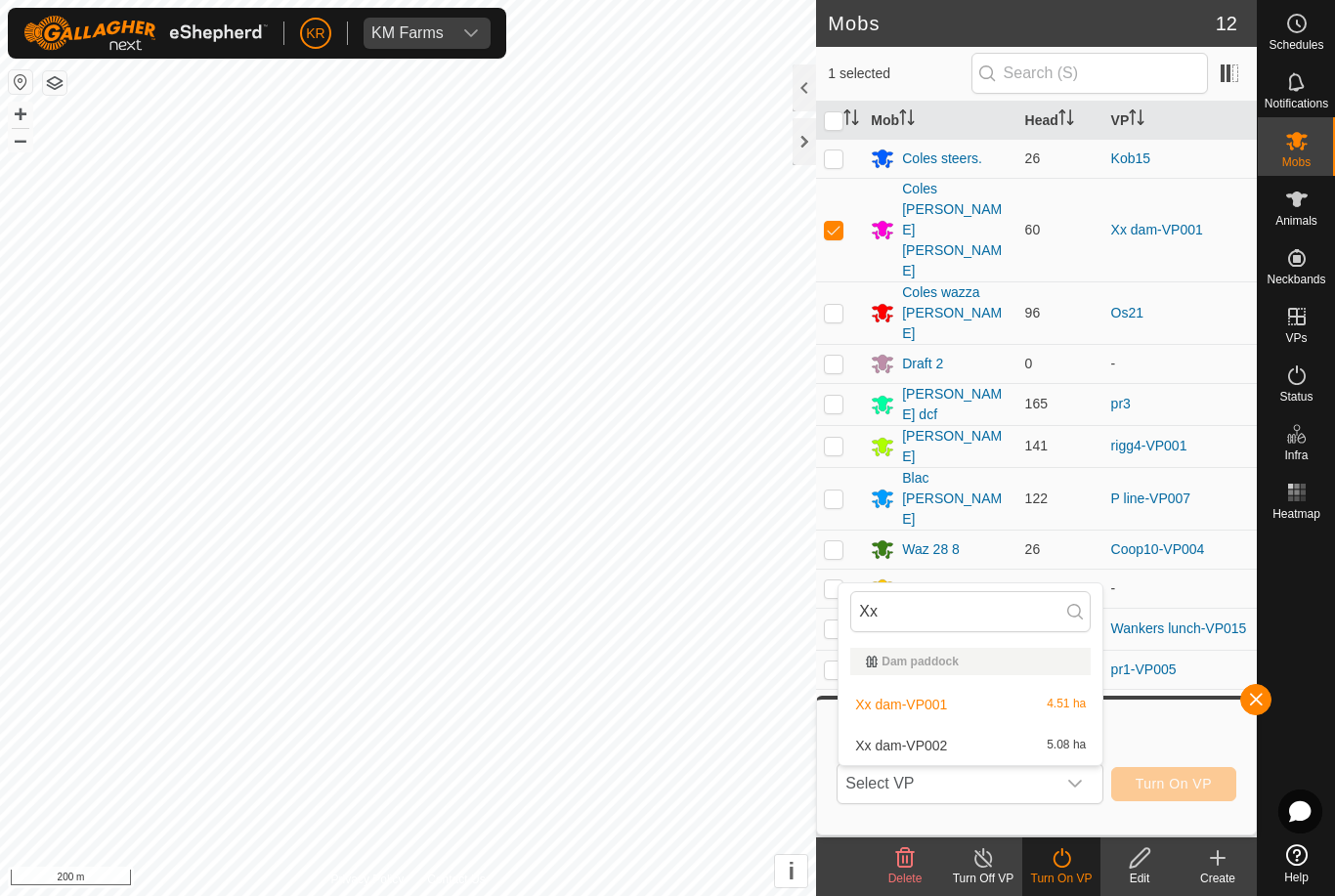
type input "Xx"
click at [947, 748] on span "Xx dam-VP002" at bounding box center [902, 746] width 92 height 14
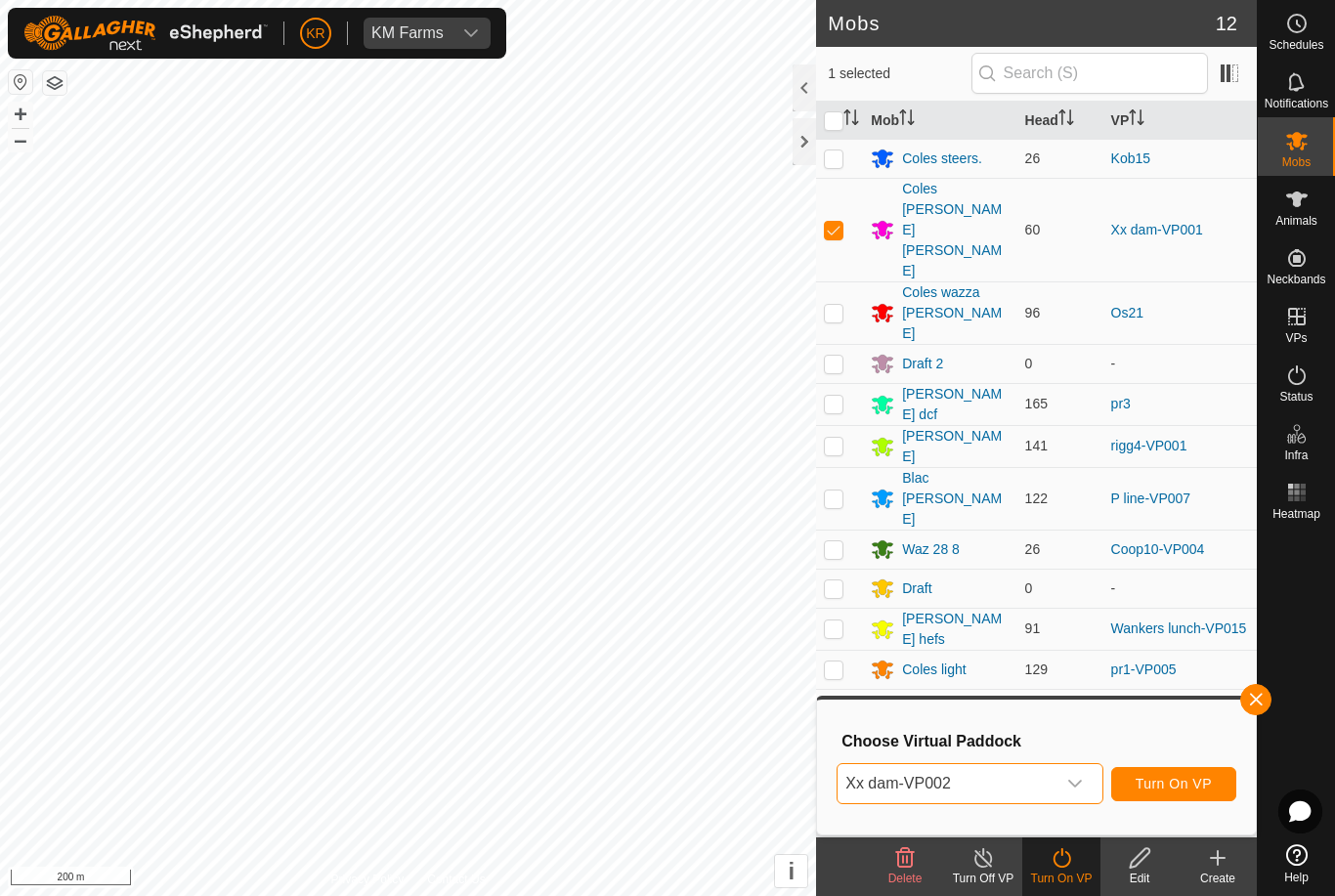
click at [1187, 780] on span "Turn On VP" at bounding box center [1174, 784] width 77 height 16
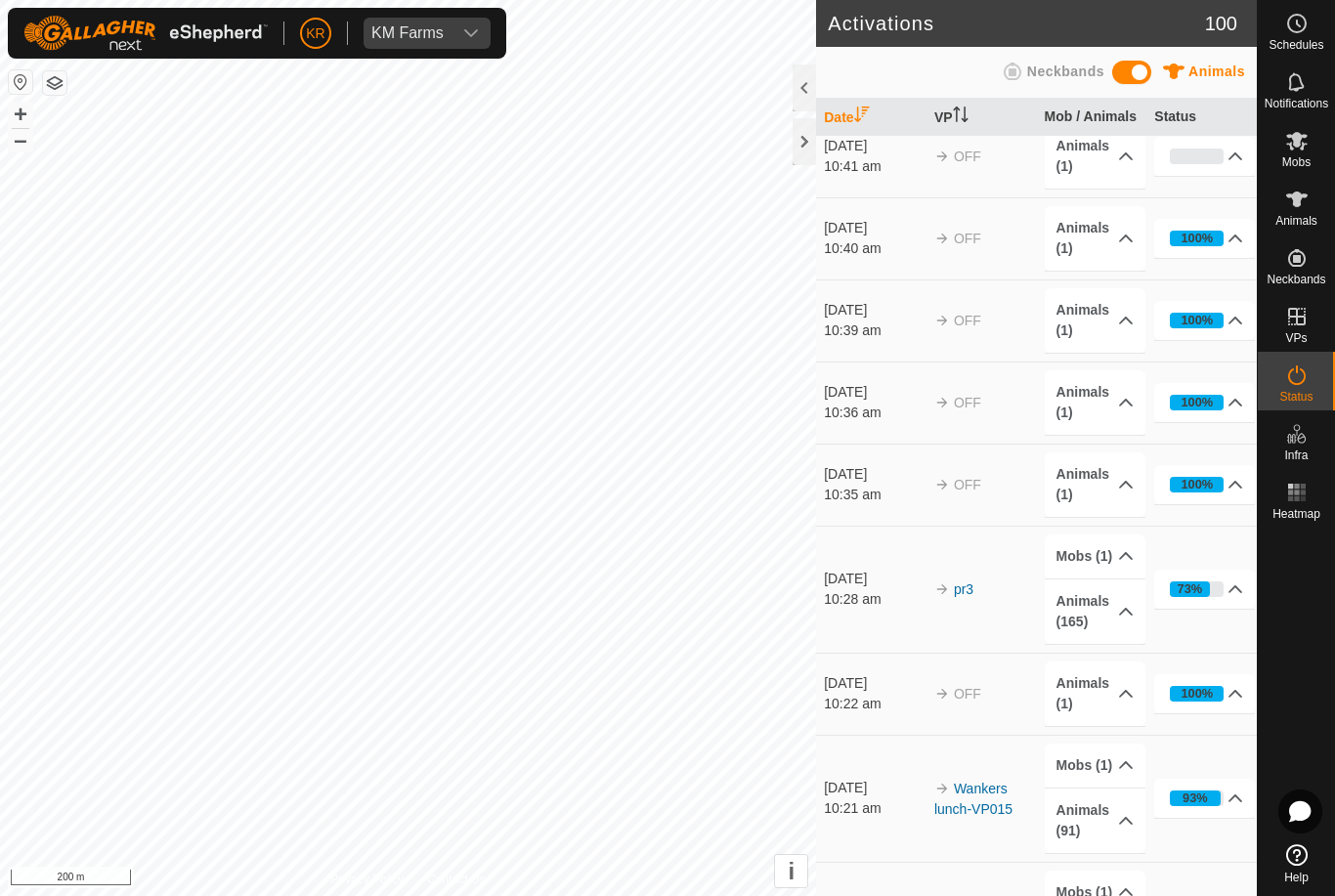
scroll to position [3449, 0]
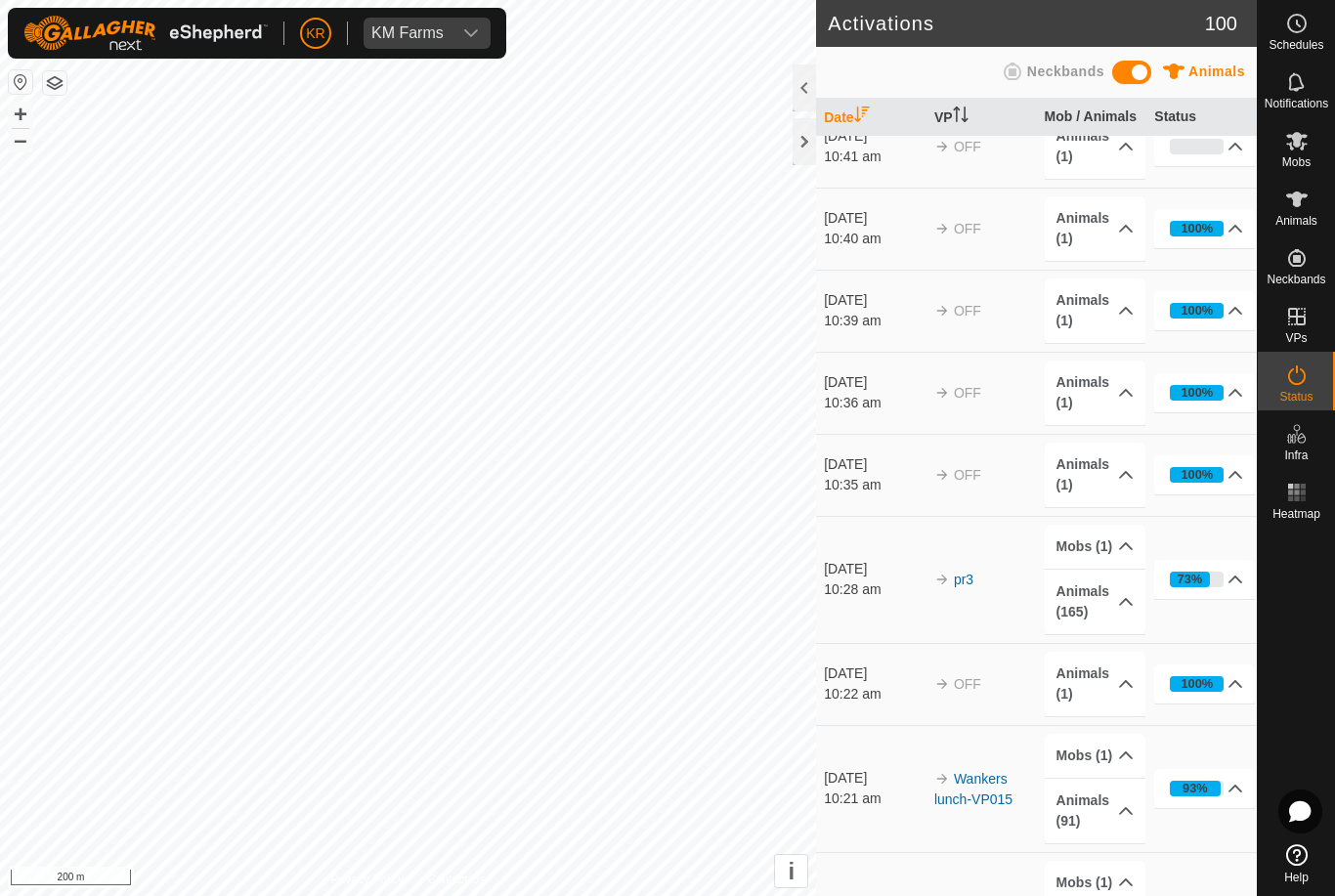
click at [1317, 732] on div at bounding box center [1296, 682] width 78 height 308
